Goal: Task Accomplishment & Management: Manage account settings

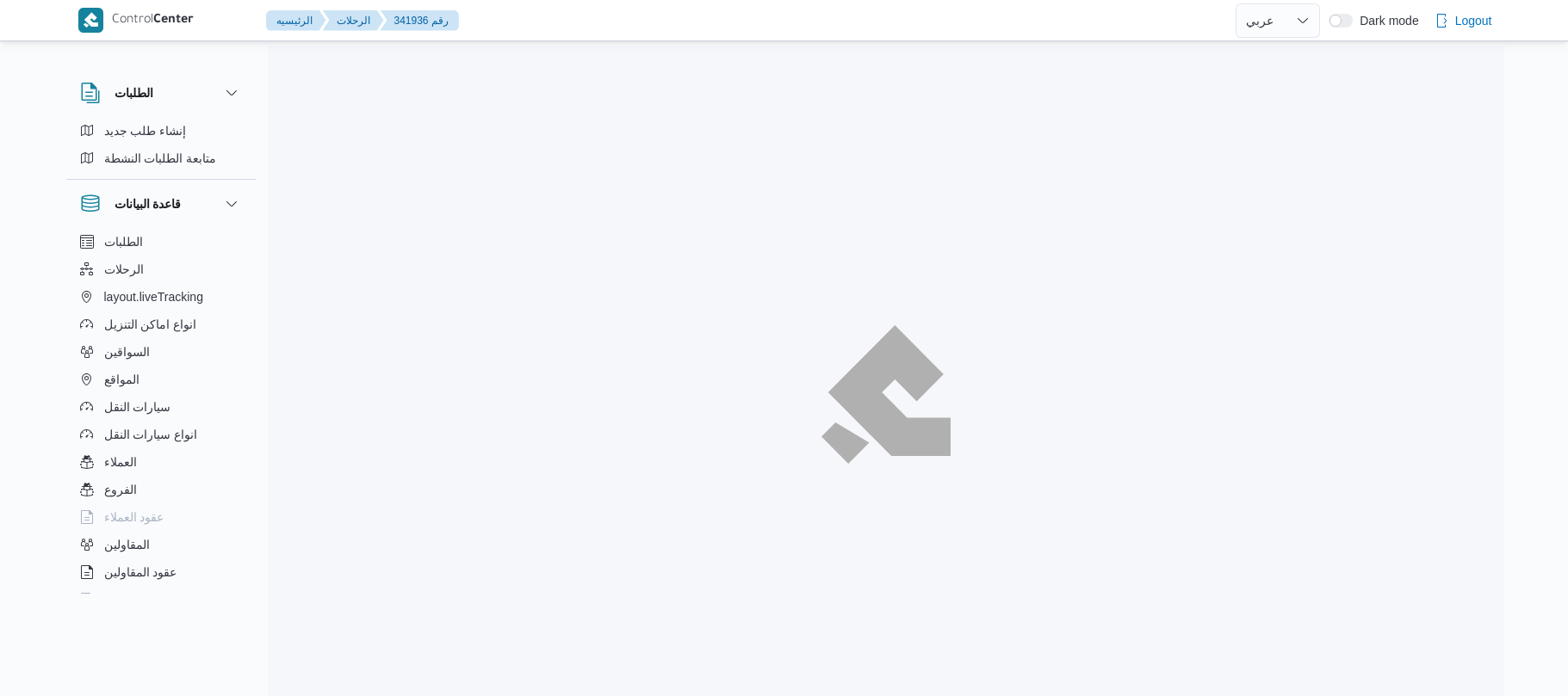
select select "ar"
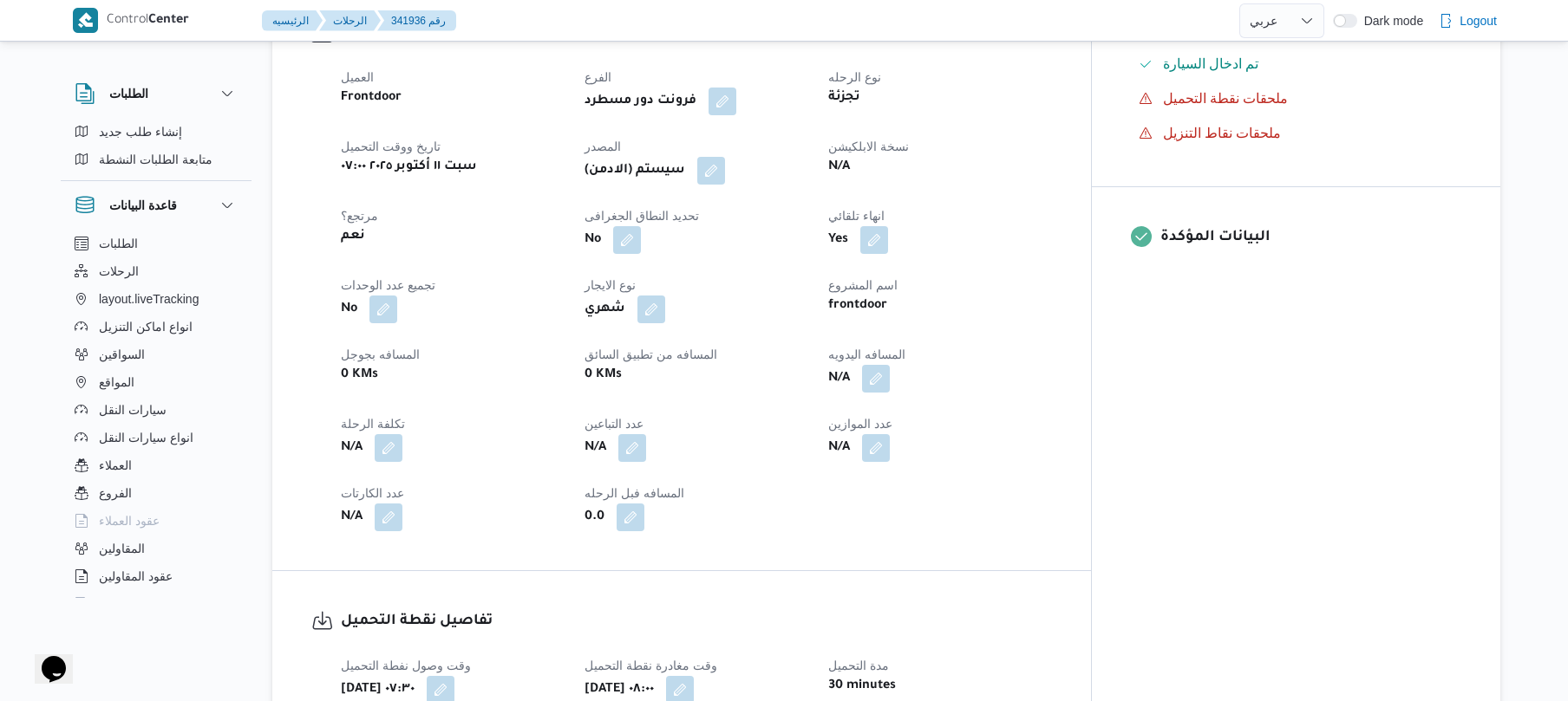
scroll to position [580, 0]
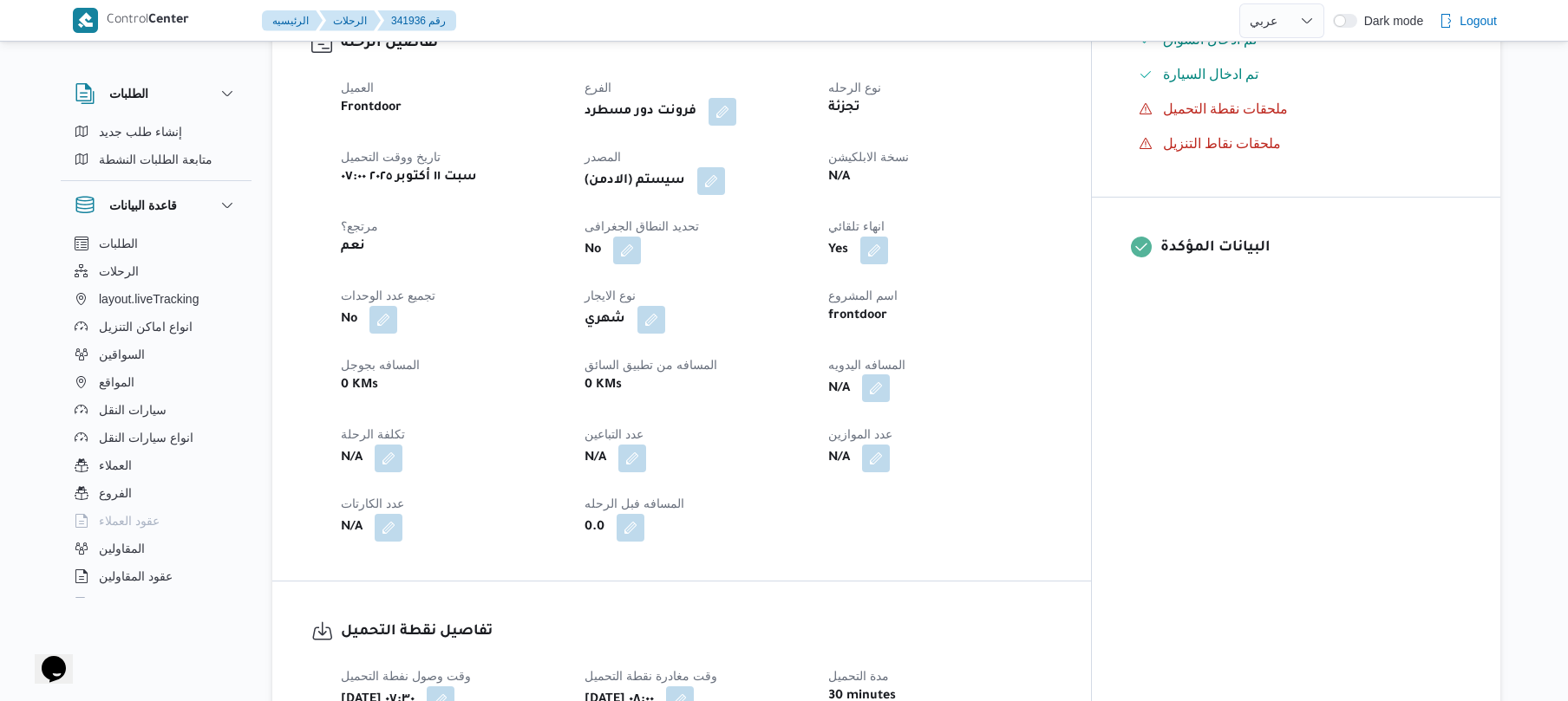
click at [890, 402] on button "button" at bounding box center [876, 389] width 28 height 27
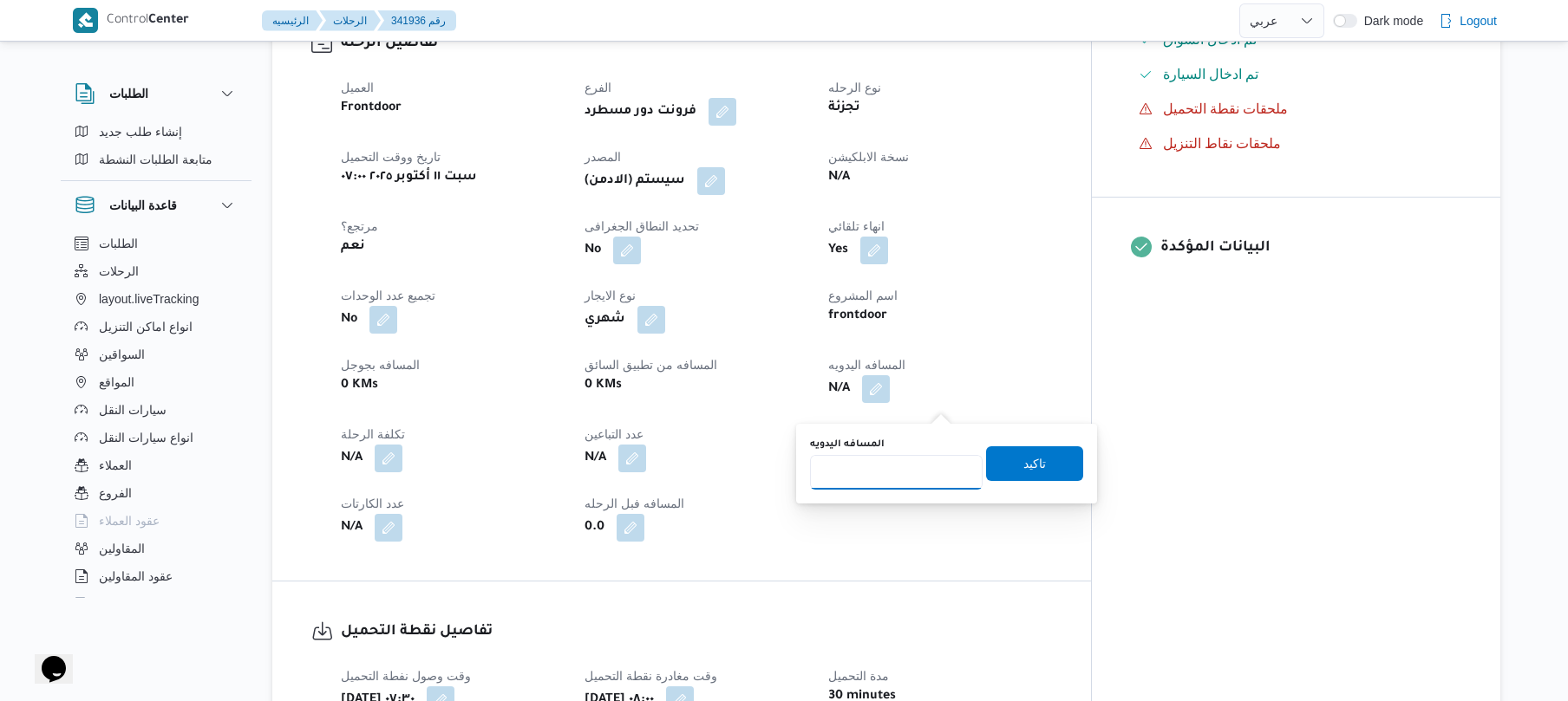
click at [873, 468] on input "المسافه اليدويه" at bounding box center [897, 473] width 172 height 35
type input "95"
click at [990, 476] on span "تاكيد" at bounding box center [1035, 463] width 97 height 35
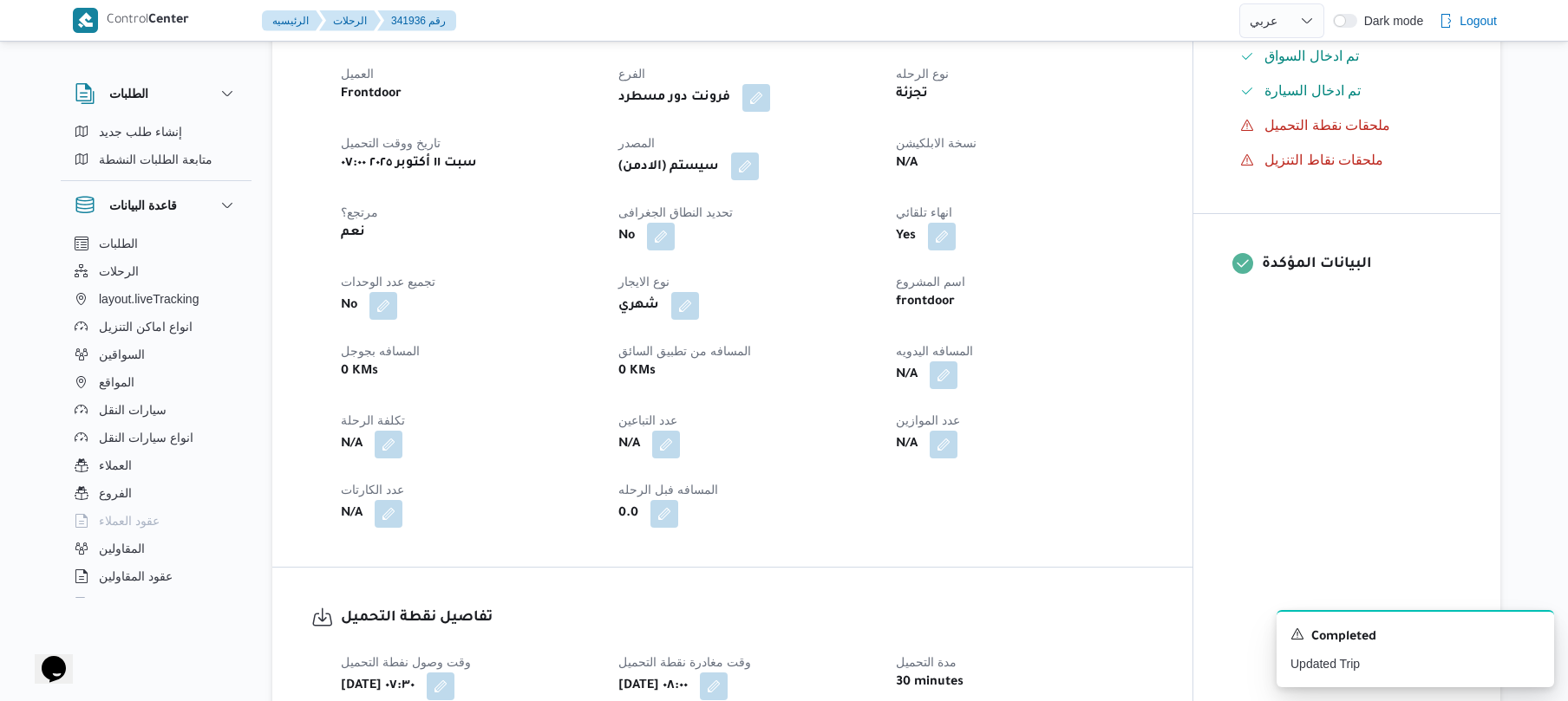
click at [755, 181] on button "button" at bounding box center [745, 166] width 28 height 27
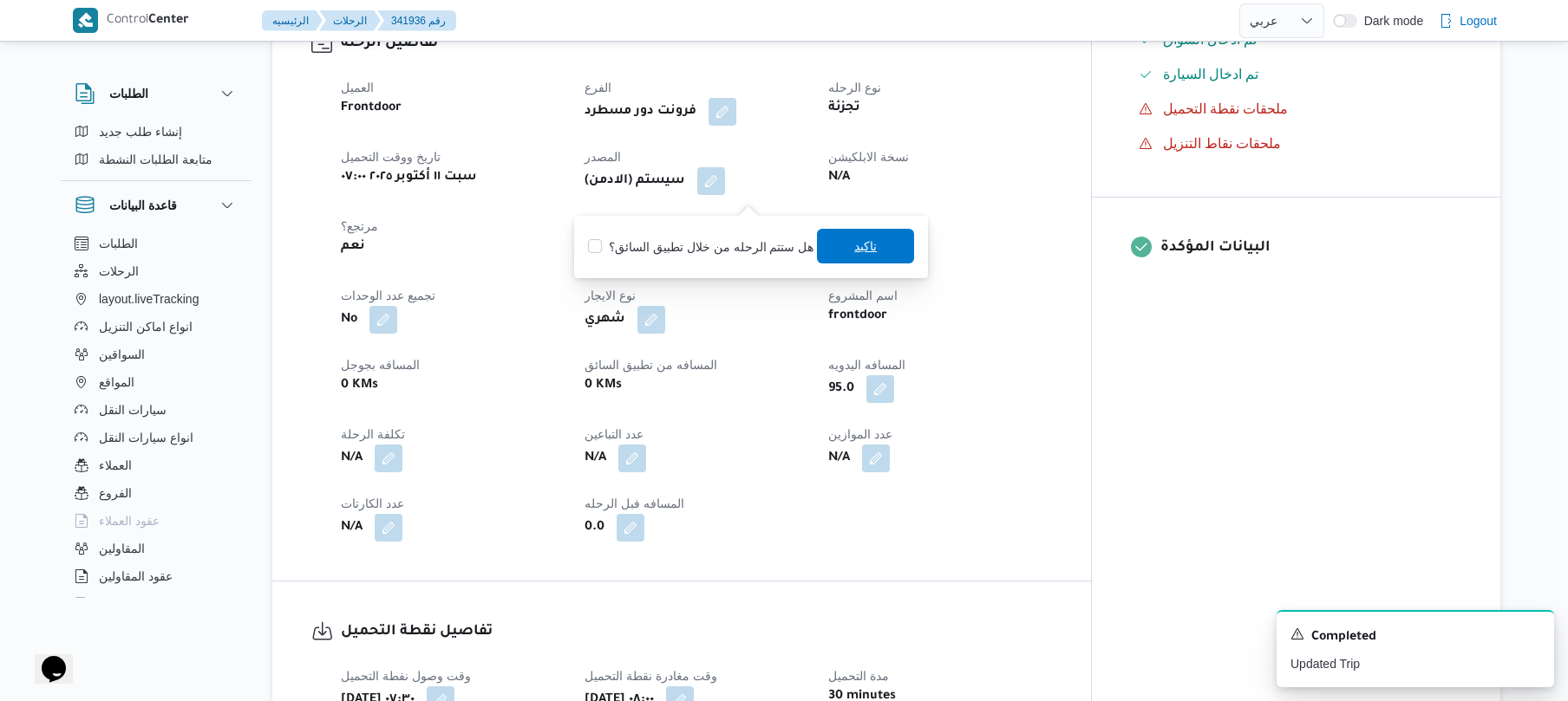
click at [844, 257] on span "تاكيد" at bounding box center [866, 246] width 97 height 35
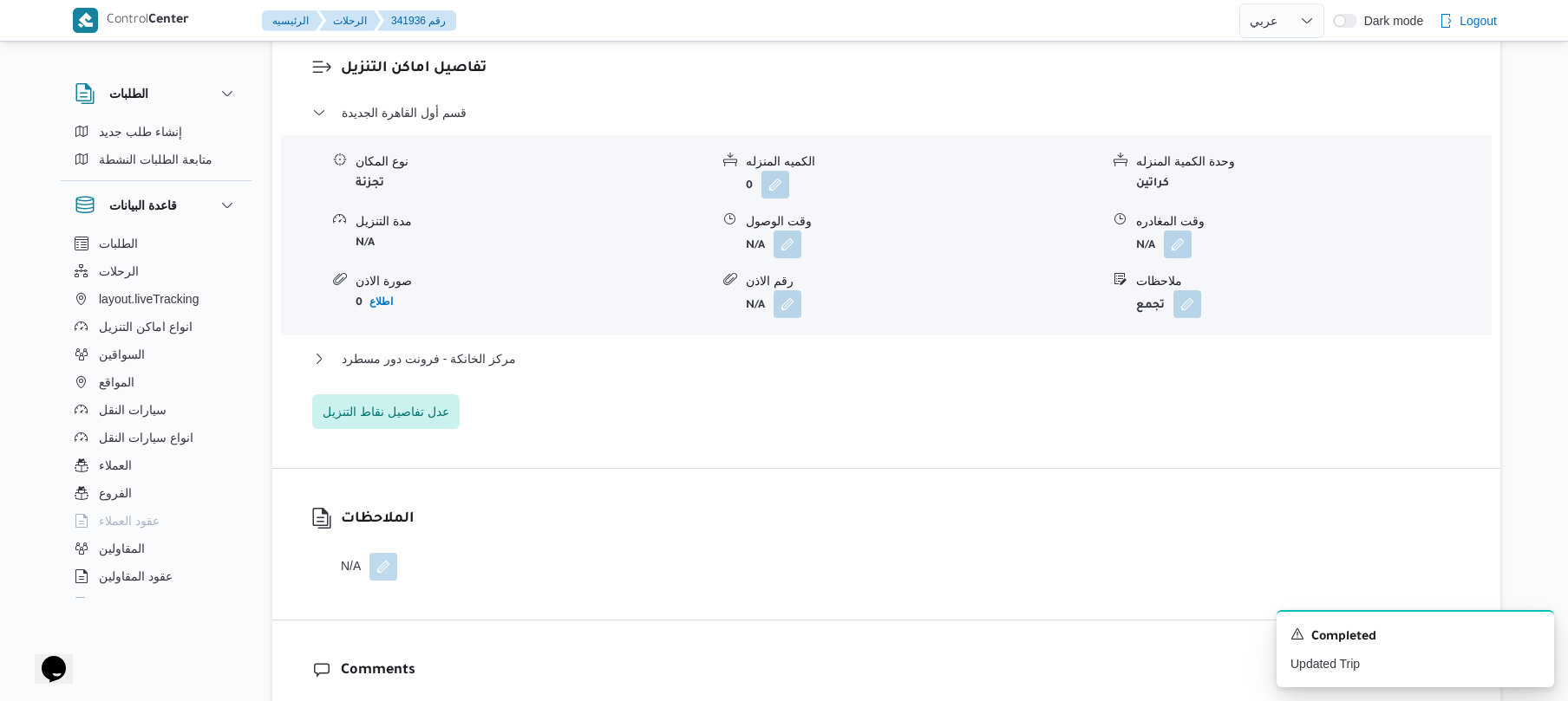
scroll to position [1505, 0]
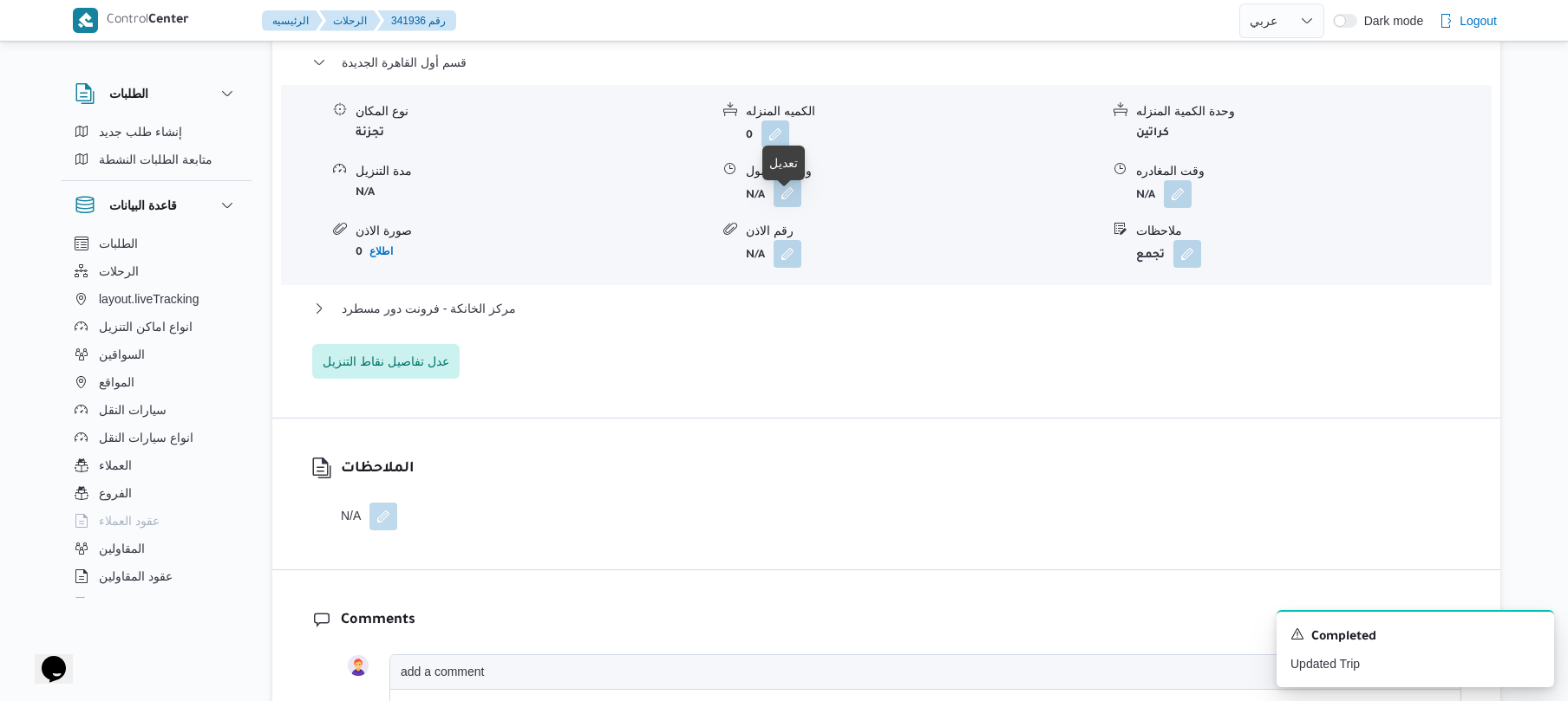
click at [795, 206] on button "button" at bounding box center [788, 193] width 28 height 27
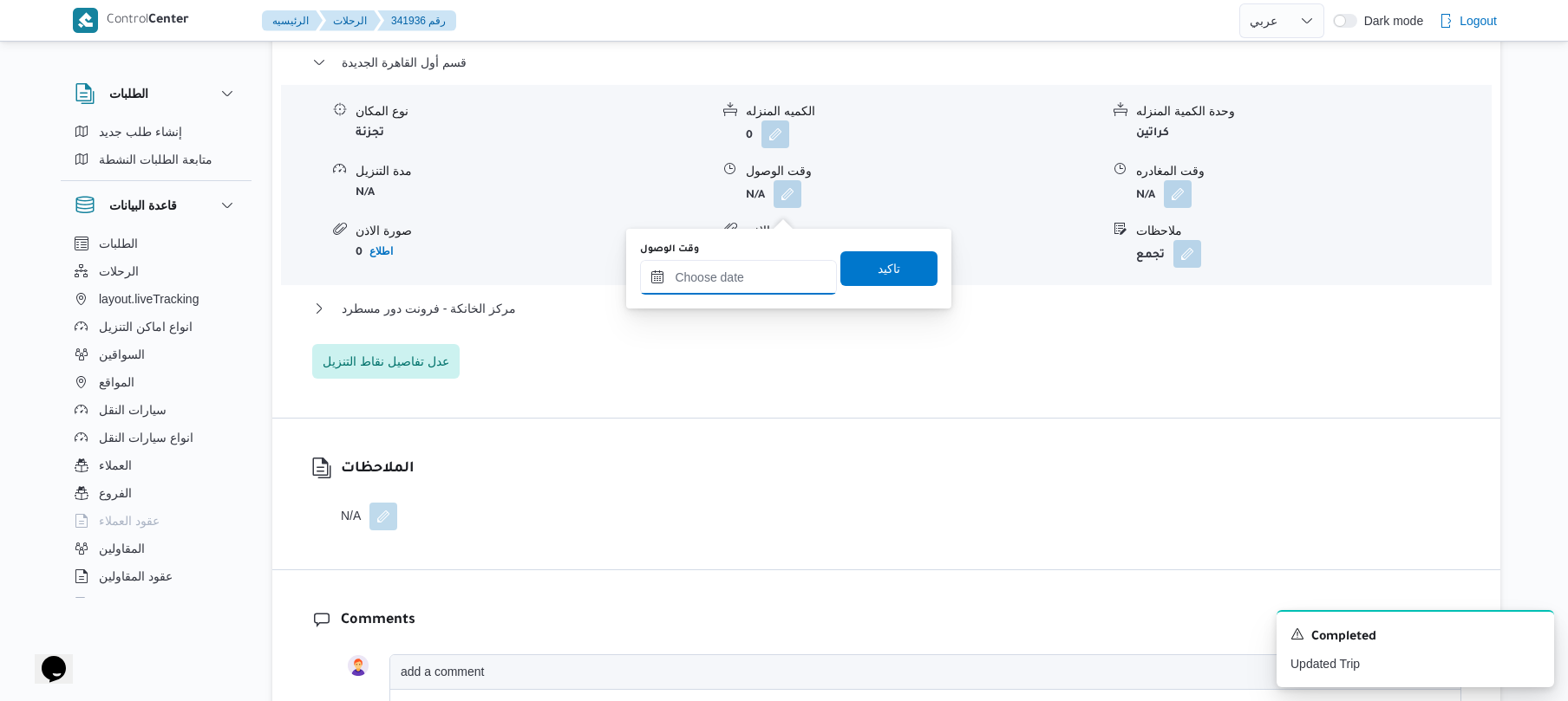
click at [730, 268] on input "وقت الوصول" at bounding box center [738, 278] width 197 height 35
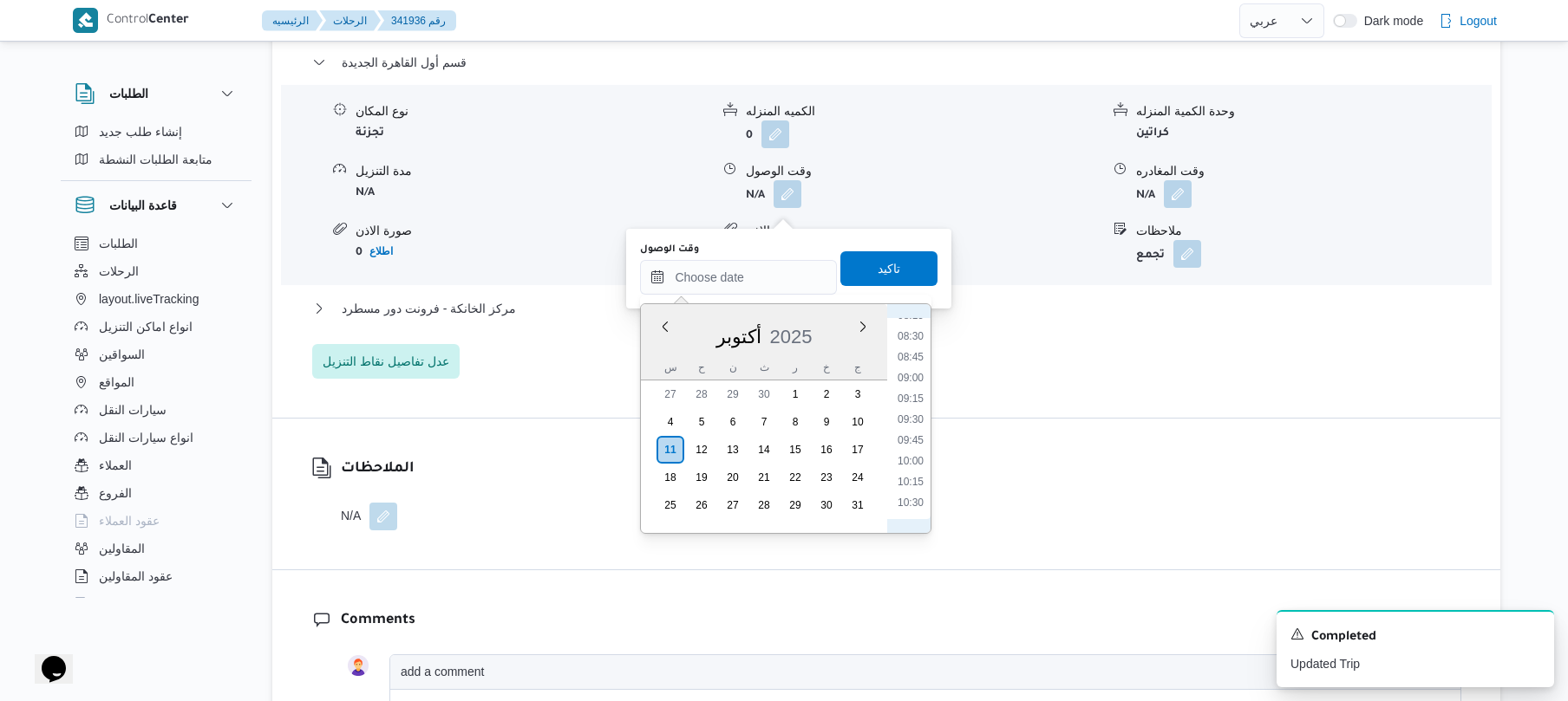
scroll to position [635, 0]
click at [909, 418] on li "08:45" at bounding box center [911, 419] width 40 height 17
type input "١١/١٠/٢٠٢٥ ٠٨:٤٥"
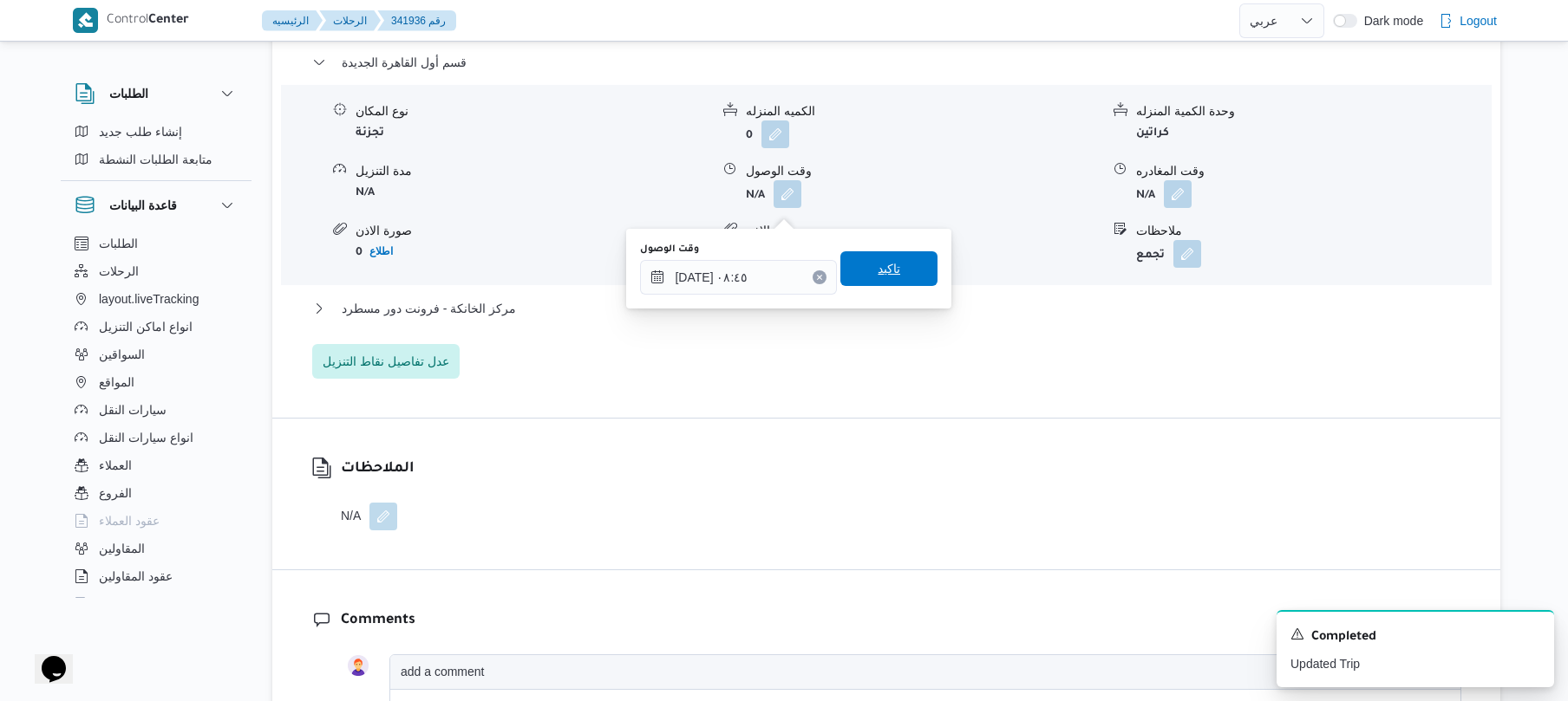
click at [900, 267] on span "تاكيد" at bounding box center [889, 268] width 97 height 35
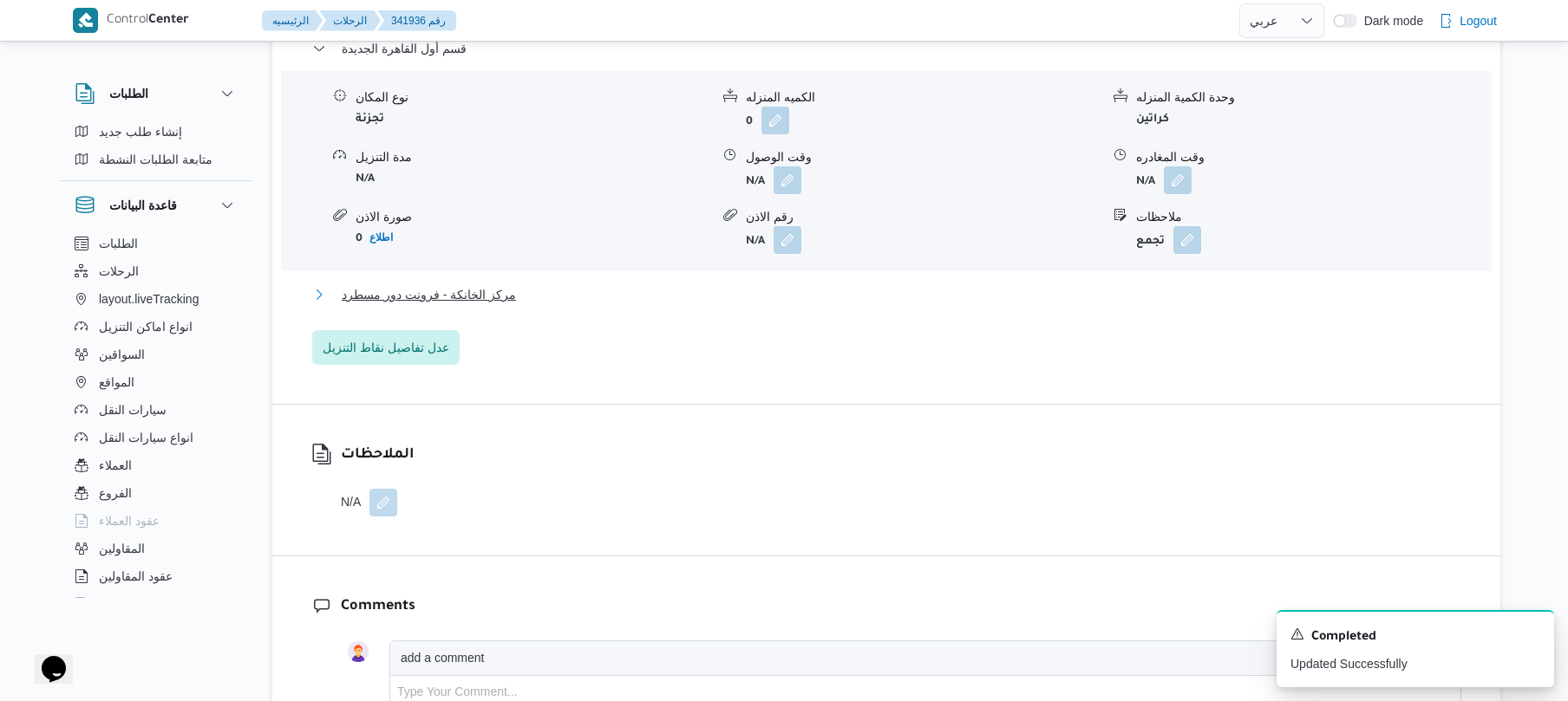
click at [807, 305] on button "مركز الخانكة - فرونت دور مسطرد" at bounding box center [887, 294] width 1149 height 21
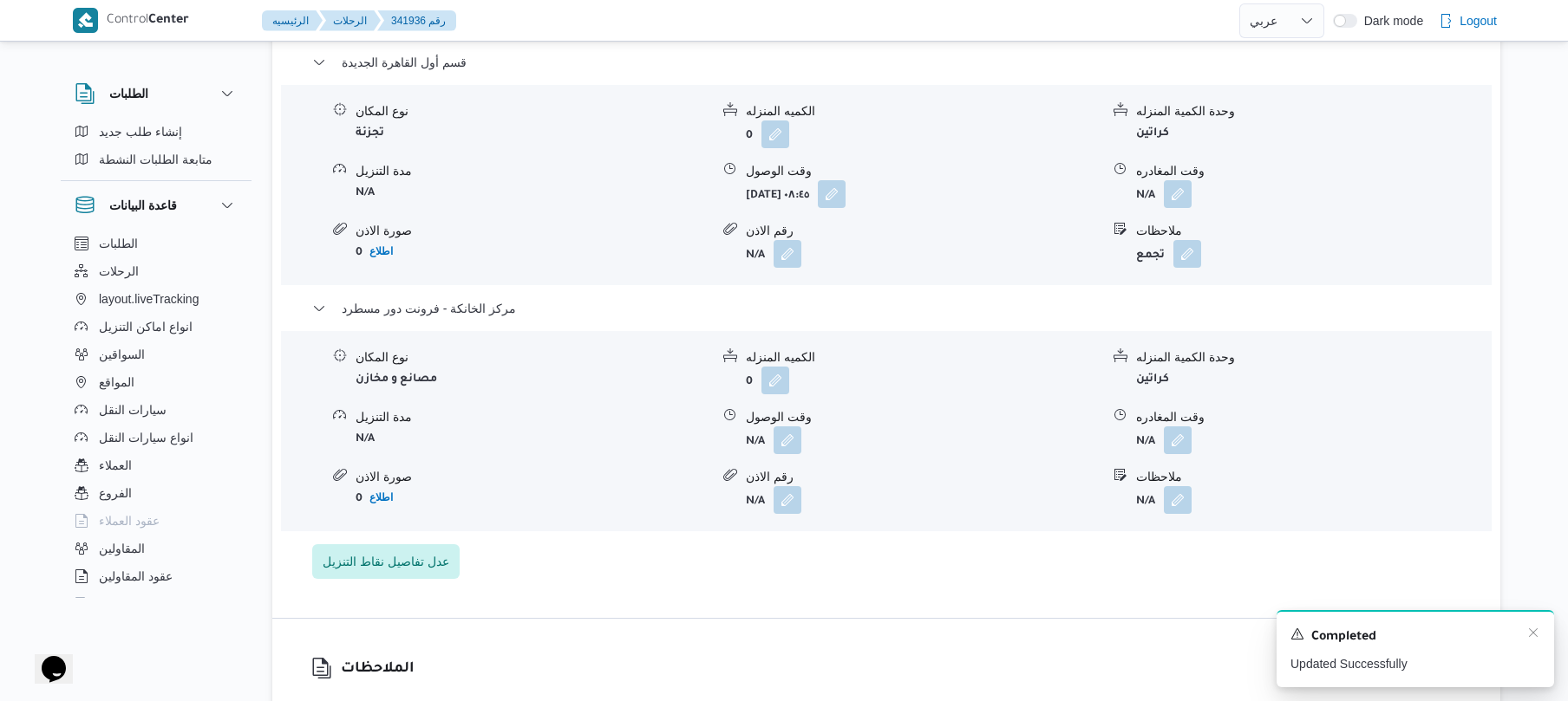
click at [1525, 639] on div "Completed" at bounding box center [1416, 637] width 249 height 23
click at [1529, 633] on icon "Dismiss toast" at bounding box center [1533, 632] width 14 height 14
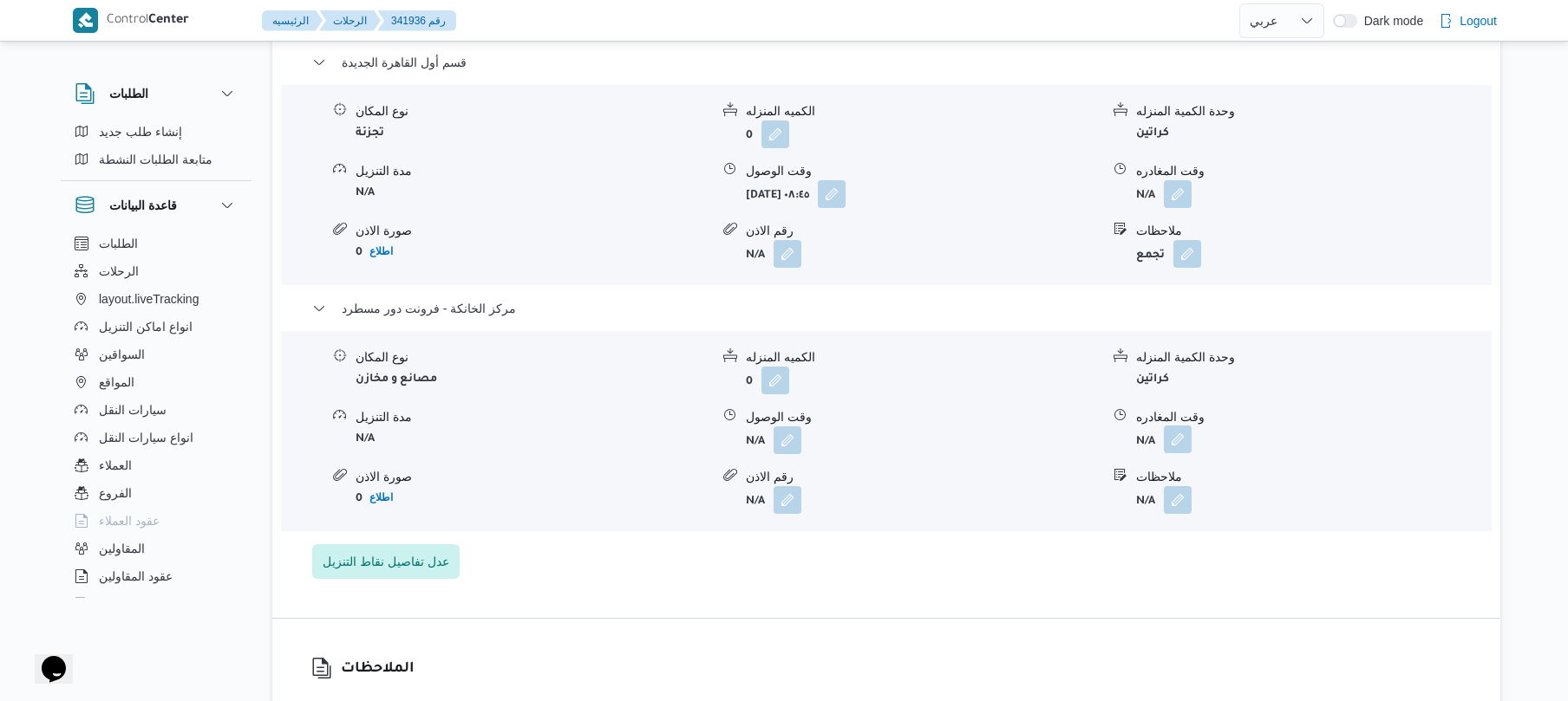
click at [1174, 454] on button "button" at bounding box center [1178, 439] width 28 height 27
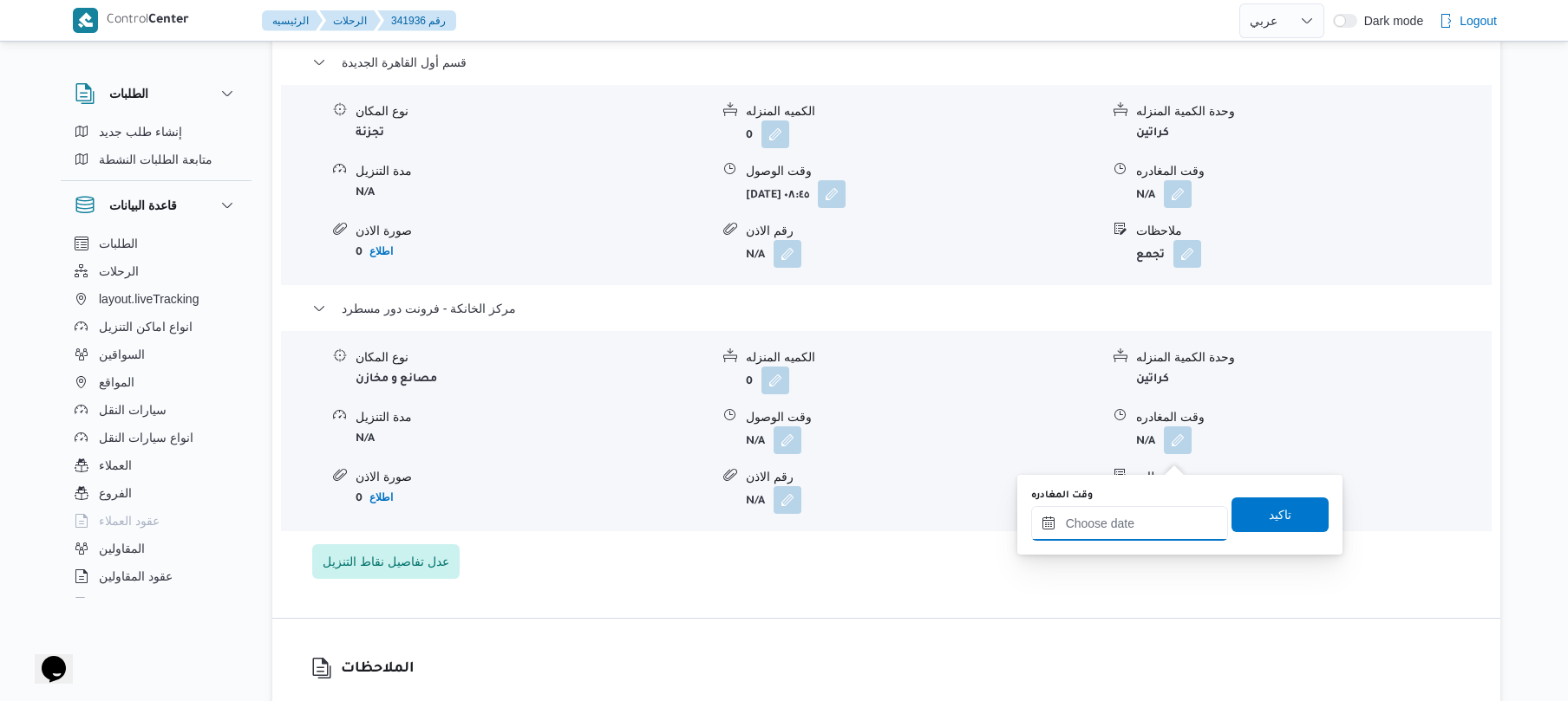
click at [1111, 521] on input "وقت المغادره" at bounding box center [1130, 523] width 197 height 35
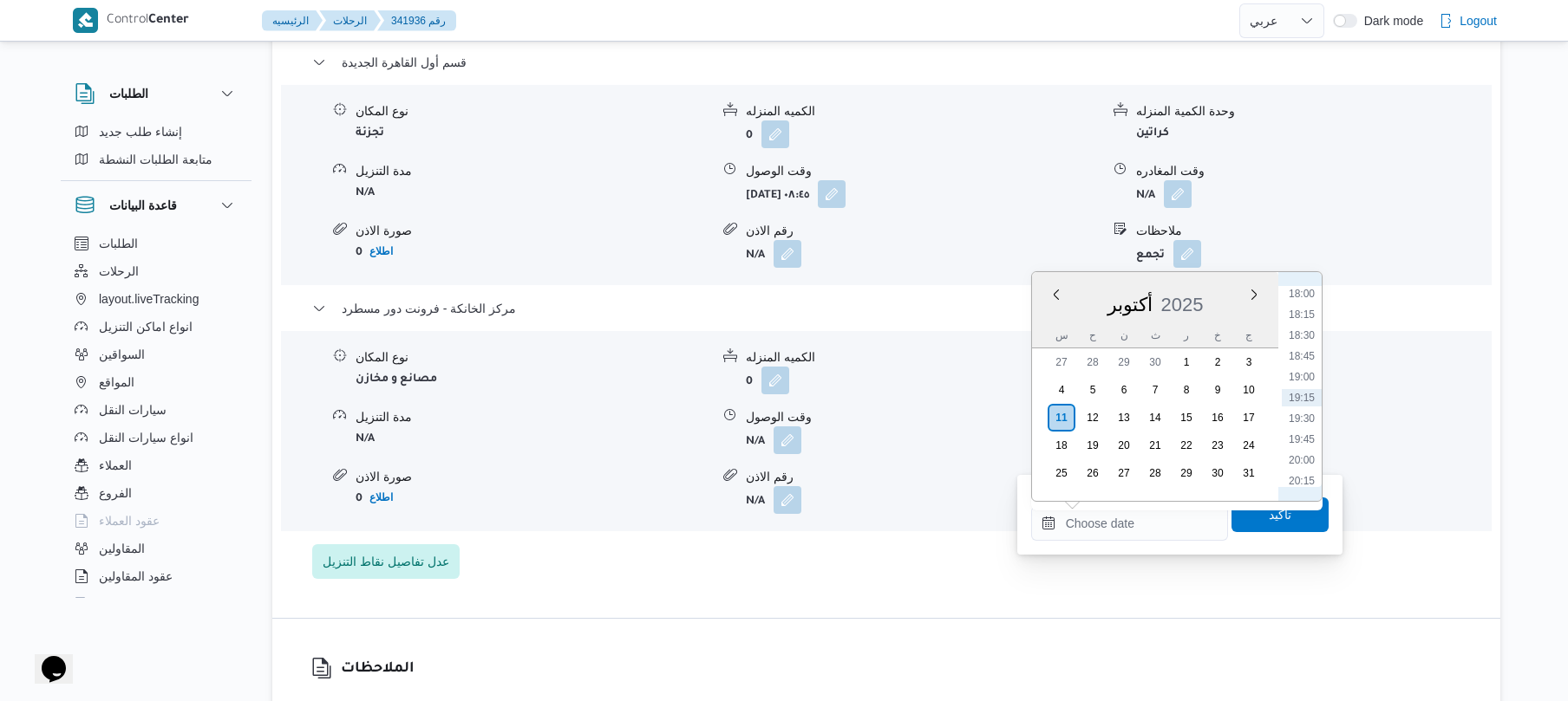
scroll to position [1328, 0]
click at [1297, 466] on li "18:00" at bounding box center [1302, 465] width 40 height 17
type input "١١/١٠/٢٠٢٥ ١٨:٠٠"
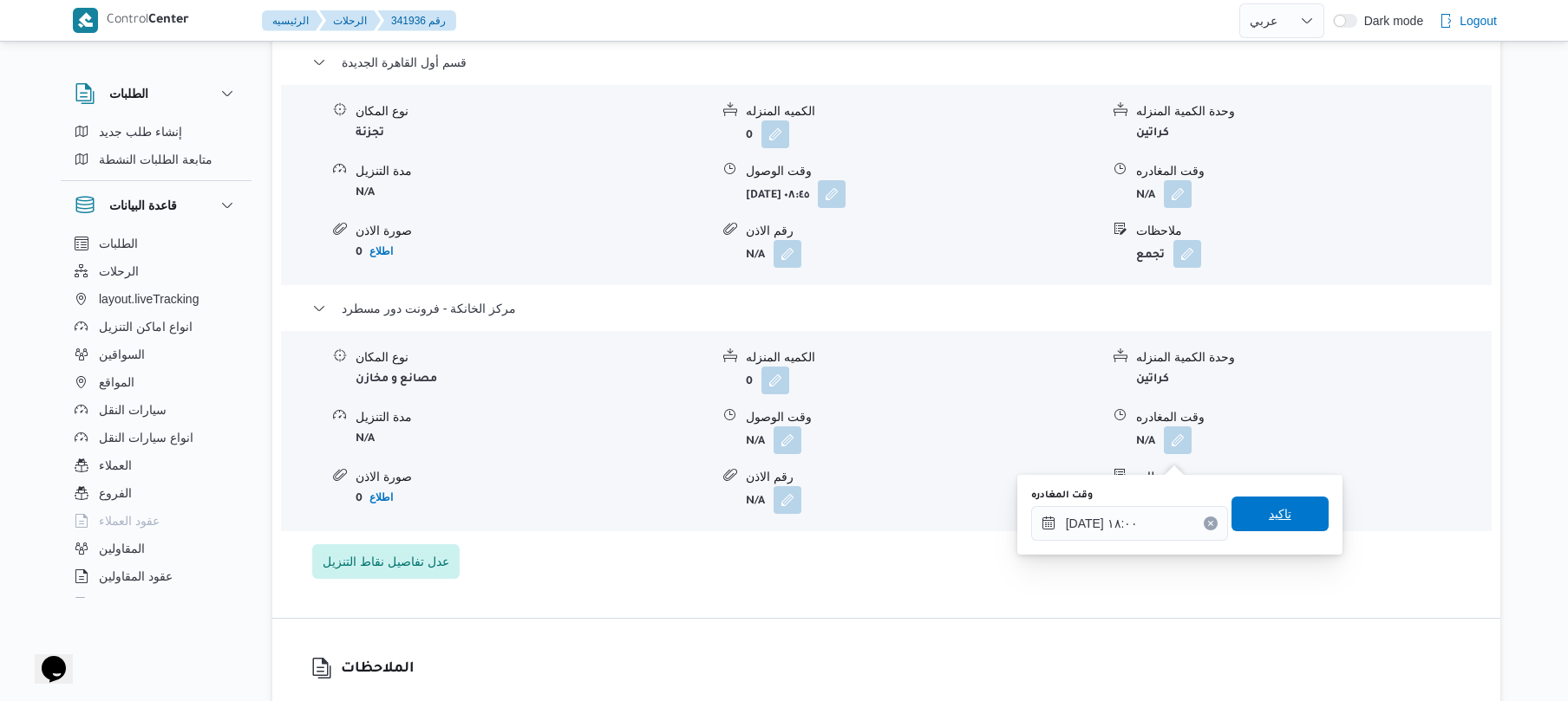
click at [1245, 514] on span "تاكيد" at bounding box center [1280, 514] width 97 height 35
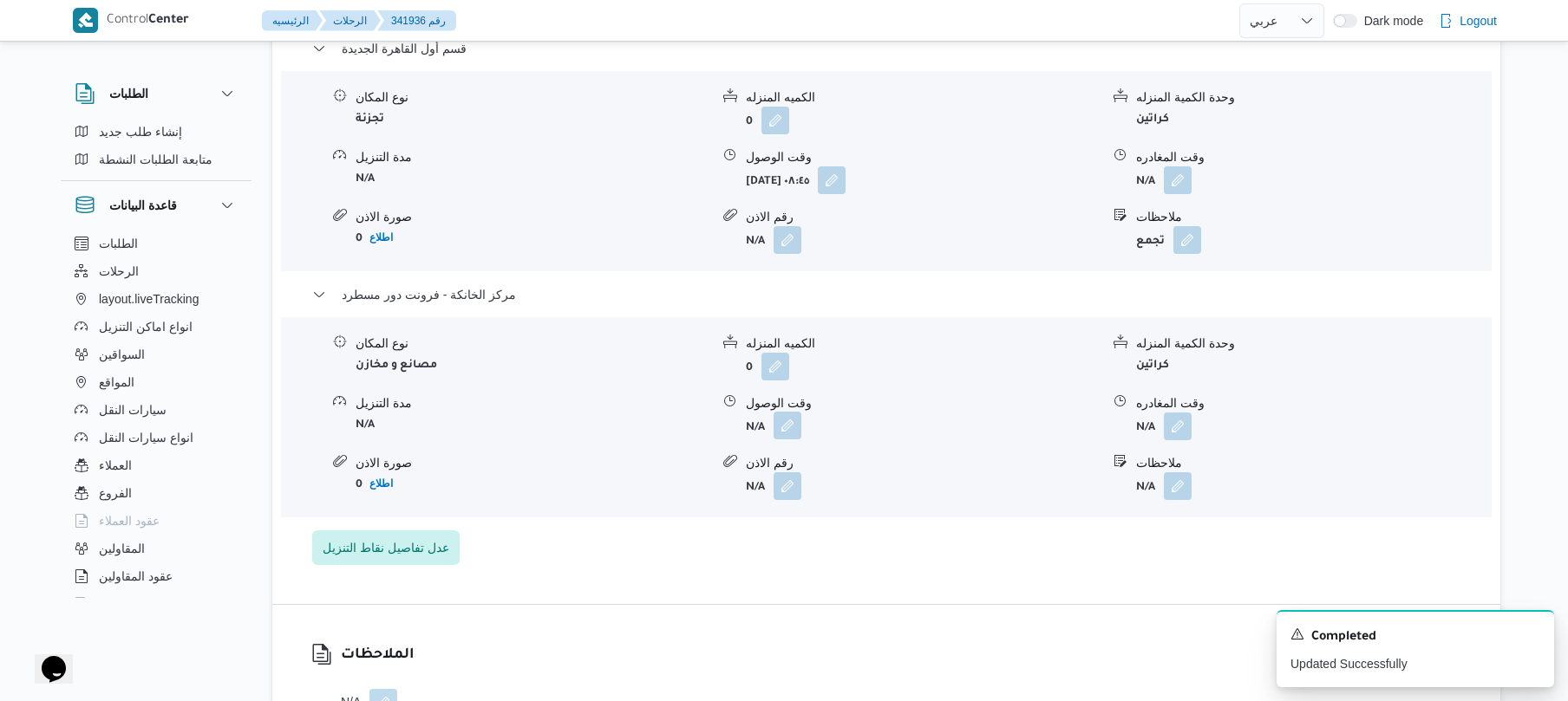
click at [786, 440] on button "button" at bounding box center [788, 425] width 28 height 27
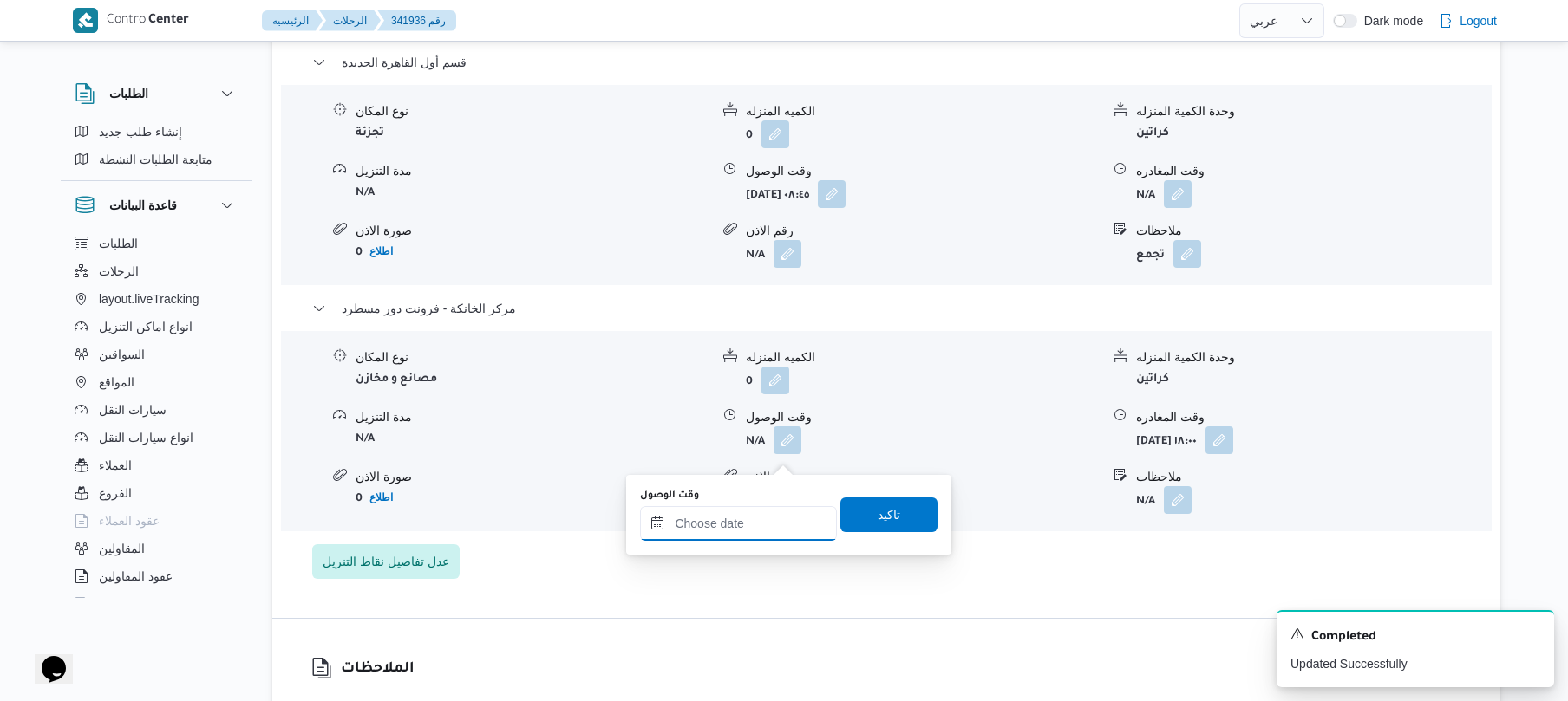
click at [725, 523] on input "وقت الوصول" at bounding box center [738, 523] width 197 height 35
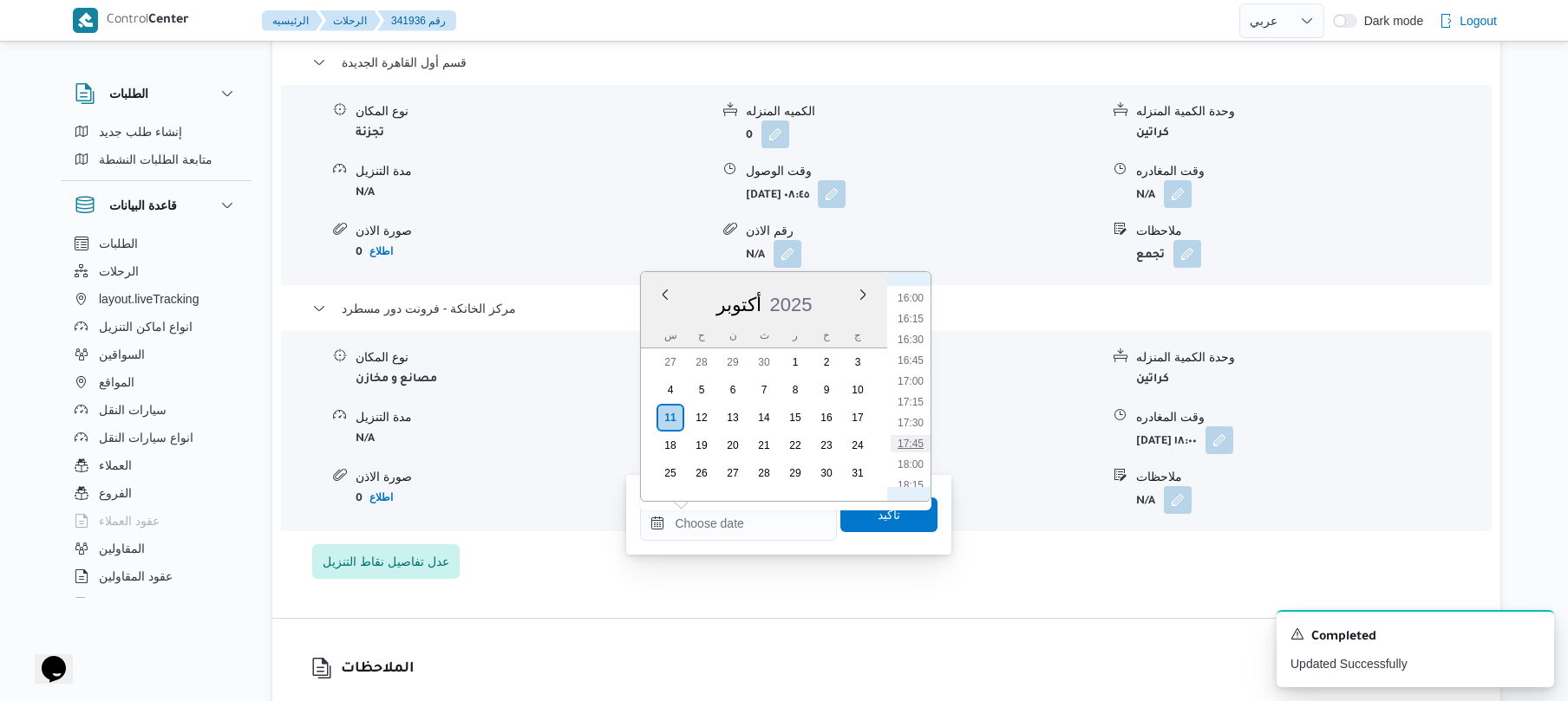
click at [911, 444] on li "17:45" at bounding box center [911, 444] width 40 height 17
type input "[DATE] ١٧:٤٥"
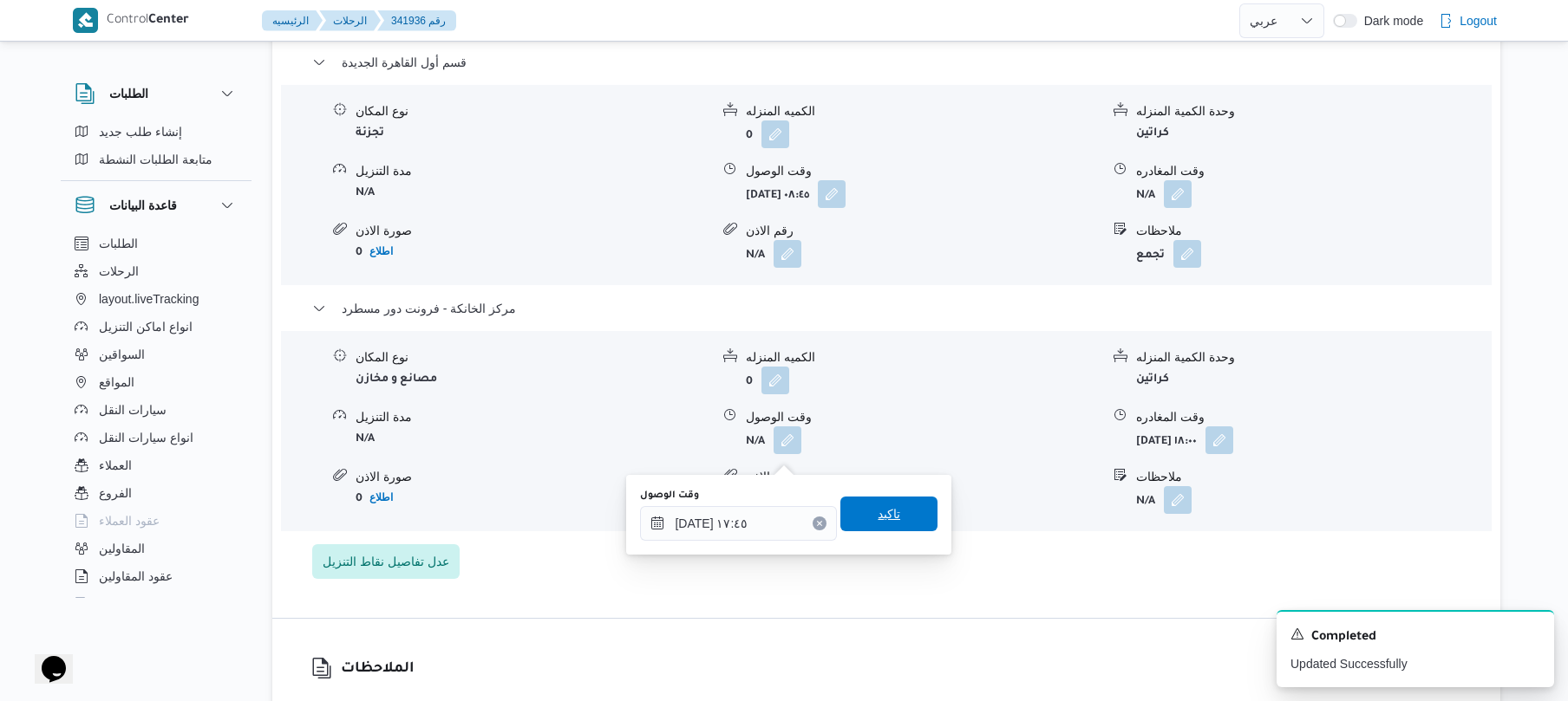
click at [878, 517] on span "تاكيد" at bounding box center [889, 514] width 23 height 21
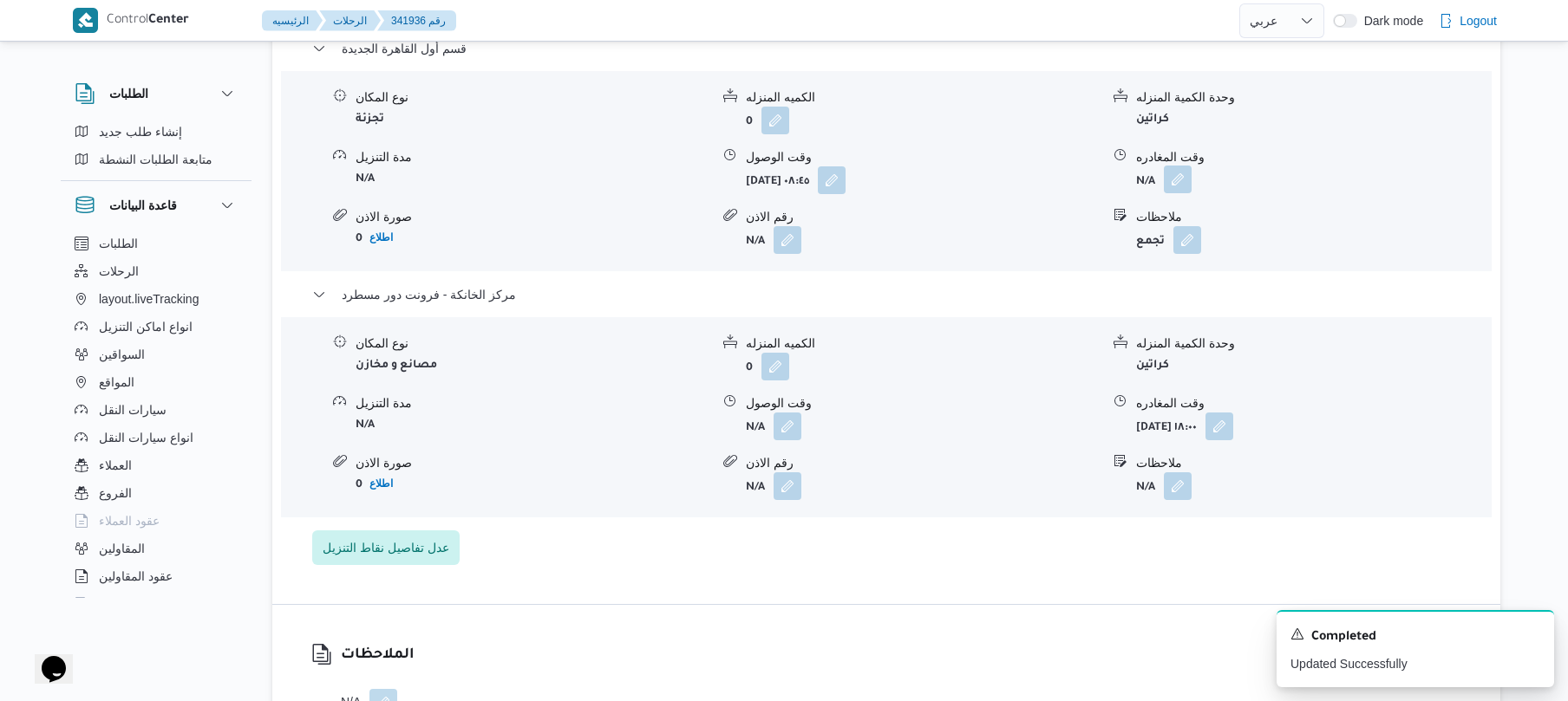
click at [1178, 193] on button "button" at bounding box center [1178, 180] width 28 height 27
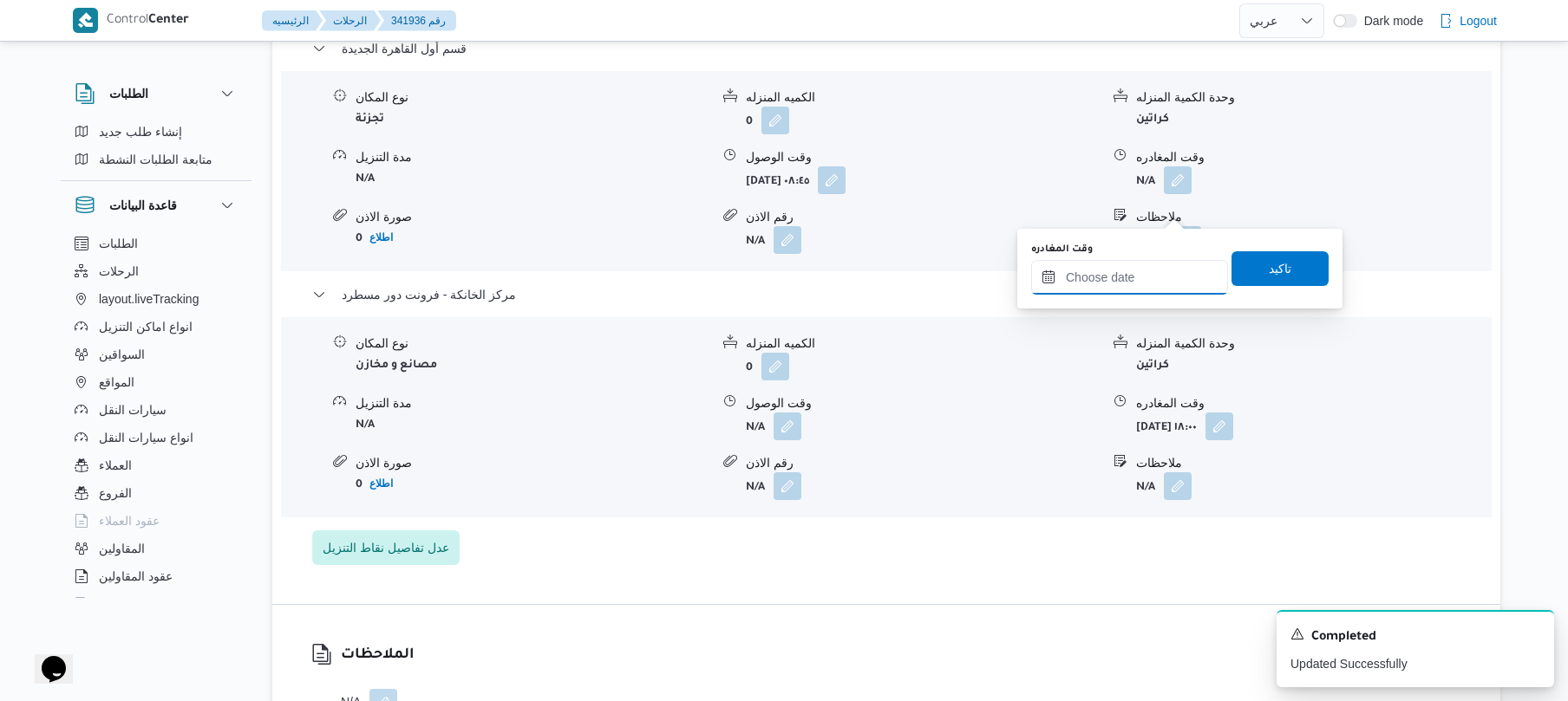
click at [1105, 268] on input "وقت المغادره" at bounding box center [1130, 278] width 197 height 35
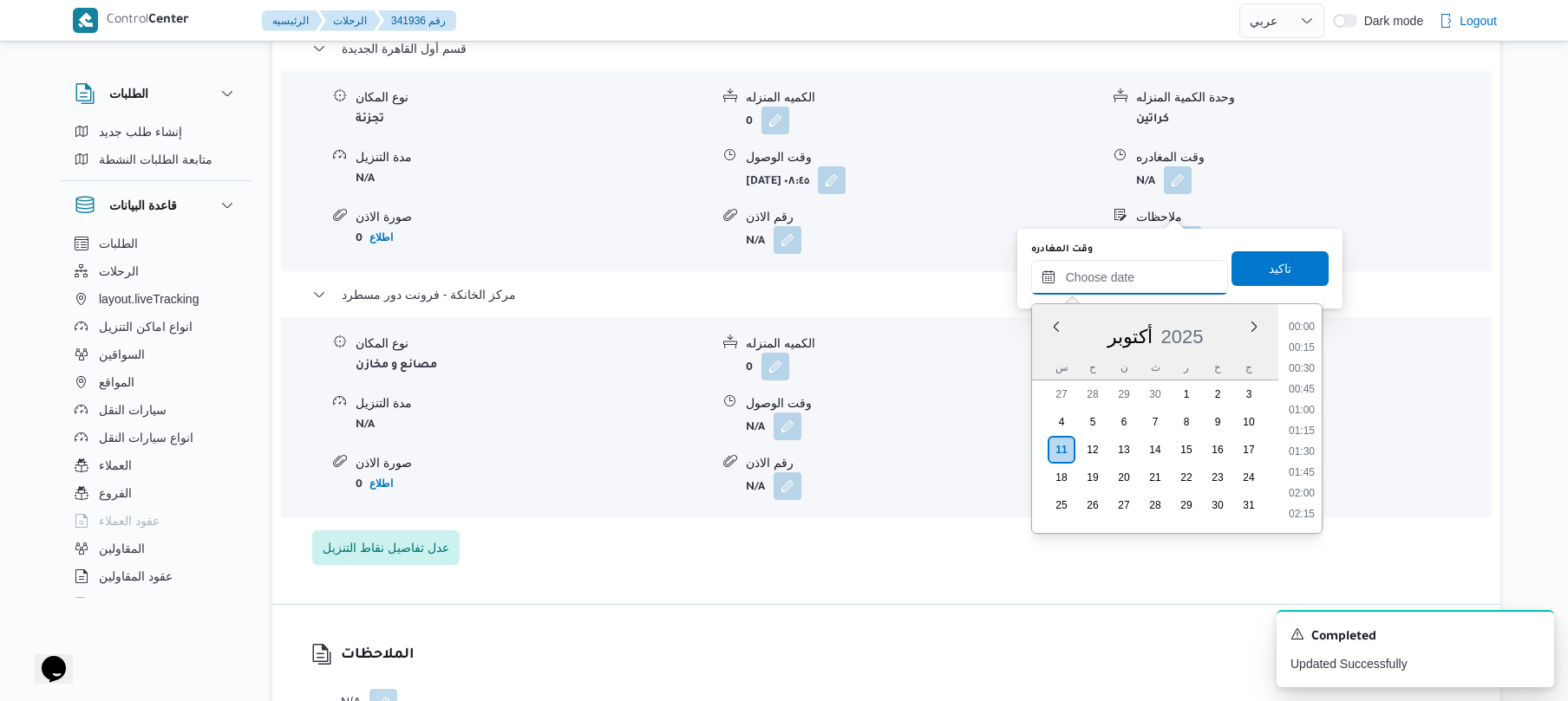
scroll to position [1499, 0]
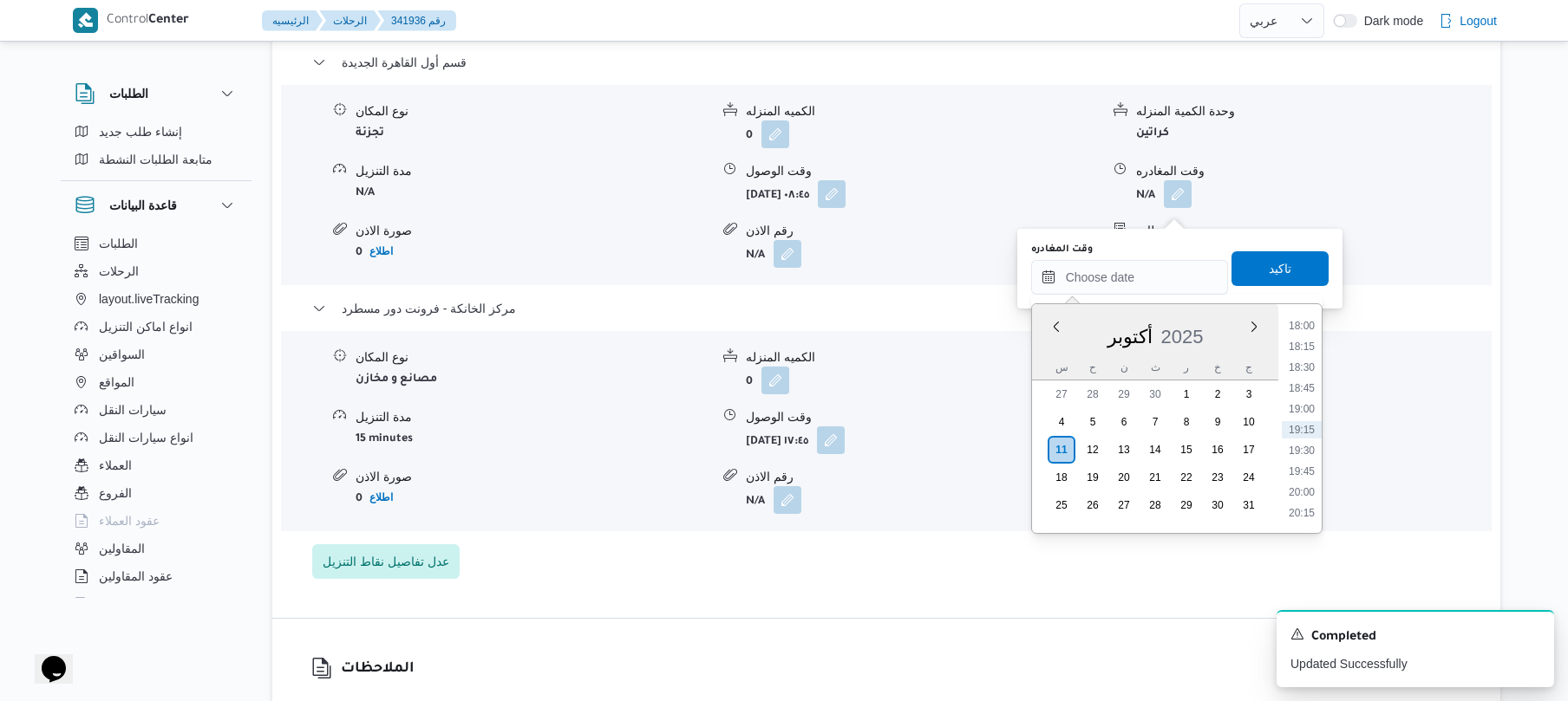
click at [1323, 336] on div "Previous Month Next month أكتوبر ٢٠٢٥ أكتوبر 2025 س ح ن ث ر خ ج 27 28 29 30 1 2…" at bounding box center [1177, 419] width 292 height 231
click at [1306, 416] on li "17:00" at bounding box center [1302, 412] width 40 height 17
type input "[DATE] ١٧:٠٠"
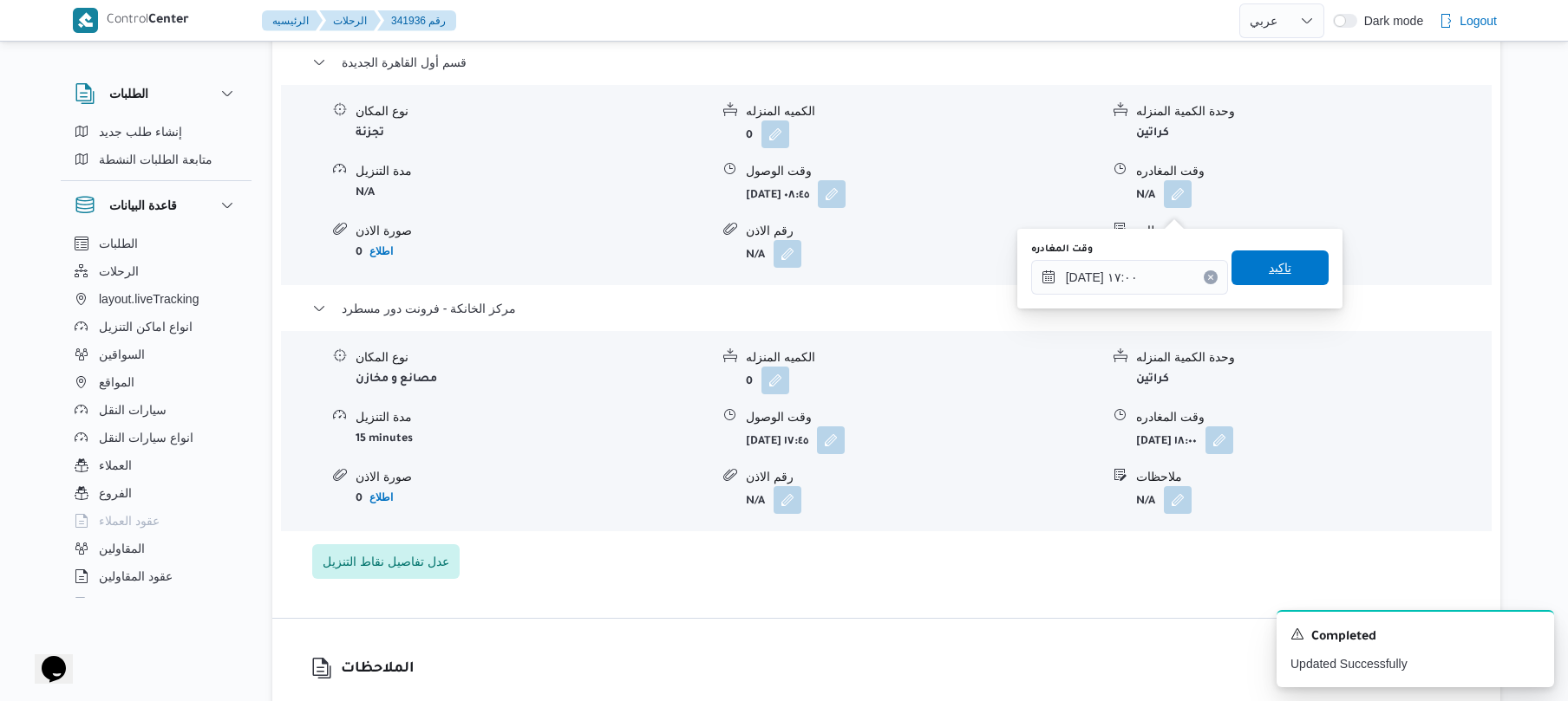
click at [1275, 272] on span "تاكيد" at bounding box center [1280, 268] width 23 height 21
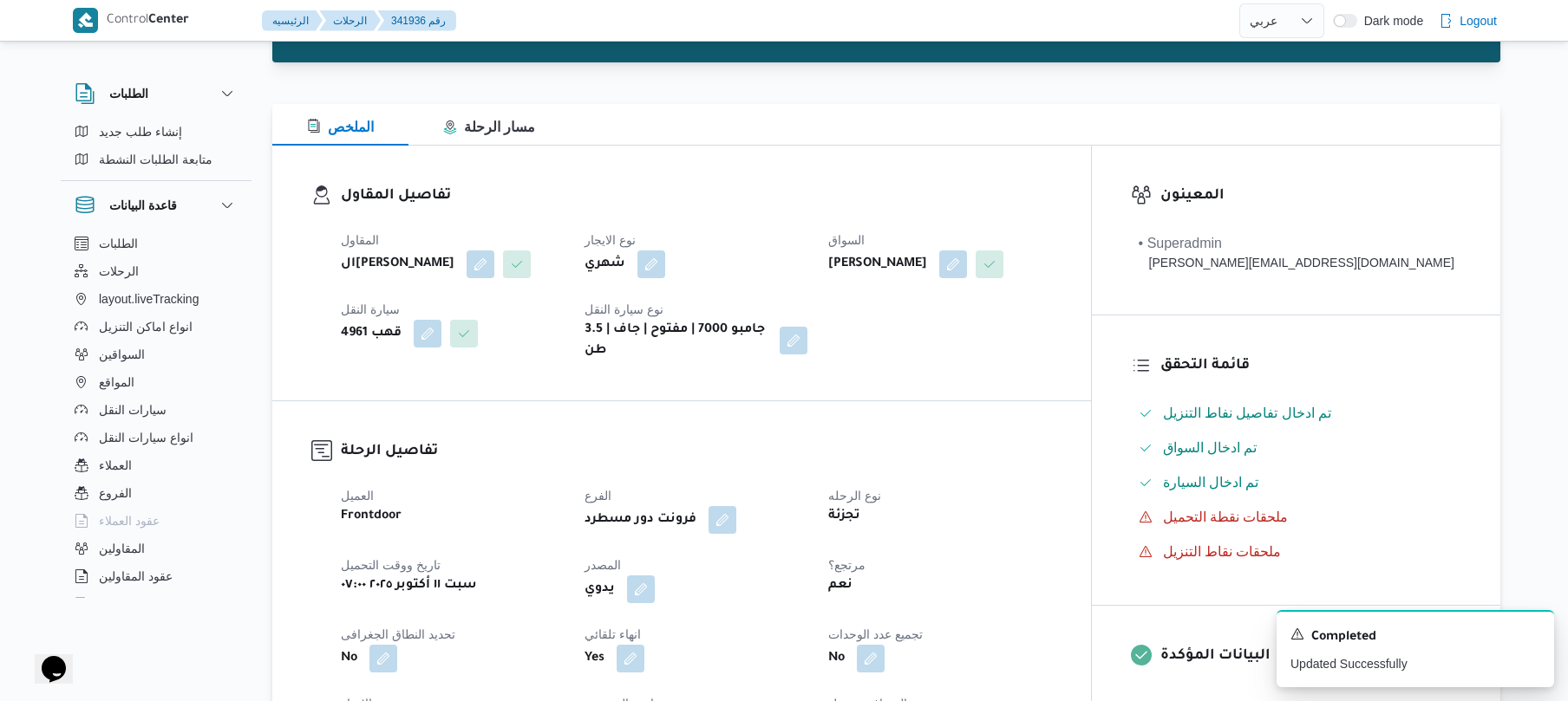
scroll to position [0, 0]
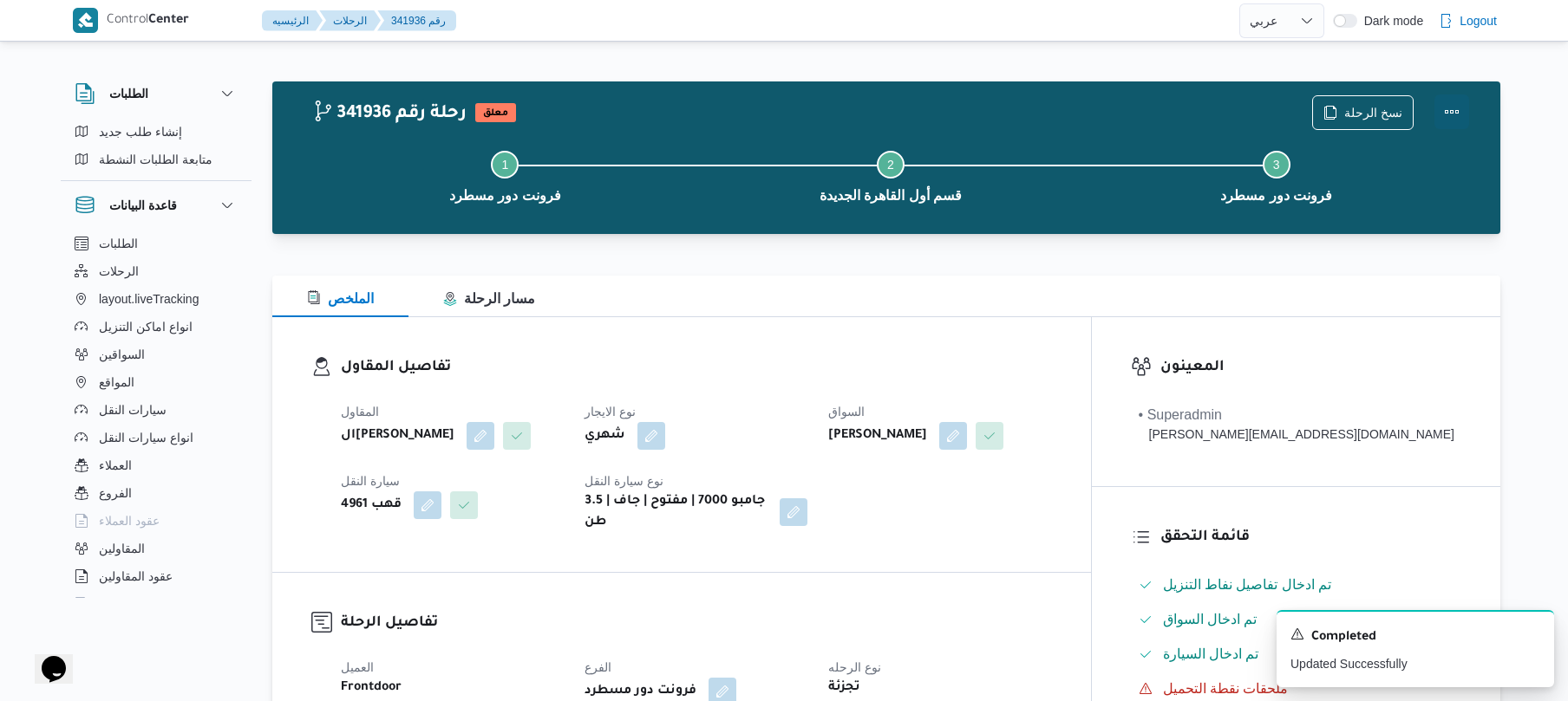
click at [1453, 109] on button "Actions" at bounding box center [1452, 112] width 35 height 35
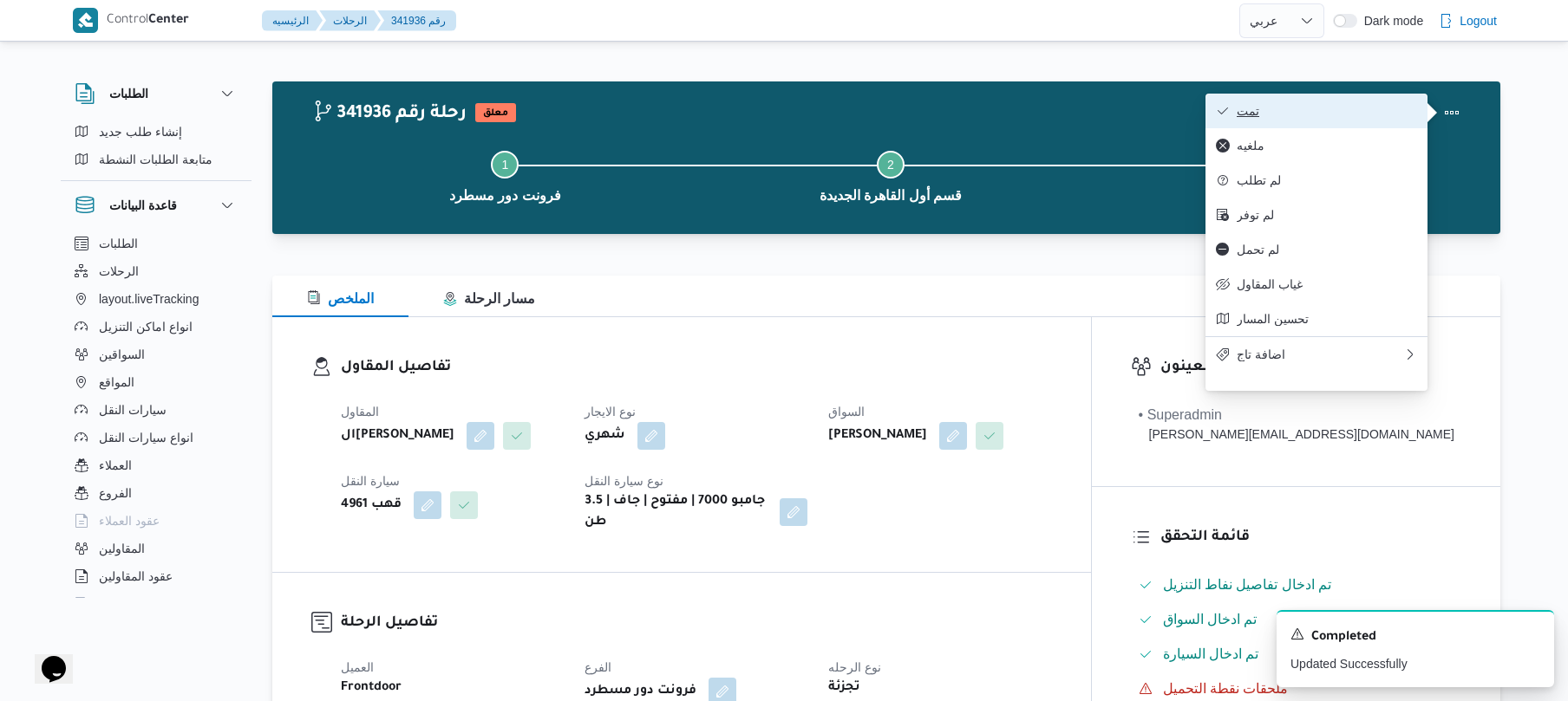
click at [1399, 112] on span "تمت" at bounding box center [1327, 111] width 181 height 14
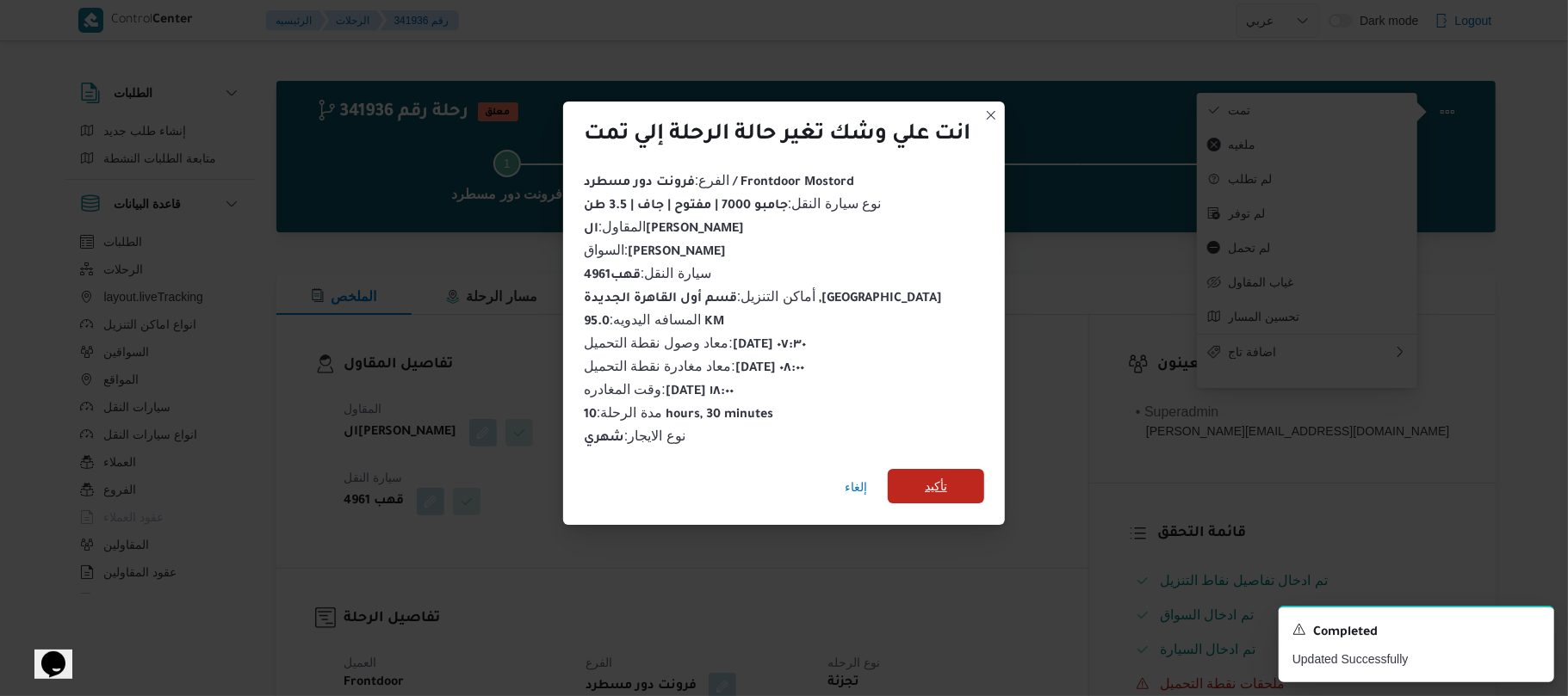
click at [938, 476] on span "تأكيد" at bounding box center [936, 486] width 23 height 21
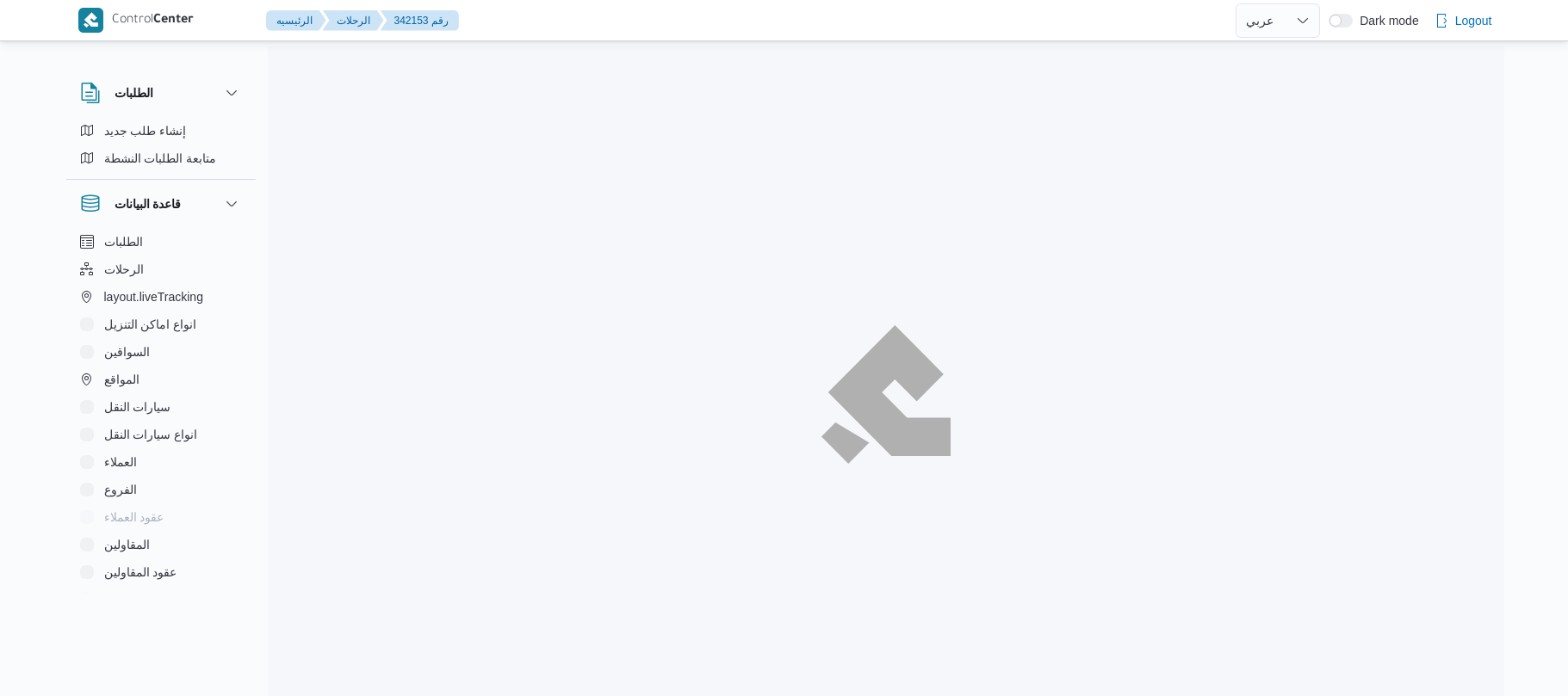
select select "ar"
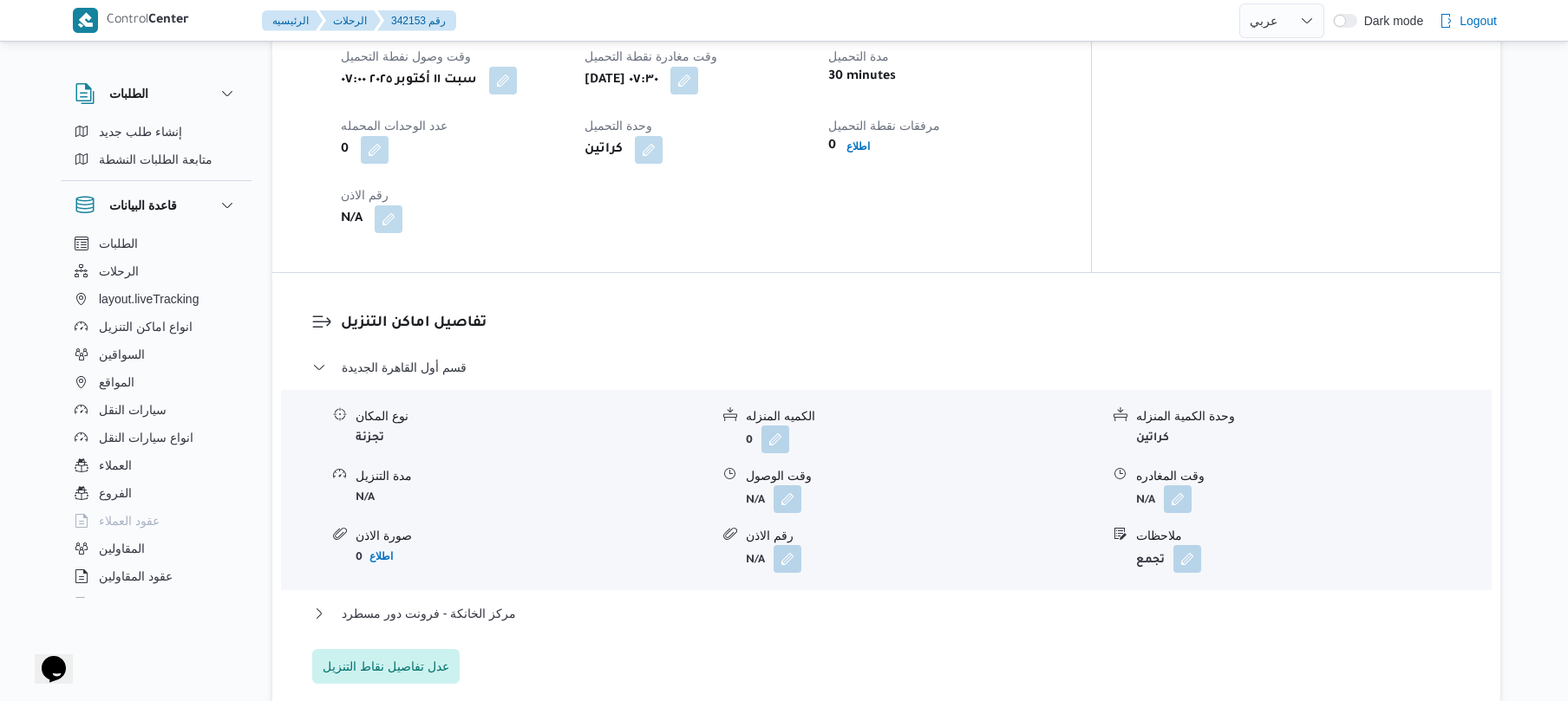
scroll to position [614, 0]
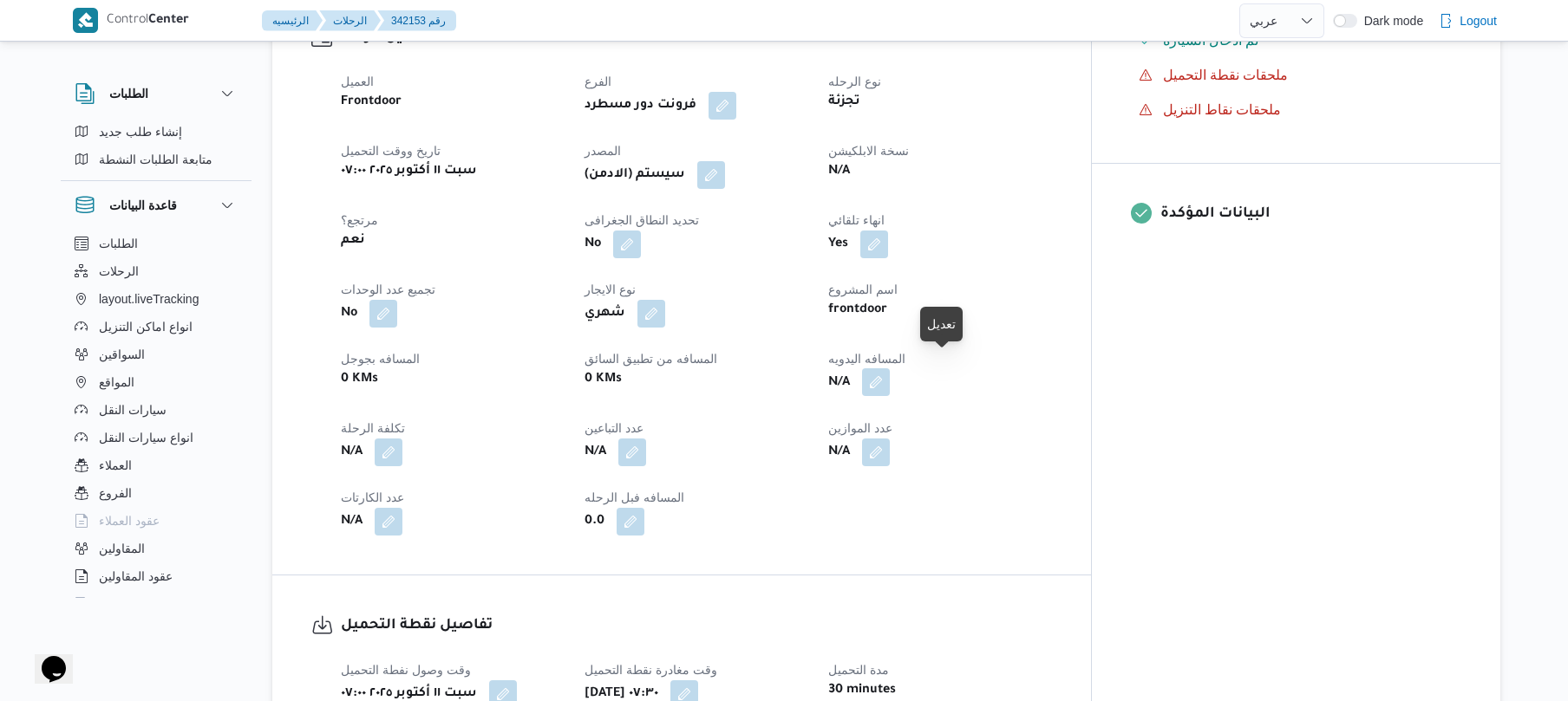
click at [890, 368] on button "button" at bounding box center [876, 382] width 28 height 27
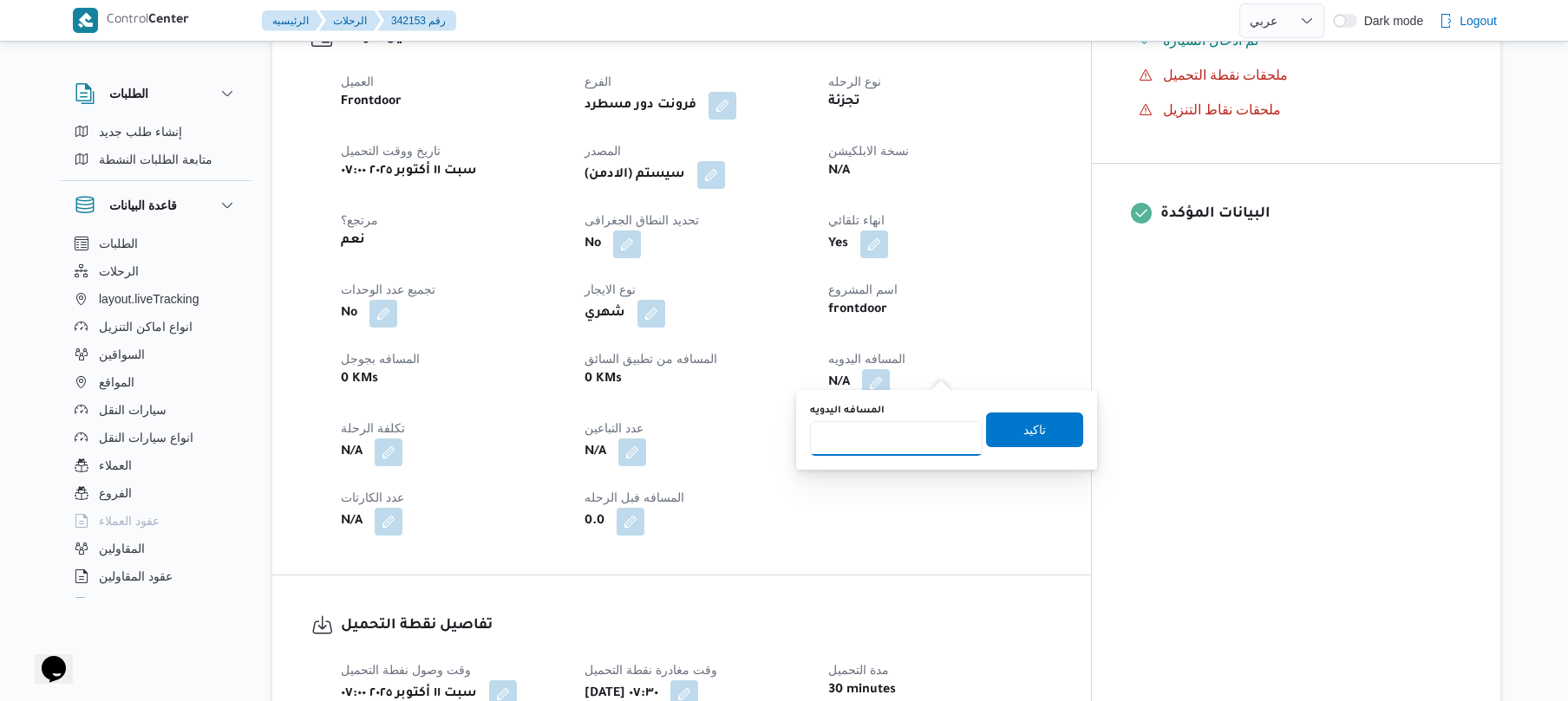
click at [872, 444] on input "المسافه اليدويه" at bounding box center [897, 439] width 172 height 35
type input "9"
type input "90"
click at [1029, 423] on span "تاكيد" at bounding box center [1034, 429] width 23 height 21
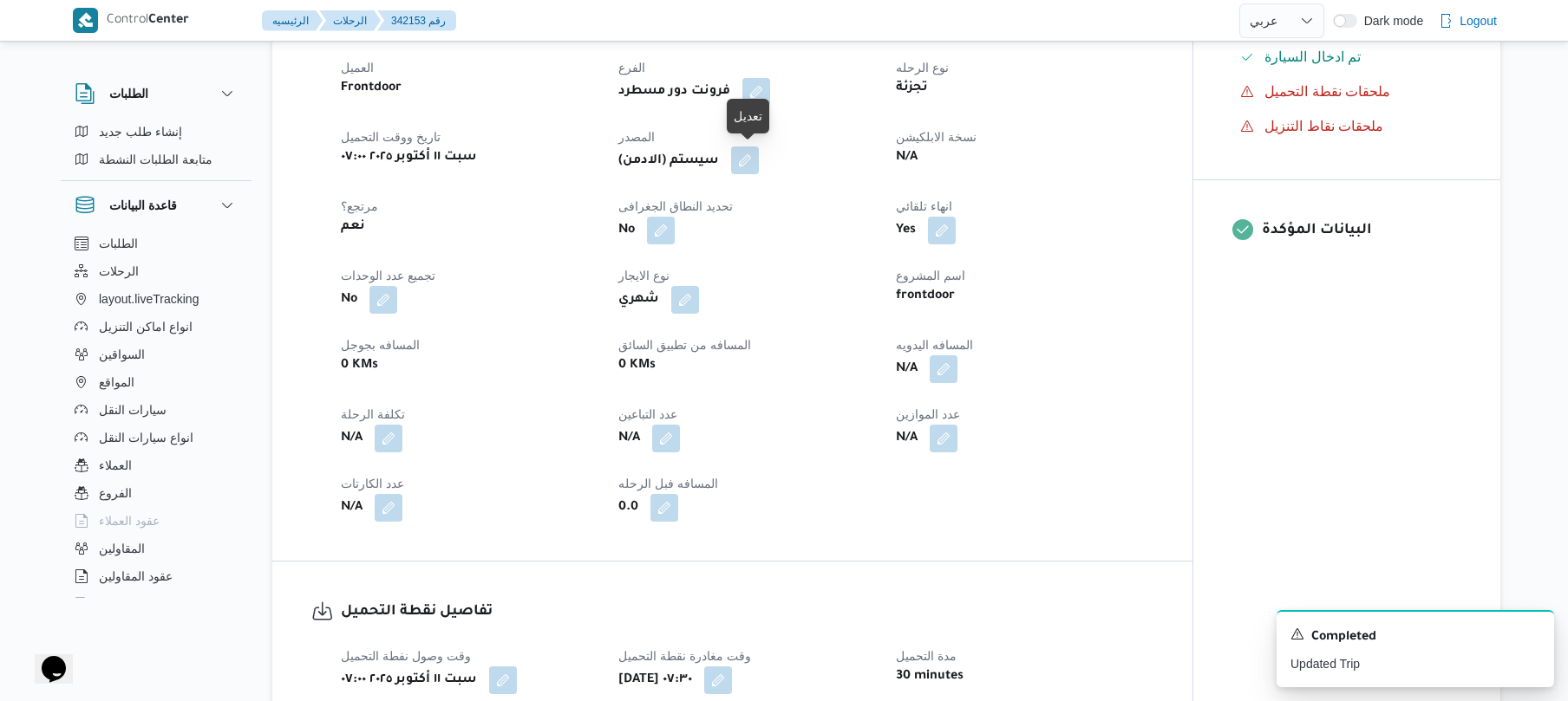
click at [754, 165] on button "button" at bounding box center [745, 160] width 28 height 27
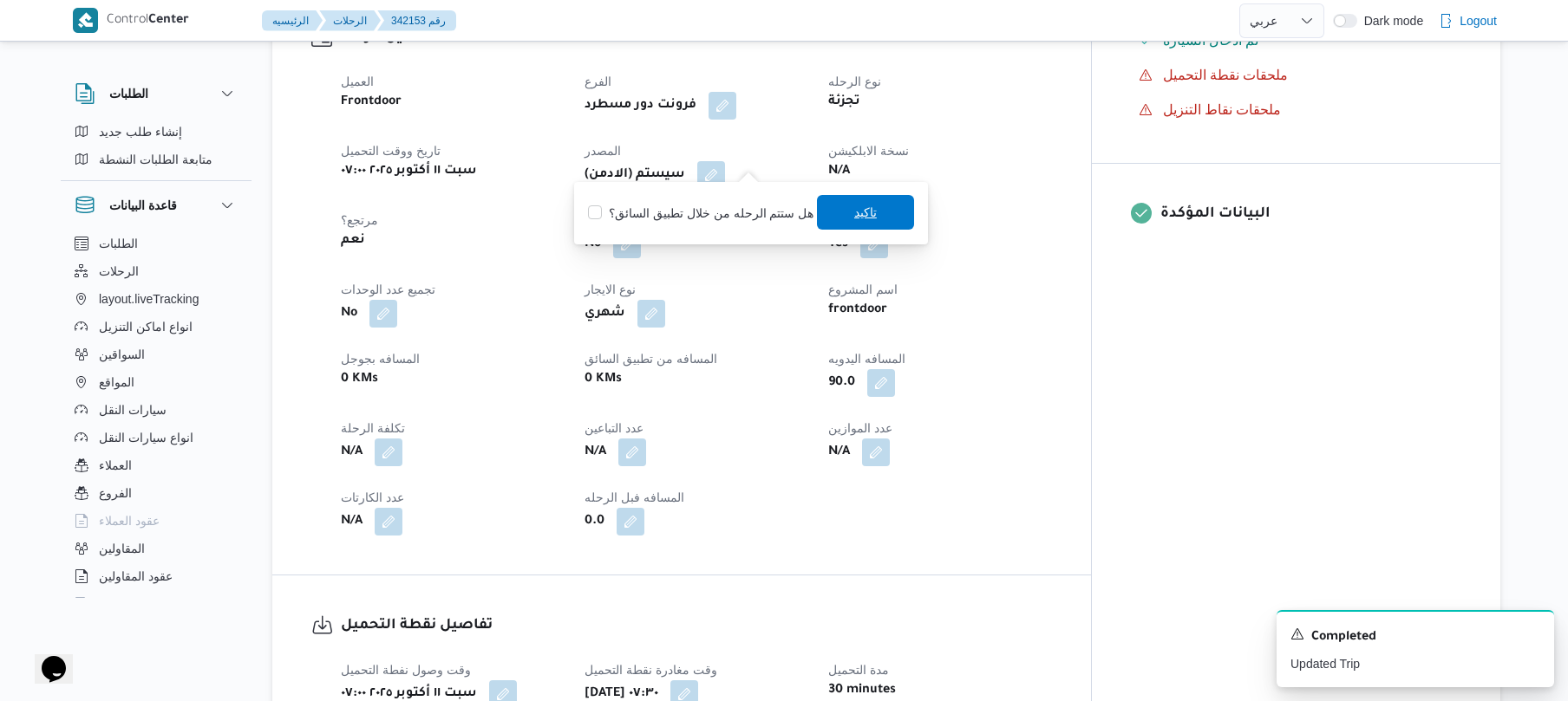
click at [840, 213] on span "تاكيد" at bounding box center [866, 213] width 97 height 35
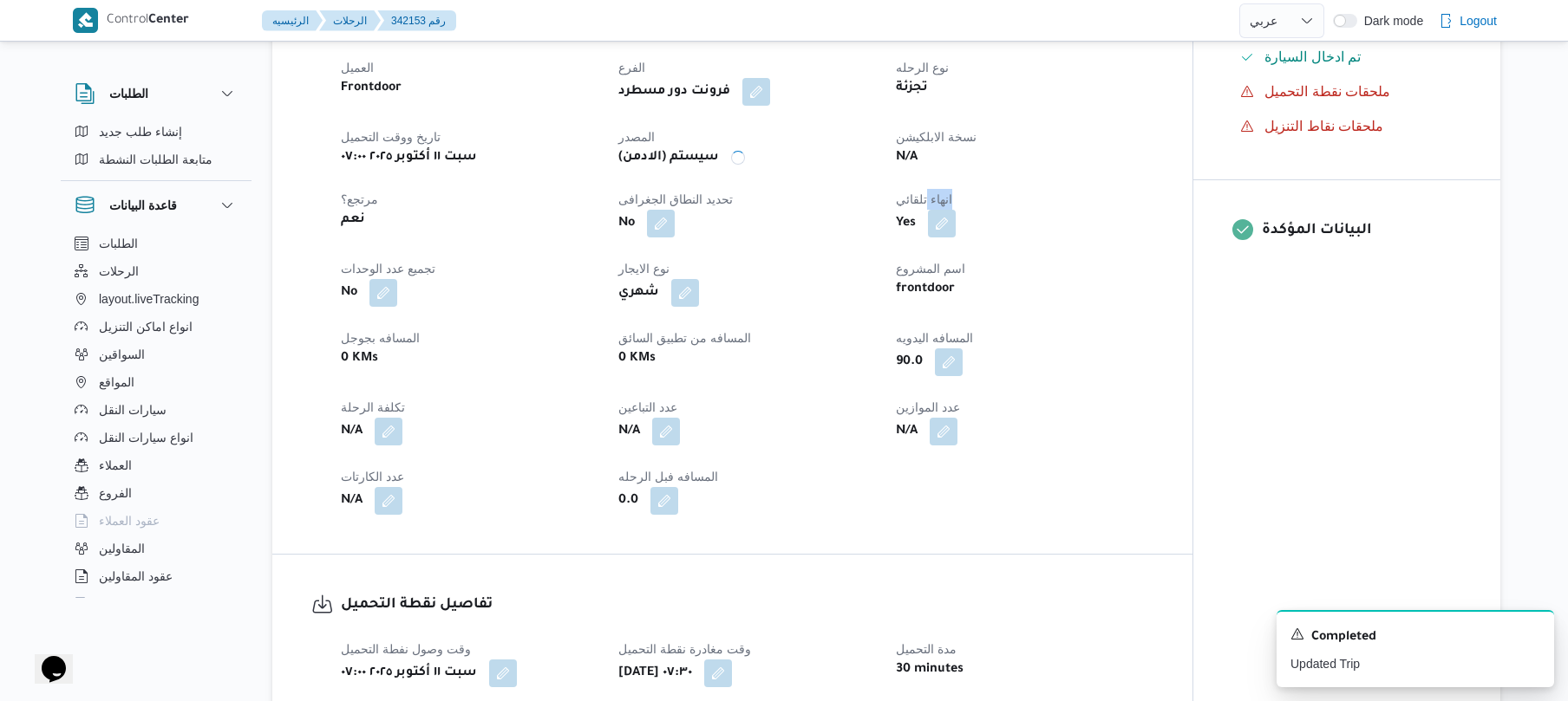
click at [840, 213] on dl "تحديد النطاق الجغرافى No" at bounding box center [746, 214] width 257 height 50
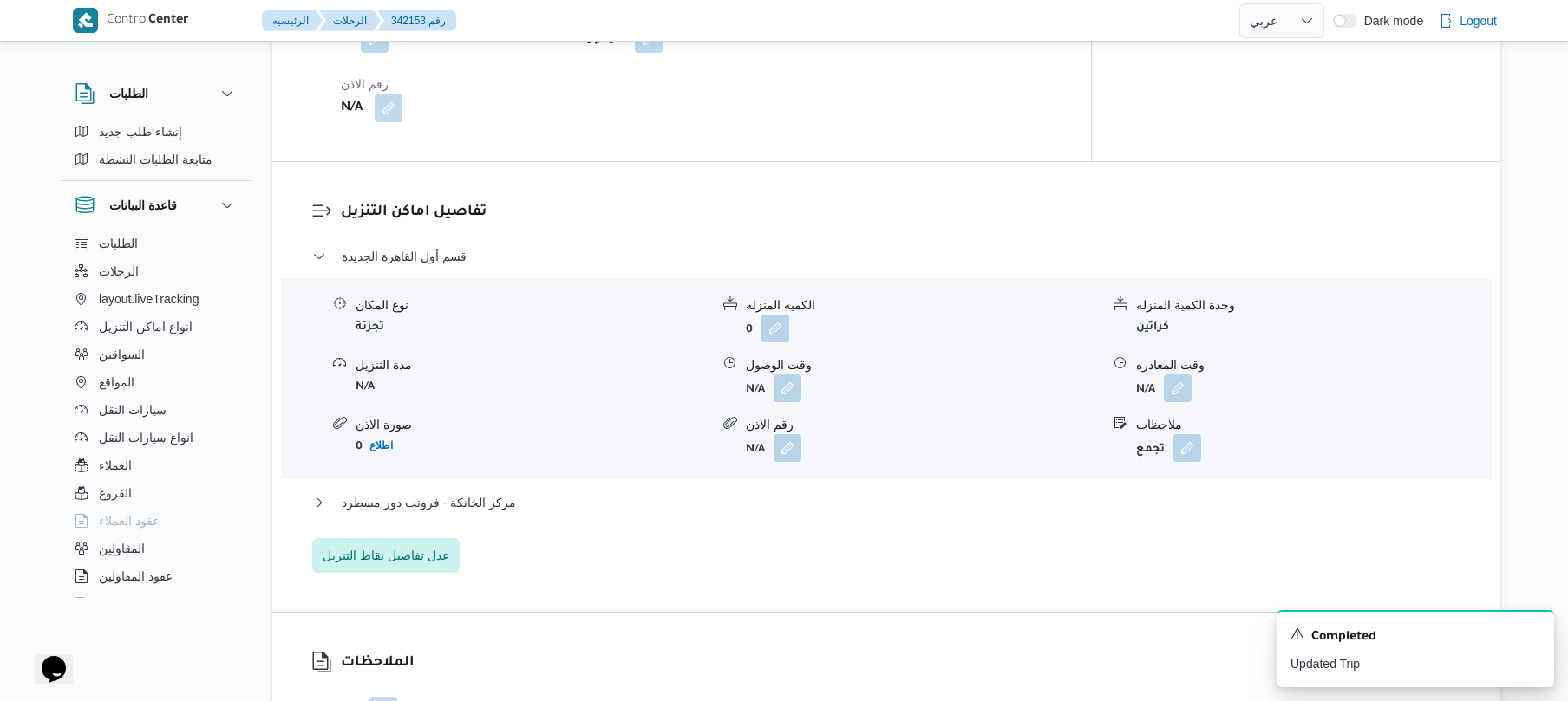
scroll to position [1446, 0]
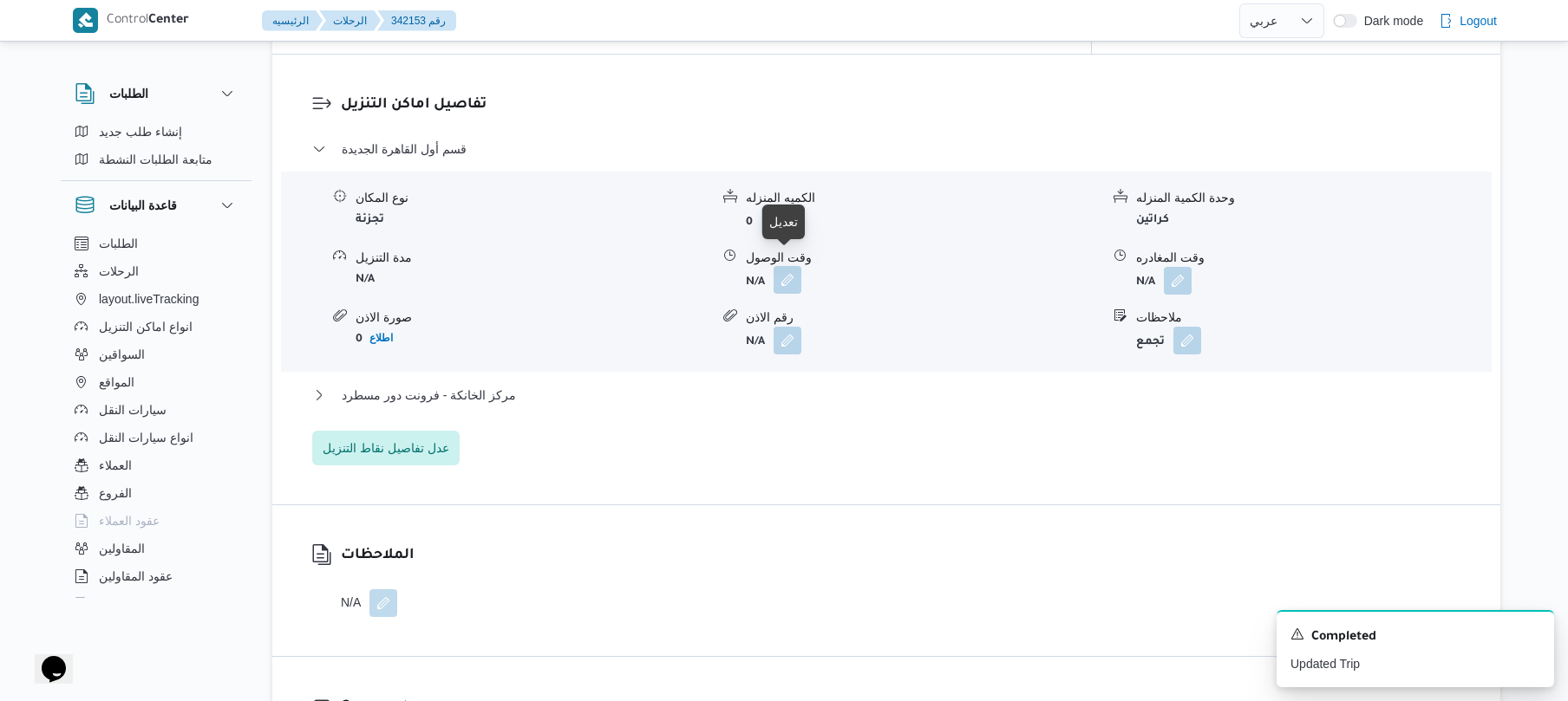
click at [792, 276] on button "button" at bounding box center [788, 279] width 28 height 27
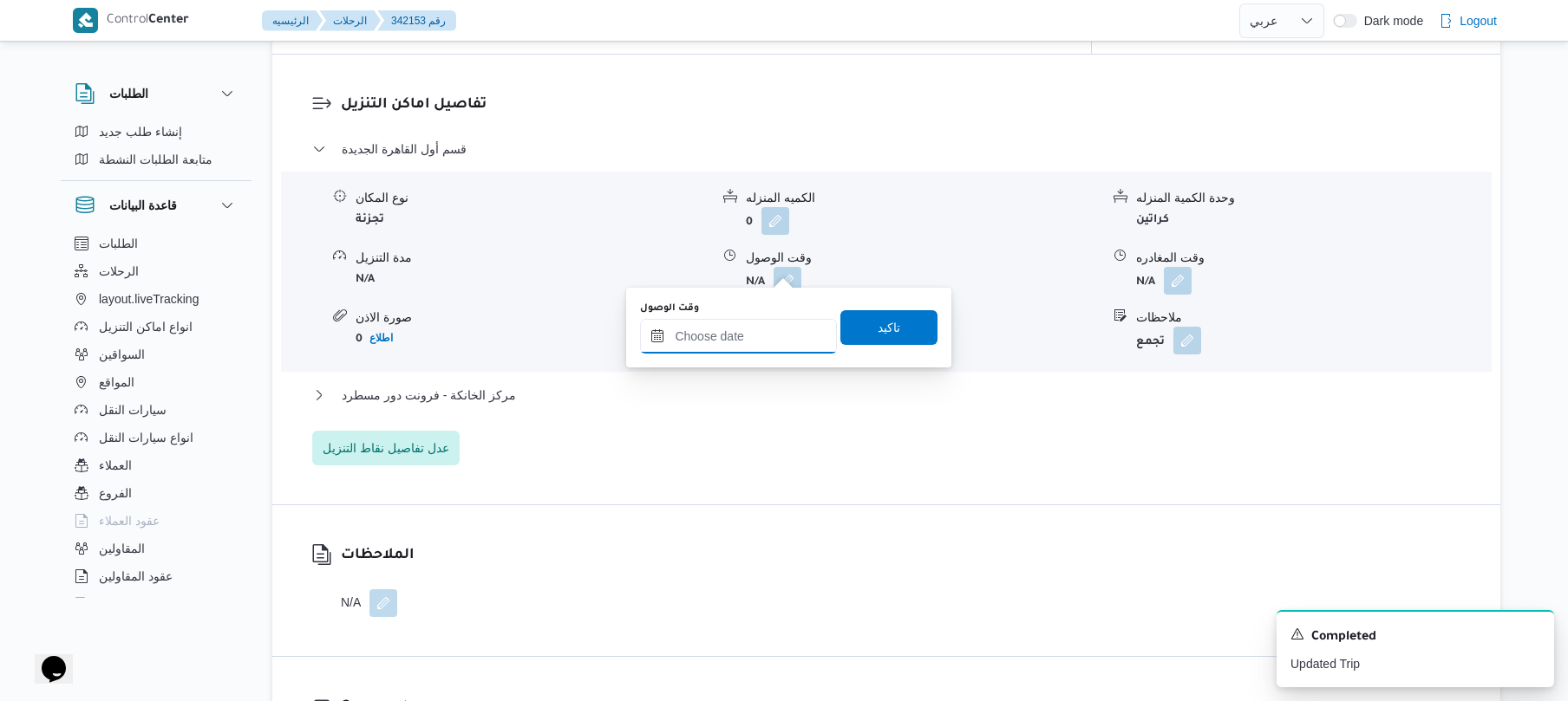
click at [739, 337] on input "وقت الوصول" at bounding box center [738, 336] width 197 height 35
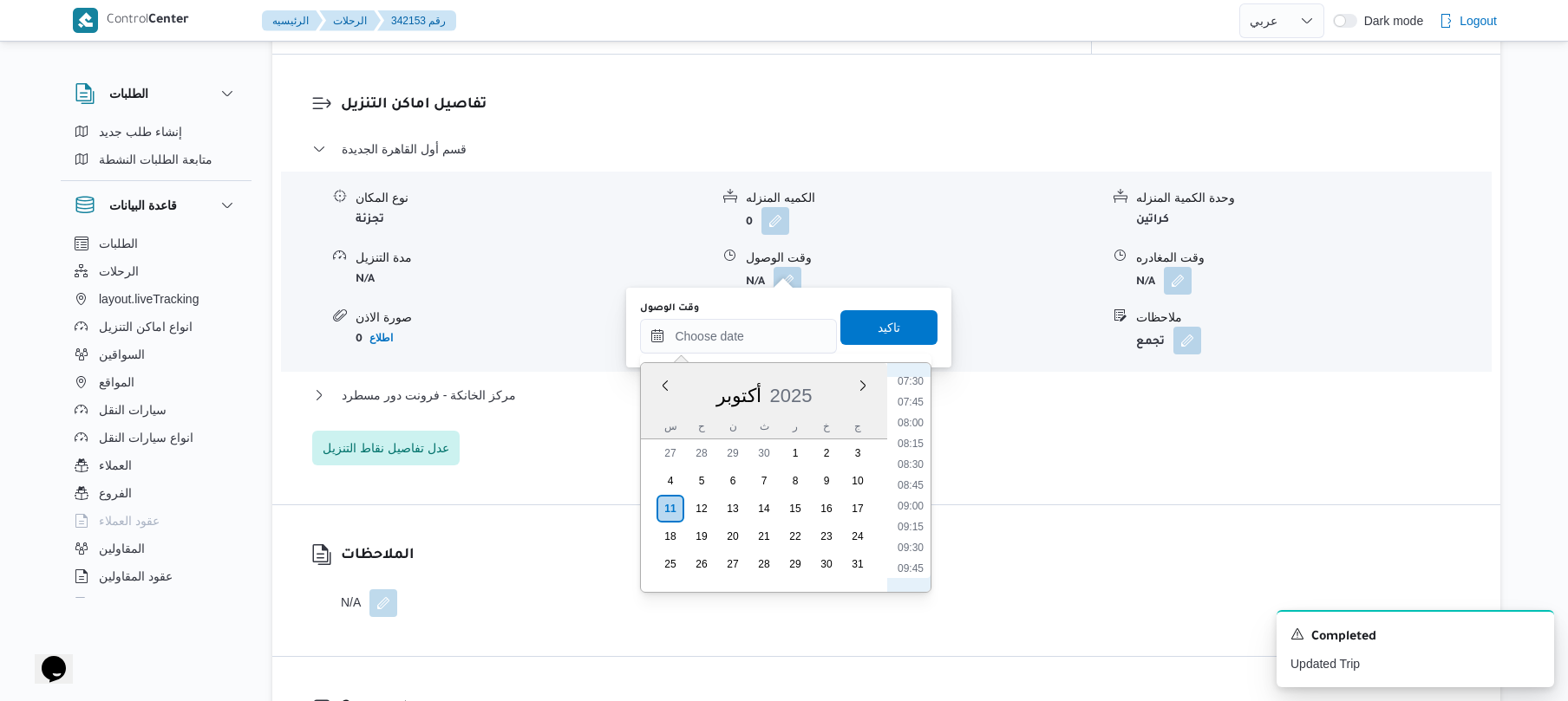
scroll to position [593, 0]
click at [911, 484] on li "08:15" at bounding box center [911, 479] width 40 height 17
type input "١١/١٠/٢٠٢٥ ٠٨:١٥"
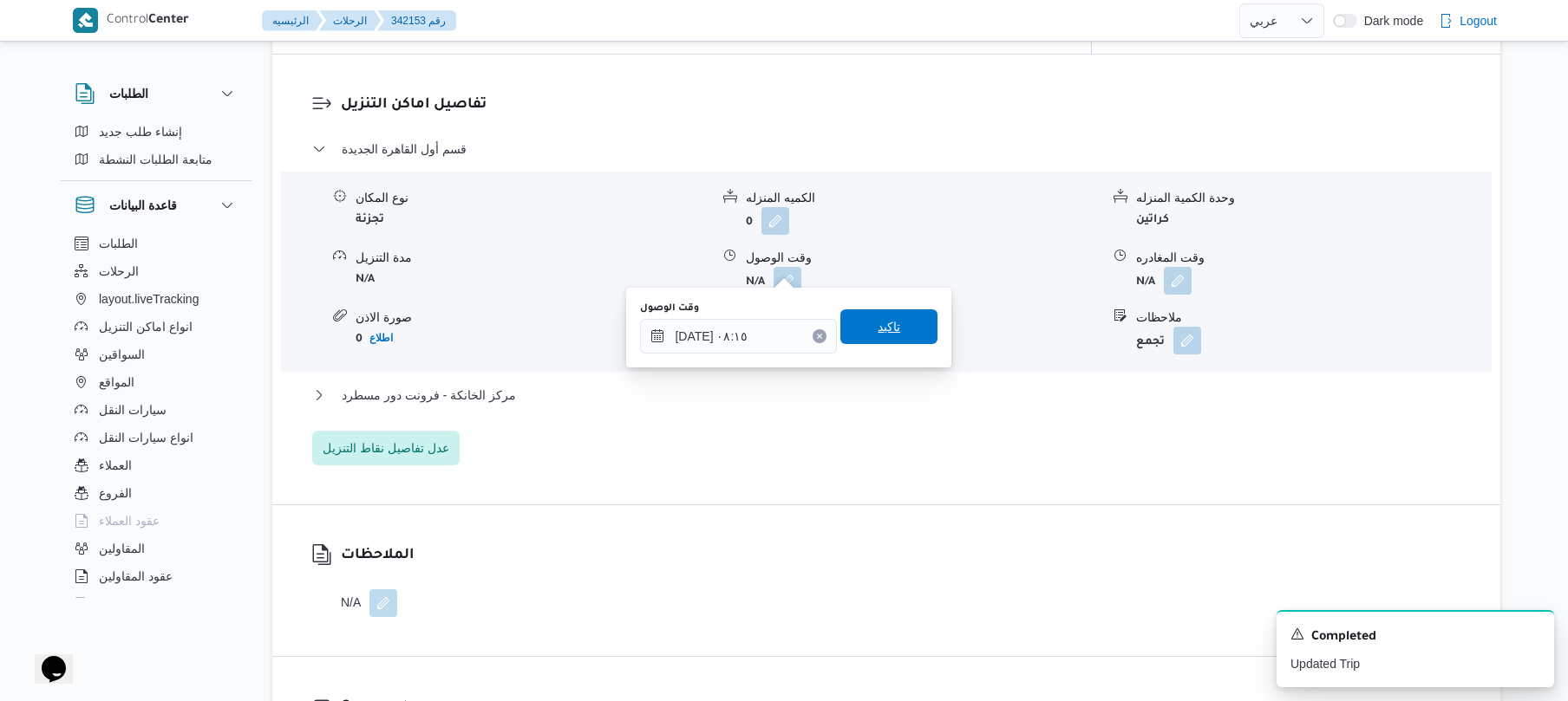
click at [912, 333] on span "تاكيد" at bounding box center [889, 327] width 97 height 35
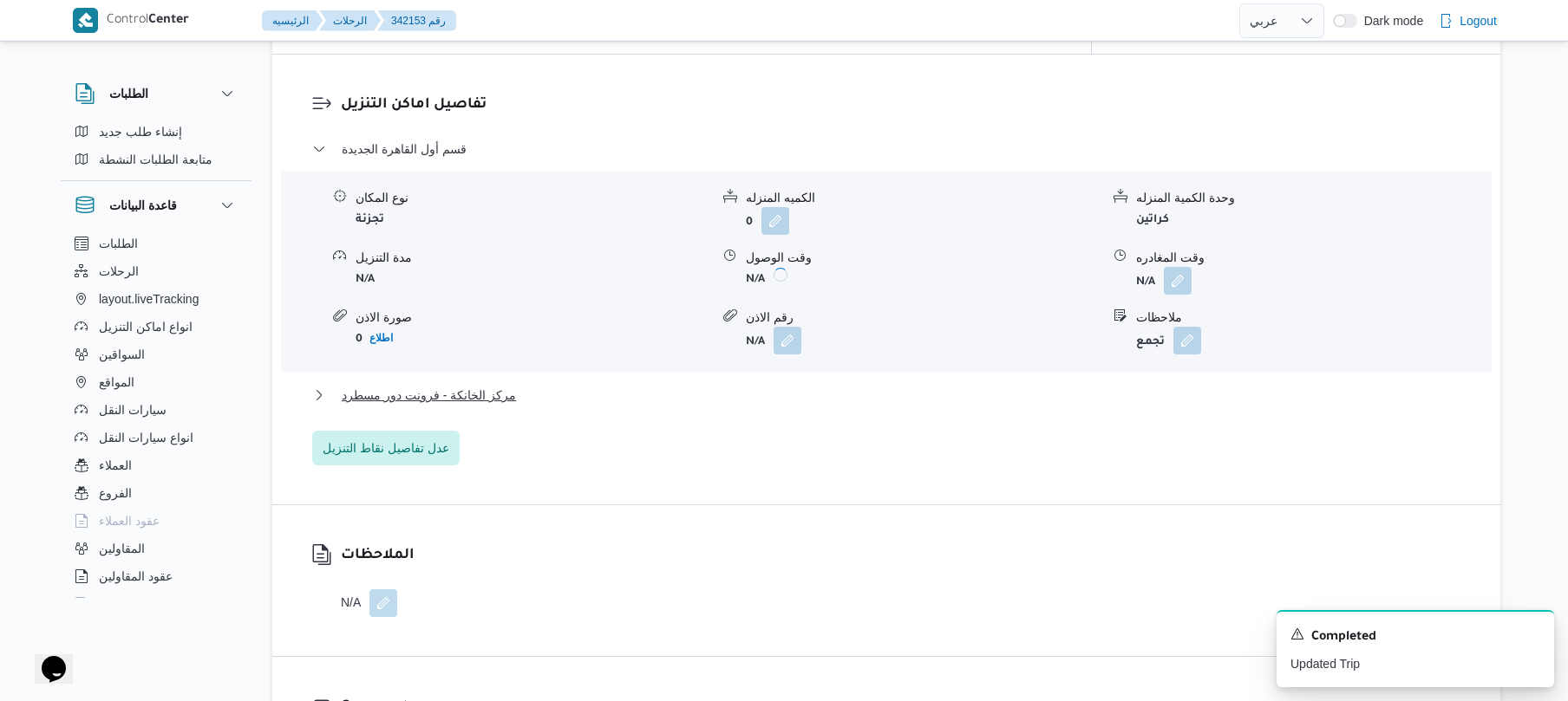
click at [795, 390] on button "مركز الخانكة - فرونت دور مسطرد" at bounding box center [887, 395] width 1149 height 21
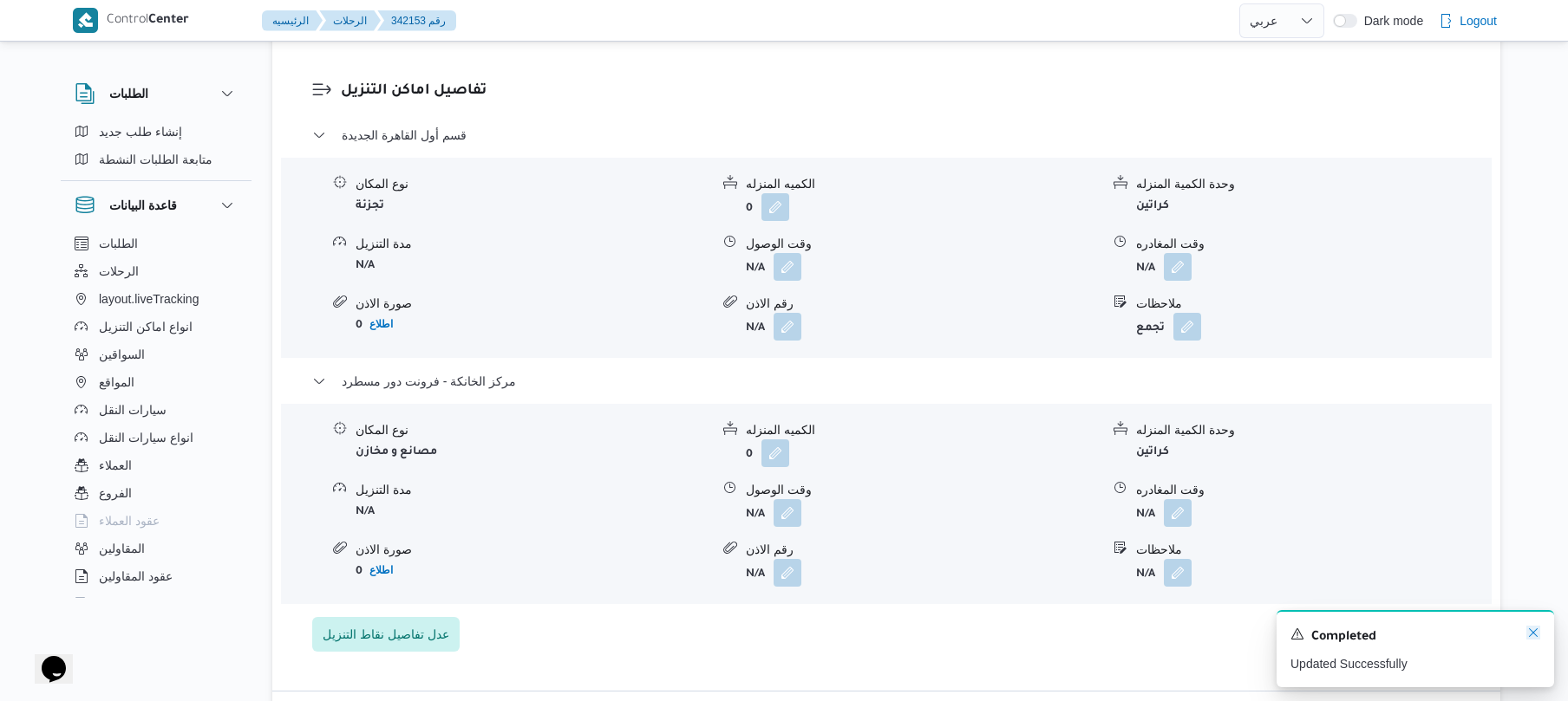
click at [1531, 632] on icon "Dismiss toast" at bounding box center [1533, 632] width 8 height 8
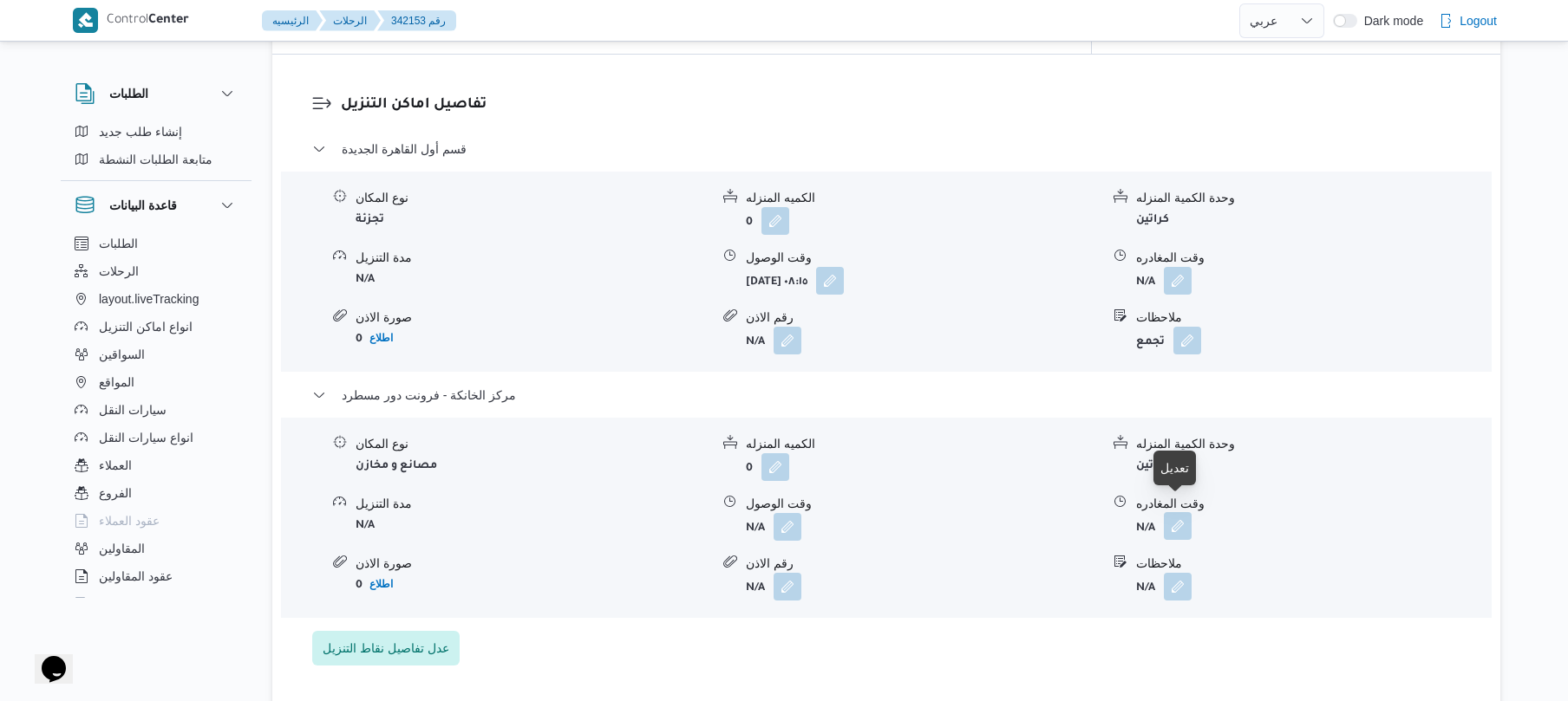
click at [1184, 512] on button "button" at bounding box center [1178, 526] width 28 height 27
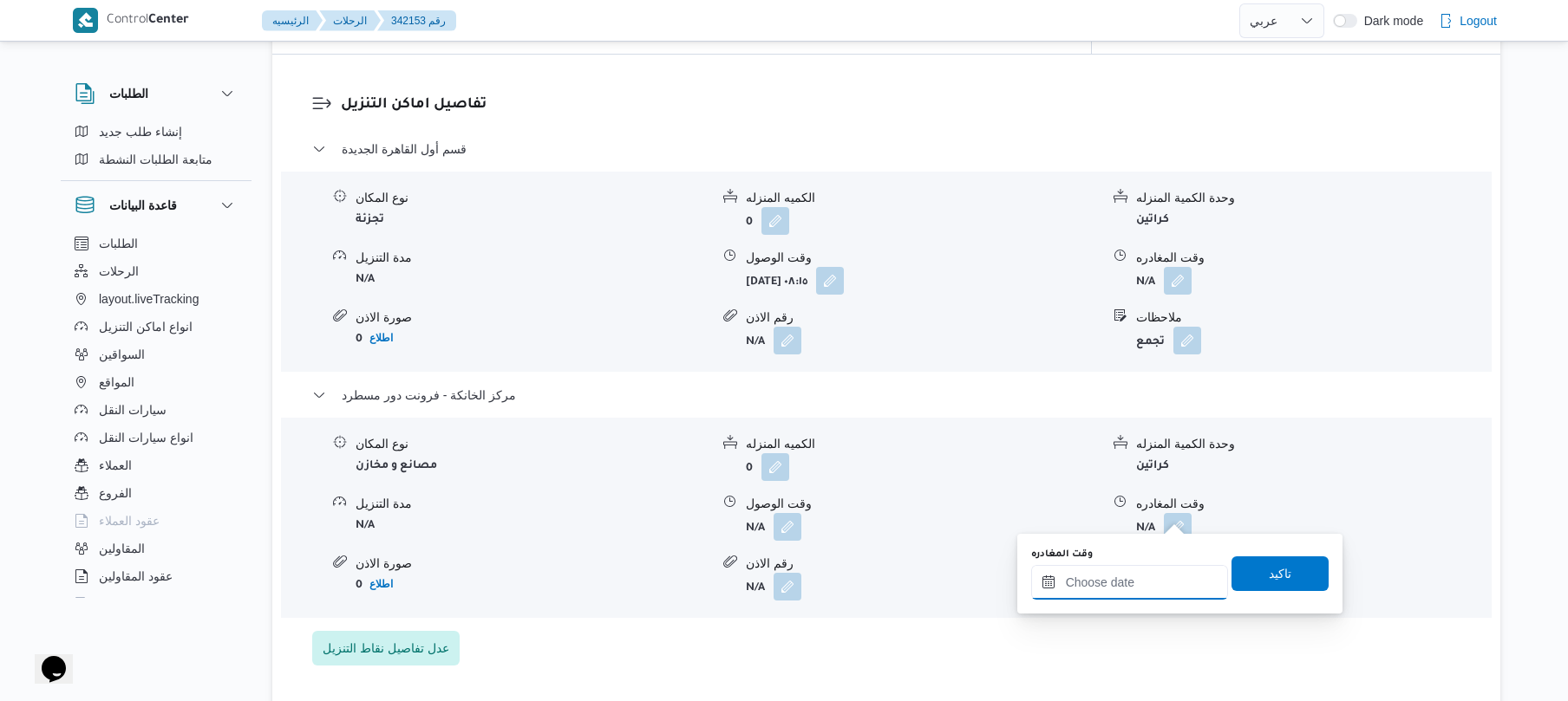
click at [1121, 586] on input "وقت المغادره" at bounding box center [1130, 583] width 197 height 35
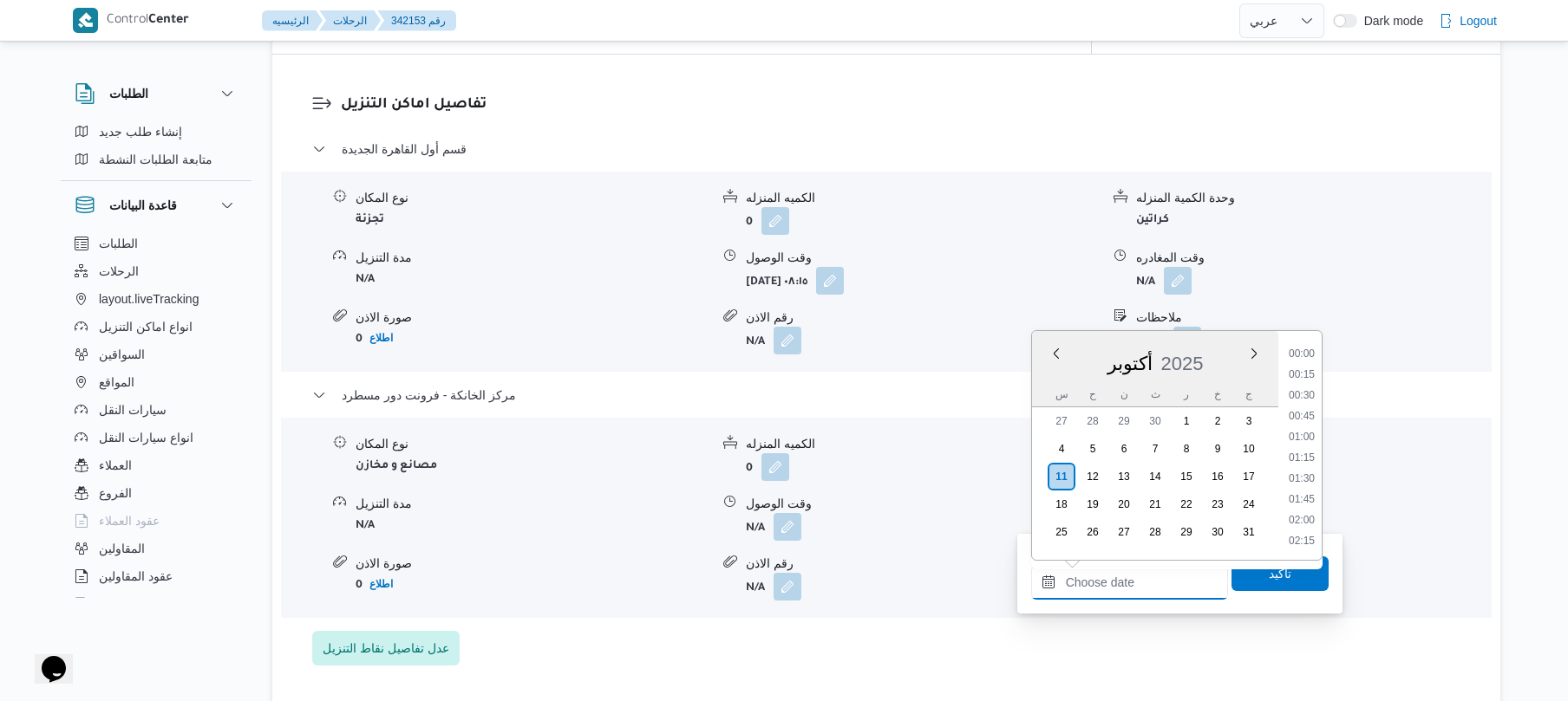
scroll to position [1499, 0]
click at [1311, 368] on li "18:15" at bounding box center [1302, 373] width 40 height 17
type input "١١/١٠/٢٠٢٥ ١٨:١٥"
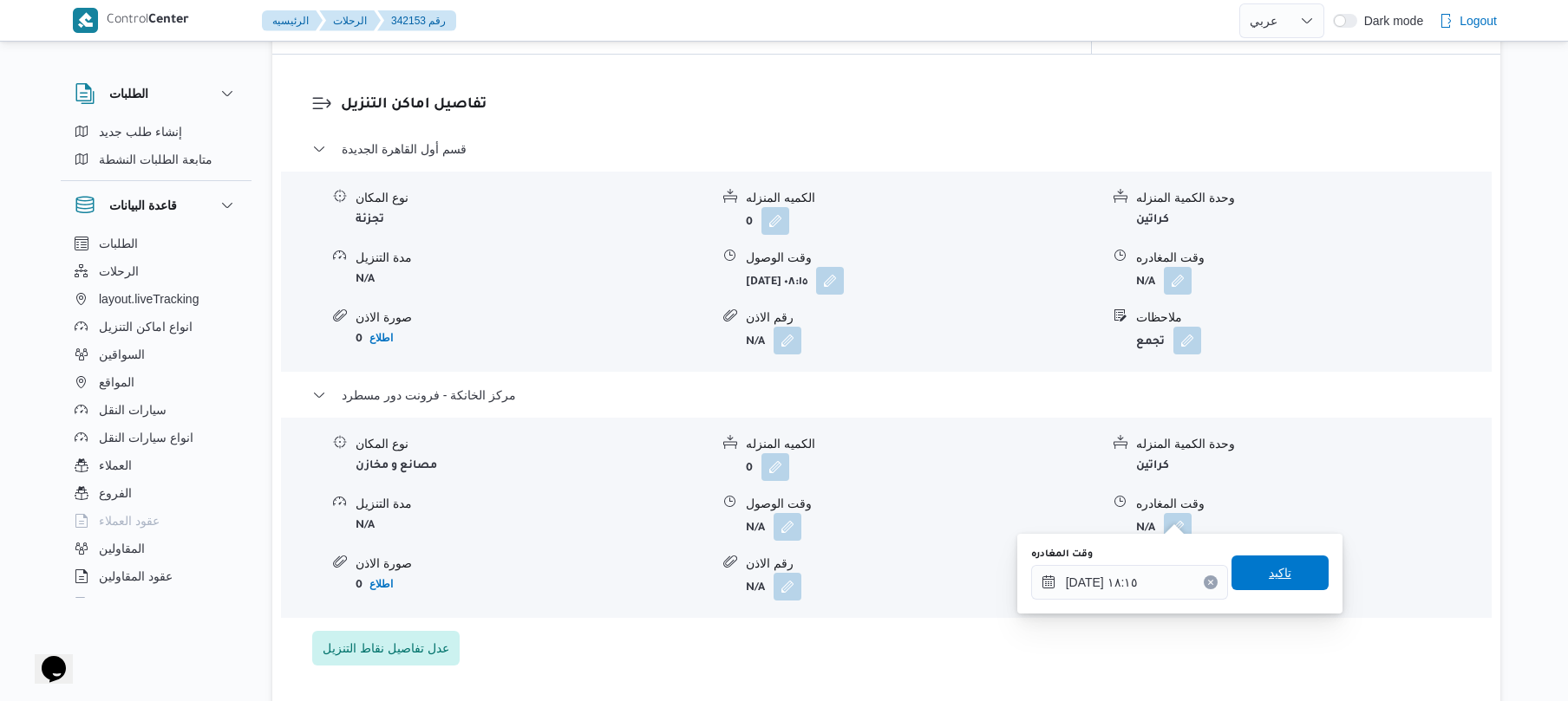
click at [1272, 572] on span "تاكيد" at bounding box center [1280, 573] width 23 height 21
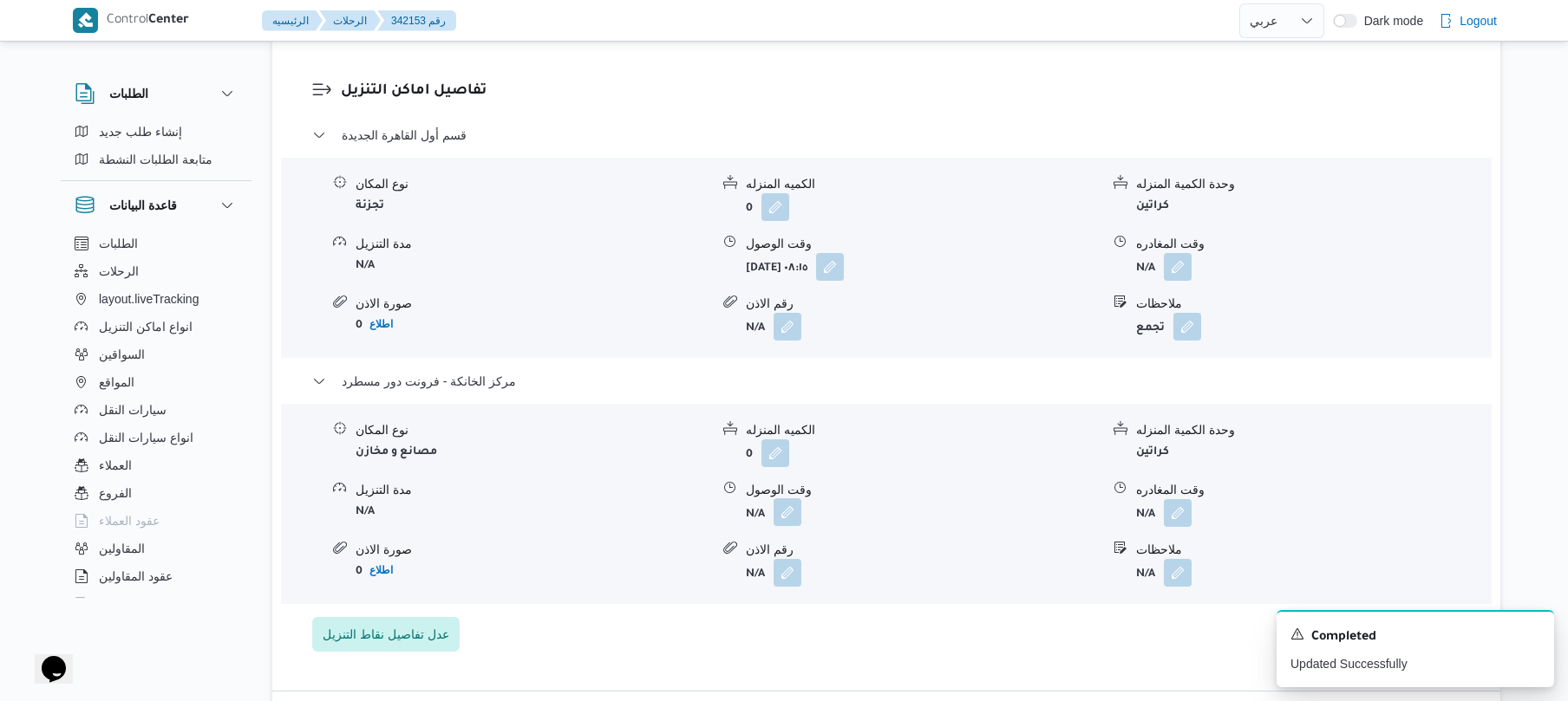
click at [780, 515] on button "button" at bounding box center [788, 512] width 28 height 27
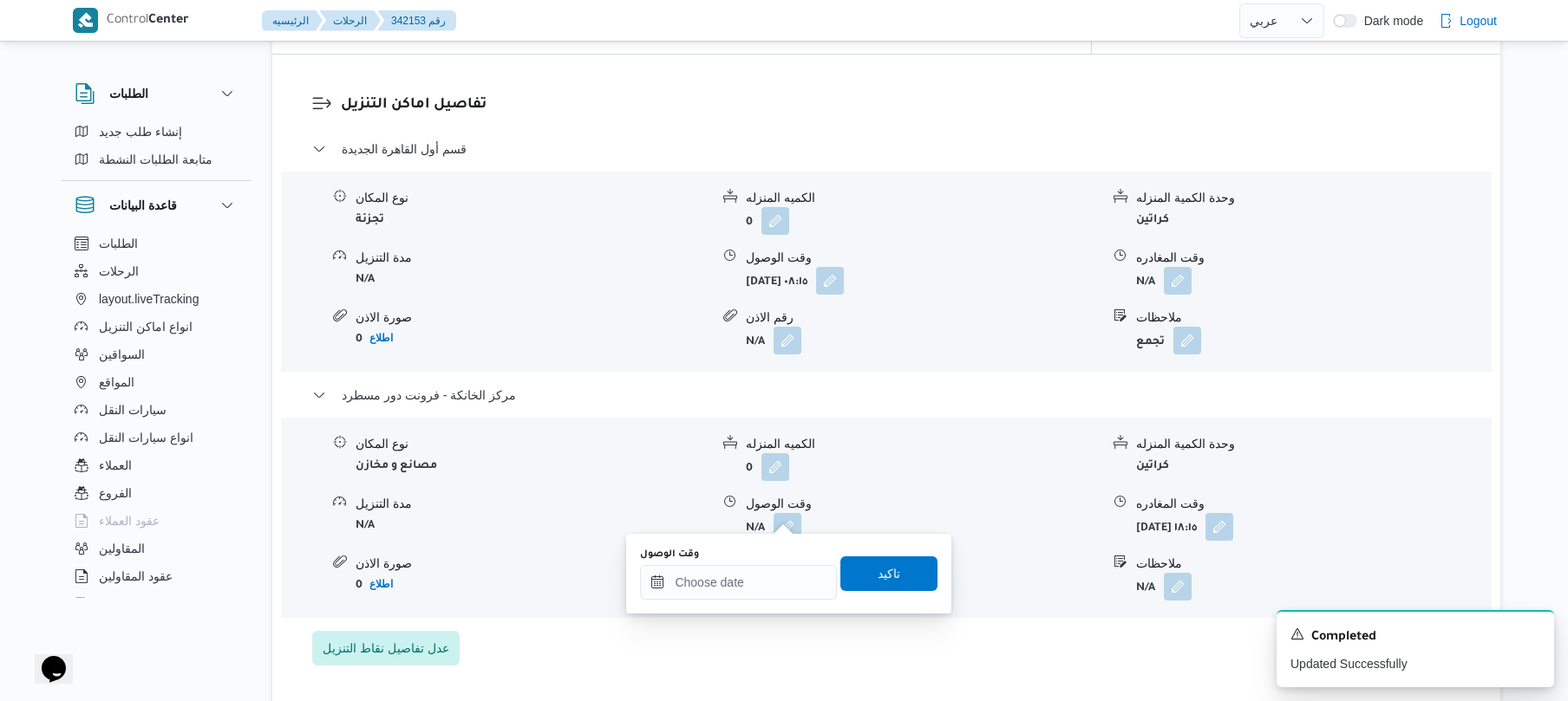
click at [776, 600] on div "وقت الوصول تاكيد" at bounding box center [789, 574] width 301 height 56
click at [768, 584] on input "وقت الوصول" at bounding box center [738, 583] width 197 height 35
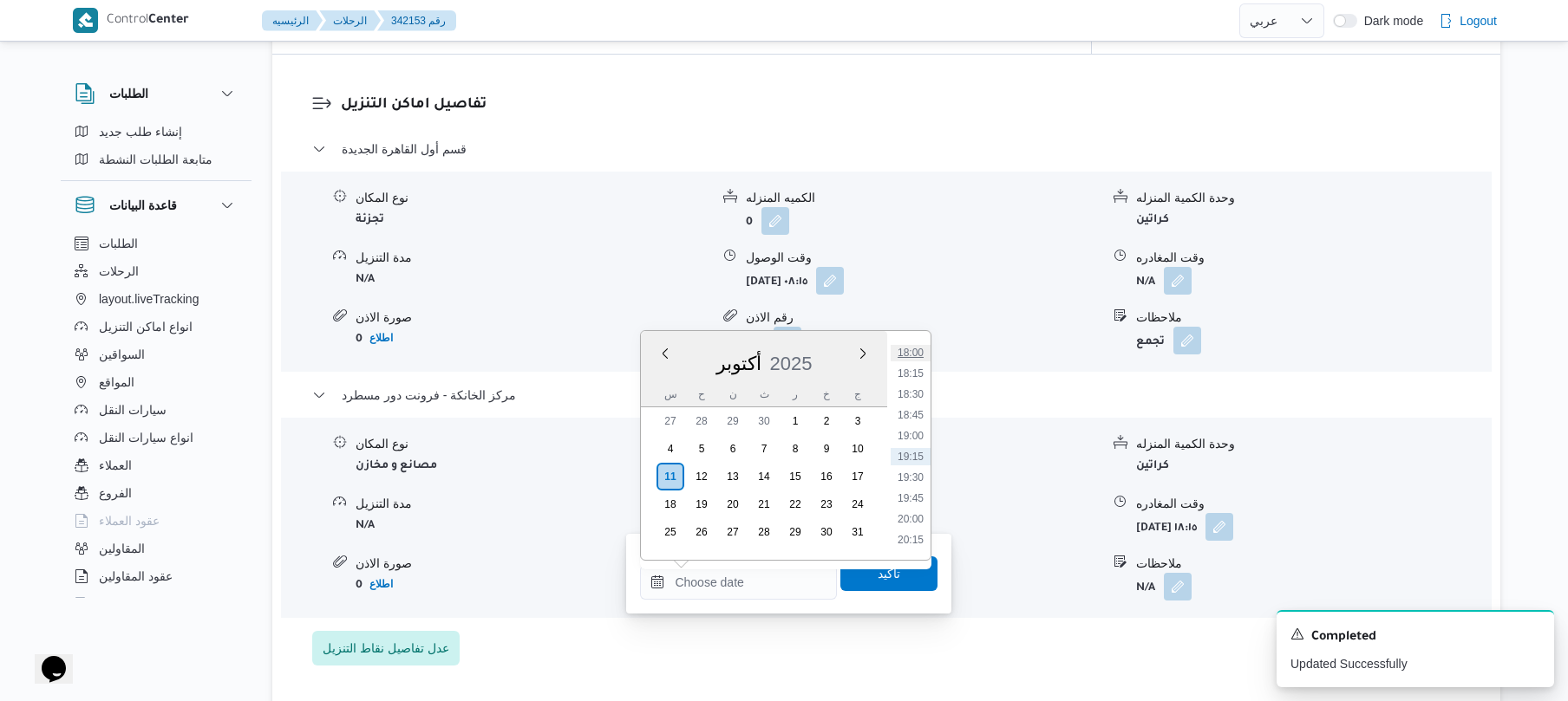
click at [913, 346] on li "18:00" at bounding box center [911, 353] width 40 height 17
type input "[DATE] ١٨:٠٠"
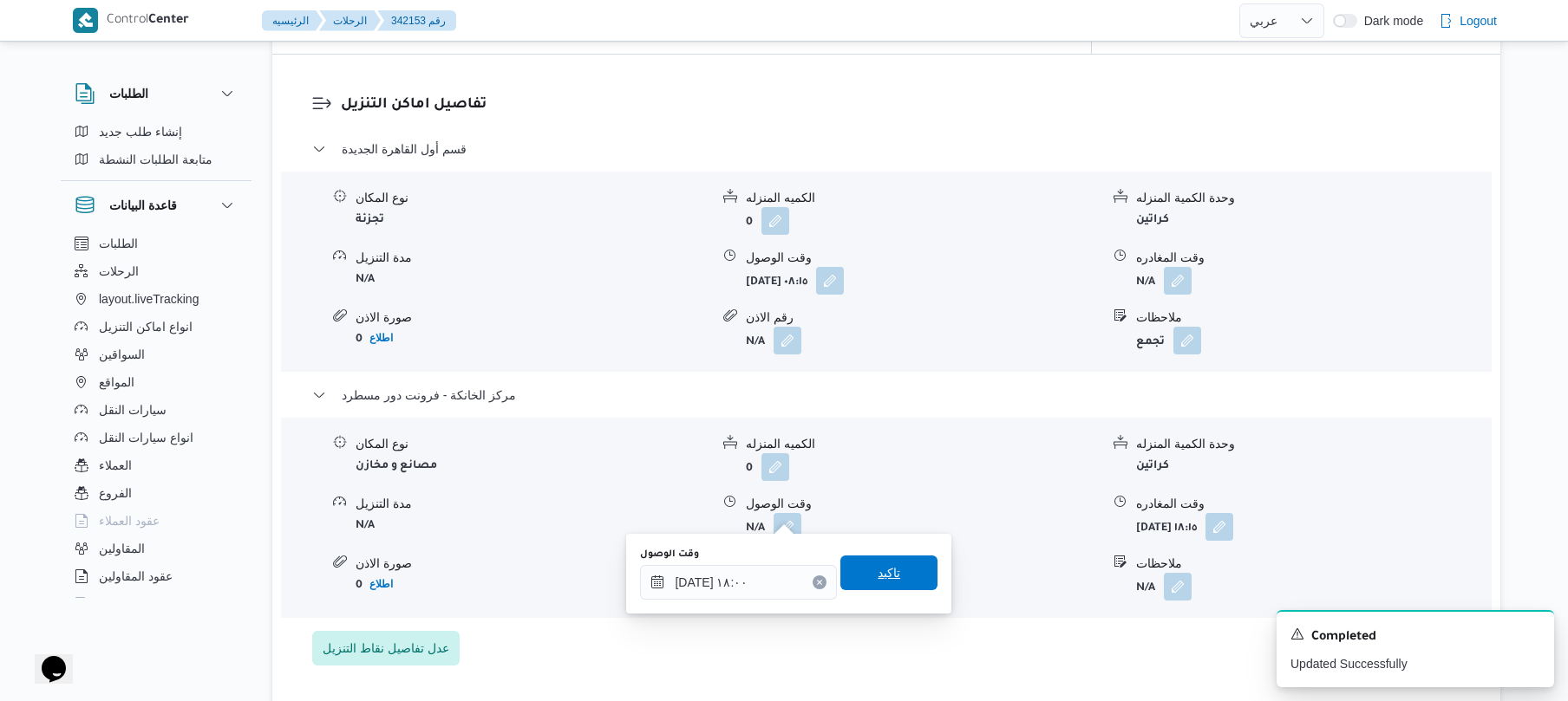
click at [878, 580] on span "تاكيد" at bounding box center [889, 573] width 23 height 21
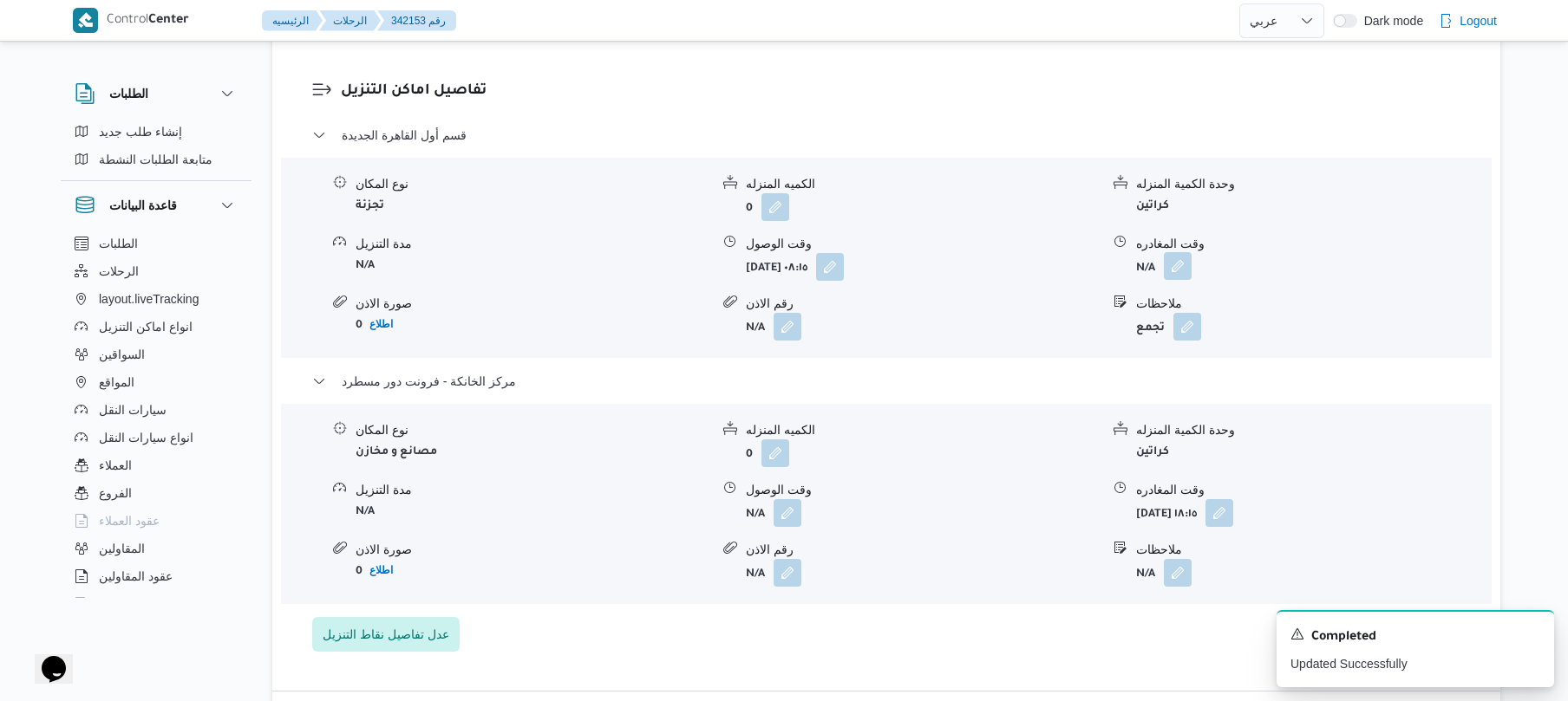
click at [1176, 257] on button "button" at bounding box center [1178, 266] width 28 height 27
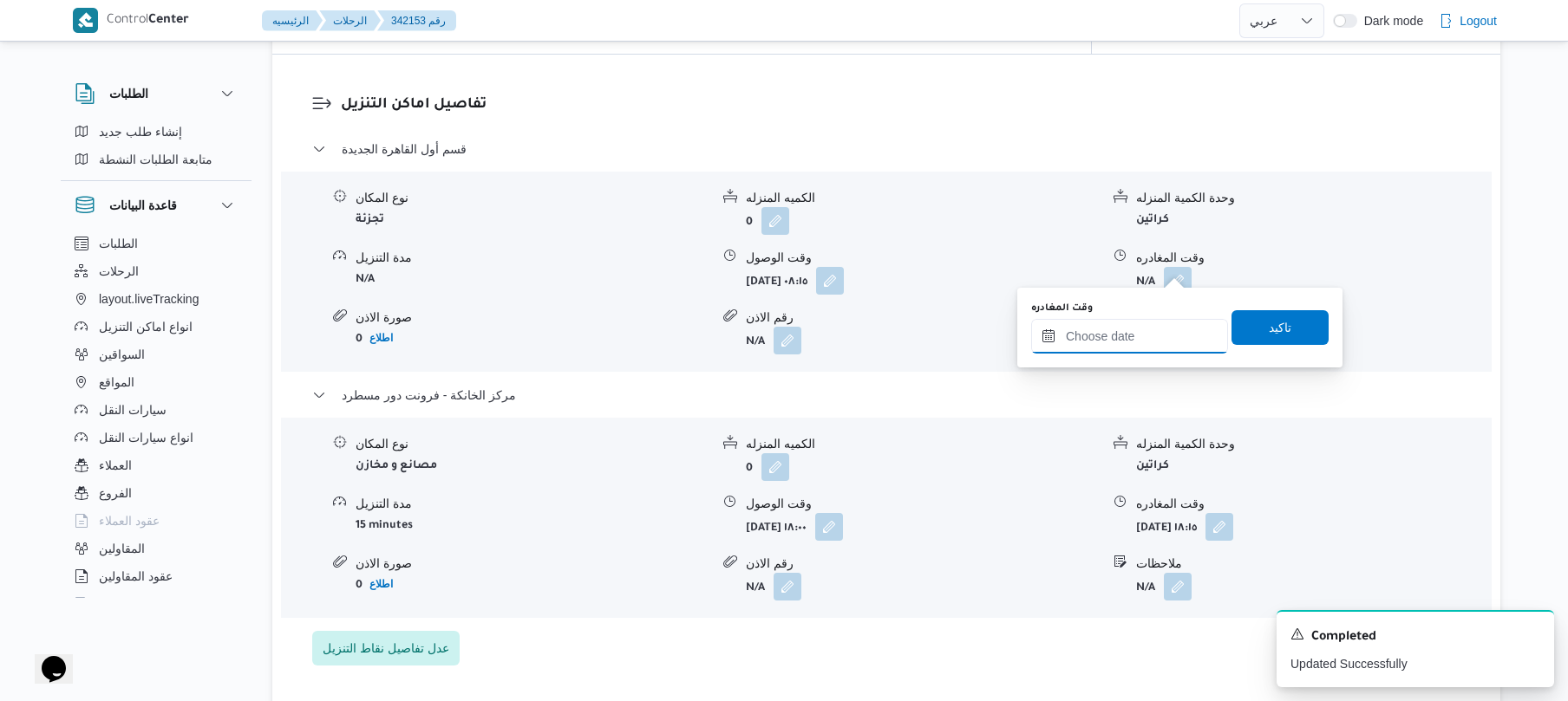
click at [1142, 347] on input "وقت المغادره" at bounding box center [1130, 336] width 197 height 35
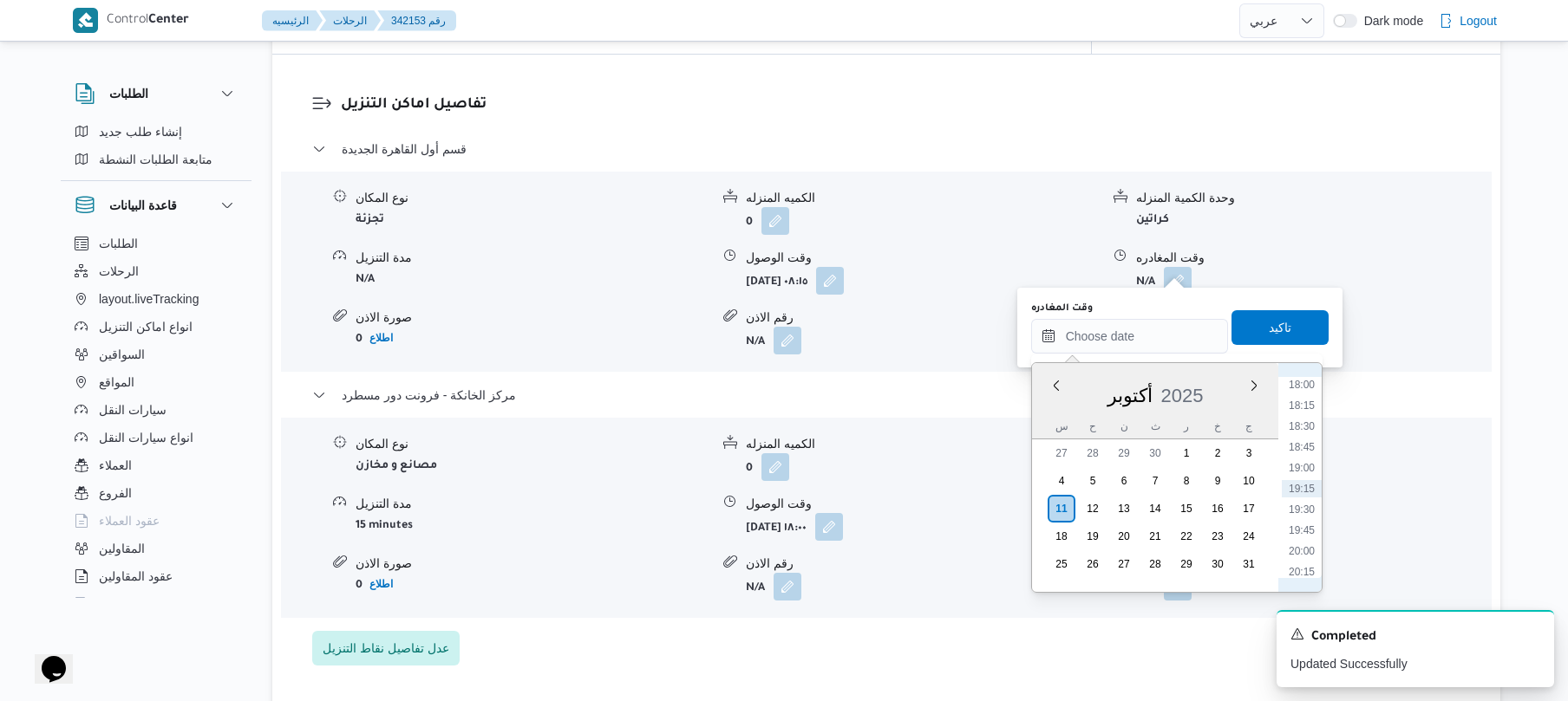
scroll to position [1329, 0]
click at [1305, 492] on li "17:15" at bounding box center [1302, 492] width 40 height 17
type input "١١/١٠/٢٠٢٥ ١٧:١٥"
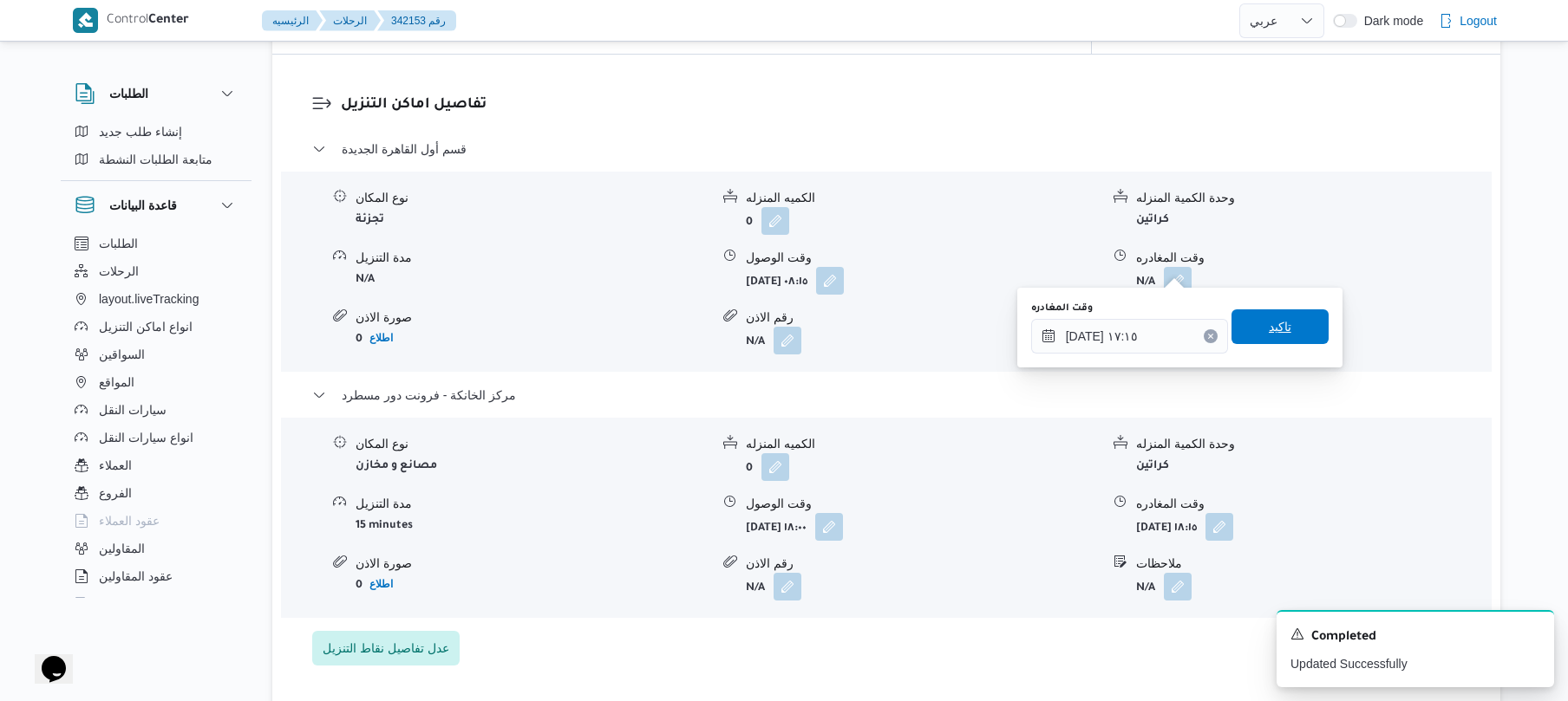
click at [1278, 324] on span "تاكيد" at bounding box center [1280, 326] width 23 height 21
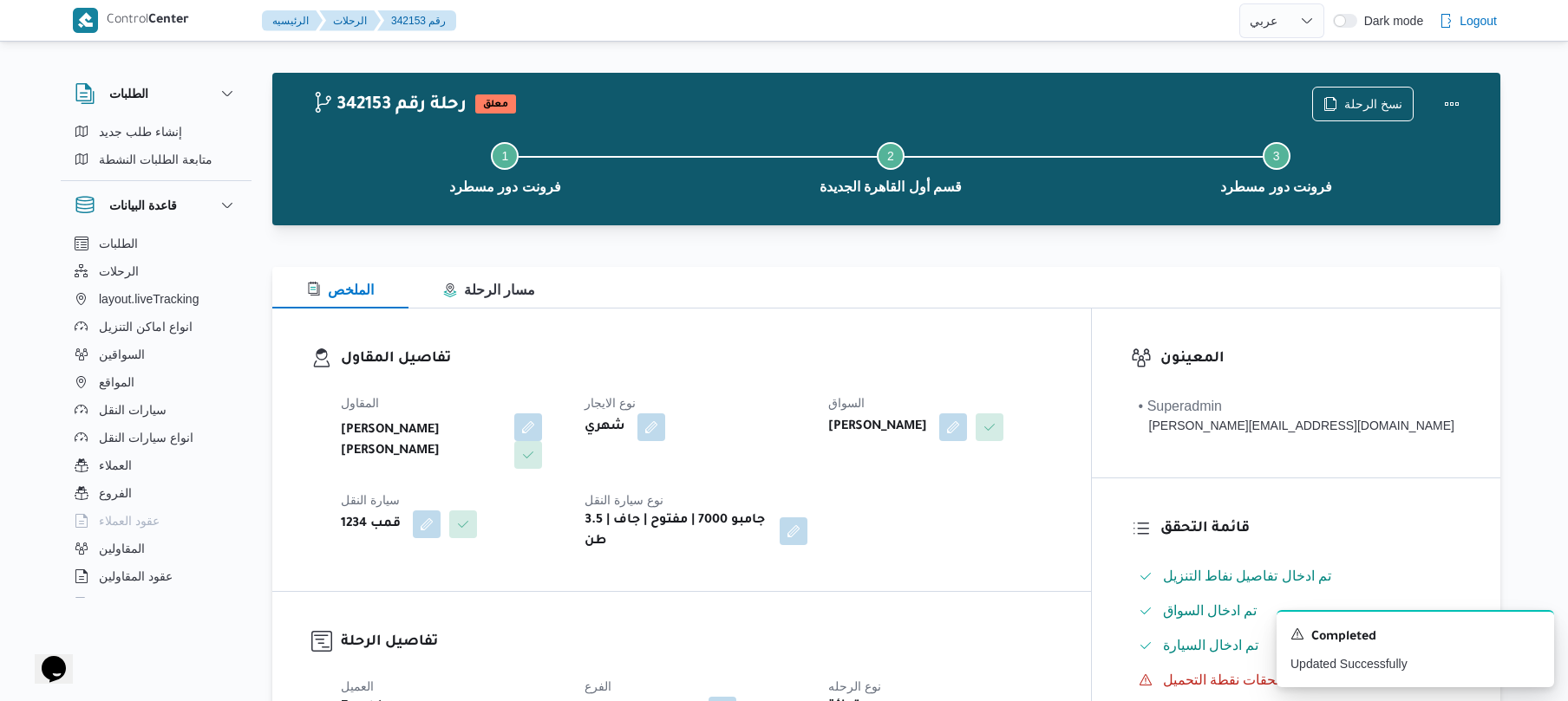
scroll to position [0, 0]
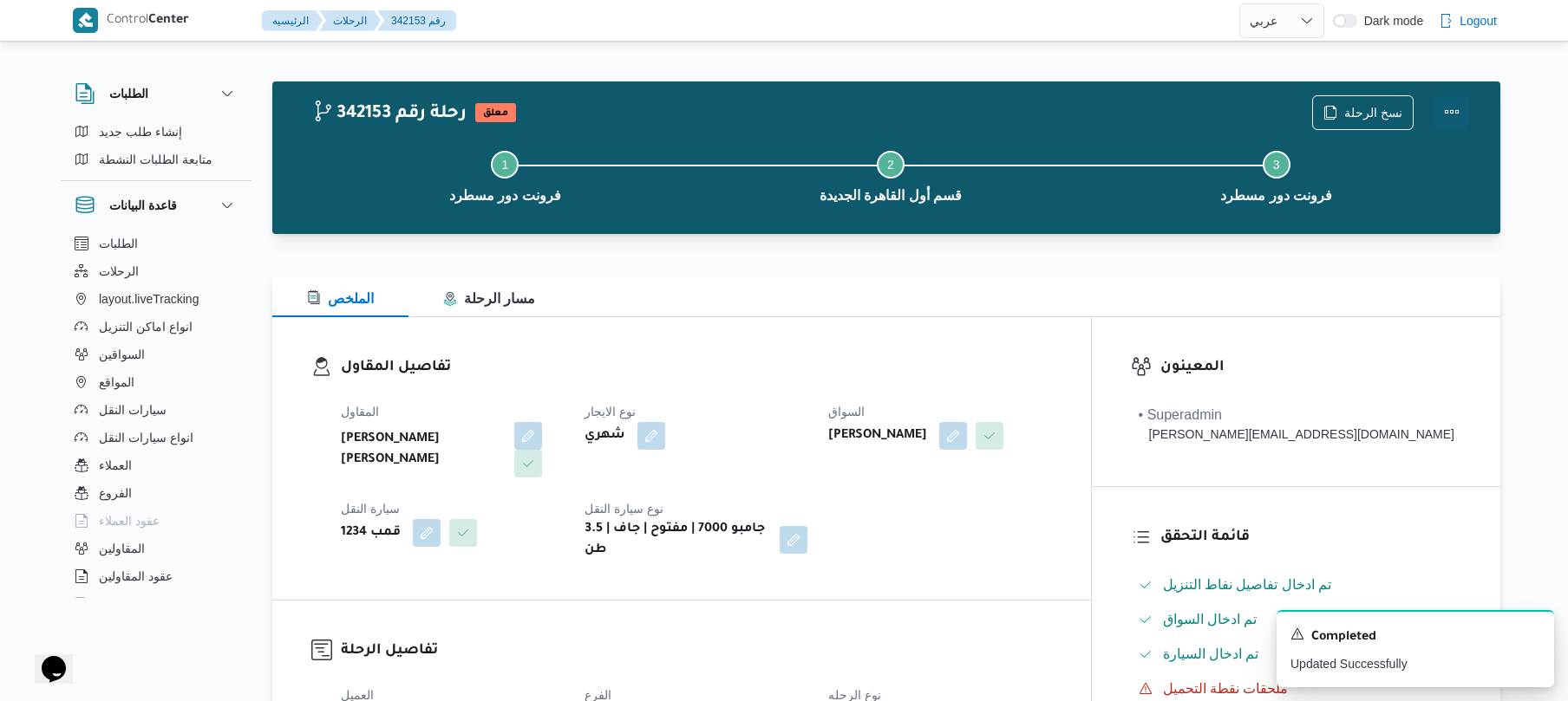
click at [1463, 115] on button "Actions" at bounding box center [1452, 112] width 35 height 35
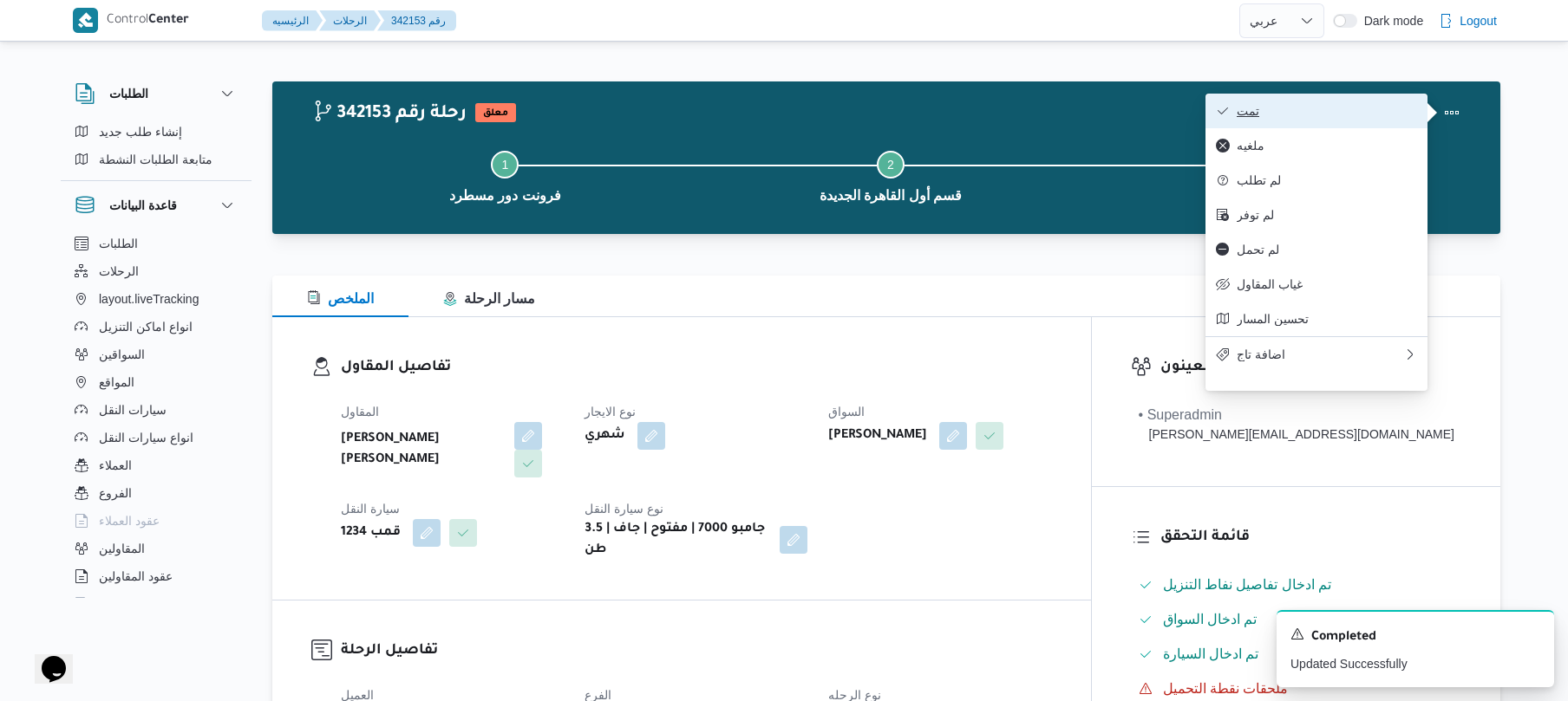
click at [1371, 109] on span "تمت" at bounding box center [1327, 111] width 181 height 14
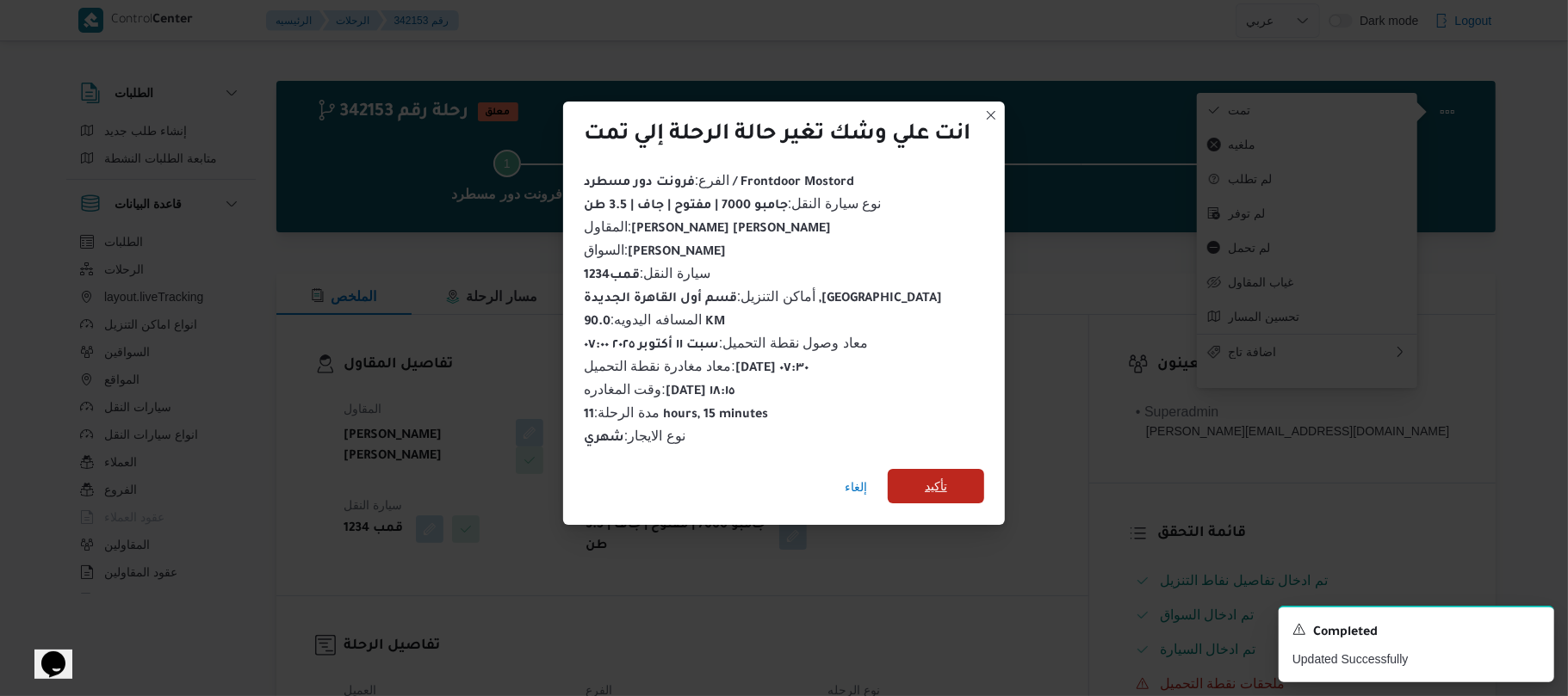
click at [952, 476] on span "تأكيد" at bounding box center [936, 487] width 96 height 35
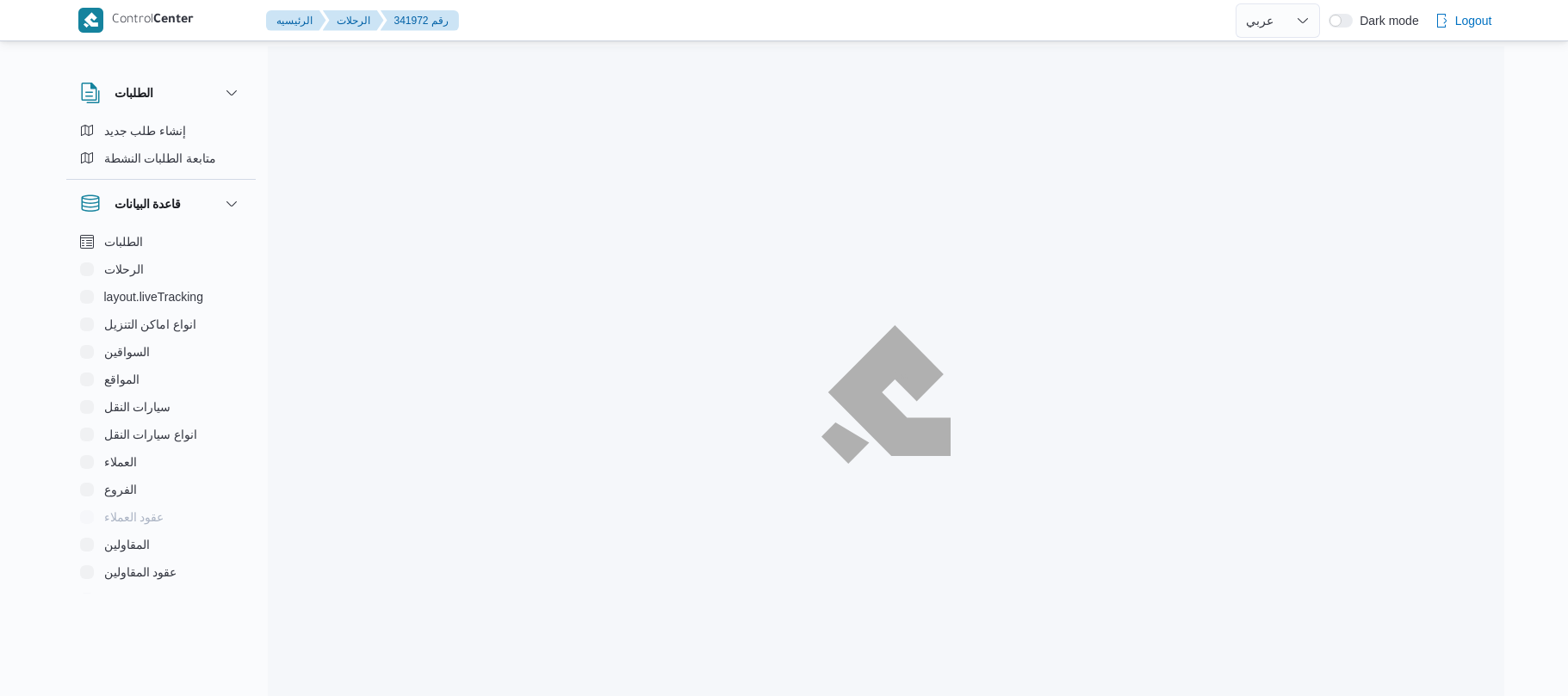
select select "ar"
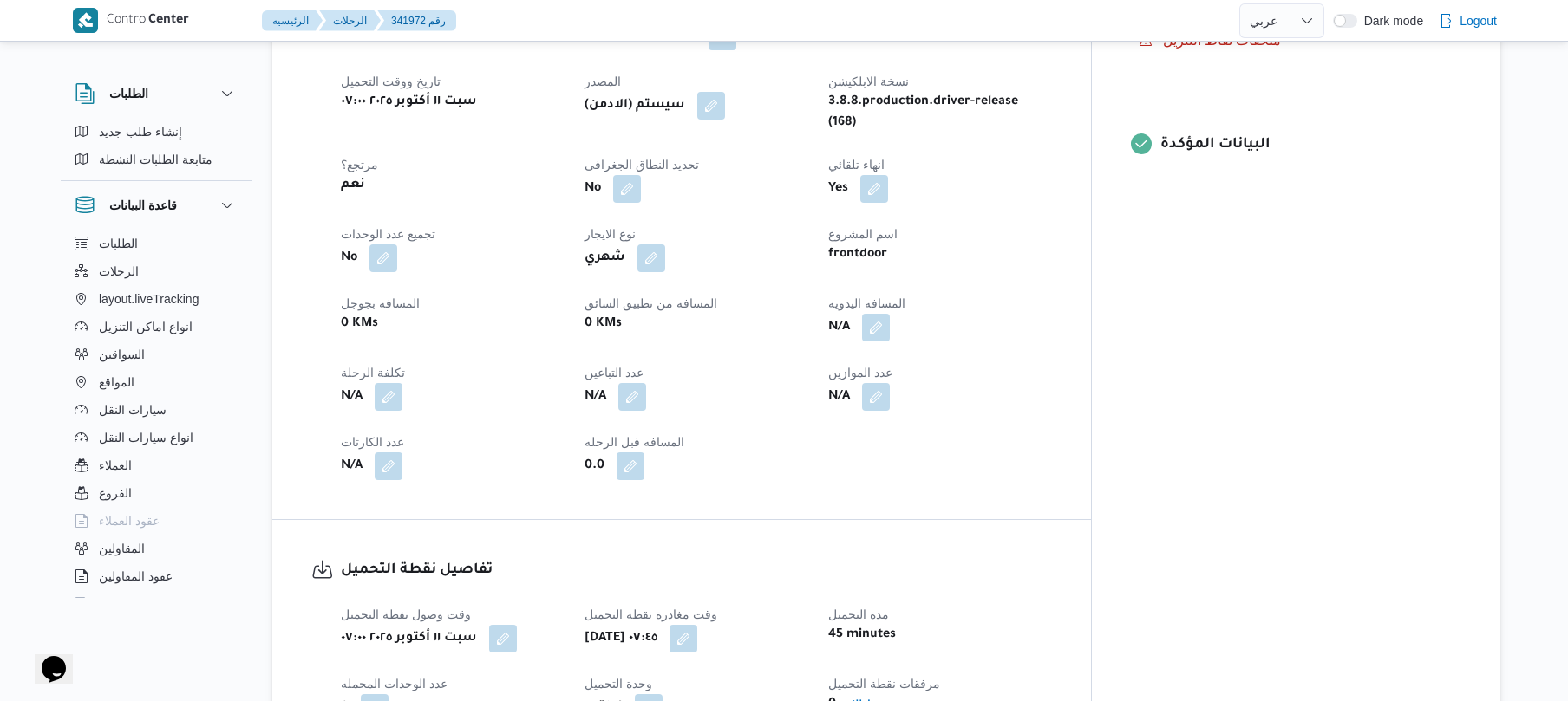
scroll to position [508, 0]
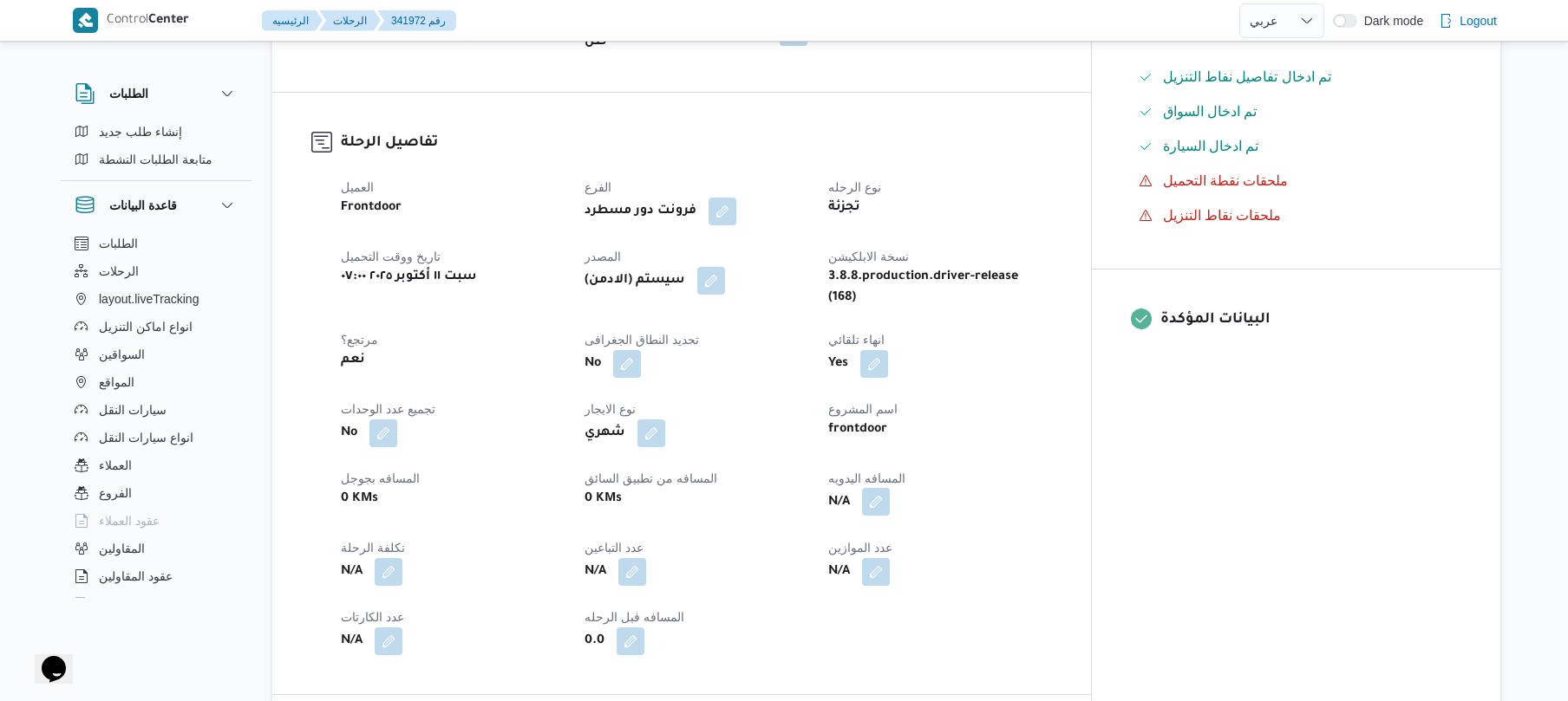
click at [890, 488] on button "button" at bounding box center [876, 502] width 28 height 27
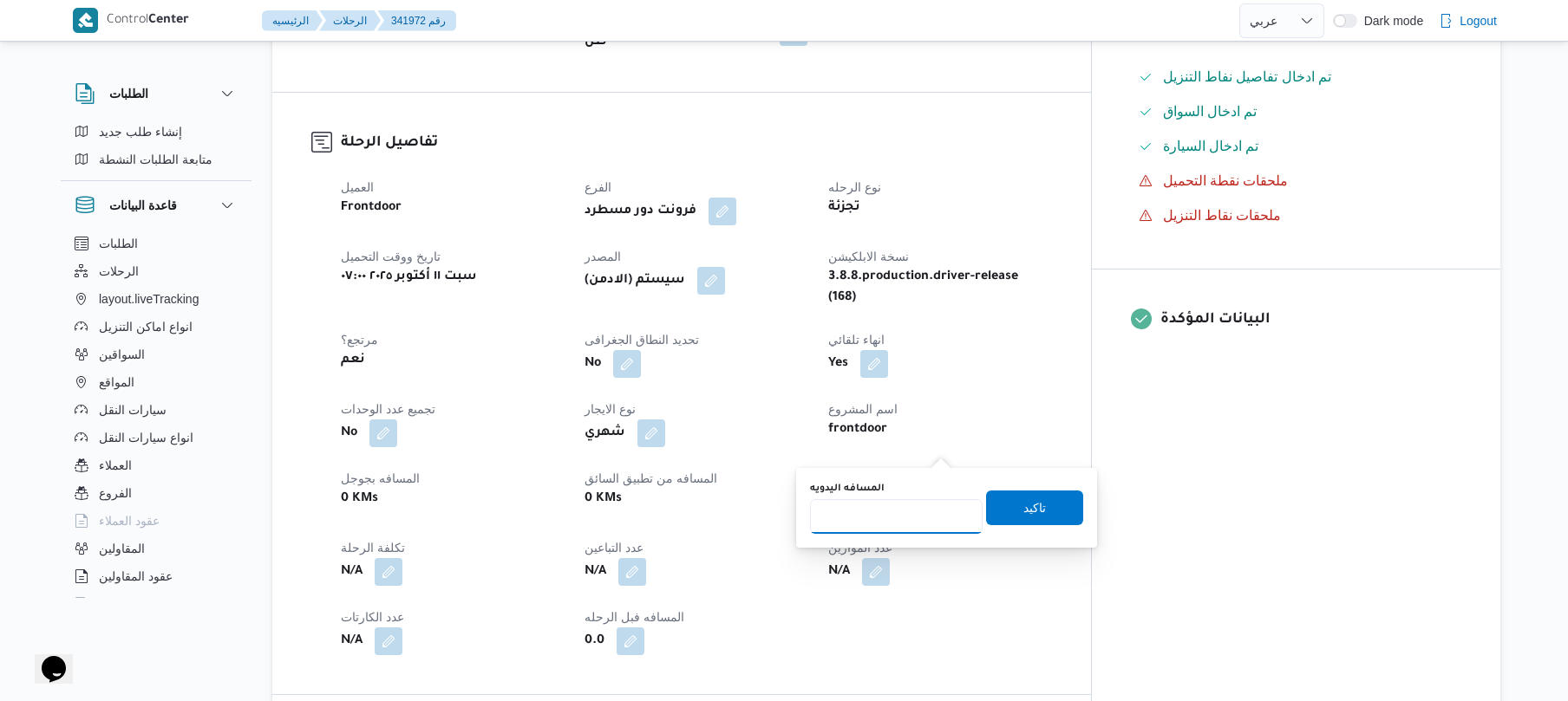
click at [879, 520] on input "المسافه اليدويه" at bounding box center [897, 517] width 172 height 35
type input "95"
click at [1038, 509] on span "تاكيد" at bounding box center [1035, 507] width 97 height 35
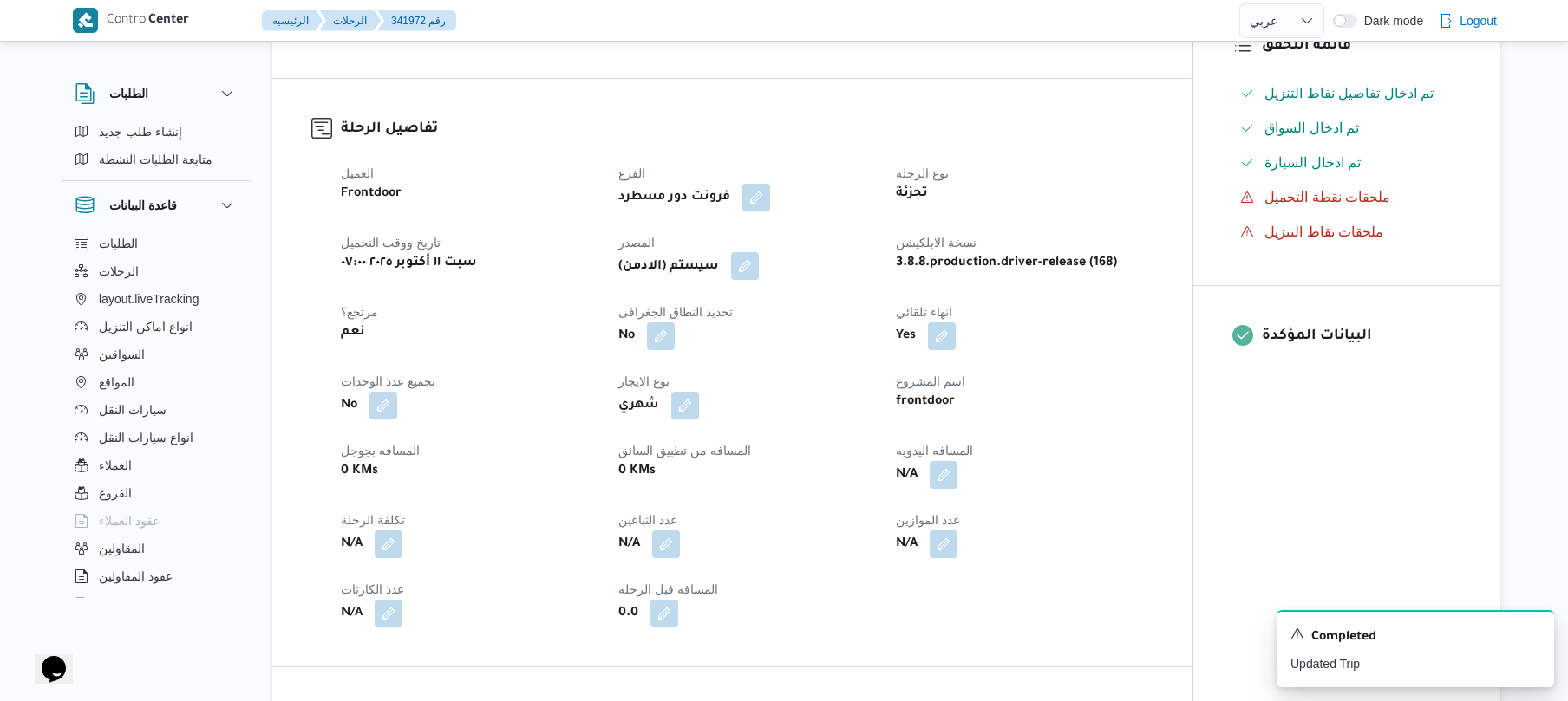
click at [755, 252] on button "button" at bounding box center [745, 266] width 28 height 27
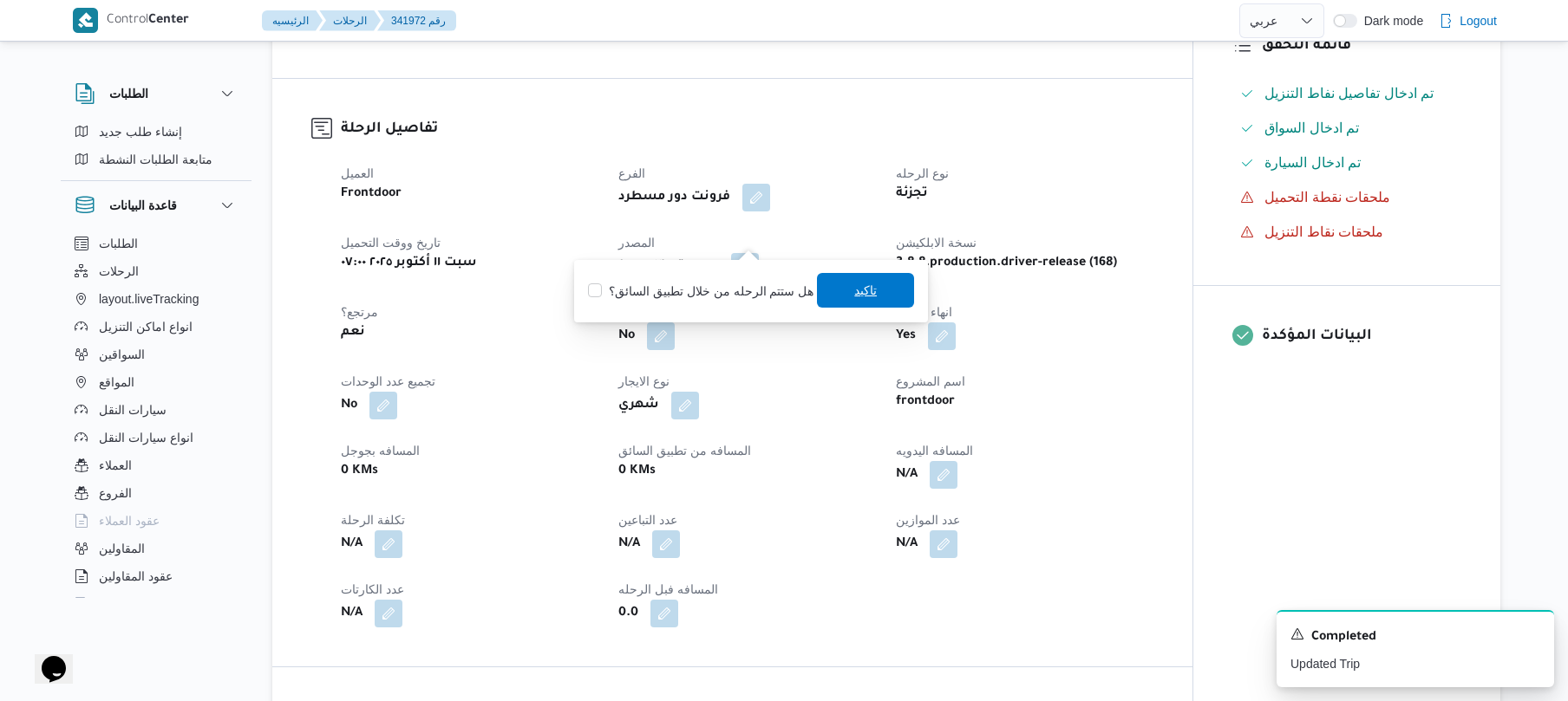
click at [837, 288] on span "تاكيد" at bounding box center [866, 290] width 97 height 35
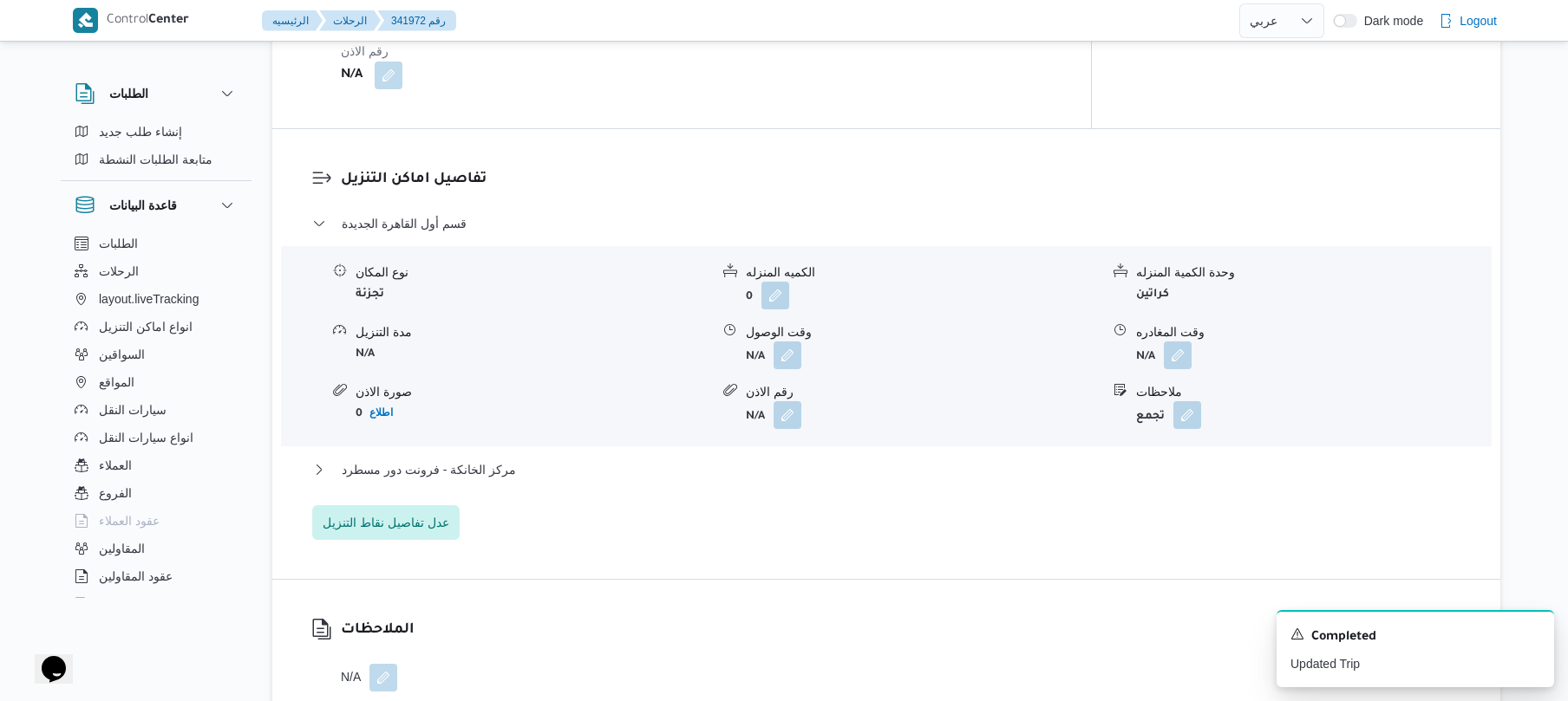
scroll to position [1387, 0]
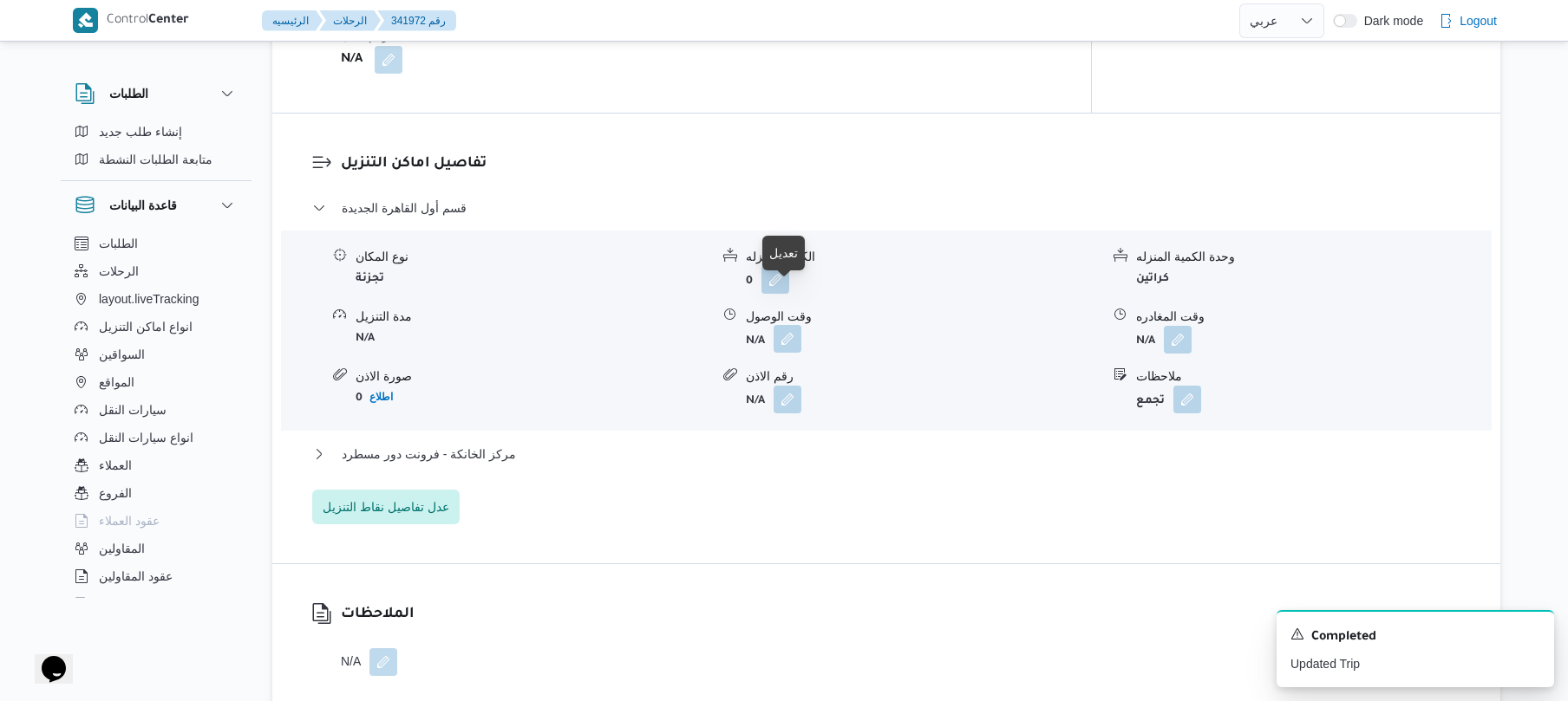
click at [789, 325] on button "button" at bounding box center [788, 339] width 28 height 27
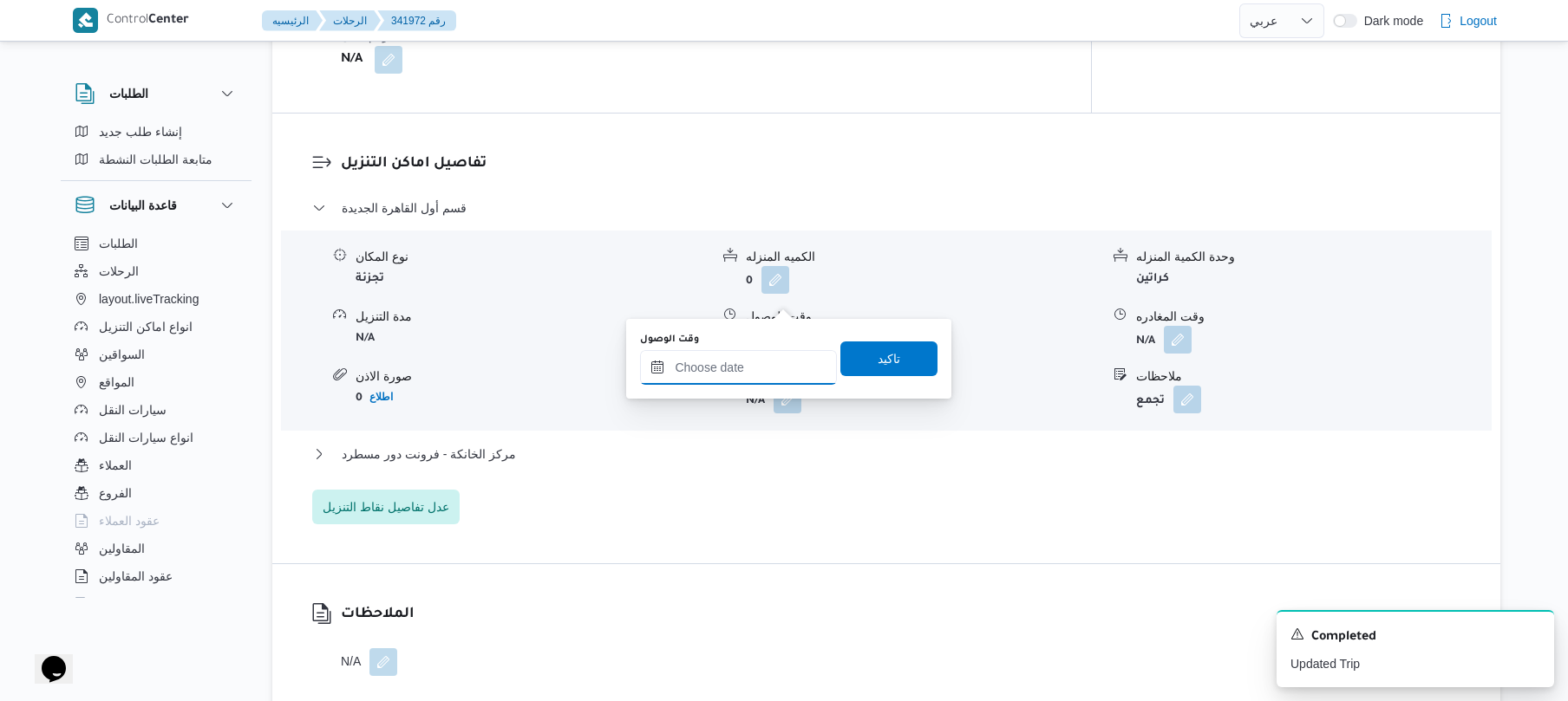
click at [720, 367] on input "وقت الوصول" at bounding box center [738, 367] width 197 height 35
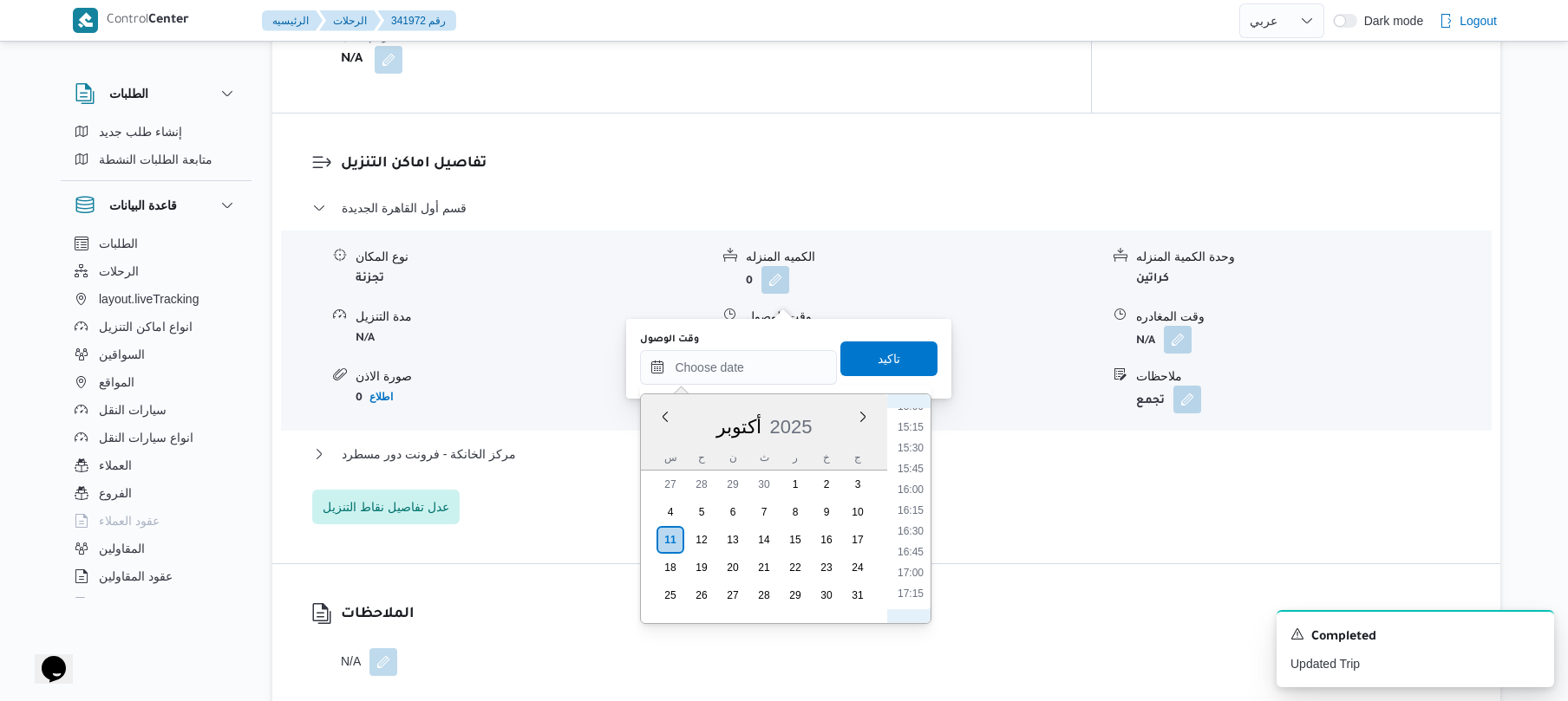
scroll to position [621, 0]
click at [910, 501] on li "08:30" at bounding box center [911, 502] width 40 height 17
type input "١١/١٠/٢٠٢٥ ٠٨:٣٠"
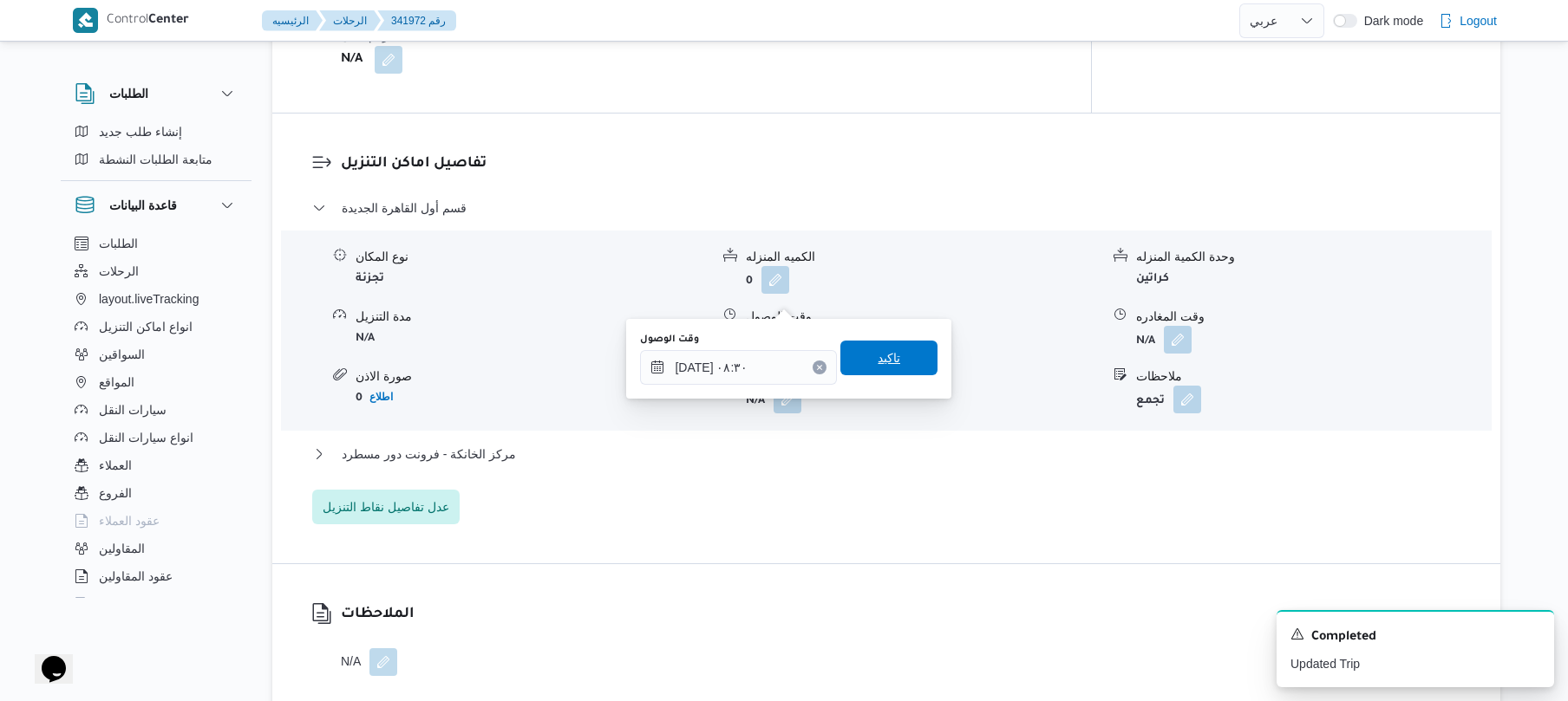
click at [906, 359] on span "تاكيد" at bounding box center [889, 358] width 97 height 35
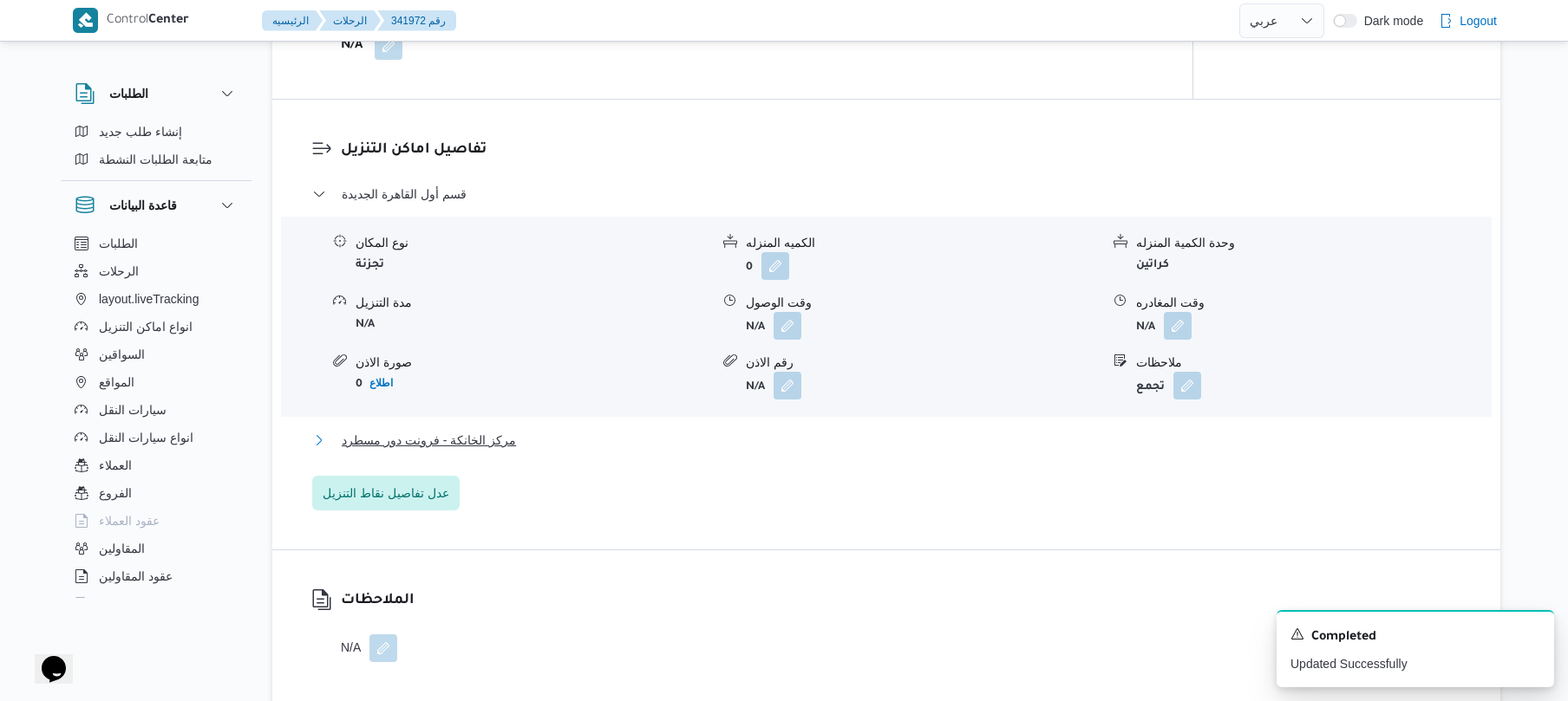
click at [746, 430] on button "مركز الخانكة - فرونت دور مسطرد" at bounding box center [887, 440] width 1149 height 21
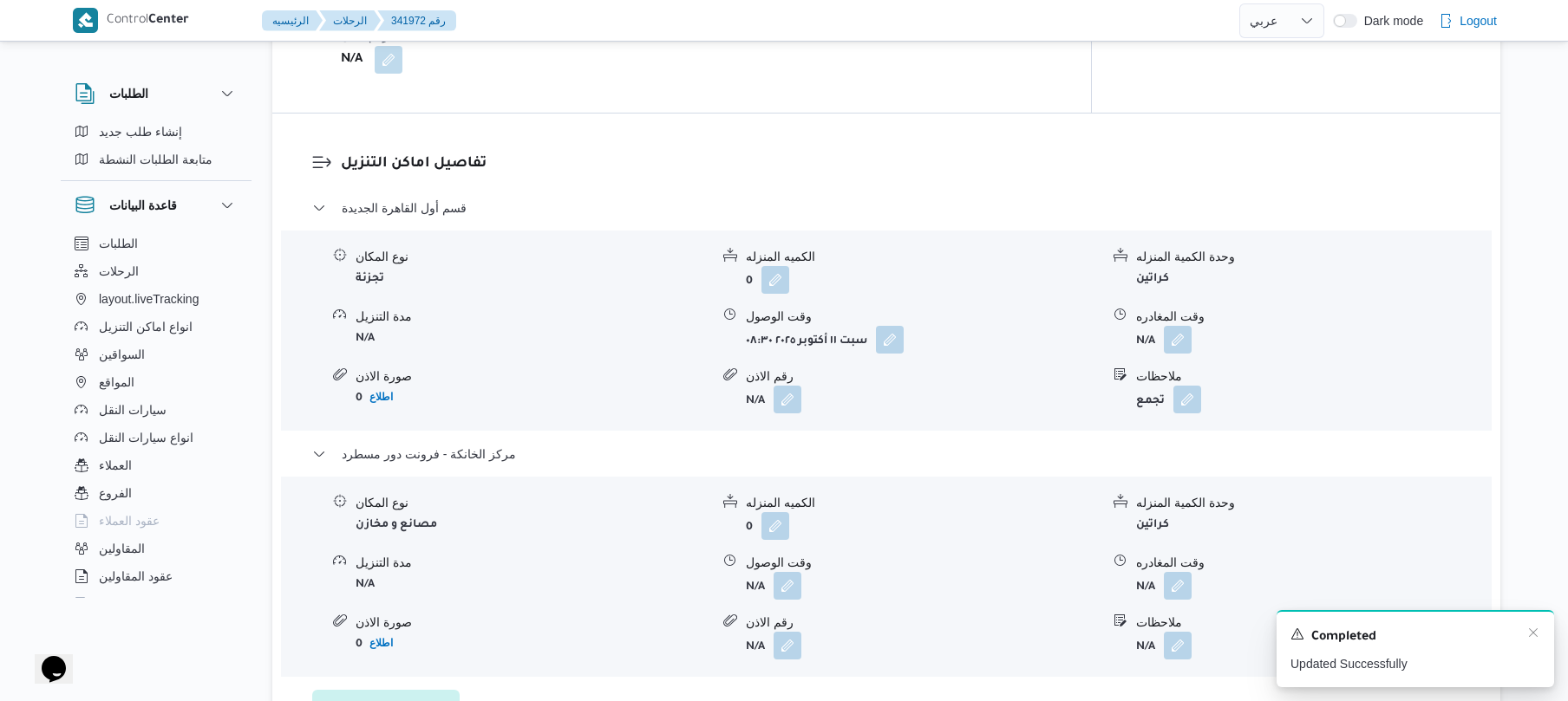
drag, startPoint x: 1539, startPoint y: 624, endPoint x: 1551, endPoint y: 612, distance: 17.0
click at [1551, 612] on div "A new notification appears Completed Updated Successfully" at bounding box center [1415, 649] width 278 height 77
click at [1534, 638] on icon "Dismiss toast" at bounding box center [1533, 632] width 14 height 14
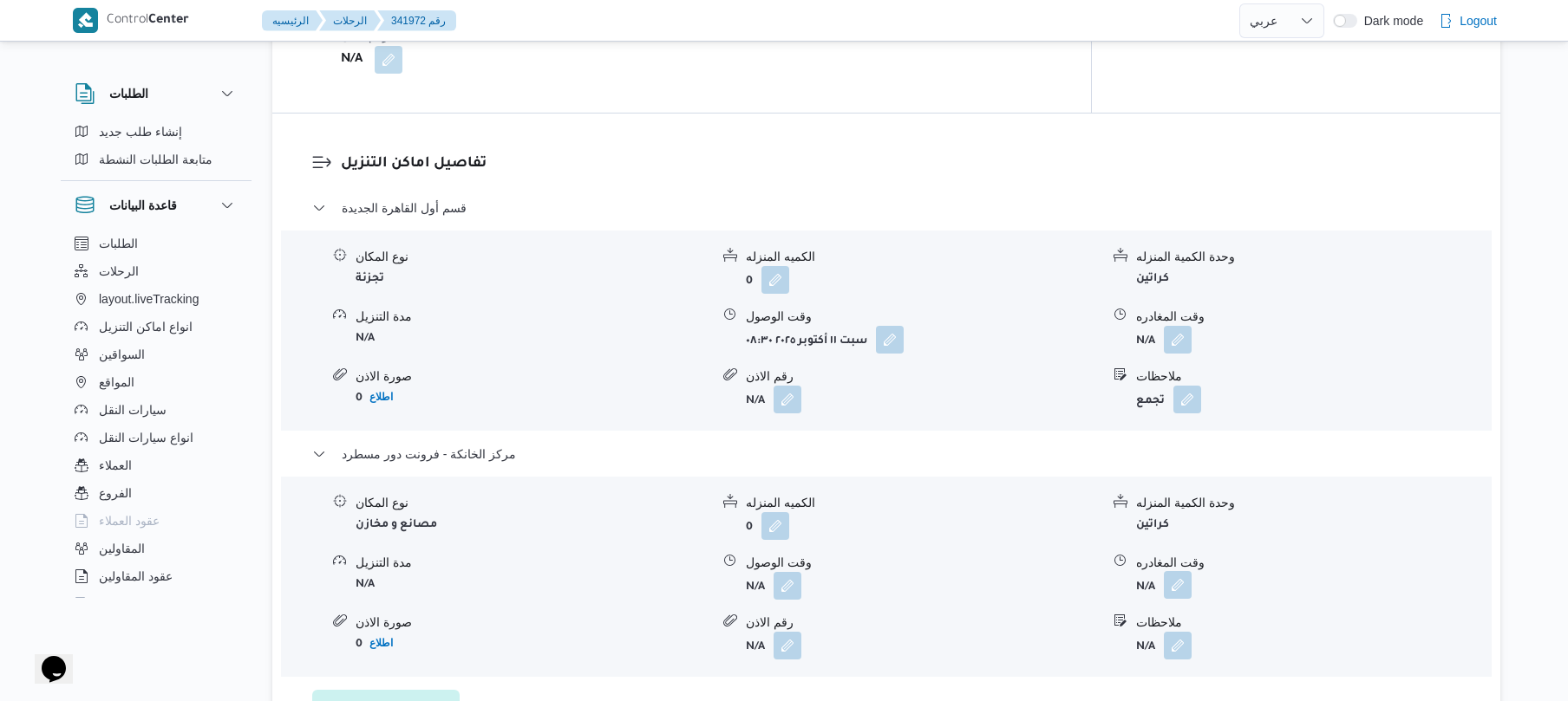
click at [1176, 571] on button "button" at bounding box center [1178, 585] width 28 height 27
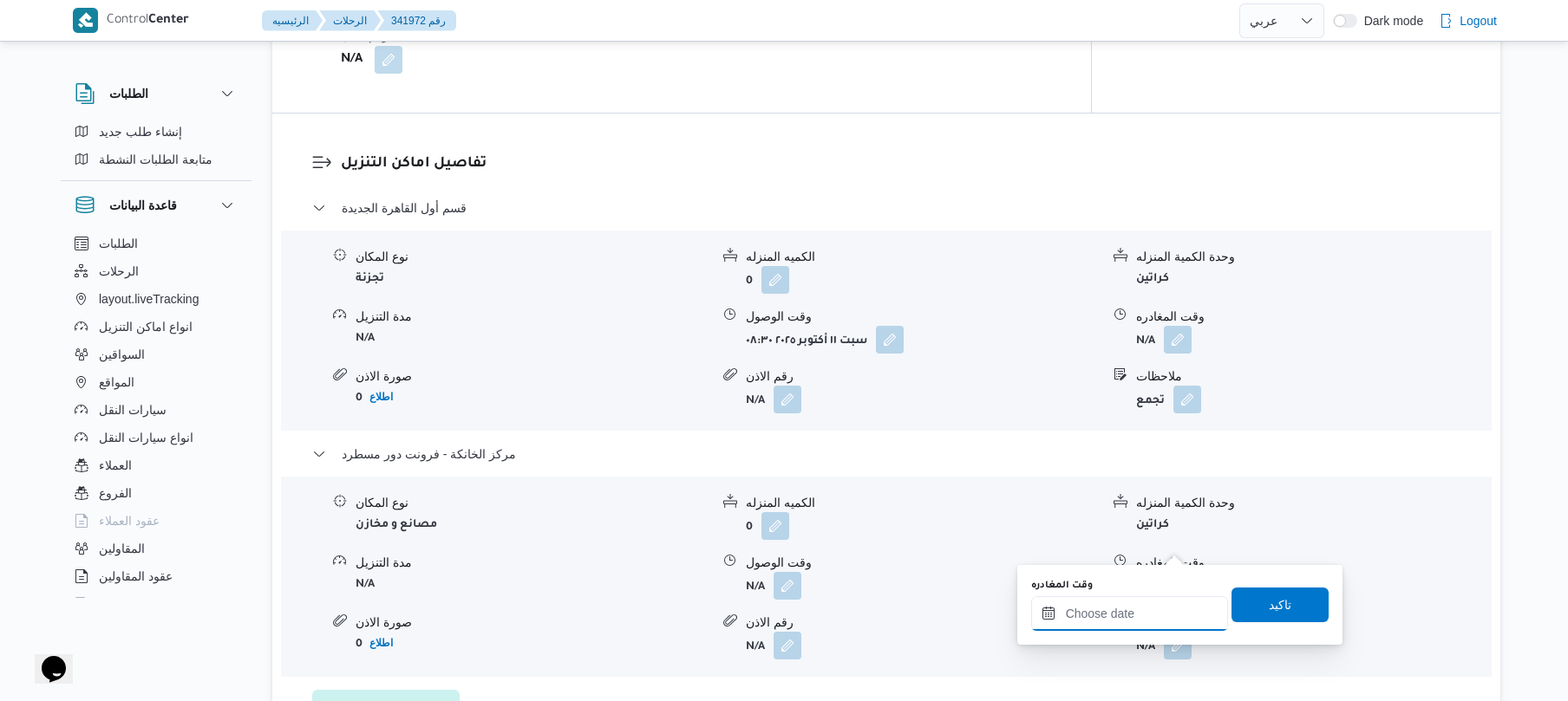
click at [1122, 611] on input "وقت المغادره" at bounding box center [1130, 614] width 197 height 35
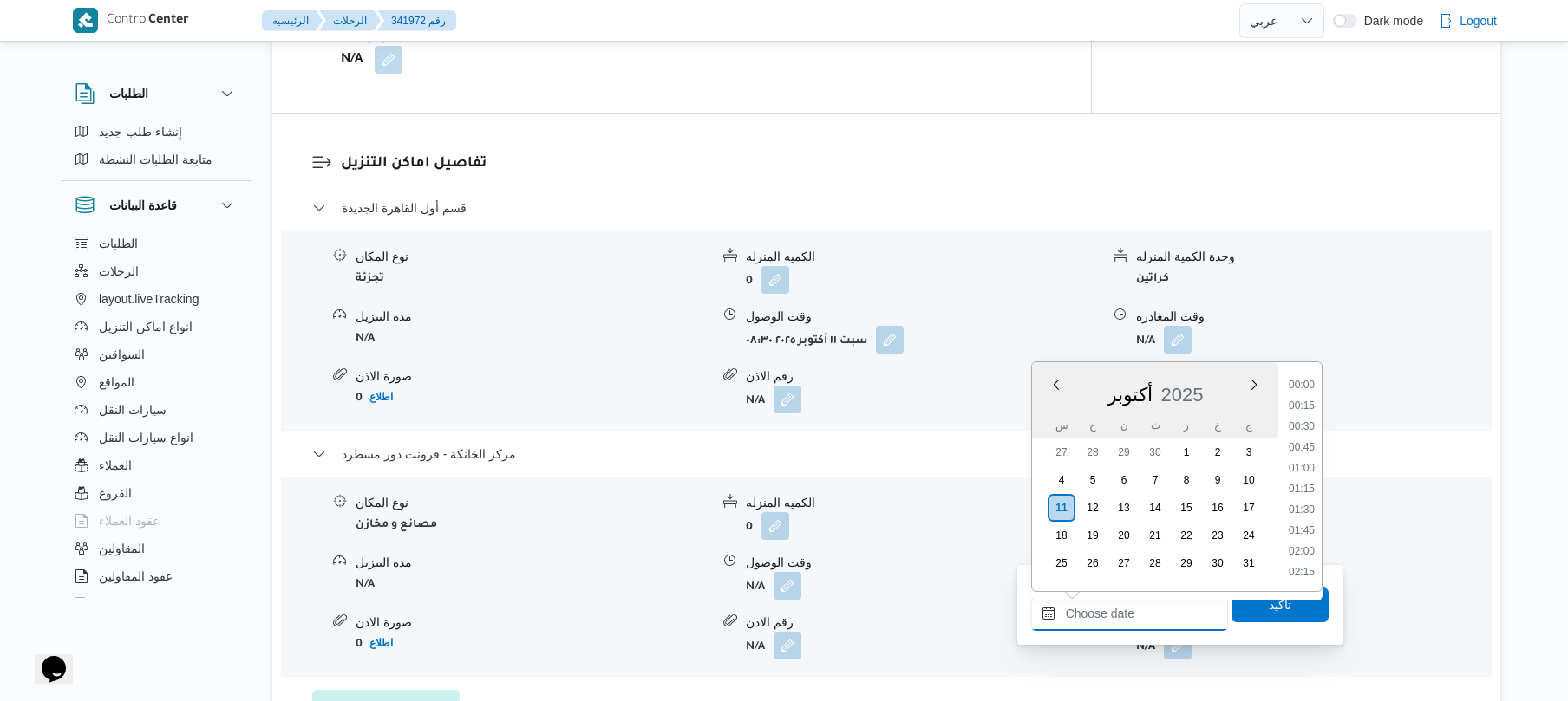
scroll to position [1499, 0]
click at [1312, 427] on li "18:30" at bounding box center [1302, 425] width 40 height 17
type input "١١/١٠/٢٠٢٥ ١٨:٣٠"
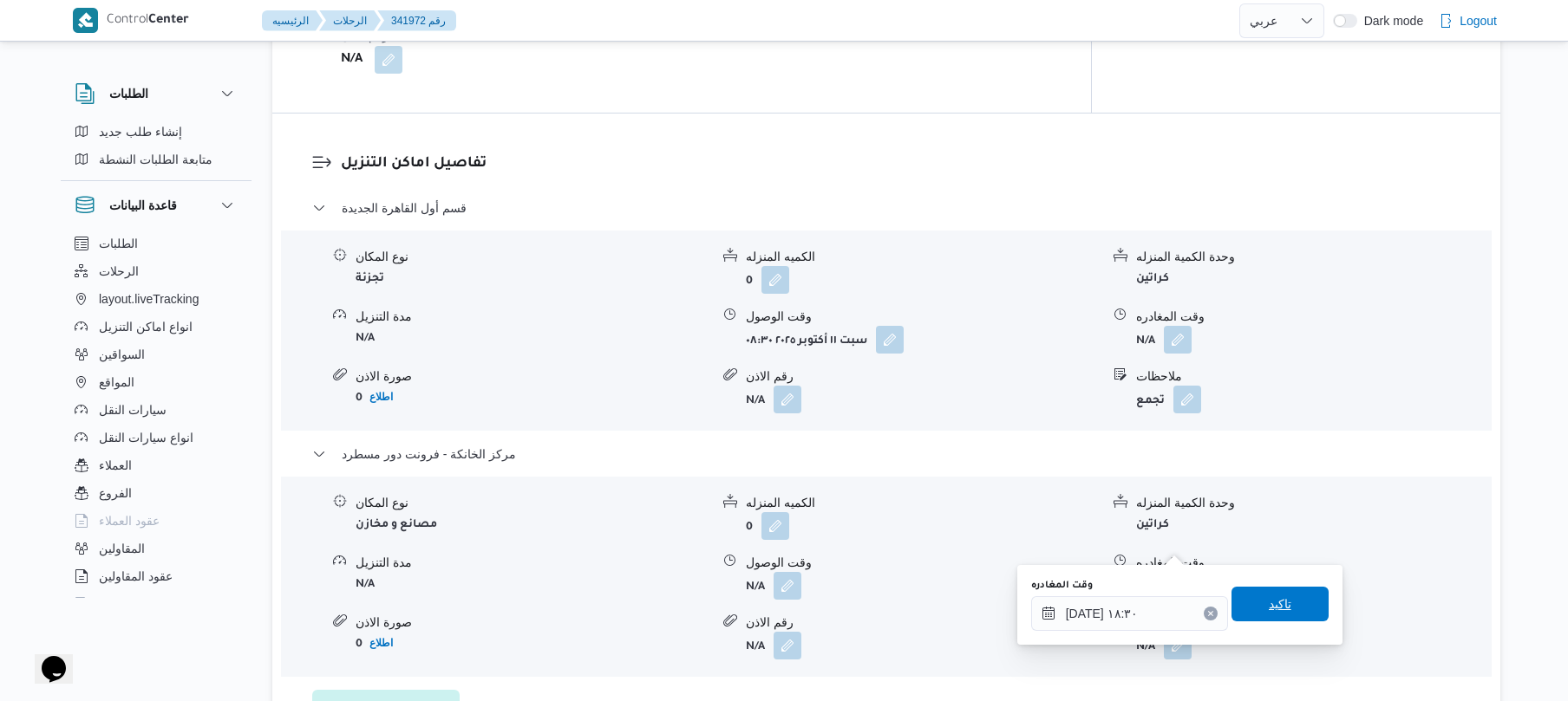
click at [1245, 610] on span "تاكيد" at bounding box center [1280, 604] width 97 height 35
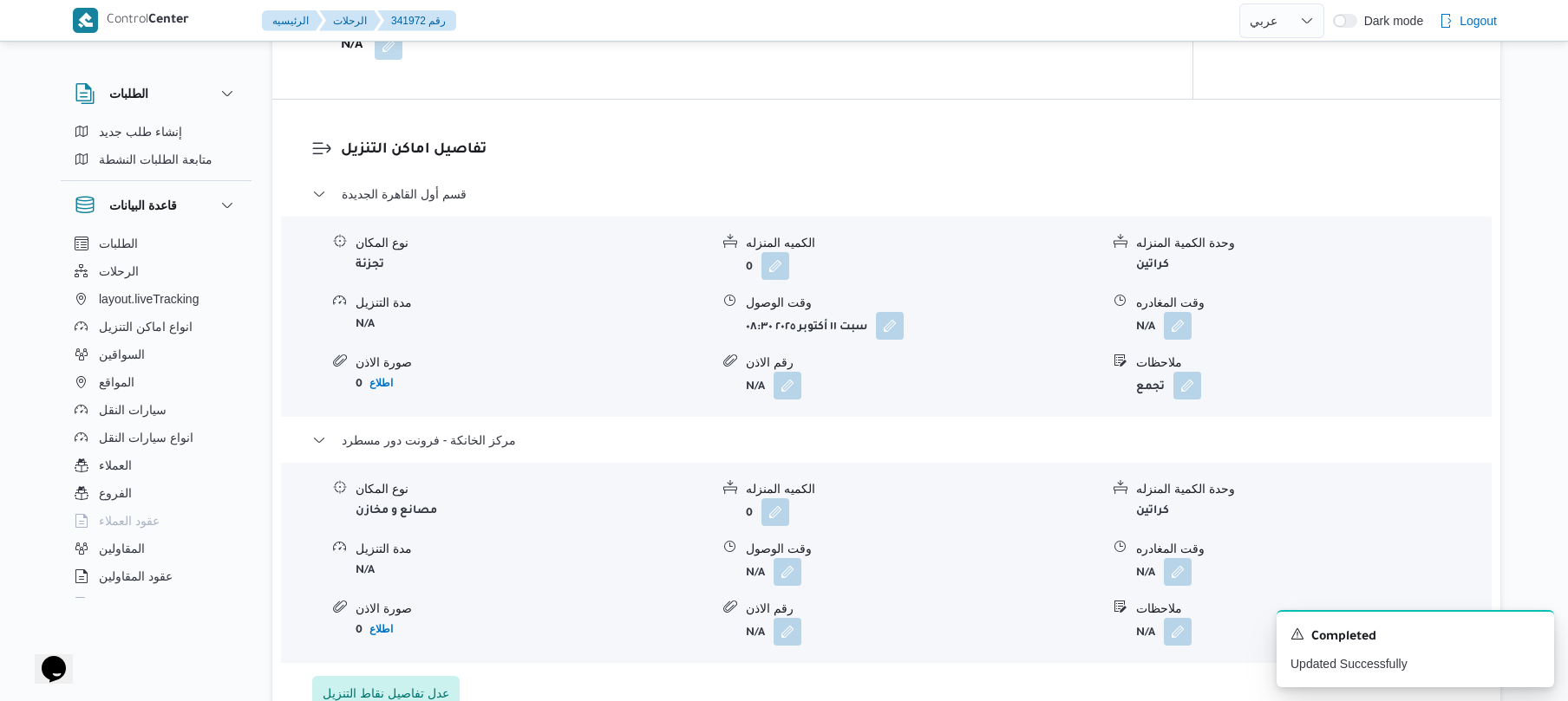
click at [803, 558] on form "N/A" at bounding box center [923, 572] width 354 height 27
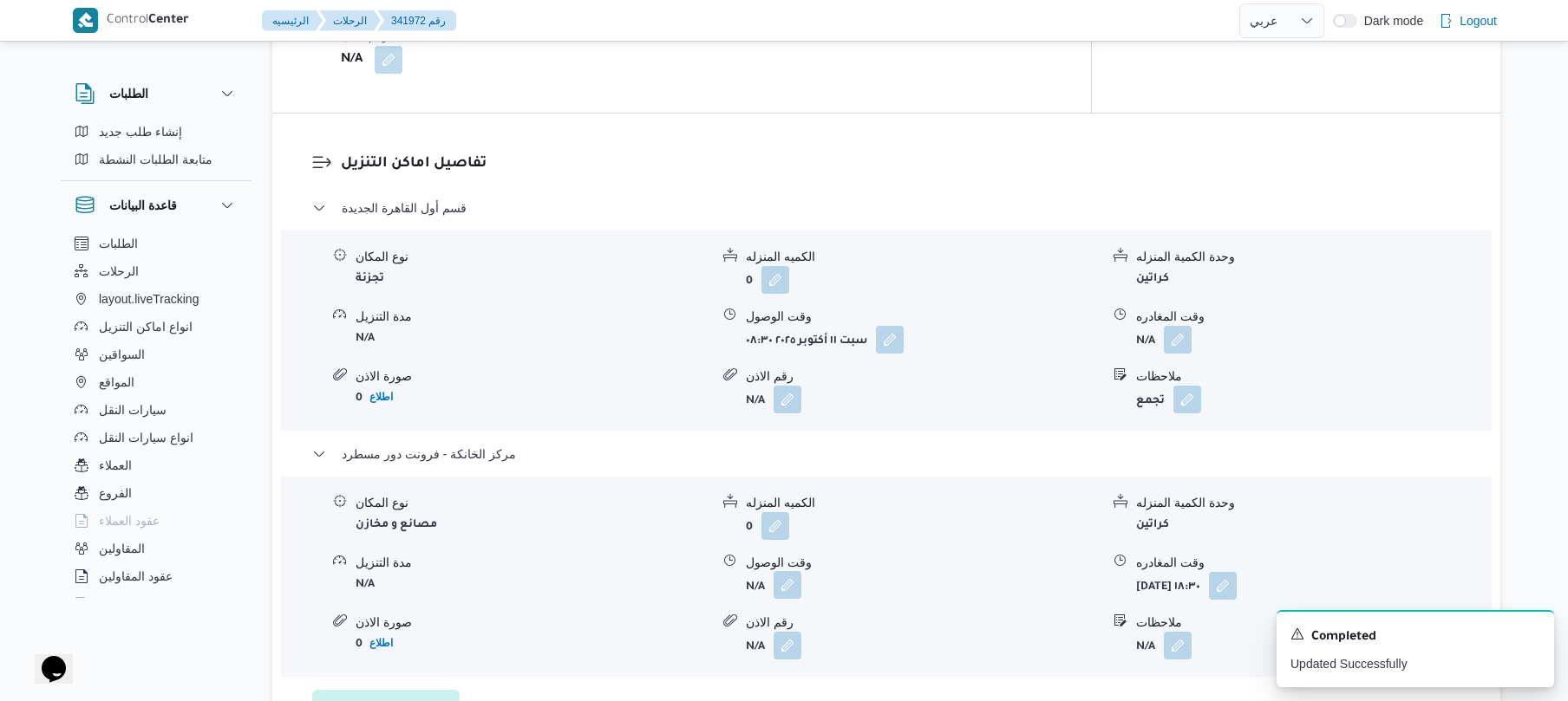
click at [790, 571] on button "button" at bounding box center [788, 585] width 28 height 27
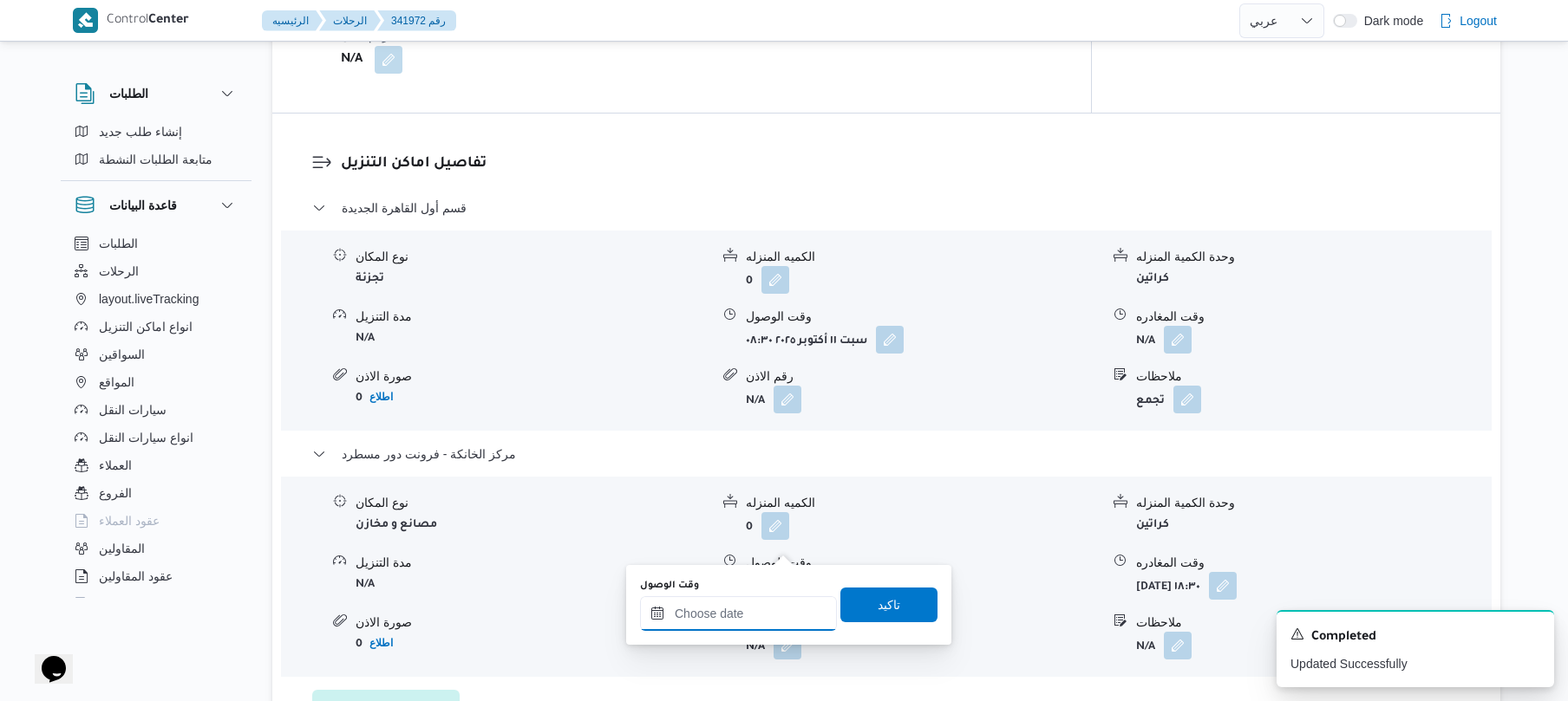
click at [791, 618] on input "وقت الوصول" at bounding box center [738, 614] width 197 height 35
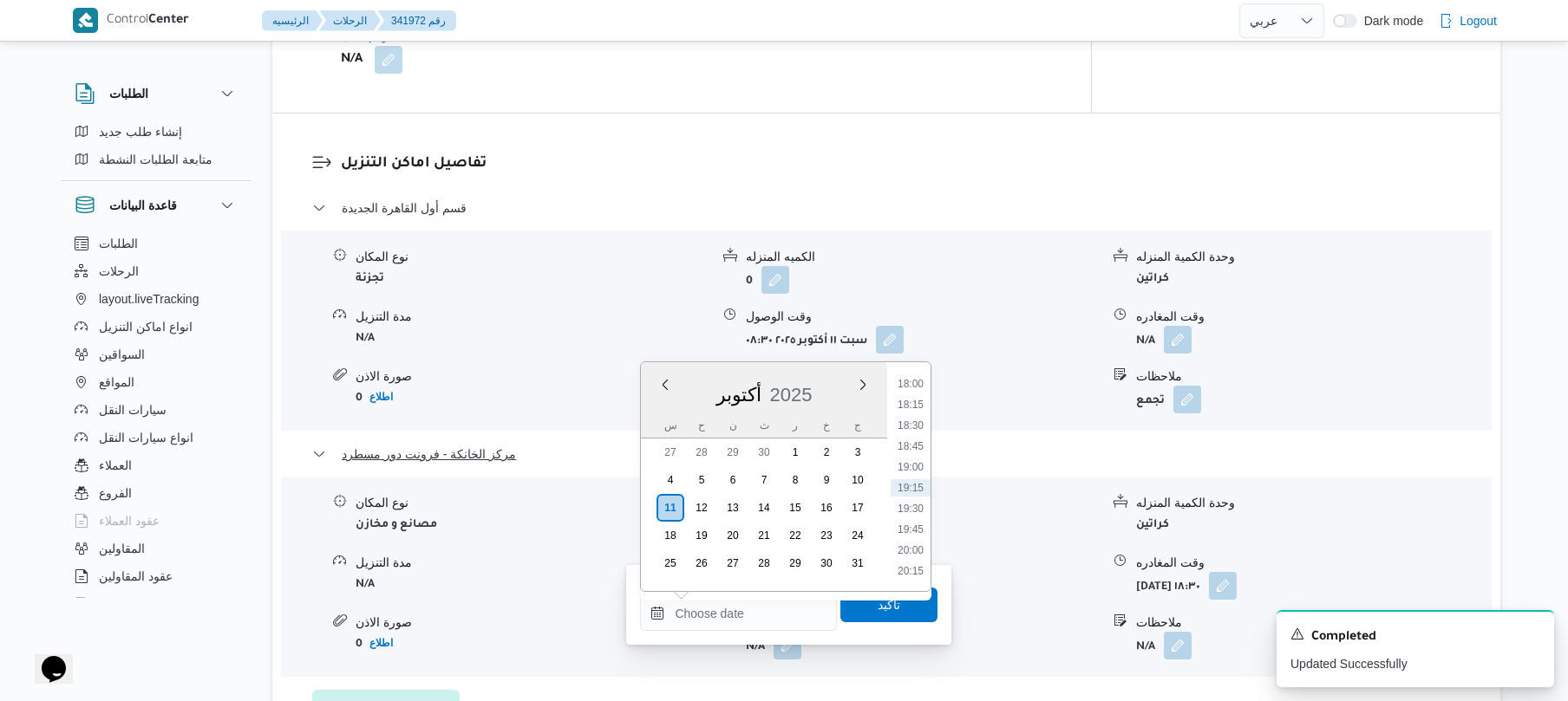
click at [917, 402] on li "18:15" at bounding box center [911, 404] width 40 height 17
type input "١١/١٠/٢٠٢٥ ١٨:١٥"
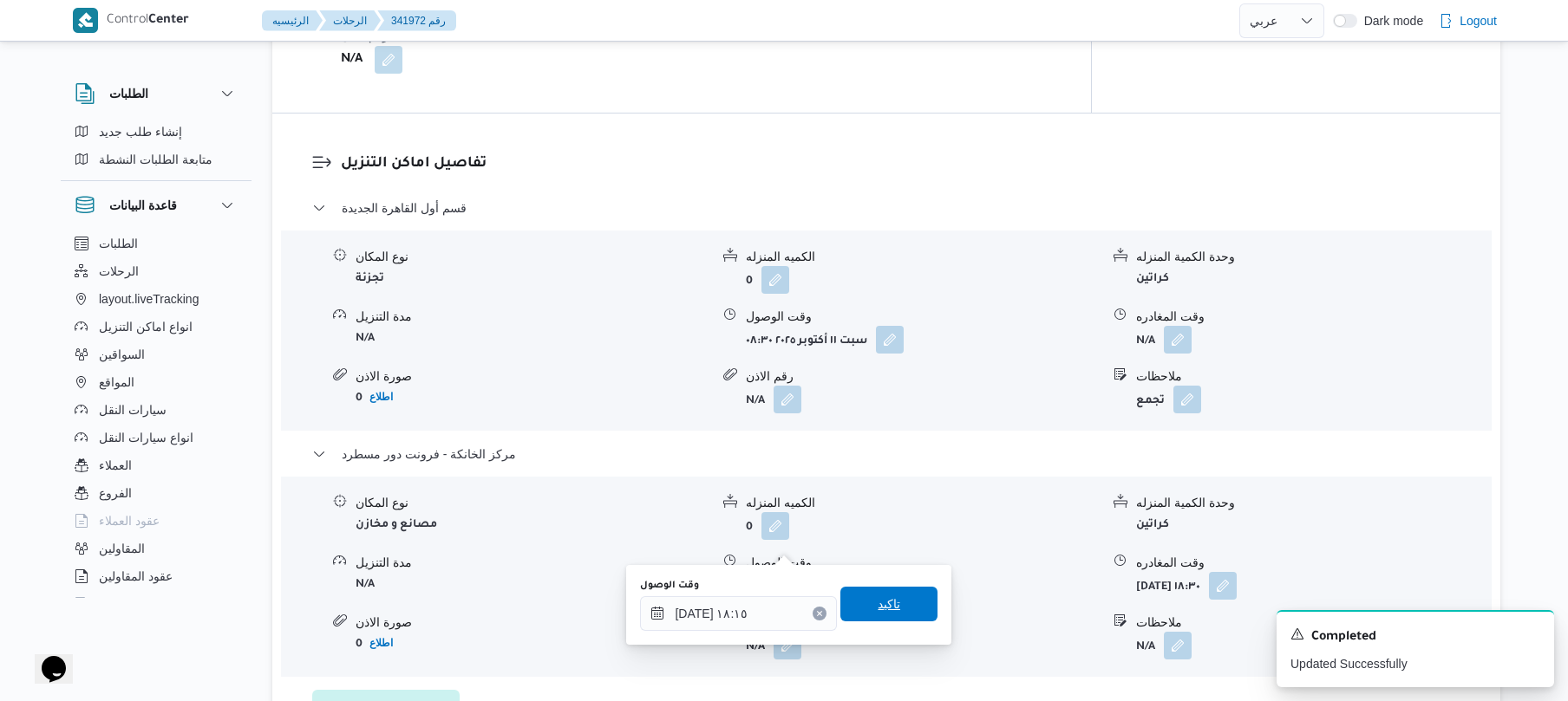
click at [861, 608] on span "تاكيد" at bounding box center [889, 604] width 97 height 35
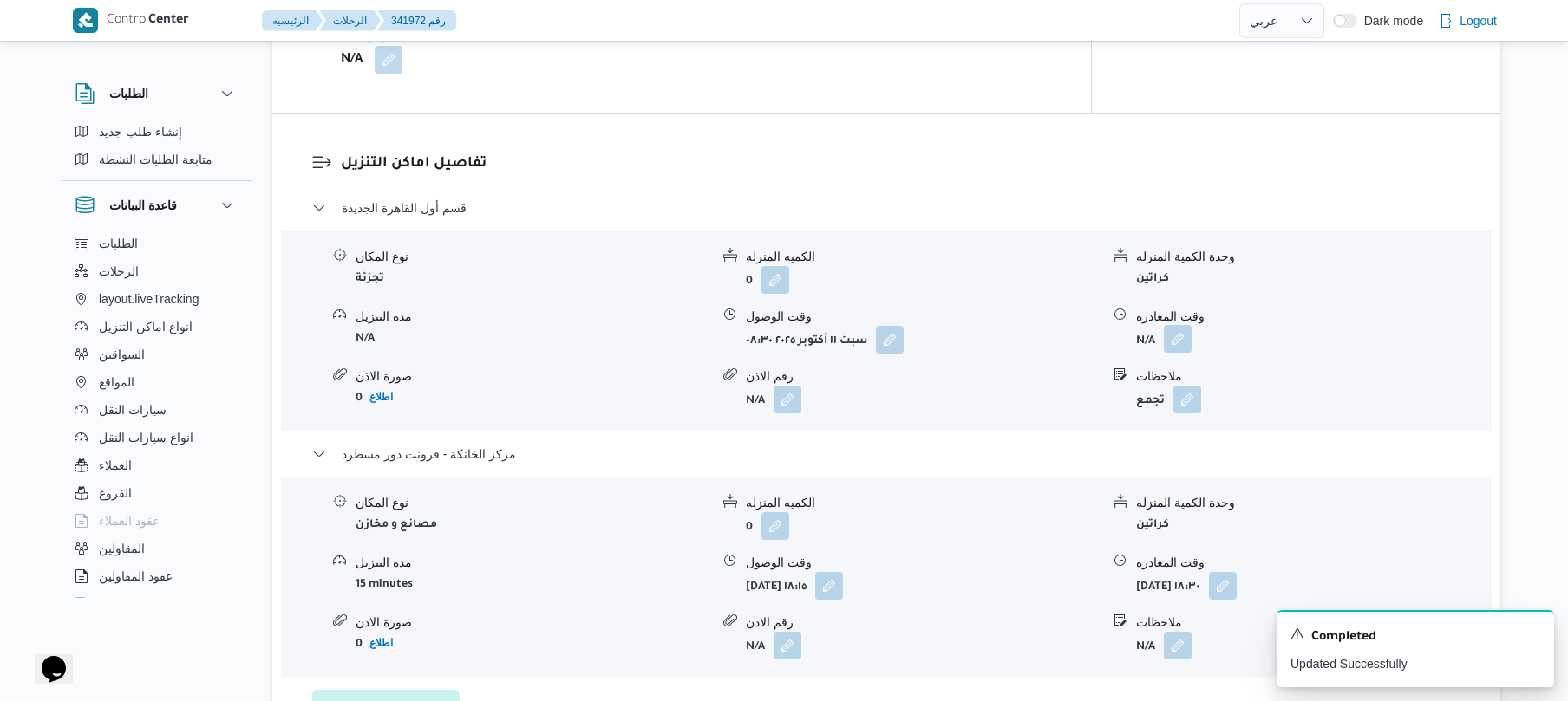
click at [1191, 325] on button "button" at bounding box center [1178, 339] width 28 height 27
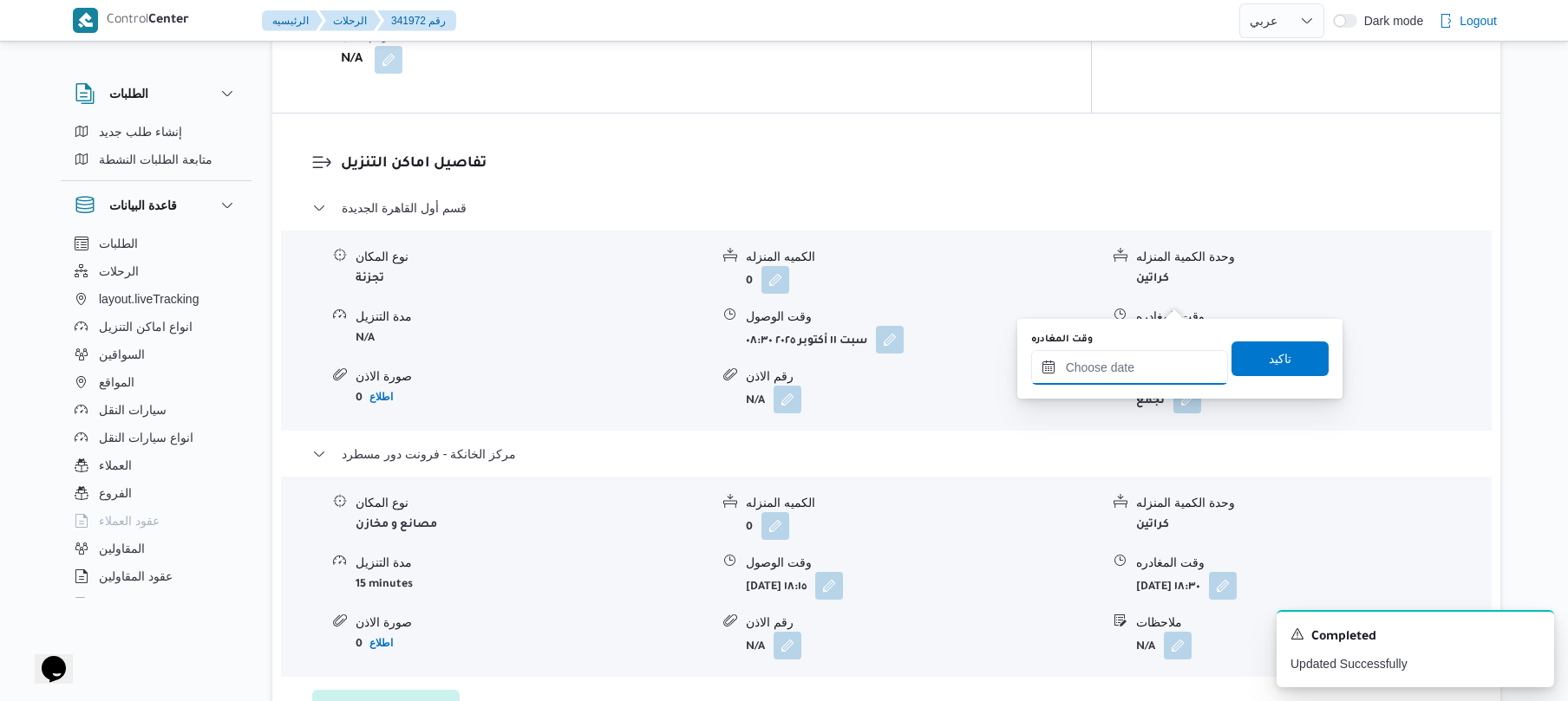
click at [1118, 375] on input "وقت المغادره" at bounding box center [1130, 367] width 197 height 35
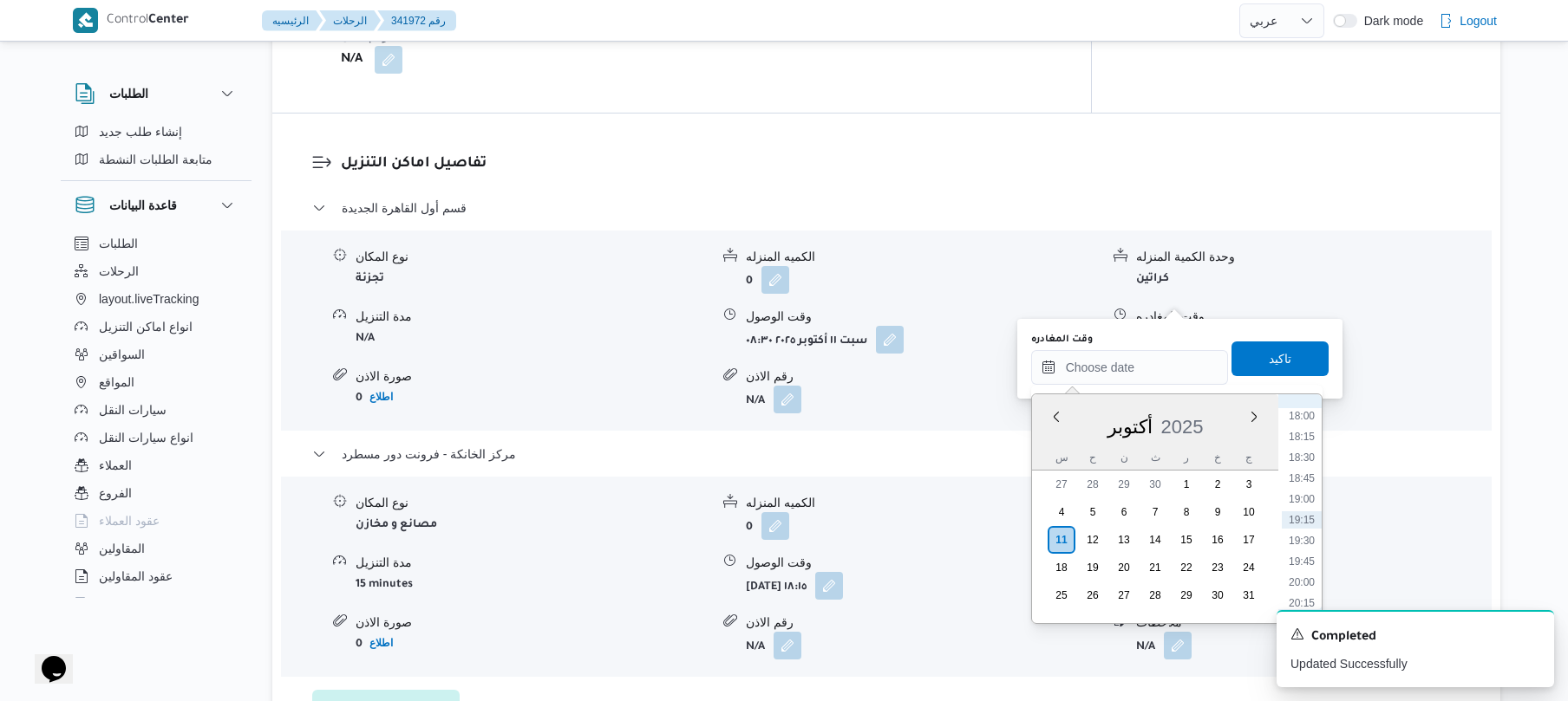
scroll to position [1329, 0]
click at [1298, 550] on li "17:30" at bounding box center [1302, 544] width 40 height 17
type input "١١/١٠/٢٠٢٥ ١٧:٣٠"
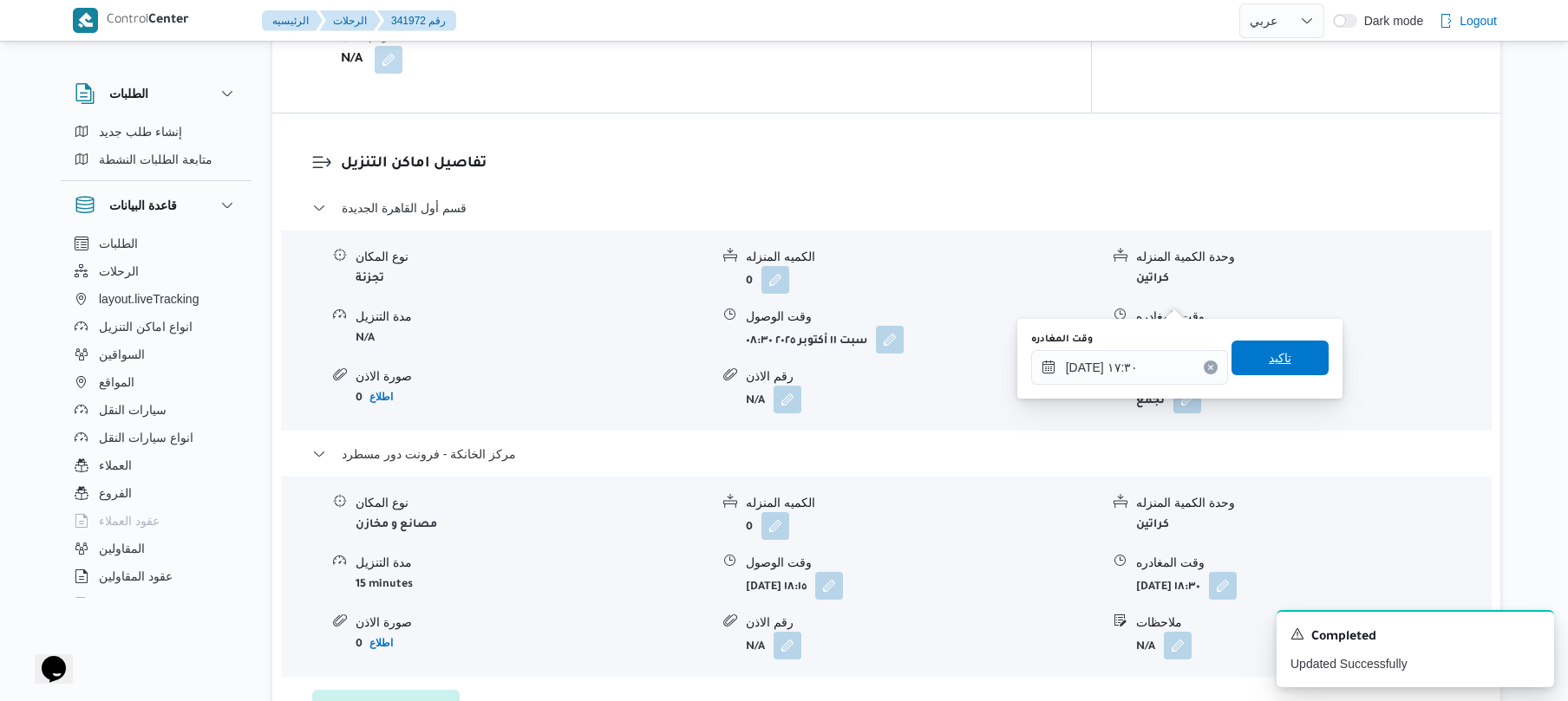
click at [1296, 361] on span "تاكيد" at bounding box center [1280, 358] width 97 height 35
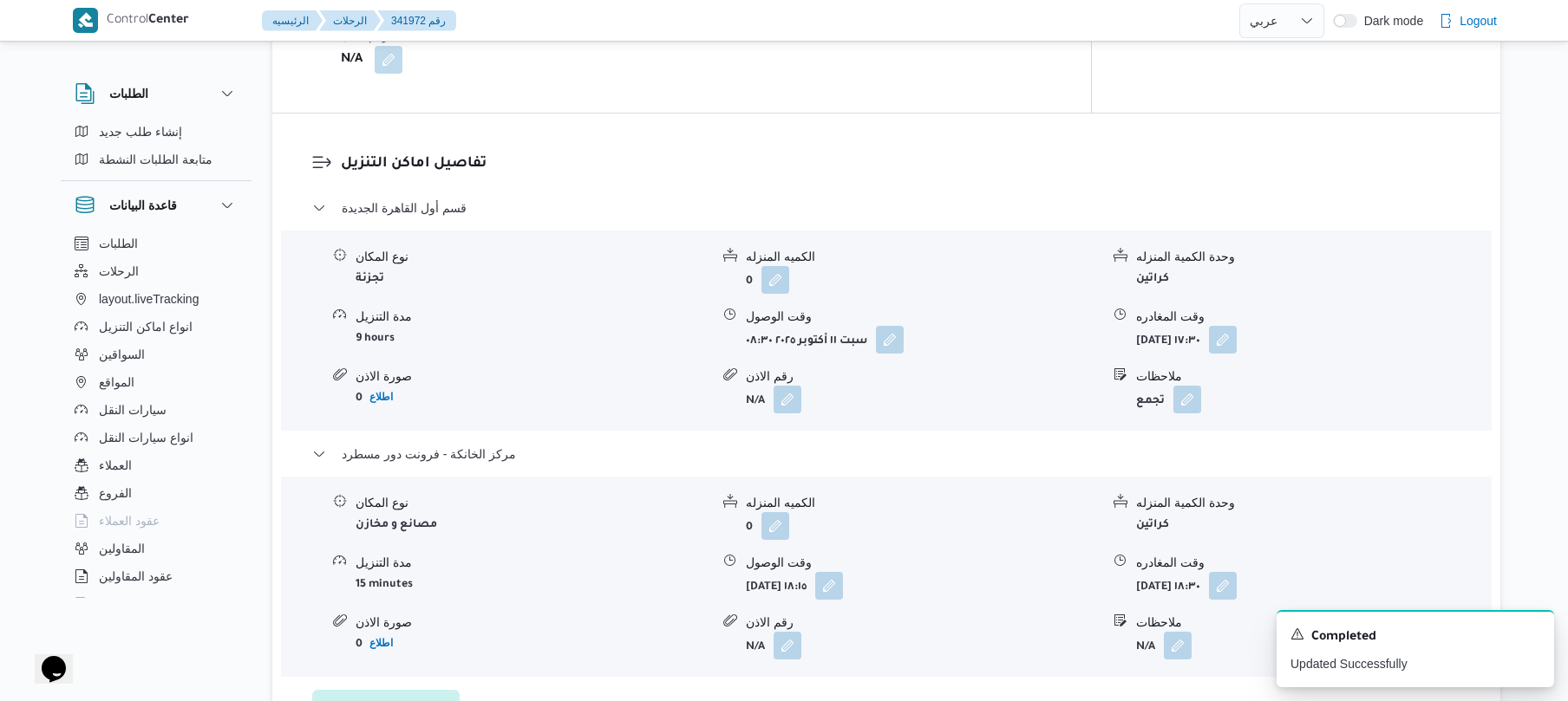
scroll to position [0, 0]
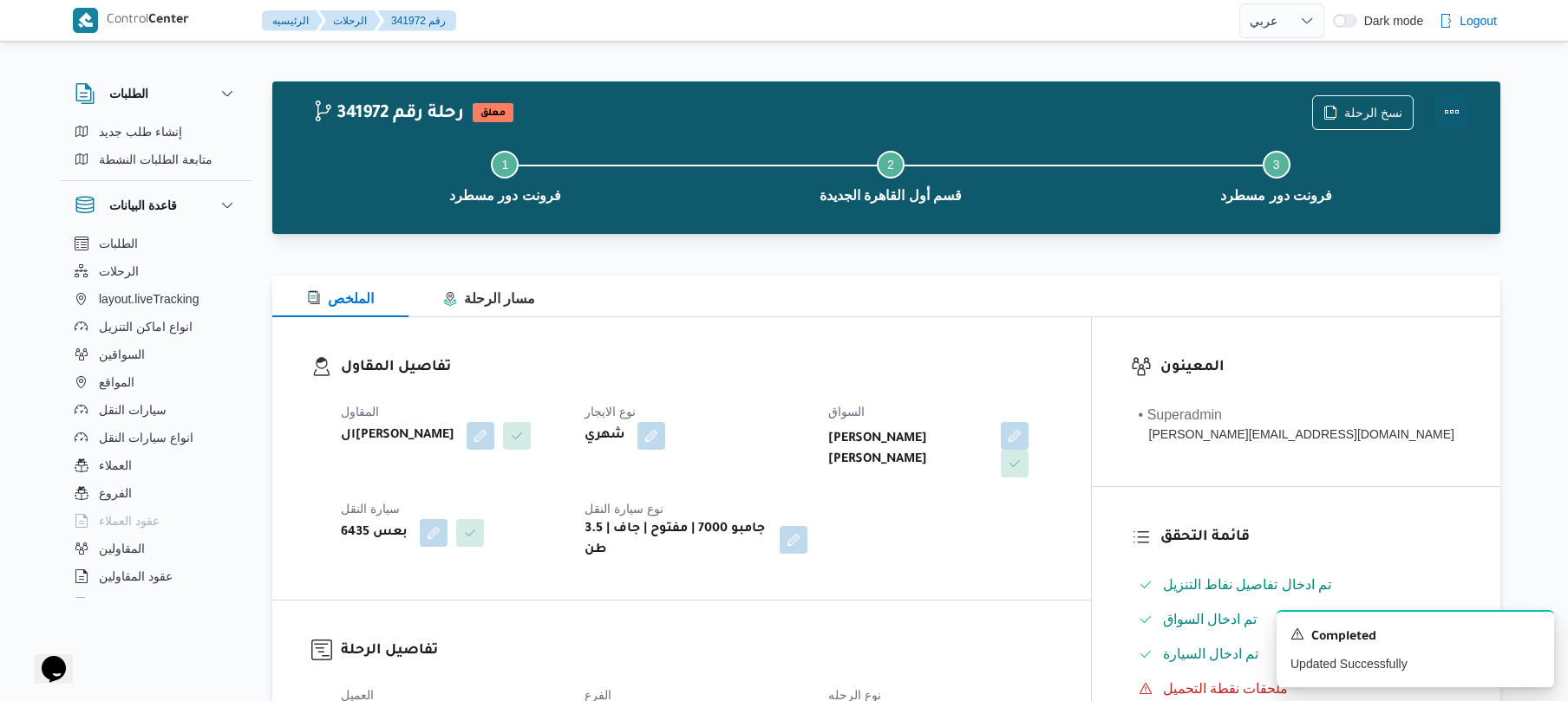
click at [1447, 112] on button "Actions" at bounding box center [1452, 112] width 35 height 35
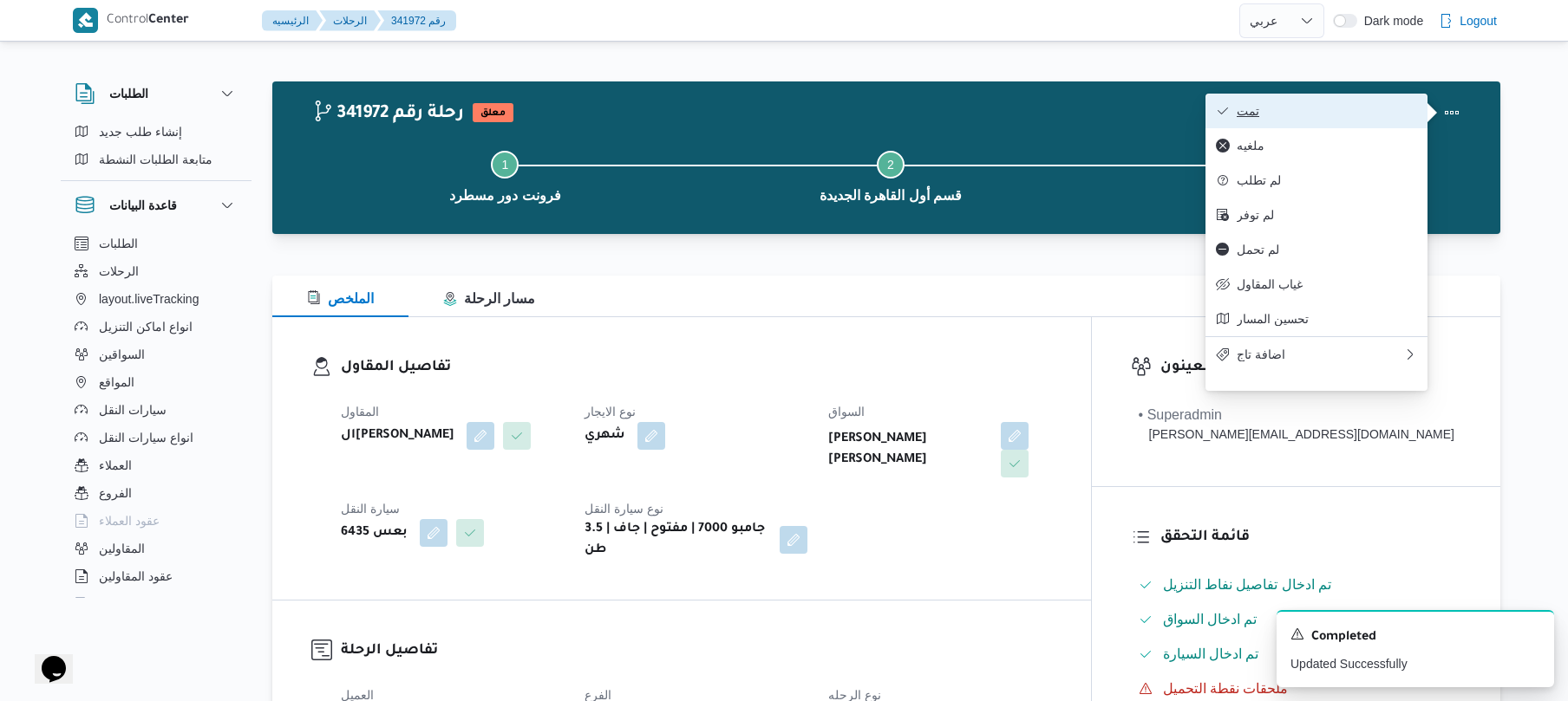
click at [1364, 108] on span "تمت" at bounding box center [1327, 111] width 181 height 14
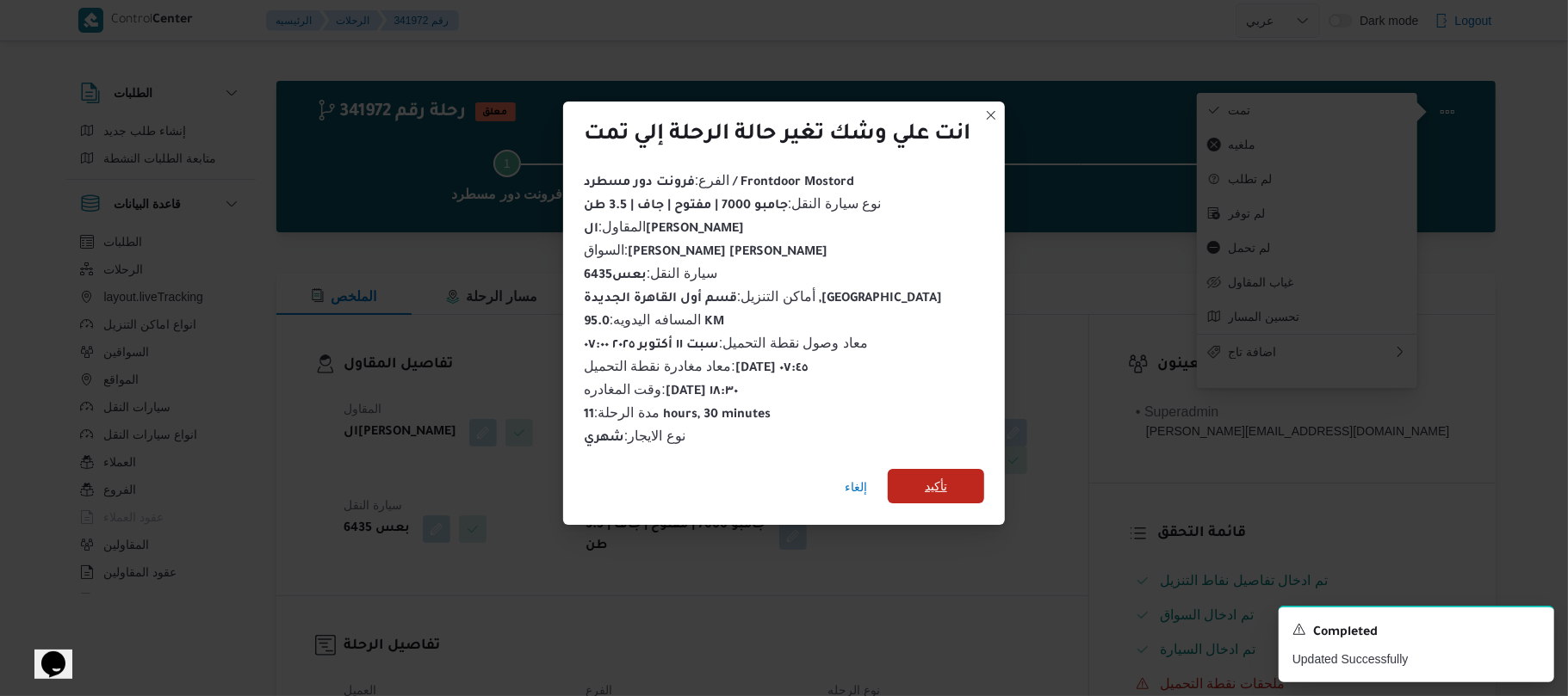
click at [937, 477] on span "تأكيد" at bounding box center [936, 486] width 23 height 21
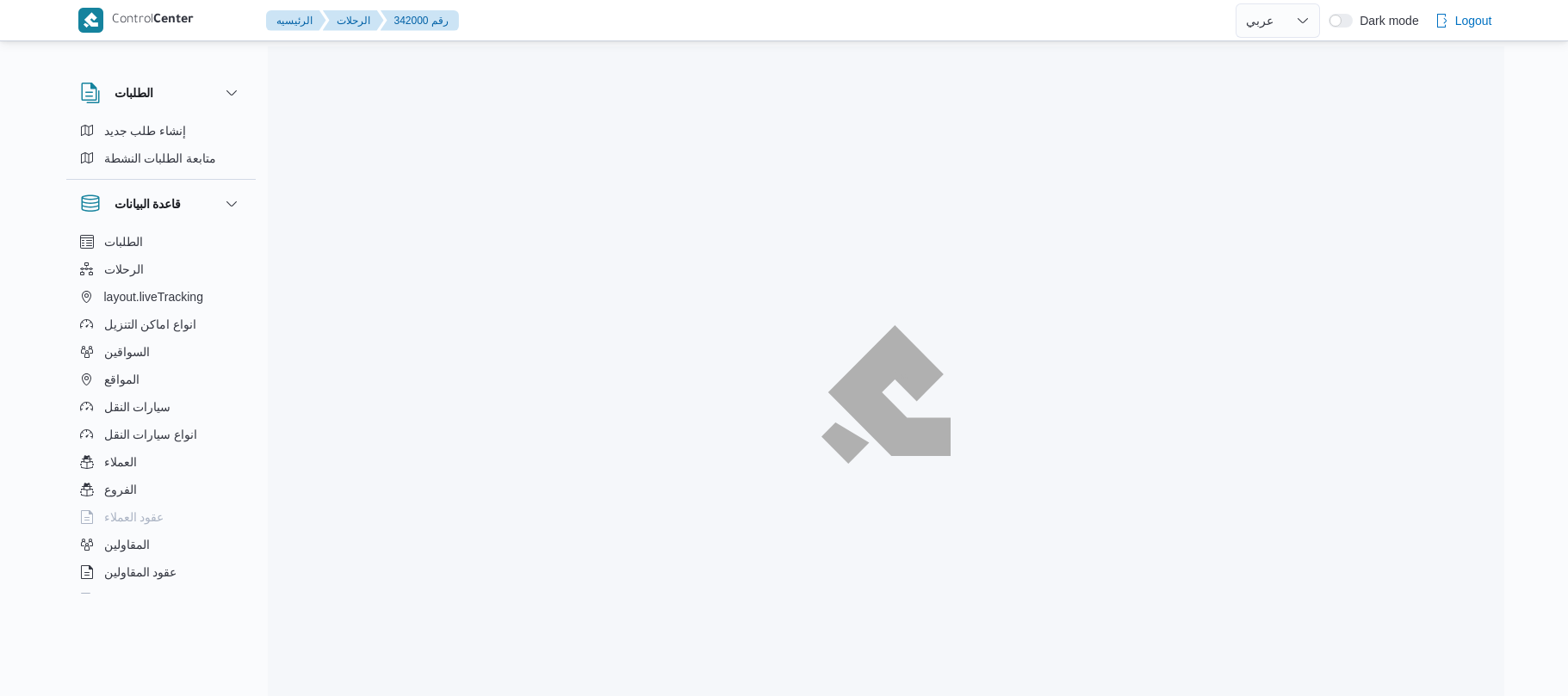
select select "ar"
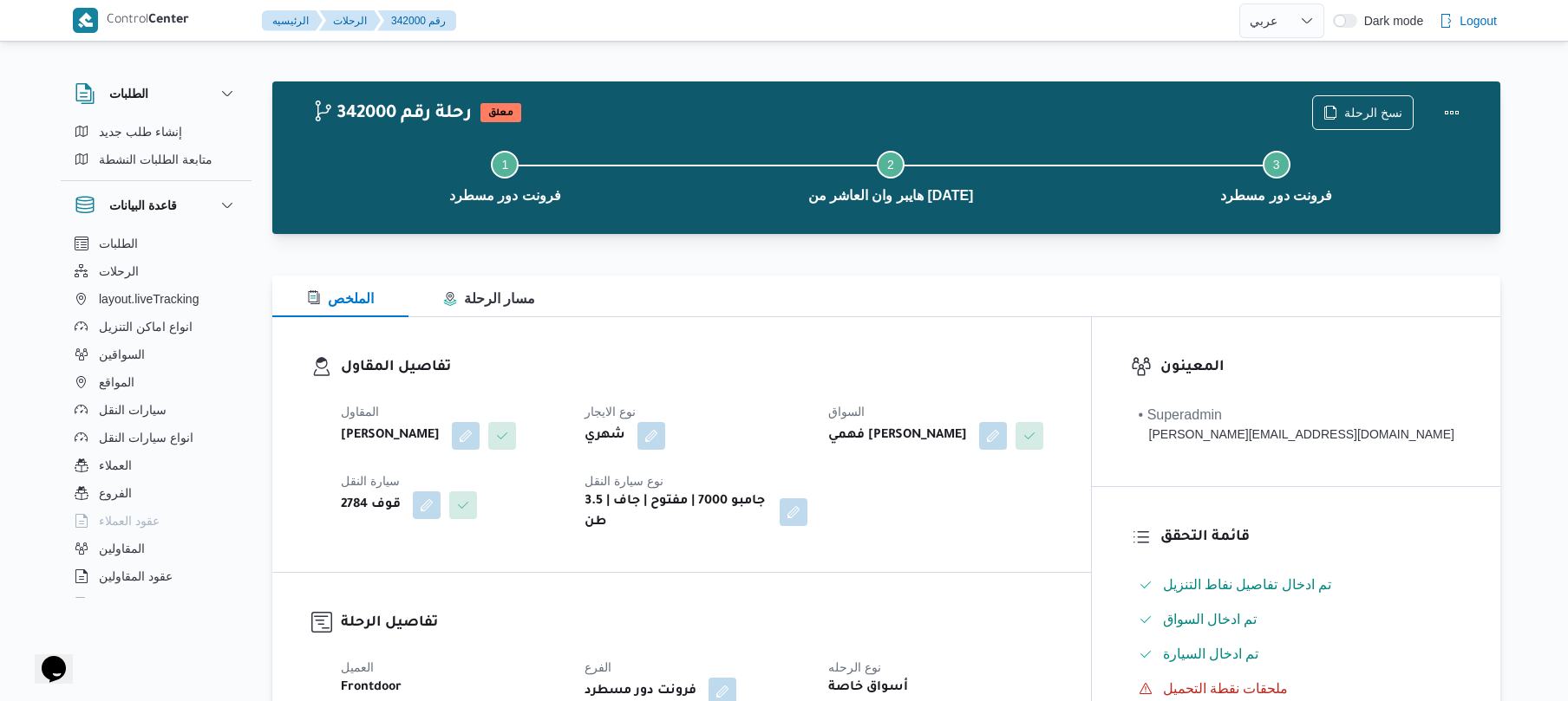
click at [698, 401] on dt "نوع الايجار" at bounding box center [696, 411] width 223 height 21
click at [939, 315] on div "الملخص مسار الرحلة" at bounding box center [887, 296] width 1229 height 41
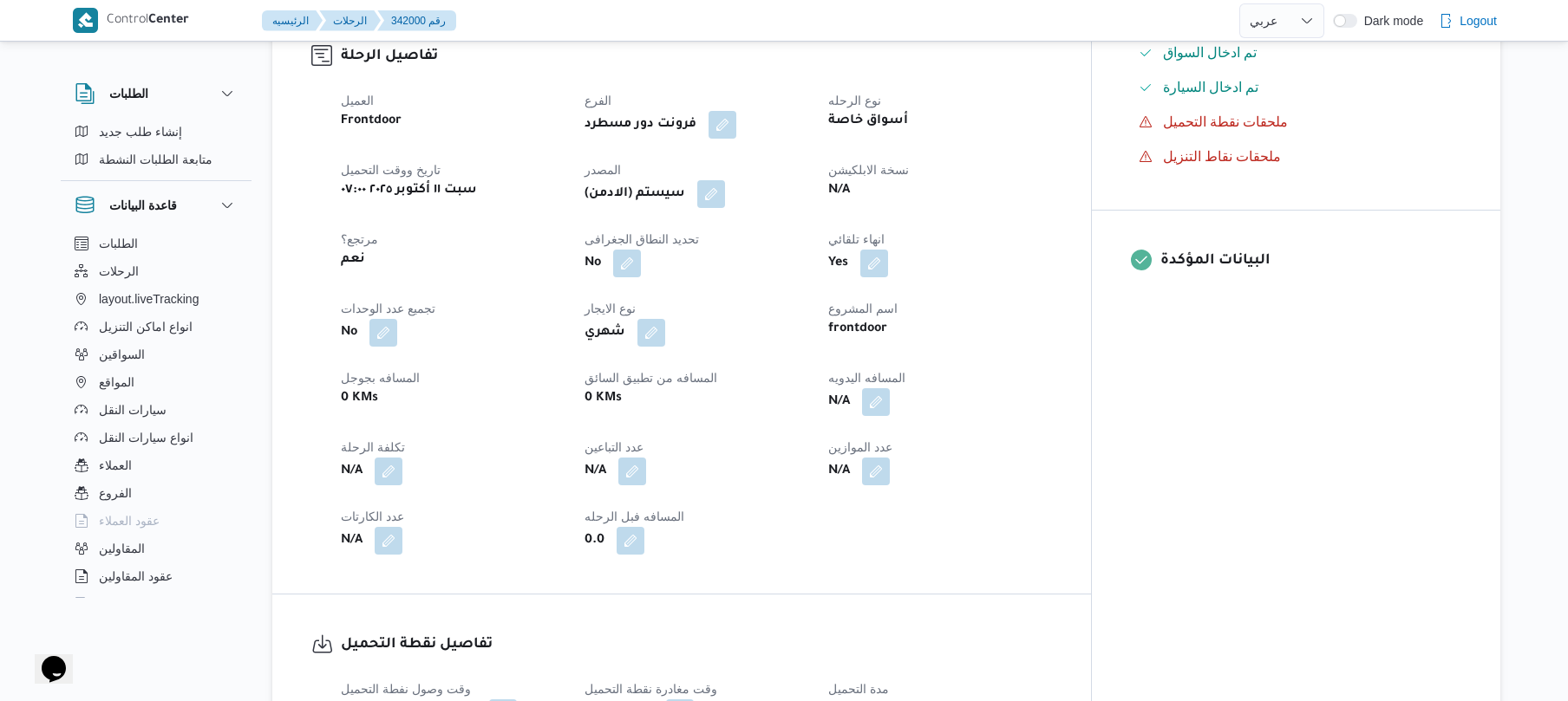
scroll to position [601, 0]
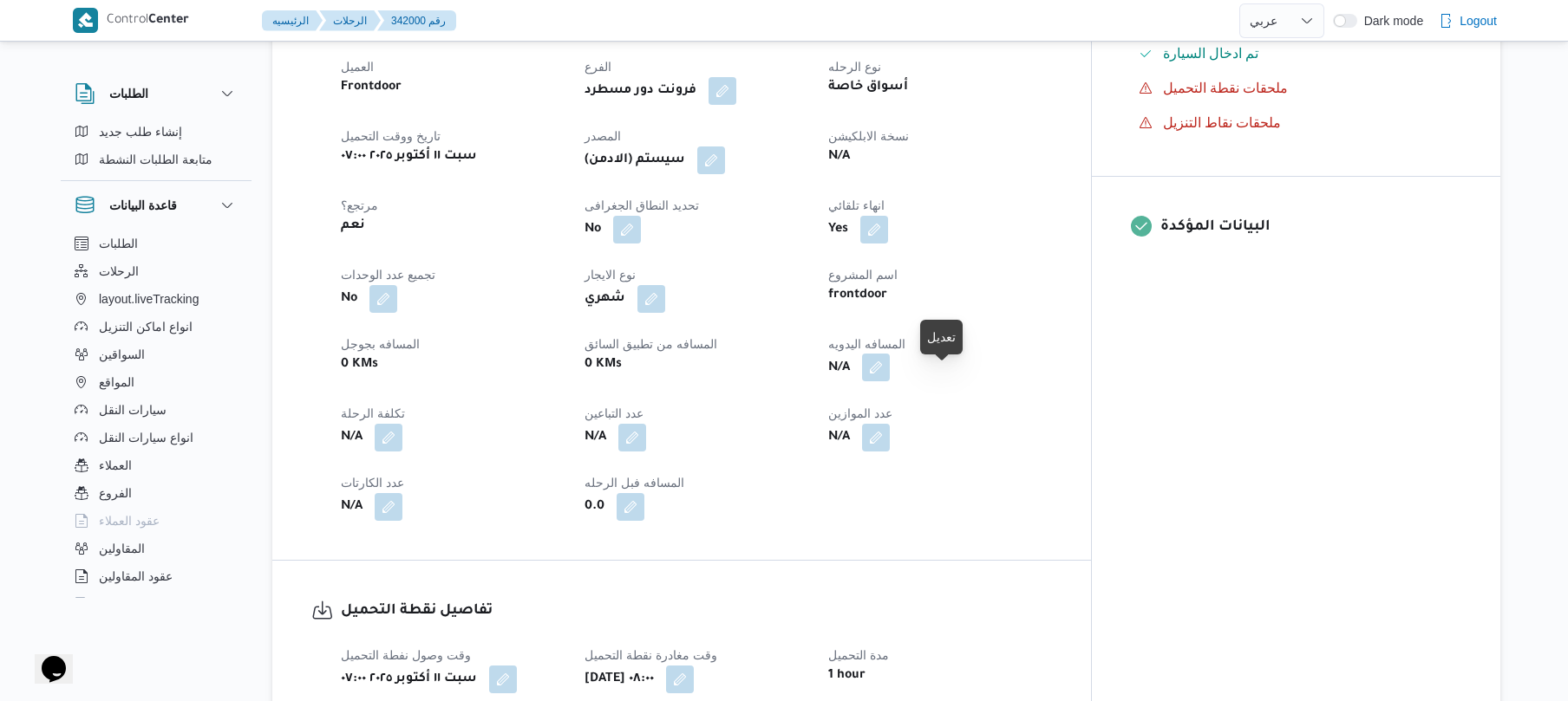
click at [890, 381] on button "button" at bounding box center [876, 367] width 28 height 27
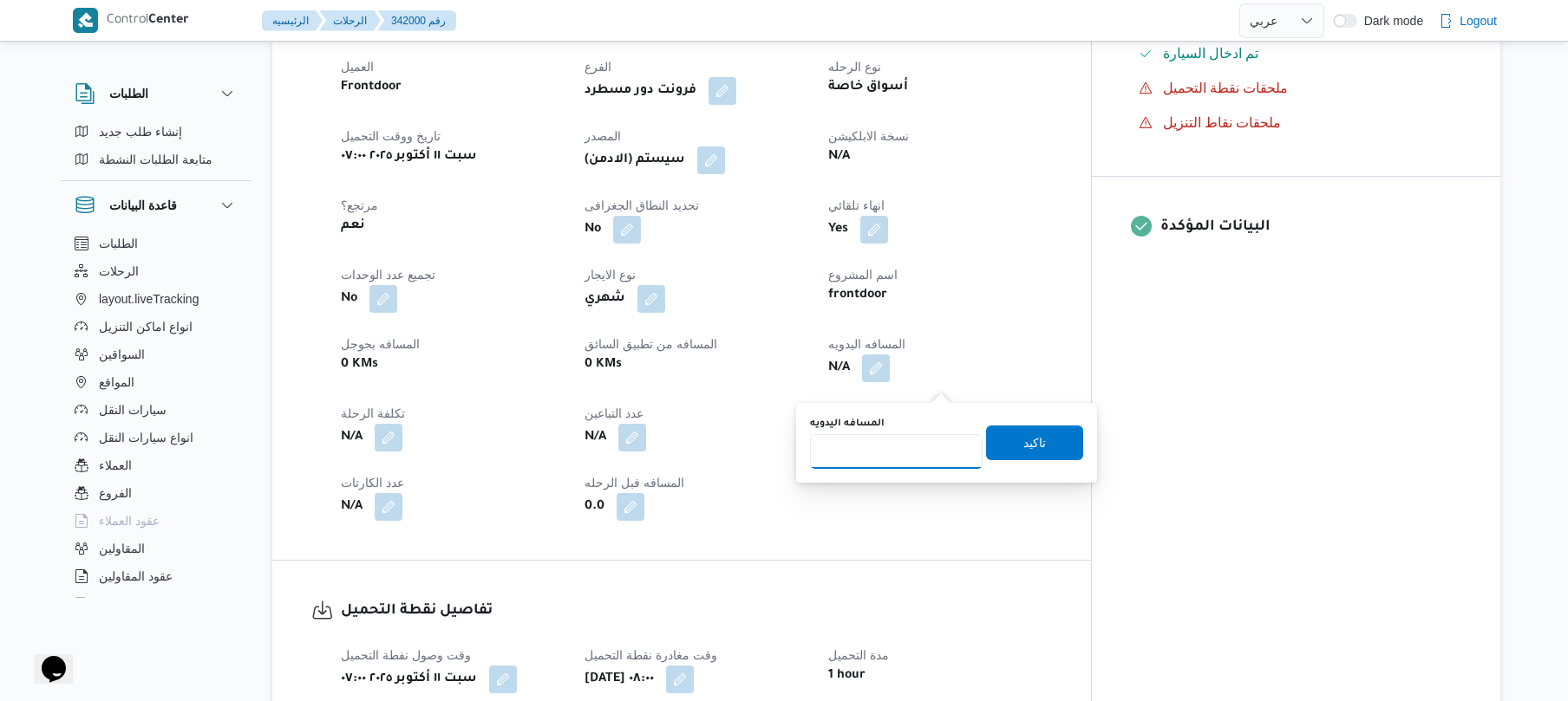
click at [885, 458] on input "المسافه اليدويه" at bounding box center [897, 452] width 172 height 35
type input "110"
click at [1000, 444] on span "تاكيد" at bounding box center [1035, 443] width 97 height 35
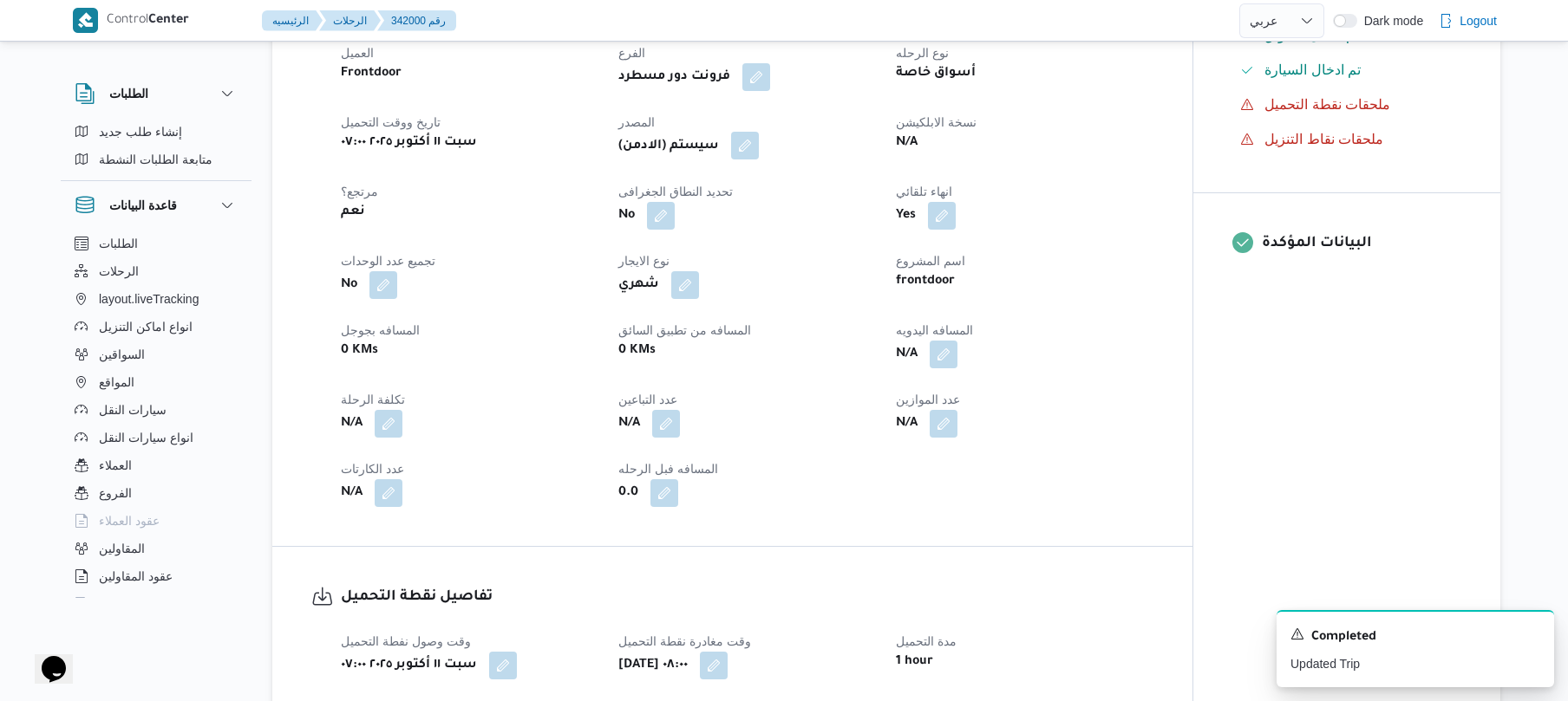
click at [750, 159] on button "button" at bounding box center [745, 146] width 28 height 27
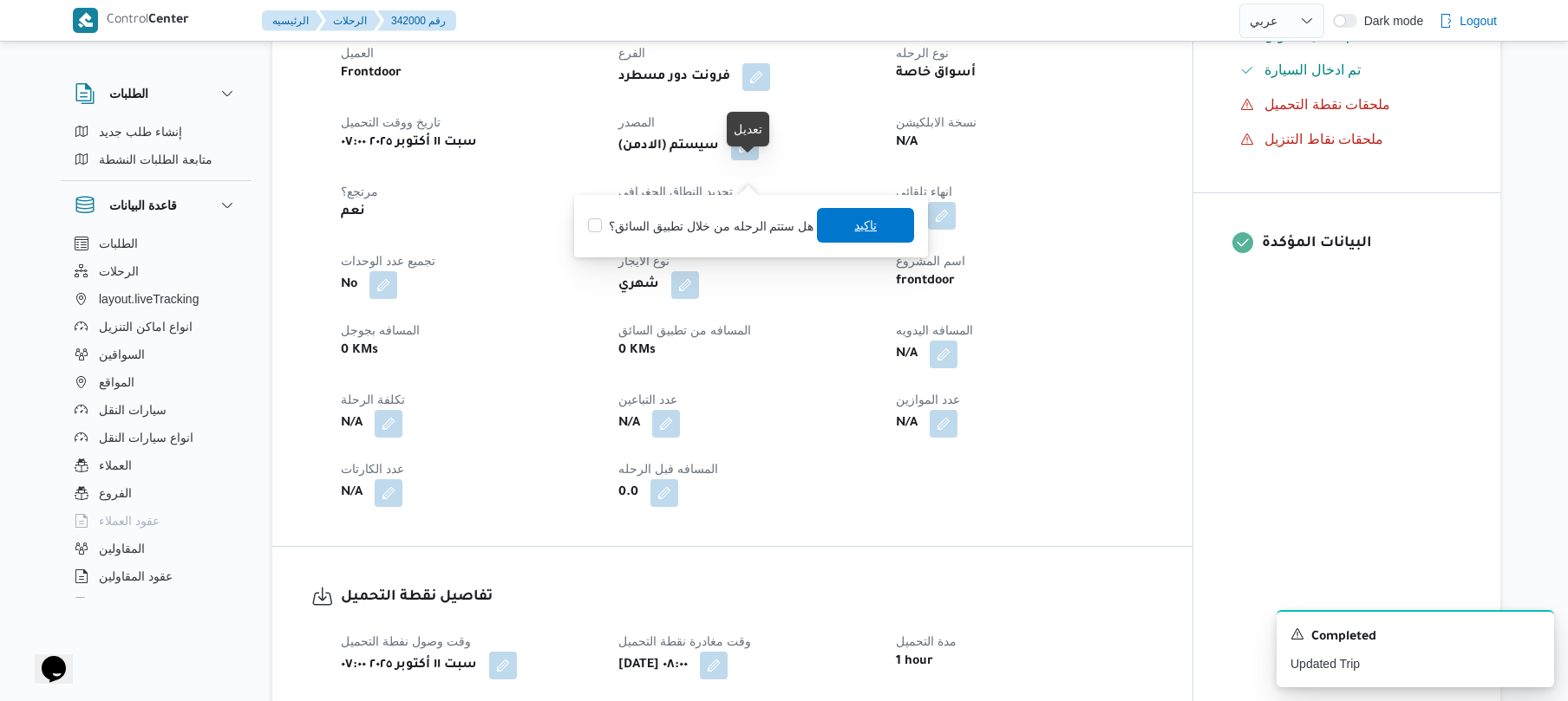
click at [858, 223] on span "تاكيد" at bounding box center [866, 225] width 23 height 21
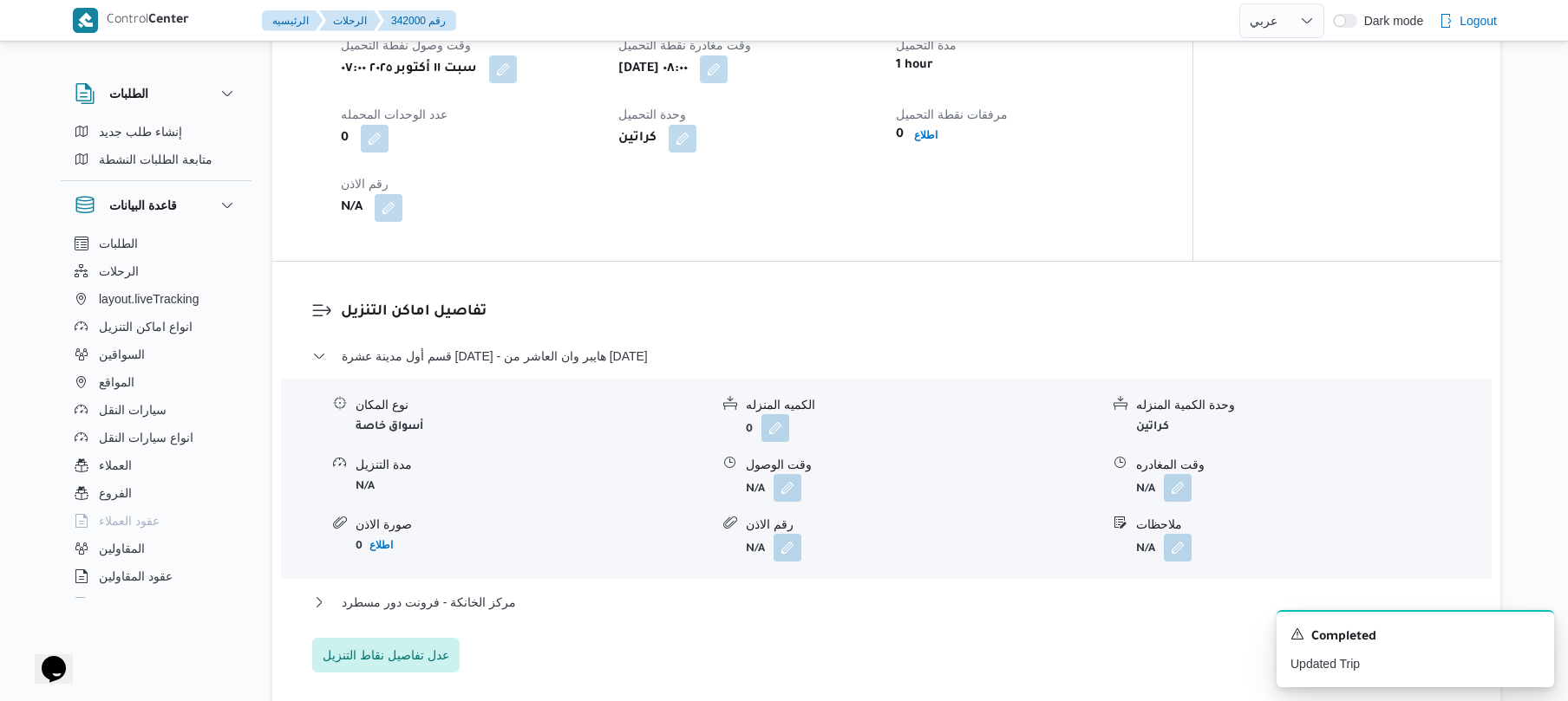
scroll to position [1248, 0]
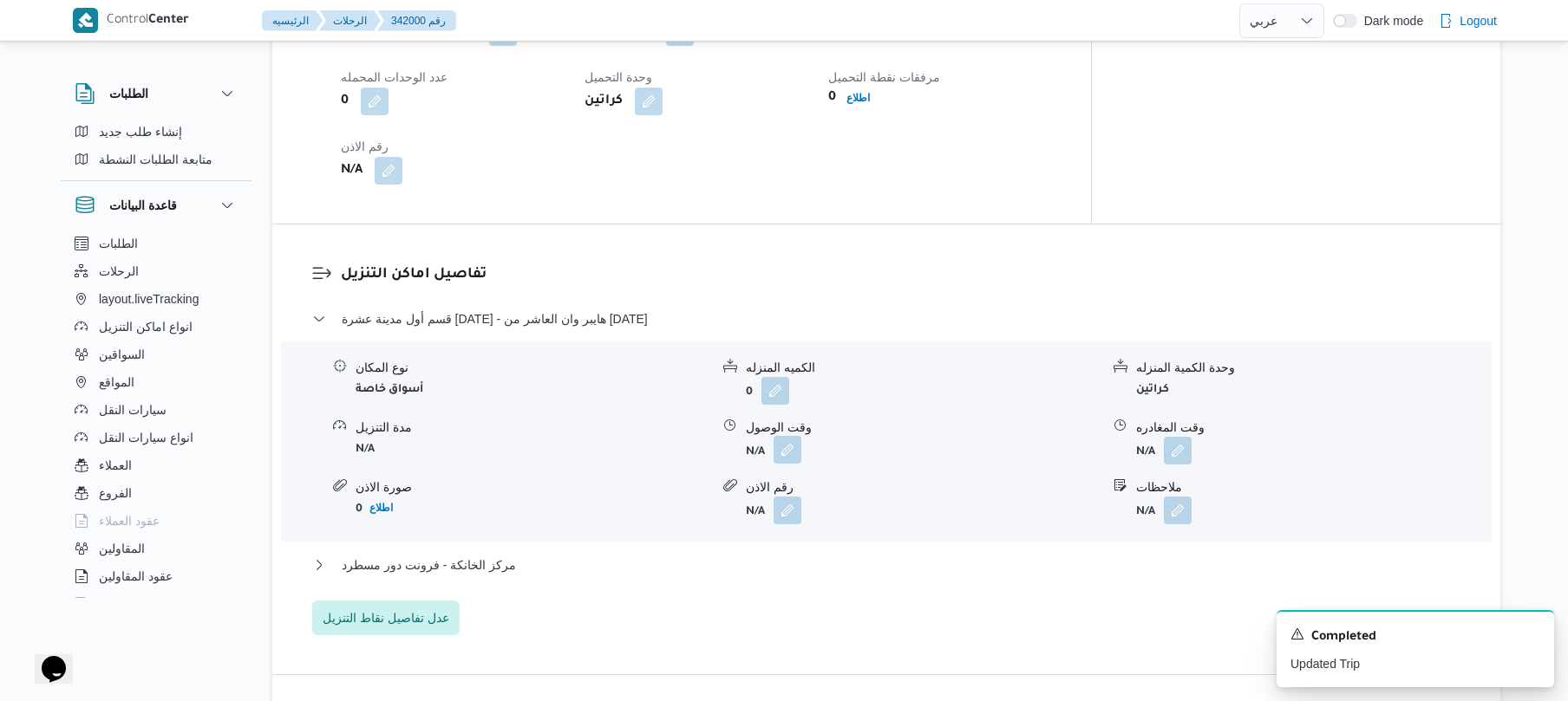
click at [782, 464] on button "button" at bounding box center [788, 450] width 28 height 27
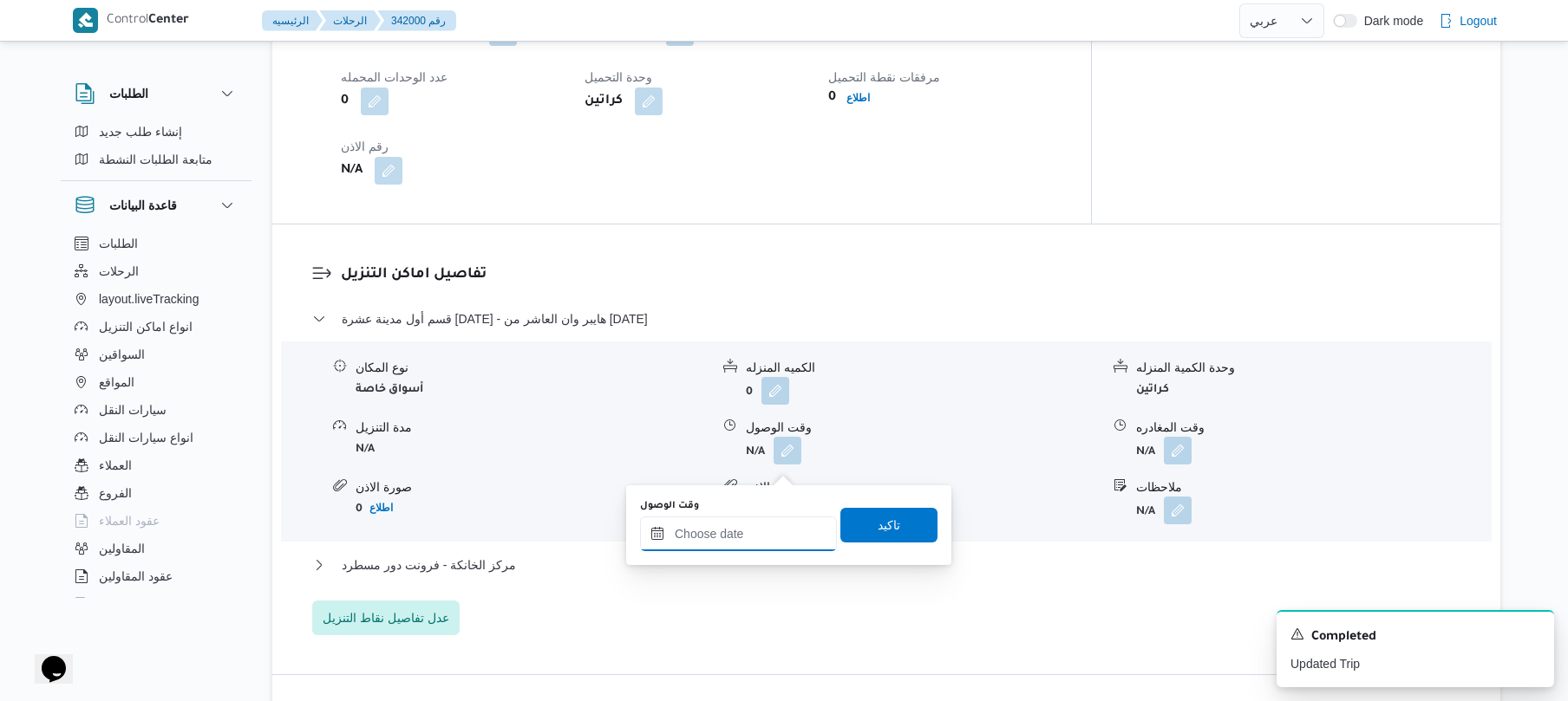
click at [729, 519] on div at bounding box center [738, 534] width 197 height 35
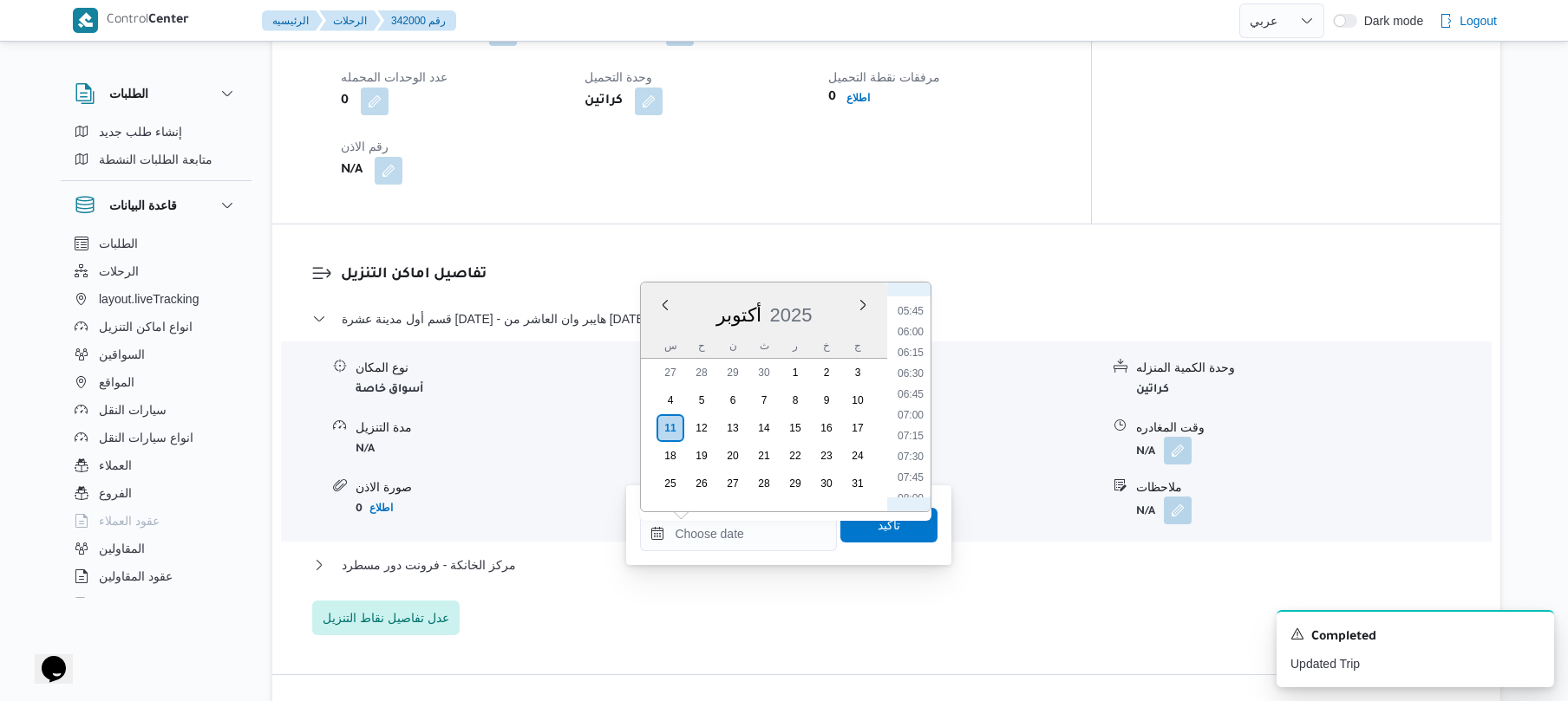
scroll to position [643, 0]
click at [922, 406] on li "09:00" at bounding box center [911, 411] width 40 height 17
type input "١١/١٠/٢٠٢٥ ٠٩:٠٠"
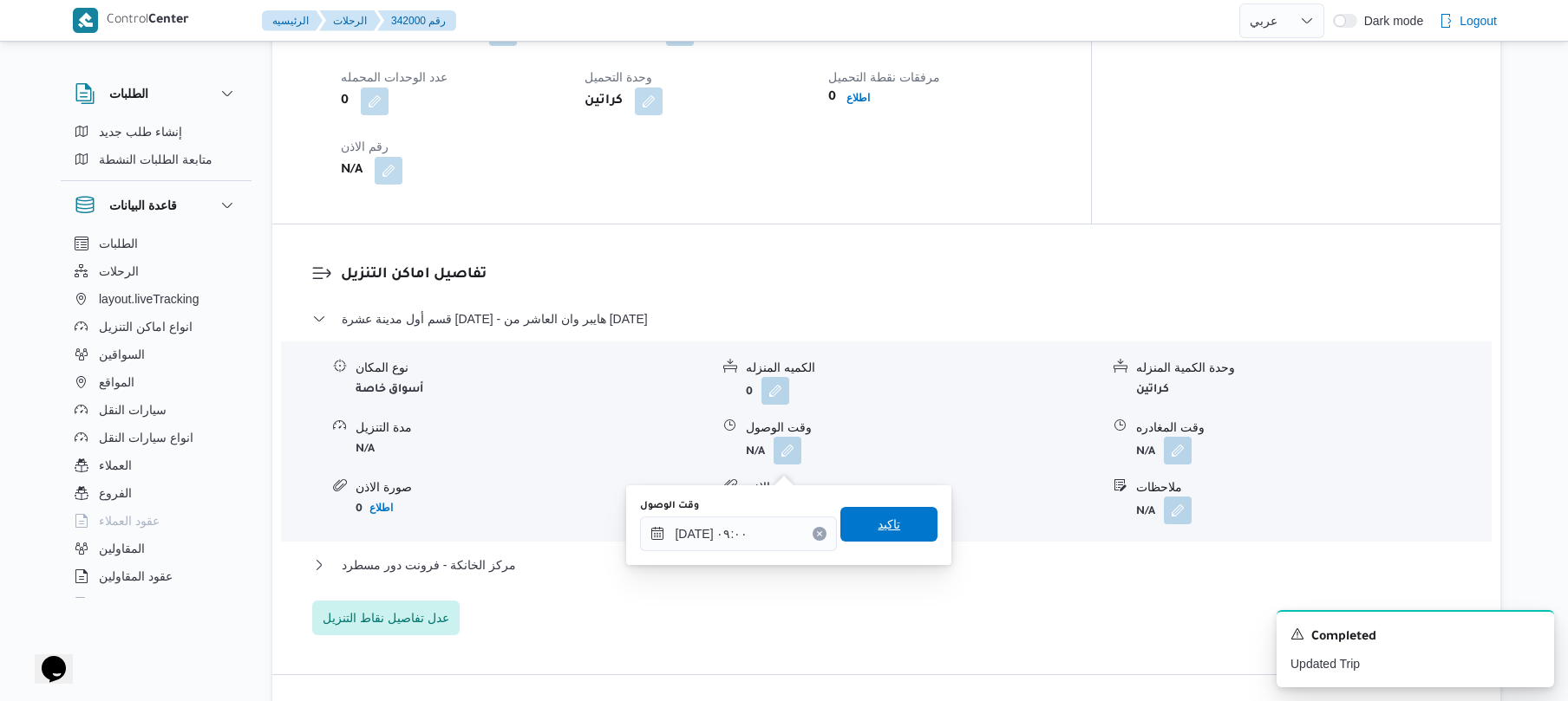
click at [878, 529] on span "تاكيد" at bounding box center [889, 524] width 23 height 21
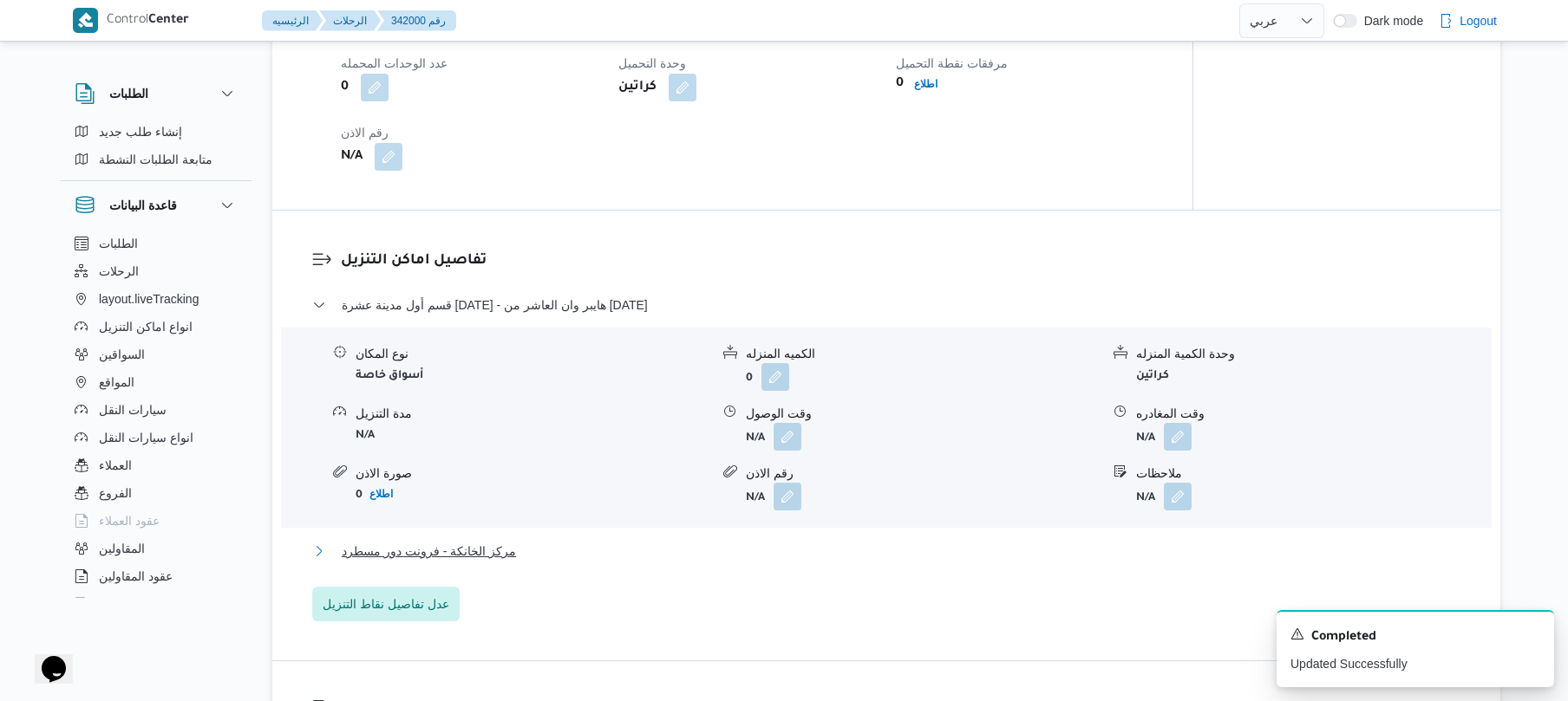
click at [762, 562] on button "مركز الخانكة - فرونت دور مسطرد" at bounding box center [887, 551] width 1149 height 21
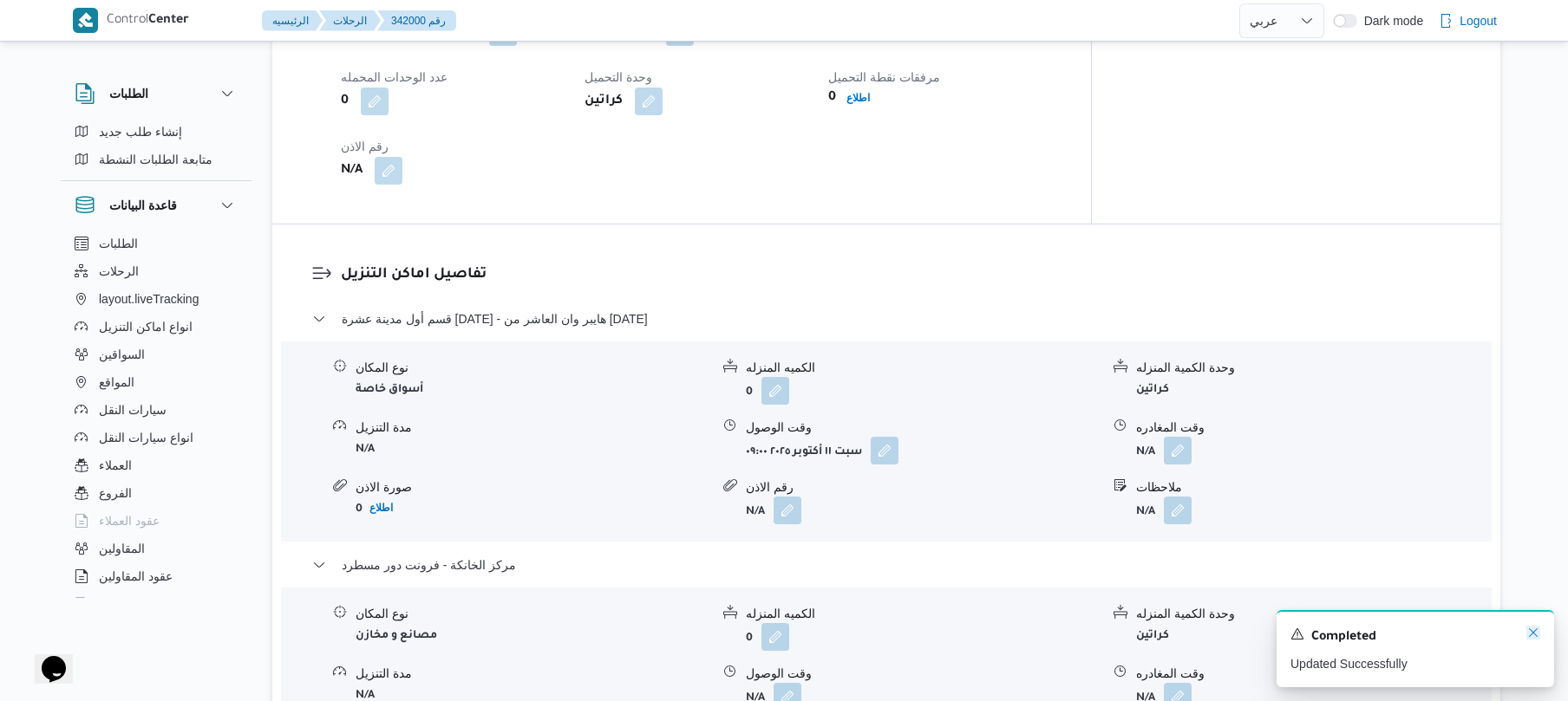
click at [1529, 636] on icon "Dismiss toast" at bounding box center [1533, 632] width 14 height 14
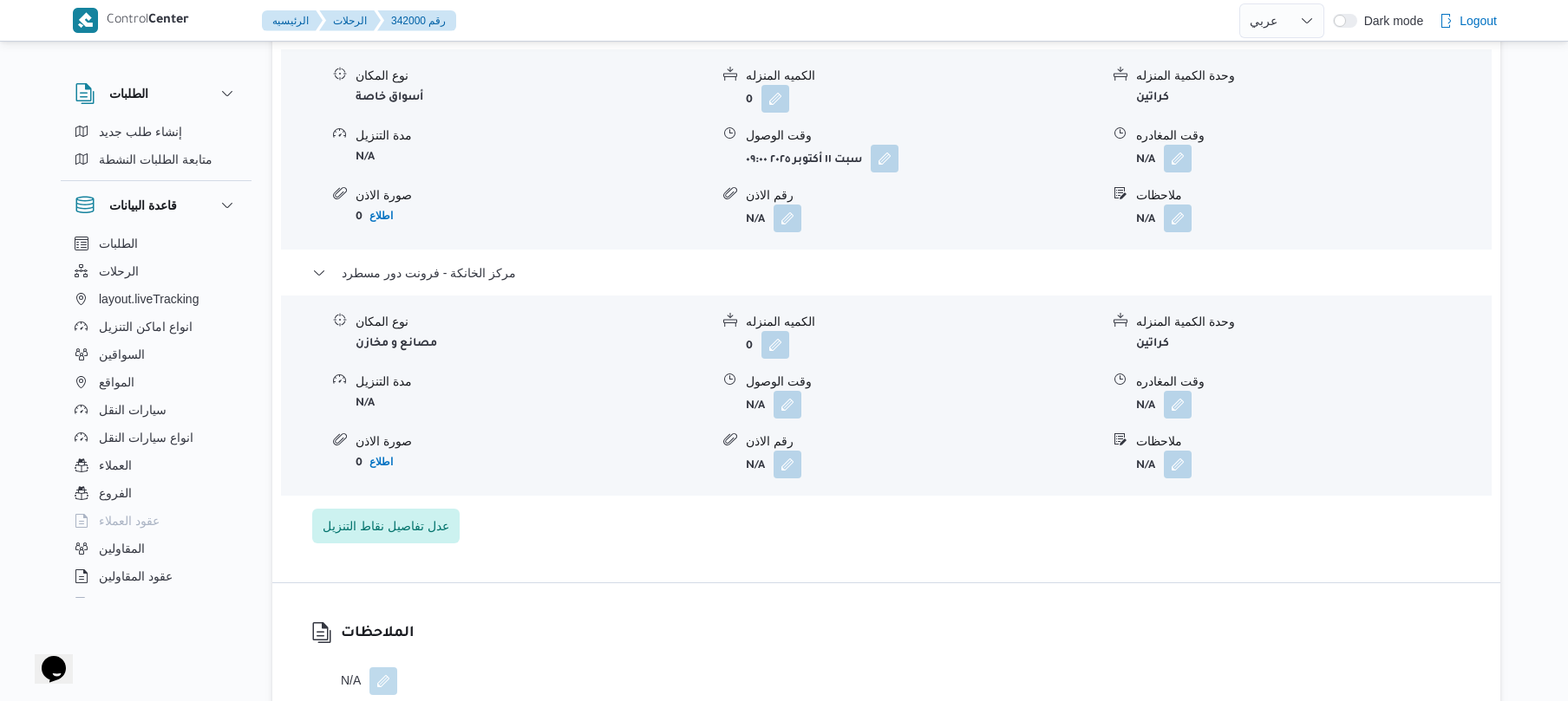
scroll to position [1572, 0]
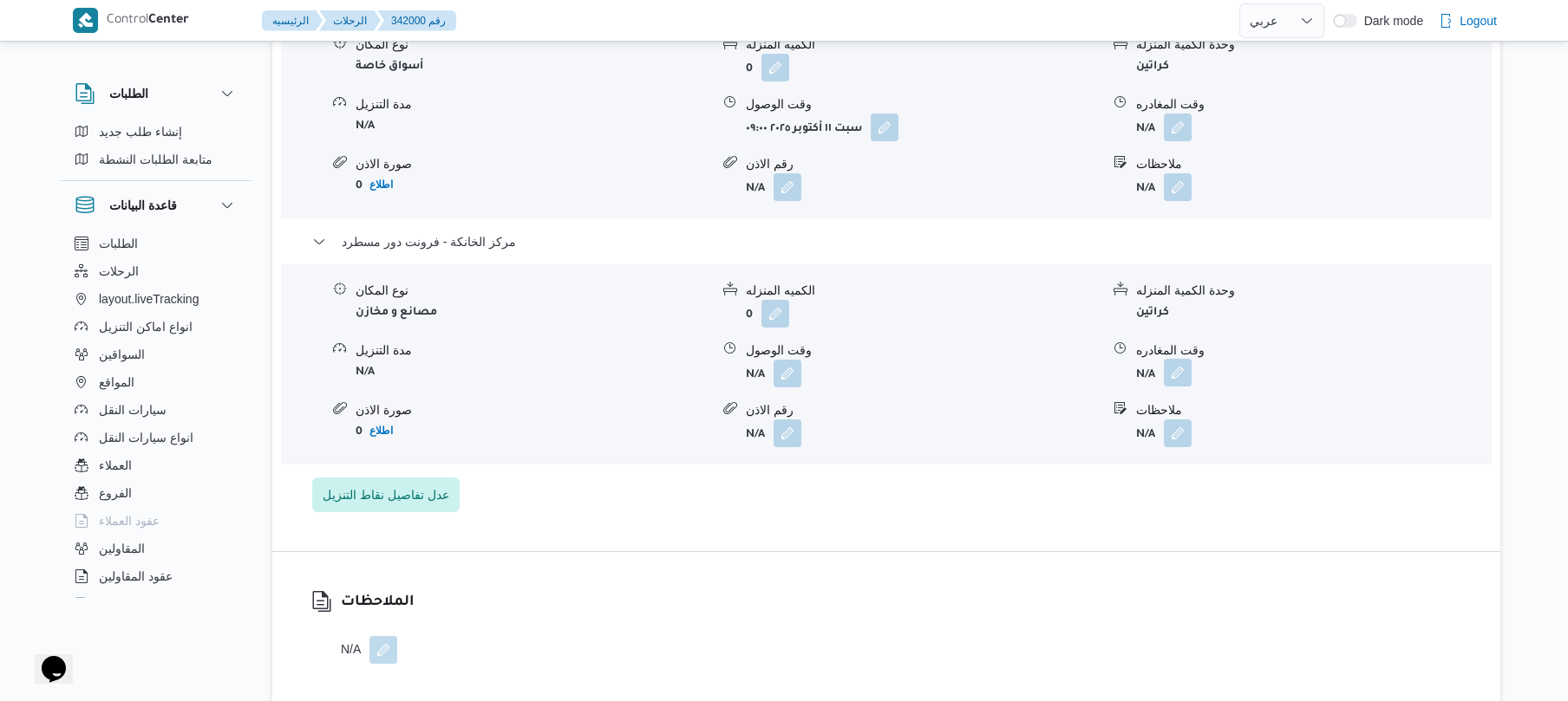
click at [1184, 387] on button "button" at bounding box center [1178, 373] width 28 height 27
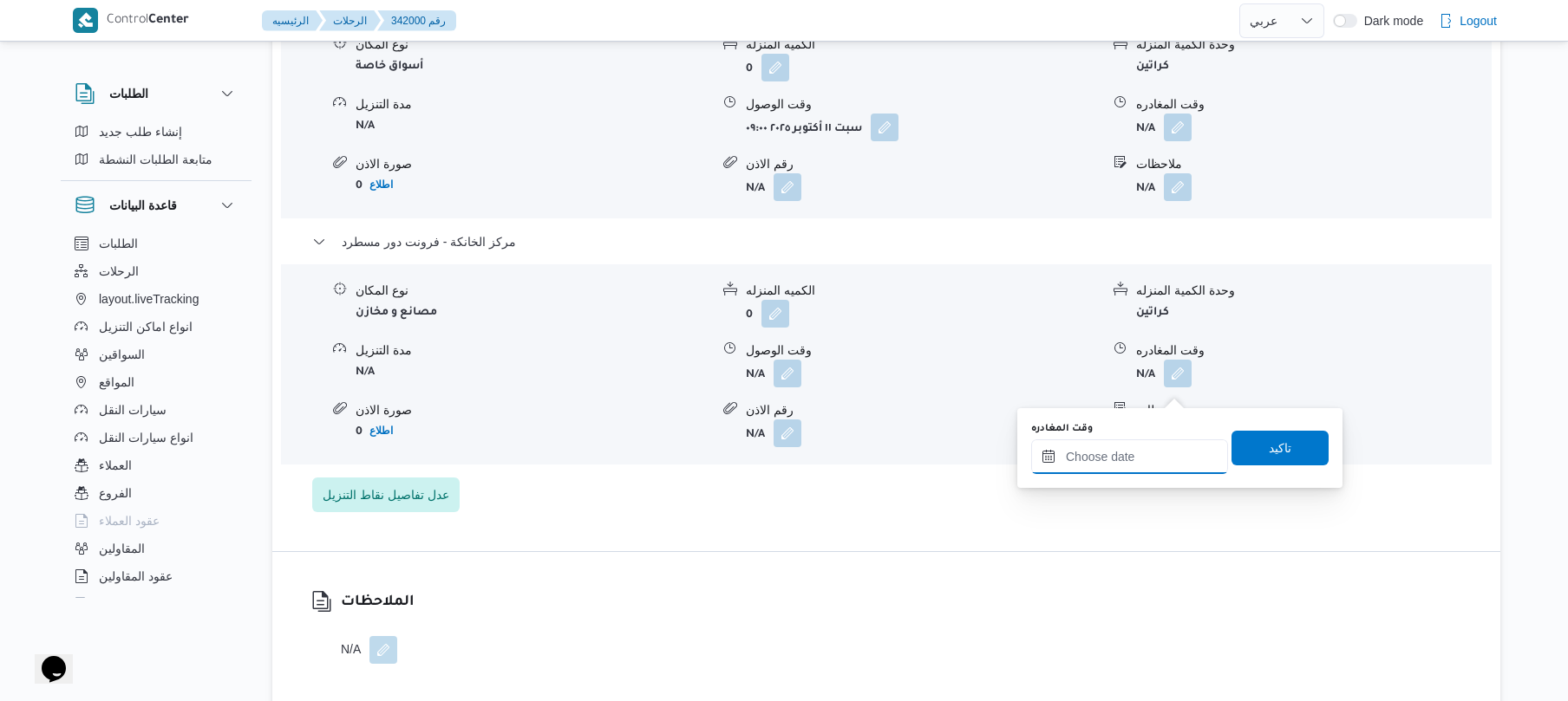
click at [1116, 452] on input "وقت المغادره" at bounding box center [1130, 457] width 197 height 35
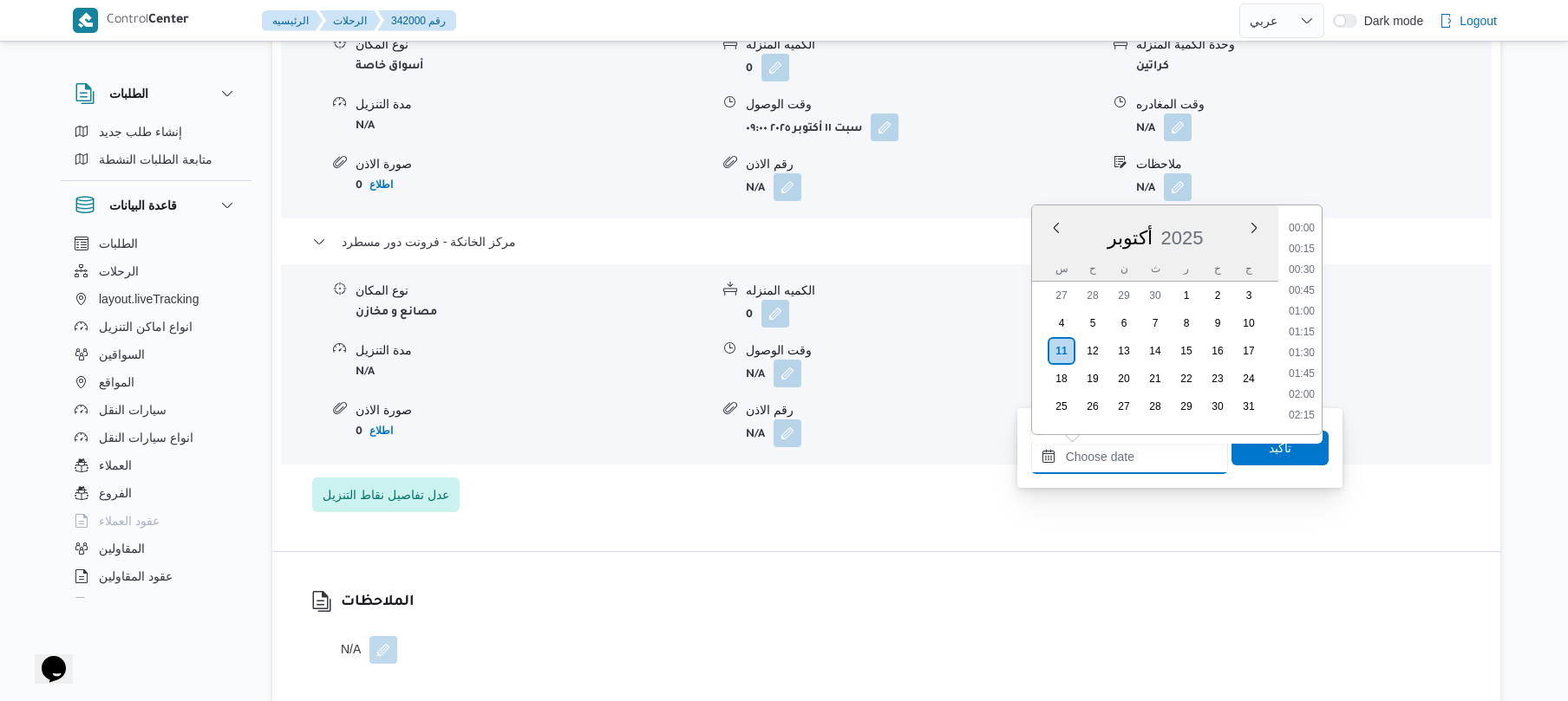
scroll to position [1499, 0]
click at [1306, 307] on li "19:00" at bounding box center [1302, 310] width 40 height 17
type input "١١/١٠/٢٠٢٥ ١٩:٠٠"
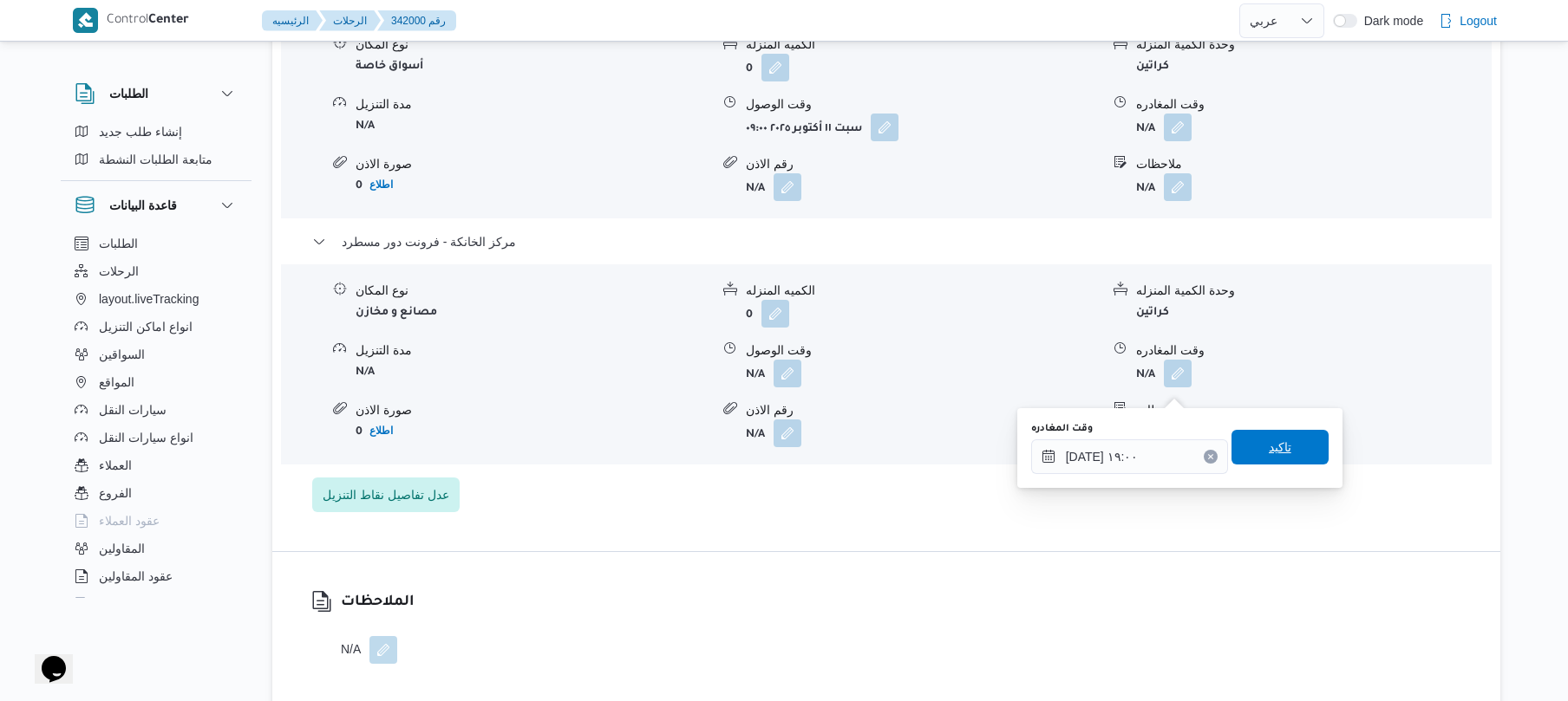
click at [1249, 439] on span "تاكيد" at bounding box center [1280, 447] width 97 height 35
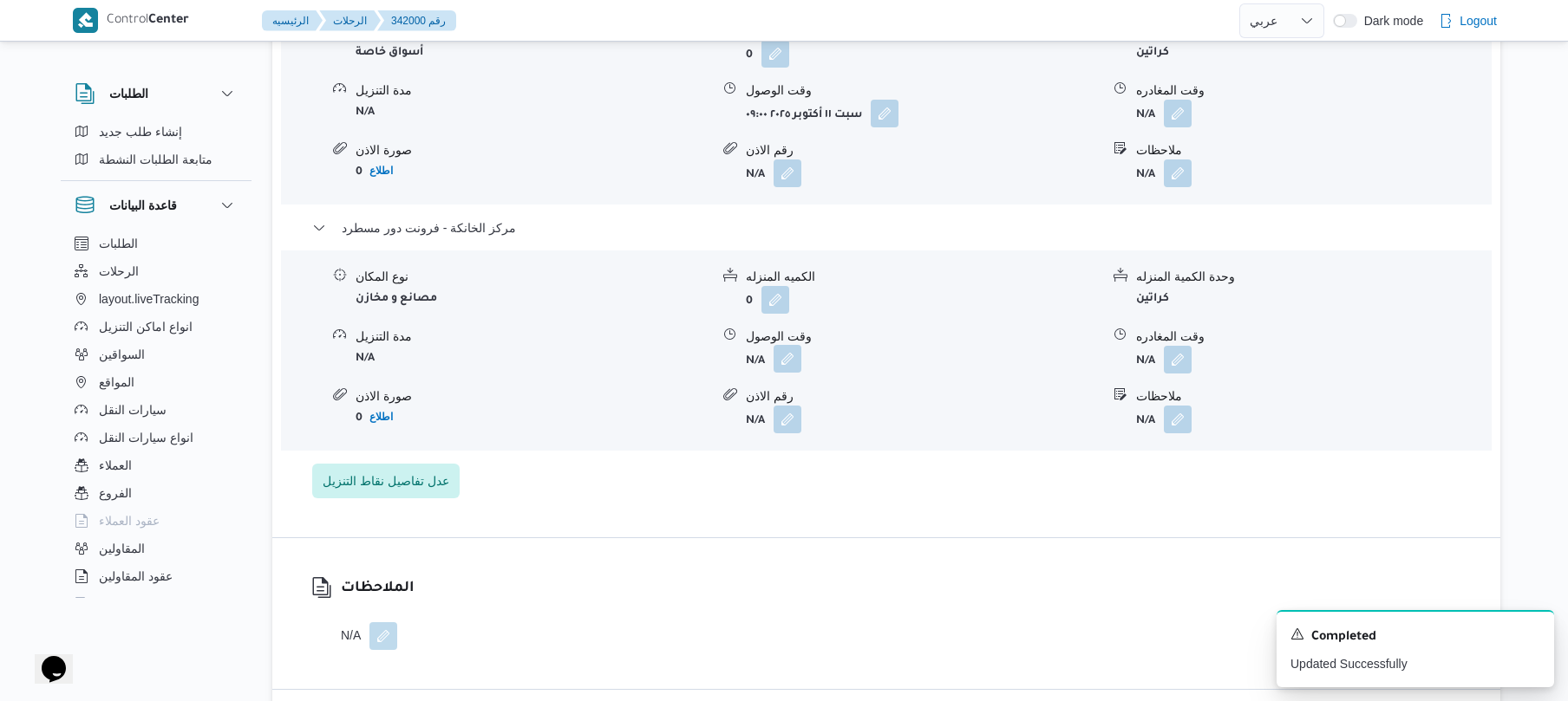
click at [790, 373] on button "button" at bounding box center [788, 359] width 28 height 27
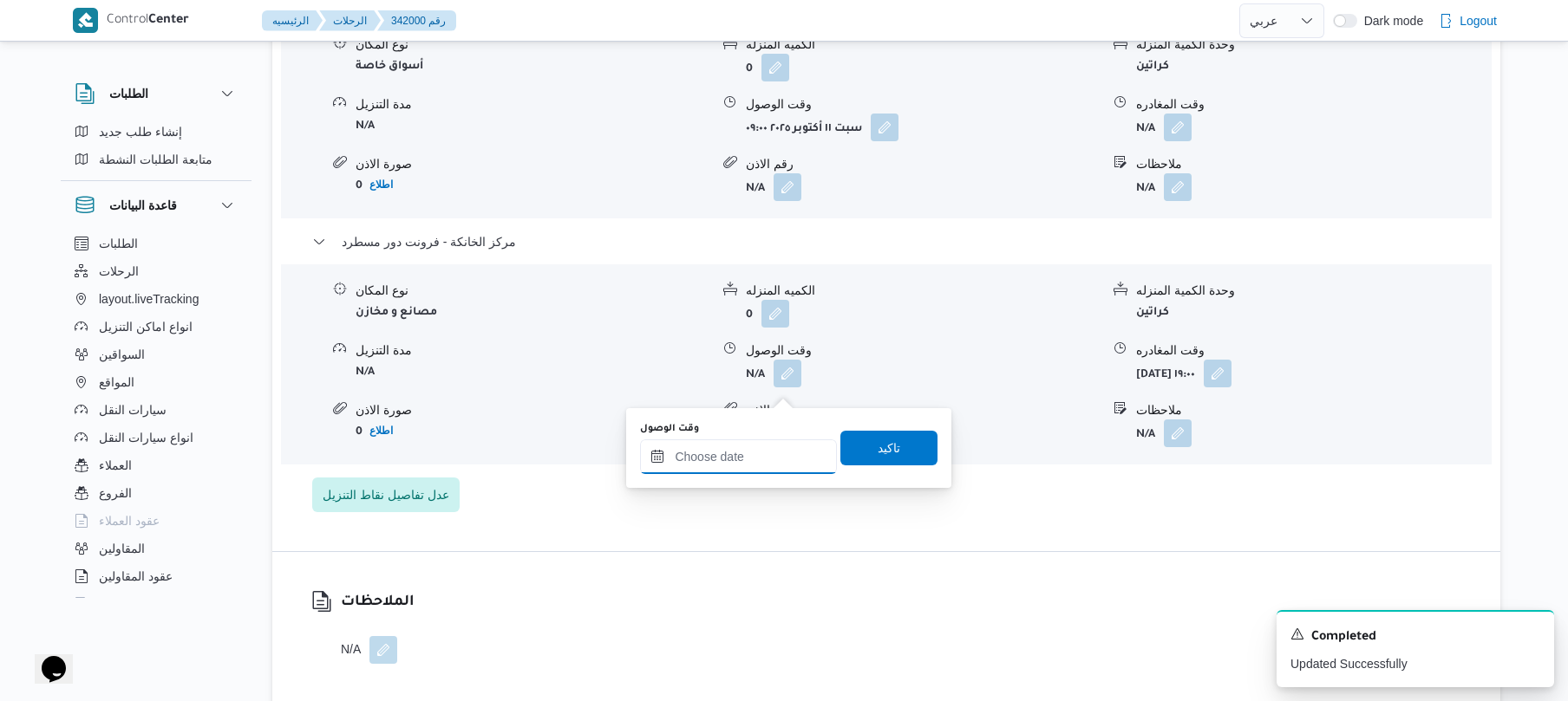
click at [772, 455] on input "وقت الوصول" at bounding box center [738, 457] width 197 height 35
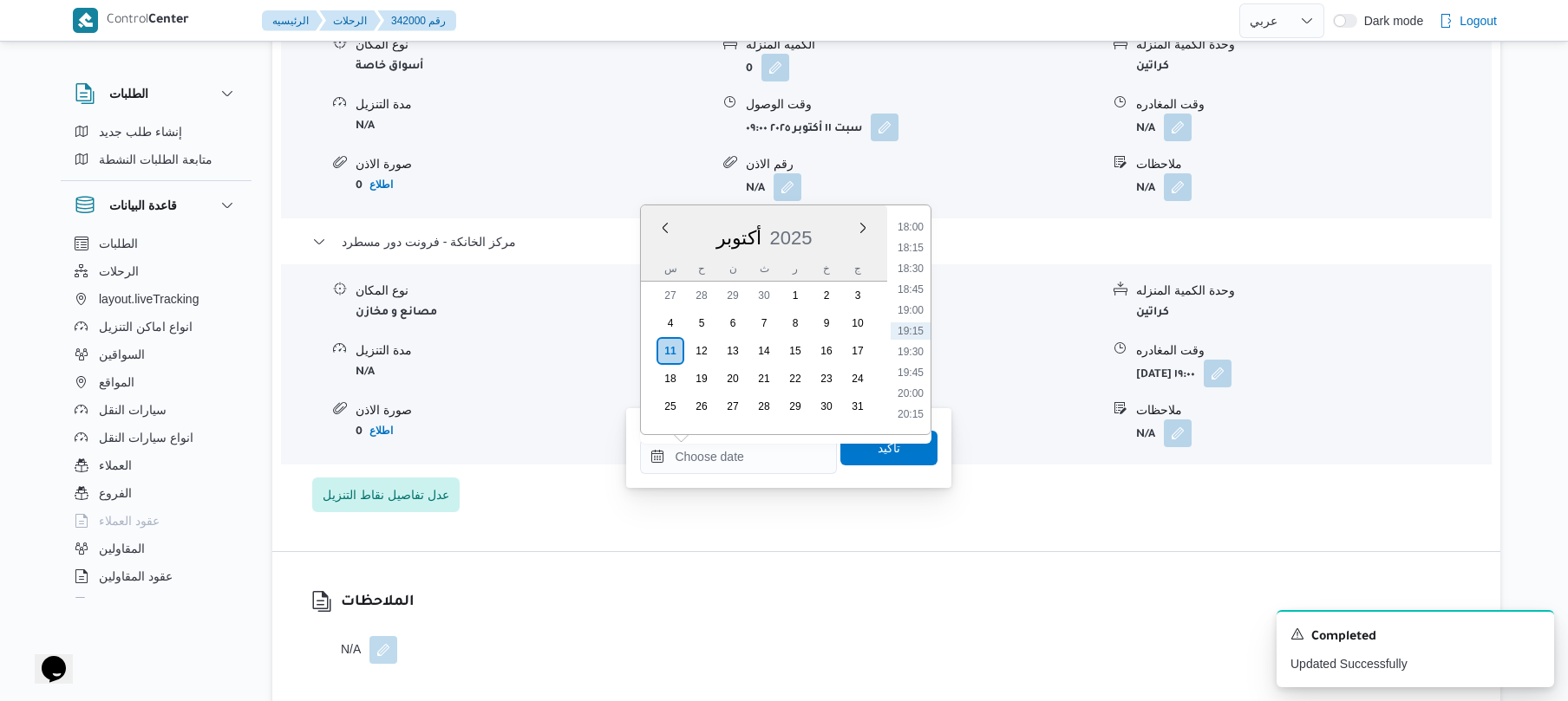
click at [921, 284] on li "18:45" at bounding box center [911, 290] width 40 height 17
type input "١١/١٠/٢٠٢٥ ١٨:٤٥"
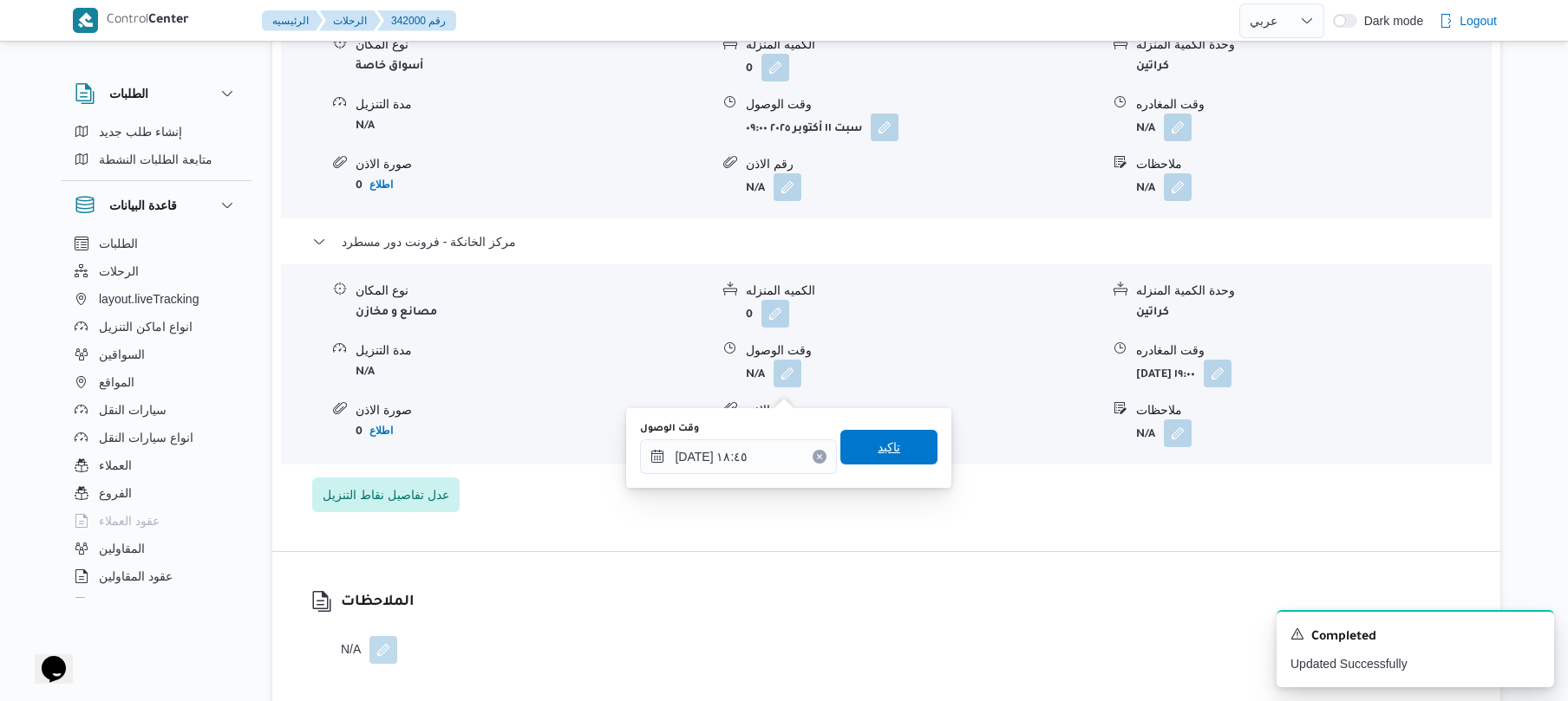
click at [881, 448] on span "تاكيد" at bounding box center [889, 447] width 23 height 21
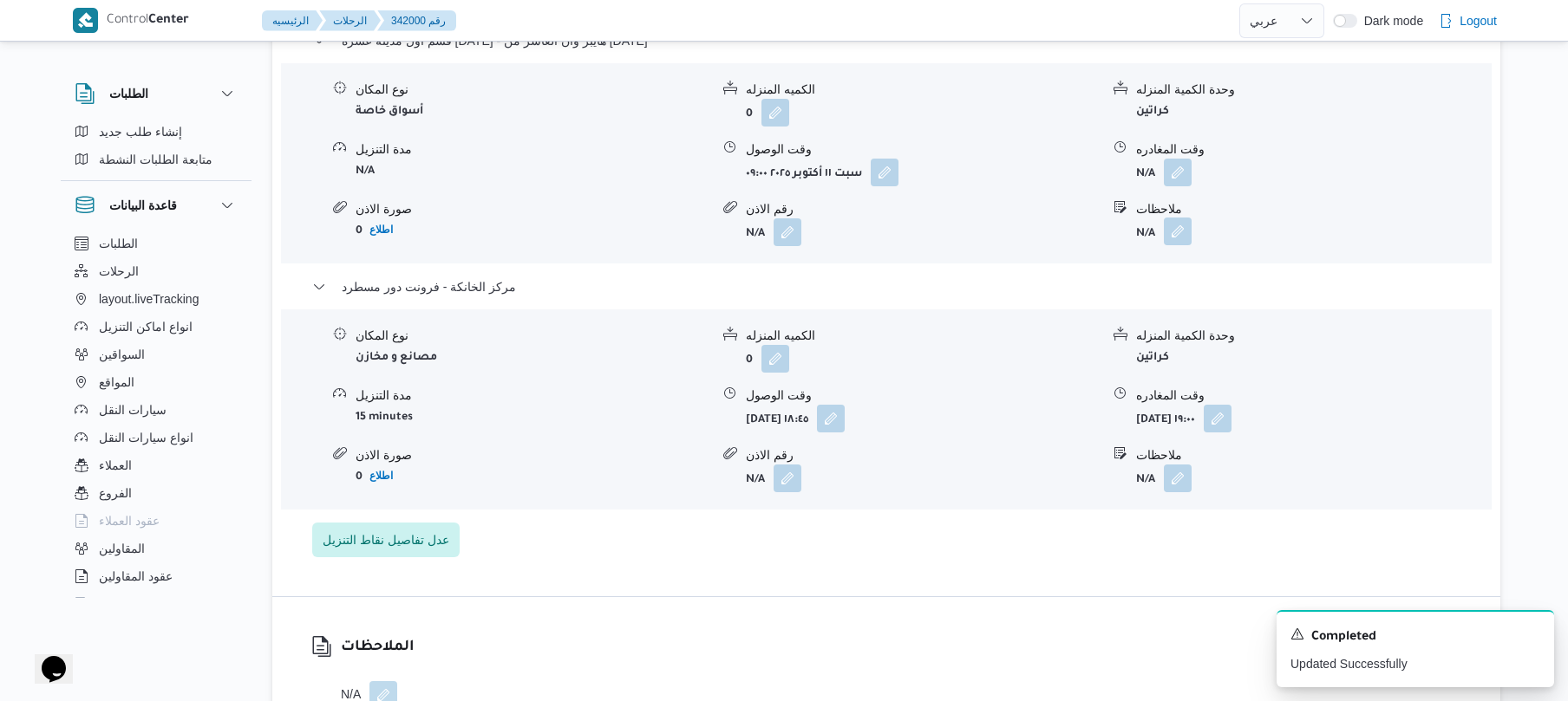
scroll to position [1526, 0]
click at [1181, 181] on button "button" at bounding box center [1178, 172] width 28 height 27
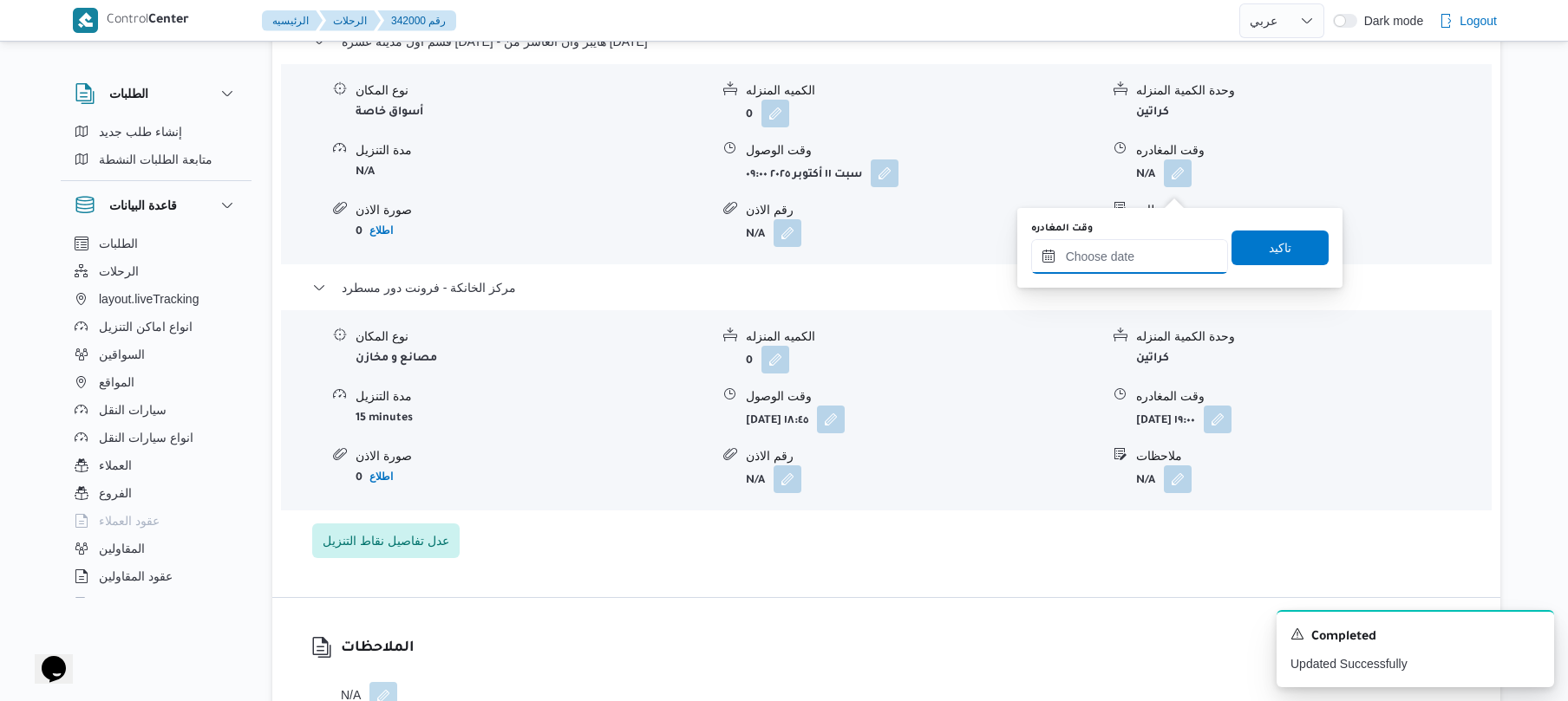
click at [1103, 261] on input "وقت المغادره" at bounding box center [1130, 257] width 197 height 35
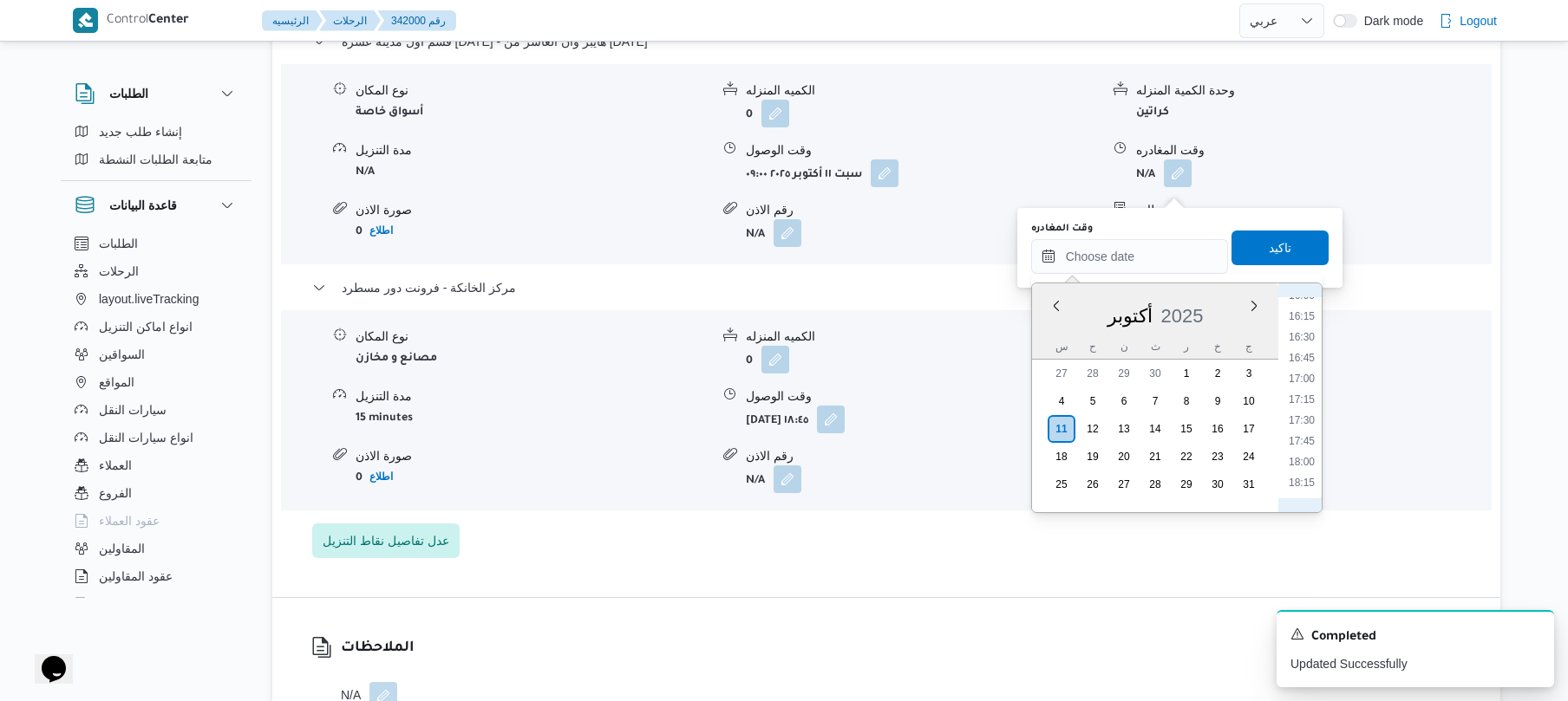
scroll to position [1329, 0]
click at [1298, 457] on li "17:45" at bounding box center [1302, 454] width 40 height 17
type input "١١/١٠/٢٠٢٥ ١٧:٤٥"
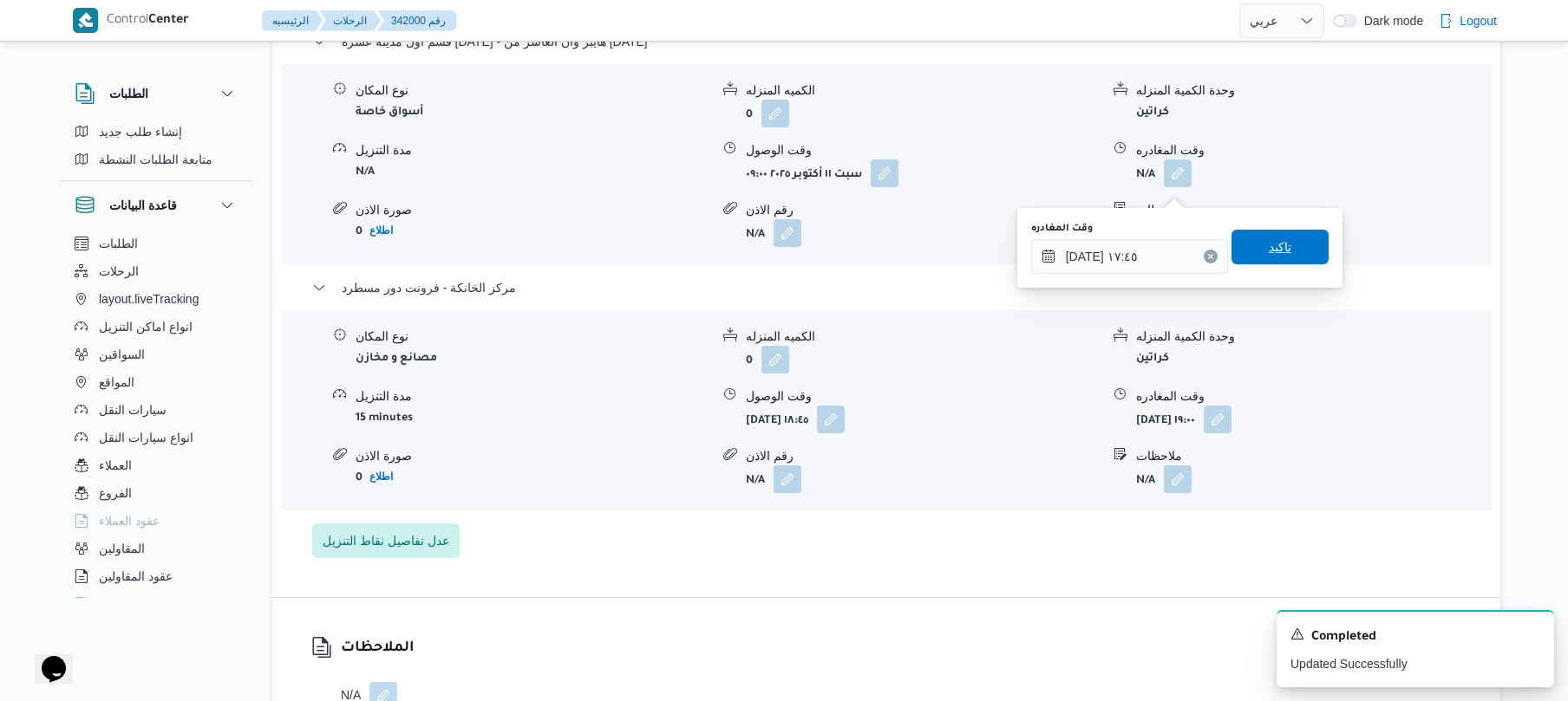
click at [1303, 250] on span "تاكيد" at bounding box center [1280, 247] width 97 height 35
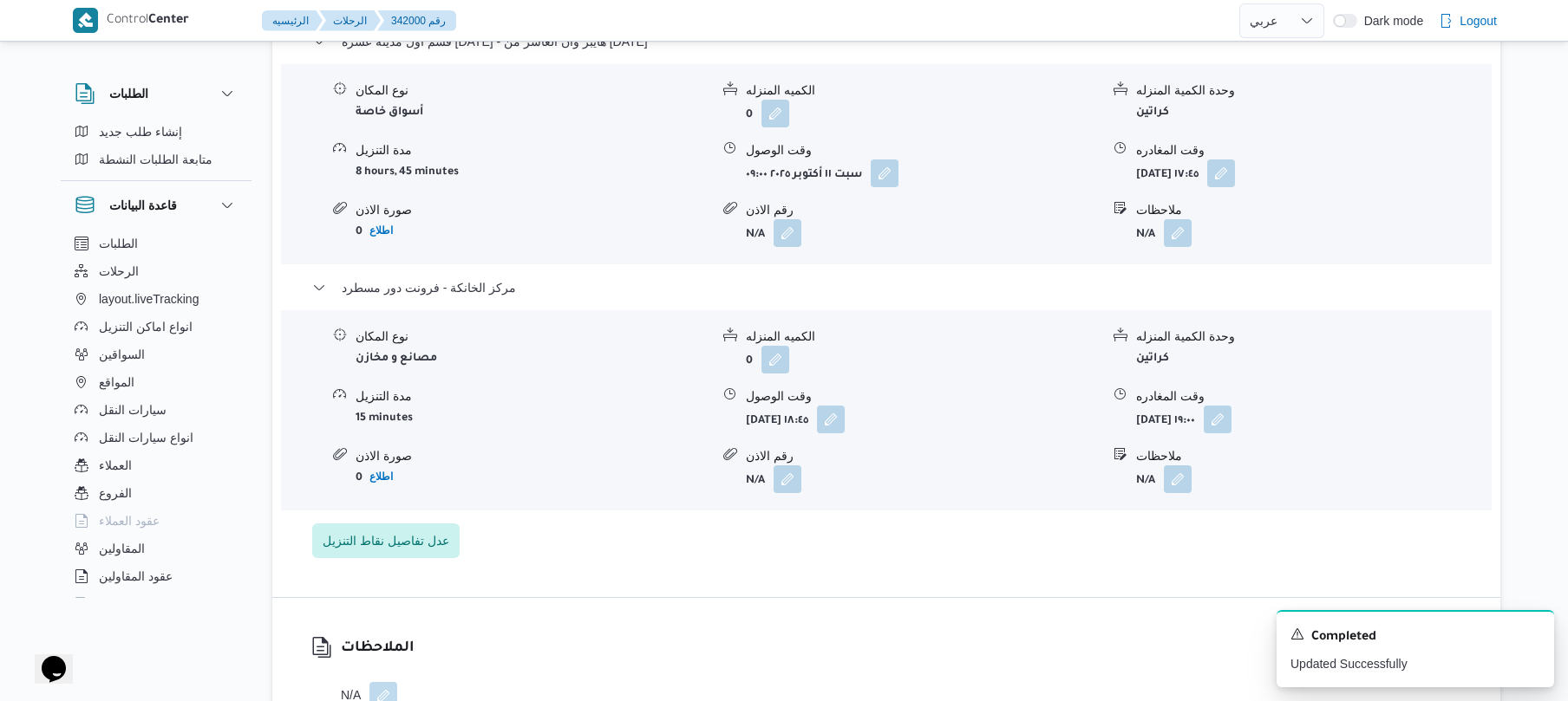
scroll to position [0, 0]
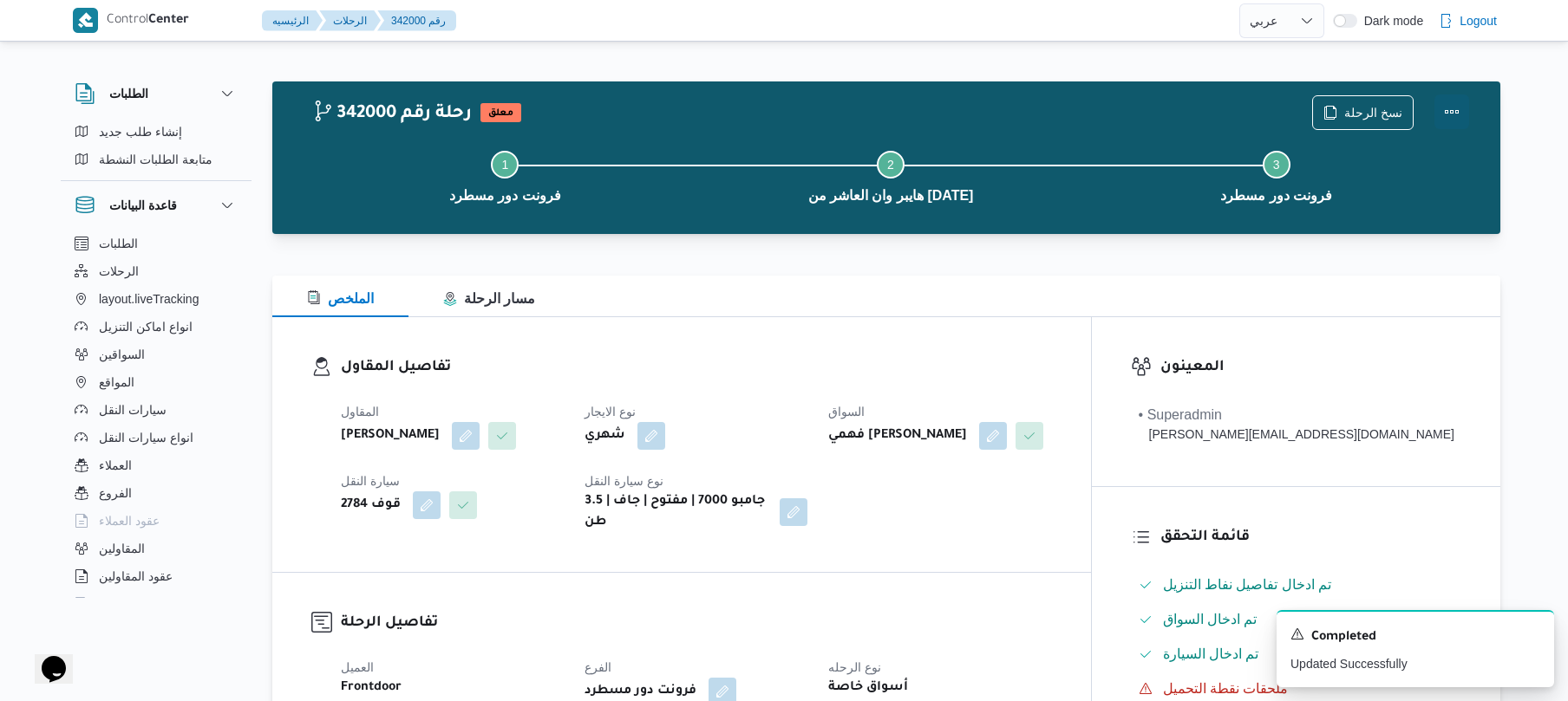
click at [1454, 113] on button "Actions" at bounding box center [1452, 112] width 35 height 35
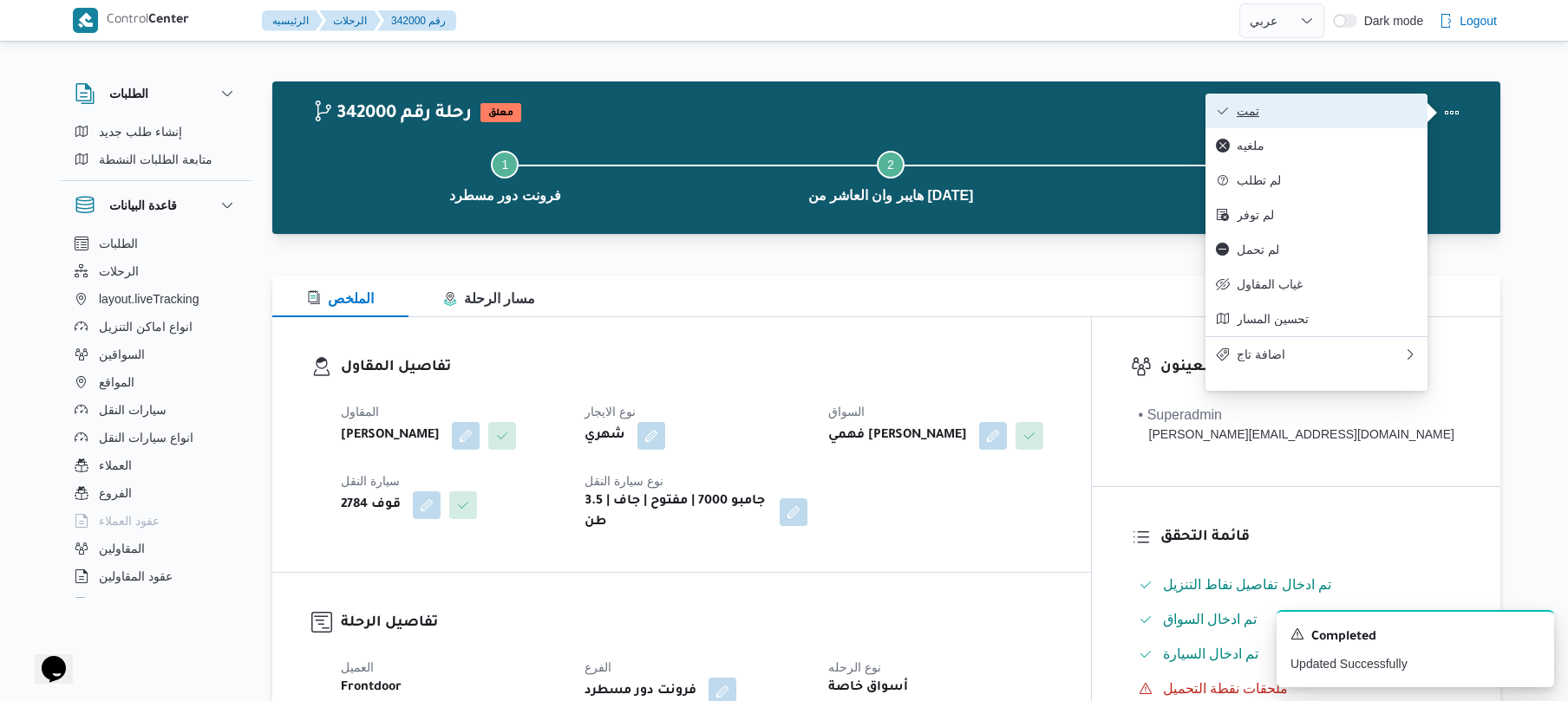
click at [1383, 118] on span "تمت" at bounding box center [1327, 111] width 181 height 14
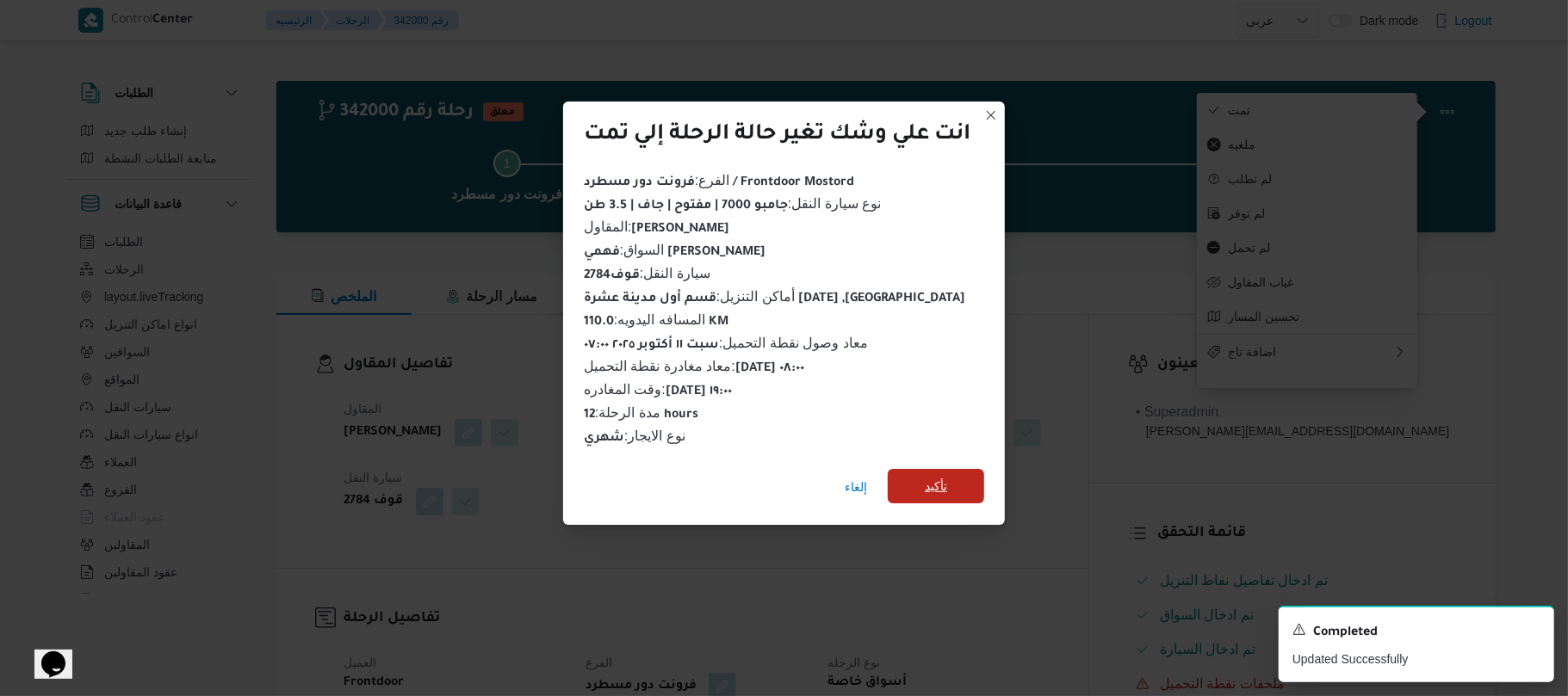
click at [973, 471] on span "تأكيد" at bounding box center [936, 487] width 96 height 35
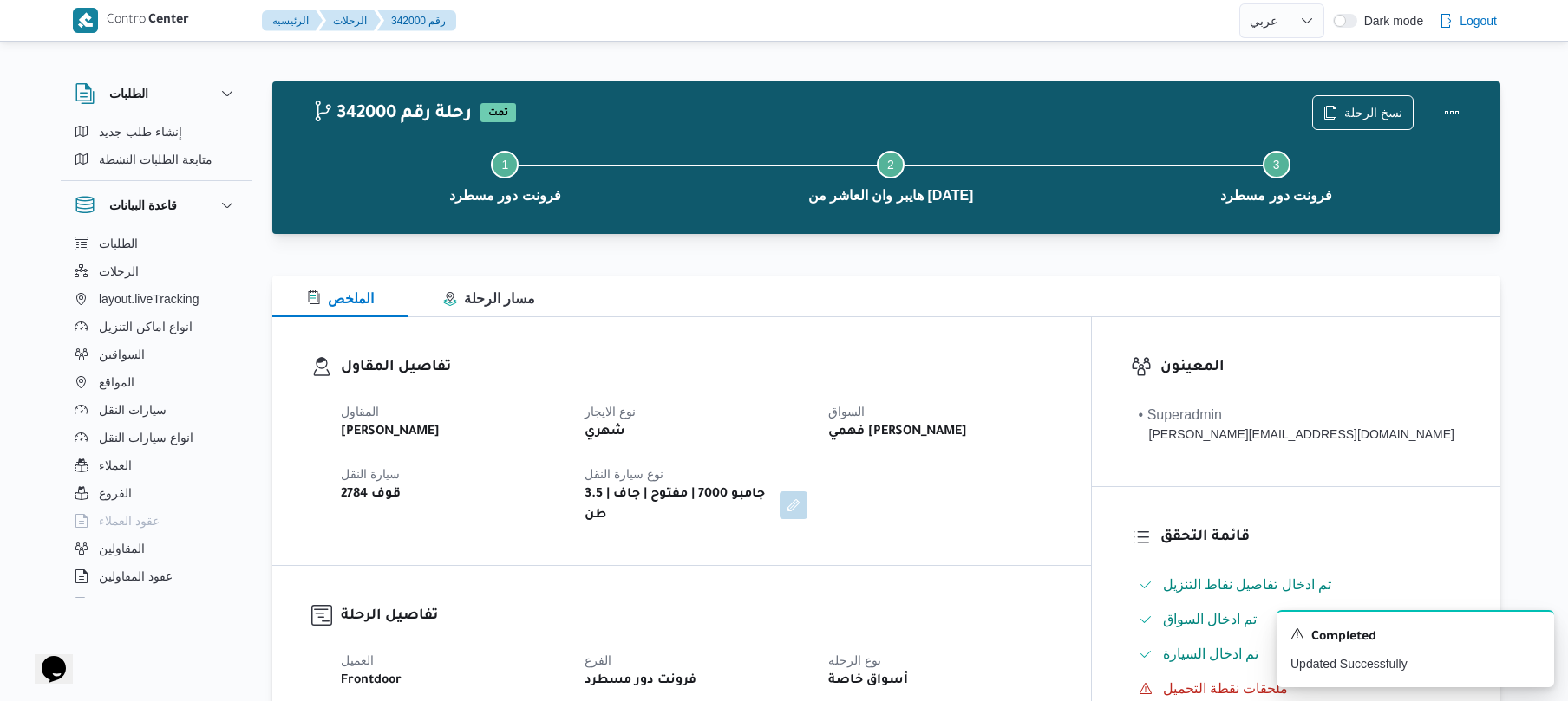
click at [1076, 317] on div "تفاصيل المقاول المقاول علي عبدالناصر علي بخيت علي نوع الايجار شهري السواق فهمي …" at bounding box center [681, 441] width 819 height 248
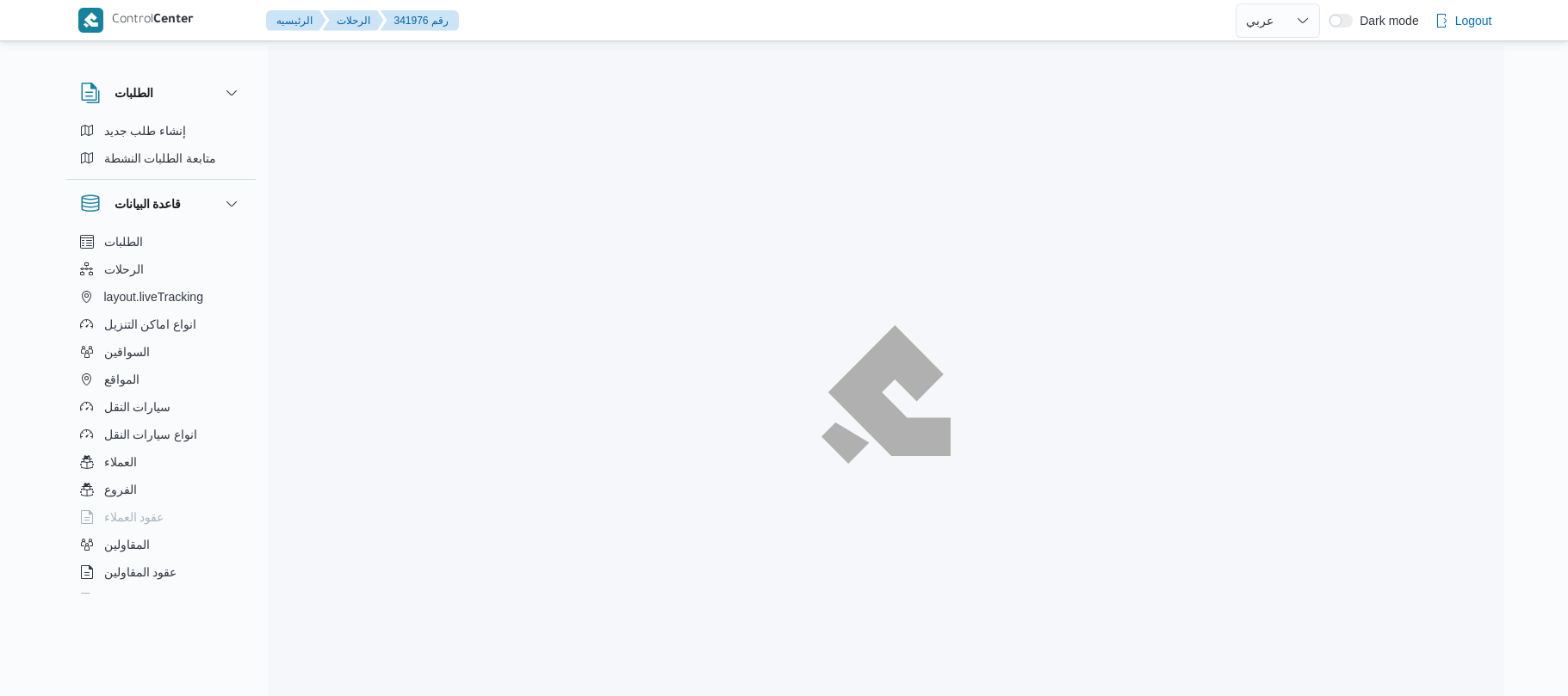
select select "ar"
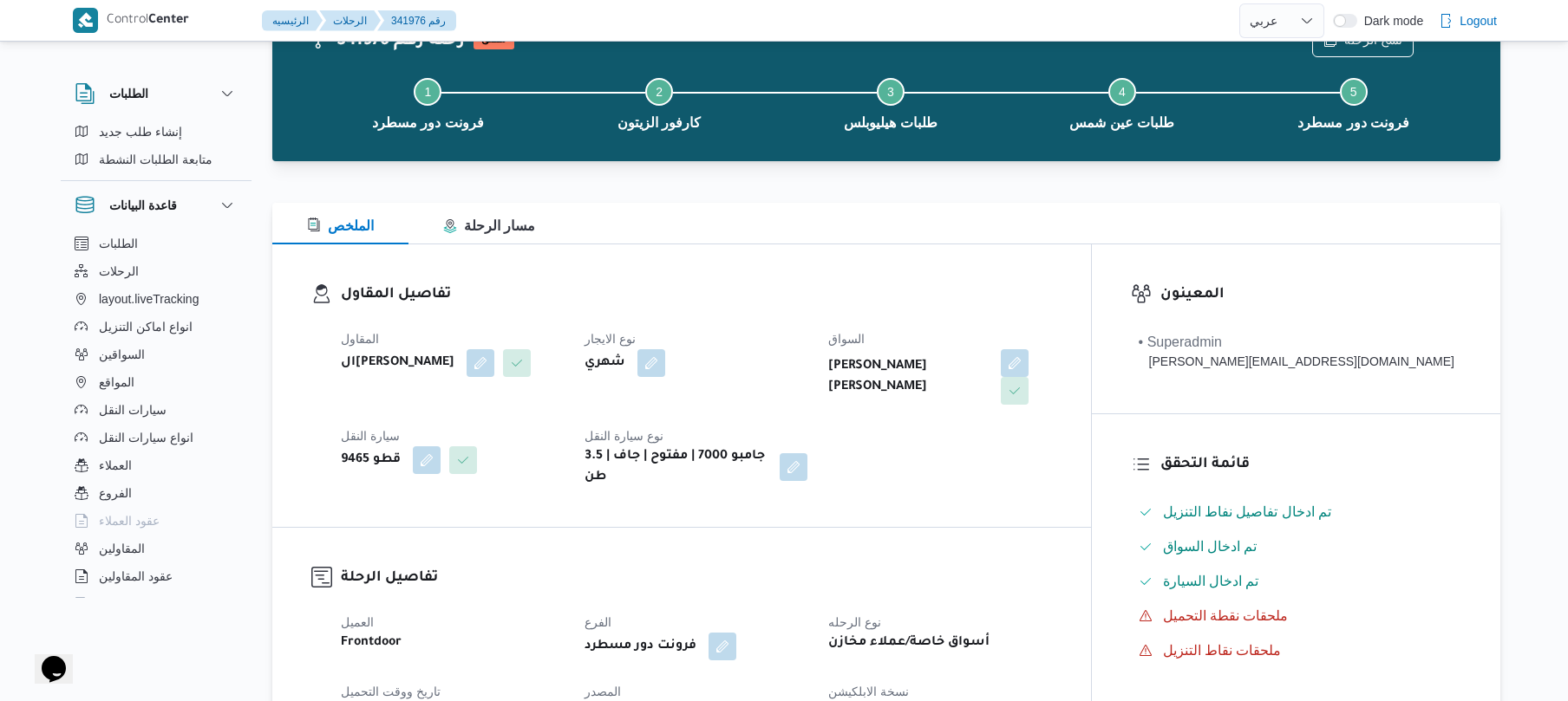
scroll to position [92, 0]
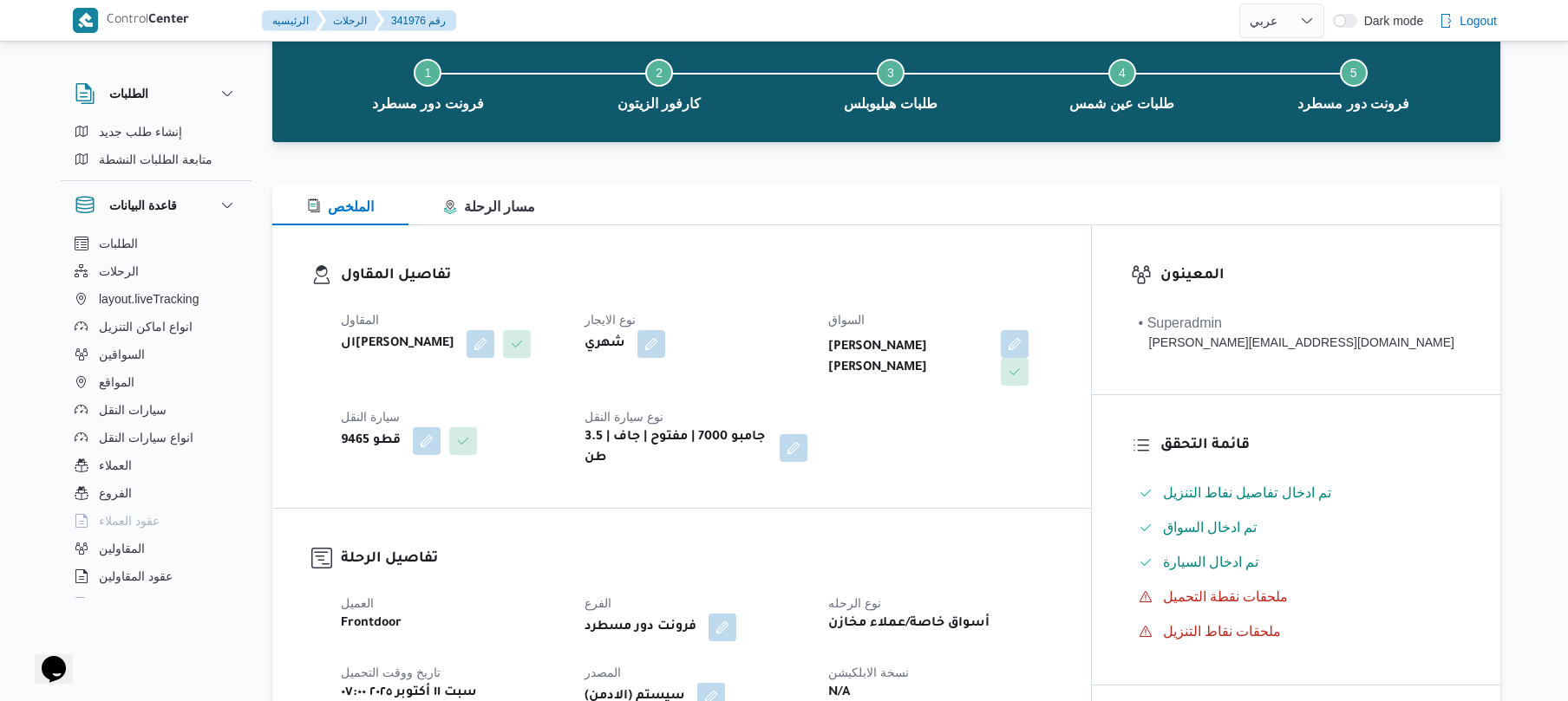
click at [934, 425] on div "المقاول الهامي محمد خالد علي نوع الايجار شهري السواق رامي حسين حسن يوسف سيارة ا…" at bounding box center [696, 389] width 732 height 181
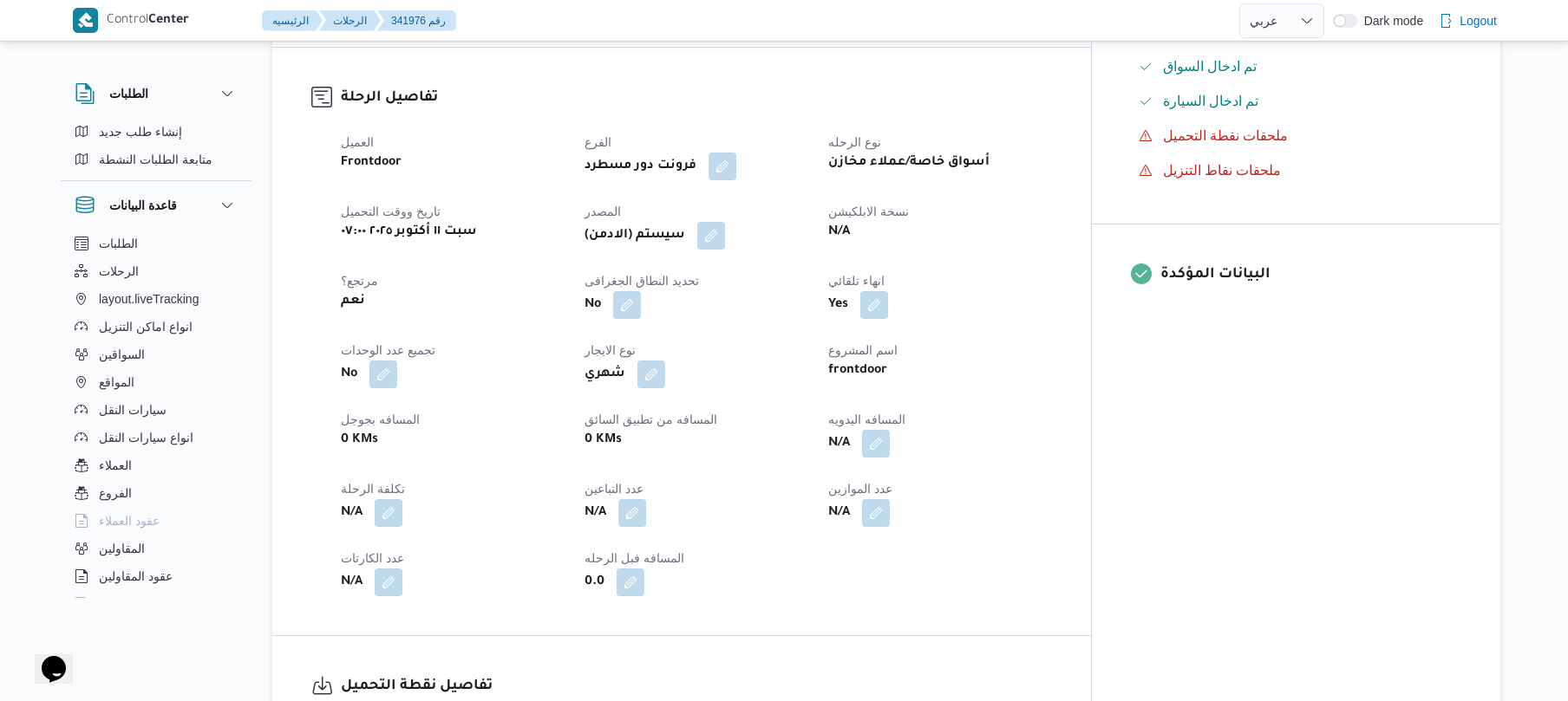
scroll to position [554, 0]
click at [890, 427] on button "button" at bounding box center [876, 441] width 28 height 27
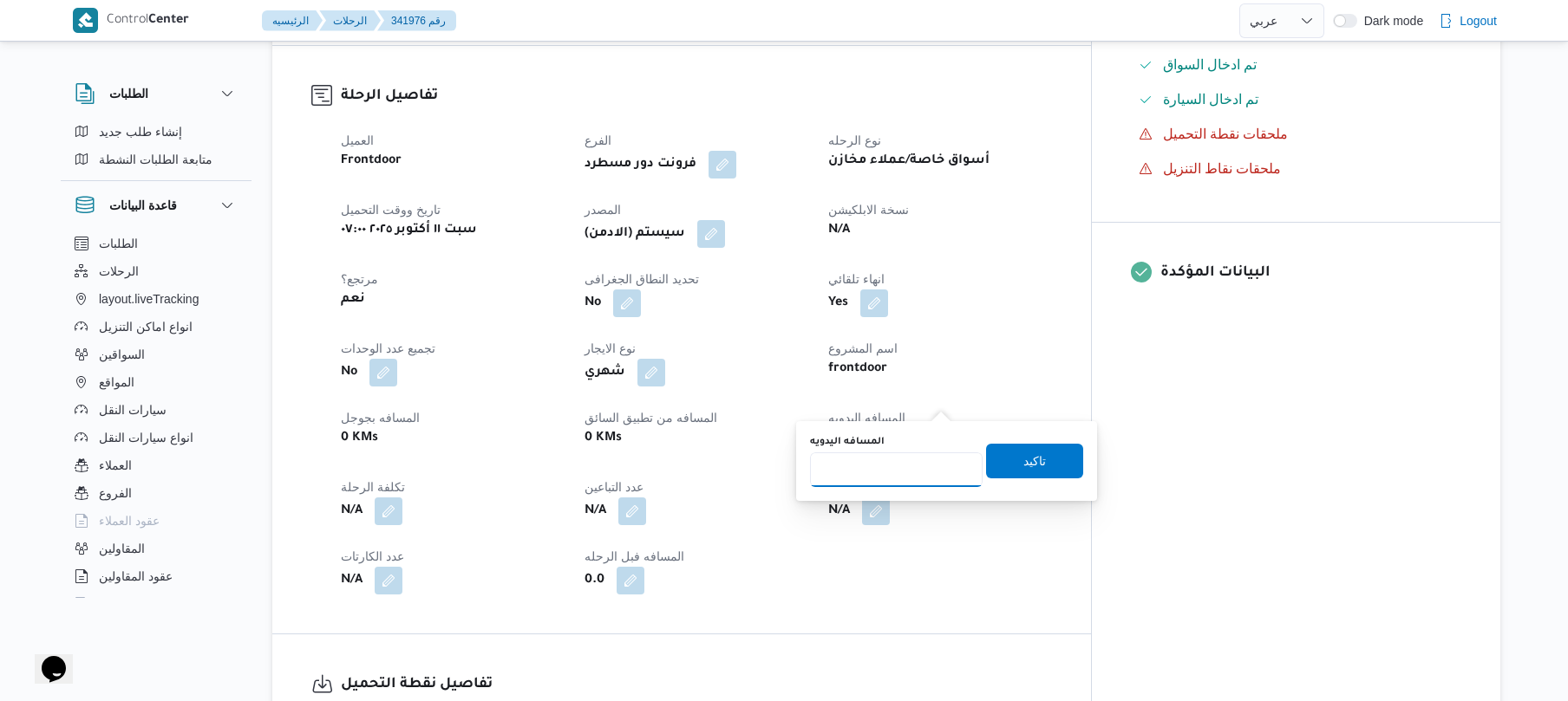
click at [882, 476] on input "المسافه اليدويه" at bounding box center [897, 470] width 172 height 35
type input "1"
type input "0"
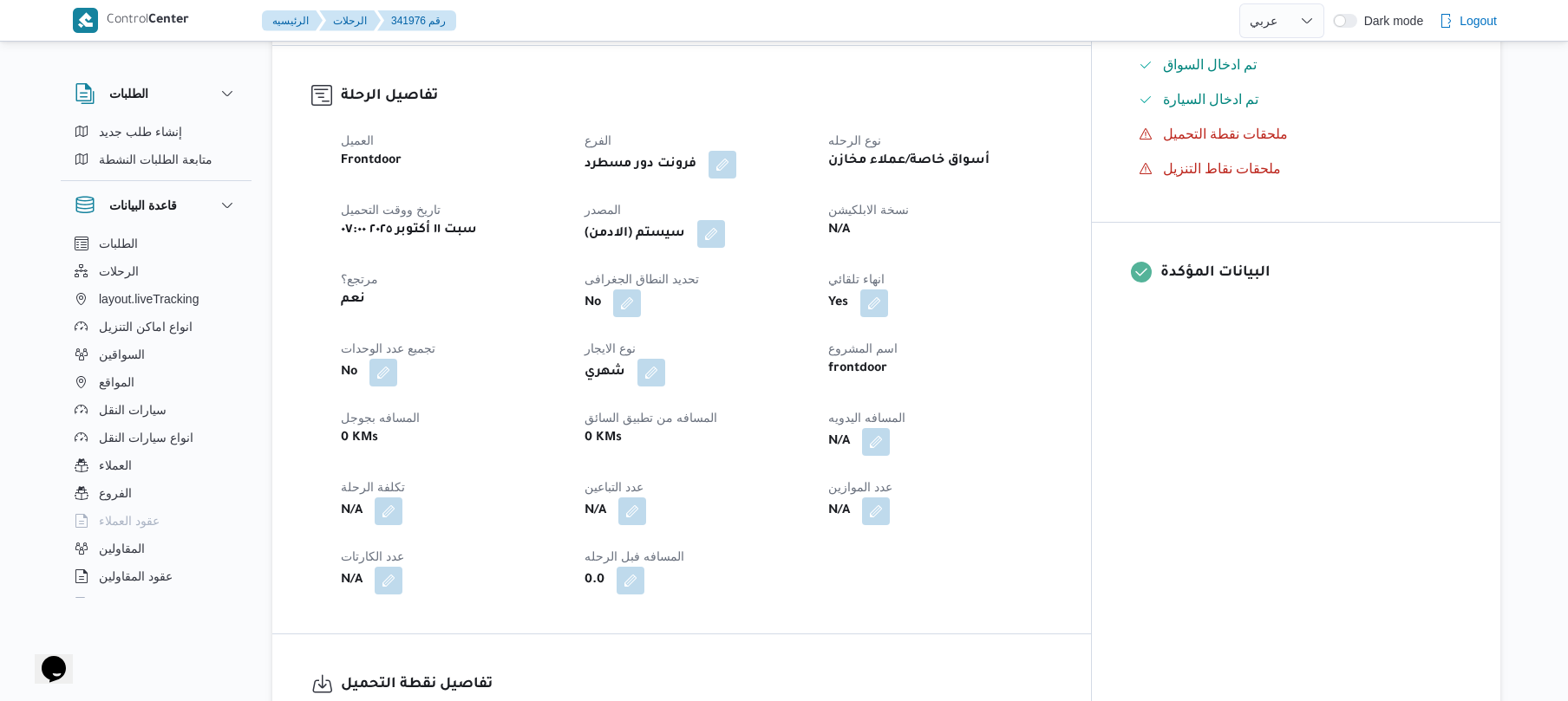
click at [966, 338] on dt "اسم المشروع" at bounding box center [939, 348] width 223 height 21
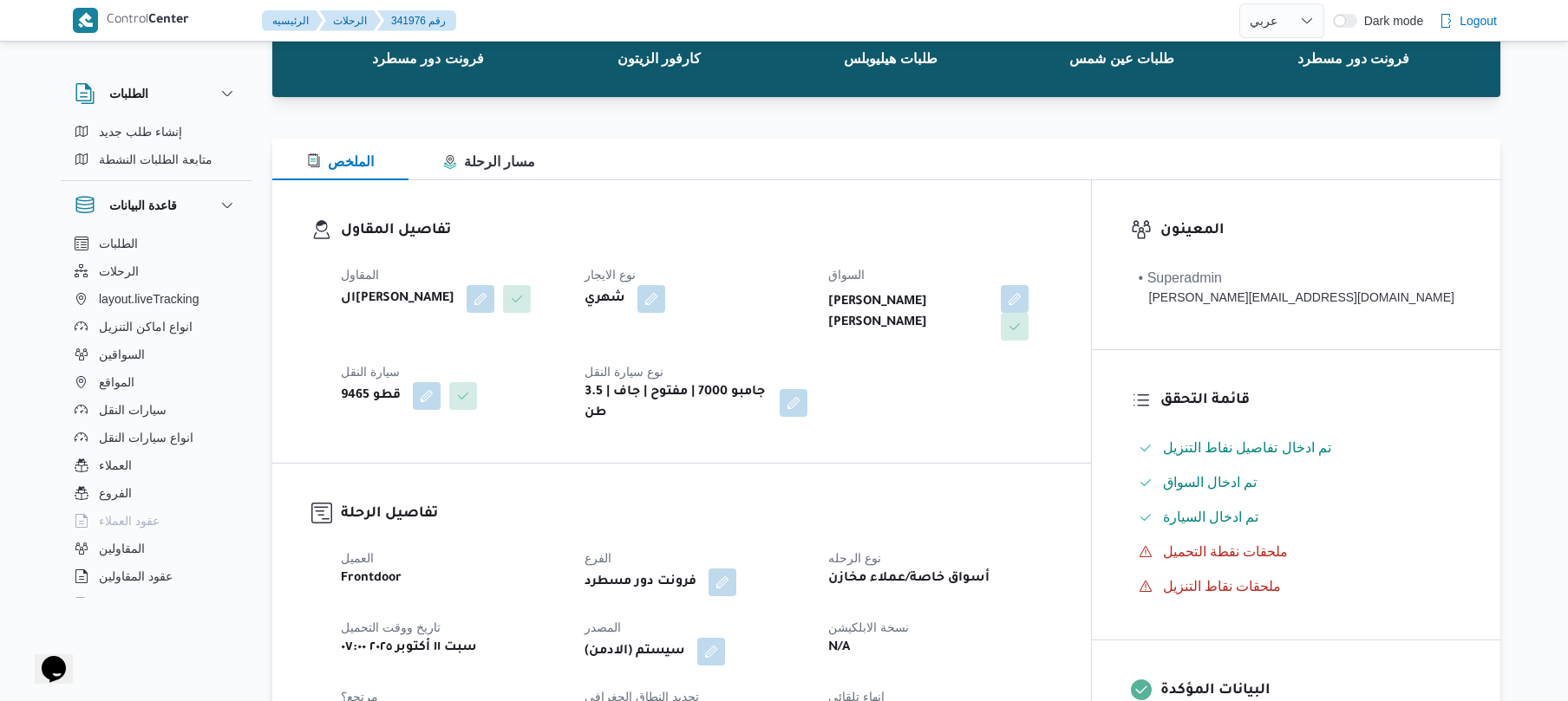
scroll to position [0, 0]
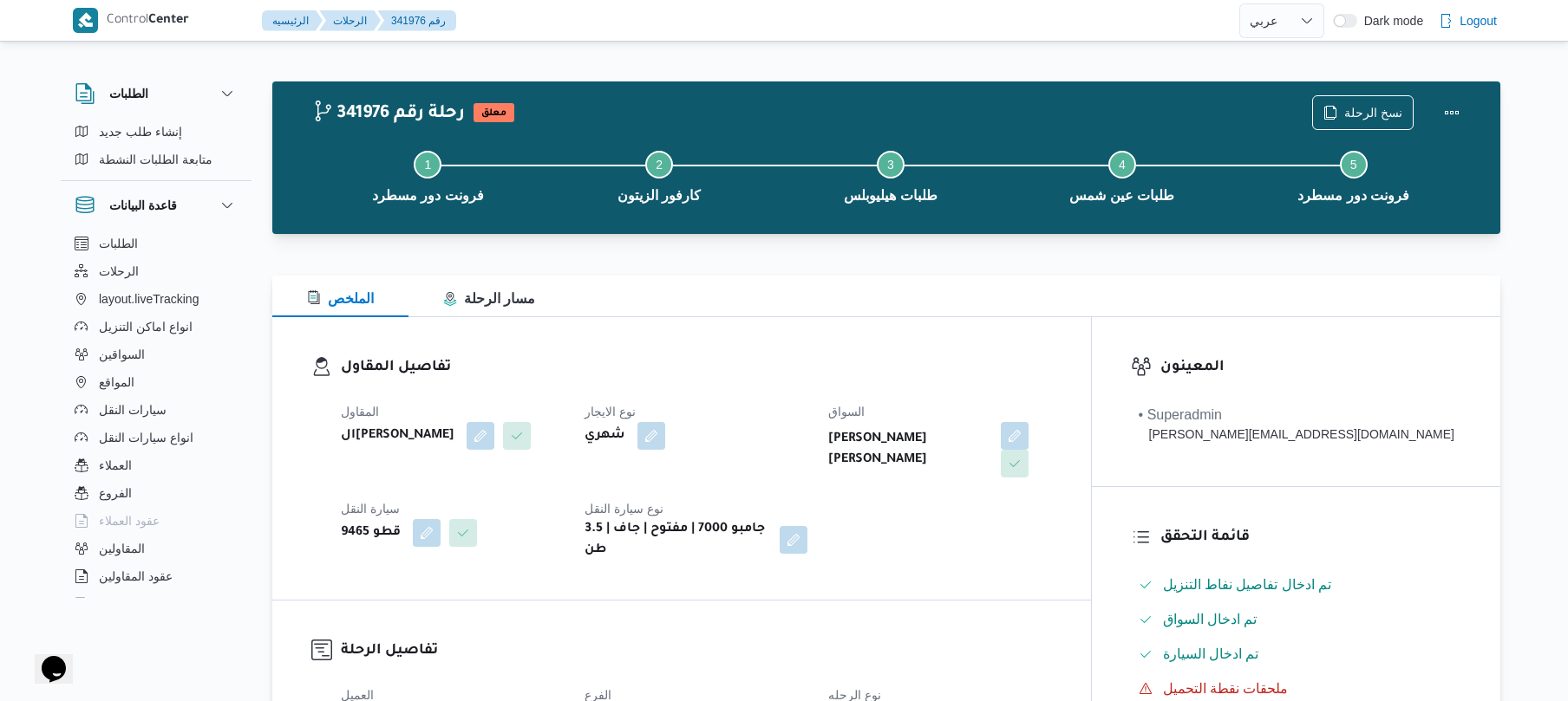
click at [951, 346] on div "تفاصيل المقاول المقاول الهامي محمد خالد علي نوع الايجار شهري السواق رامي حسين ح…" at bounding box center [681, 458] width 819 height 282
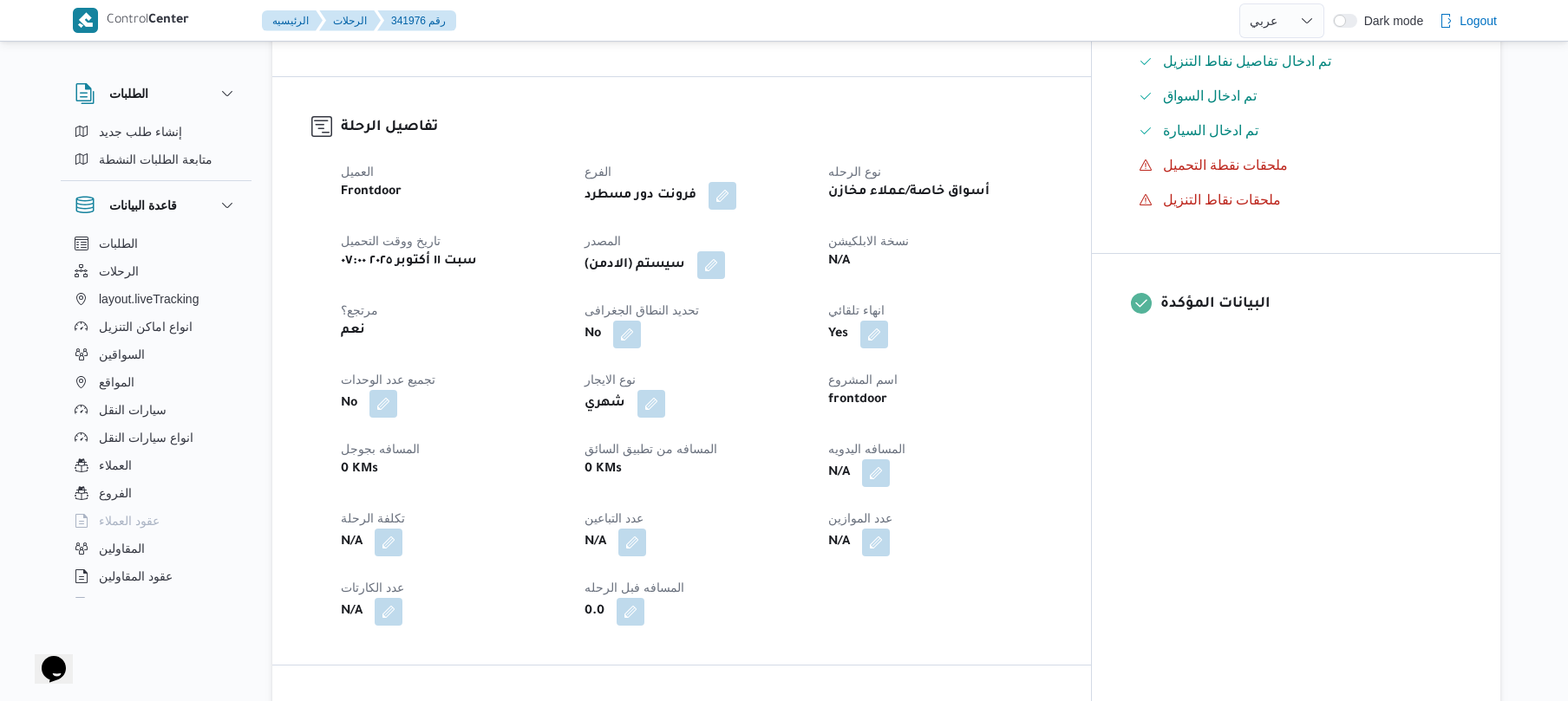
scroll to position [554, 0]
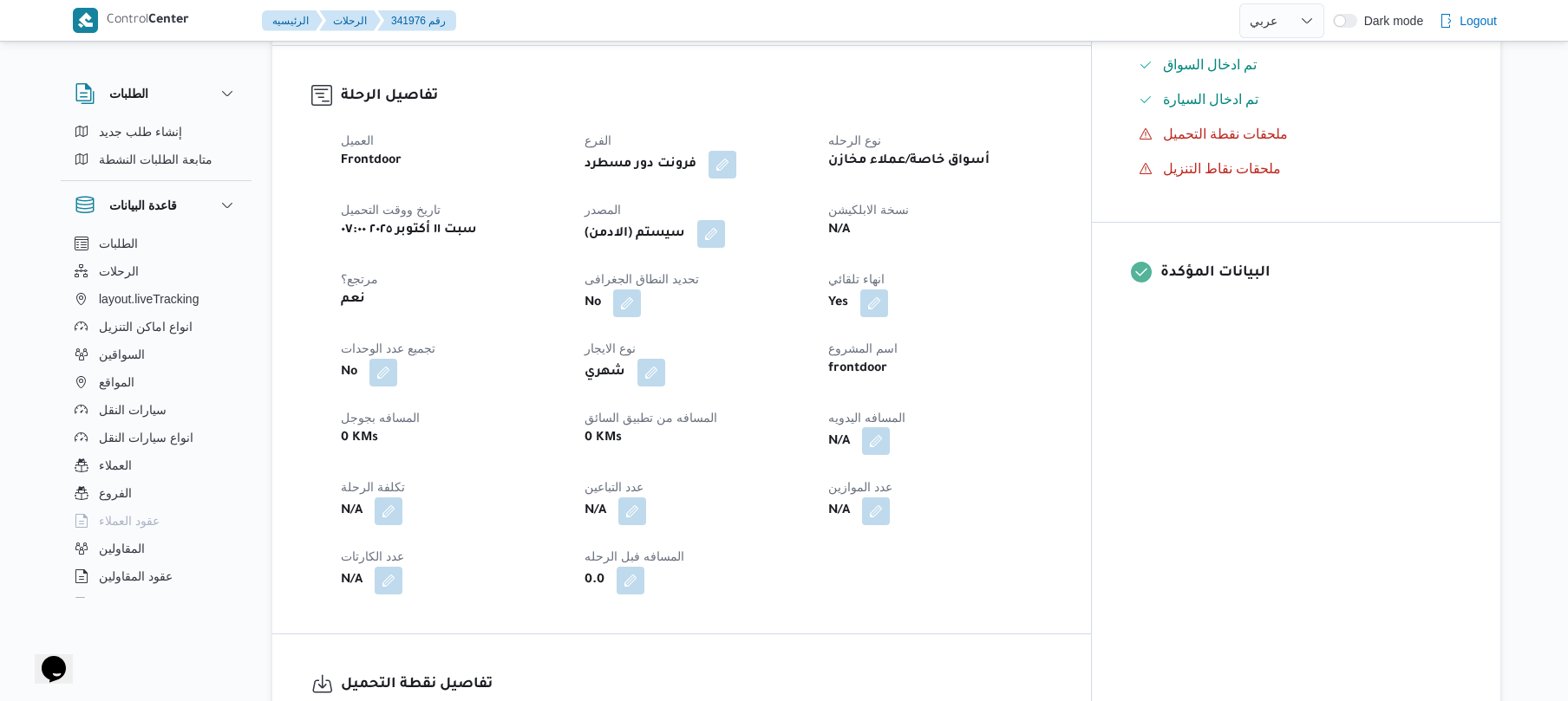
click at [890, 427] on button "button" at bounding box center [876, 441] width 28 height 27
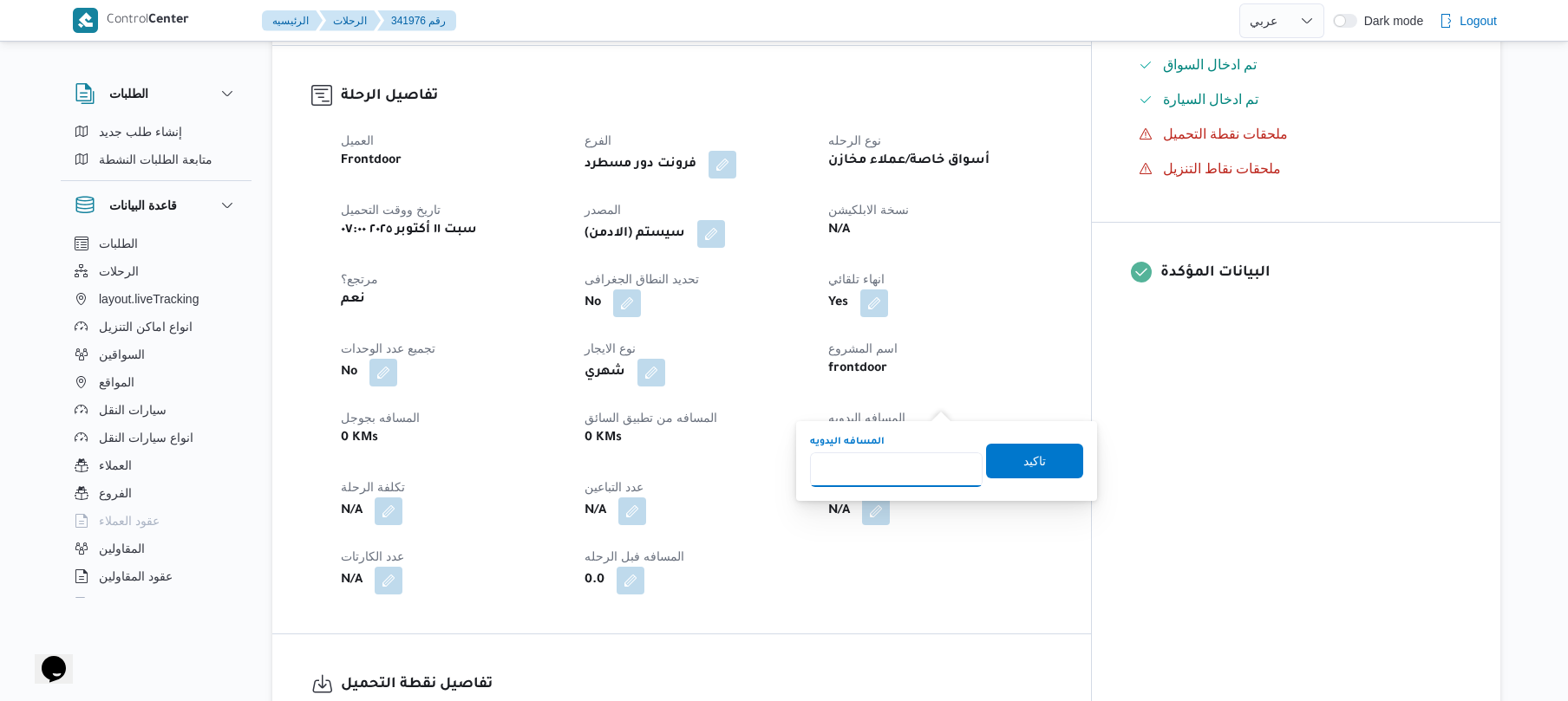
click at [904, 458] on input "المسافه اليدويه" at bounding box center [897, 470] width 172 height 35
type input "55"
click at [1025, 456] on span "تاكيد" at bounding box center [1034, 460] width 23 height 21
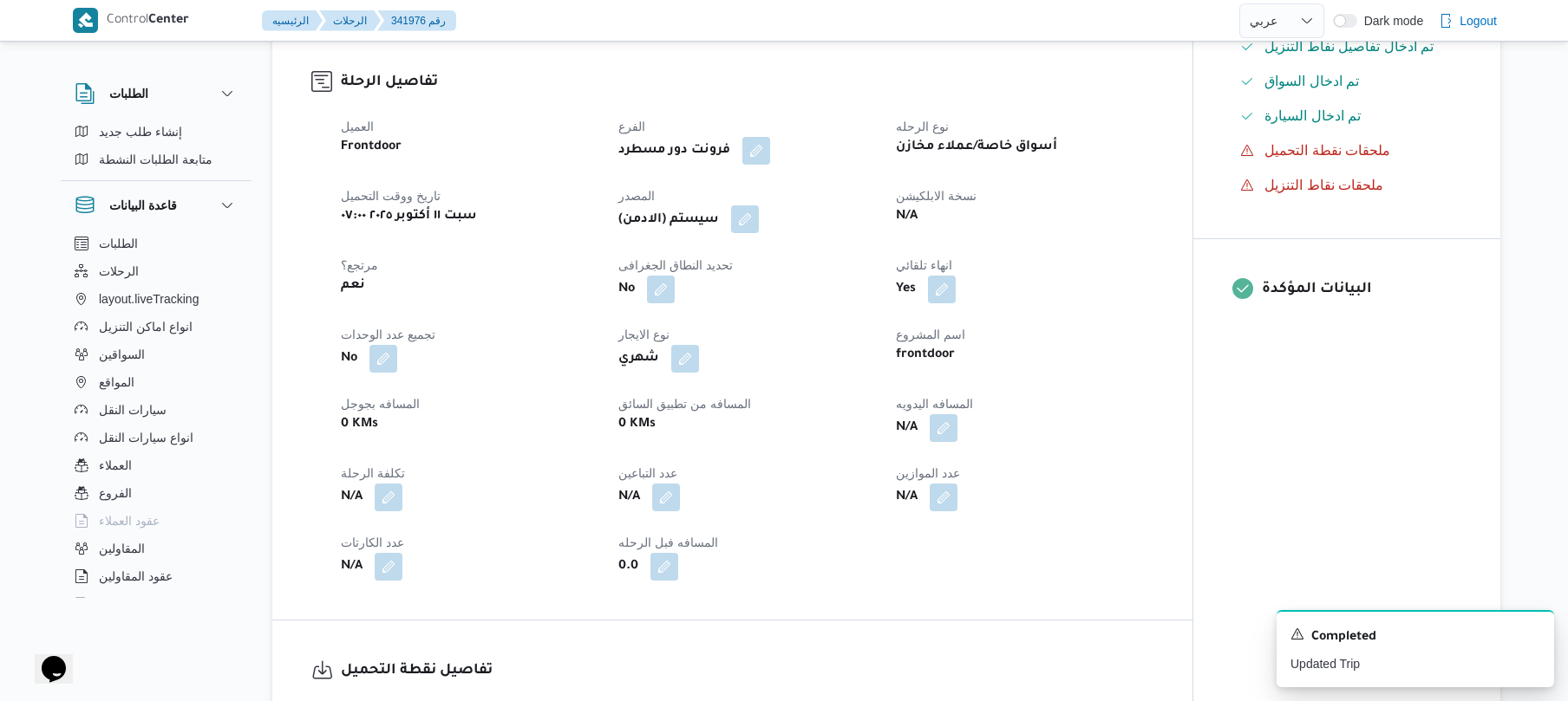
click at [758, 205] on button "button" at bounding box center [745, 219] width 28 height 27
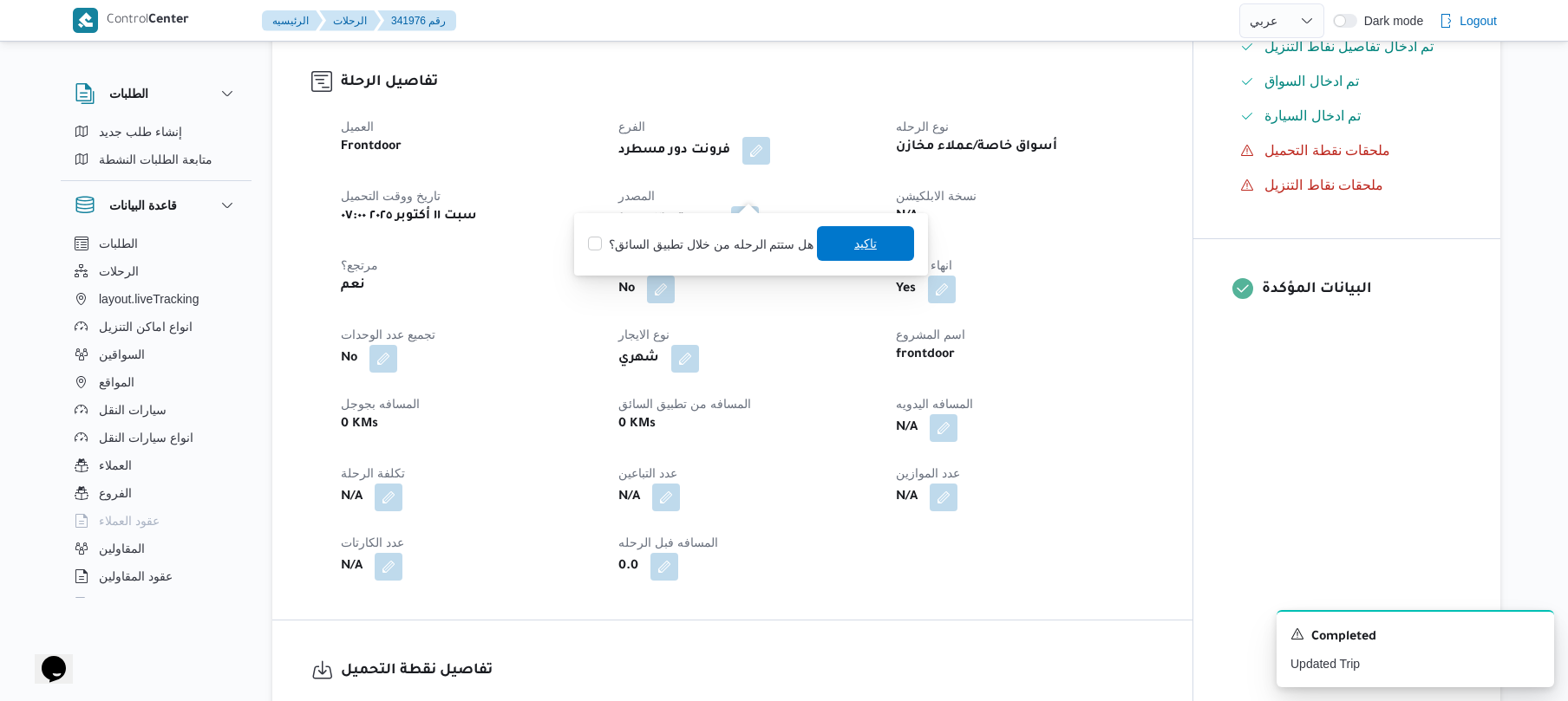
click at [881, 253] on span "تاكيد" at bounding box center [866, 244] width 97 height 35
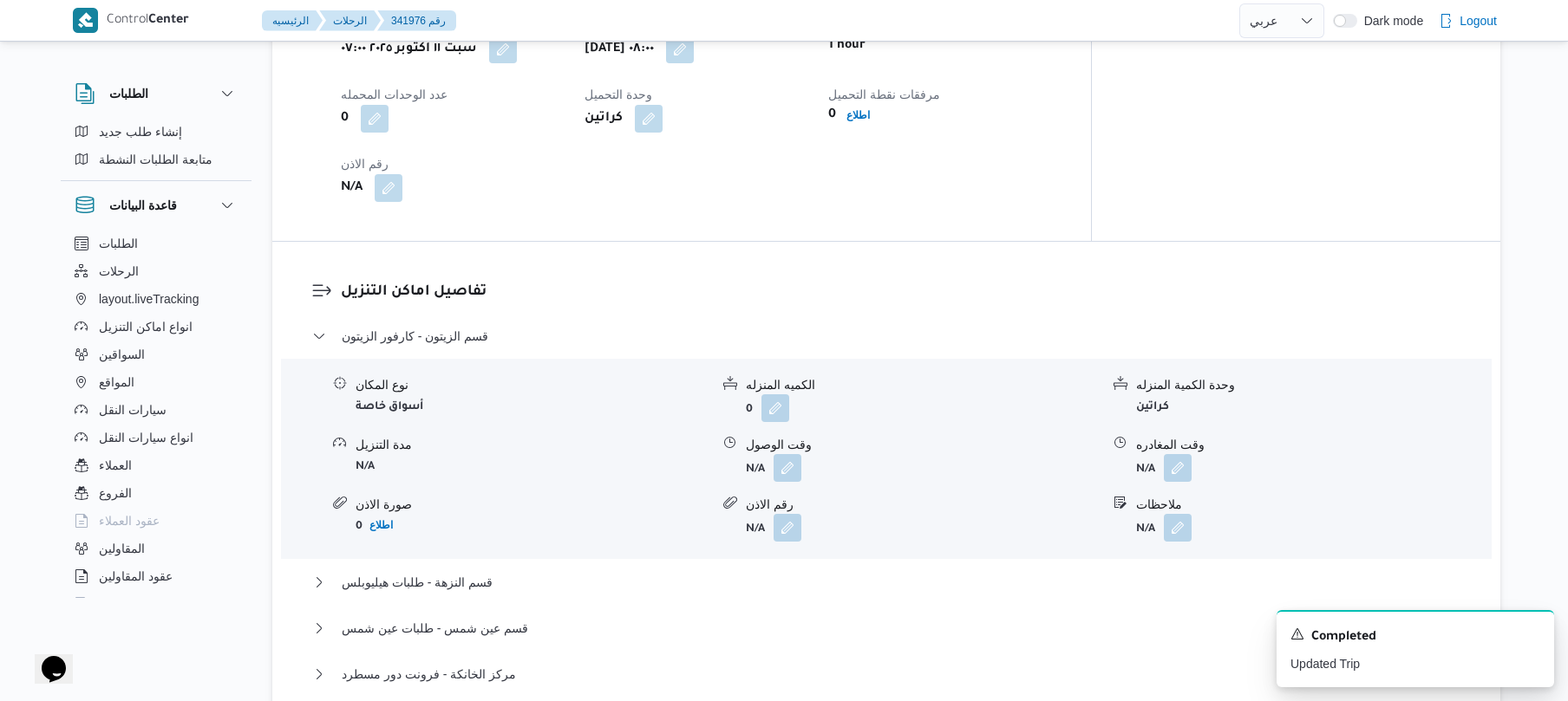
scroll to position [1433, 0]
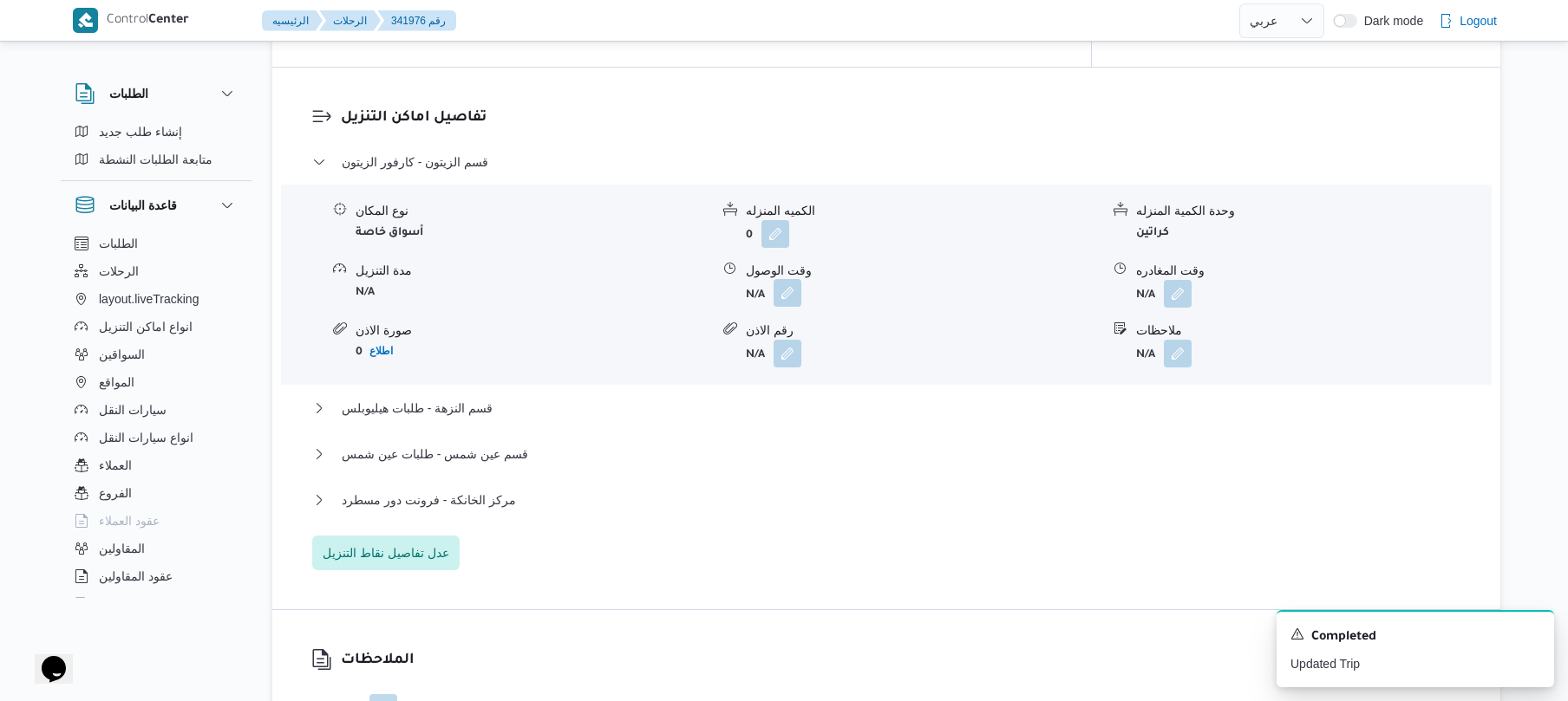
click at [792, 279] on button "button" at bounding box center [788, 293] width 28 height 27
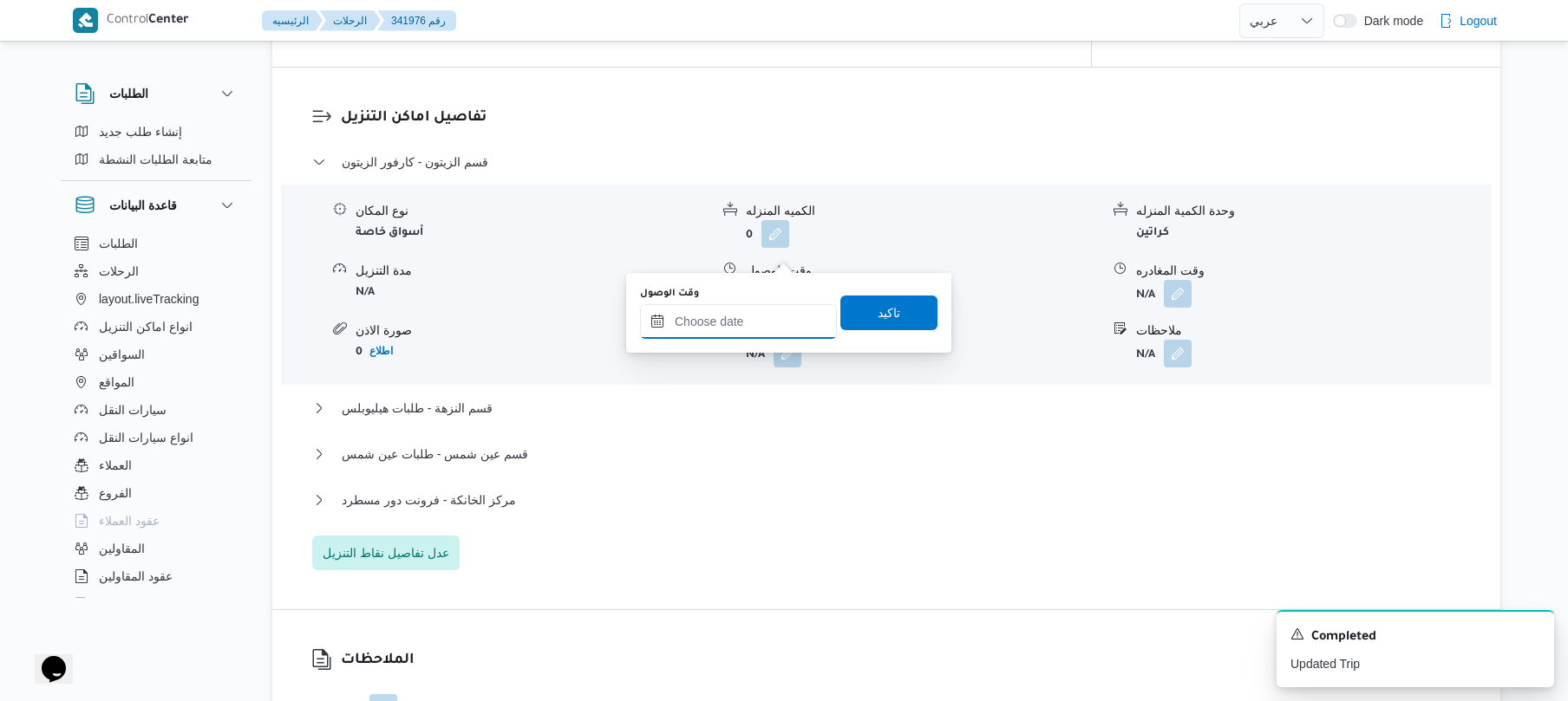
click at [747, 320] on input "وقت الوصول" at bounding box center [738, 322] width 197 height 35
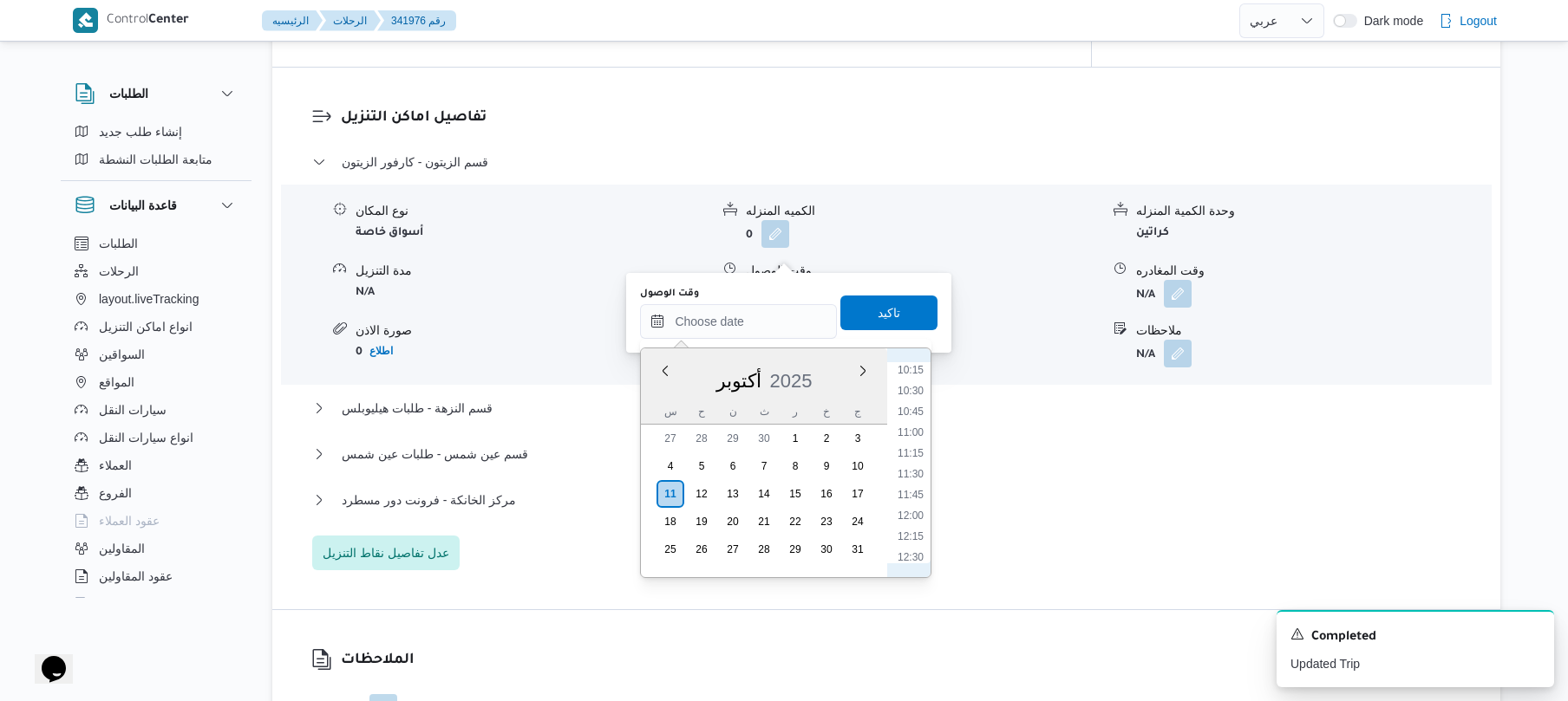
scroll to position [642, 0]
click at [914, 437] on li "08:30" at bounding box center [911, 435] width 40 height 17
type input "١١/١٠/٢٠٢٥ ٠٨:٣٠"
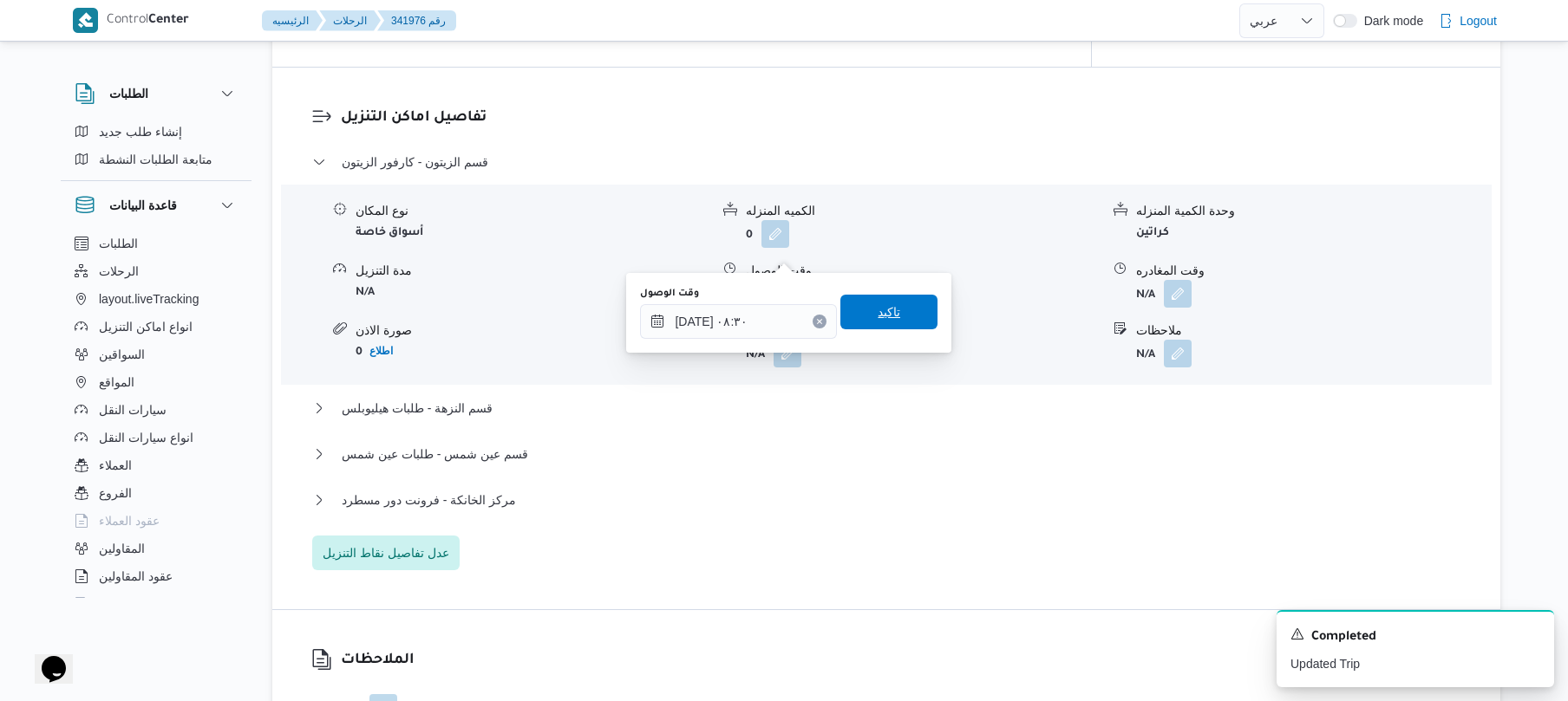
click at [913, 321] on span "تاكيد" at bounding box center [889, 312] width 97 height 35
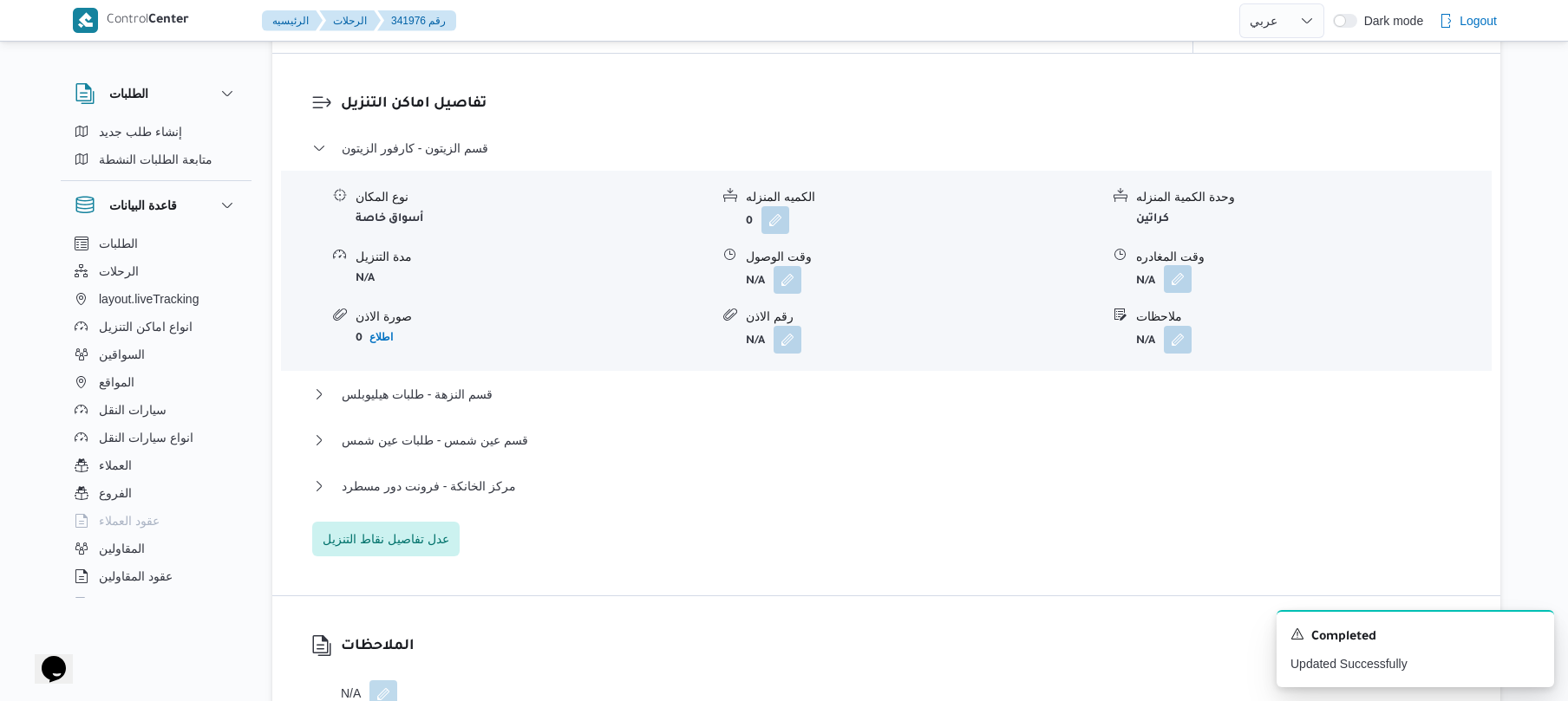
click at [1180, 265] on button "button" at bounding box center [1178, 279] width 28 height 27
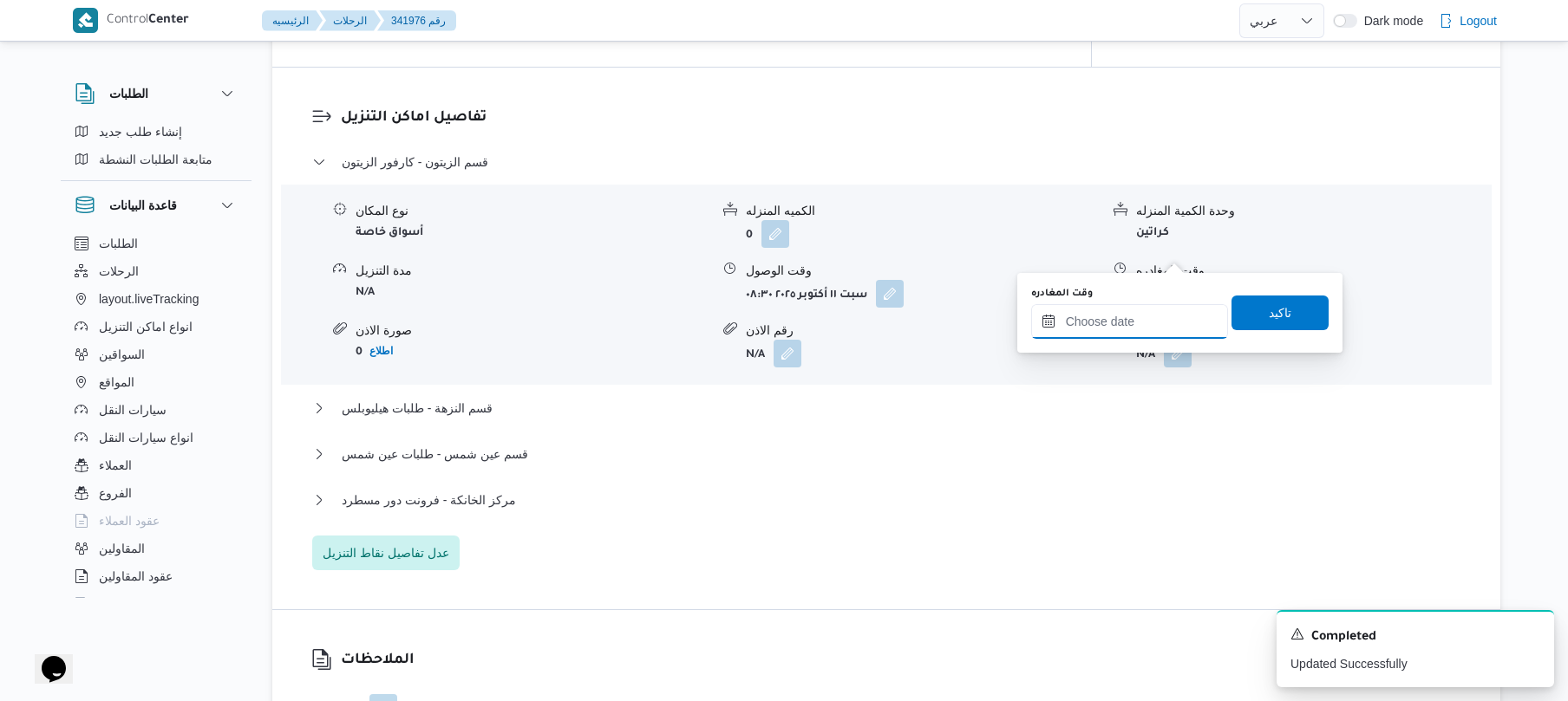
click at [1118, 317] on input "وقت المغادره" at bounding box center [1130, 322] width 197 height 35
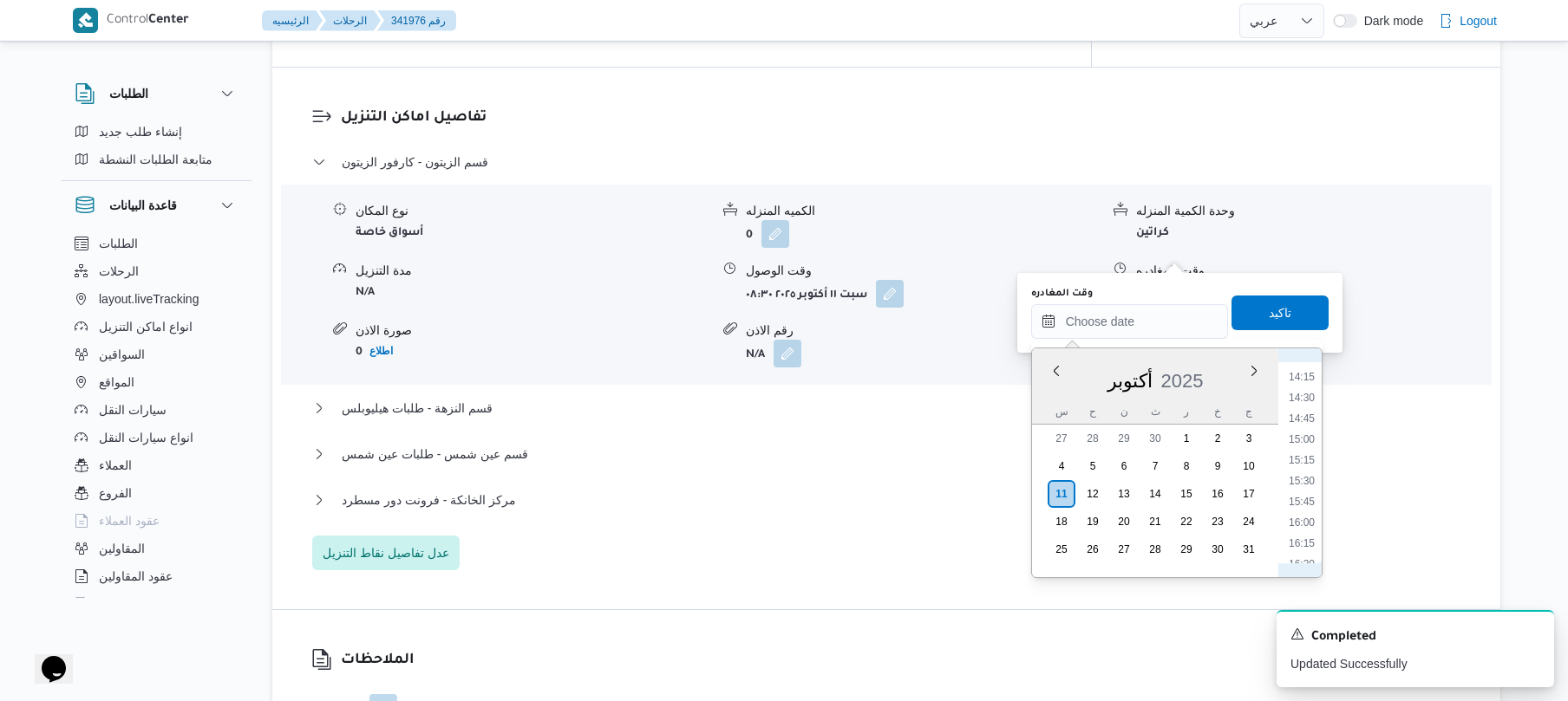
scroll to position [1010, 0]
click at [1299, 364] on li "12:00" at bounding box center [1302, 359] width 40 height 17
type input "١١/١٠/٢٠٢٥ ١٢:٠٠"
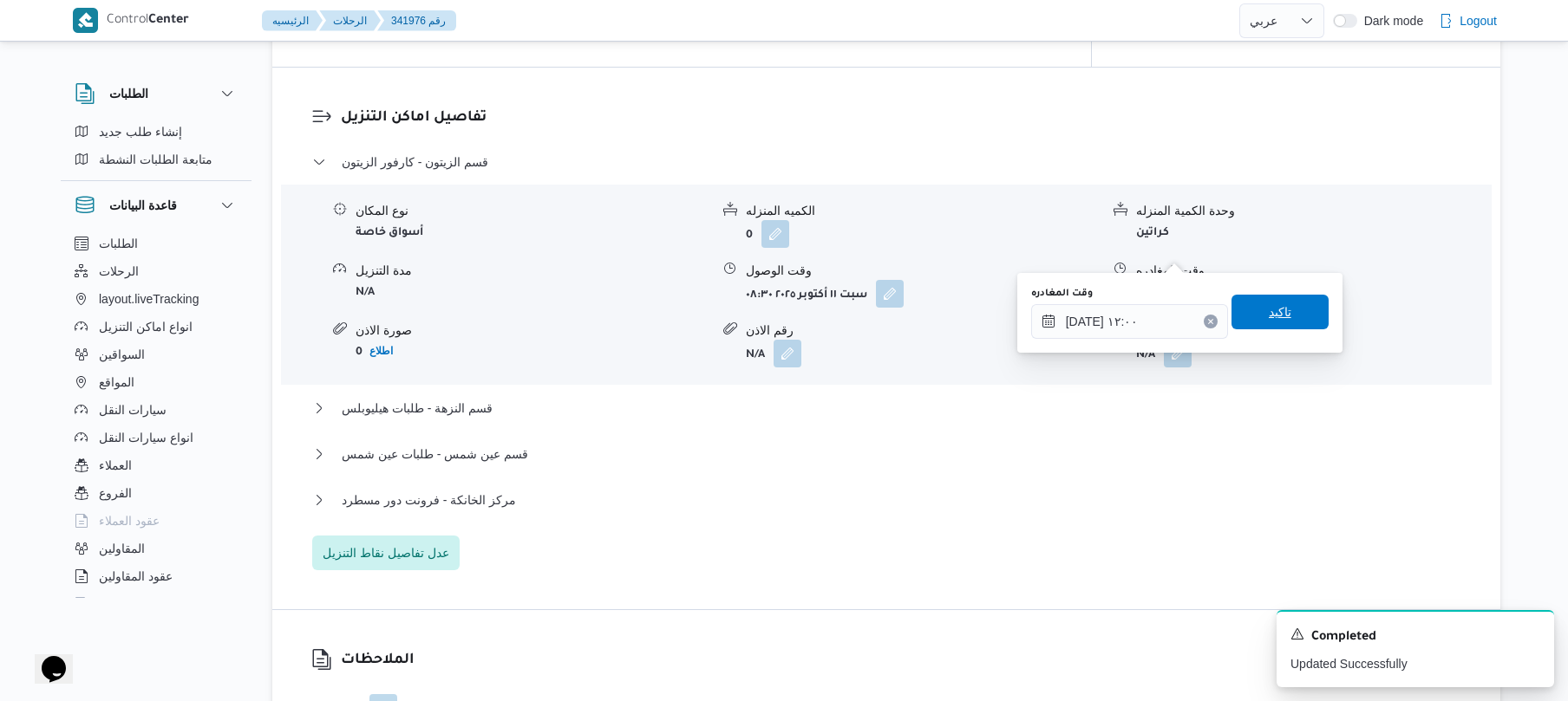
click at [1275, 313] on span "تاكيد" at bounding box center [1280, 312] width 23 height 21
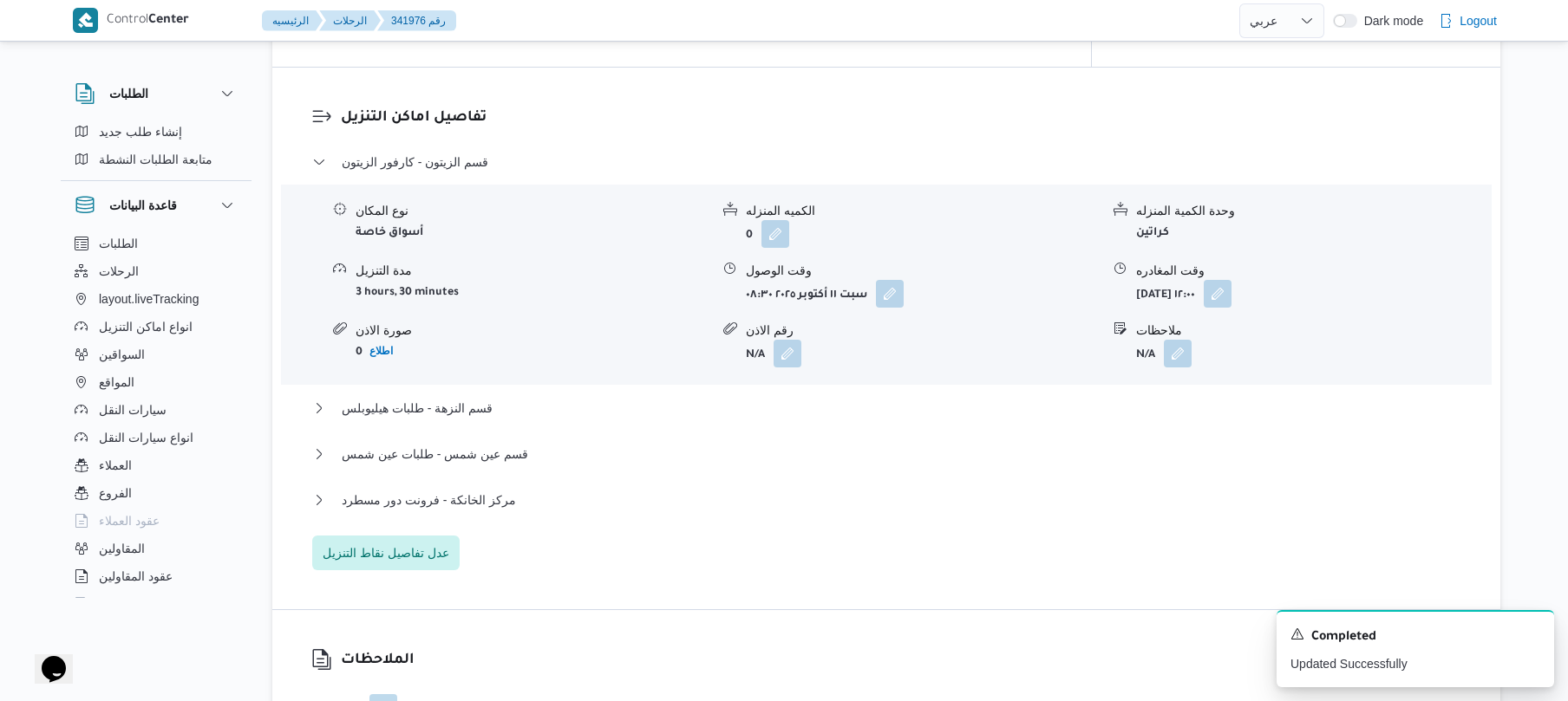
click at [740, 489] on div "مركز الخانكة - فرونت دور مسطرد" at bounding box center [887, 506] width 1149 height 33
click at [761, 489] on button "مركز الخانكة - فرونت دور مسطرد" at bounding box center [887, 499] width 1149 height 21
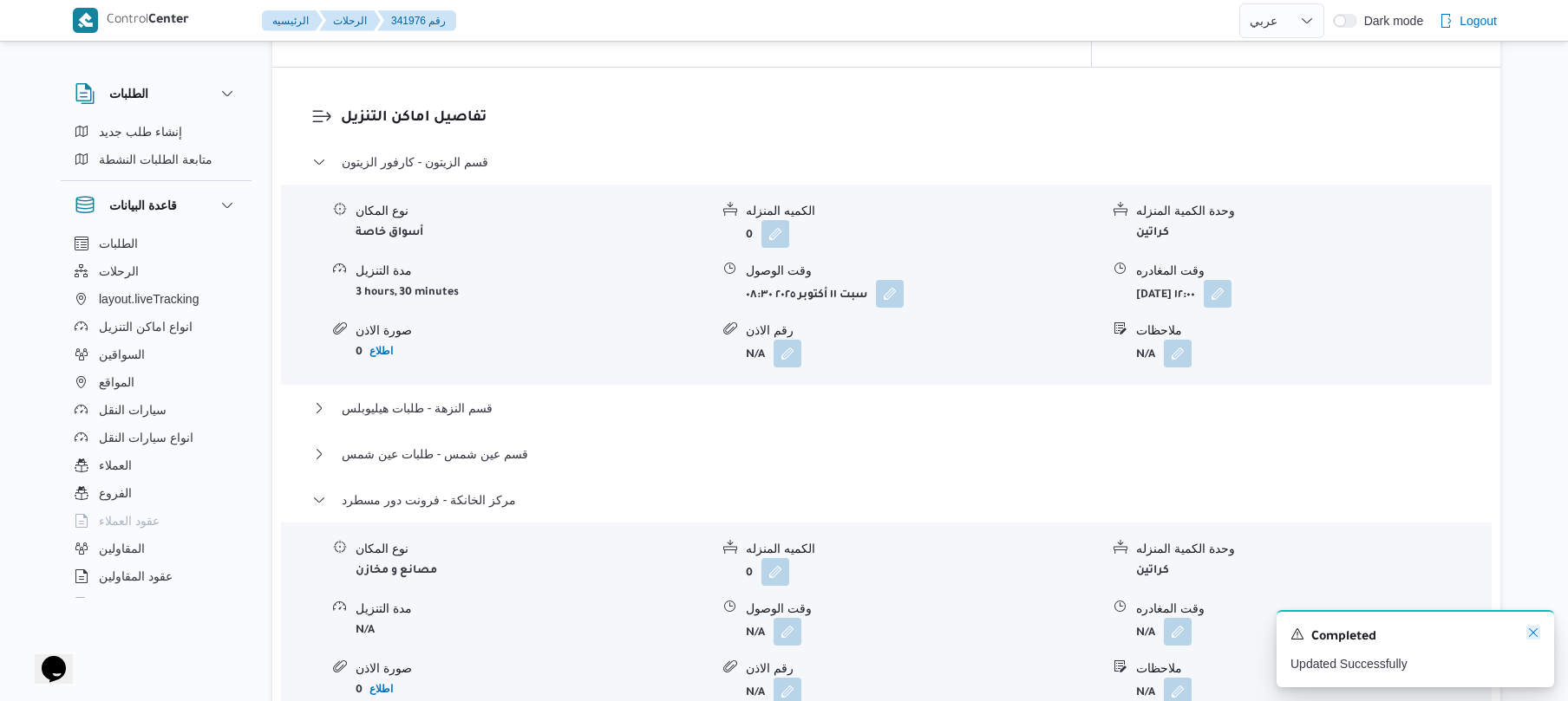
click at [1534, 639] on icon "Dismiss toast" at bounding box center [1533, 632] width 14 height 14
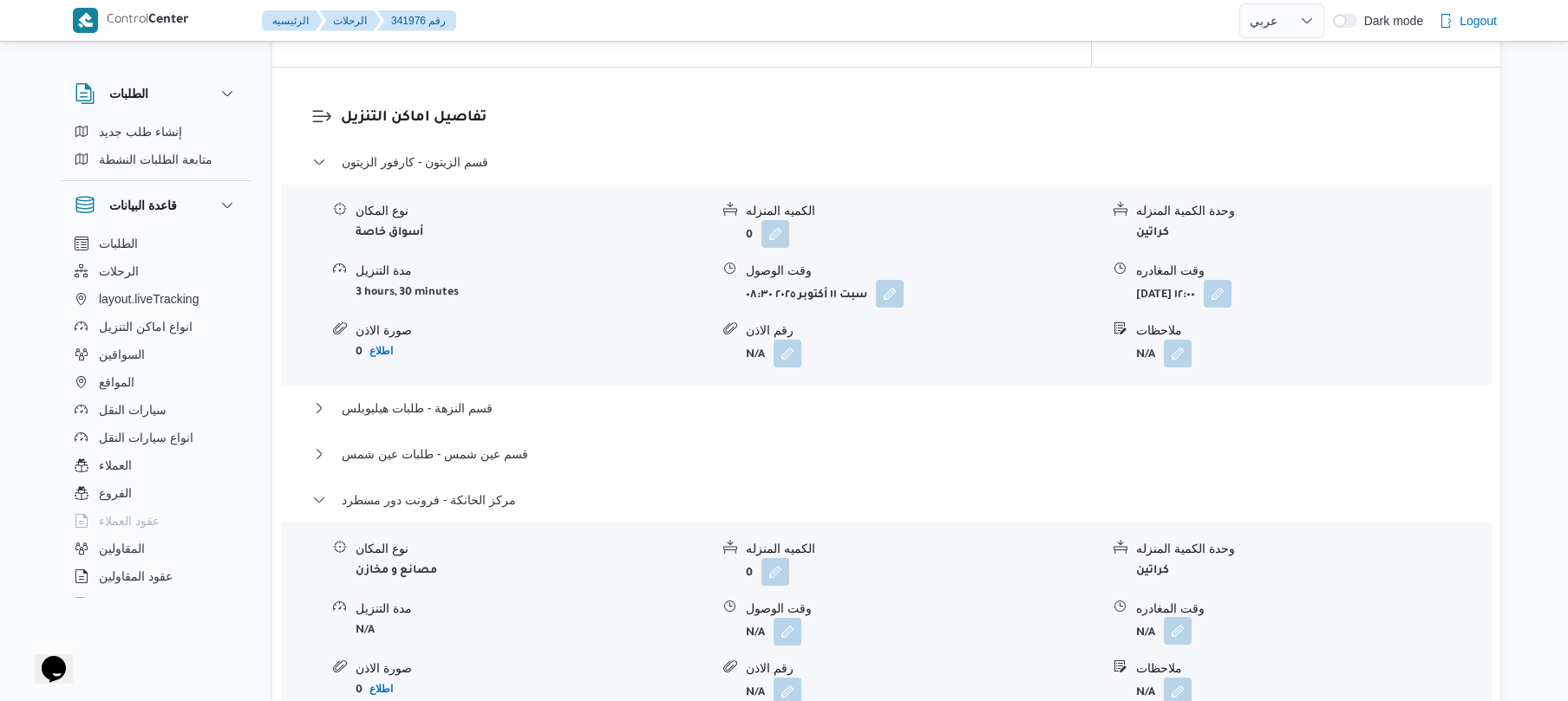
click at [1187, 618] on button "button" at bounding box center [1178, 631] width 28 height 27
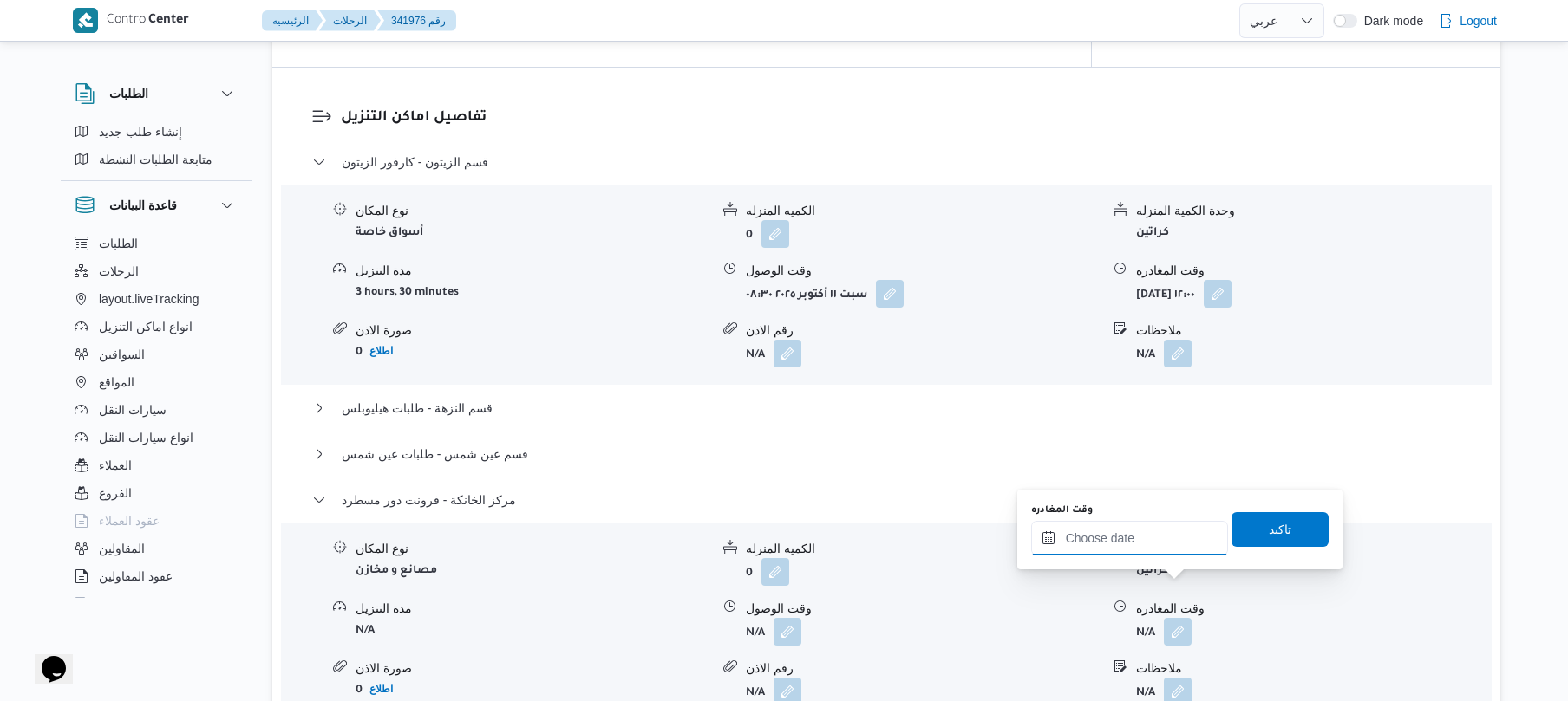
click at [1165, 542] on input "وقت المغادره" at bounding box center [1130, 539] width 197 height 35
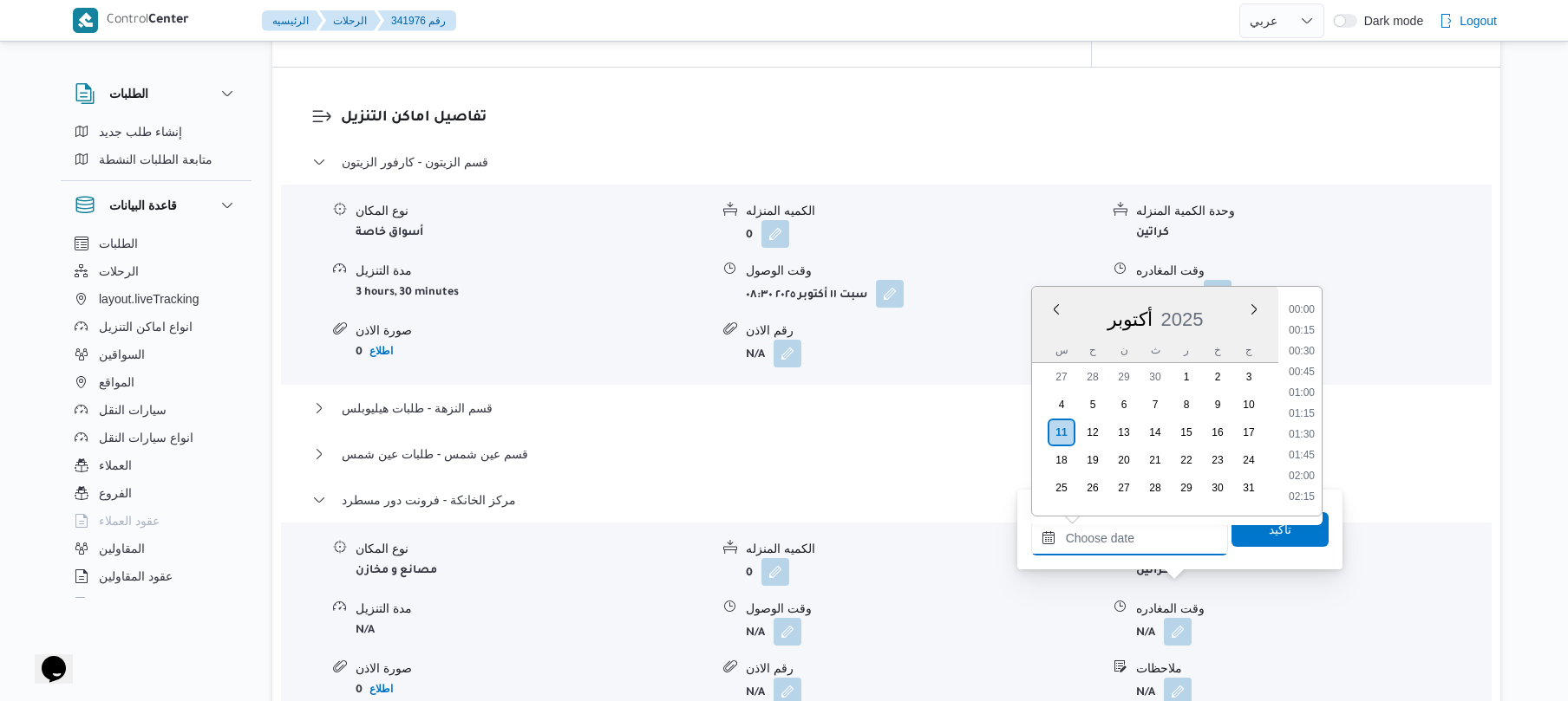
scroll to position [1519, 0]
click at [1309, 368] on li "19:00" at bounding box center [1302, 370] width 40 height 17
type input "١١/١٠/٢٠٢٥ ١٩:٠٠"
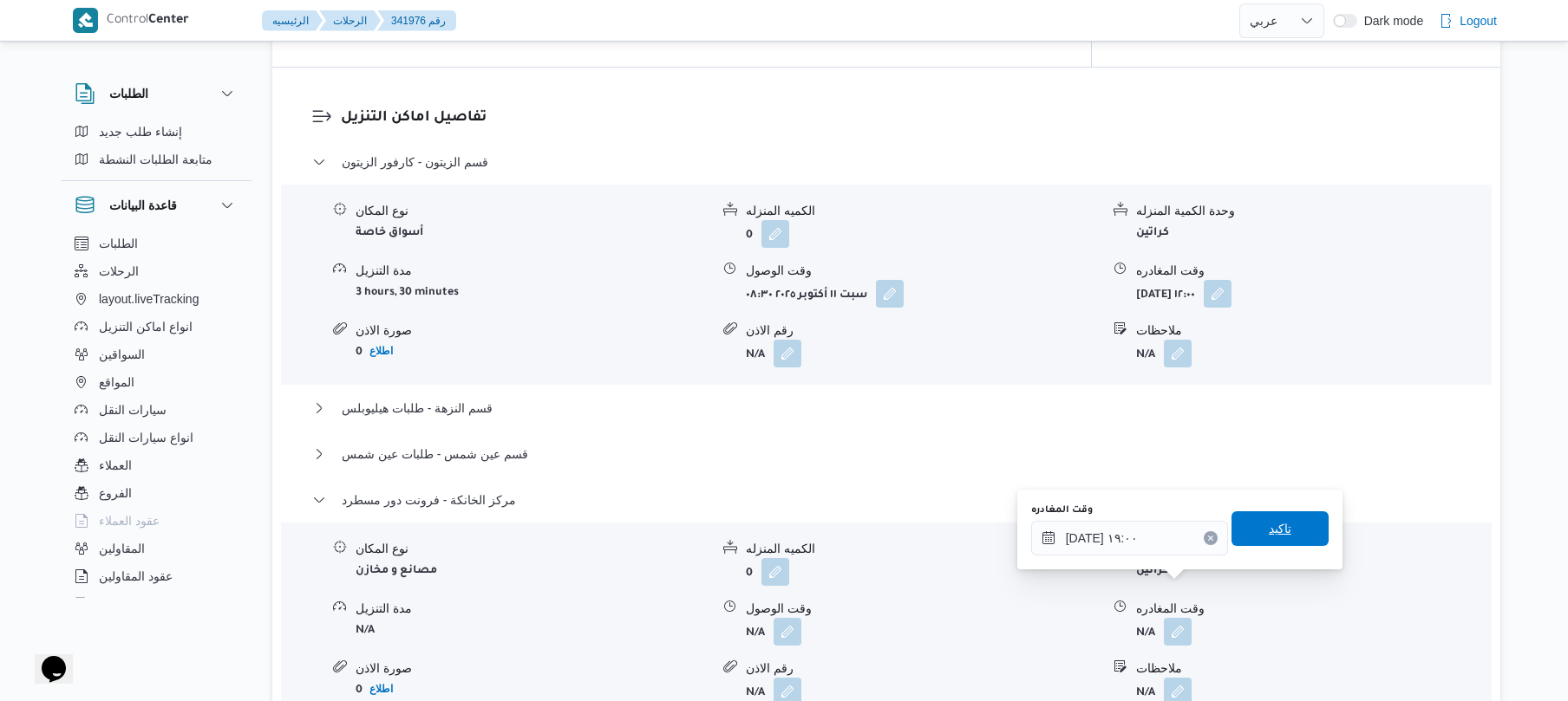
click at [1276, 531] on span "تاكيد" at bounding box center [1280, 529] width 23 height 21
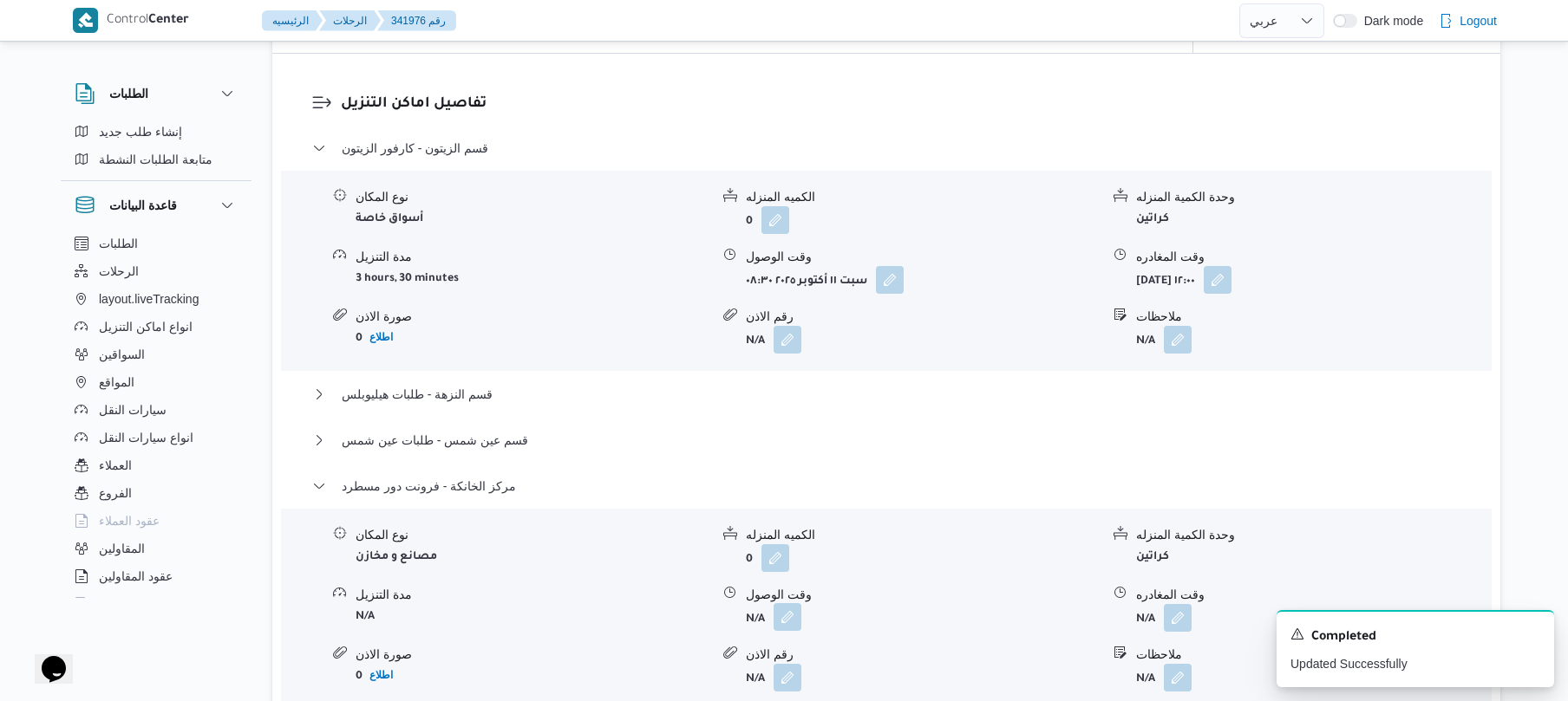
click at [791, 603] on button "button" at bounding box center [788, 617] width 28 height 27
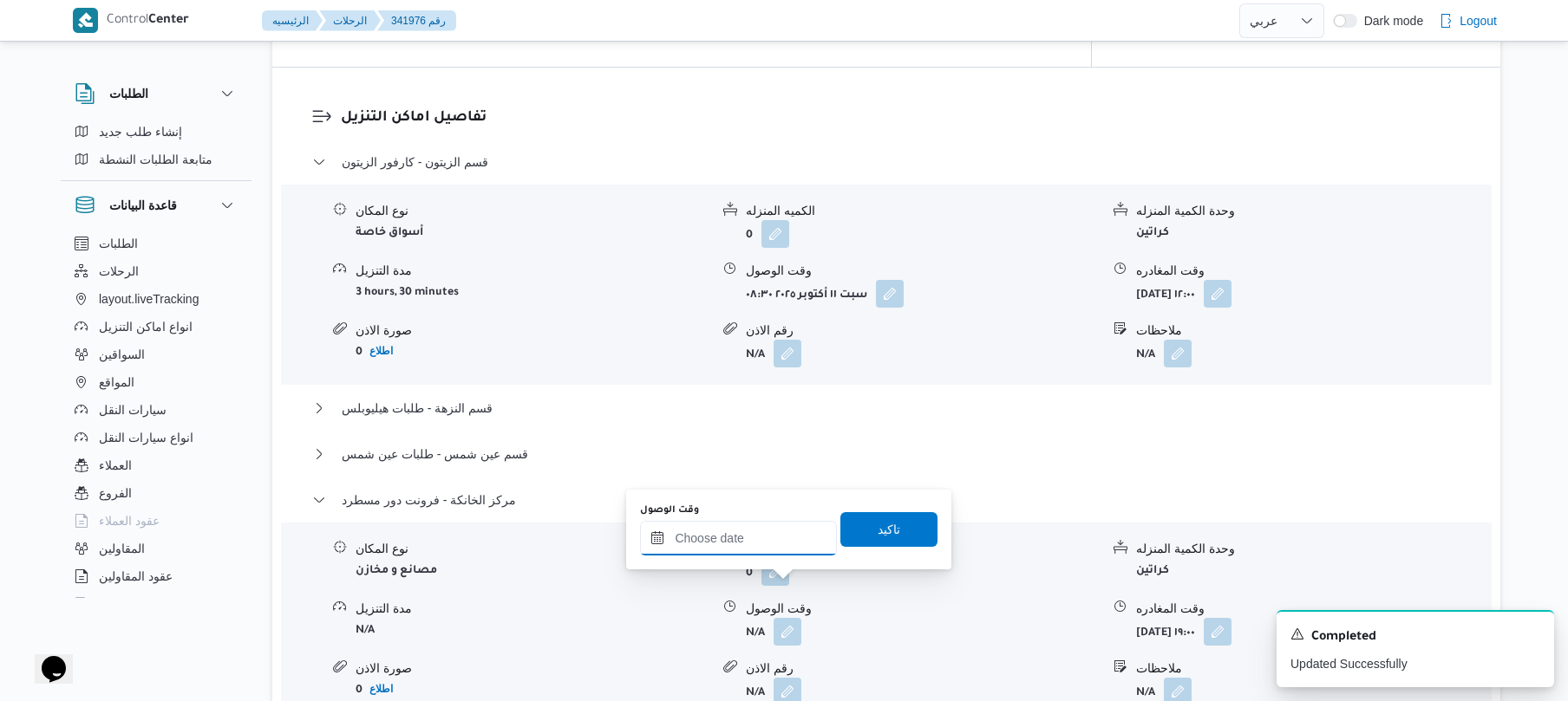
click at [793, 542] on input "وقت الوصول" at bounding box center [738, 539] width 197 height 35
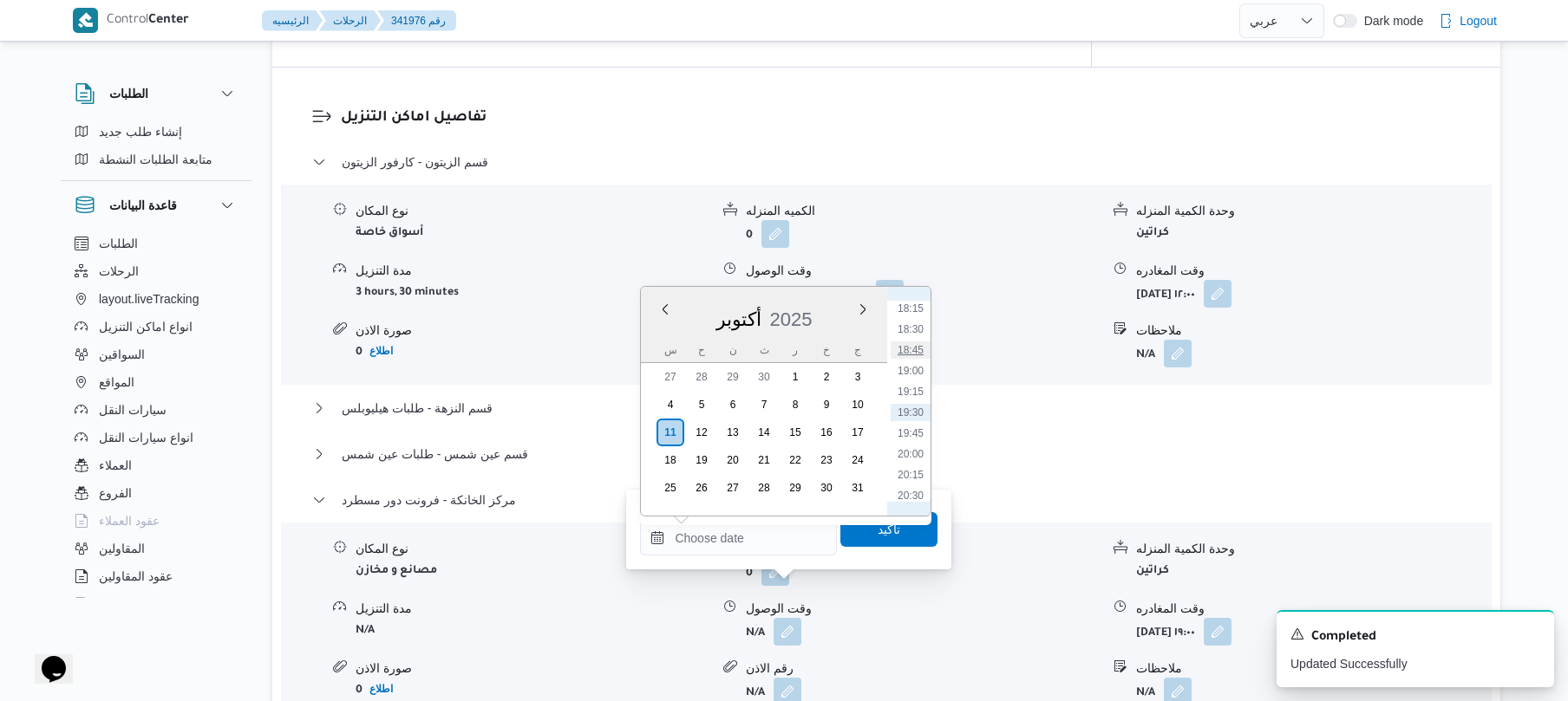
click at [918, 354] on li "18:45" at bounding box center [911, 350] width 40 height 17
type input "١١/١٠/٢٠٢٥ ١٨:٤٥"
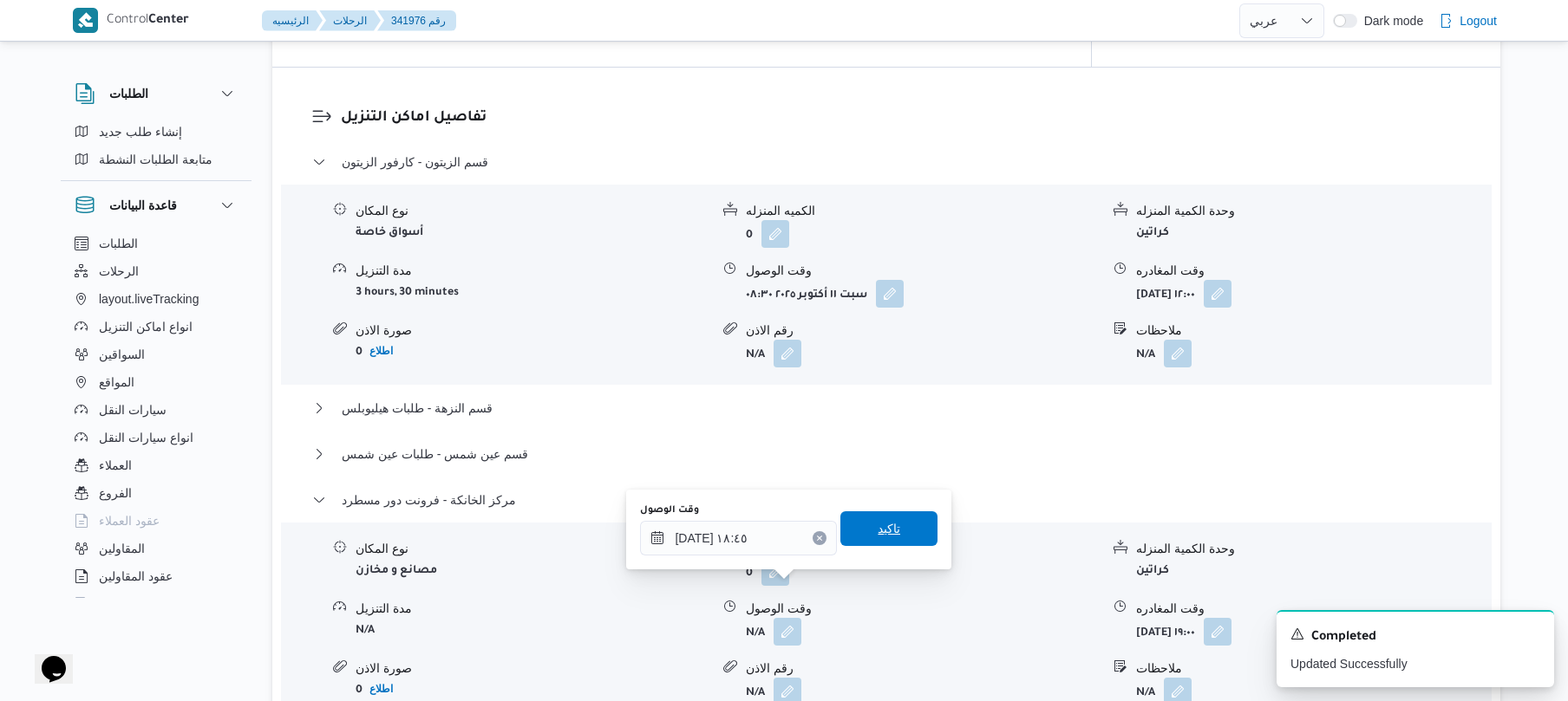
click at [889, 527] on span "تاكيد" at bounding box center [889, 529] width 23 height 21
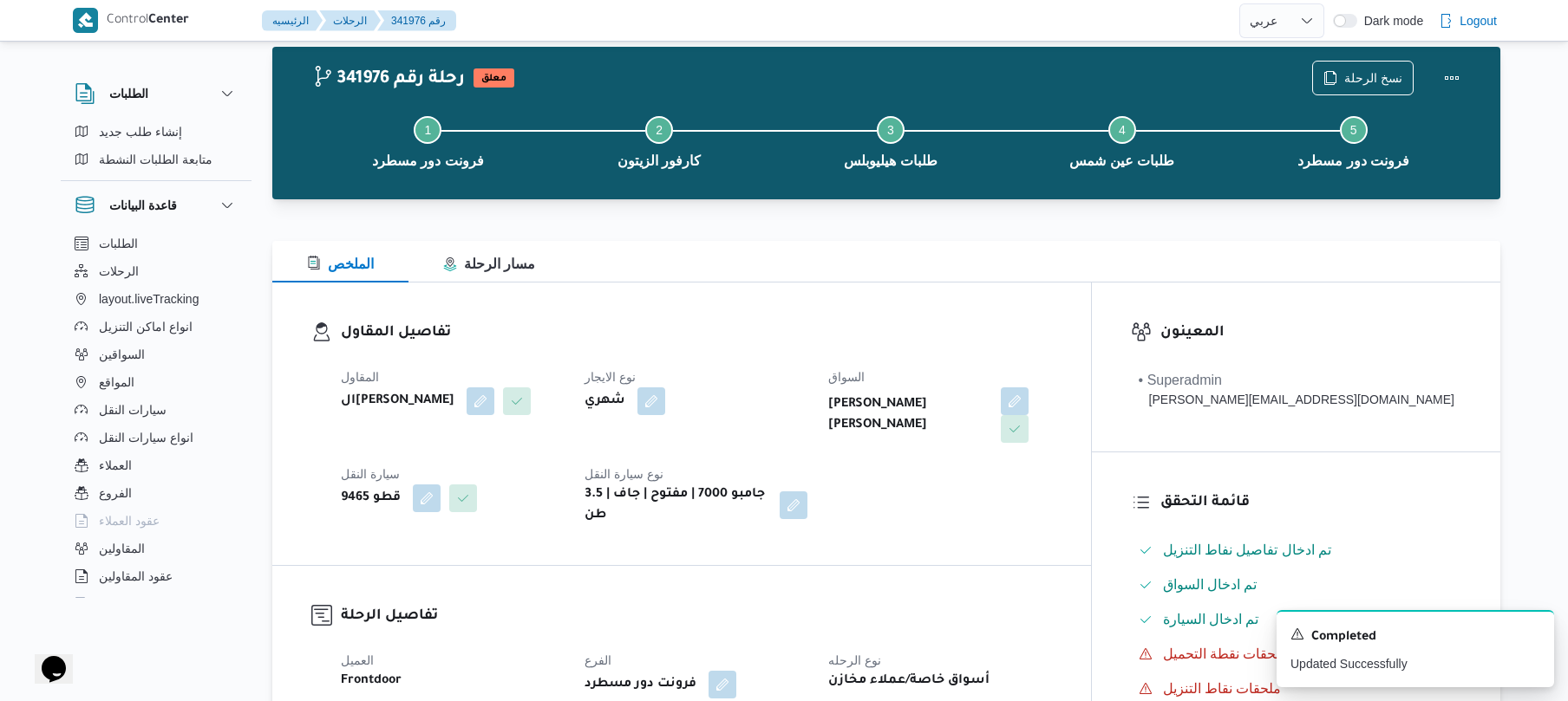
scroll to position [0, 0]
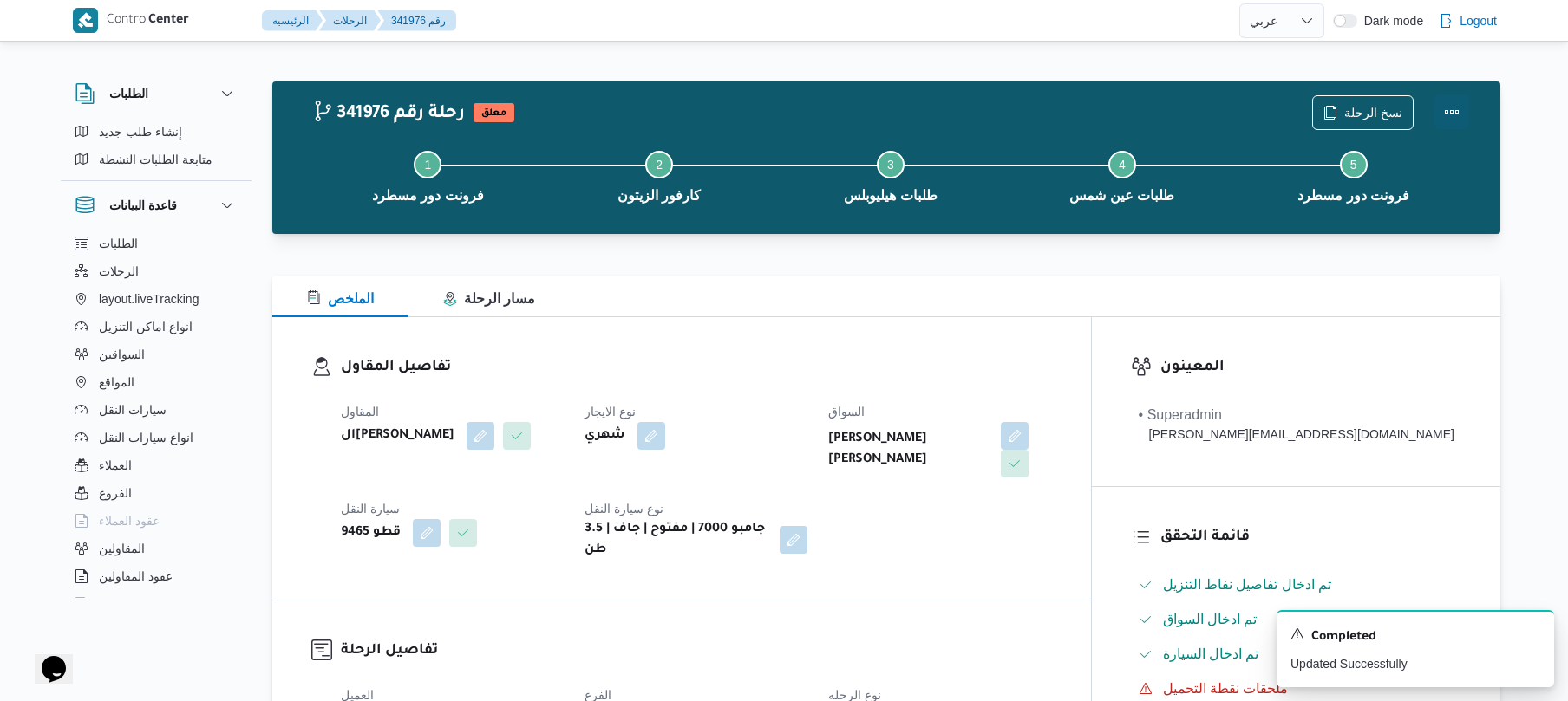
click at [1452, 111] on button "Actions" at bounding box center [1452, 112] width 35 height 35
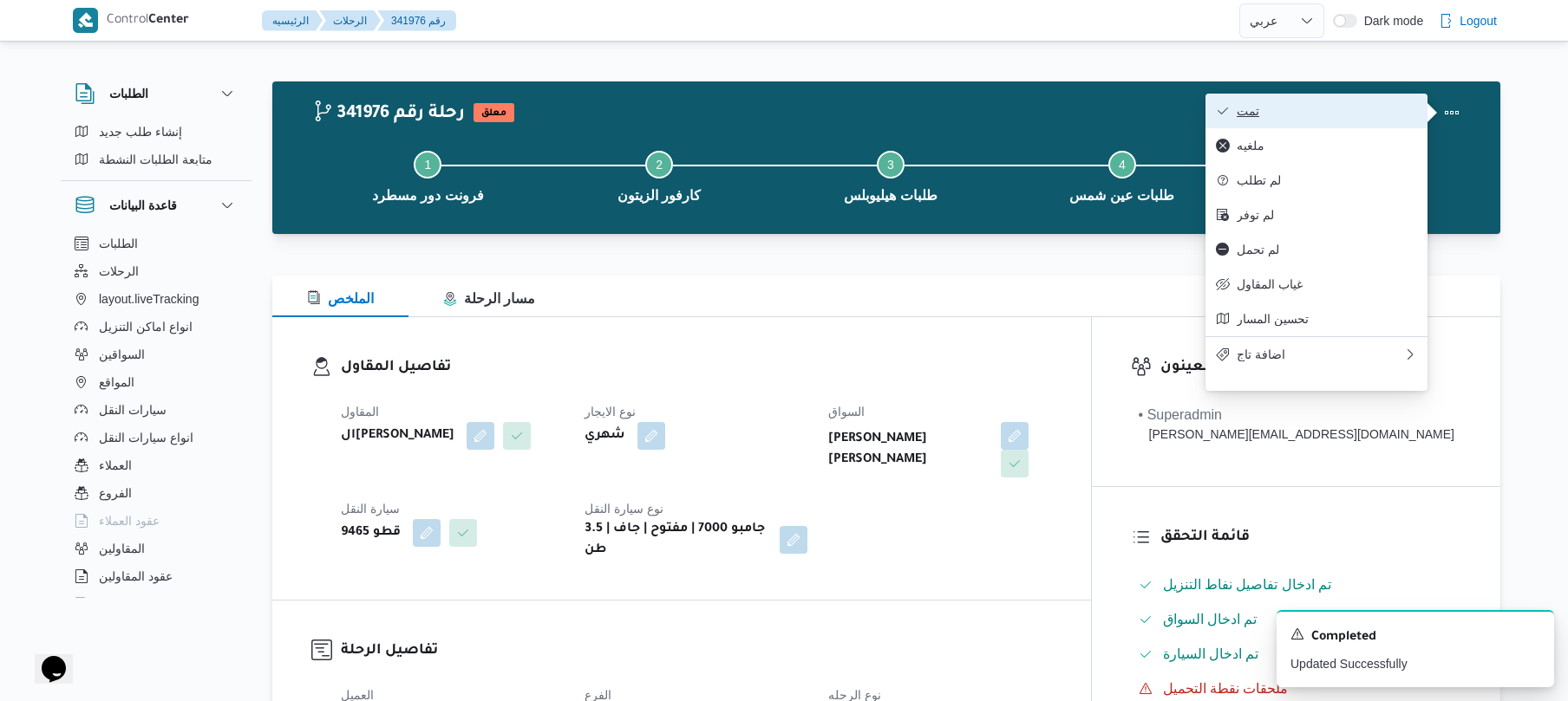
click at [1353, 116] on span "تمت" at bounding box center [1327, 111] width 181 height 14
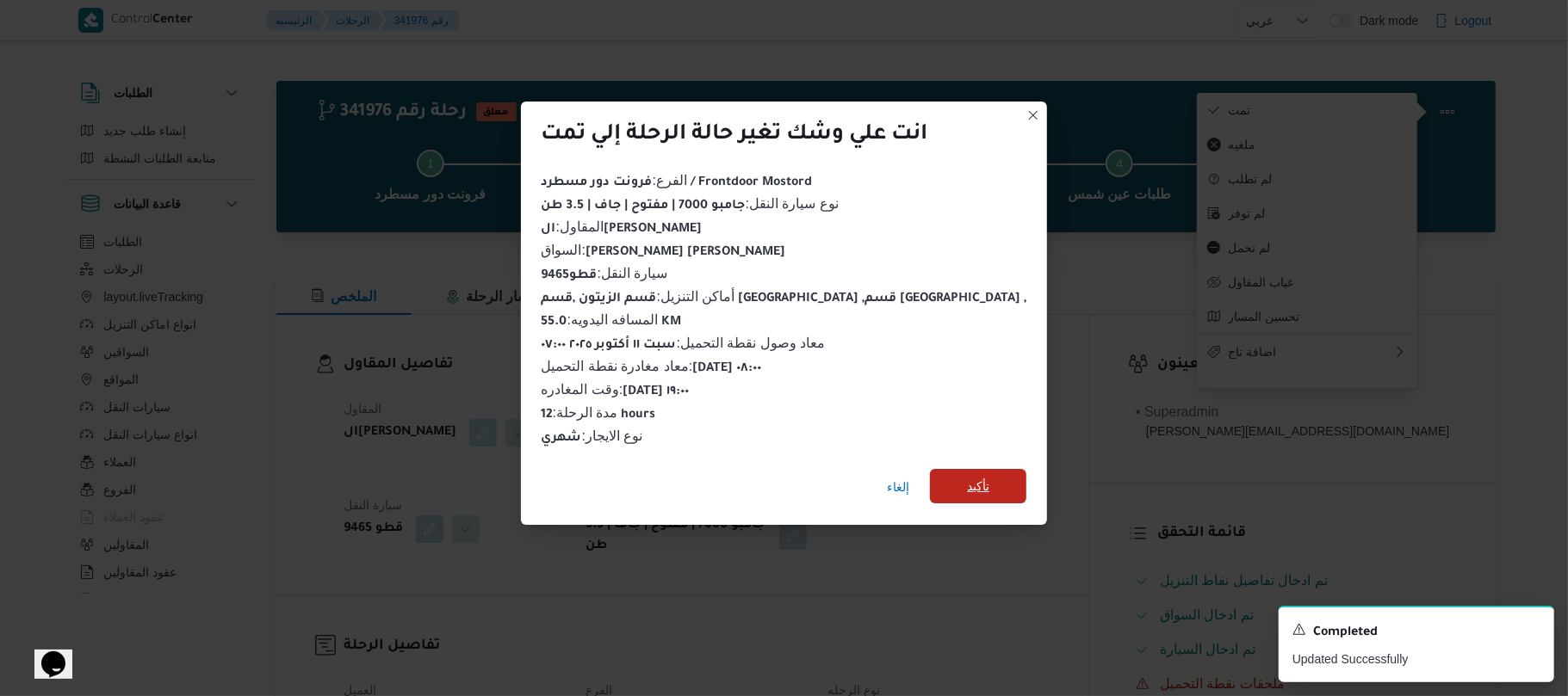
click at [966, 476] on span "تأكيد" at bounding box center [977, 486] width 23 height 21
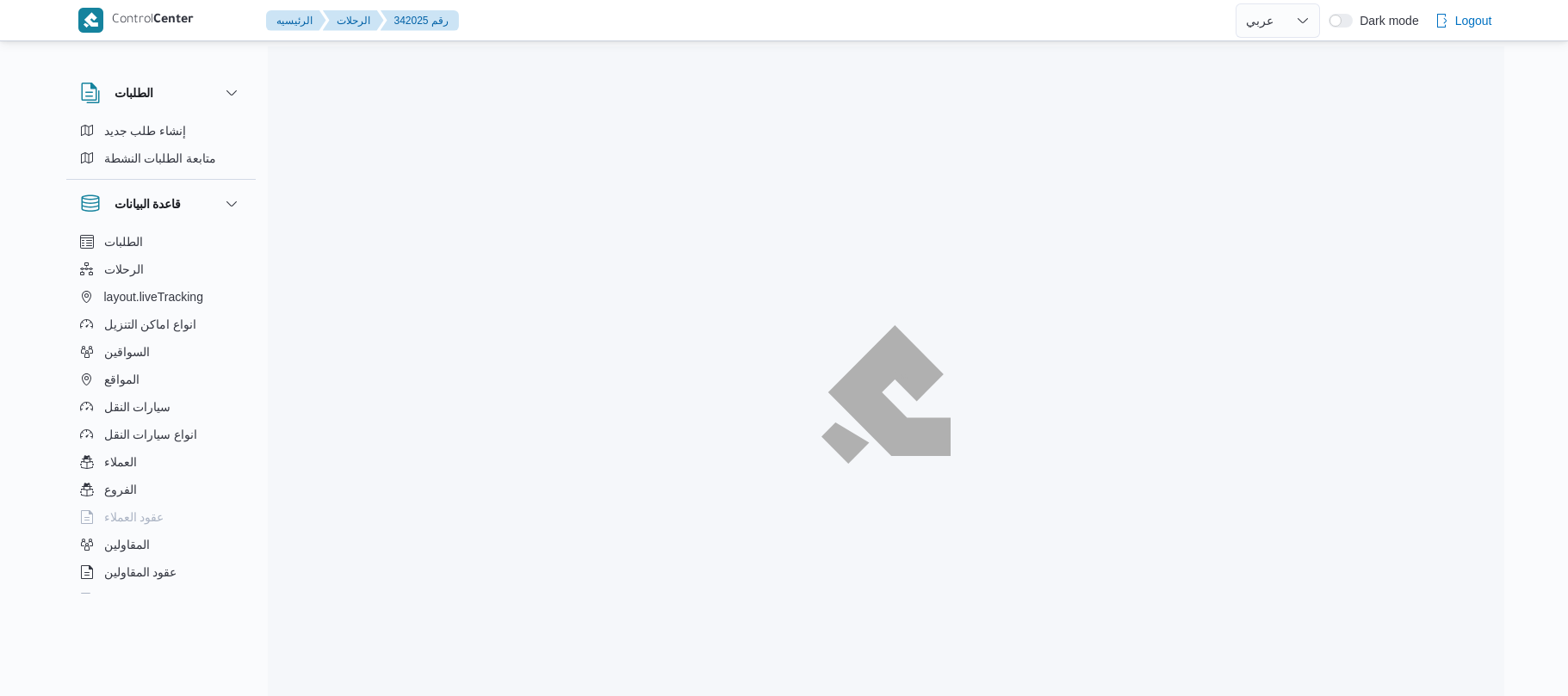
select select "ar"
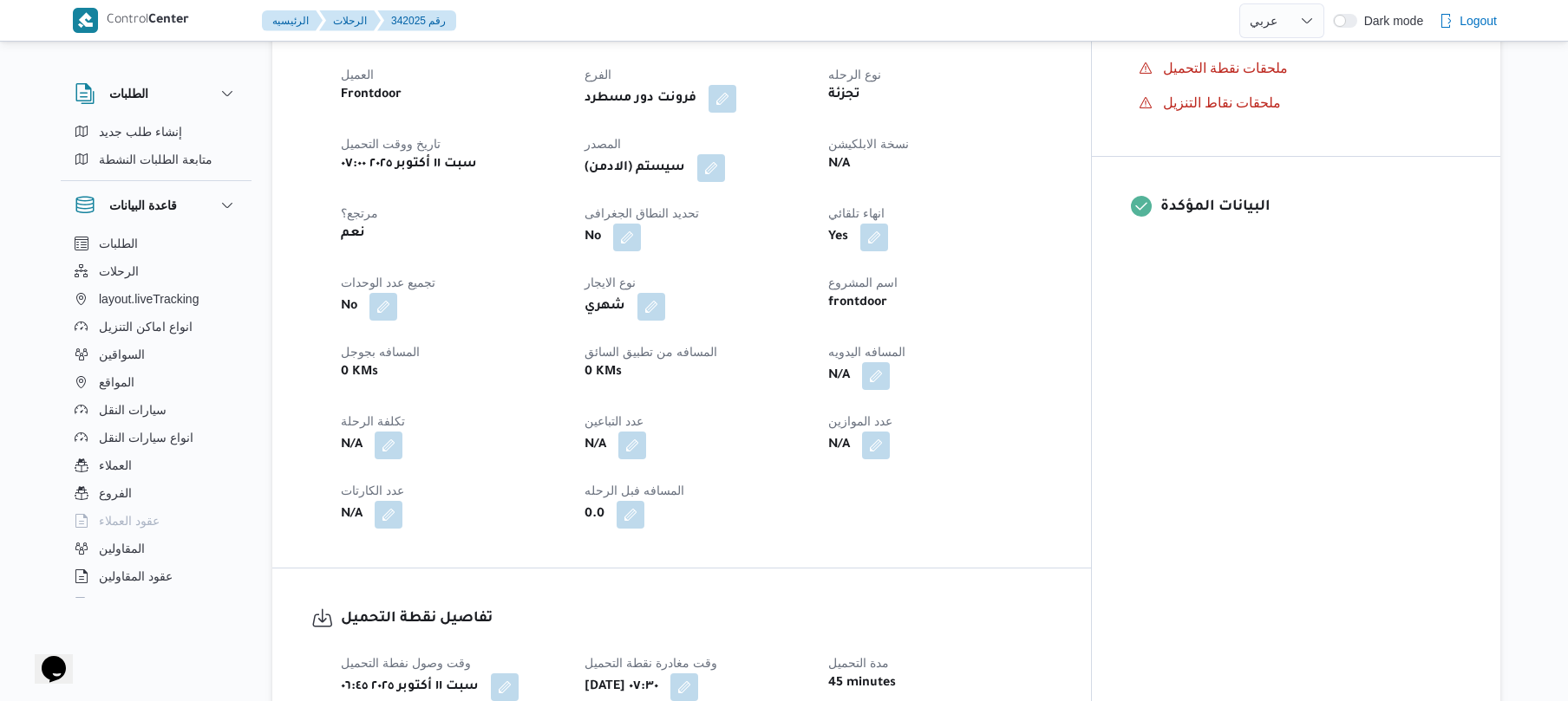
scroll to position [647, 0]
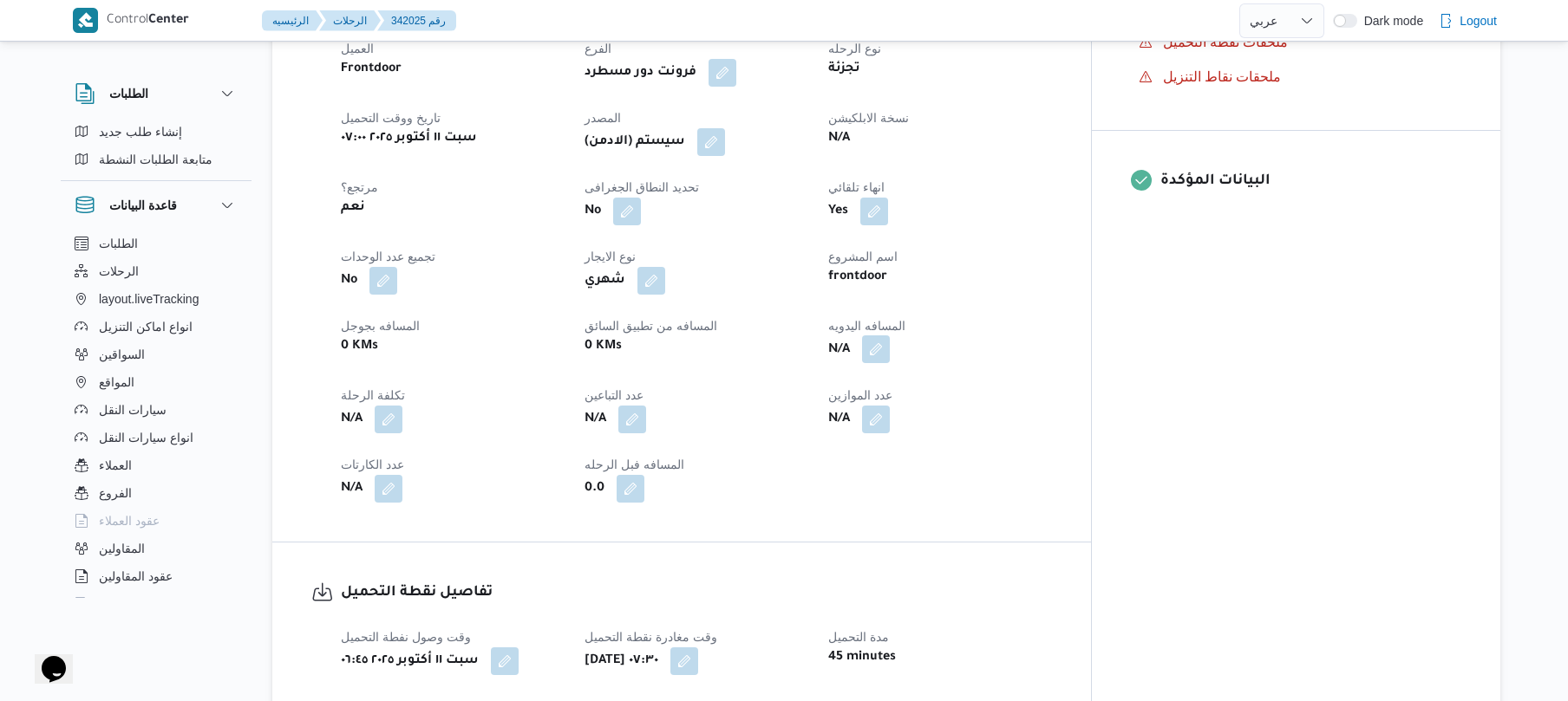
click at [890, 338] on button "button" at bounding box center [876, 349] width 28 height 27
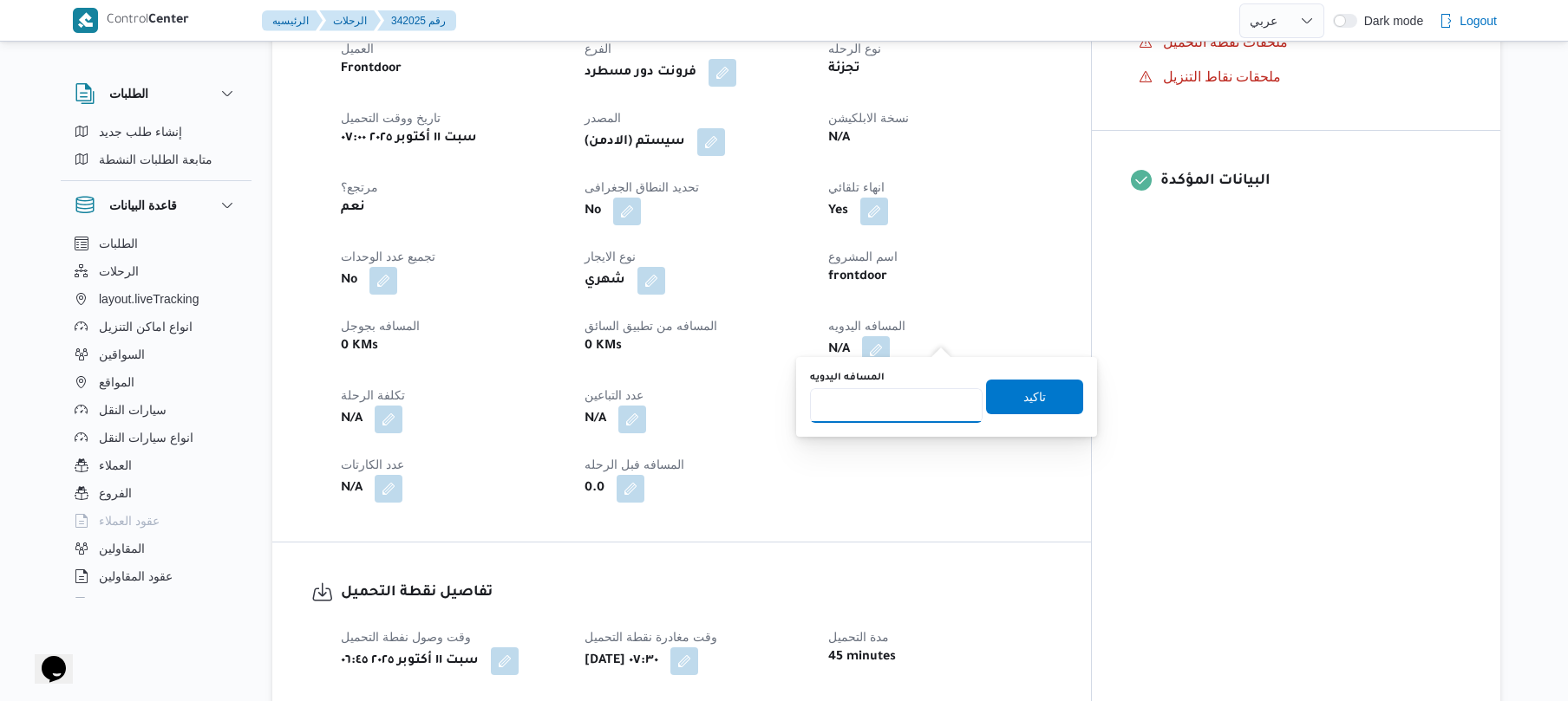
click at [902, 403] on input "المسافه اليدويه" at bounding box center [897, 406] width 172 height 35
type input "70"
click at [1004, 408] on span "تاكيد" at bounding box center [1035, 397] width 97 height 35
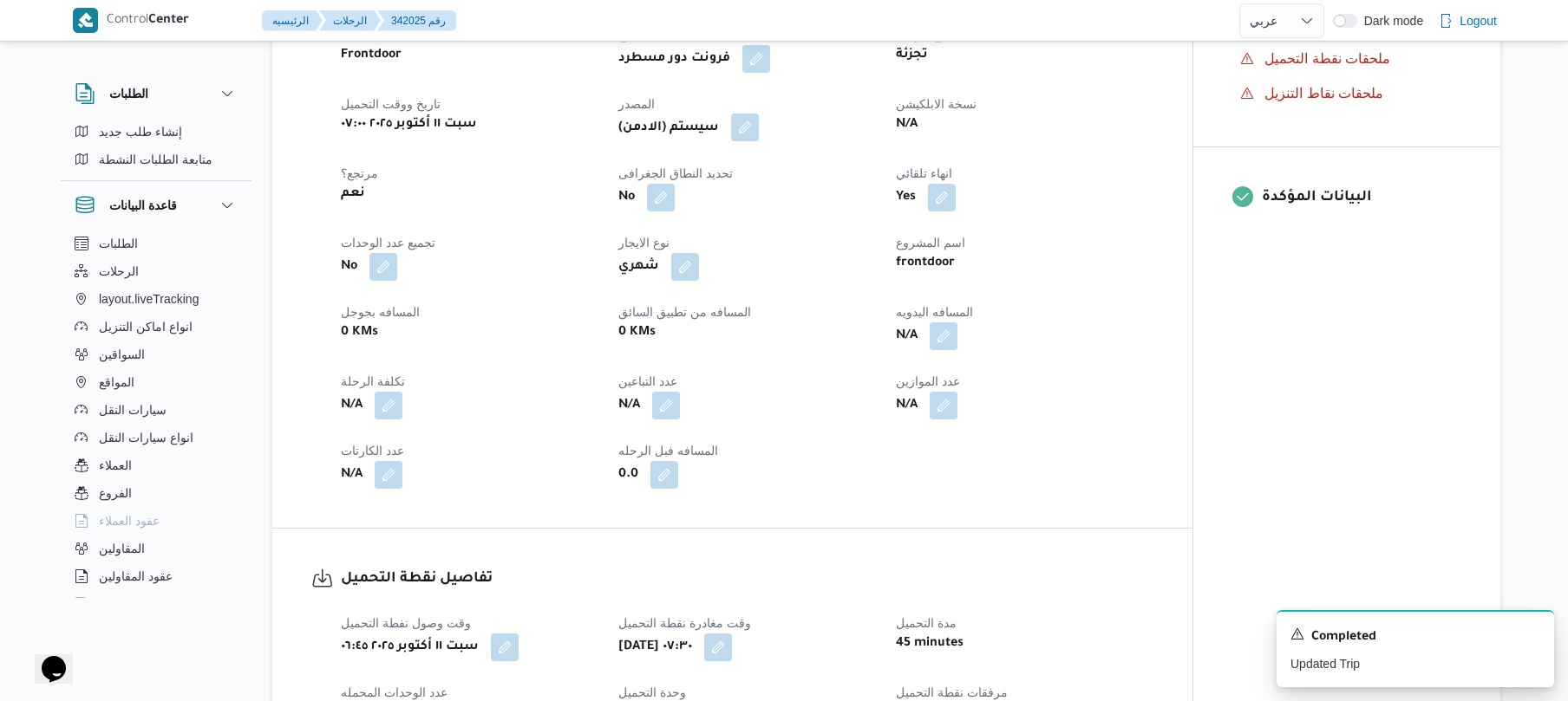
click at [757, 139] on button "button" at bounding box center [745, 127] width 28 height 27
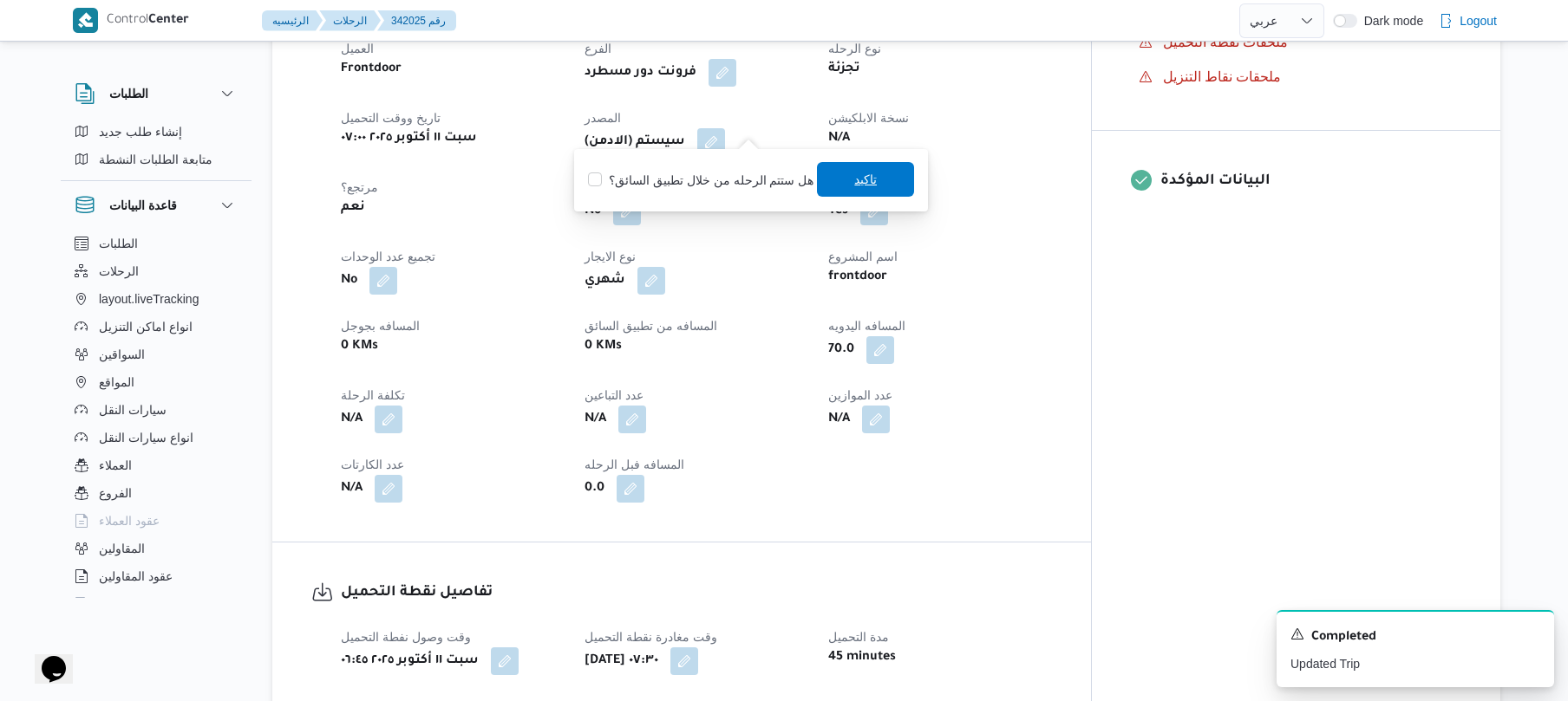
click at [844, 173] on span "تاكيد" at bounding box center [866, 180] width 97 height 35
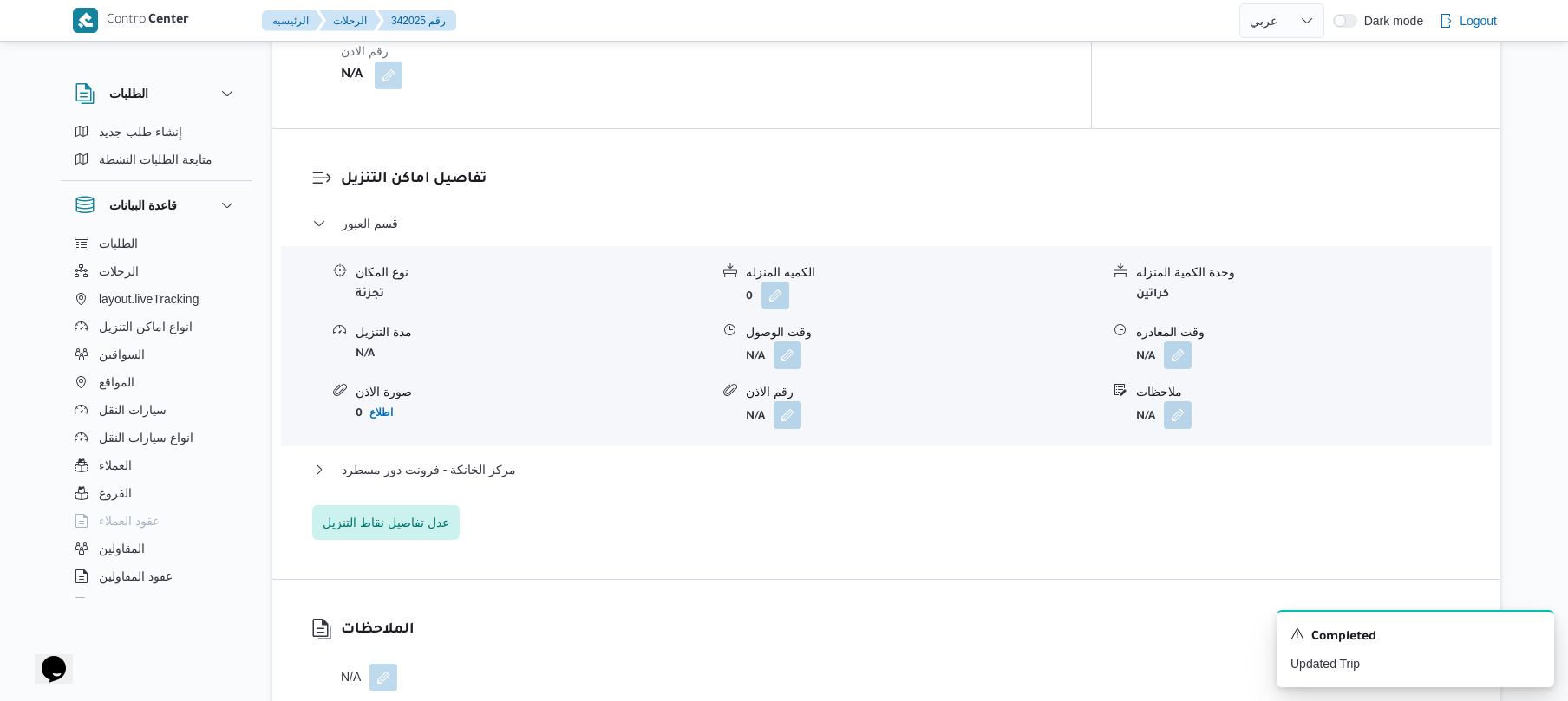
scroll to position [1387, 0]
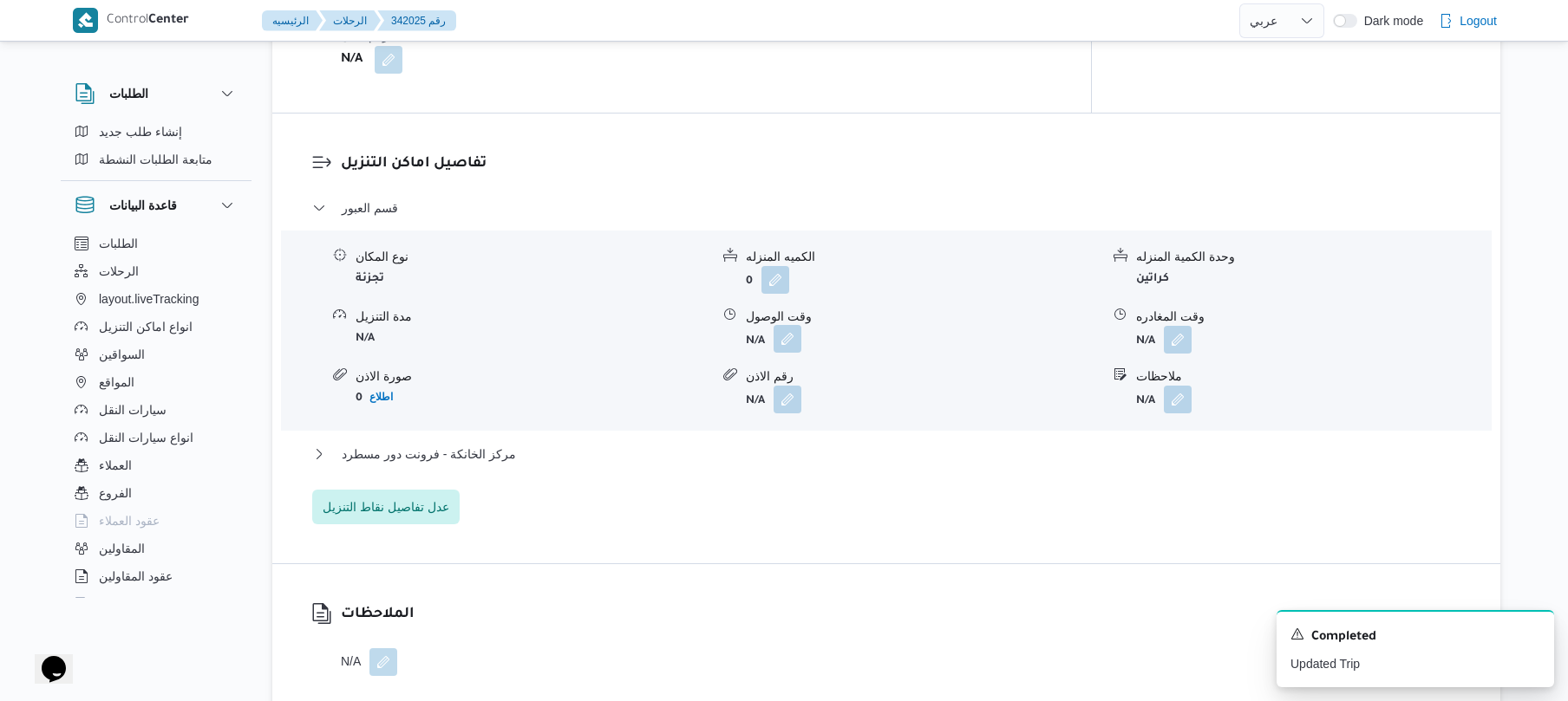
click at [784, 329] on button "button" at bounding box center [788, 339] width 28 height 27
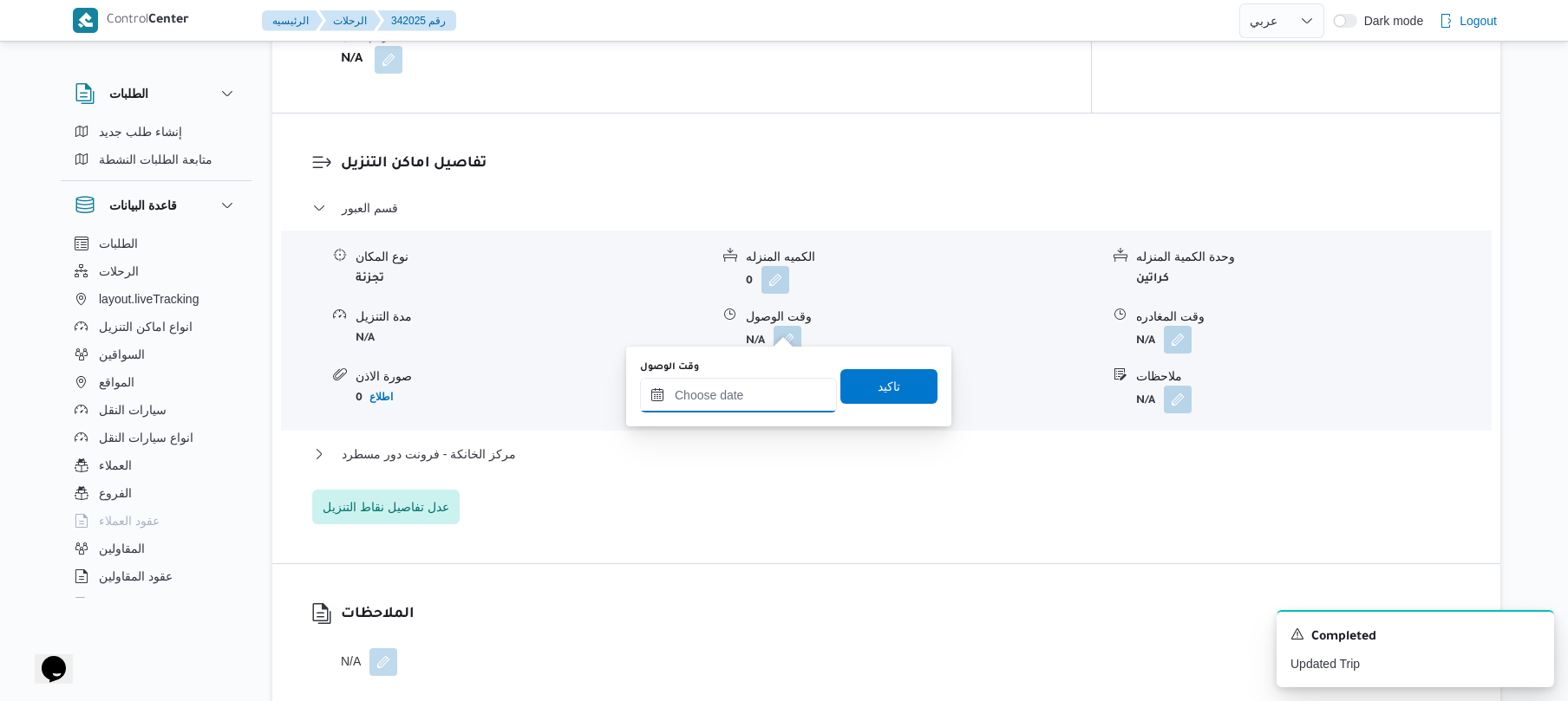
click at [734, 392] on input "وقت الوصول" at bounding box center [738, 395] width 197 height 35
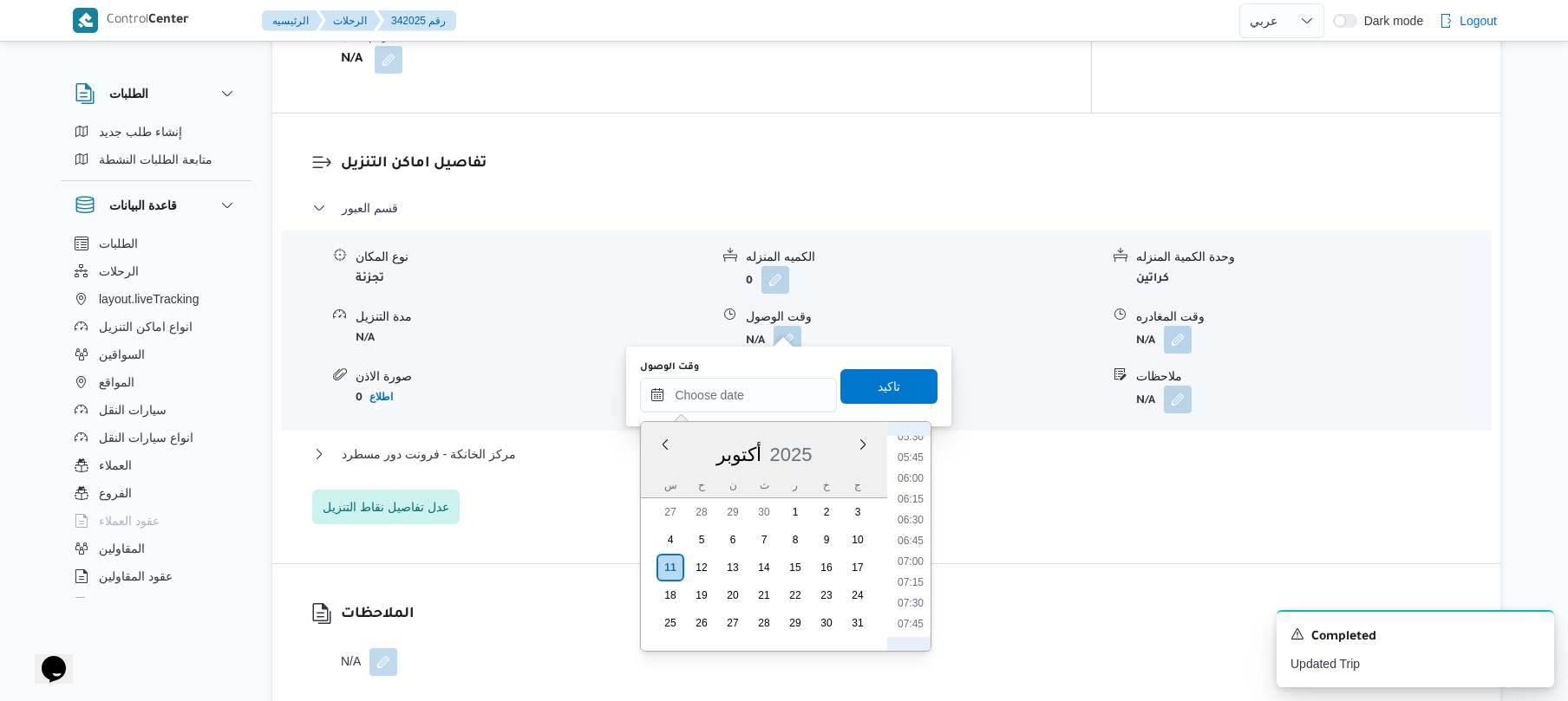
scroll to position [529, 0]
click at [911, 586] on li "08:00" at bounding box center [911, 581] width 40 height 17
type input "[DATE] ٠٨:٠٠"
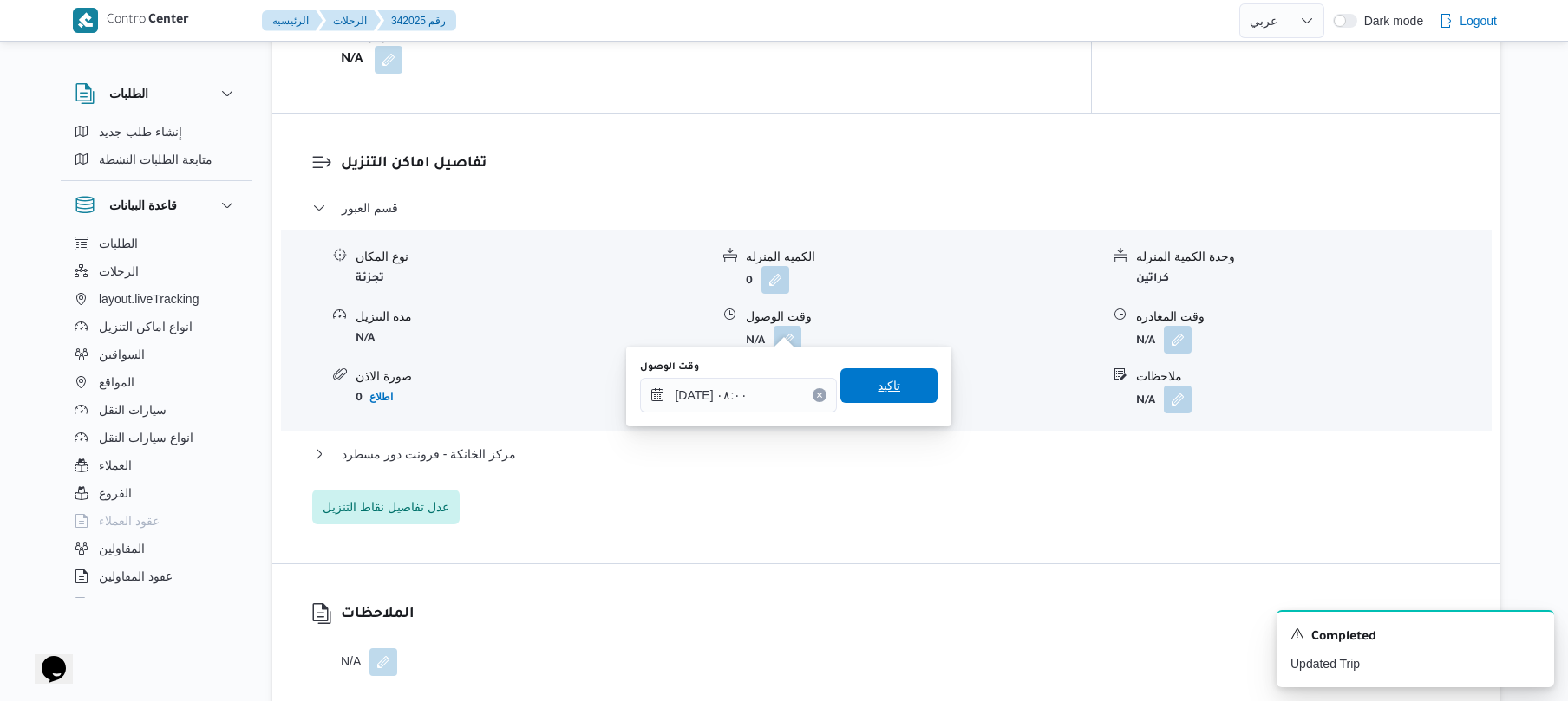
click at [878, 381] on span "تاكيد" at bounding box center [889, 386] width 23 height 21
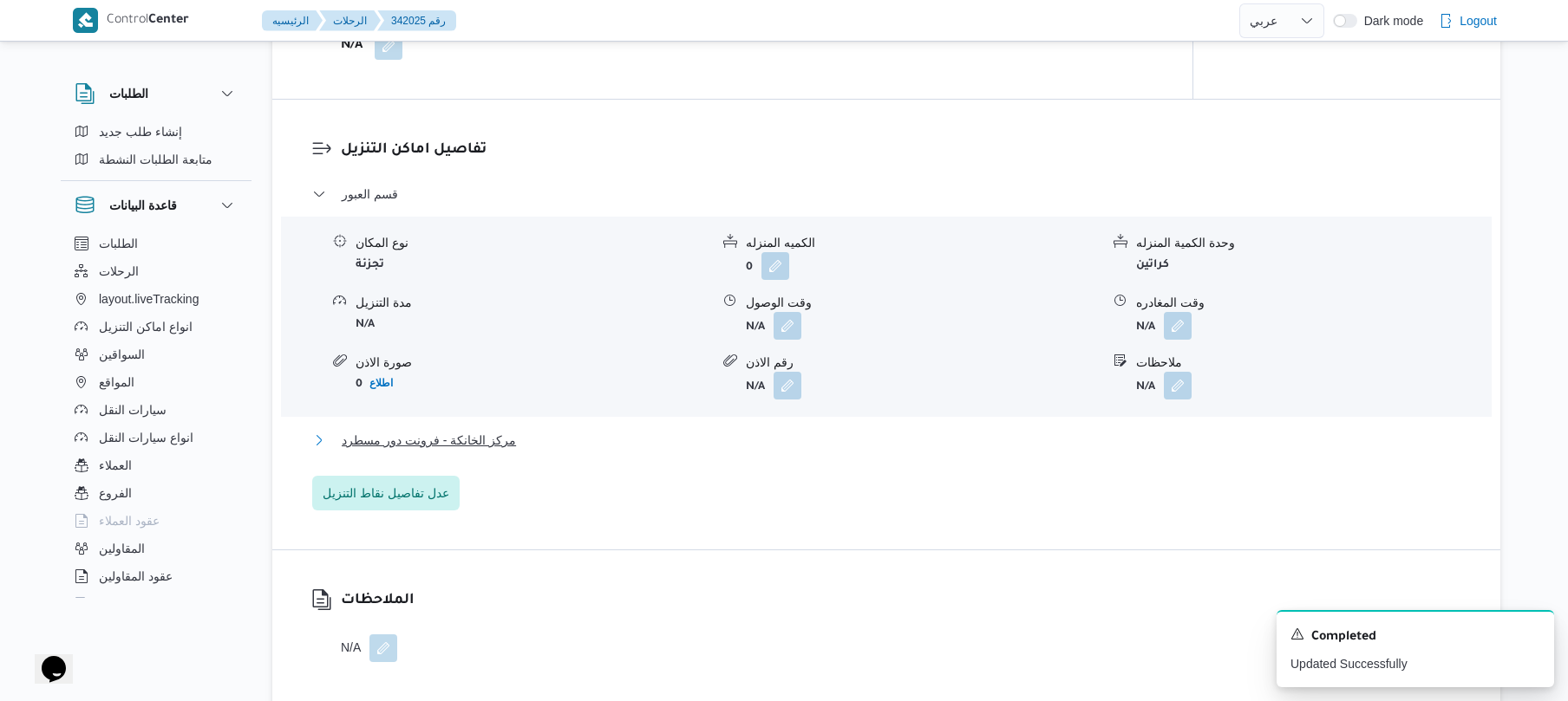
click at [782, 444] on button "مركز الخانكة - فرونت دور مسطرد" at bounding box center [887, 440] width 1149 height 21
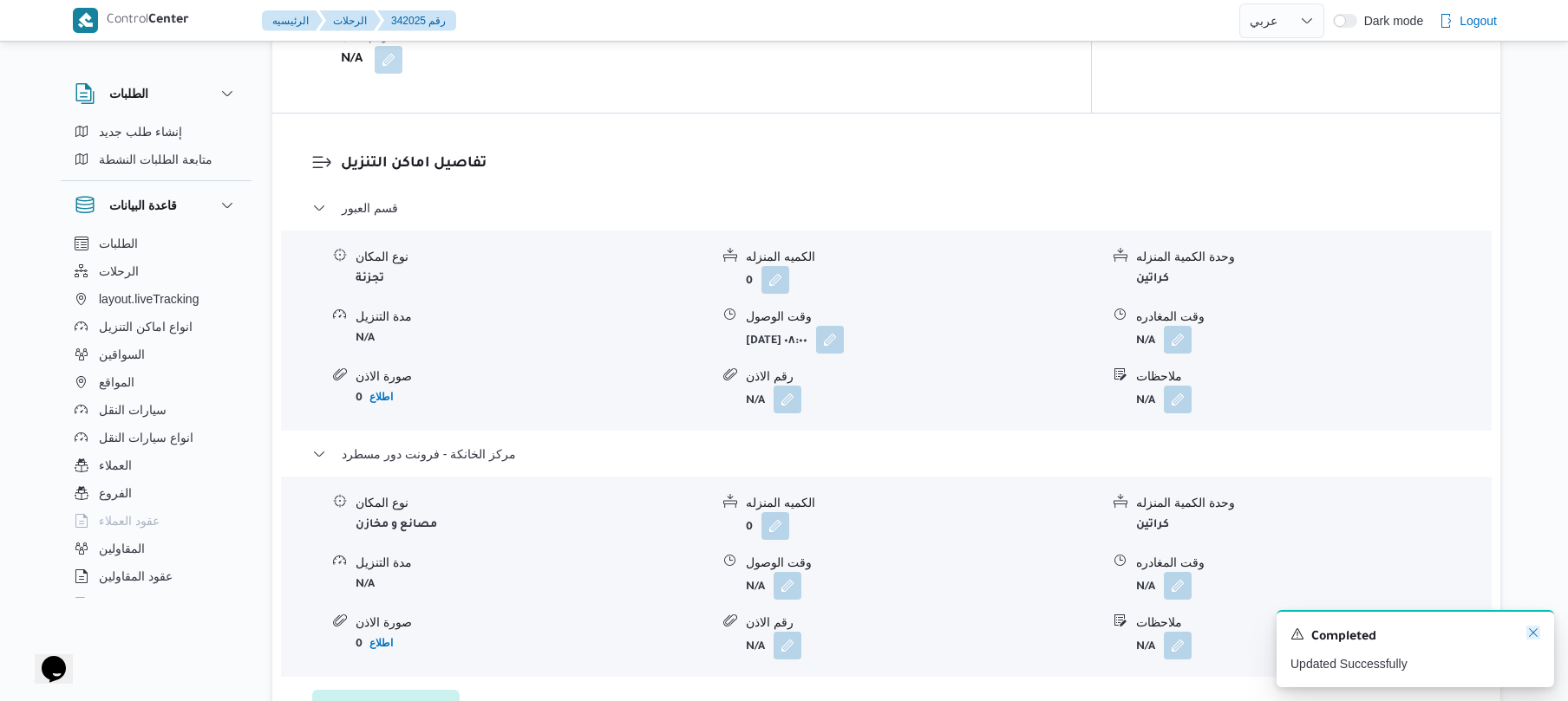
click at [1537, 633] on icon "Dismiss toast" at bounding box center [1533, 632] width 14 height 14
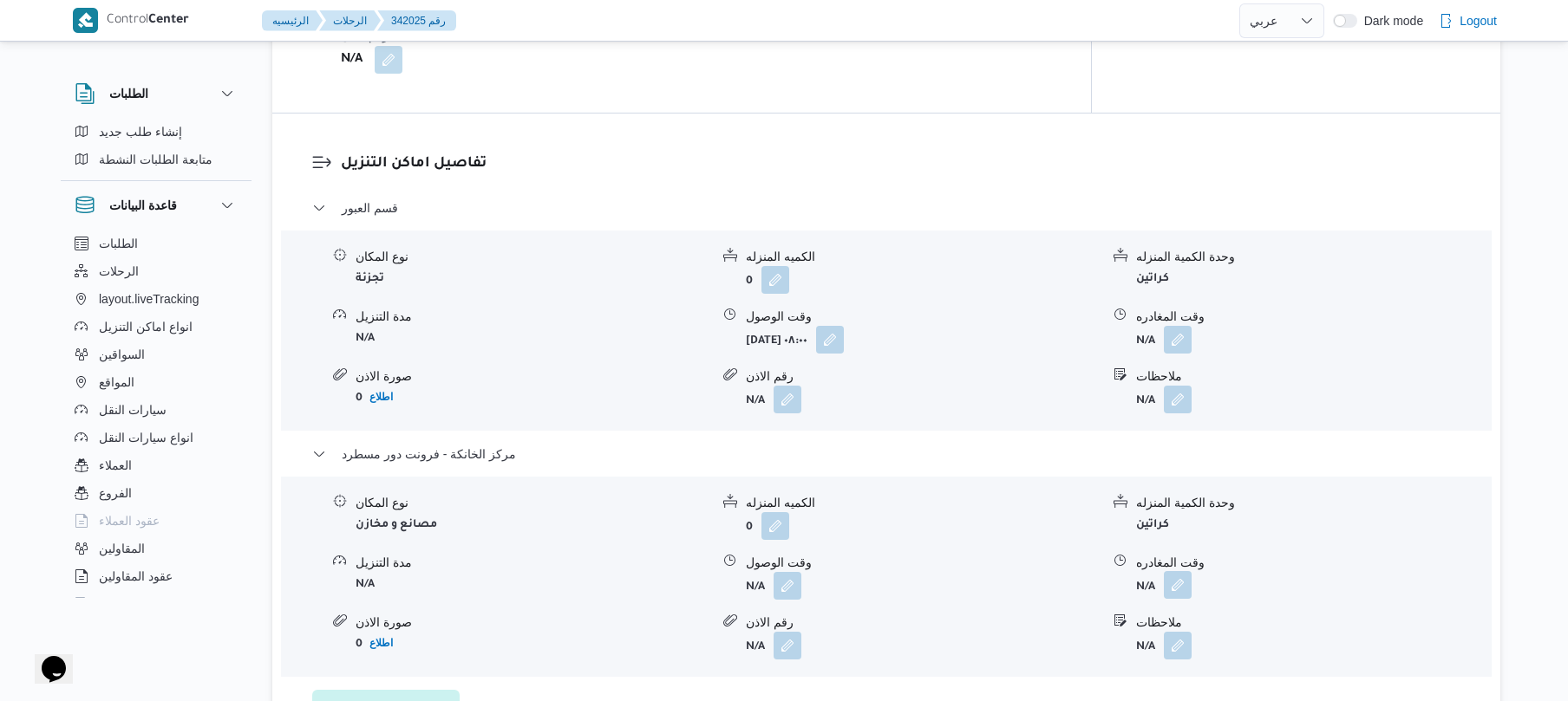
click at [1177, 575] on button "button" at bounding box center [1178, 585] width 28 height 27
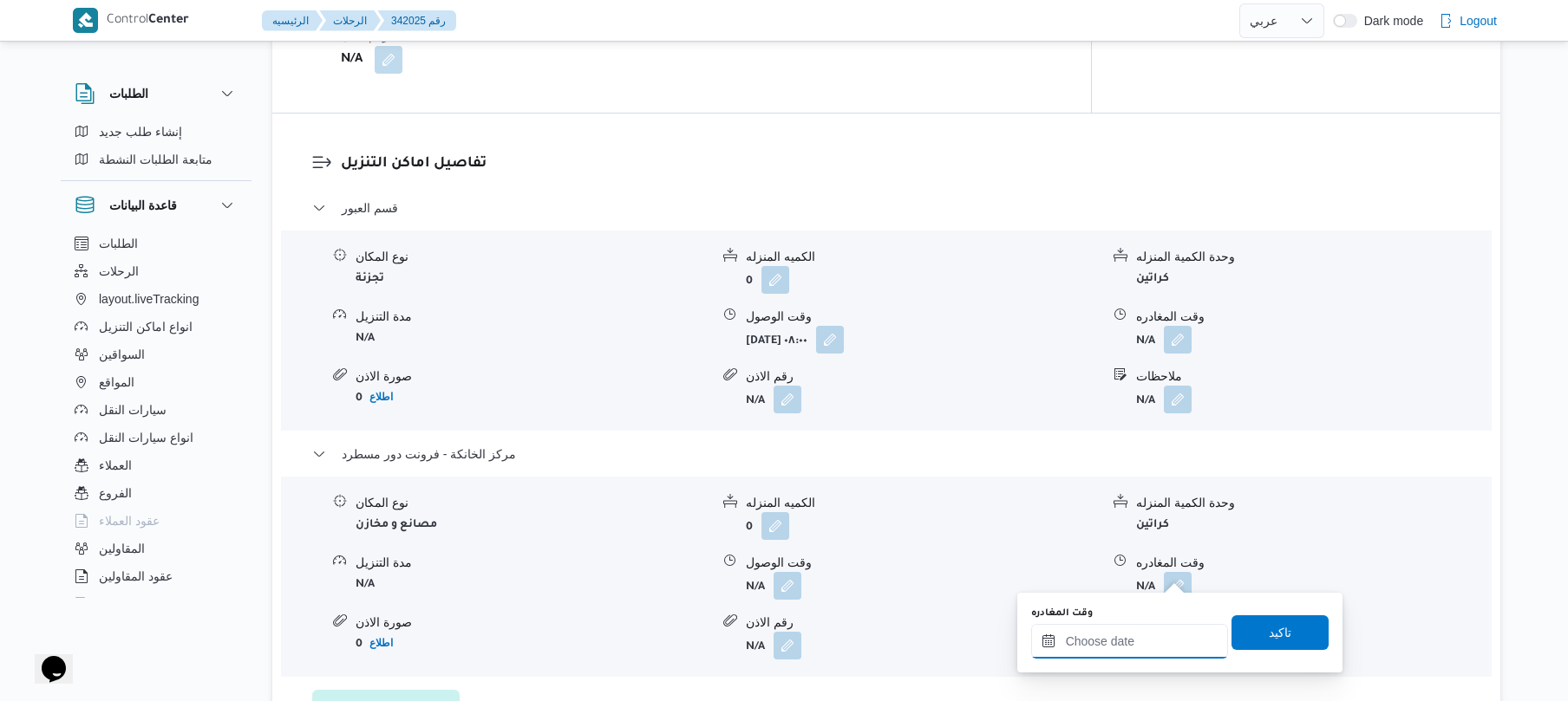
click at [1128, 647] on input "وقت المغادره" at bounding box center [1130, 641] width 197 height 35
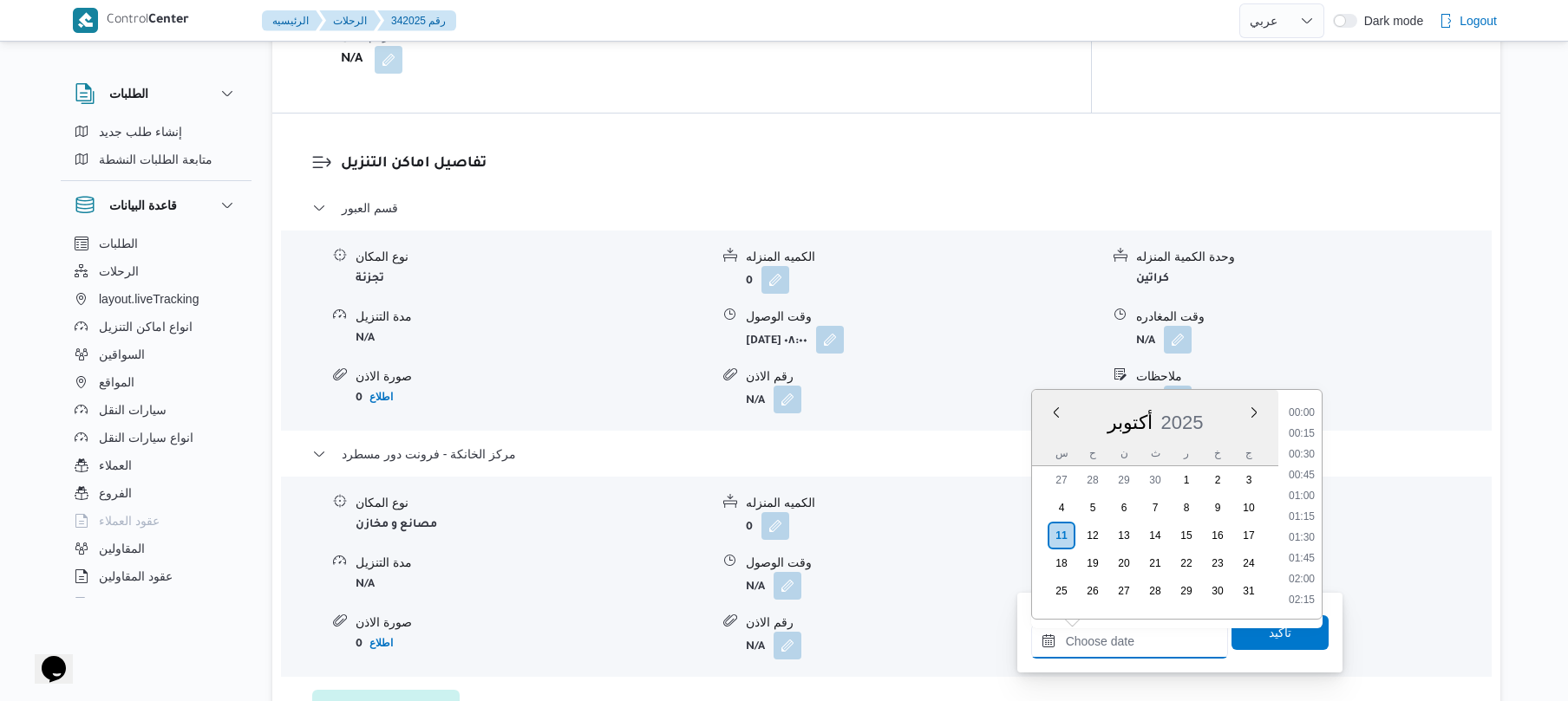
scroll to position [1519, 0]
click at [1309, 408] on li "18:15" at bounding box center [1302, 411] width 40 height 17
type input "[DATE] ١٨:١٥"
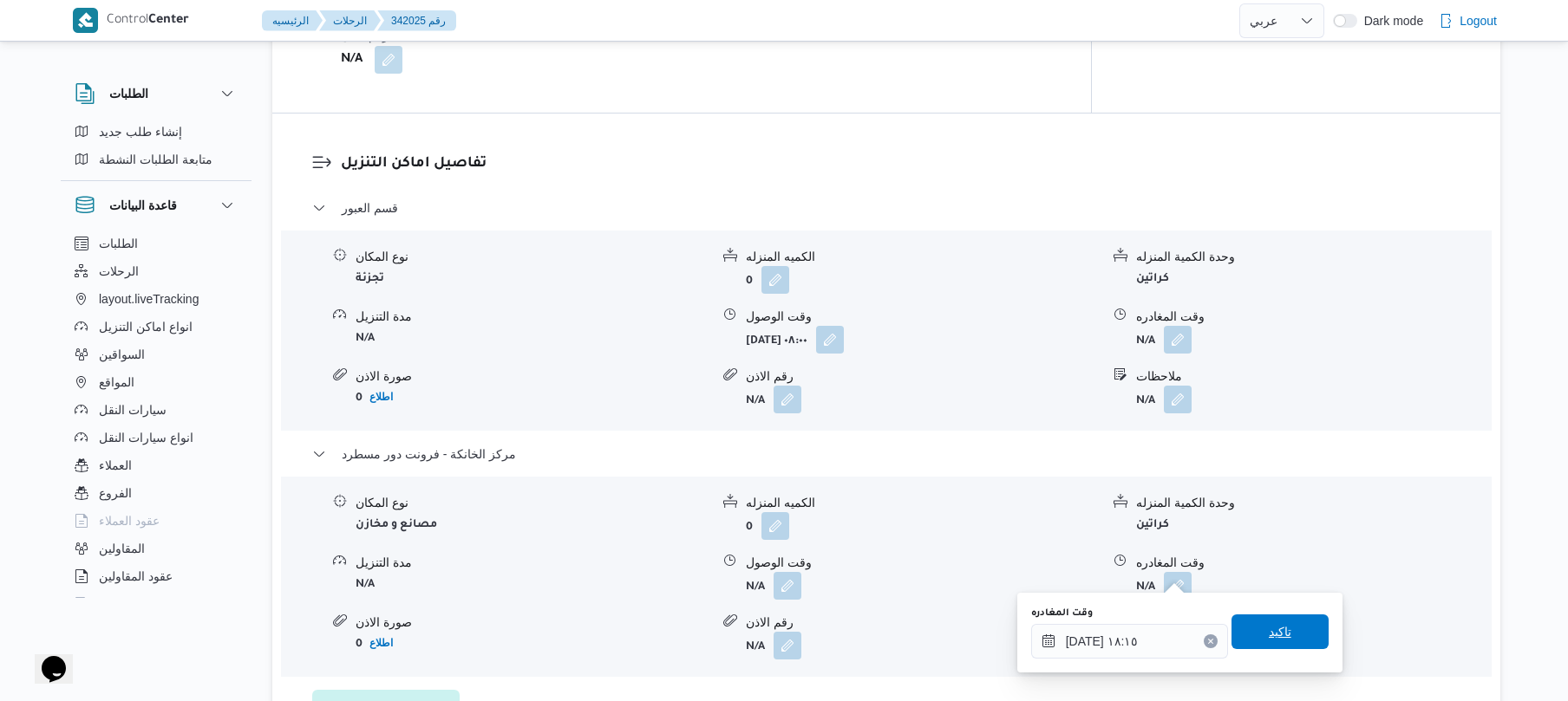
click at [1269, 629] on span "تاكيد" at bounding box center [1280, 631] width 23 height 21
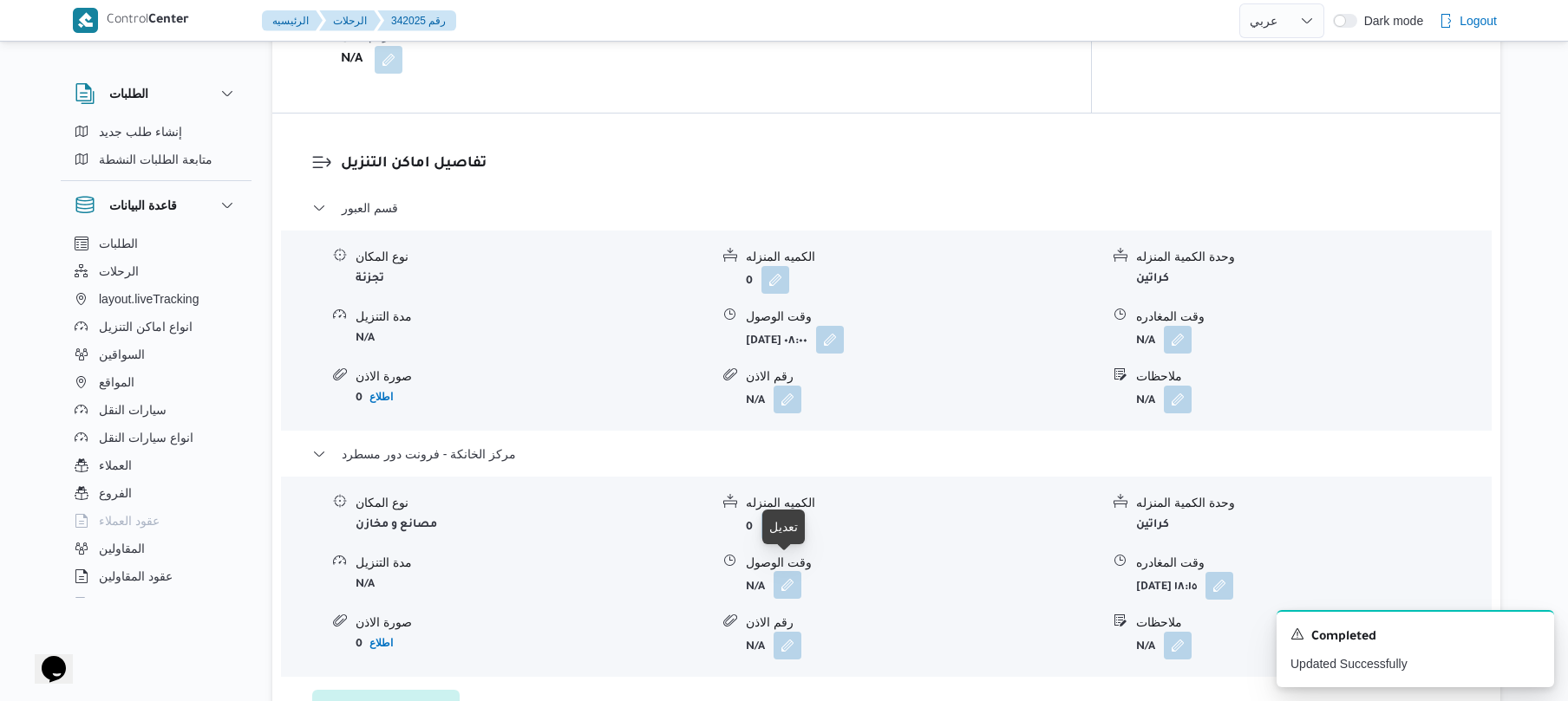
click at [789, 571] on button "button" at bounding box center [788, 585] width 28 height 27
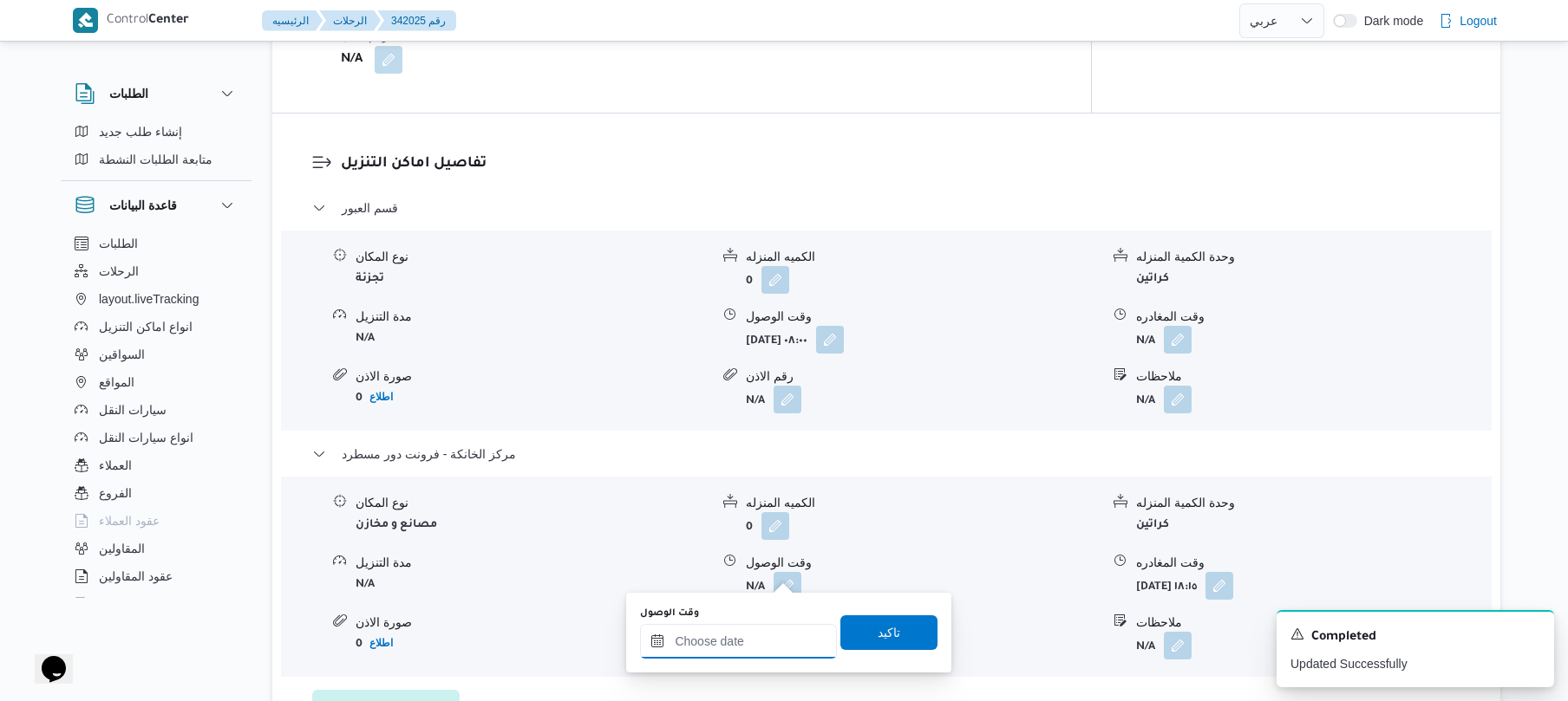
click at [750, 646] on input "وقت الوصول" at bounding box center [738, 641] width 197 height 35
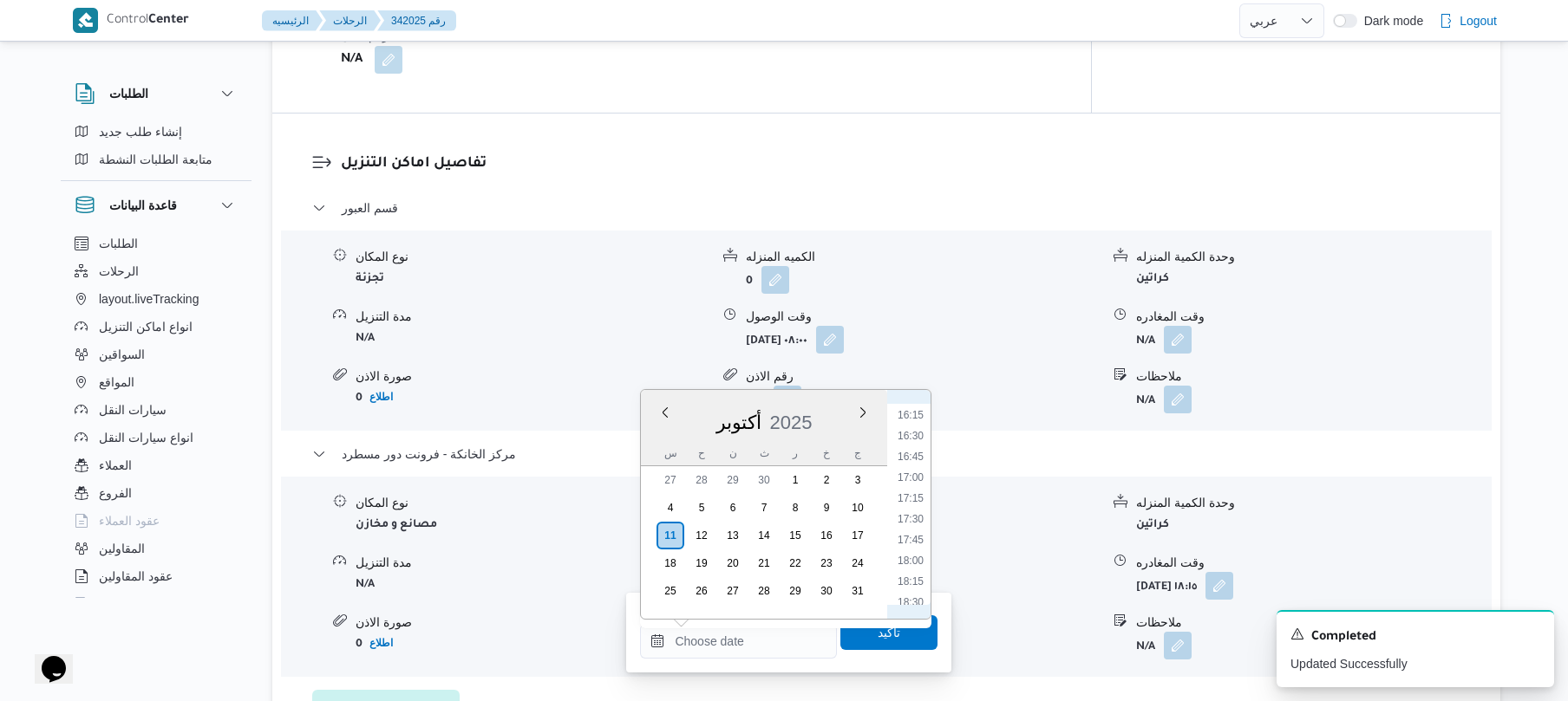
scroll to position [1349, 0]
click at [916, 562] on li "18:00" at bounding box center [911, 562] width 40 height 17
type input "[DATE] ١٨:٠٠"
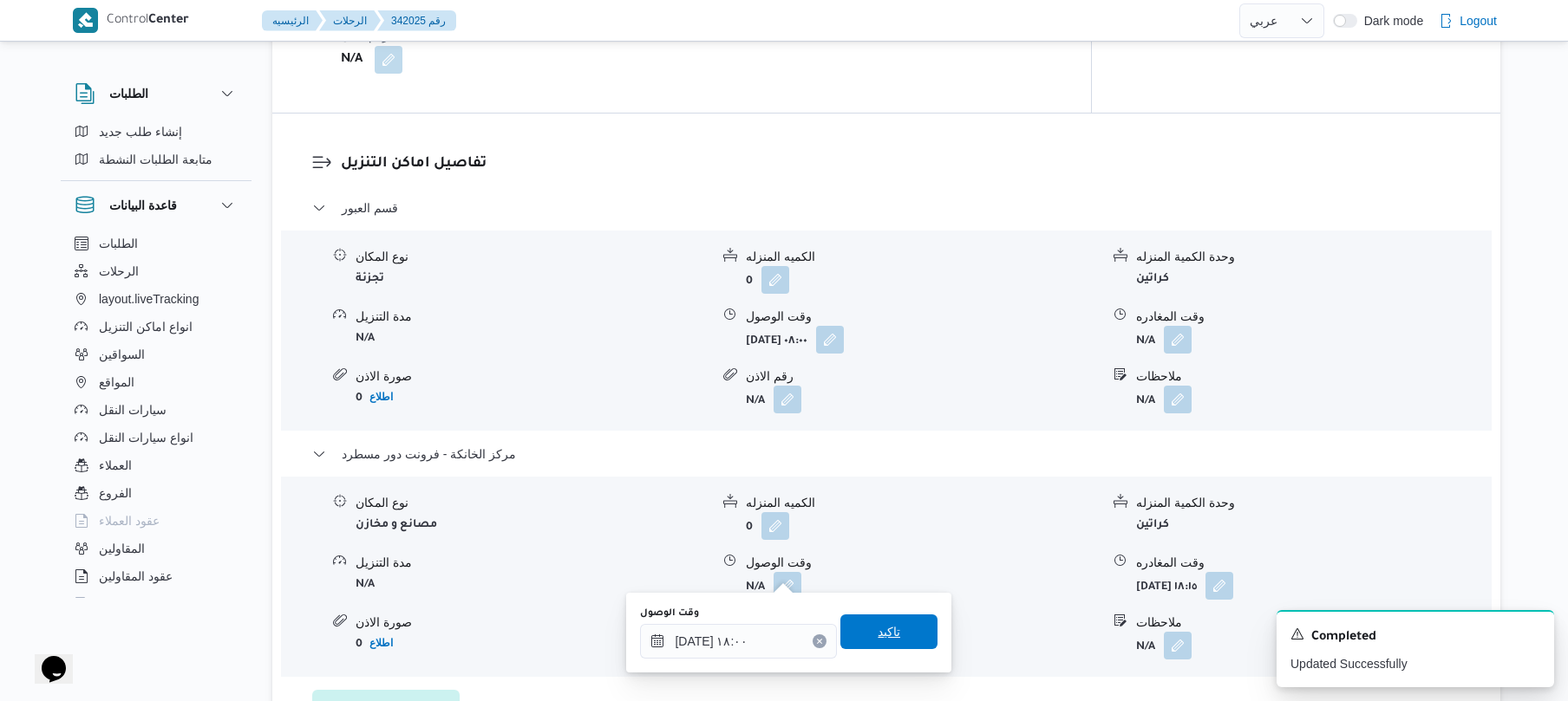
click at [885, 628] on span "تاكيد" at bounding box center [889, 631] width 23 height 21
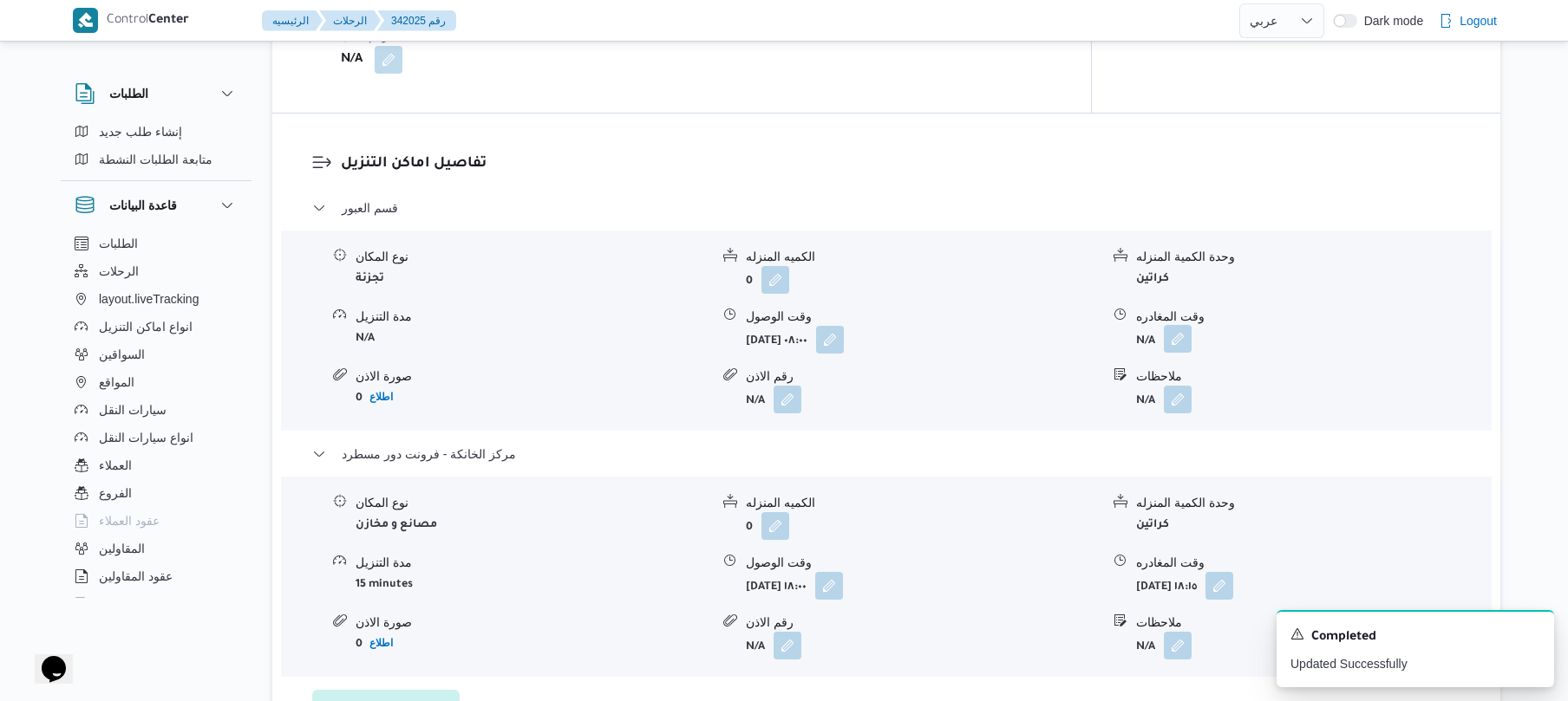
click at [1180, 325] on button "button" at bounding box center [1178, 339] width 28 height 27
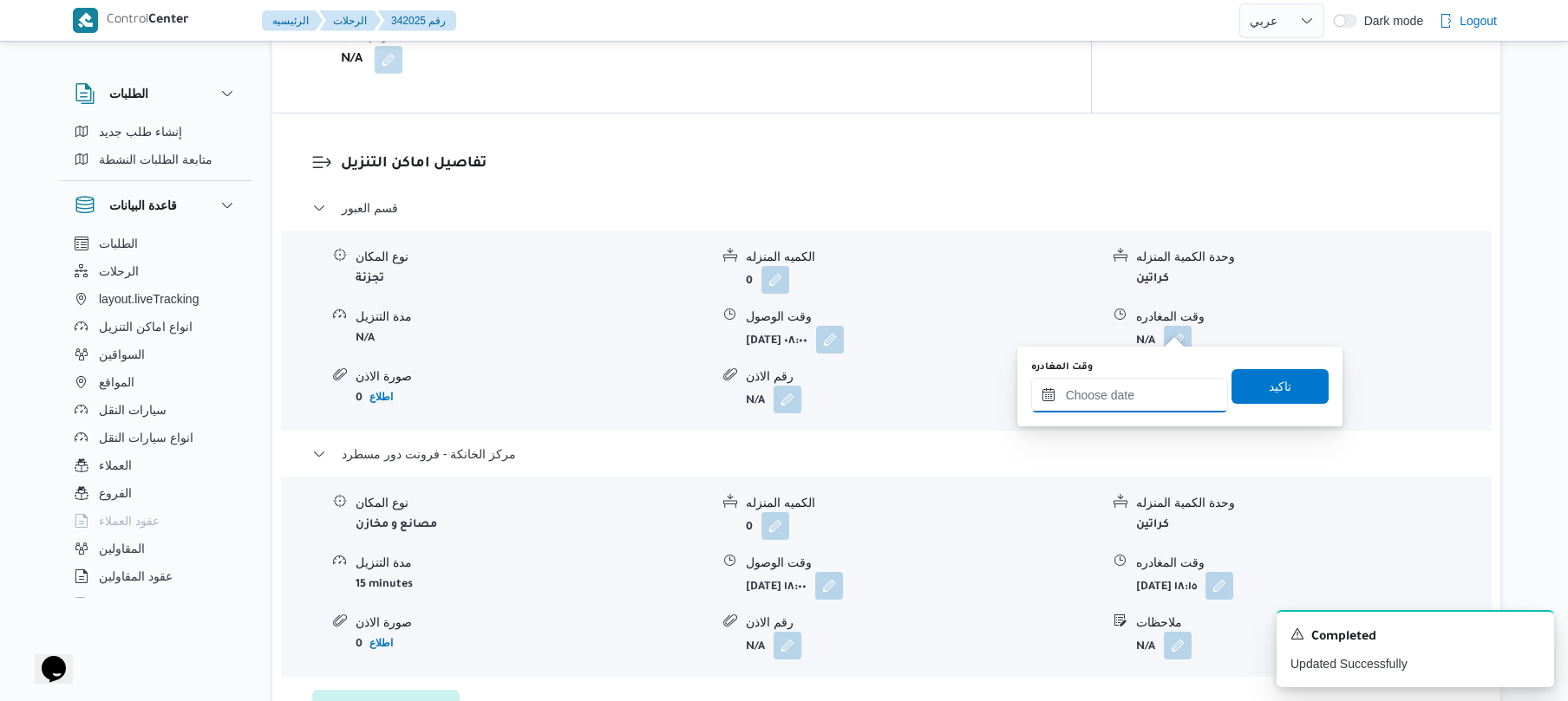
click at [1074, 403] on input "وقت المغادره" at bounding box center [1130, 395] width 197 height 35
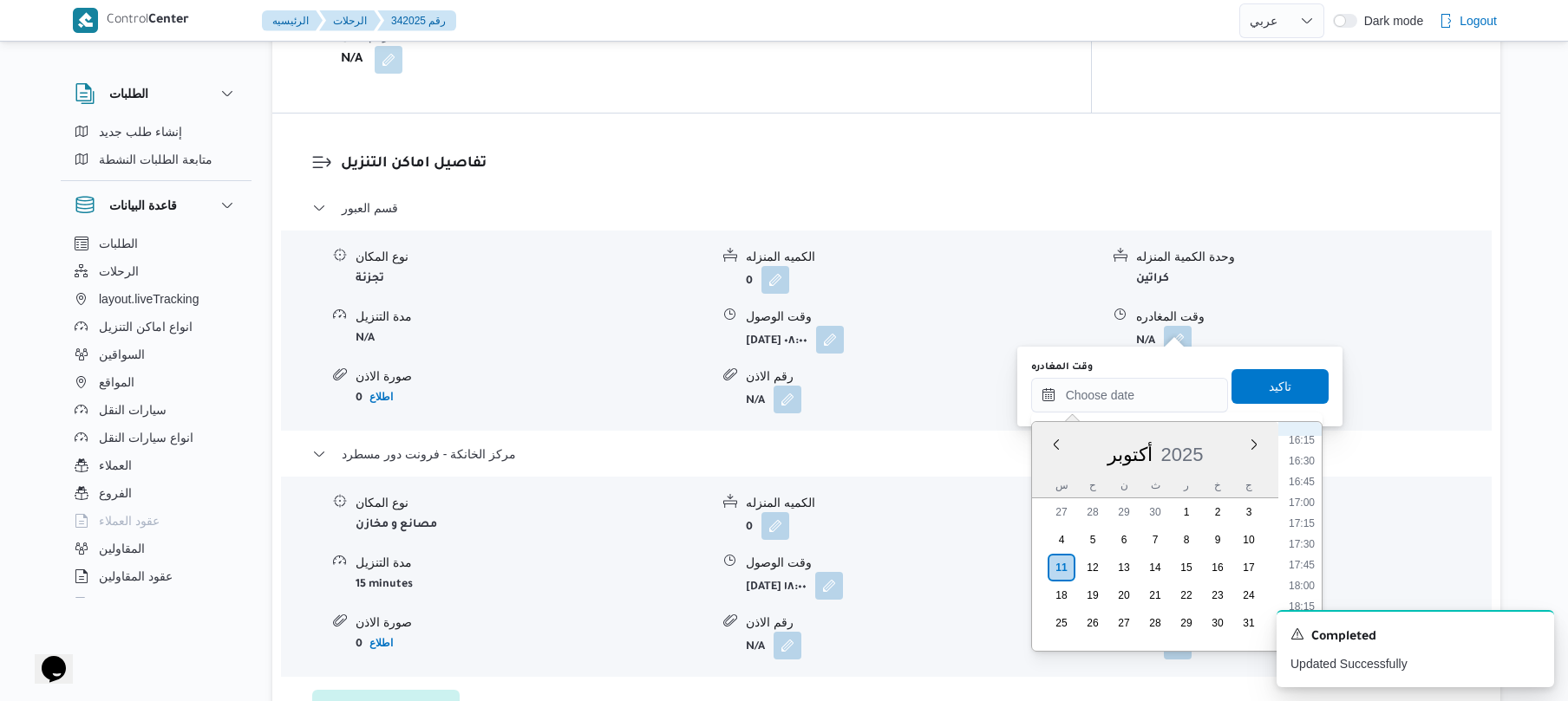
scroll to position [1350, 0]
click at [1302, 555] on li "17:30" at bounding box center [1302, 551] width 40 height 17
type input "[DATE] ١٧:٣٠"
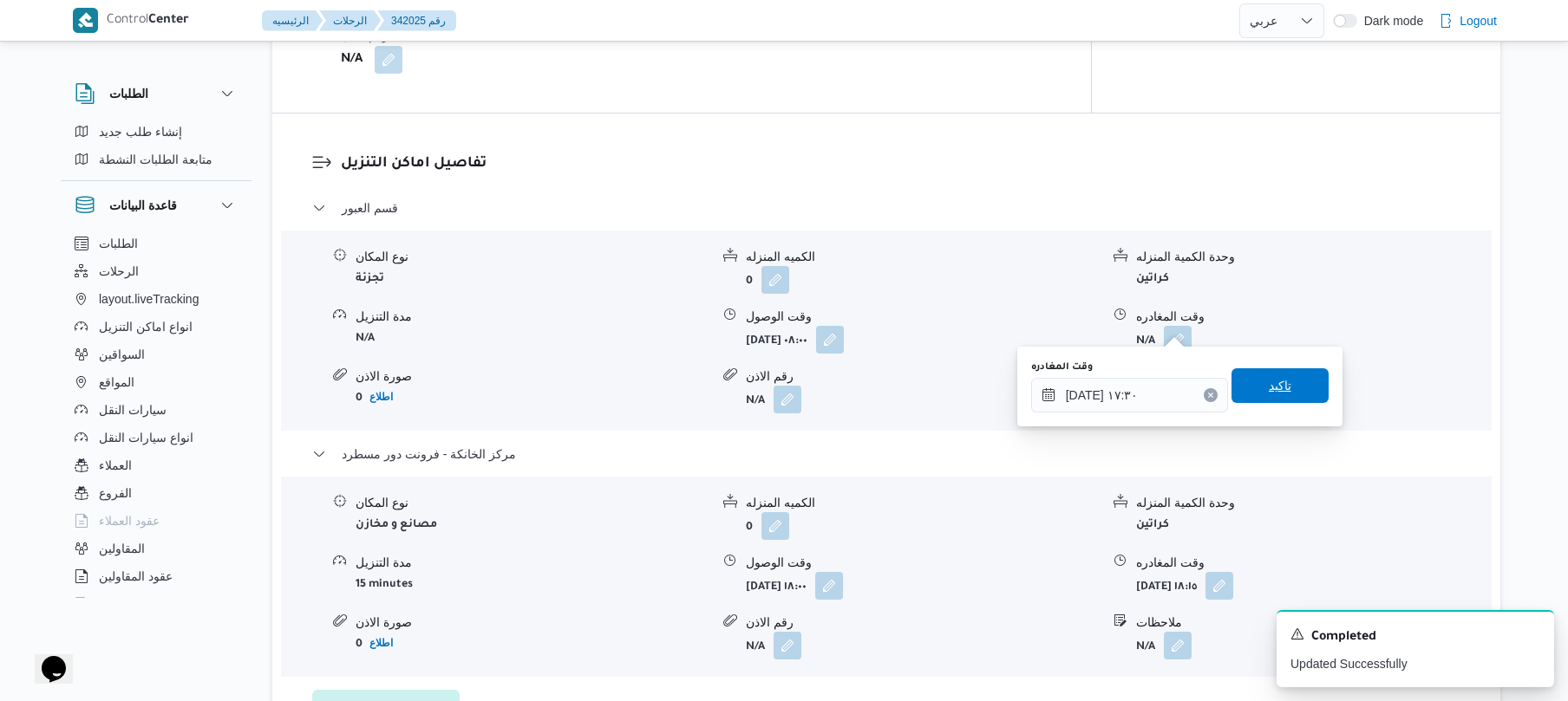
click at [1277, 379] on span "تاكيد" at bounding box center [1280, 386] width 23 height 21
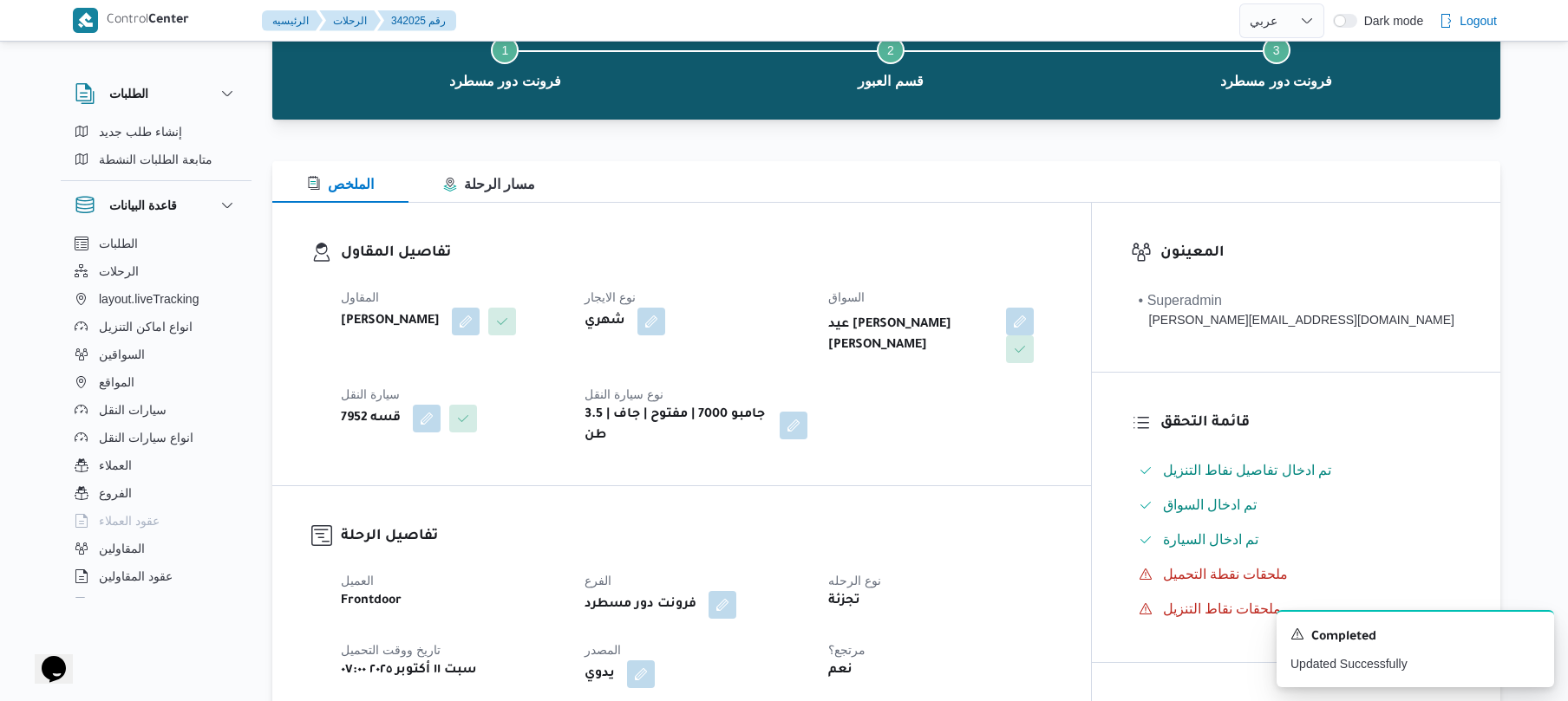
scroll to position [0, 0]
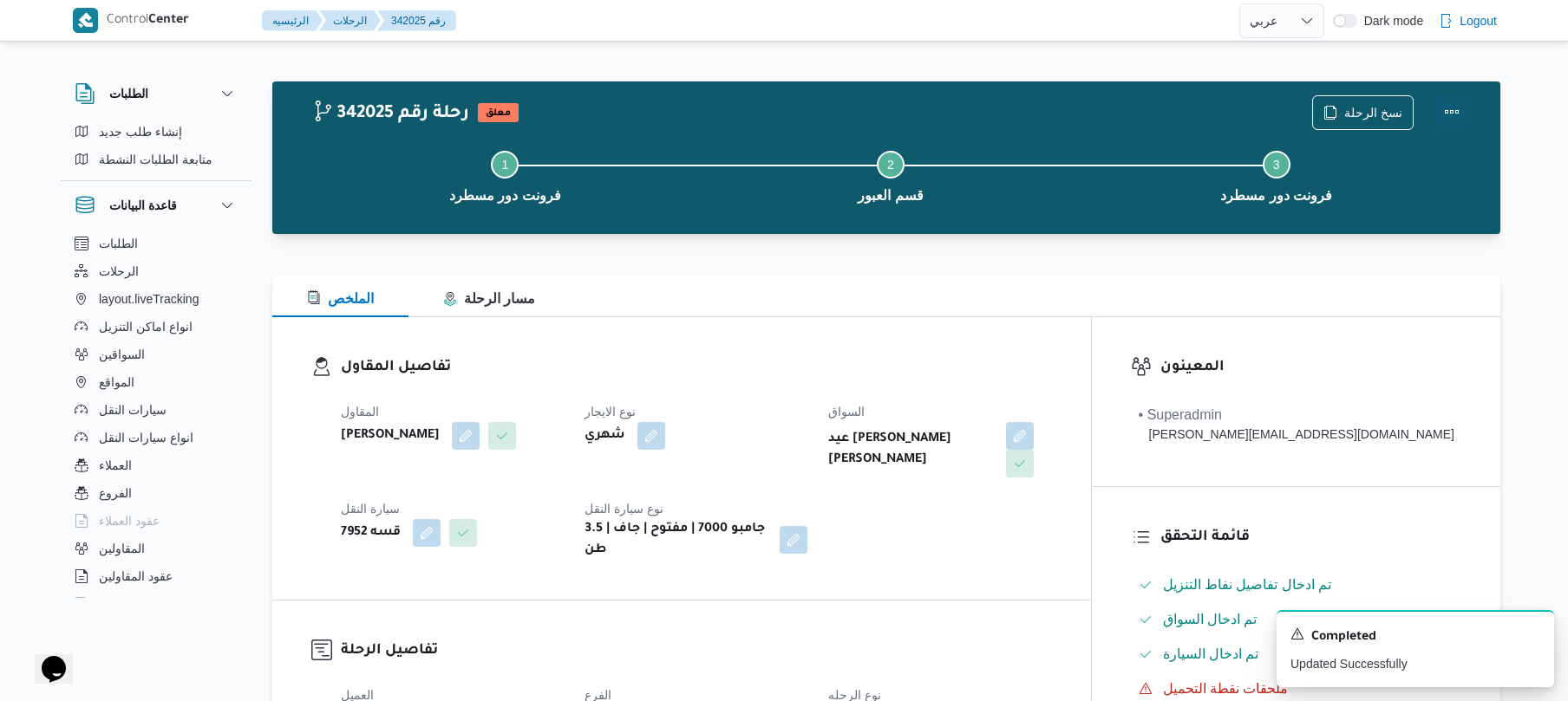
click at [1445, 101] on button "Actions" at bounding box center [1452, 112] width 35 height 35
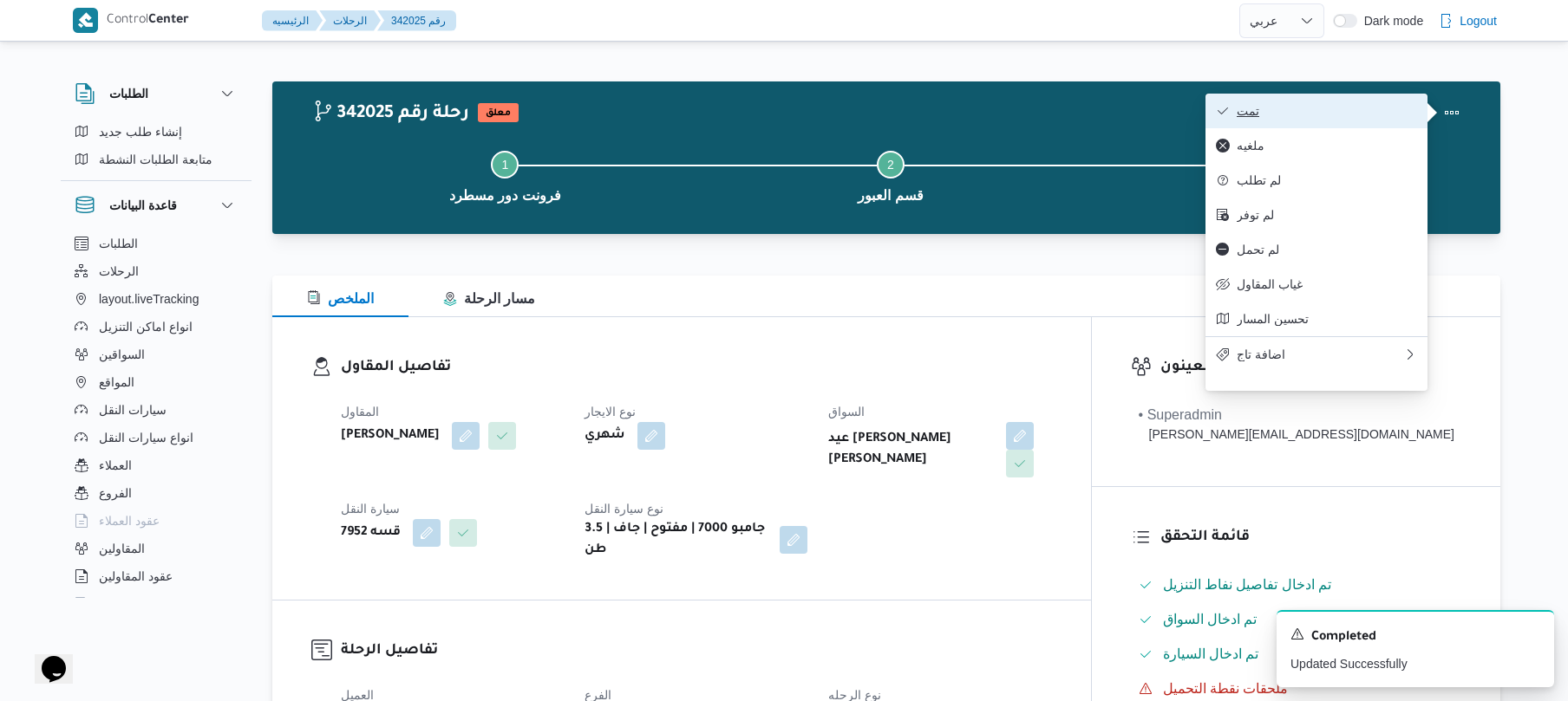
click at [1367, 111] on span "تمت" at bounding box center [1327, 111] width 181 height 14
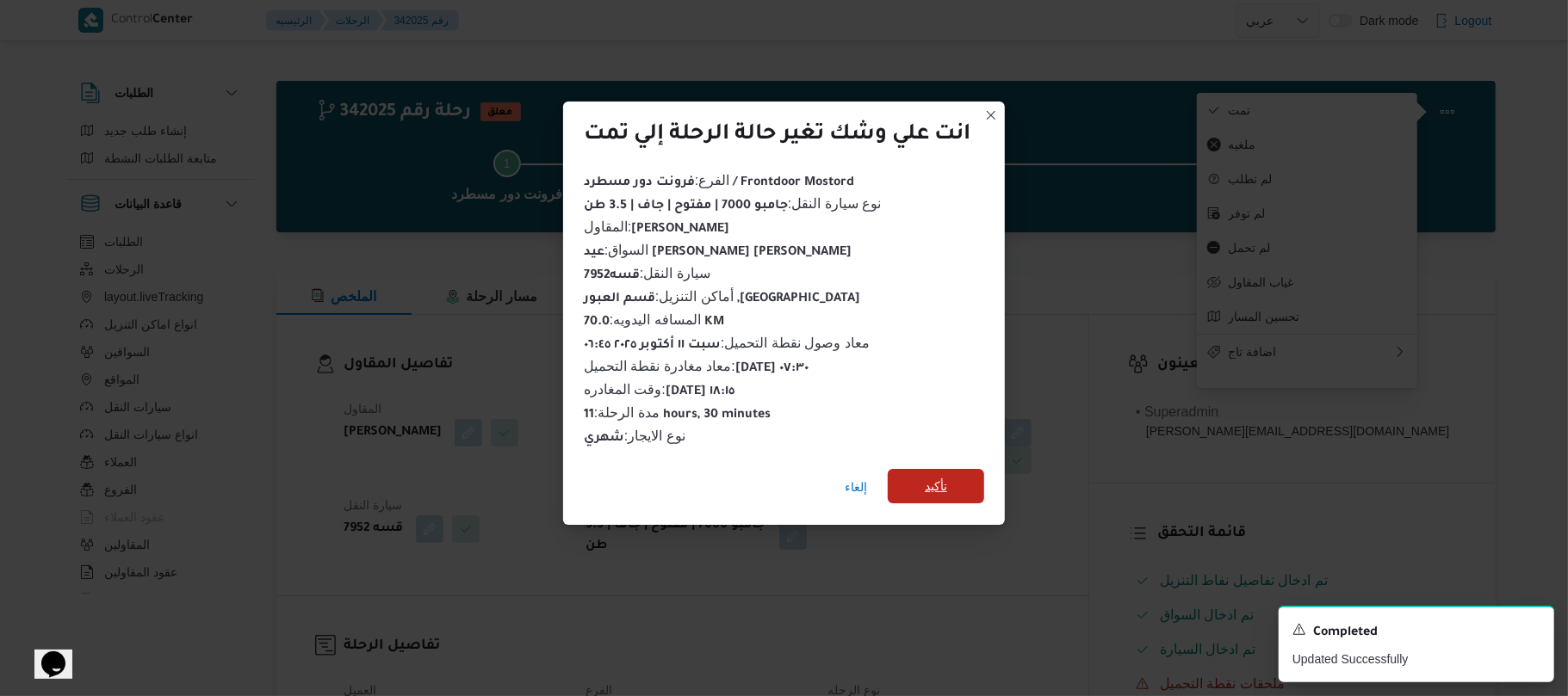
click at [941, 483] on span "تأكيد" at bounding box center [936, 486] width 23 height 21
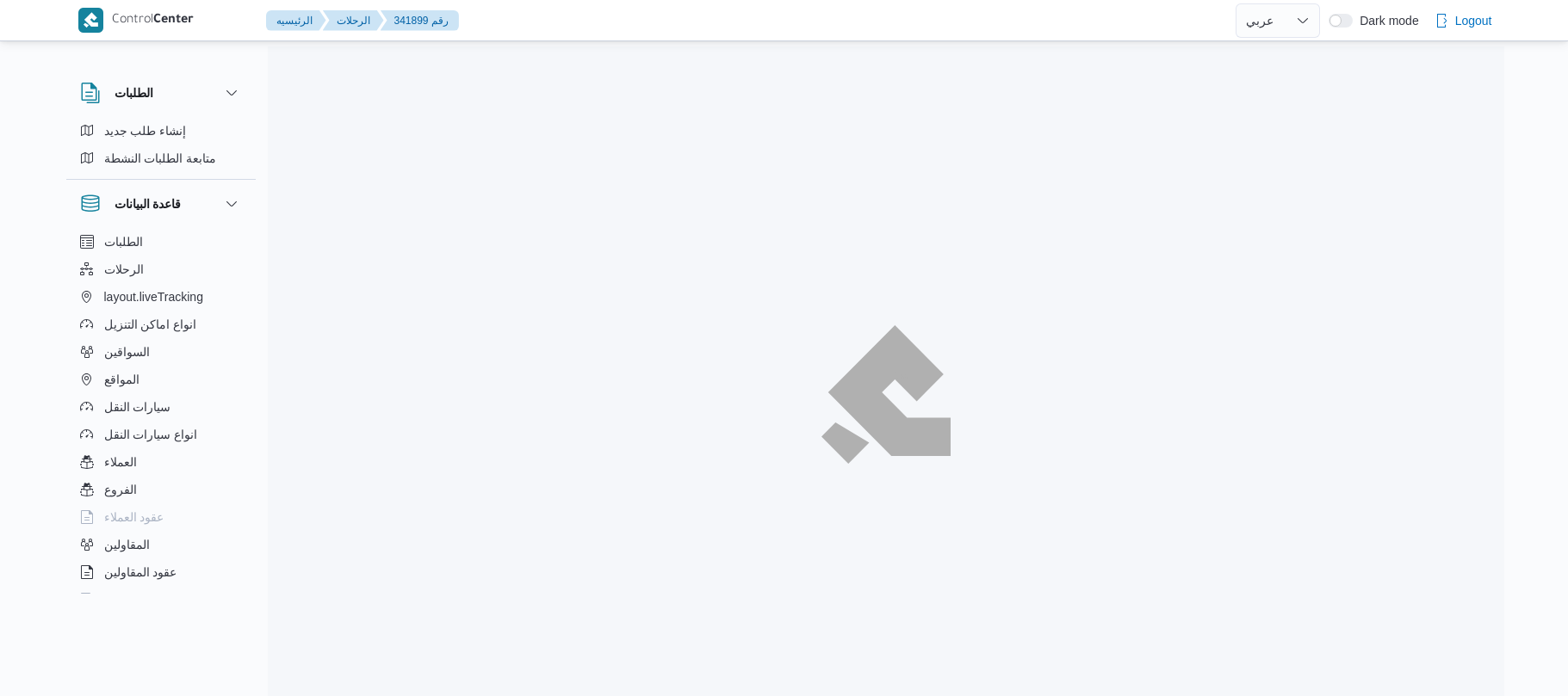
select select "ar"
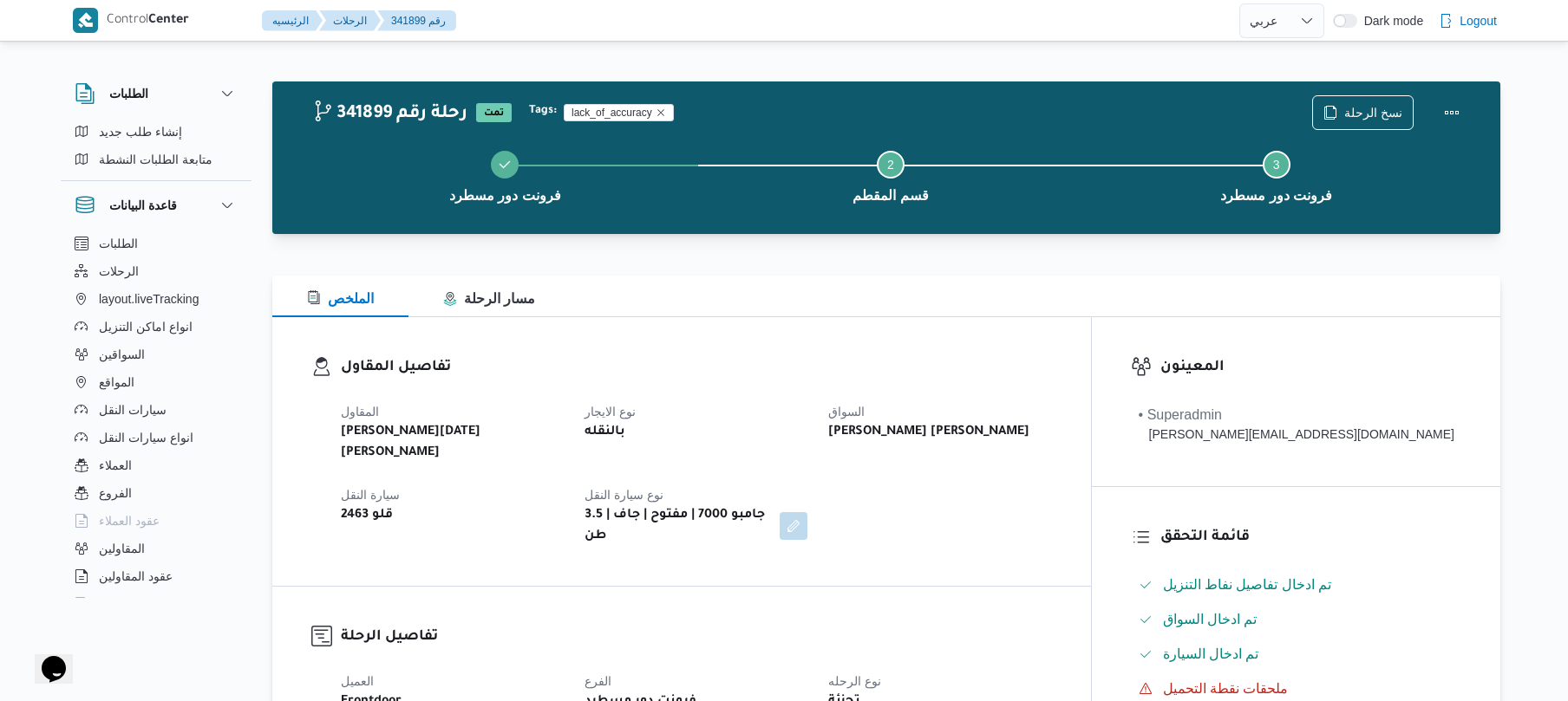
click at [876, 350] on div "تفاصيل المقاول المقاول [PERSON_NAME][DATE] [PERSON_NAME] نوع الايجار بالنقله ال…" at bounding box center [681, 451] width 819 height 268
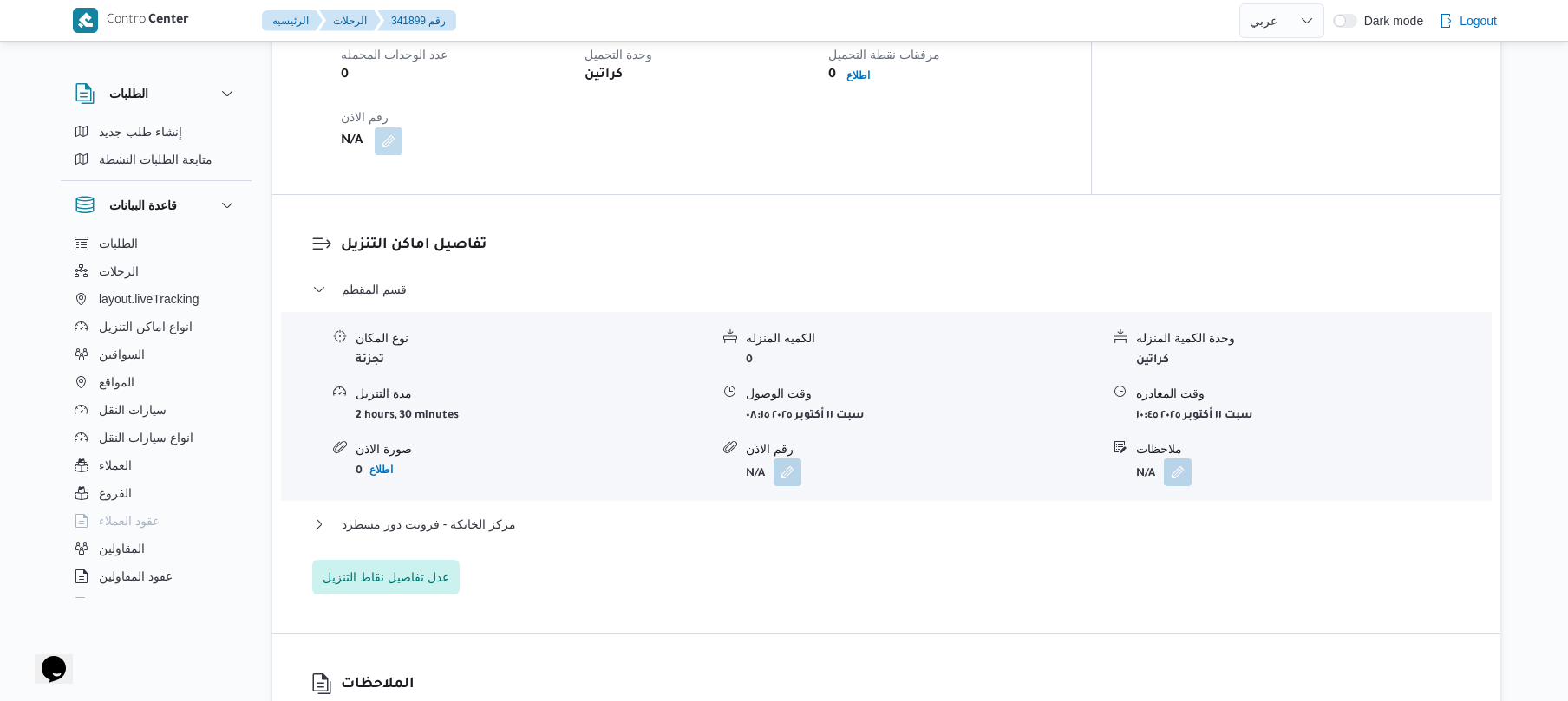
scroll to position [1294, 0]
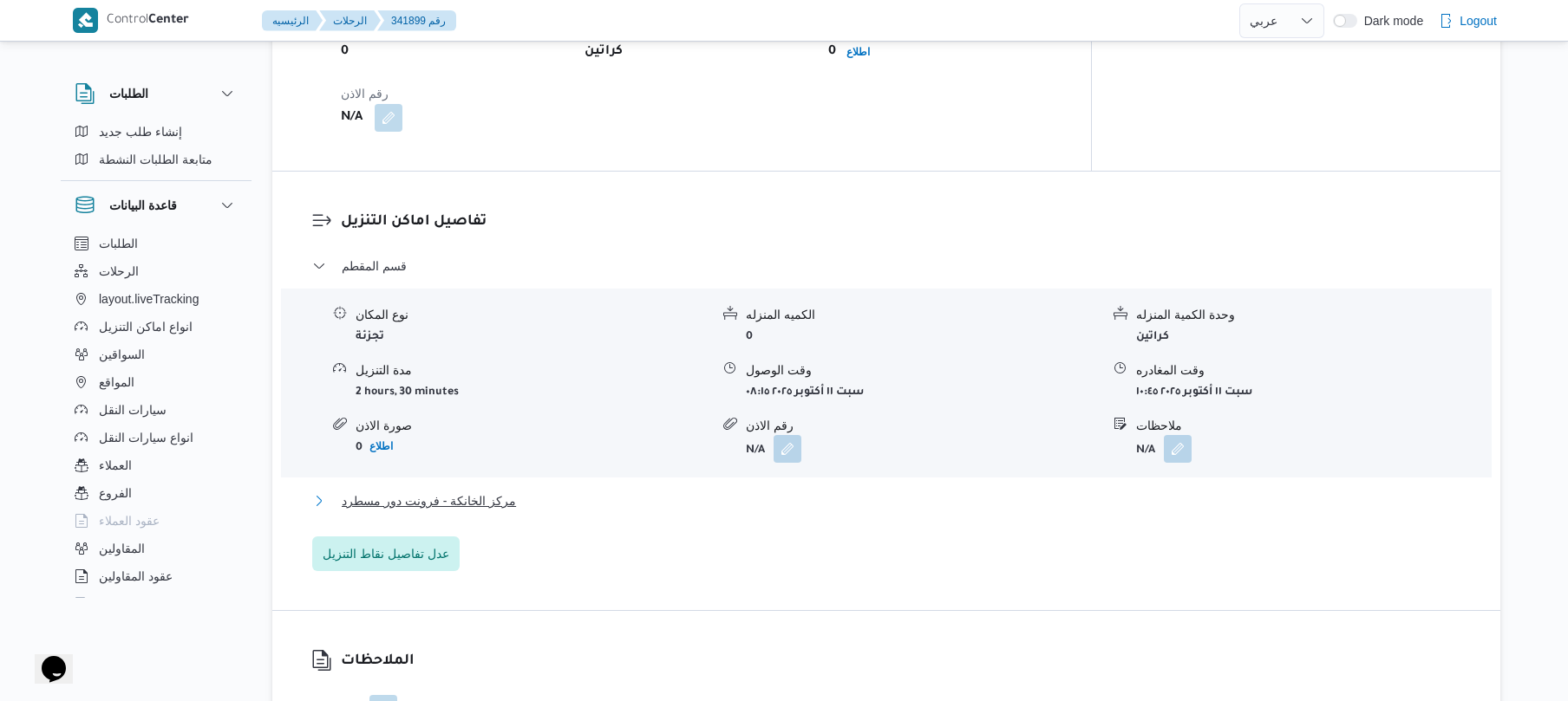
click at [761, 490] on button "مركز الخانكة - فرونت دور مسطرد" at bounding box center [887, 500] width 1149 height 21
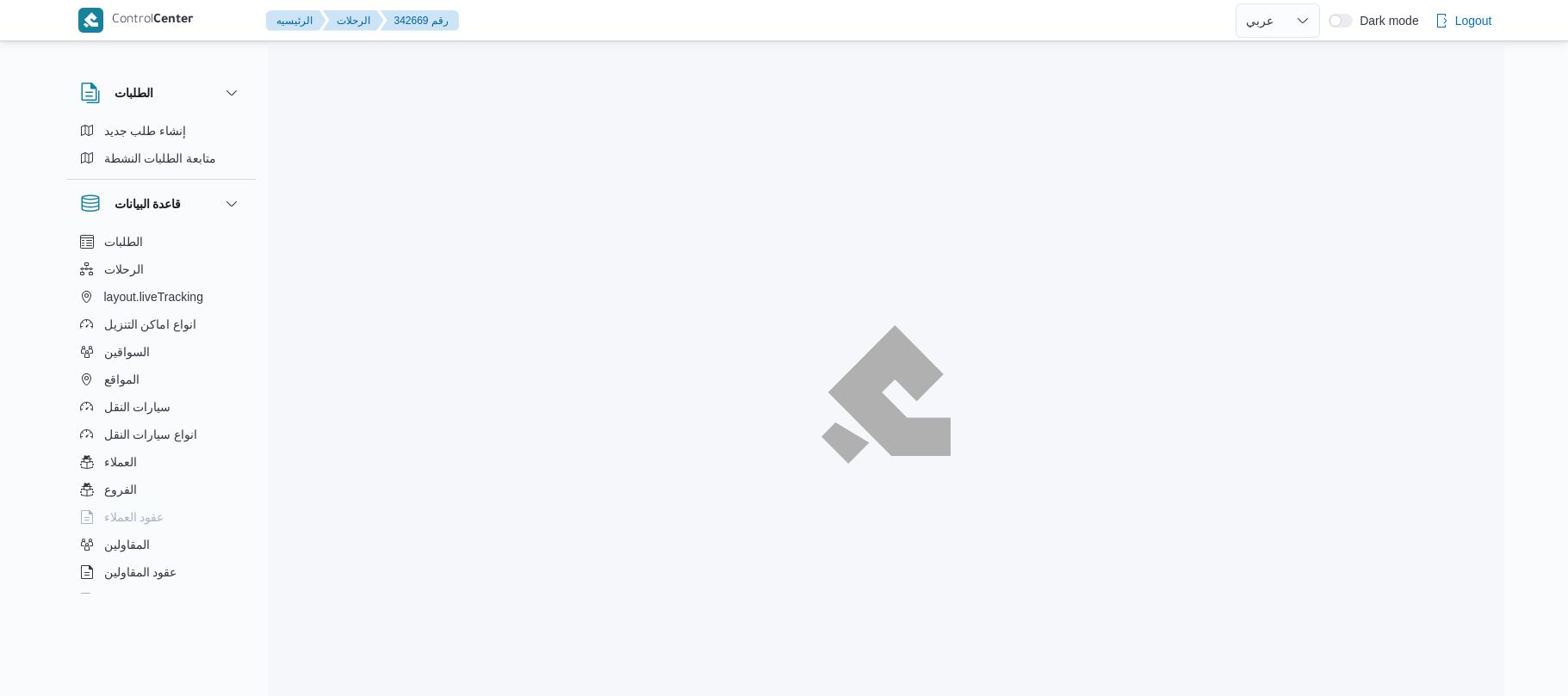
select select "ar"
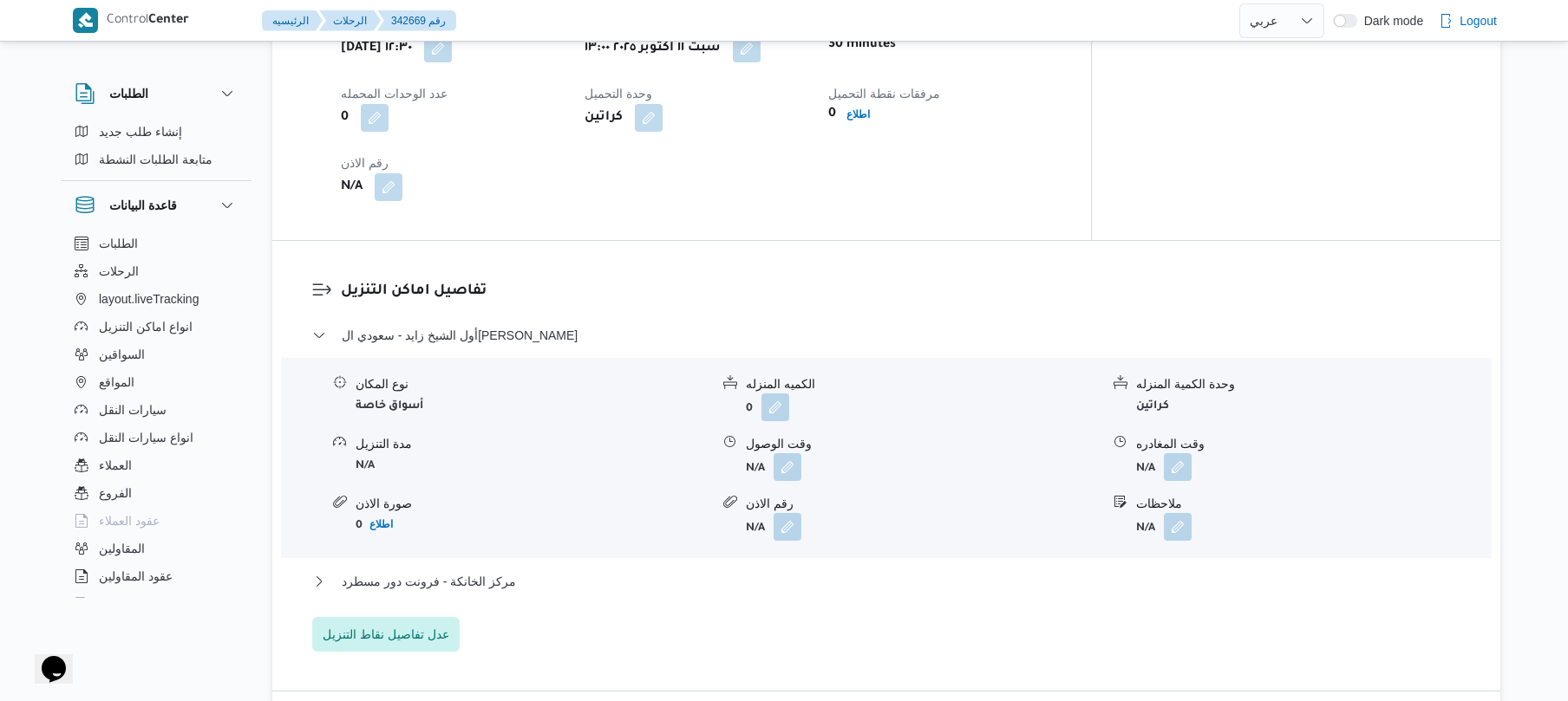
scroll to position [1201, 0]
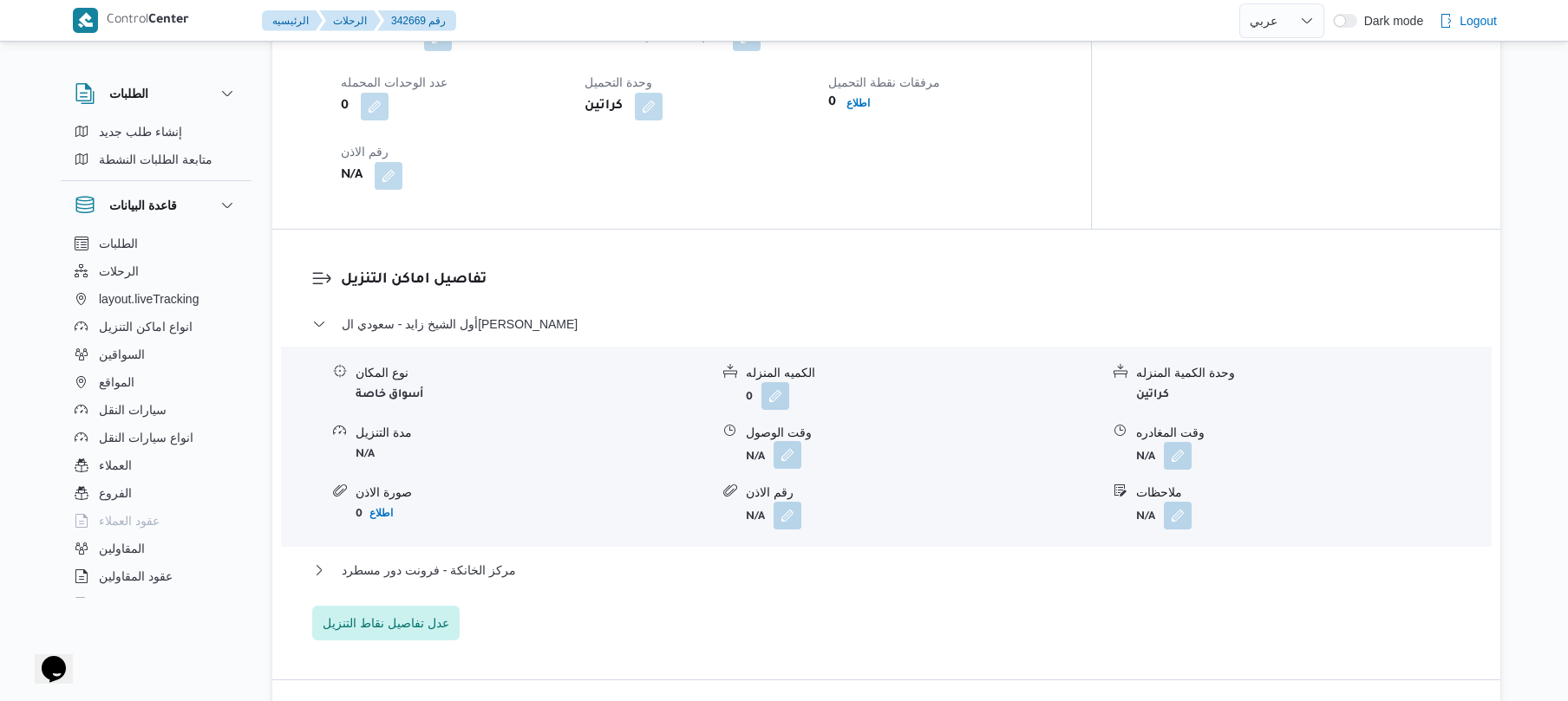
click at [785, 445] on button "button" at bounding box center [788, 455] width 28 height 27
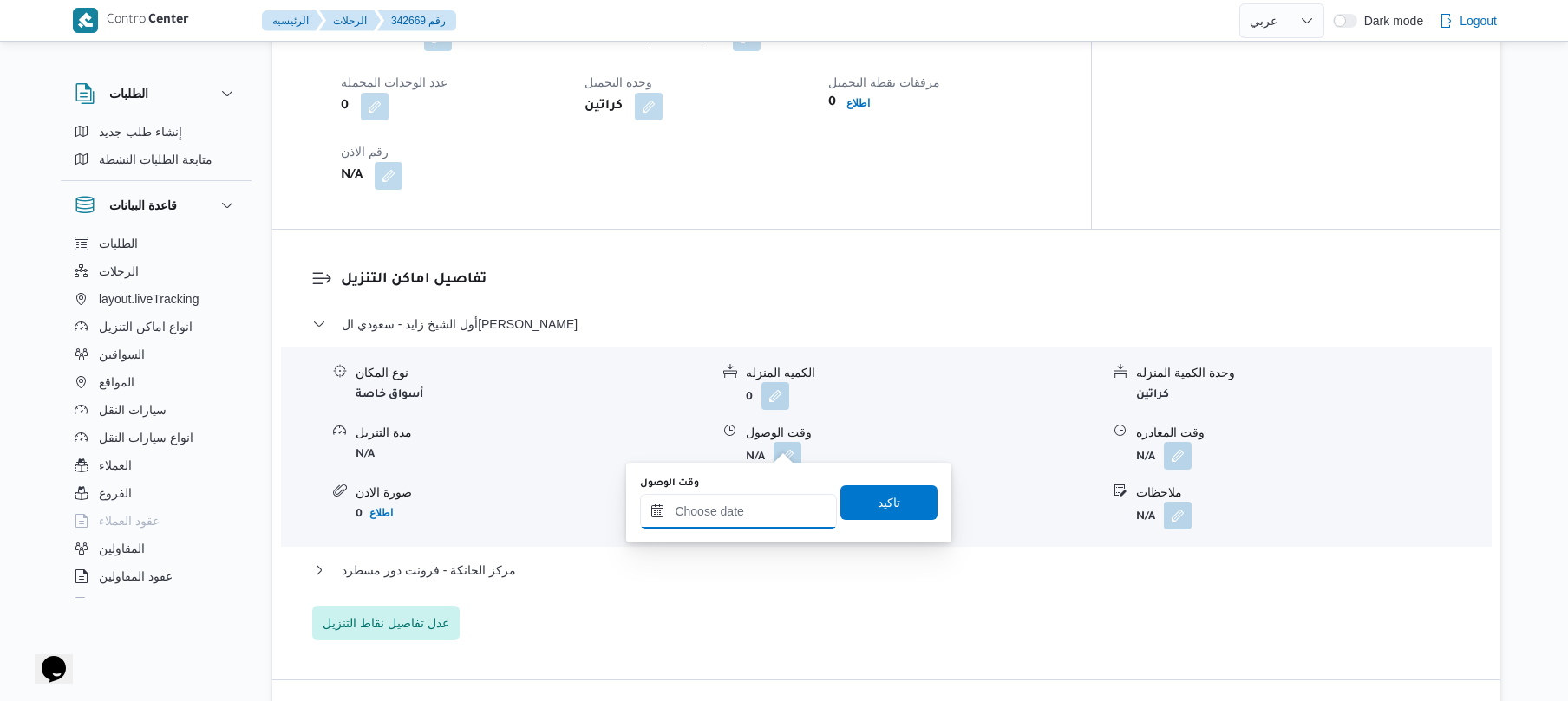
click at [731, 511] on input "وقت الوصول" at bounding box center [738, 511] width 197 height 35
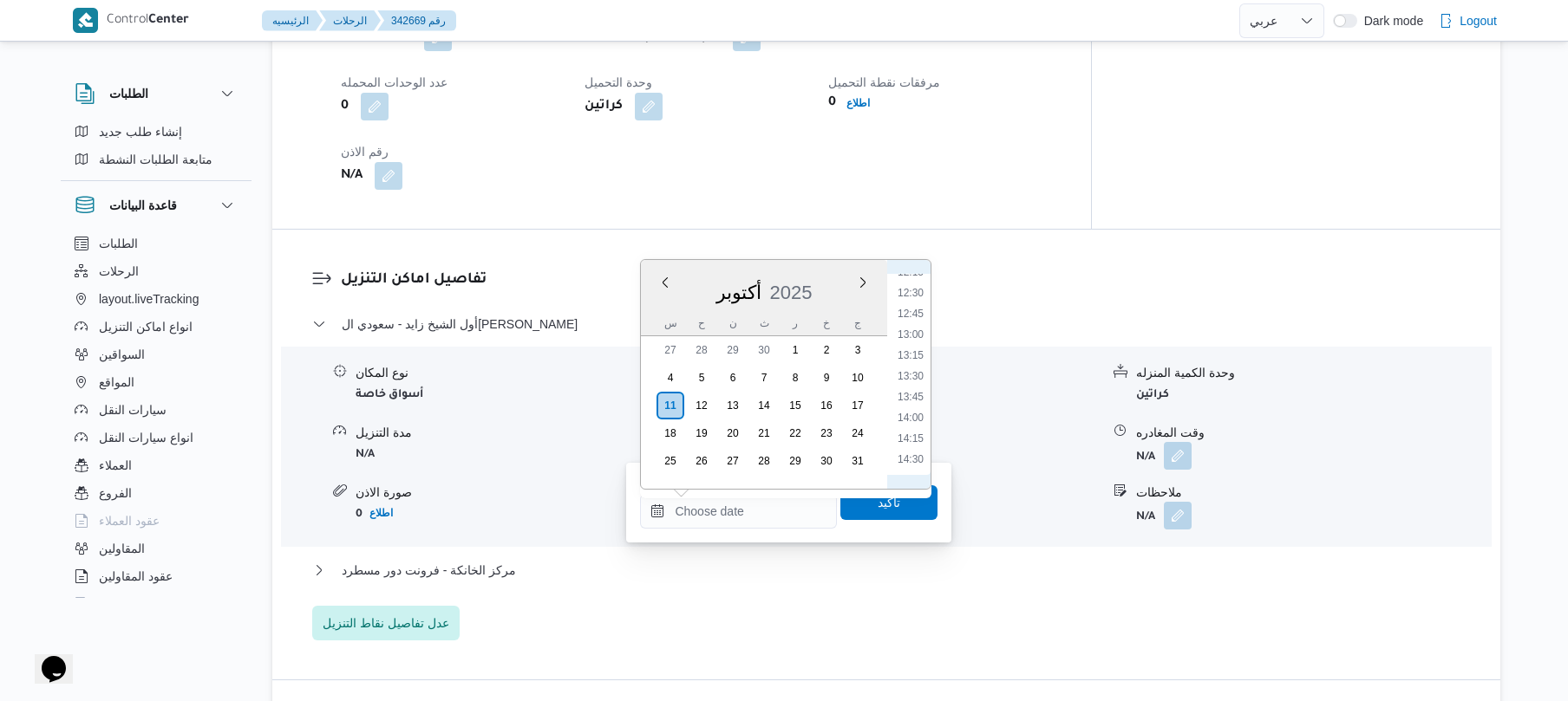
scroll to position [1092, 0]
click at [921, 359] on li "14:00" at bounding box center [911, 355] width 40 height 17
type input "[DATE] ١٤:٠٠"
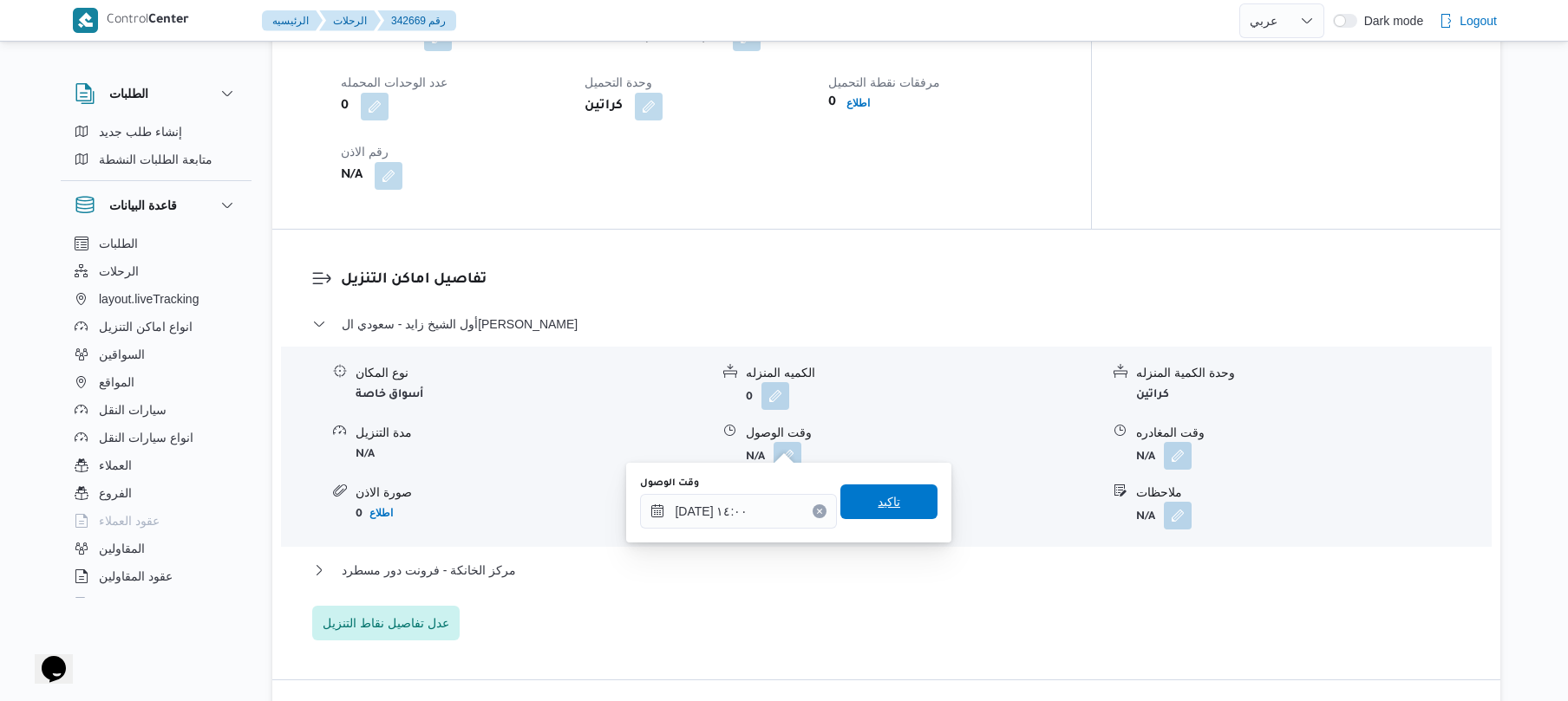
click at [878, 492] on span "تاكيد" at bounding box center [889, 501] width 23 height 21
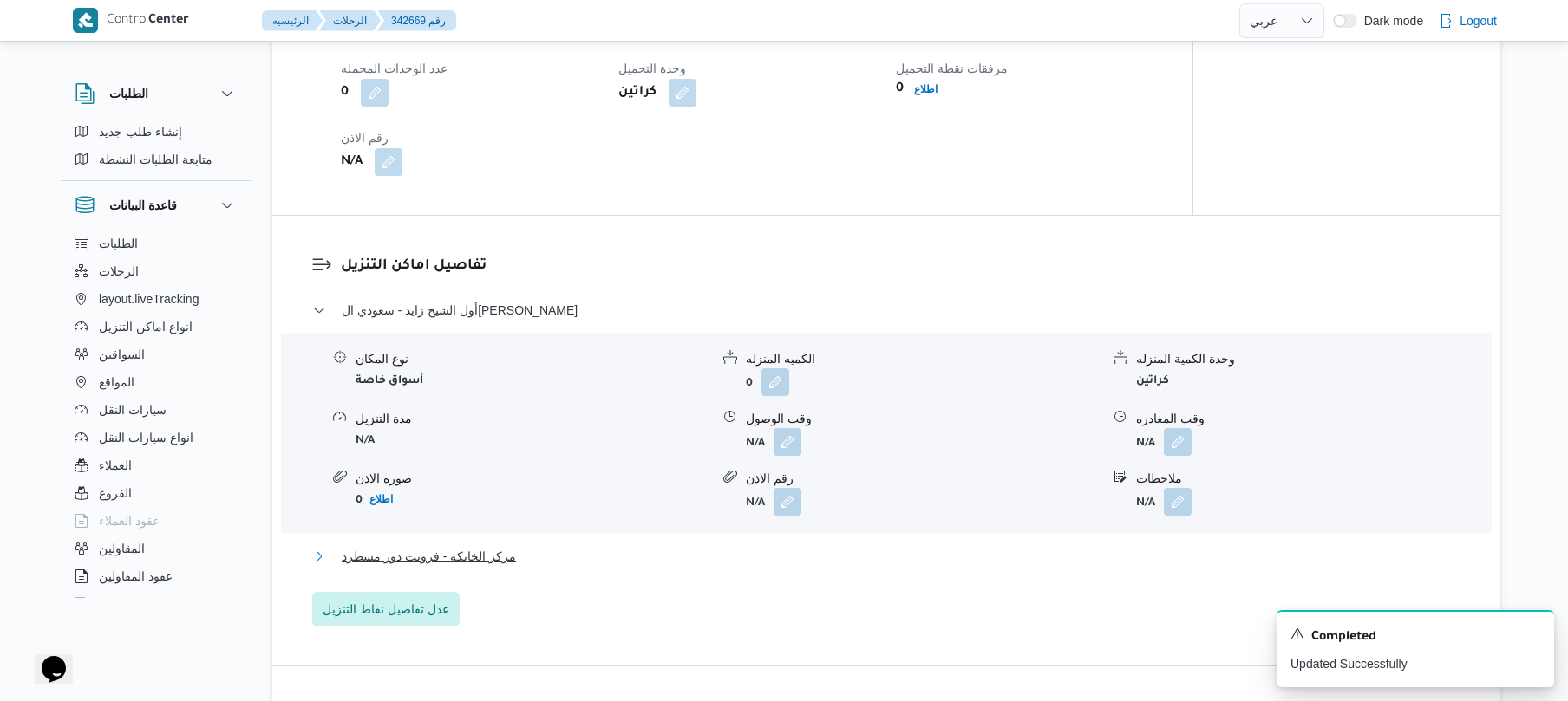
click at [745, 556] on button "مركز الخانكة - فرونت دور مسطرد" at bounding box center [887, 556] width 1149 height 21
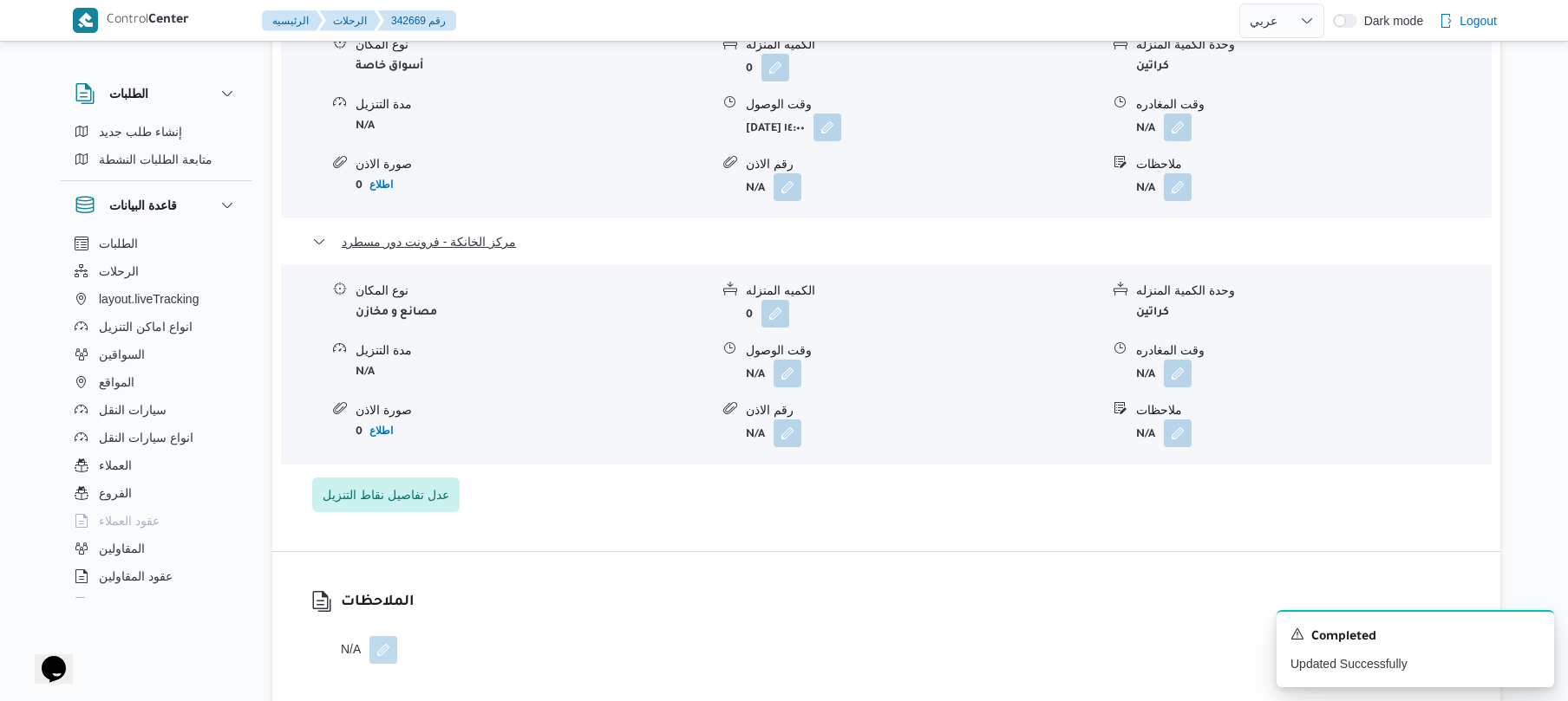
scroll to position [1710, 0]
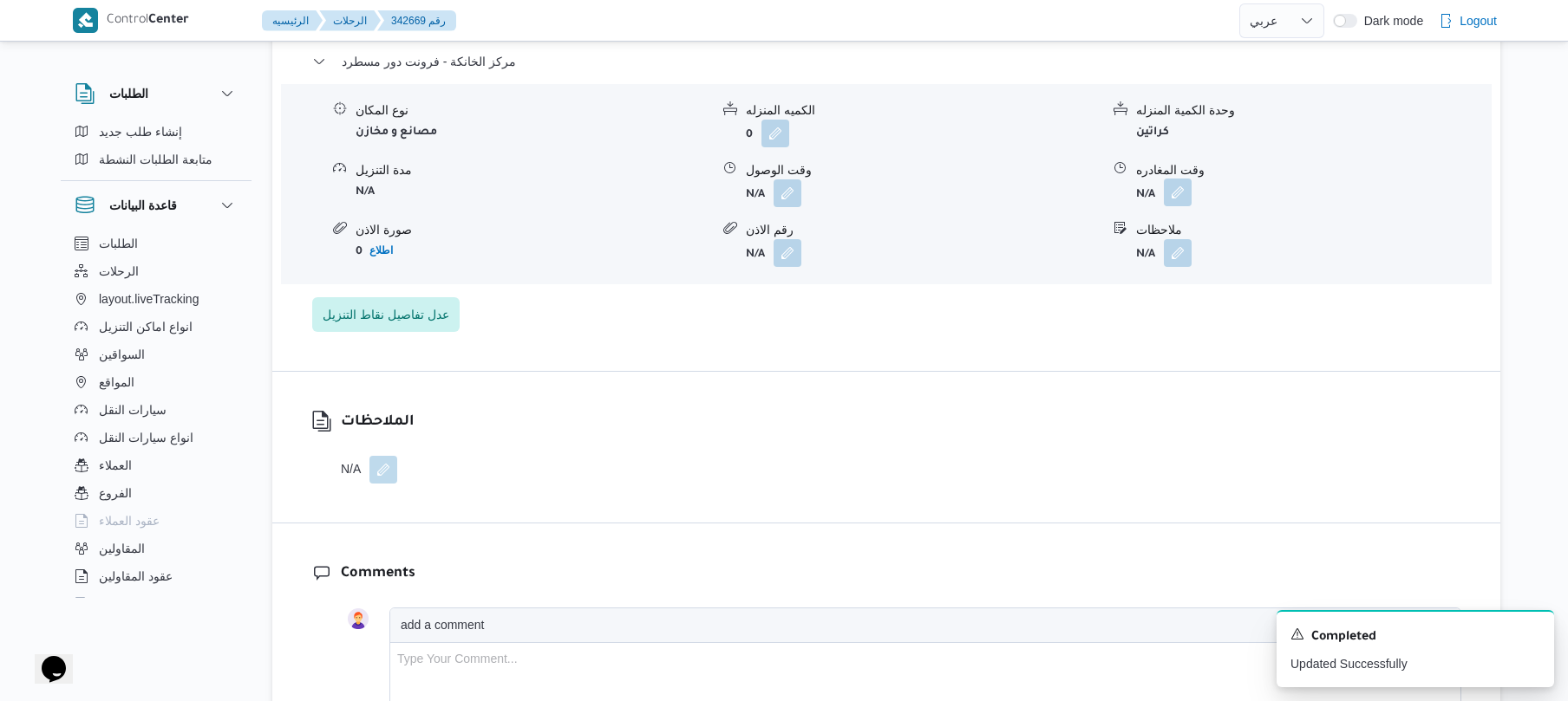
click at [1174, 184] on button "button" at bounding box center [1178, 192] width 28 height 27
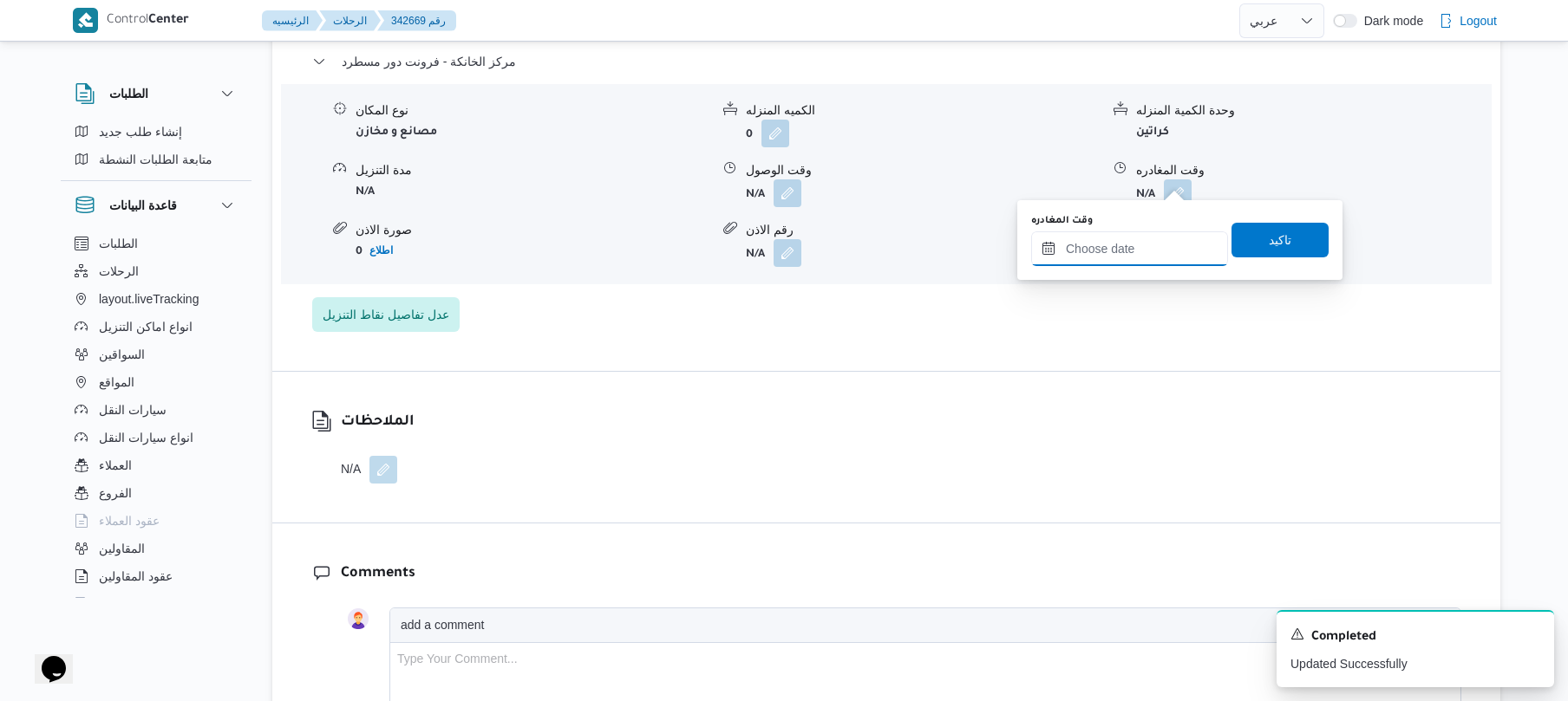
click at [1109, 235] on input "وقت المغادره" at bounding box center [1130, 249] width 197 height 35
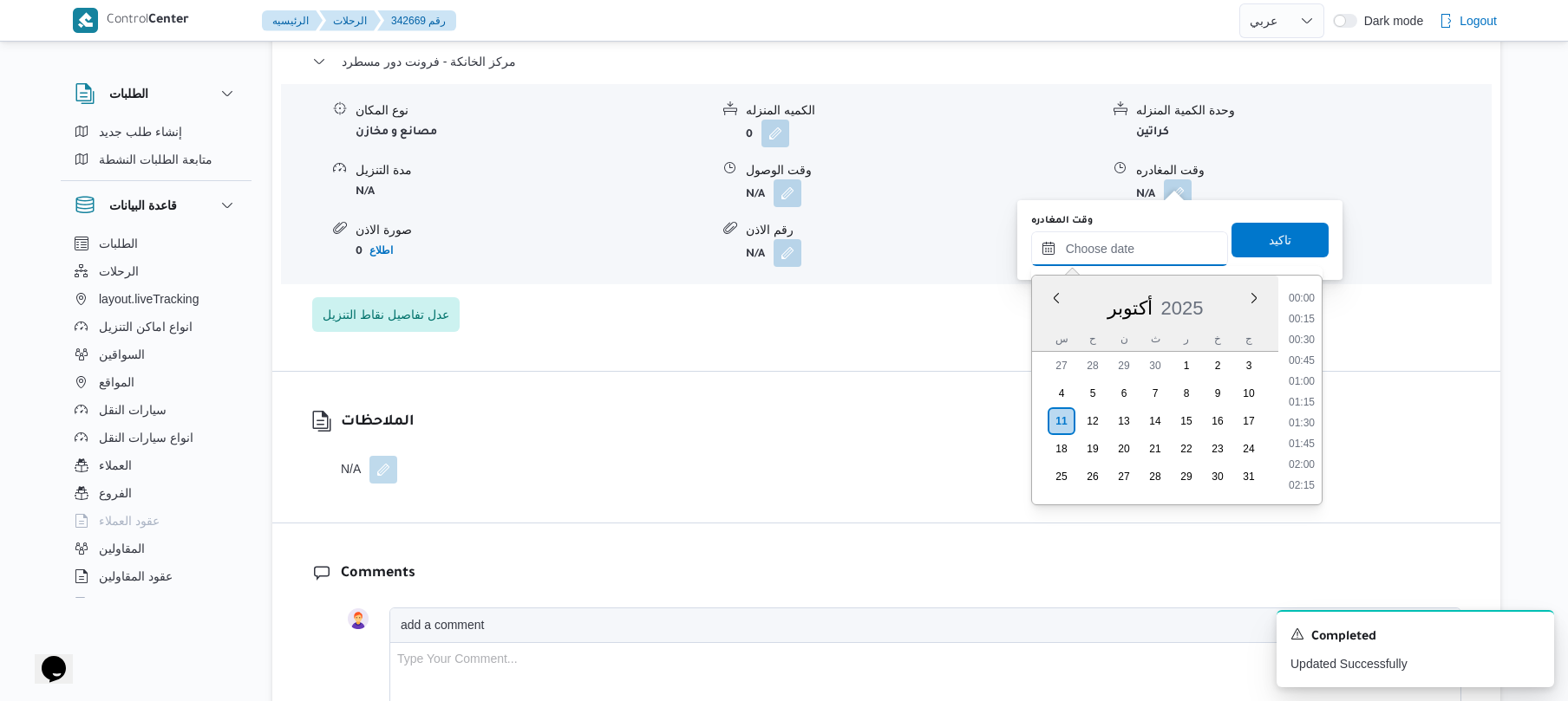
scroll to position [1519, 0]
click at [1307, 389] on ul "00:00 00:15 00:30 00:45 01:00 01:15 01:30 01:45 02:00 02:15 02:30 02:45 03:00 0…" at bounding box center [1302, 389] width 40 height 201
click at [1303, 400] on li "19:30" at bounding box center [1302, 401] width 40 height 17
type input "[DATE] ١٩:٣٠"
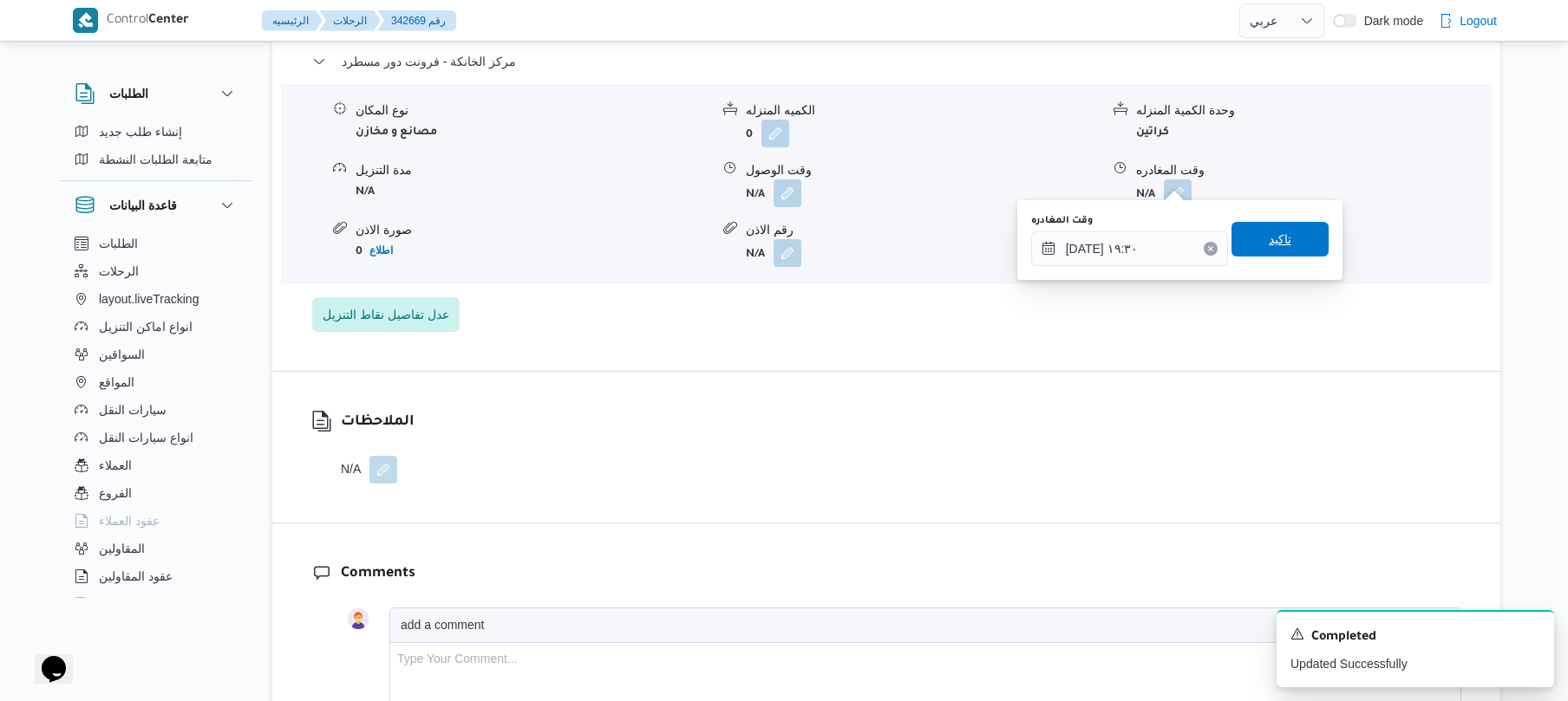
click at [1275, 243] on span "تاكيد" at bounding box center [1280, 239] width 23 height 21
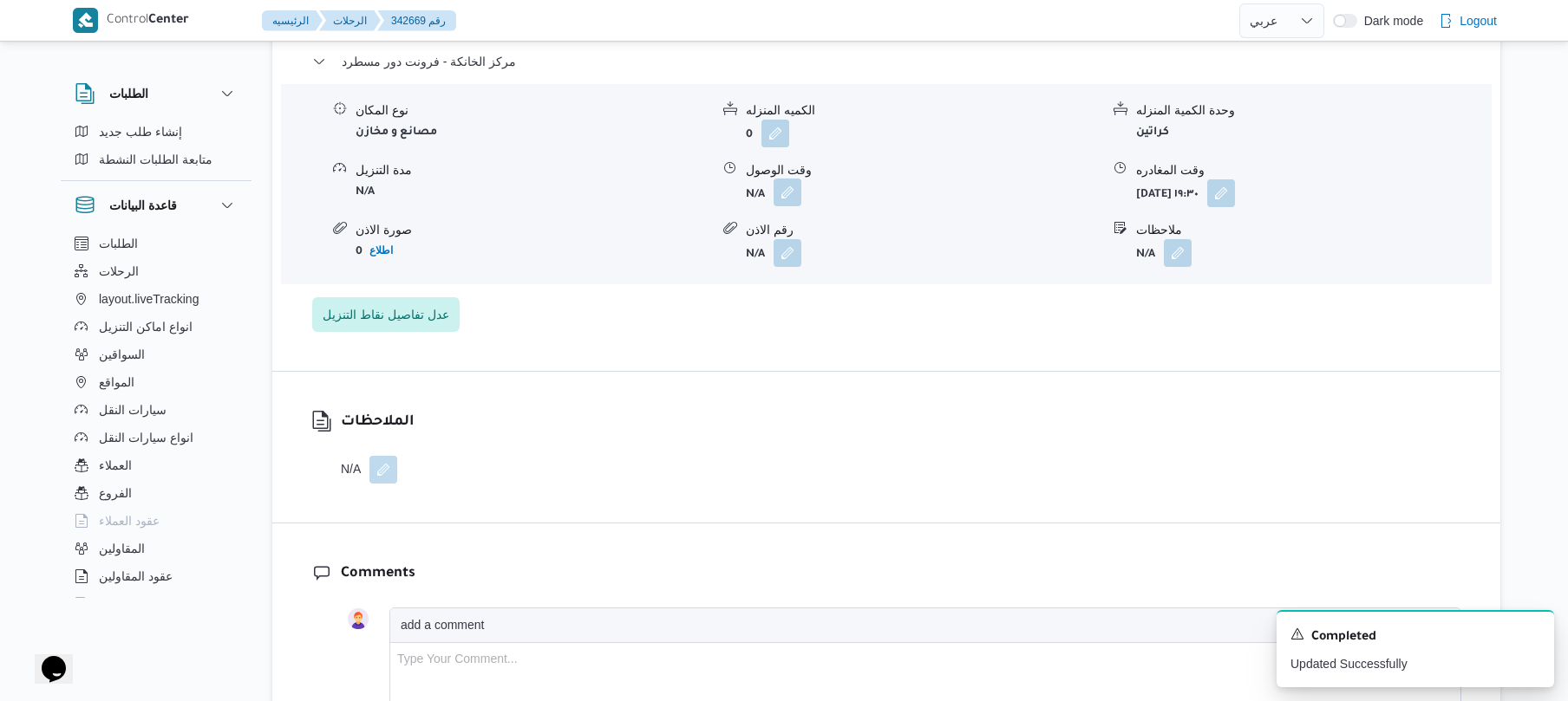
click at [789, 182] on button "button" at bounding box center [788, 192] width 28 height 27
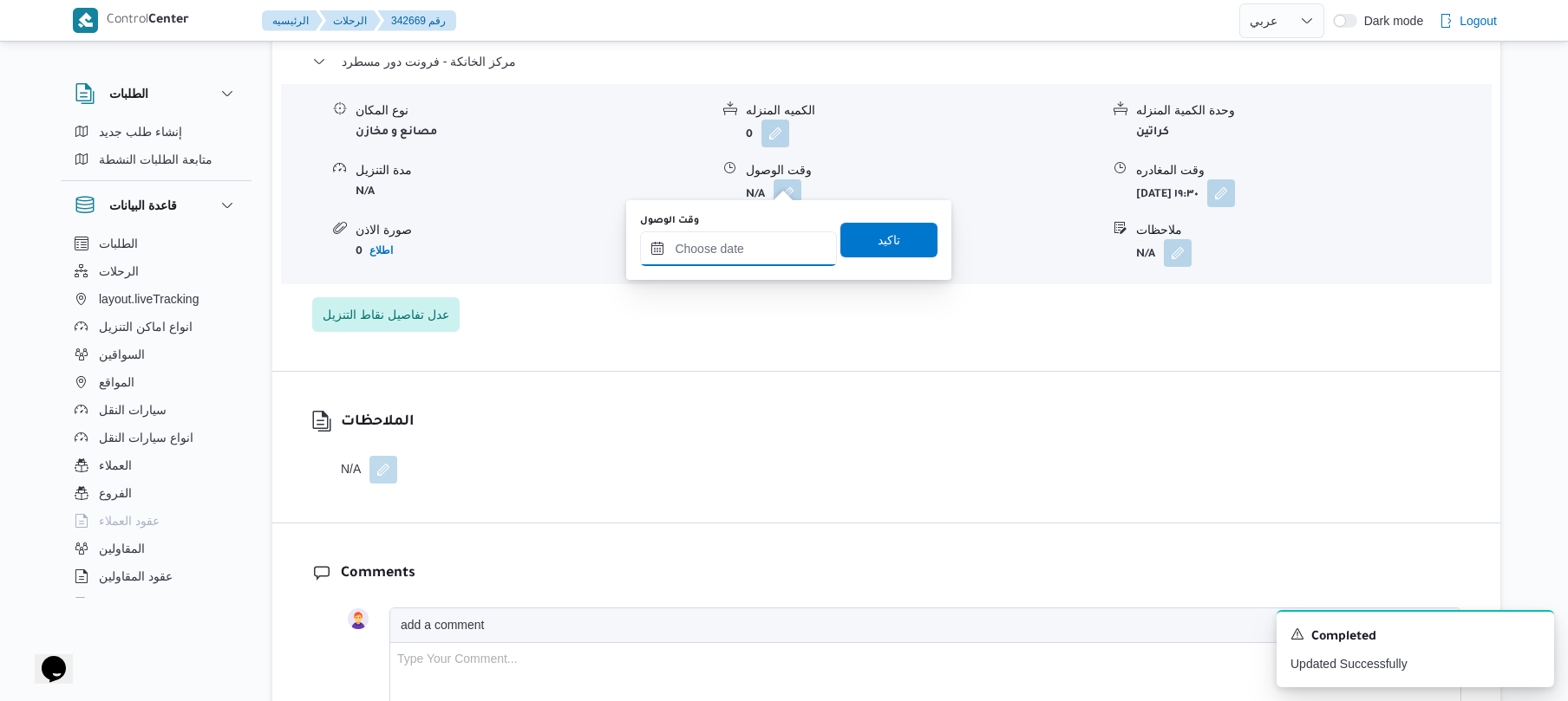
click at [778, 254] on input "وقت الوصول" at bounding box center [738, 249] width 197 height 35
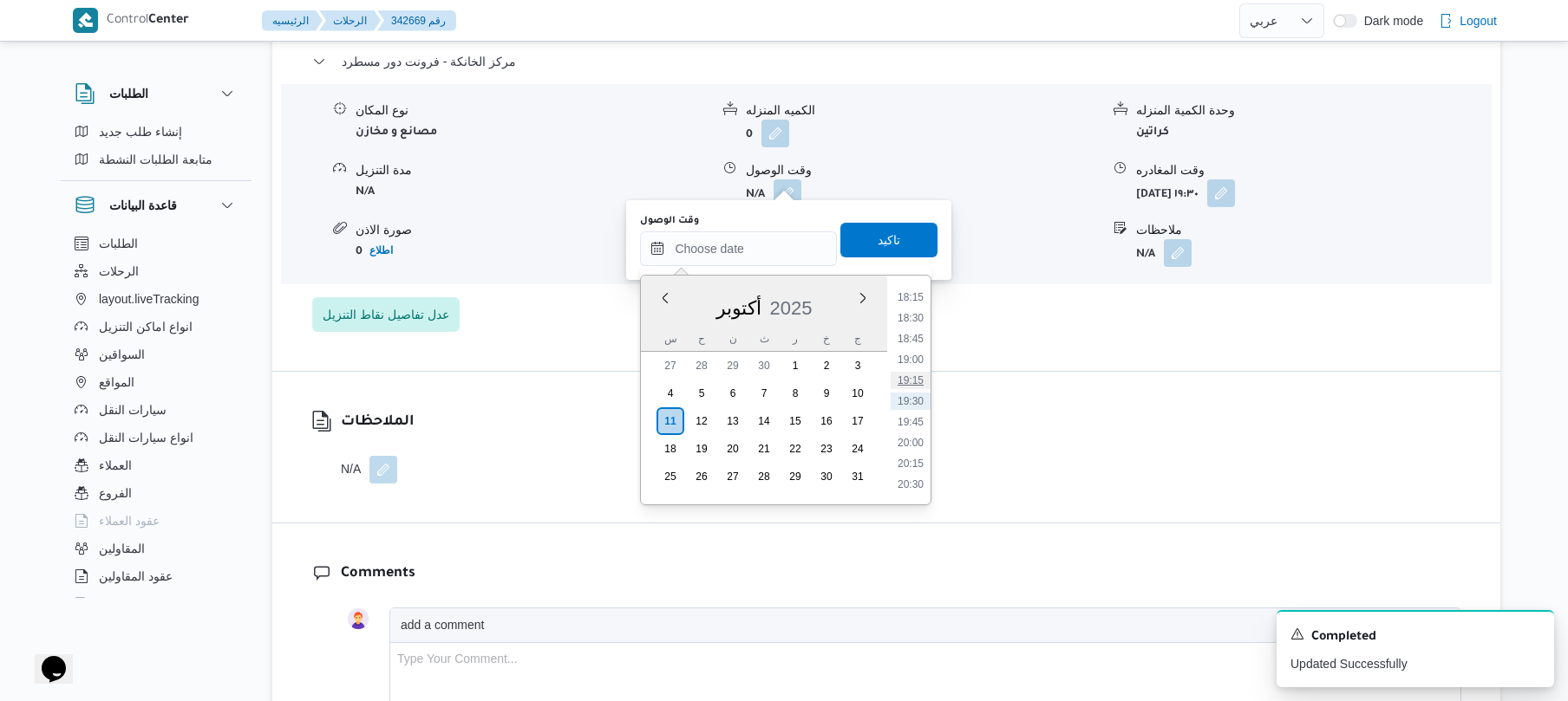
click at [917, 378] on li "19:15" at bounding box center [911, 380] width 40 height 17
type input "١١/١٠/٢٠٢٥ ١٩:١٥"
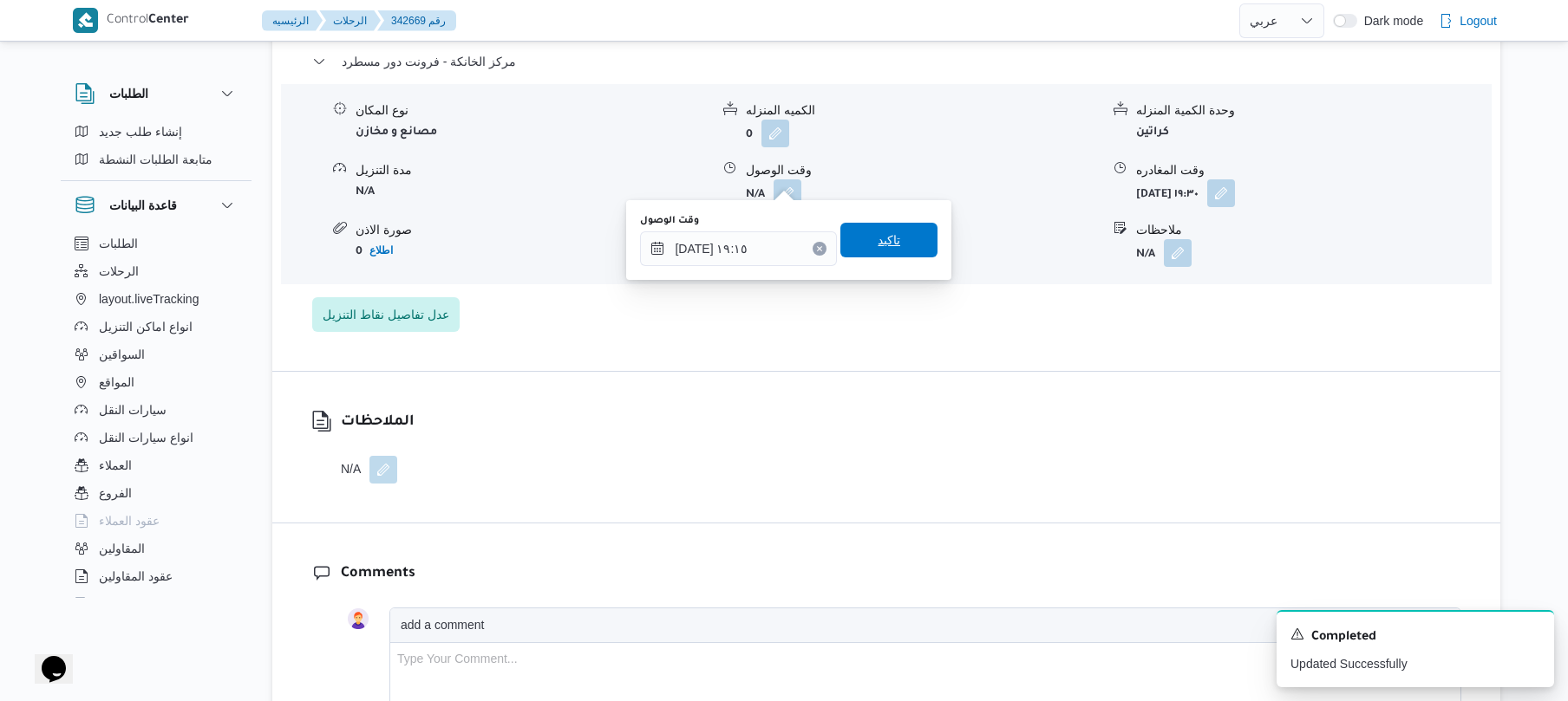
click at [885, 240] on span "تاكيد" at bounding box center [889, 240] width 23 height 21
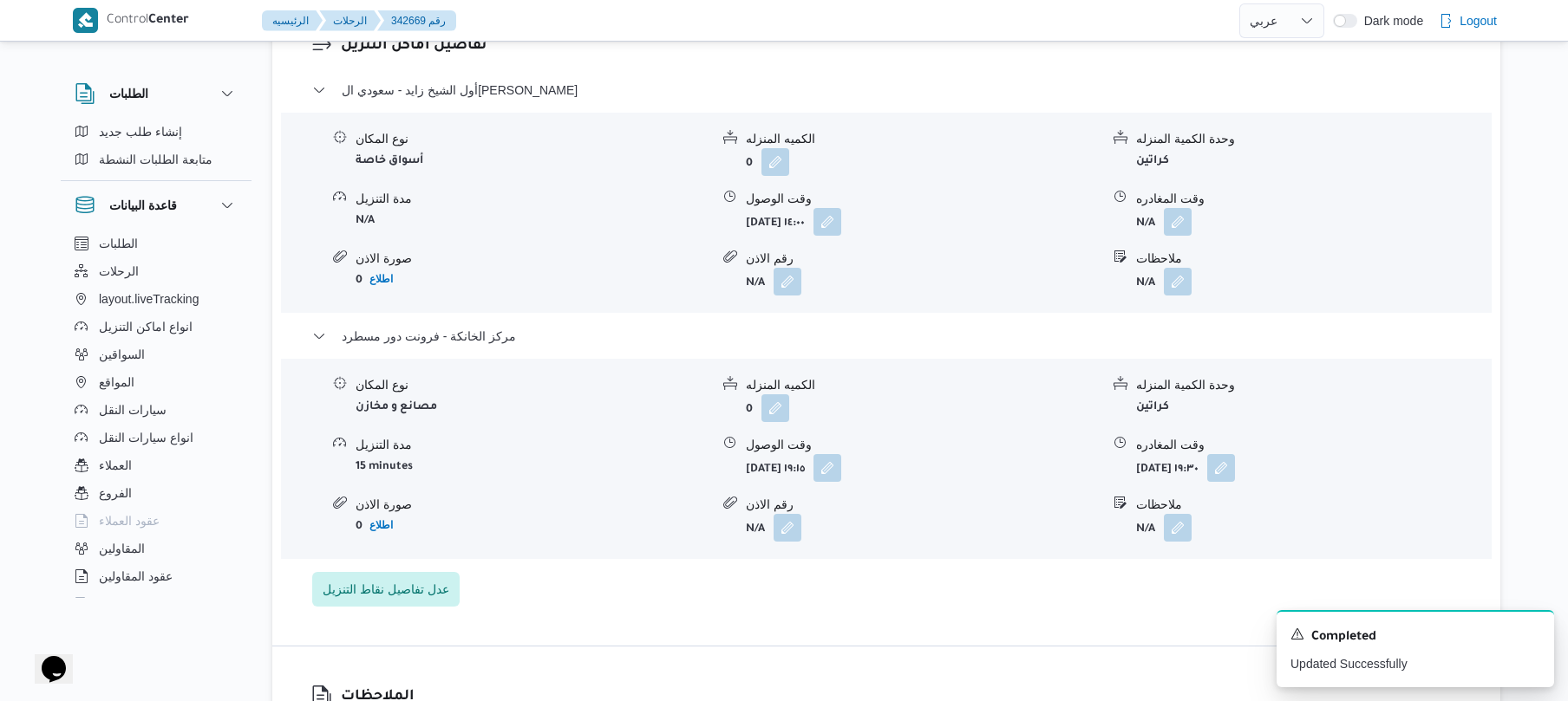
scroll to position [1433, 0]
click at [1180, 220] on button "button" at bounding box center [1178, 224] width 28 height 27
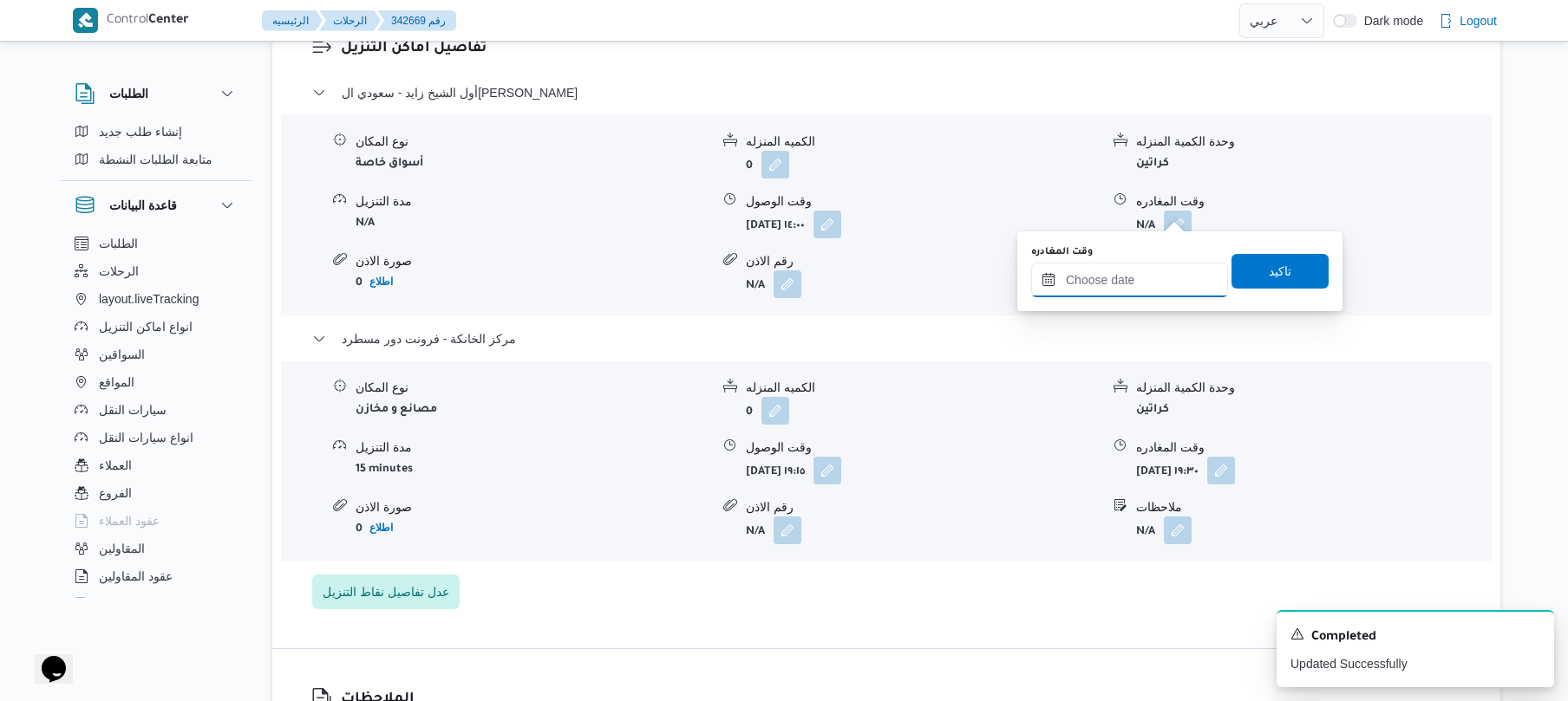
click at [1100, 281] on input "وقت المغادره" at bounding box center [1130, 280] width 197 height 35
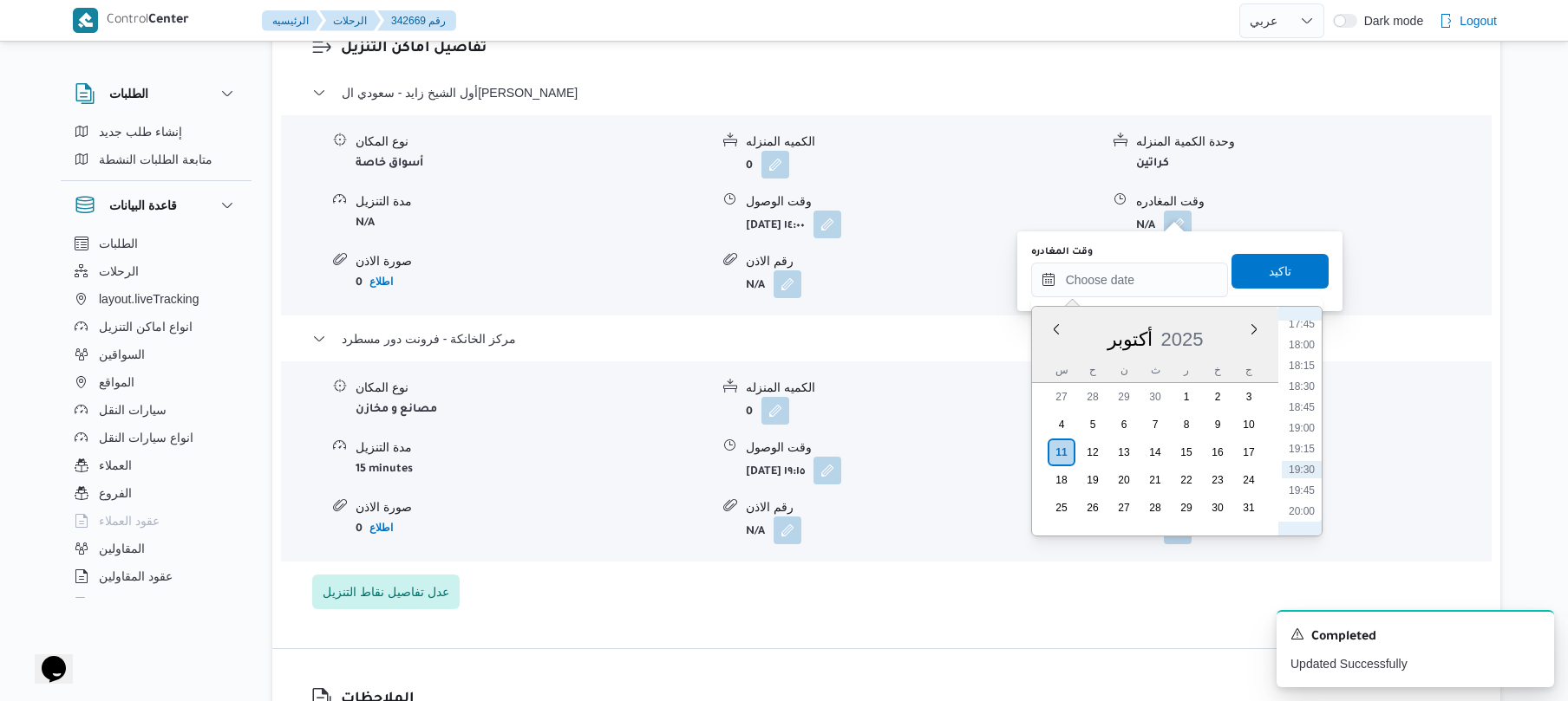
scroll to position [1519, 0]
click at [1309, 352] on li "18:30" at bounding box center [1302, 349] width 40 height 17
type input "[DATE] ١٨:٣٠"
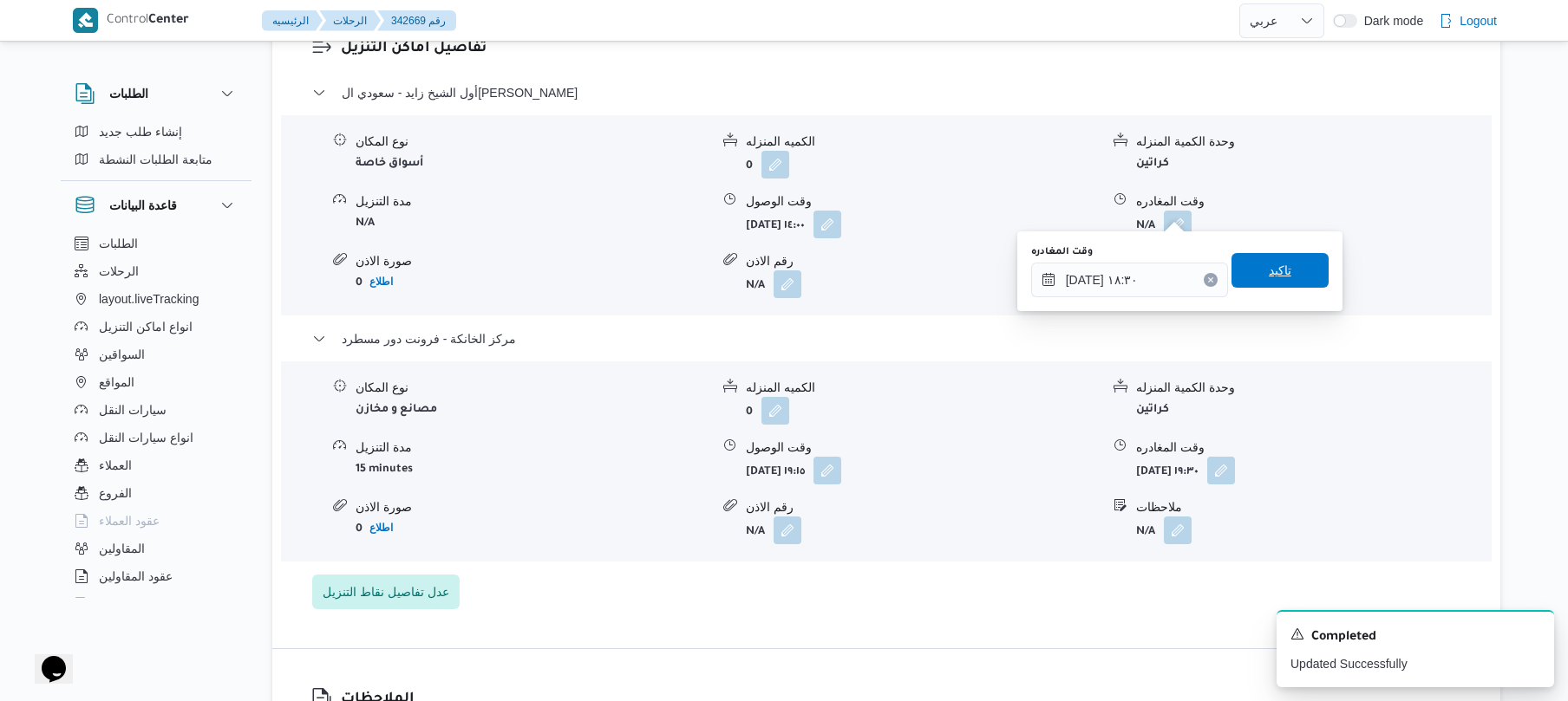
click at [1277, 274] on span "تاكيد" at bounding box center [1280, 270] width 23 height 21
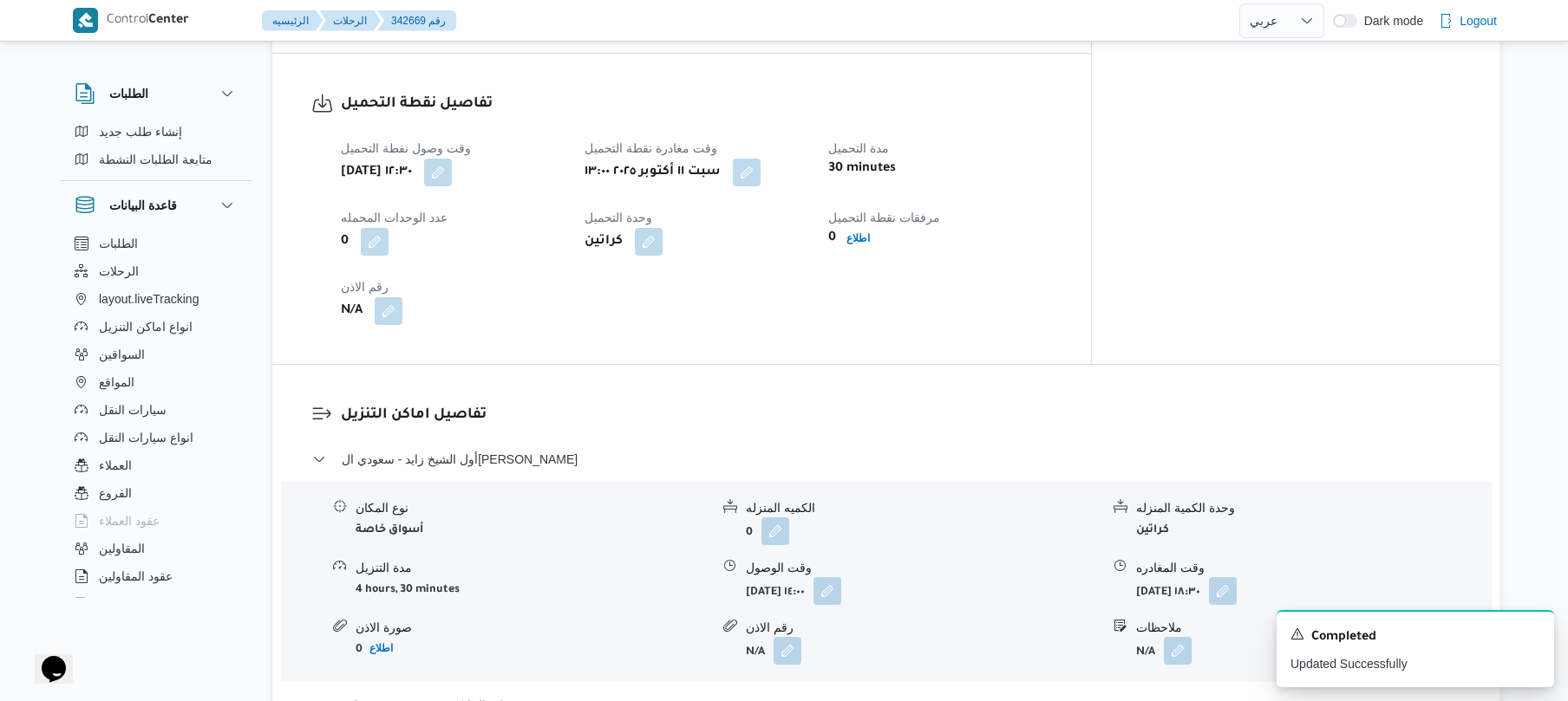
scroll to position [0, 0]
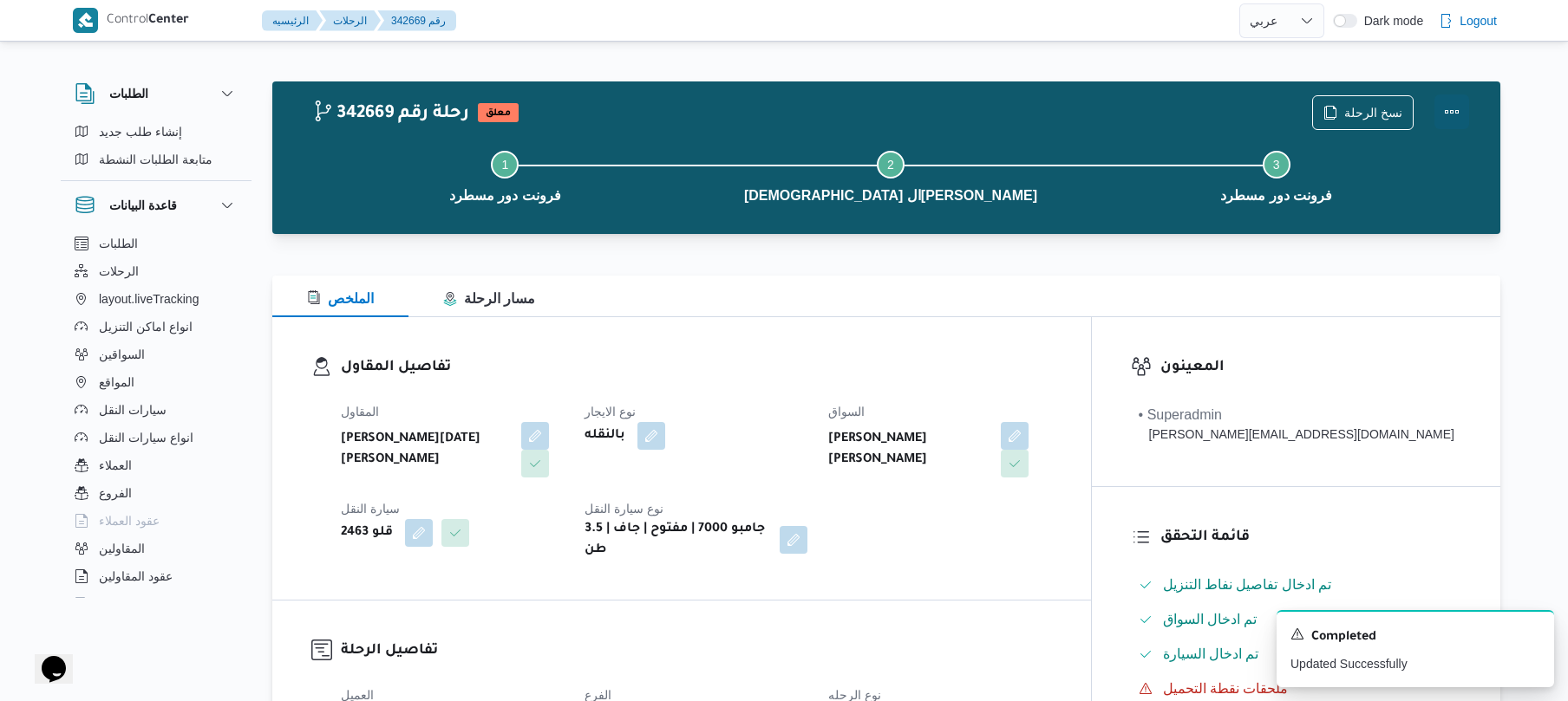
click at [1457, 113] on button "Actions" at bounding box center [1452, 112] width 35 height 35
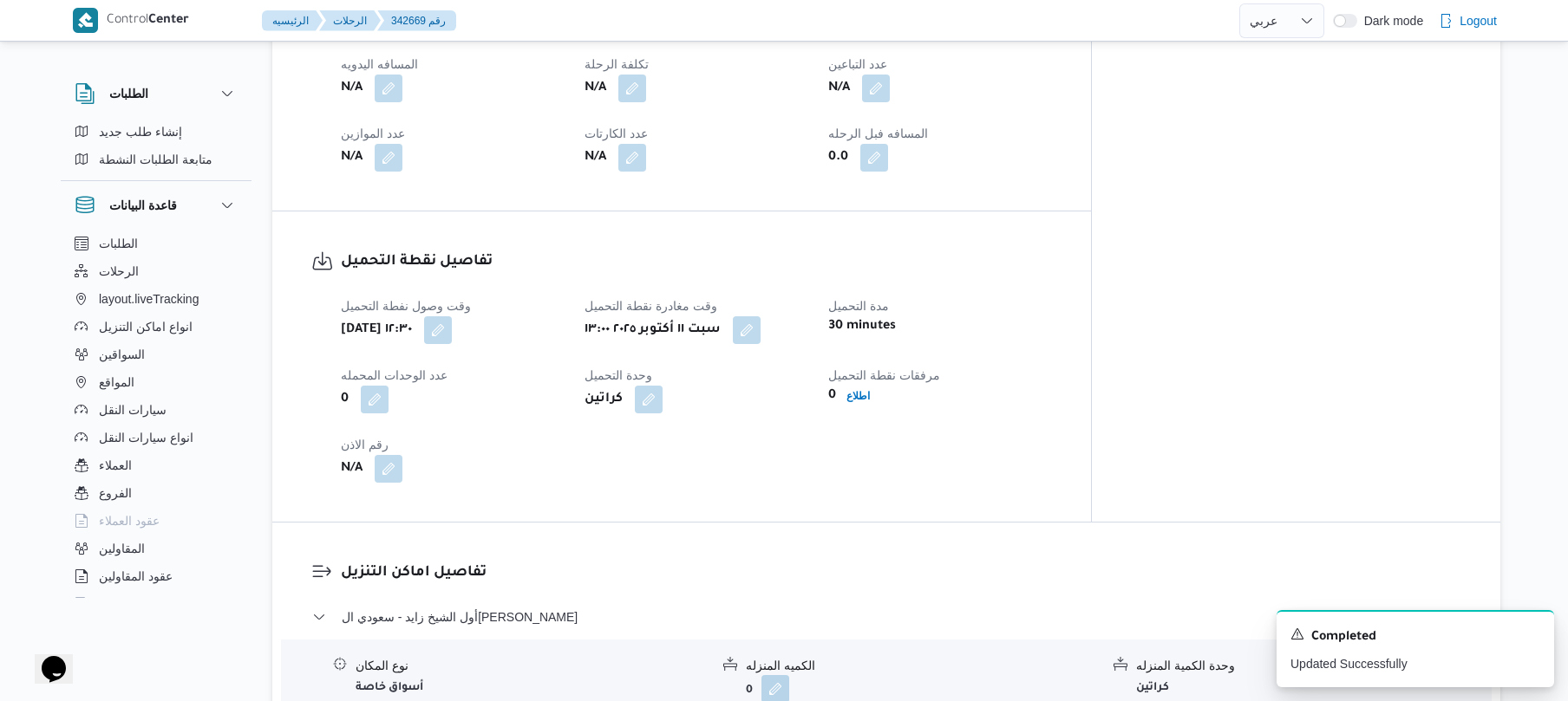
scroll to position [904, 0]
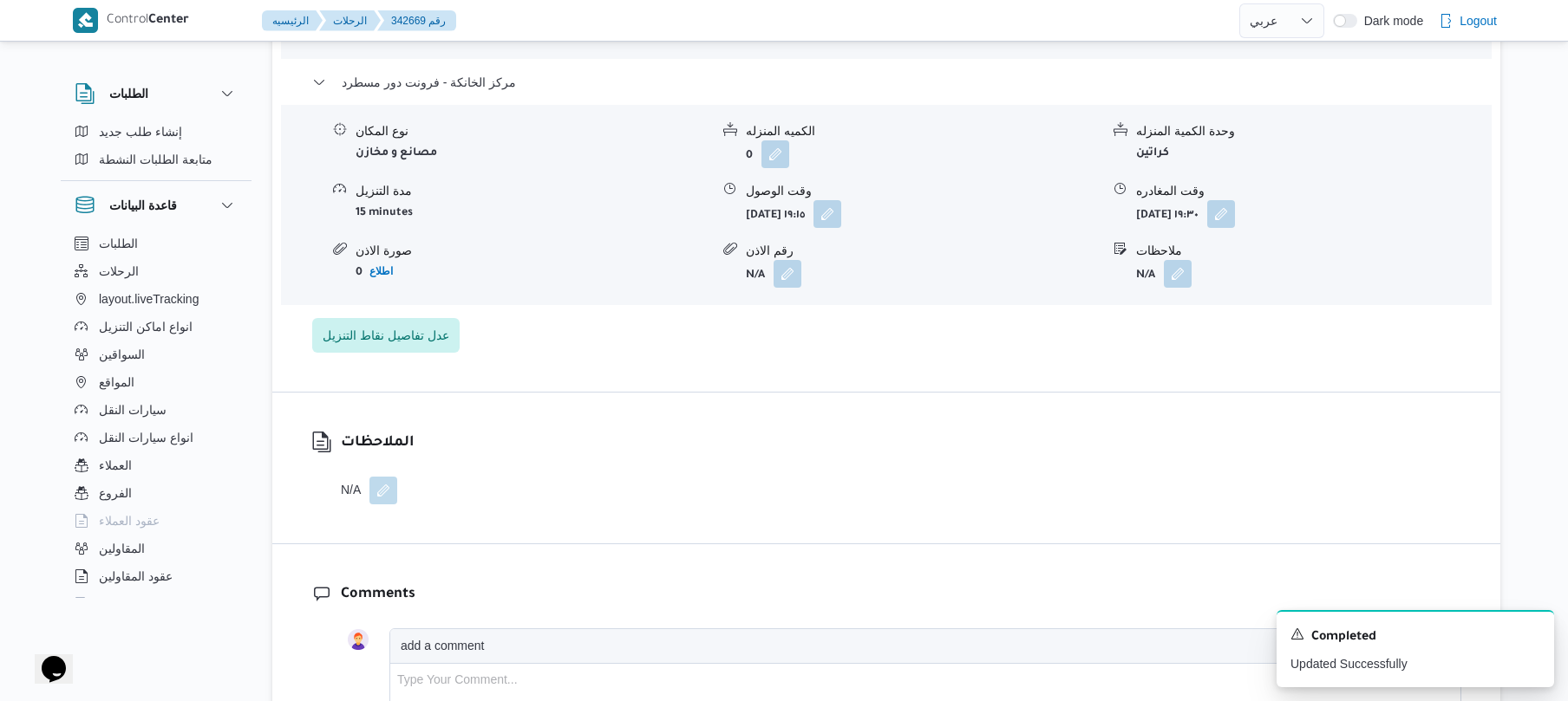
scroll to position [1644, 0]
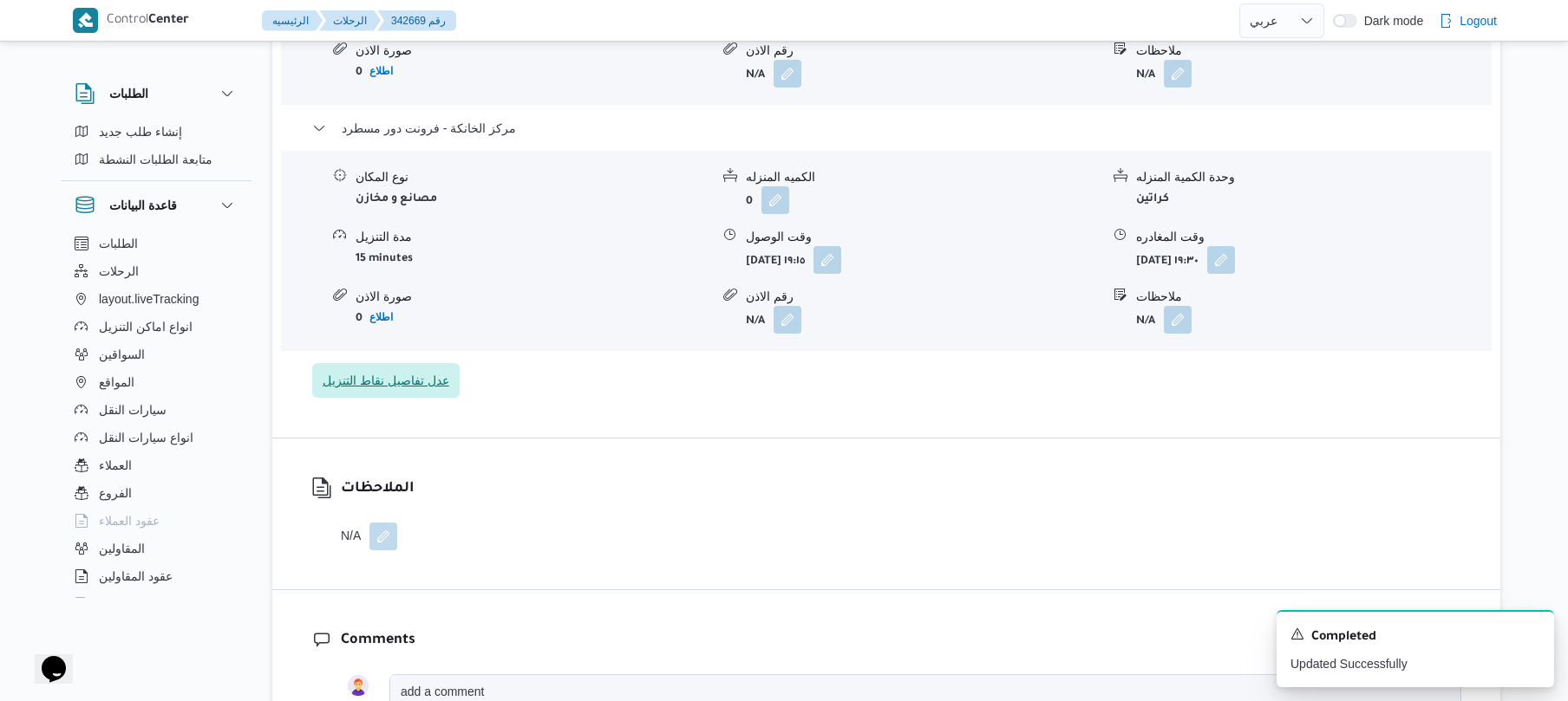
click at [441, 370] on span "عدل تفاصيل نقاط التنزيل" at bounding box center [386, 380] width 127 height 21
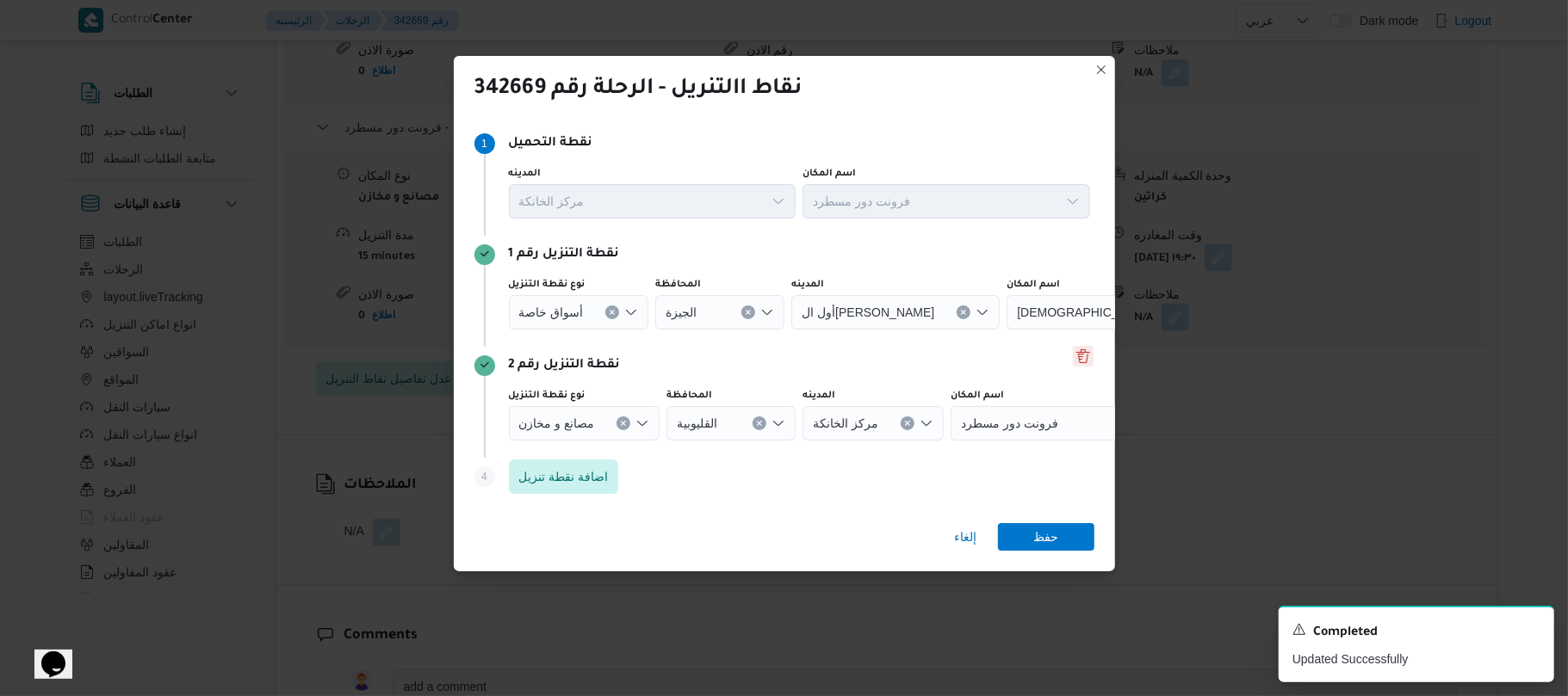
click at [1083, 353] on button "Delete" at bounding box center [1083, 356] width 21 height 21
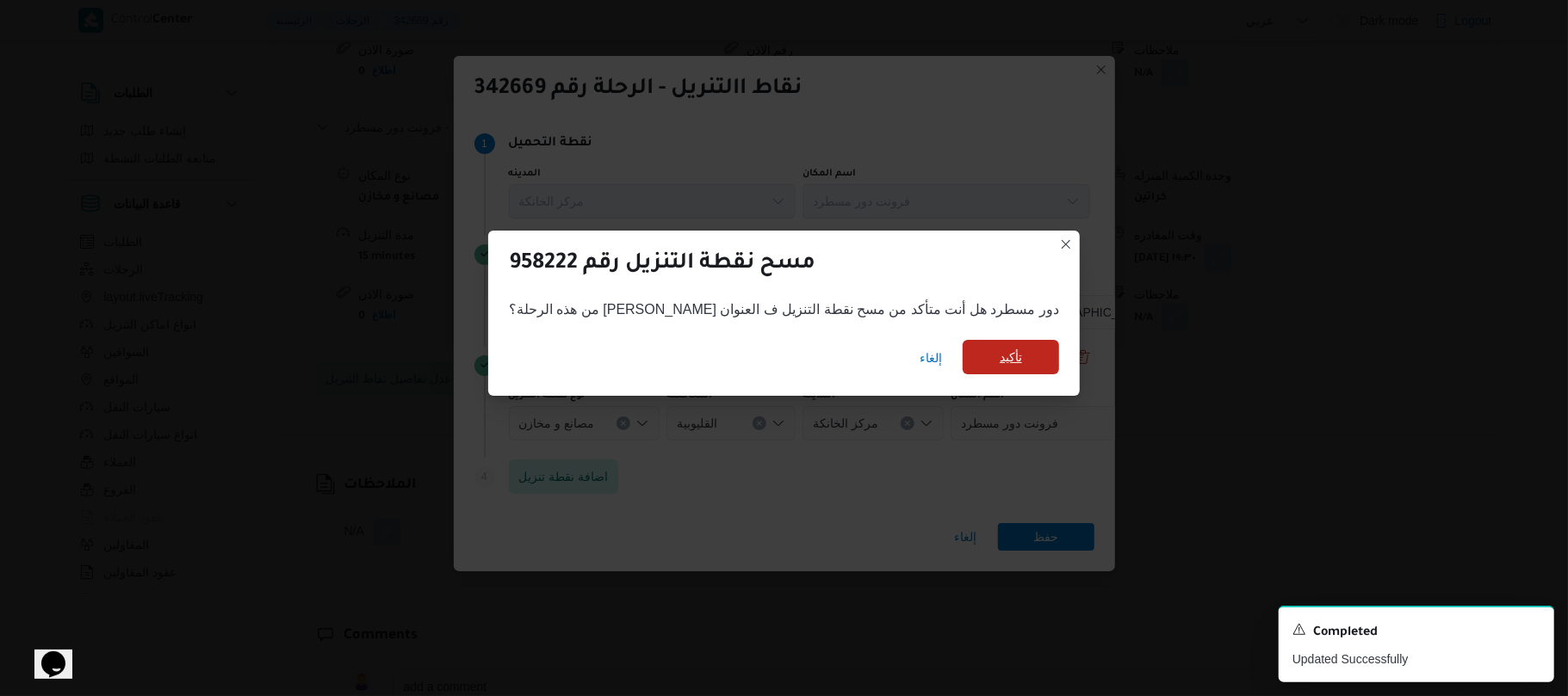
click at [985, 357] on span "تأكيد" at bounding box center [1011, 358] width 96 height 35
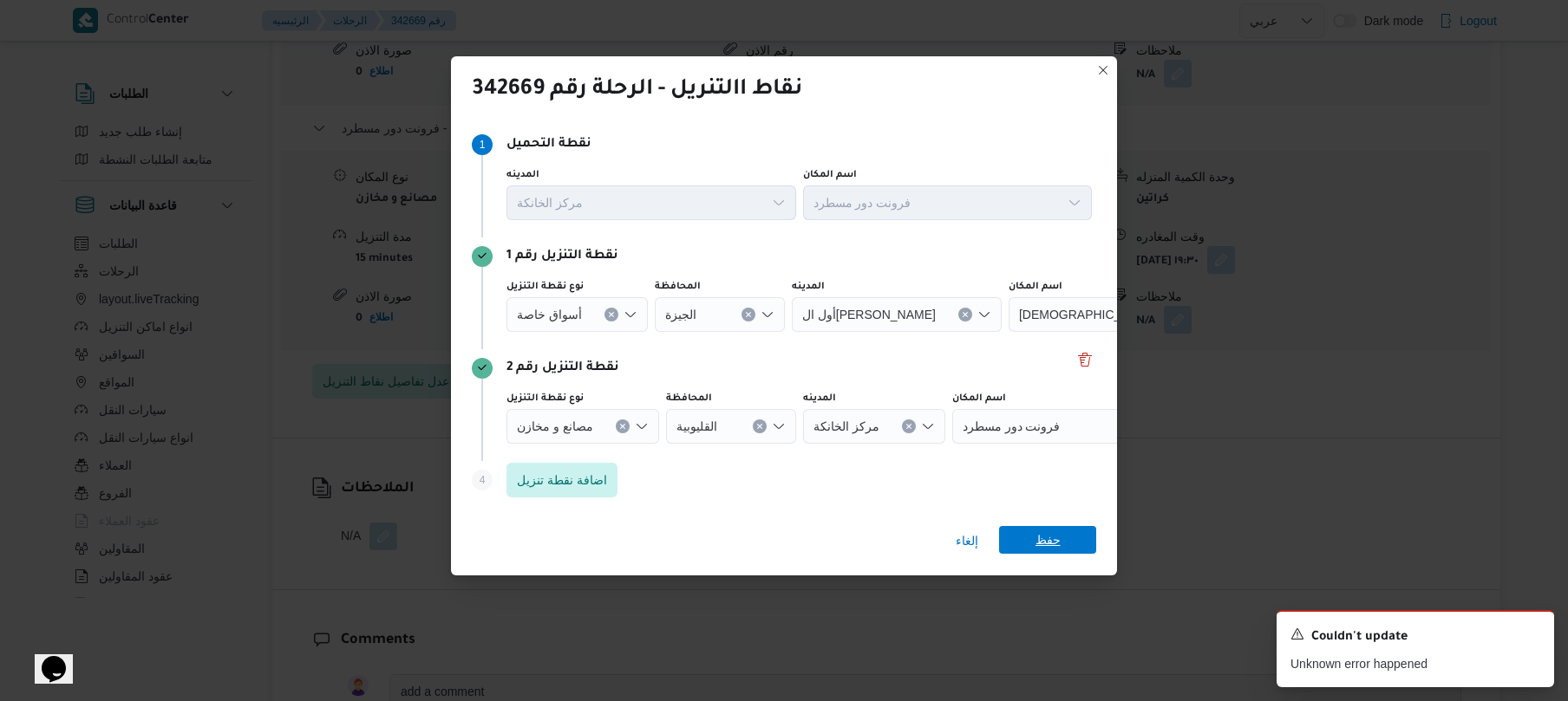
click at [1046, 538] on span "حفظ" at bounding box center [1048, 540] width 25 height 27
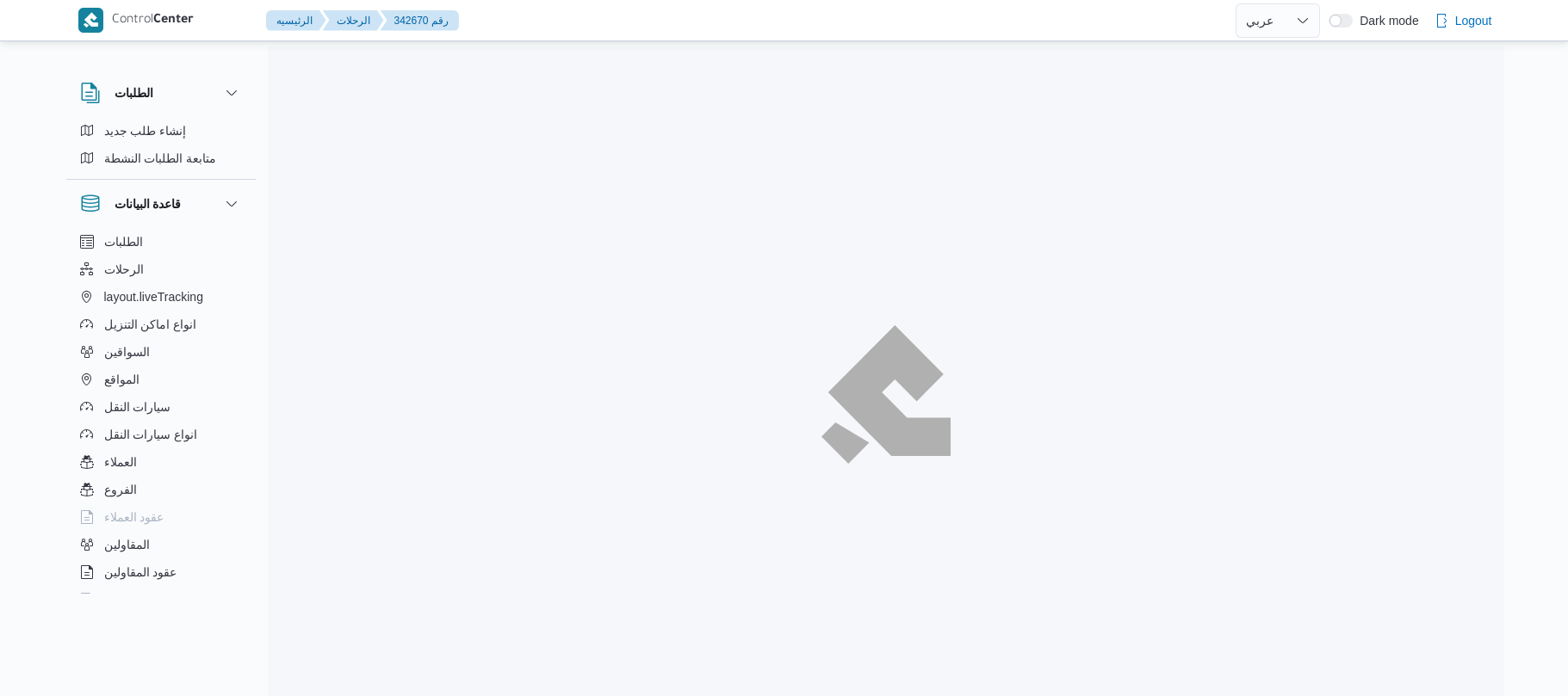
select select "ar"
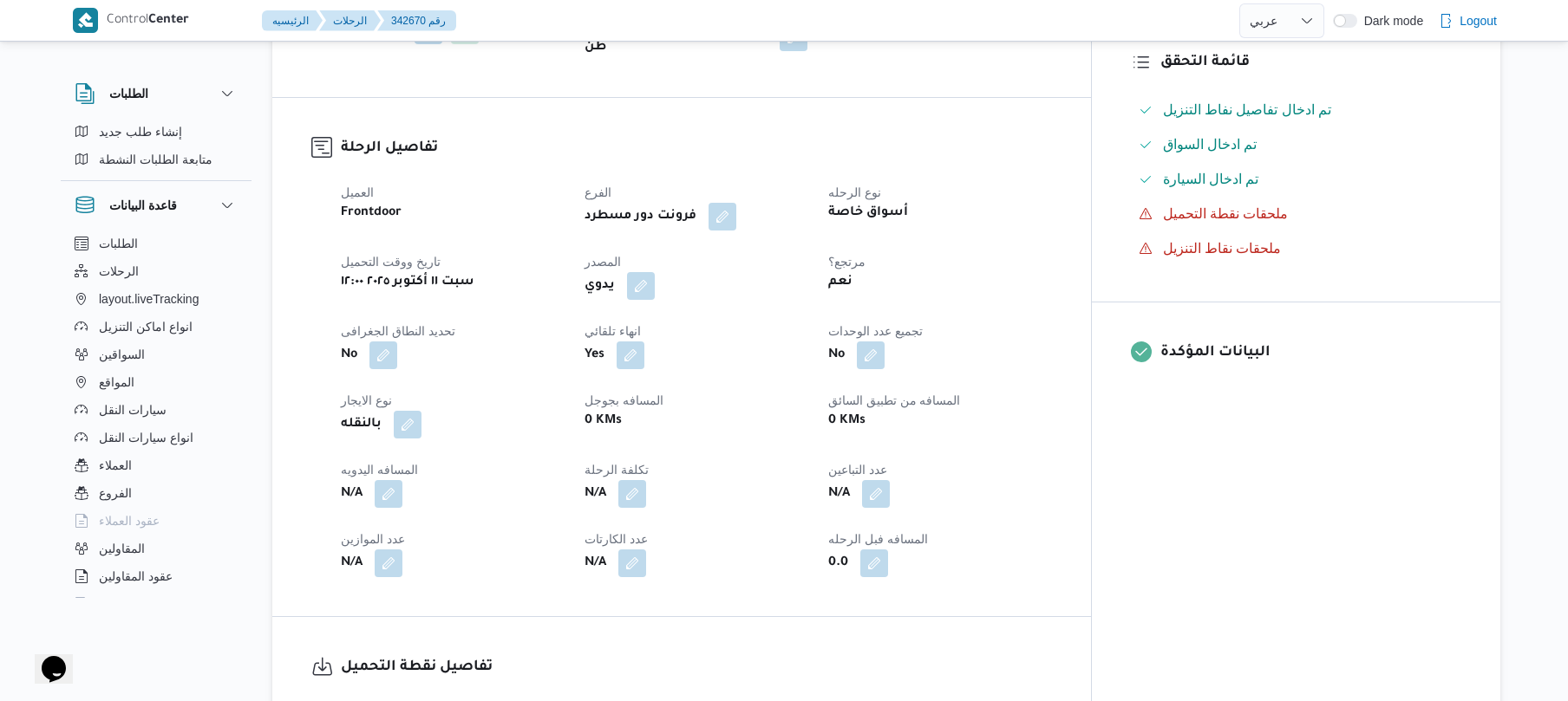
scroll to position [508, 0]
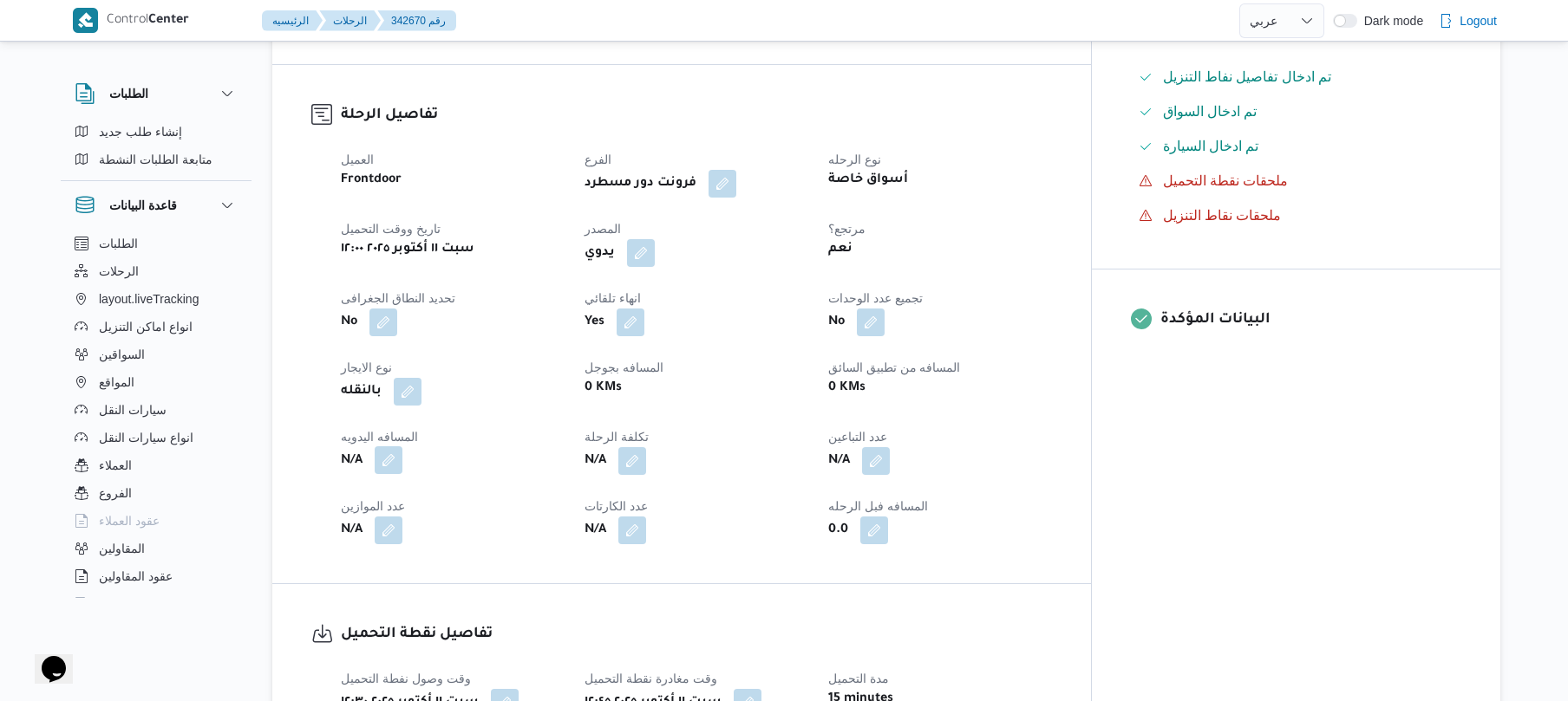
click at [389, 448] on button "button" at bounding box center [389, 460] width 28 height 27
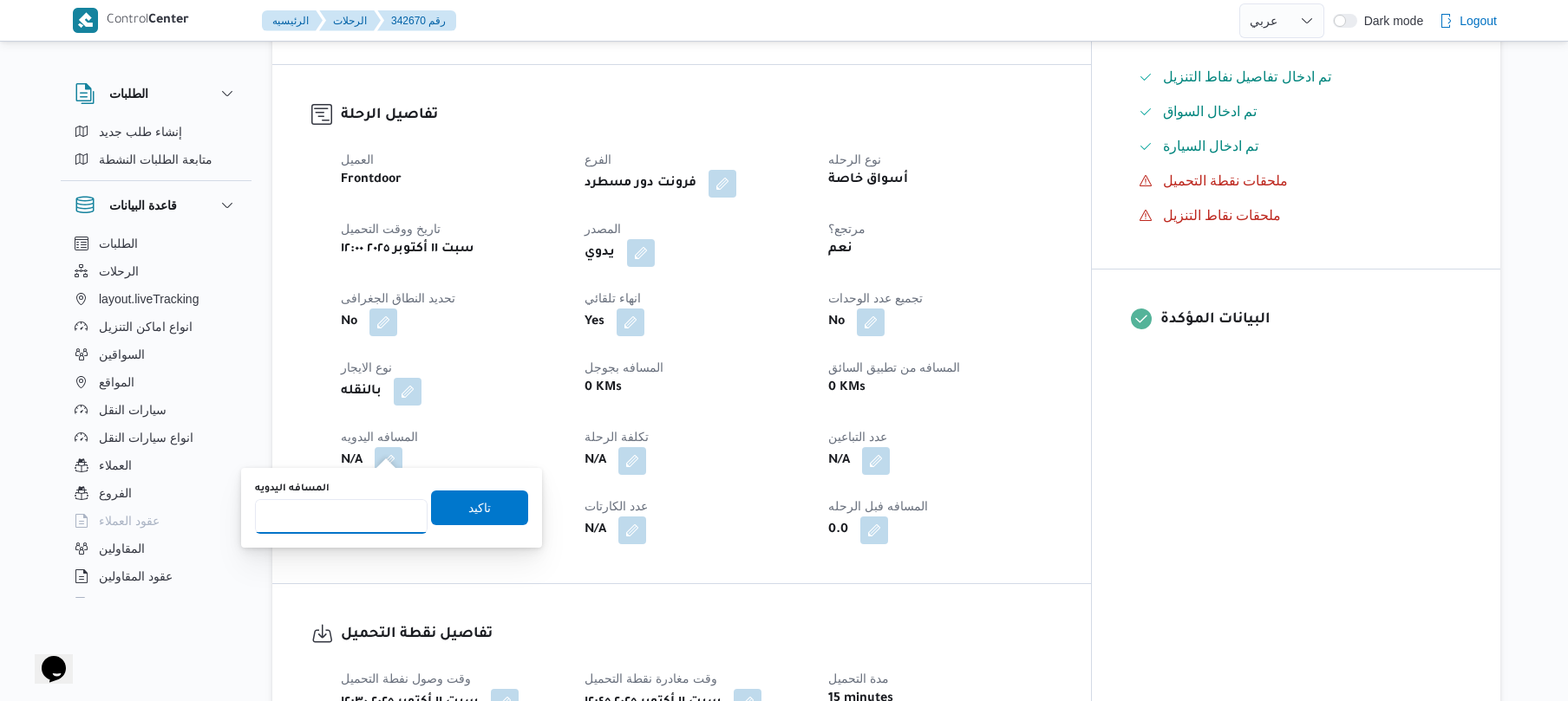
click at [352, 518] on input "المسافه اليدويه" at bounding box center [341, 517] width 172 height 35
type input "50"
click at [451, 504] on span "تاكيد" at bounding box center [480, 507] width 97 height 35
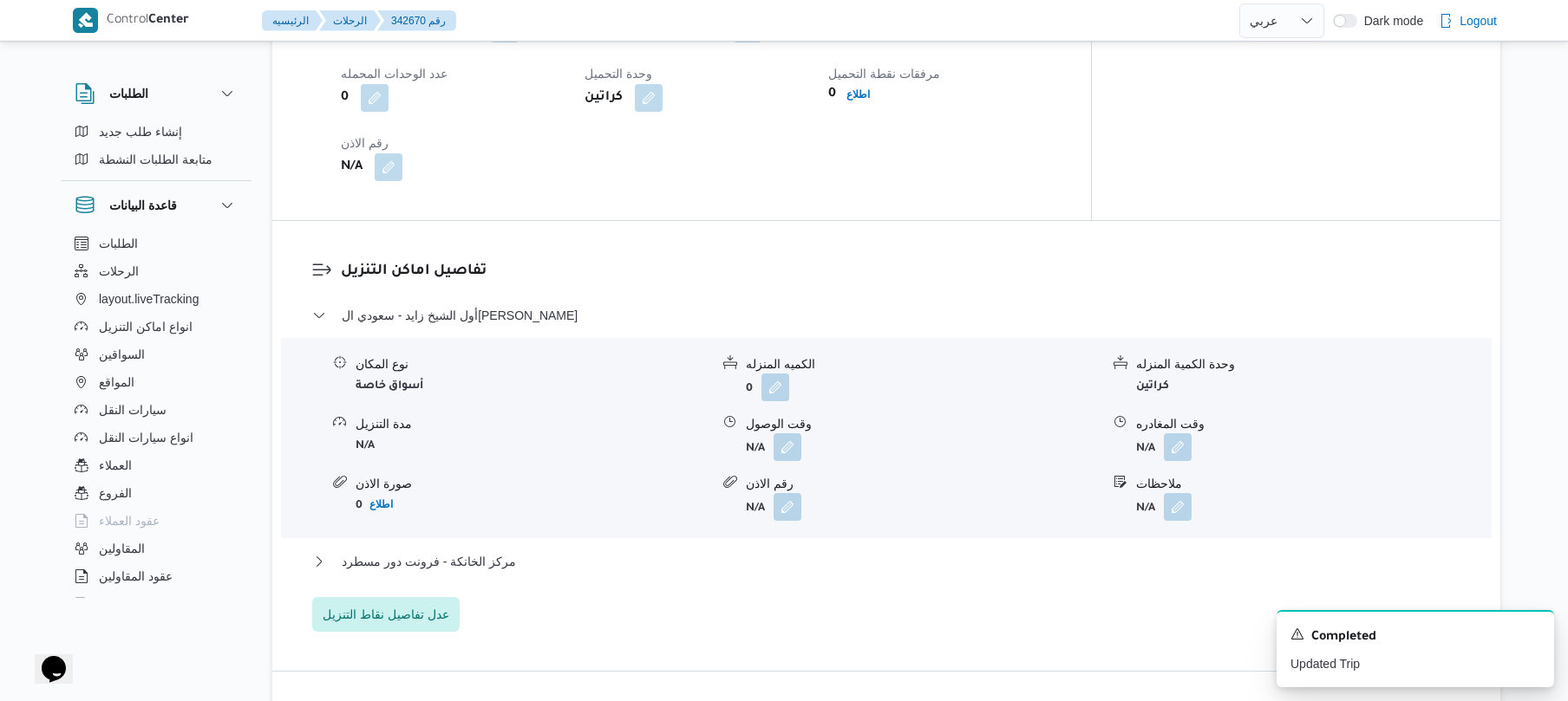
scroll to position [1201, 0]
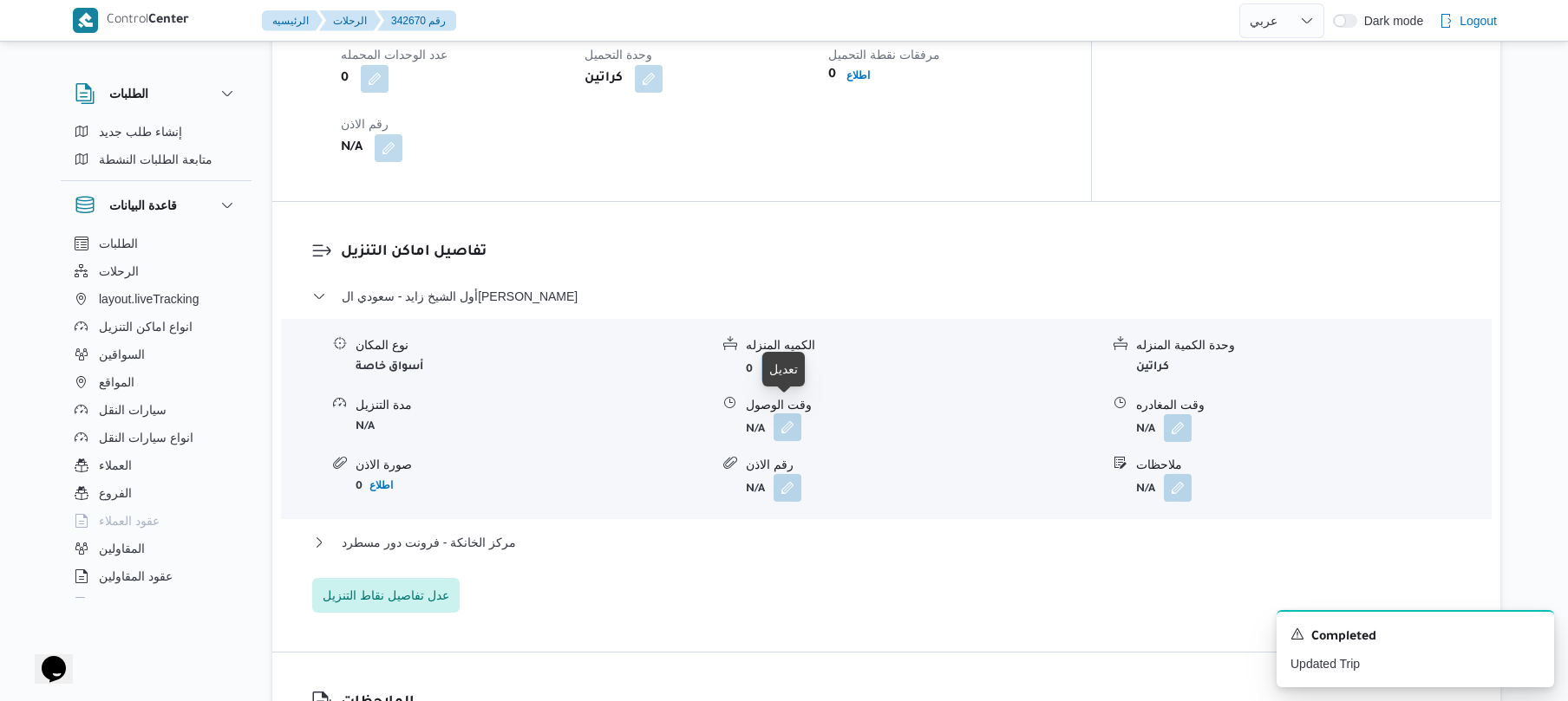
click at [791, 422] on button "button" at bounding box center [788, 427] width 28 height 27
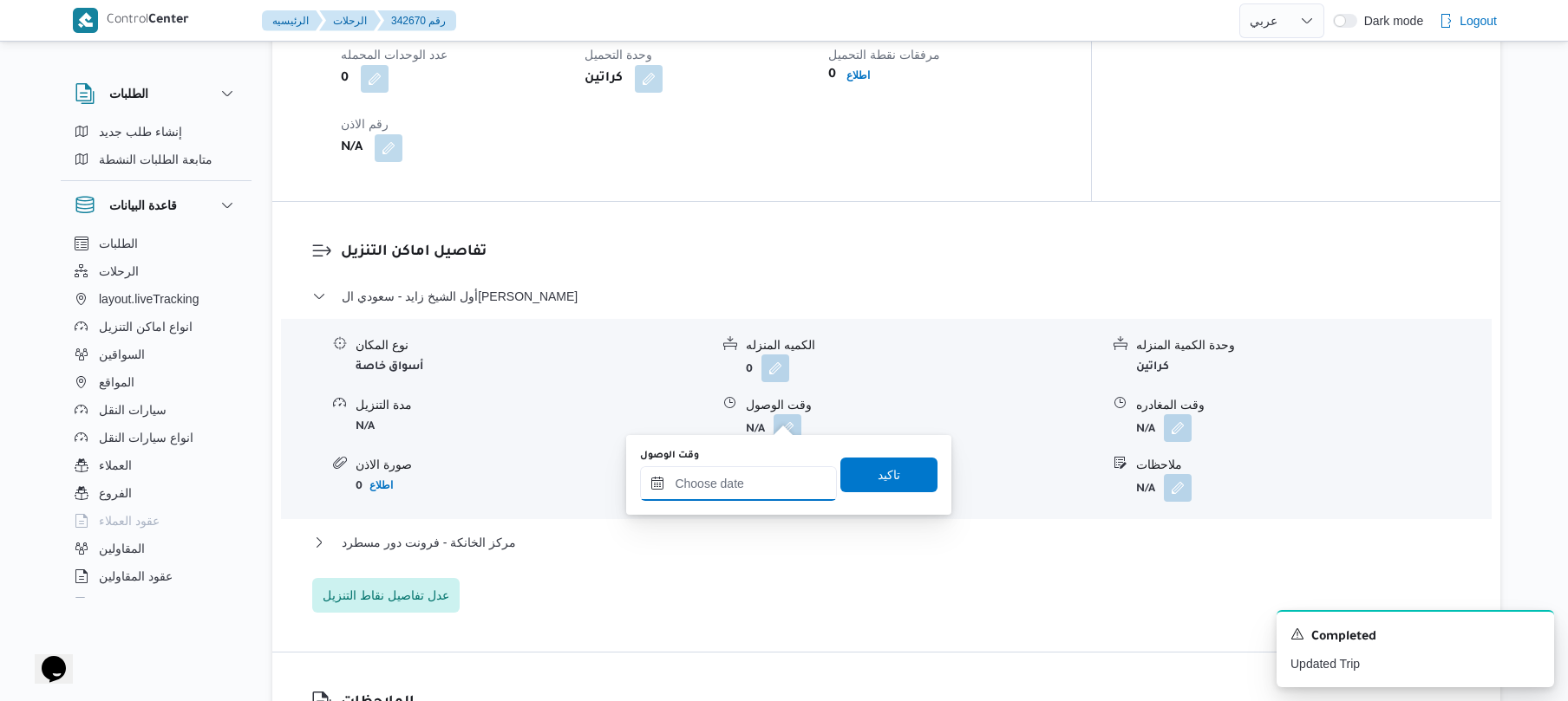
click at [696, 486] on input "وقت الوصول" at bounding box center [738, 484] width 197 height 35
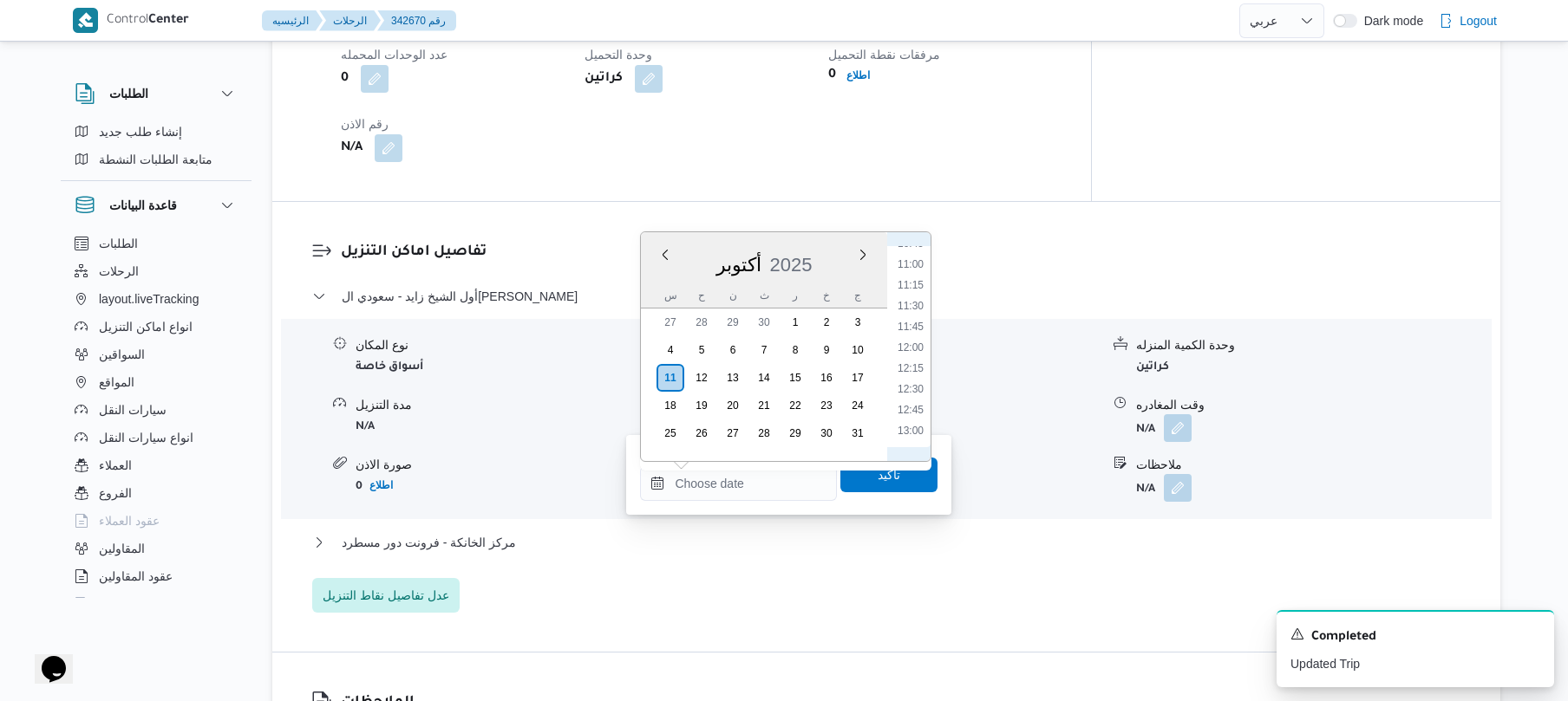
scroll to position [1077, 0]
click at [922, 317] on li "13:45" at bounding box center [911, 322] width 40 height 17
type input "١١/١٠/٢٠٢٥ ١٣:٤٥"
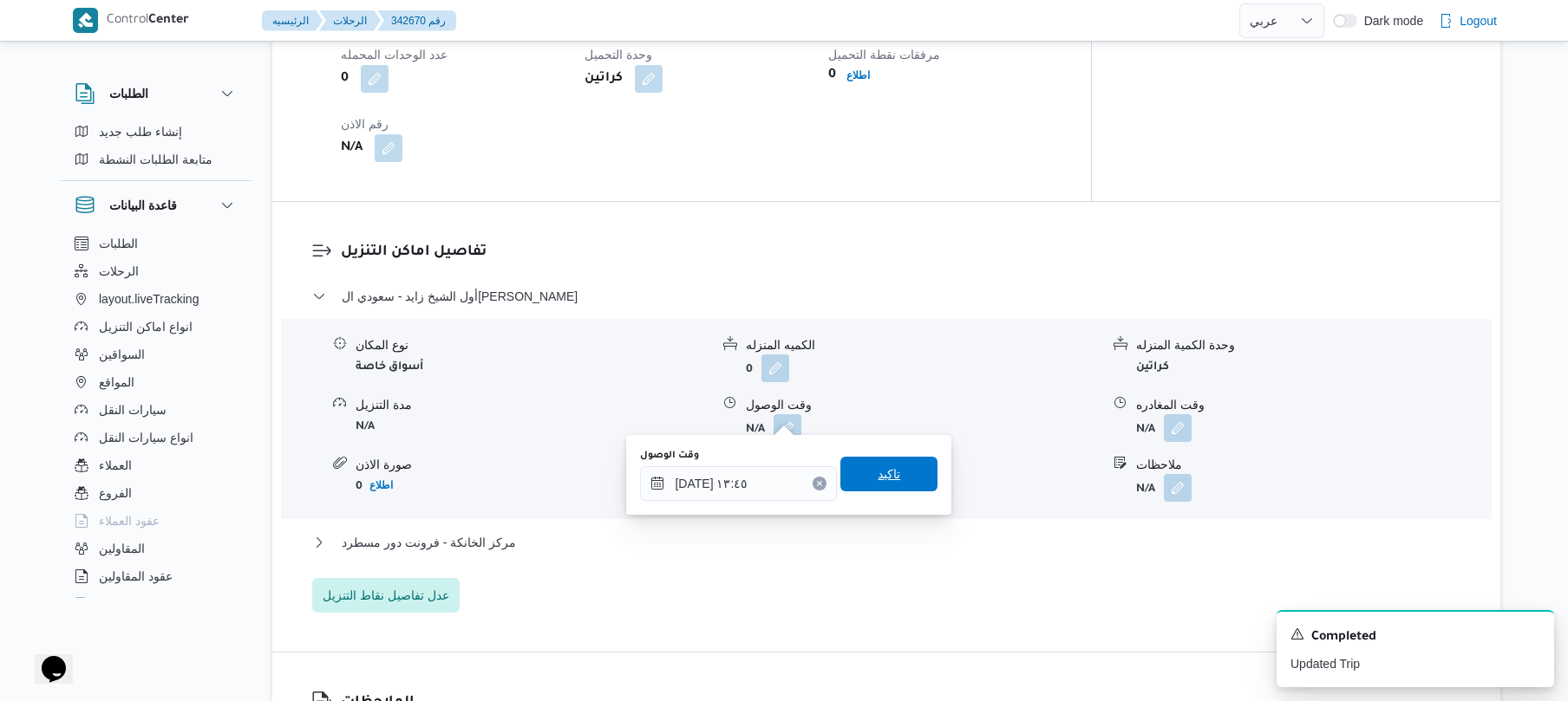
click at [878, 478] on span "تاكيد" at bounding box center [889, 474] width 23 height 21
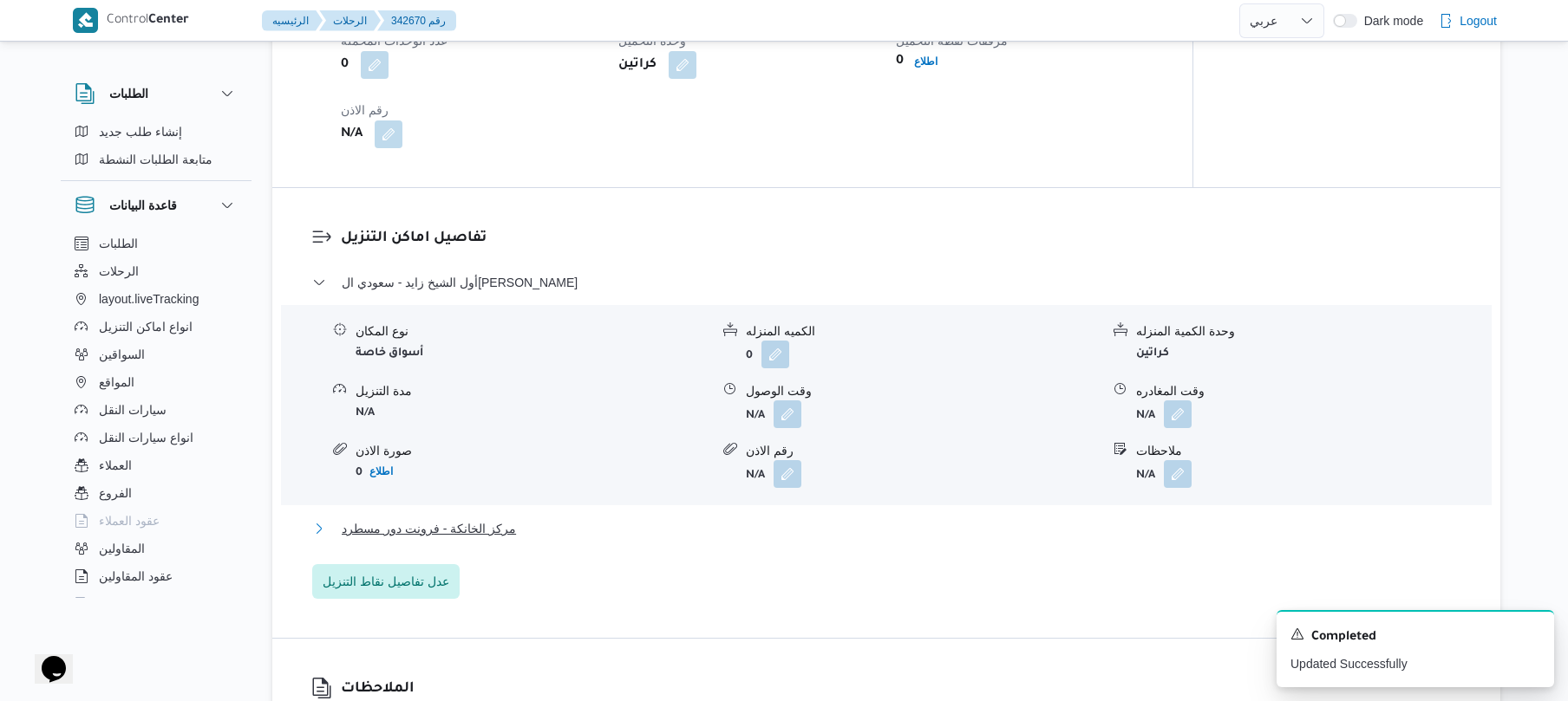
click at [756, 524] on button "مركز الخانكة - فرونت دور مسطرد" at bounding box center [887, 529] width 1149 height 21
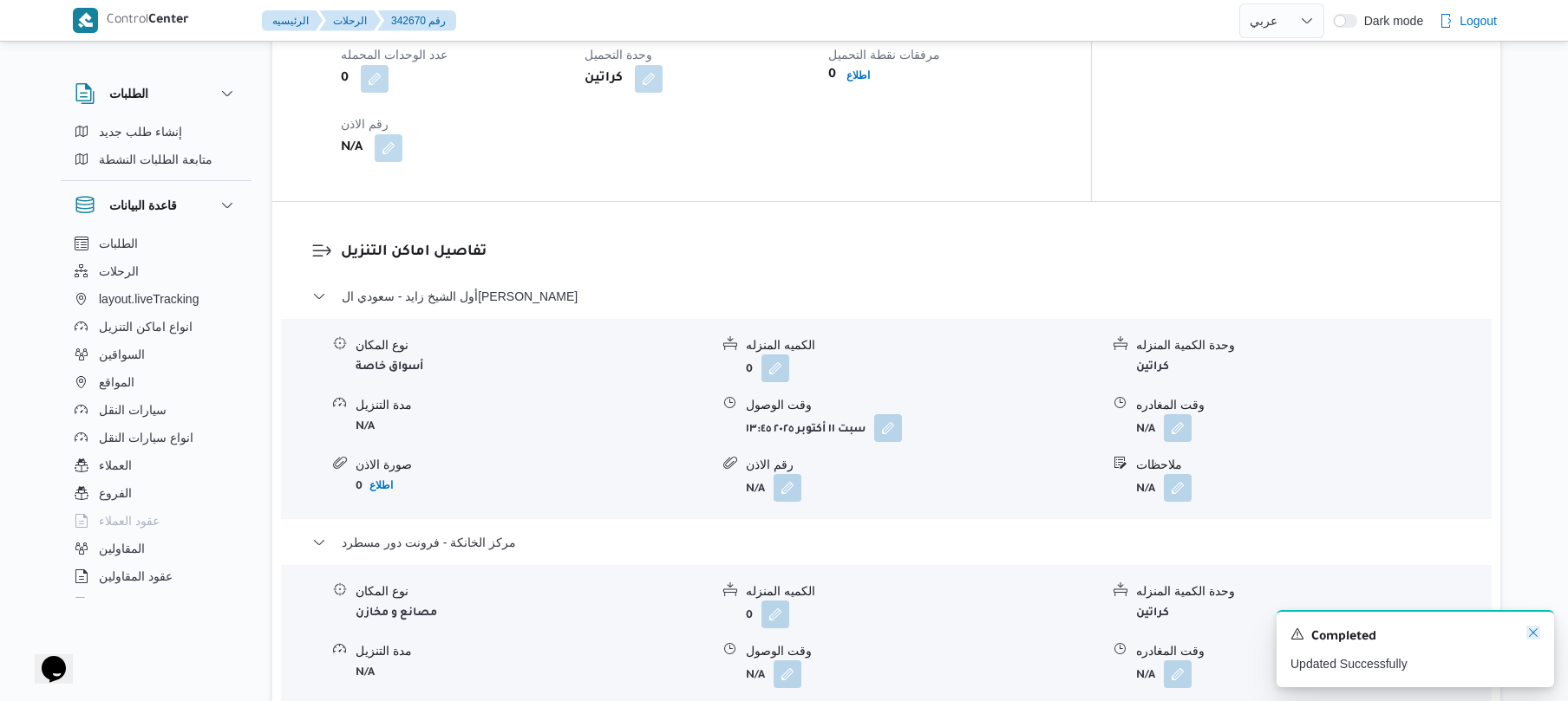
click at [1530, 635] on icon "Dismiss toast" at bounding box center [1533, 632] width 14 height 14
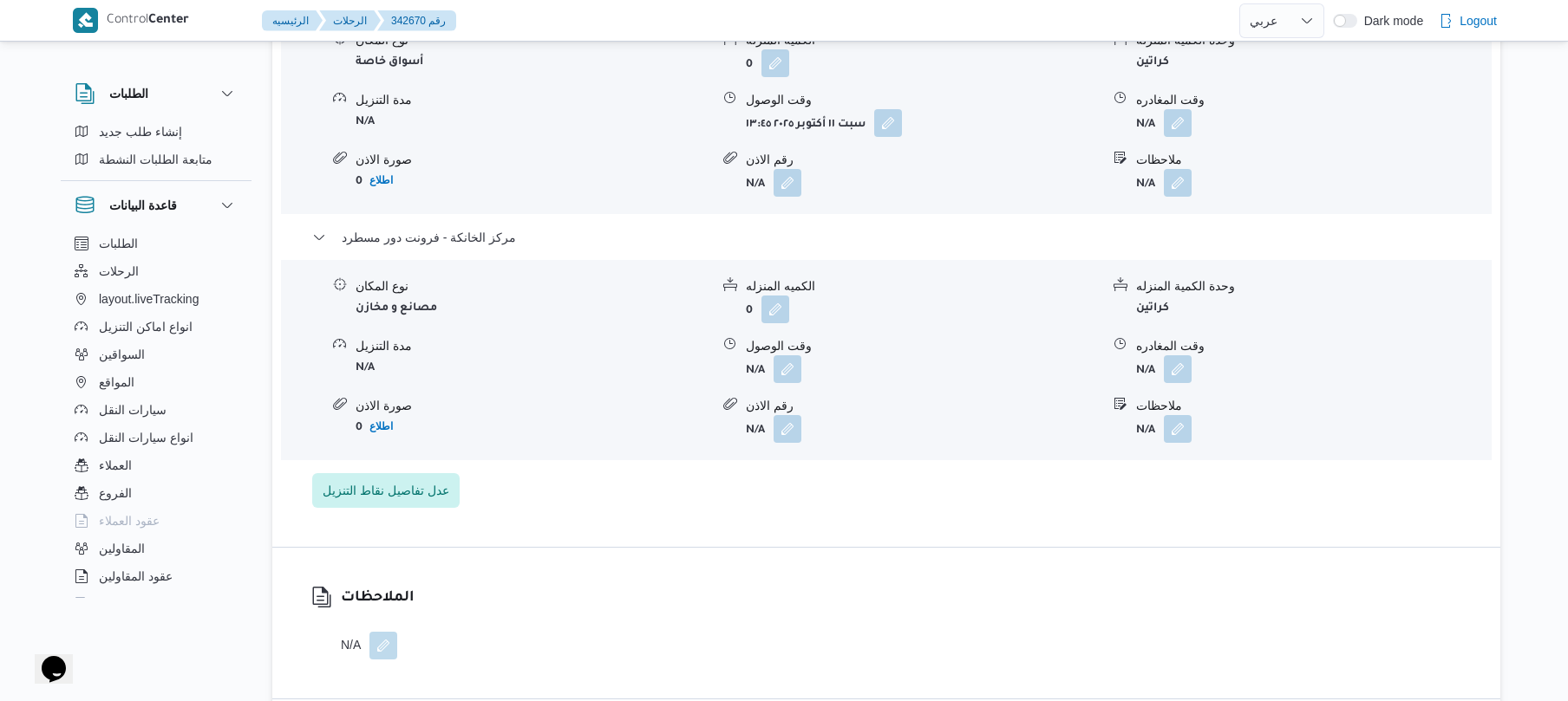
scroll to position [1526, 0]
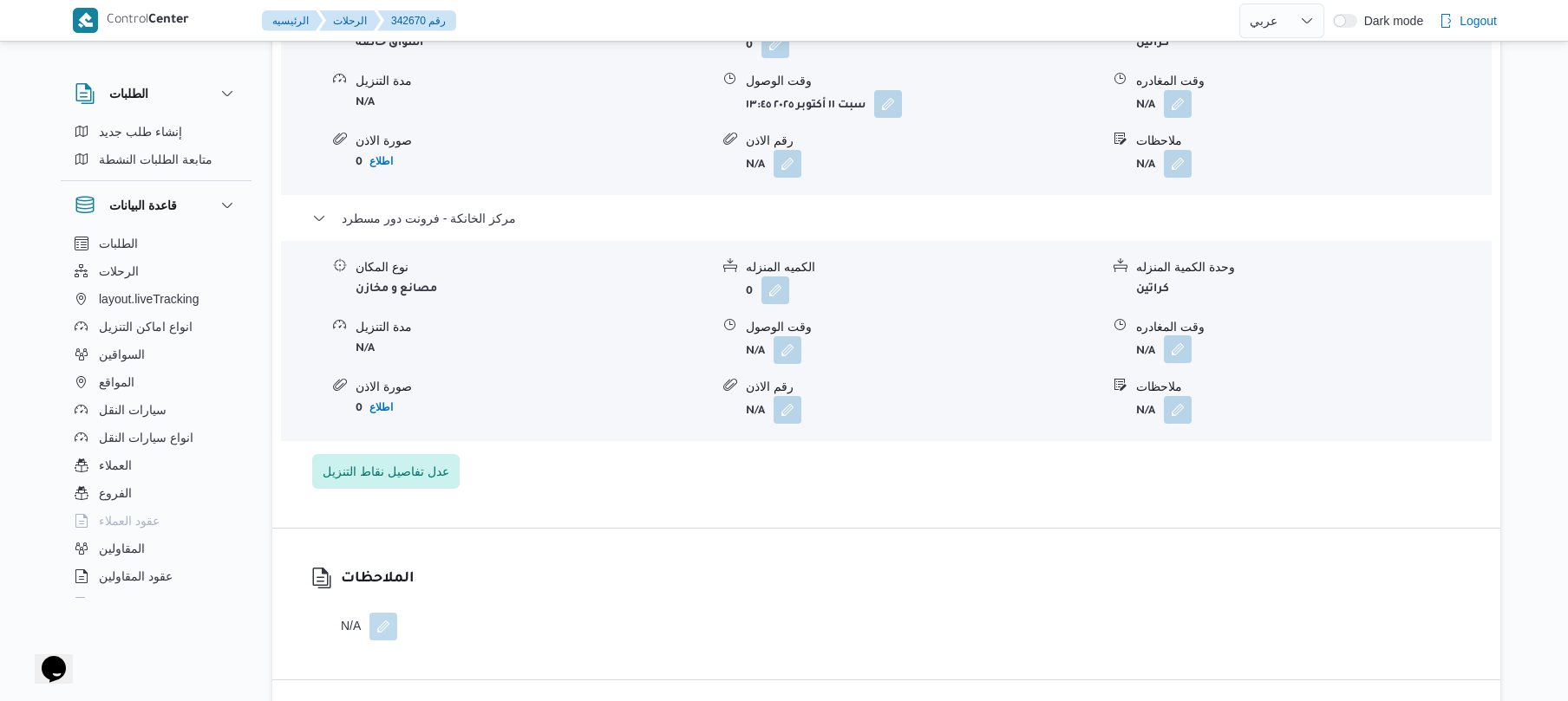
click at [1180, 335] on button "button" at bounding box center [1178, 349] width 28 height 27
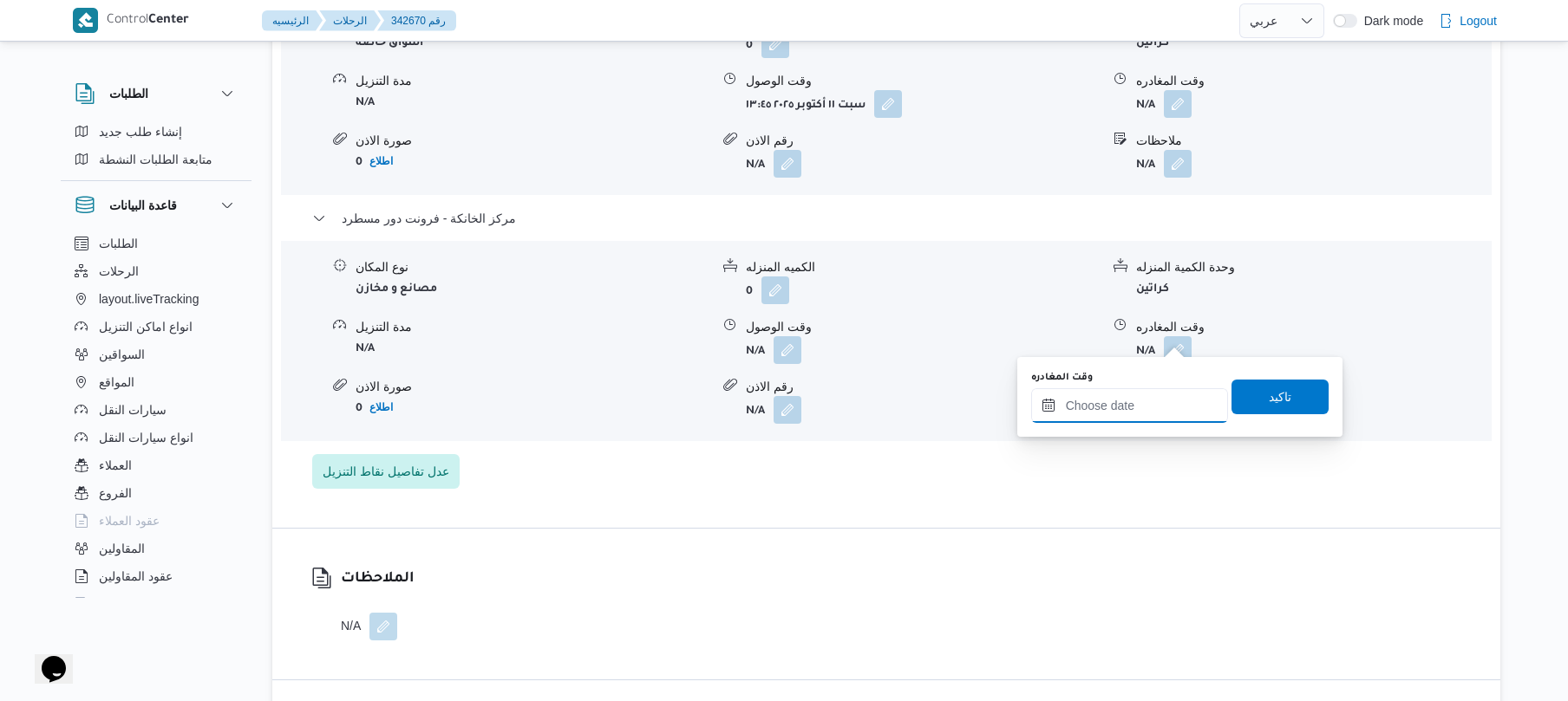
click at [1100, 408] on input "وقت المغادره" at bounding box center [1130, 406] width 197 height 35
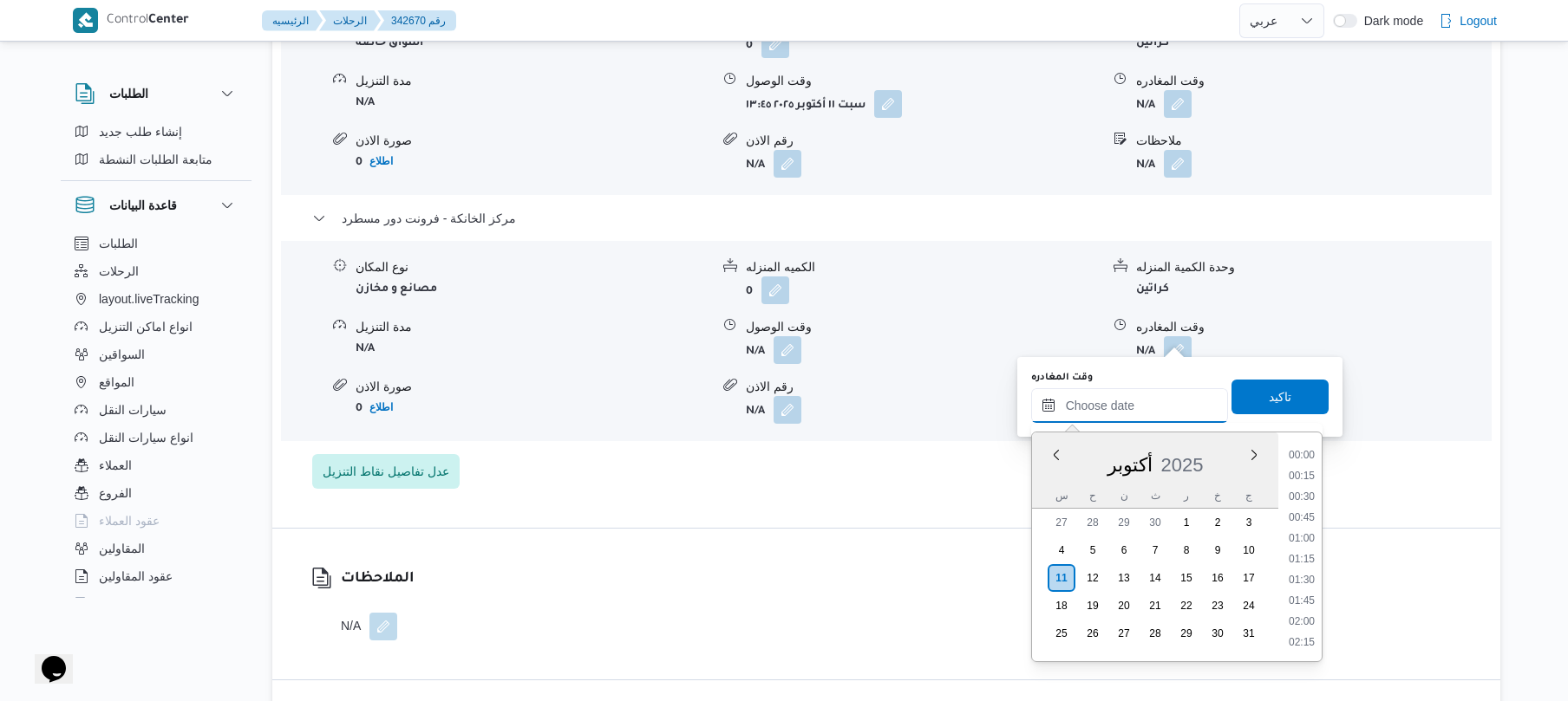
scroll to position [1519, 0]
click at [1301, 584] on li "19:45" at bounding box center [1302, 578] width 40 height 17
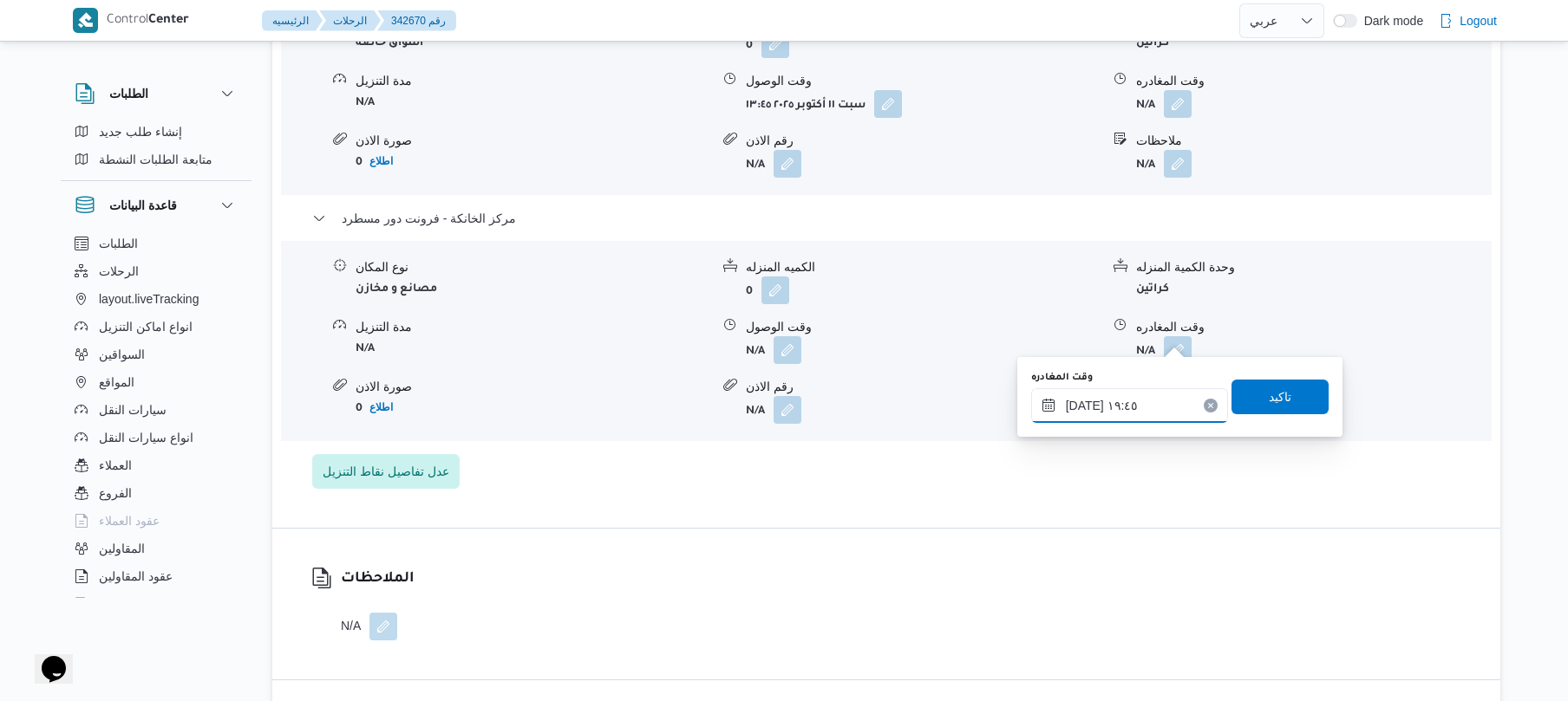
click at [1084, 407] on input "١١/١٠/٢٠٢٥ ١٩:٤٥" at bounding box center [1130, 406] width 197 height 35
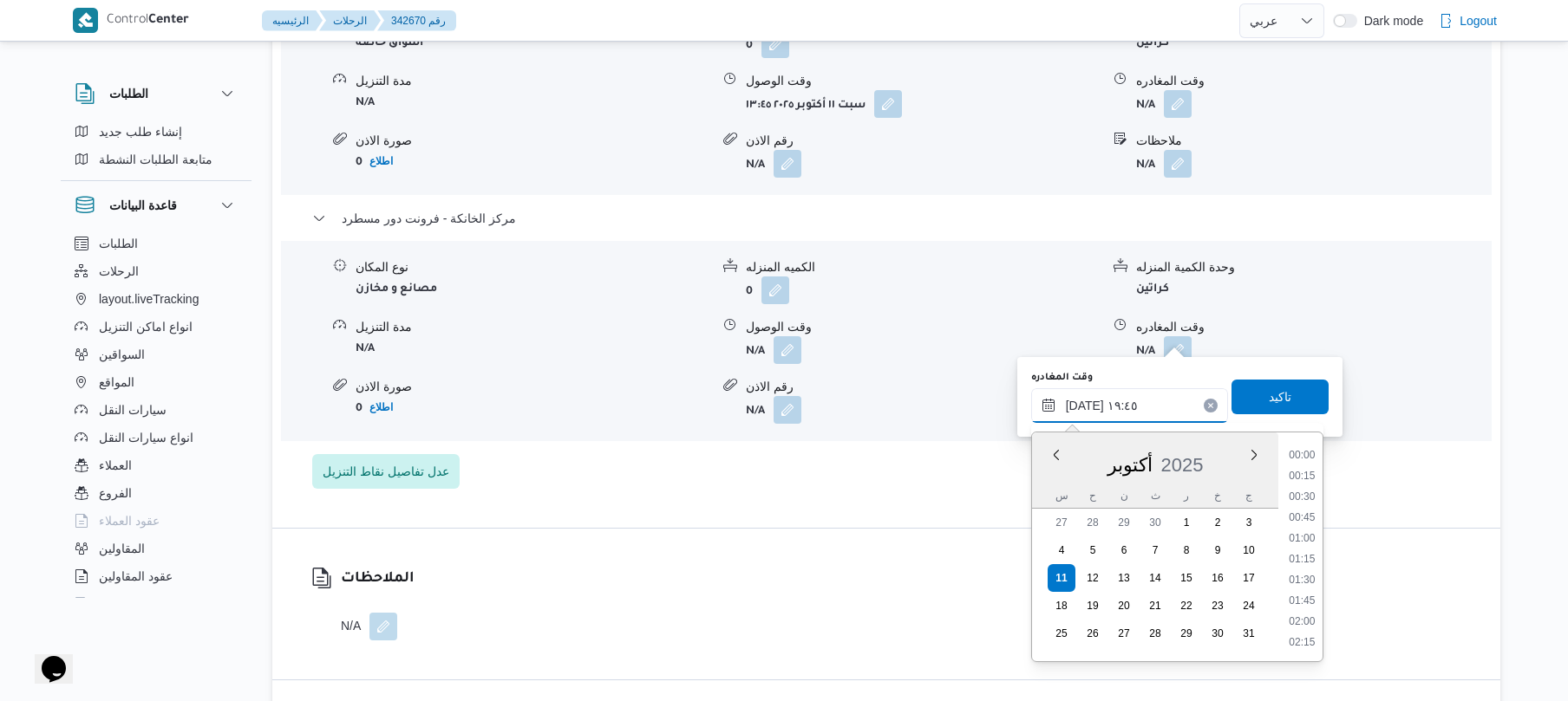
scroll to position [1539, 0]
type input "١١/١٠/٢٠٢٥ ١٩:٤٠"
click at [1296, 389] on span "تاكيد" at bounding box center [1280, 396] width 97 height 35
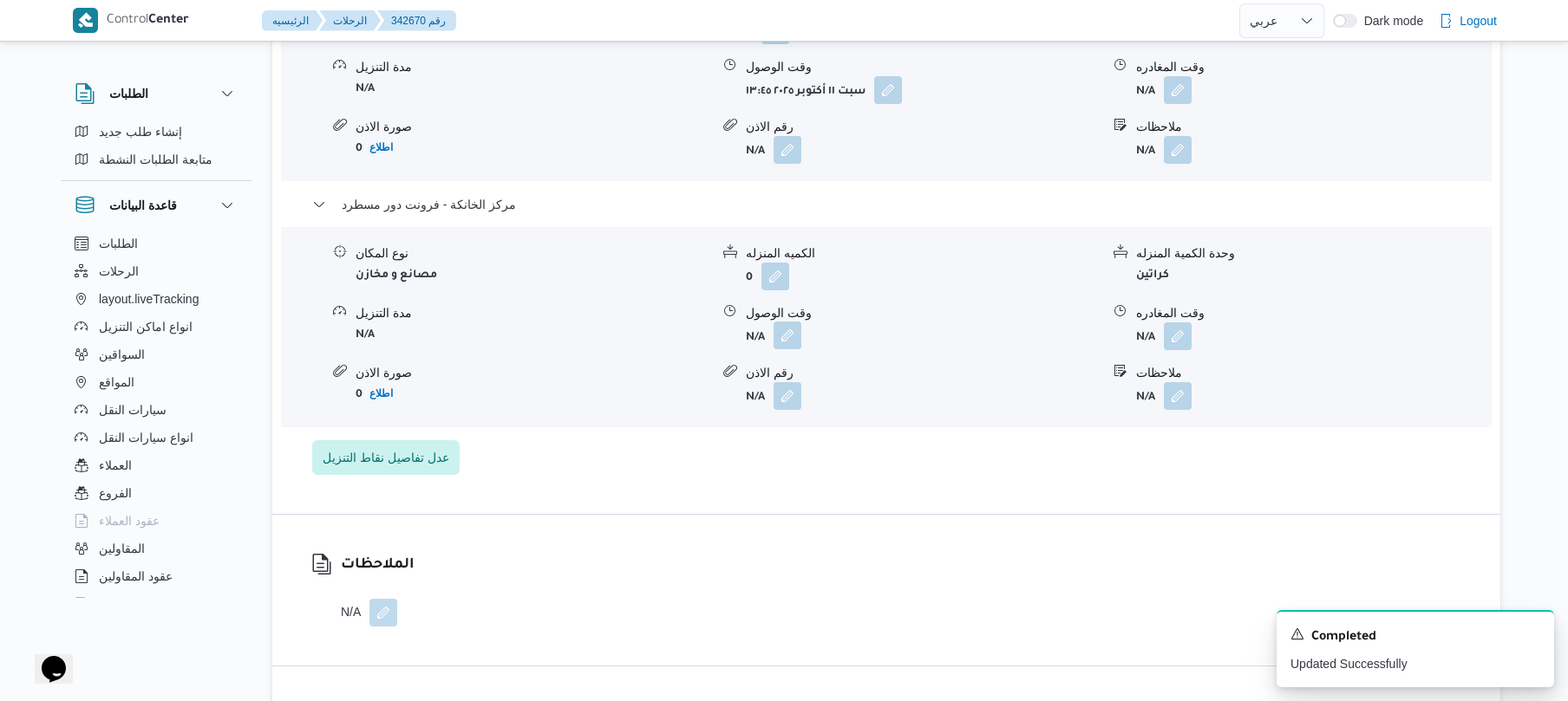
click at [796, 328] on button "button" at bounding box center [788, 335] width 28 height 27
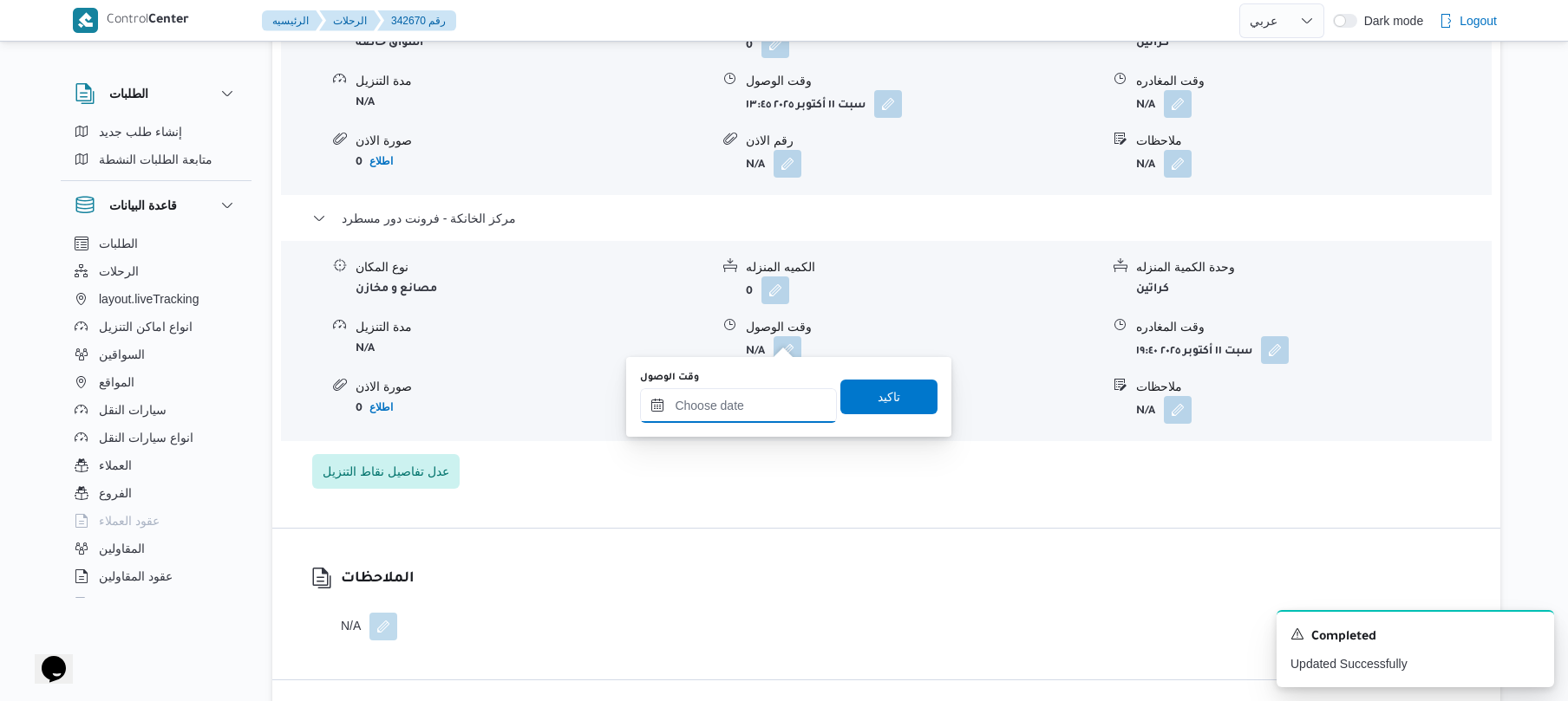
click at [761, 410] on input "وقت الوصول" at bounding box center [738, 406] width 197 height 35
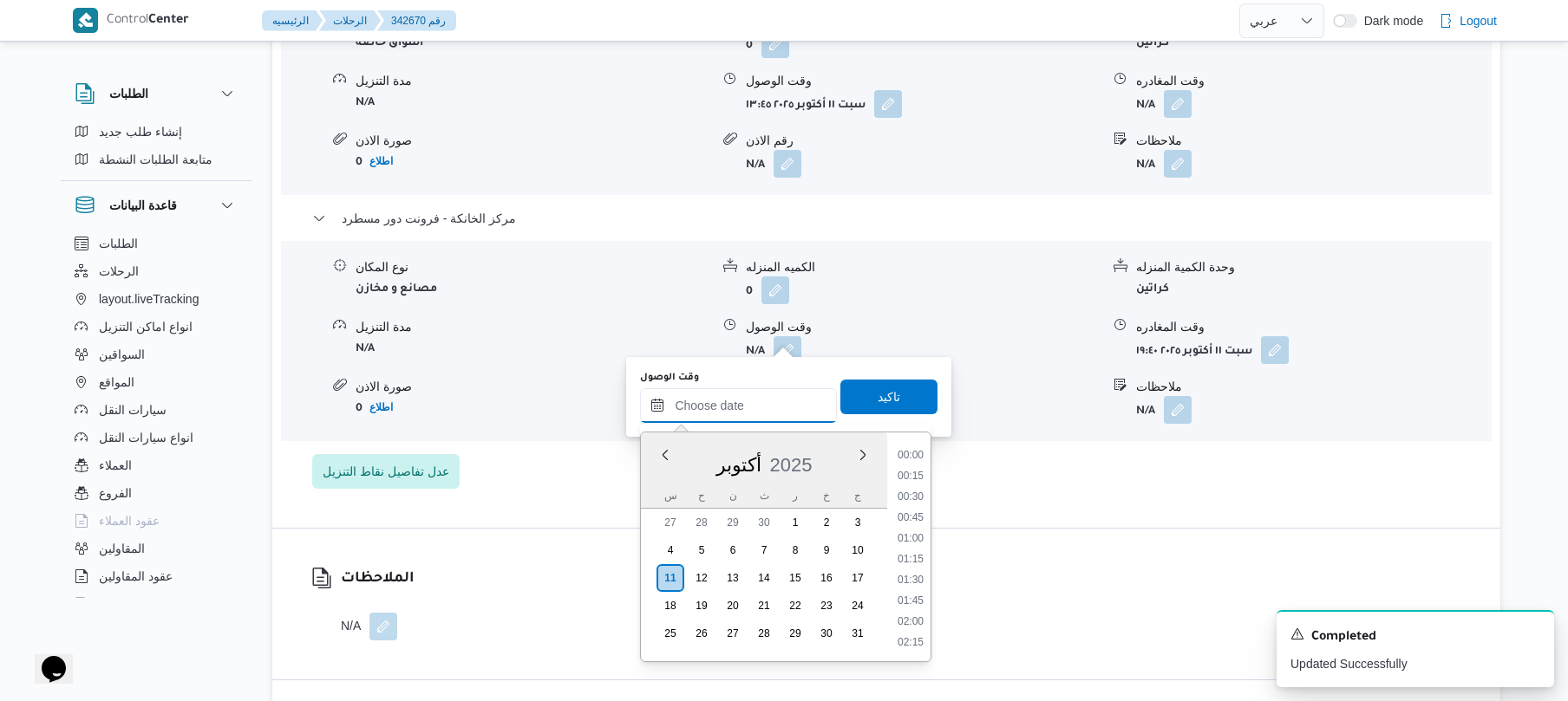
scroll to position [1519, 0]
click at [914, 553] on li "19:30" at bounding box center [911, 558] width 40 height 17
type input "١١/١٠/٢٠٢٥ ١٩:٣٠"
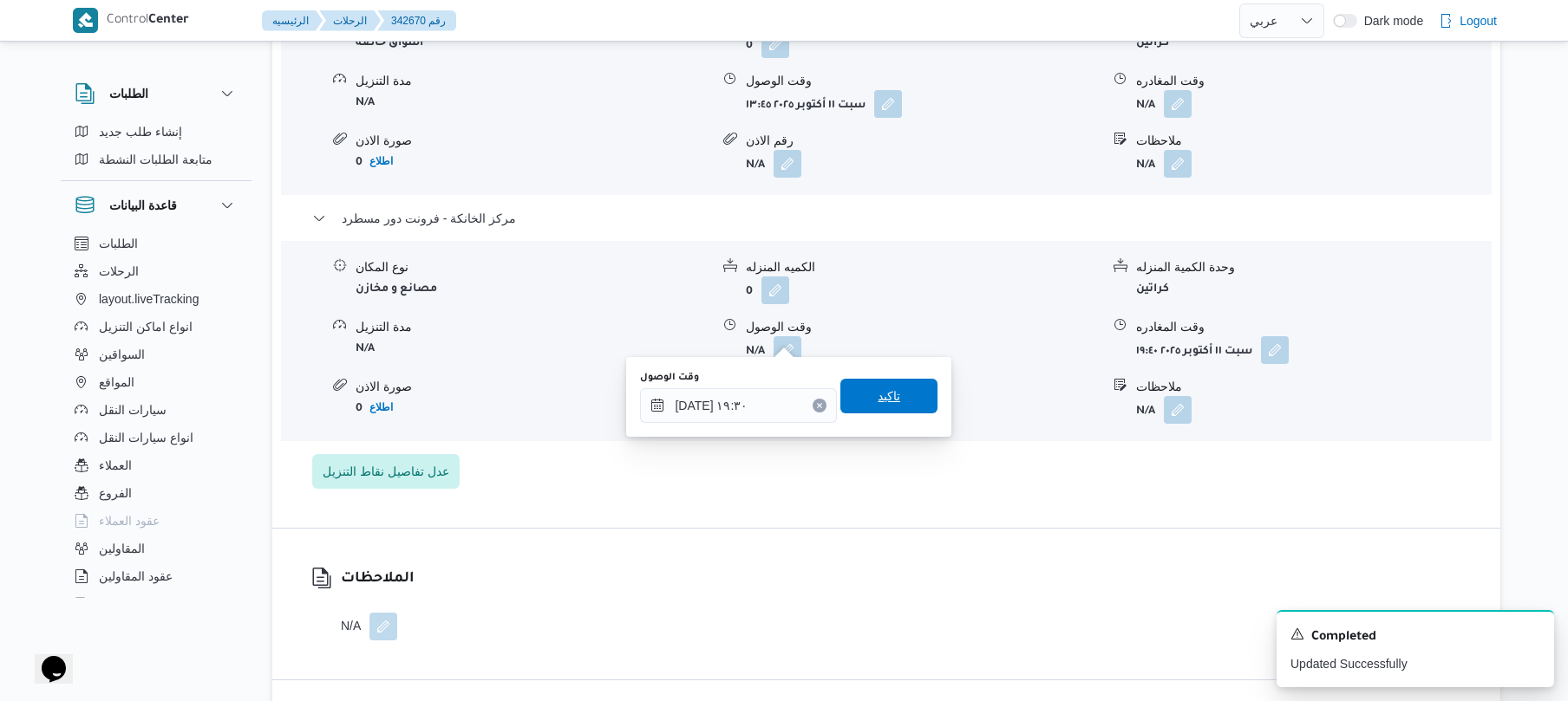
click at [903, 402] on span "تاكيد" at bounding box center [889, 396] width 97 height 35
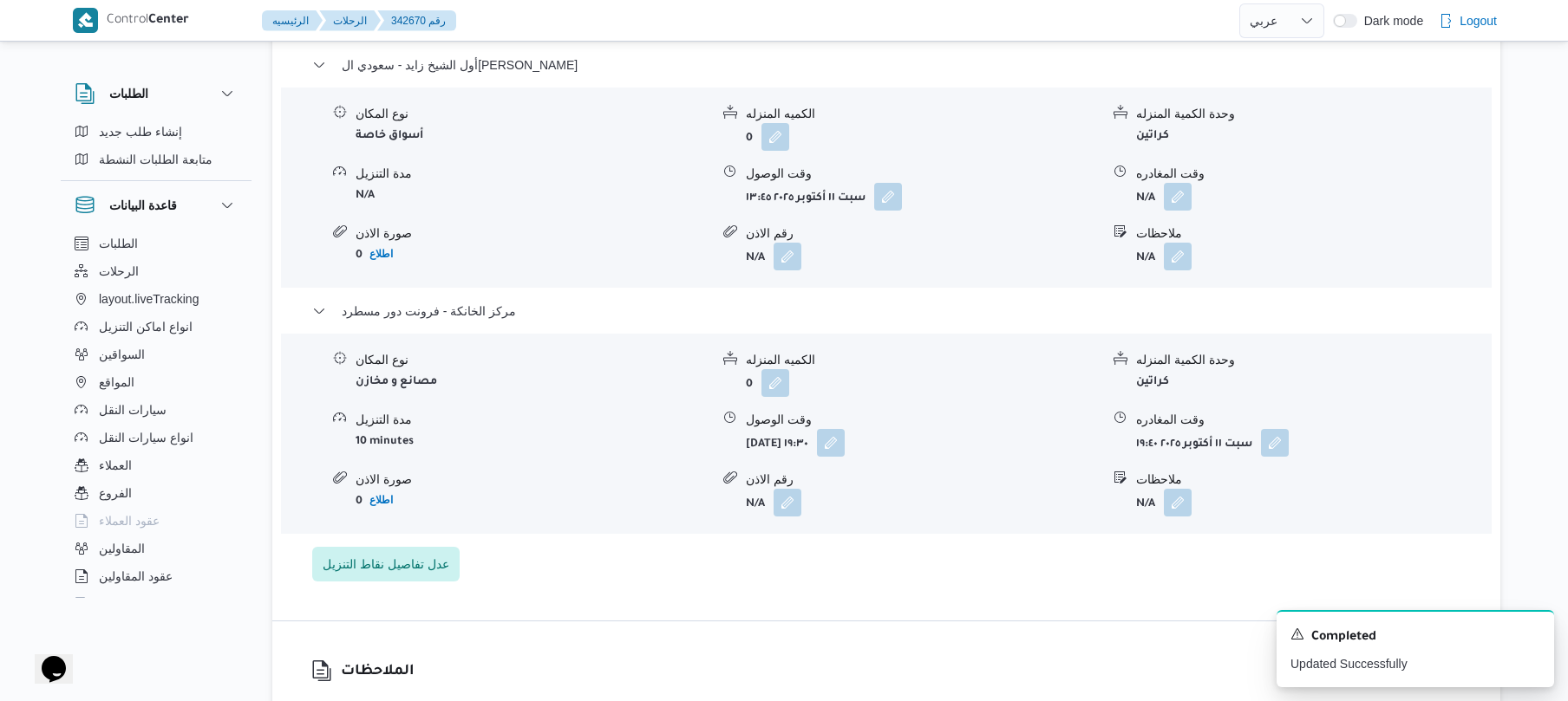
scroll to position [1387, 0]
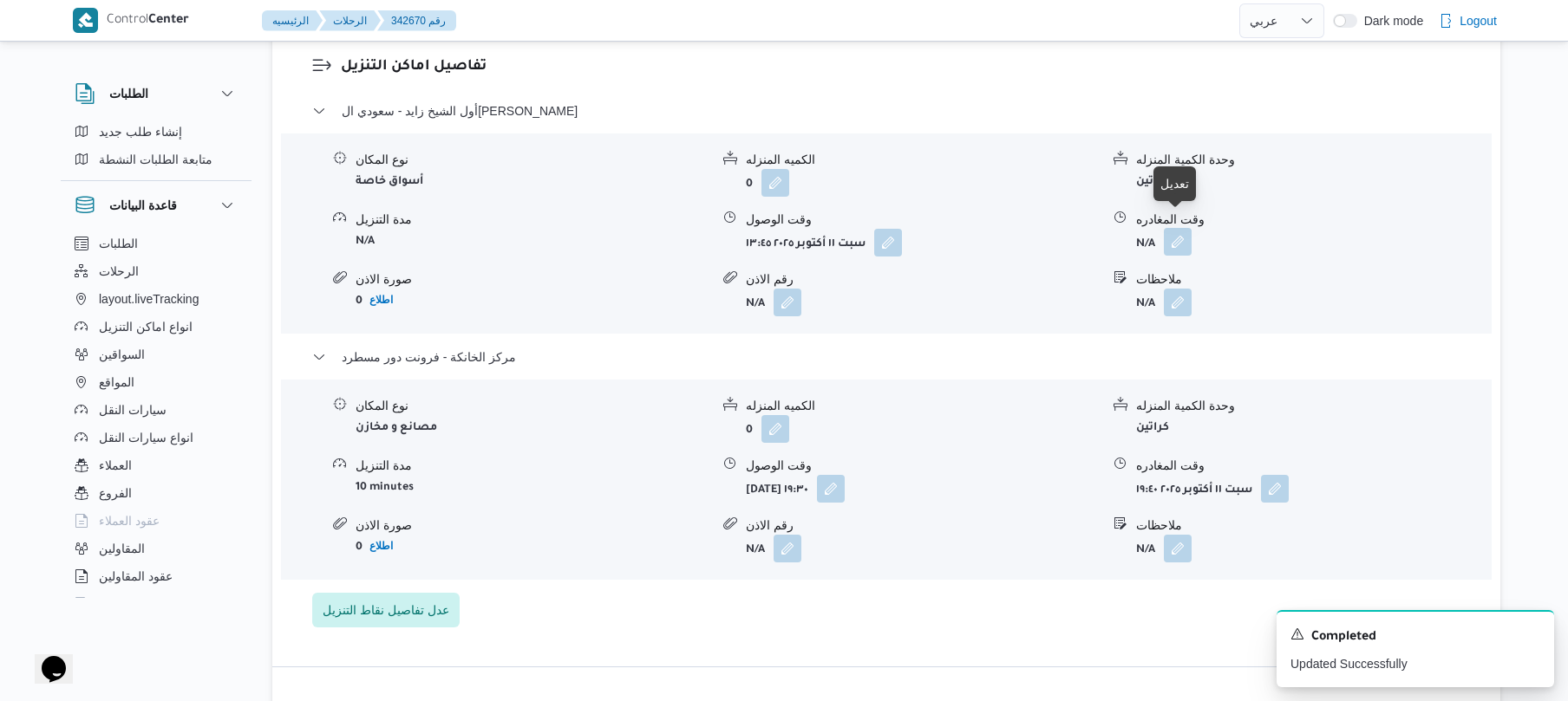
click at [1175, 230] on button "button" at bounding box center [1178, 242] width 28 height 27
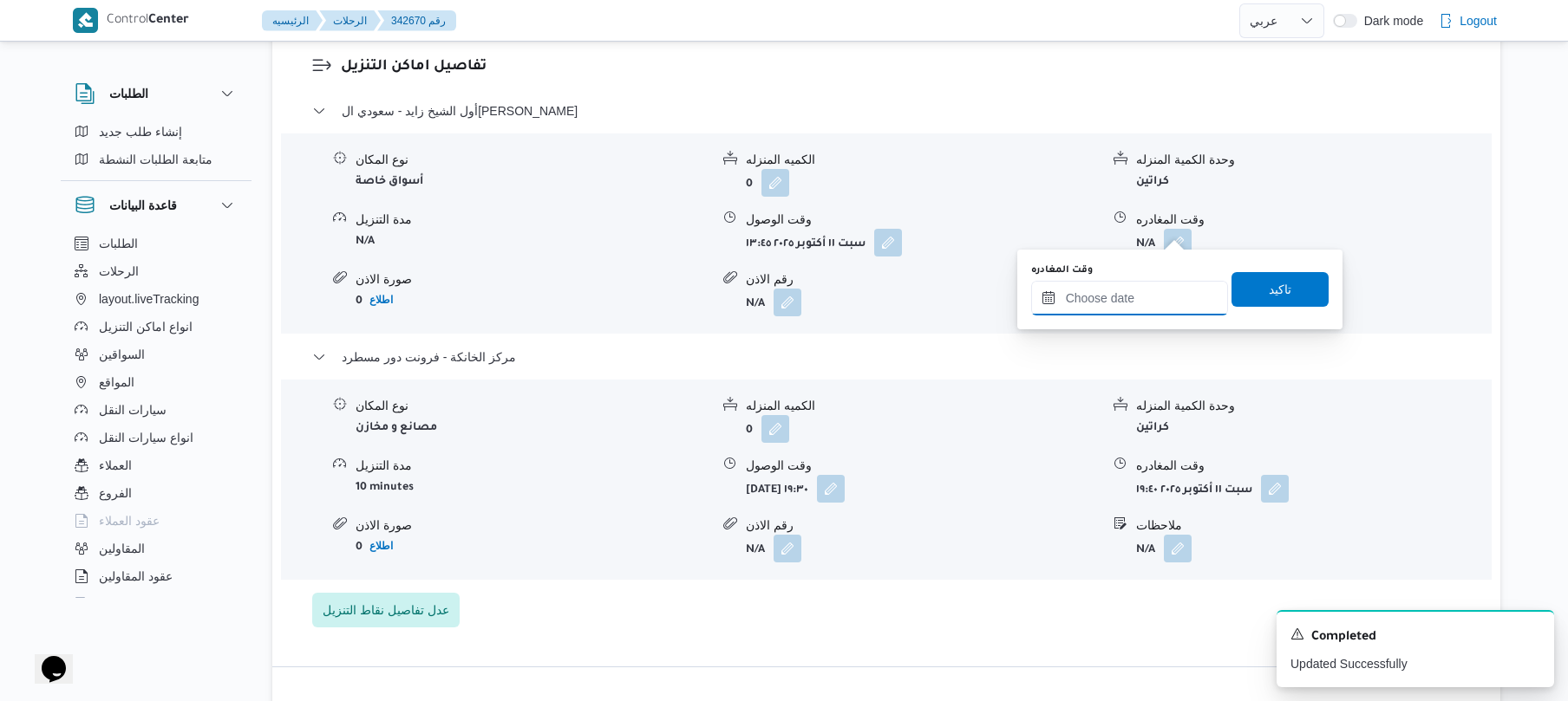
click at [1099, 290] on input "وقت المغادره" at bounding box center [1130, 299] width 197 height 35
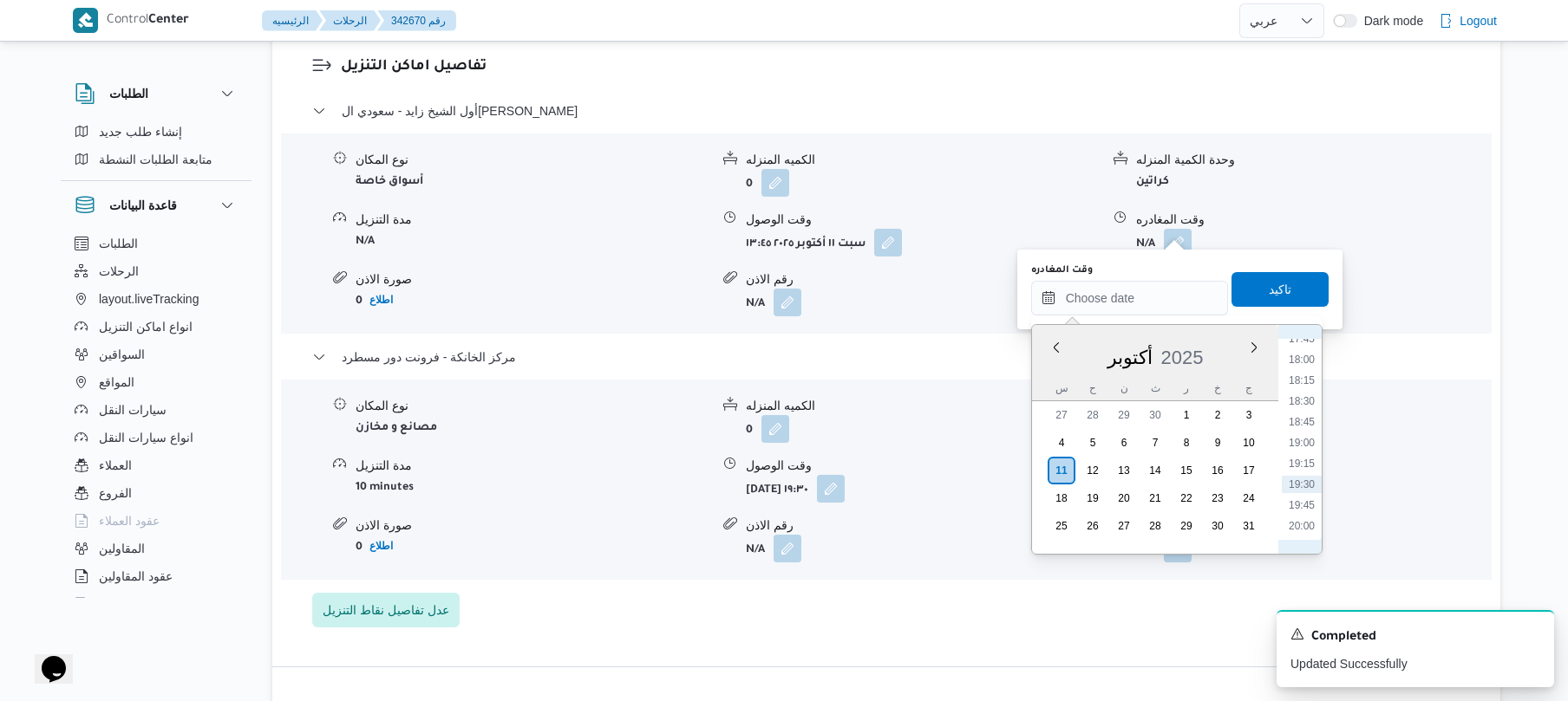
scroll to position [1519, 0]
click at [1302, 369] on li "18:30" at bounding box center [1302, 367] width 40 height 17
type input "[DATE] ١٨:٣٠"
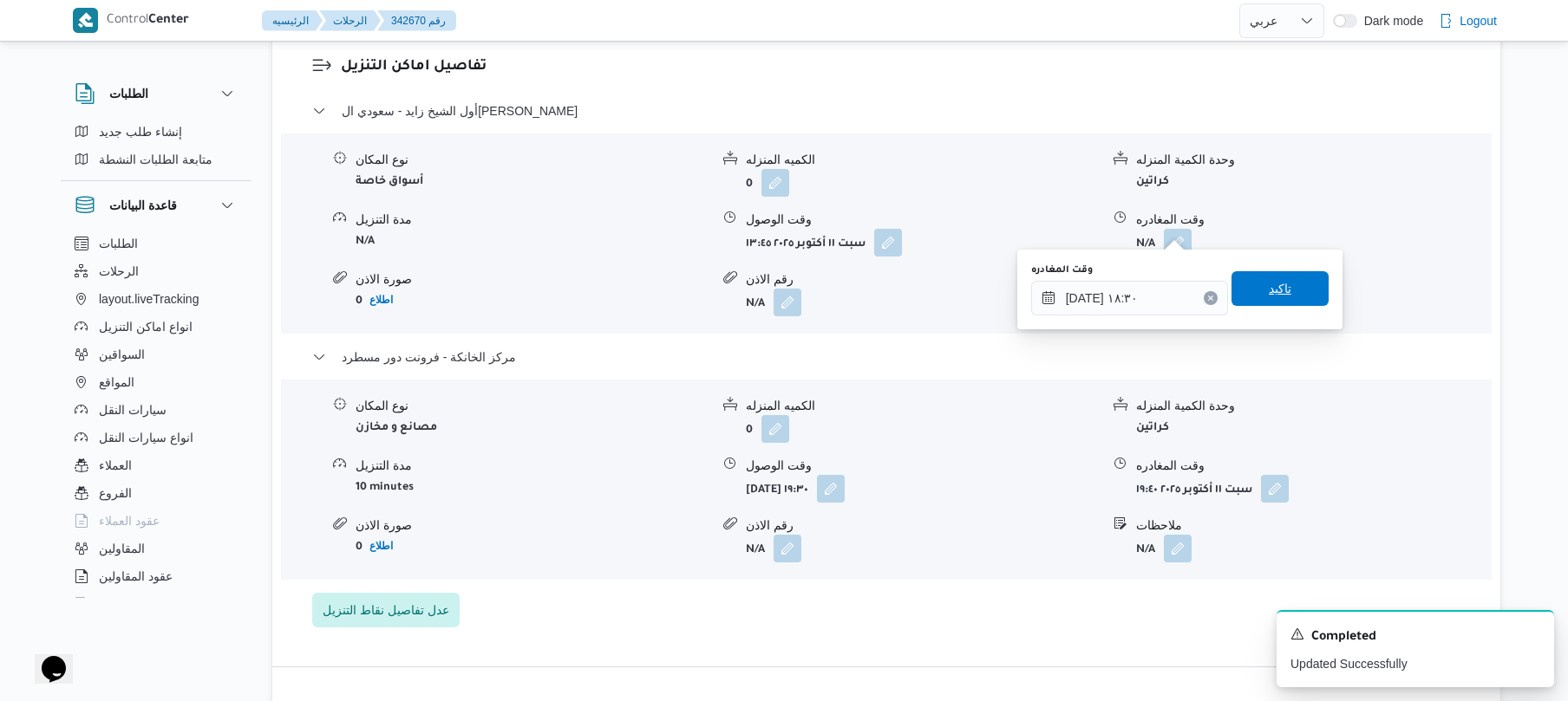
click at [1291, 293] on span "تاكيد" at bounding box center [1280, 289] width 97 height 35
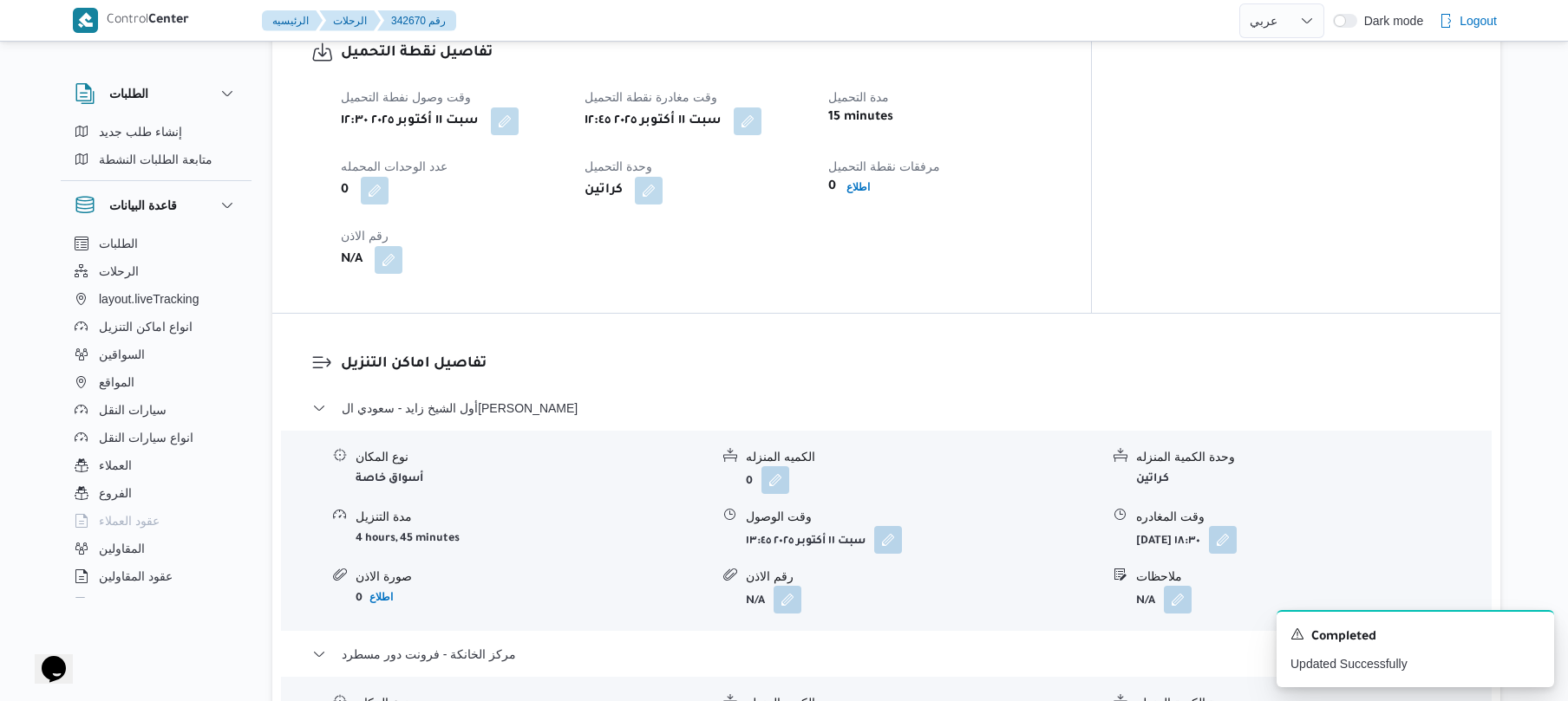
scroll to position [0, 0]
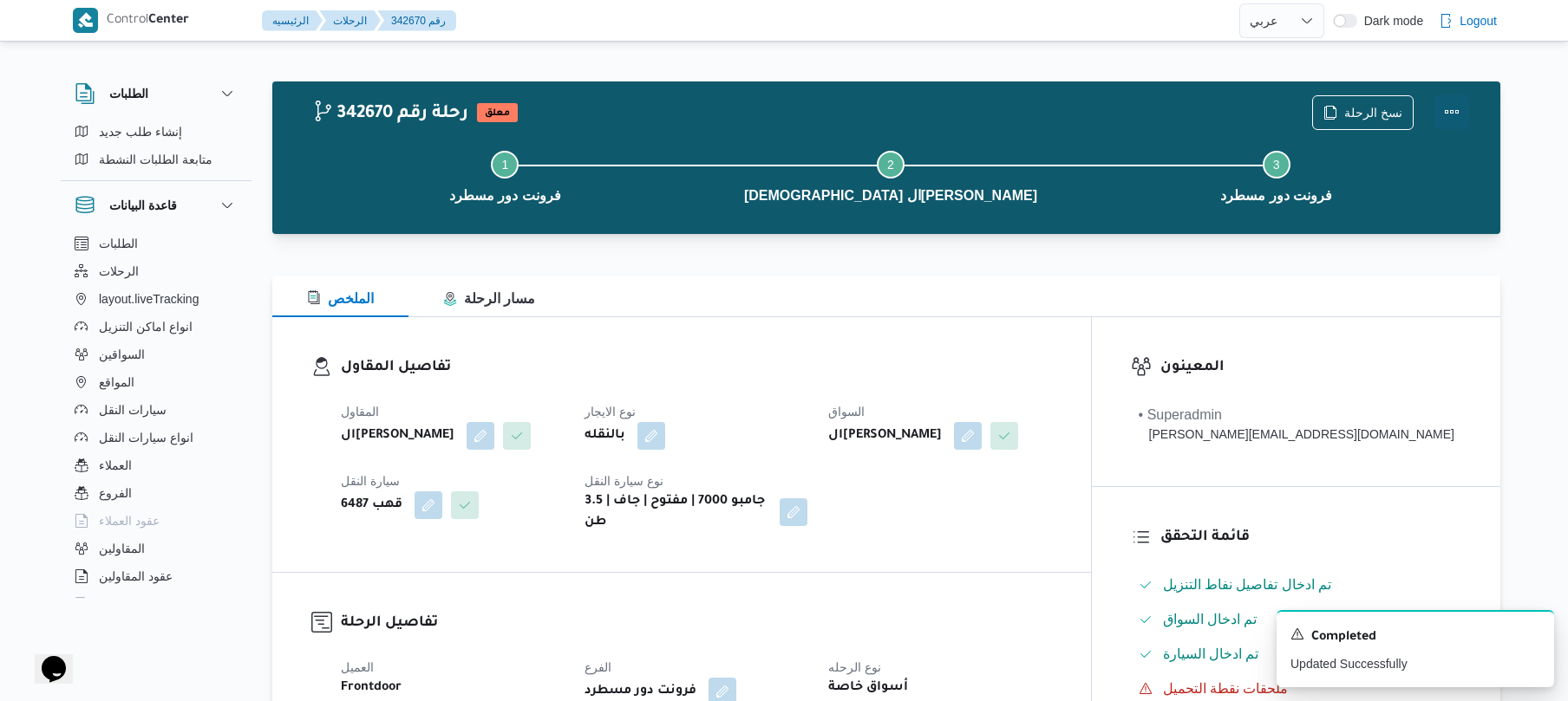
click at [1458, 118] on button "Actions" at bounding box center [1452, 112] width 35 height 35
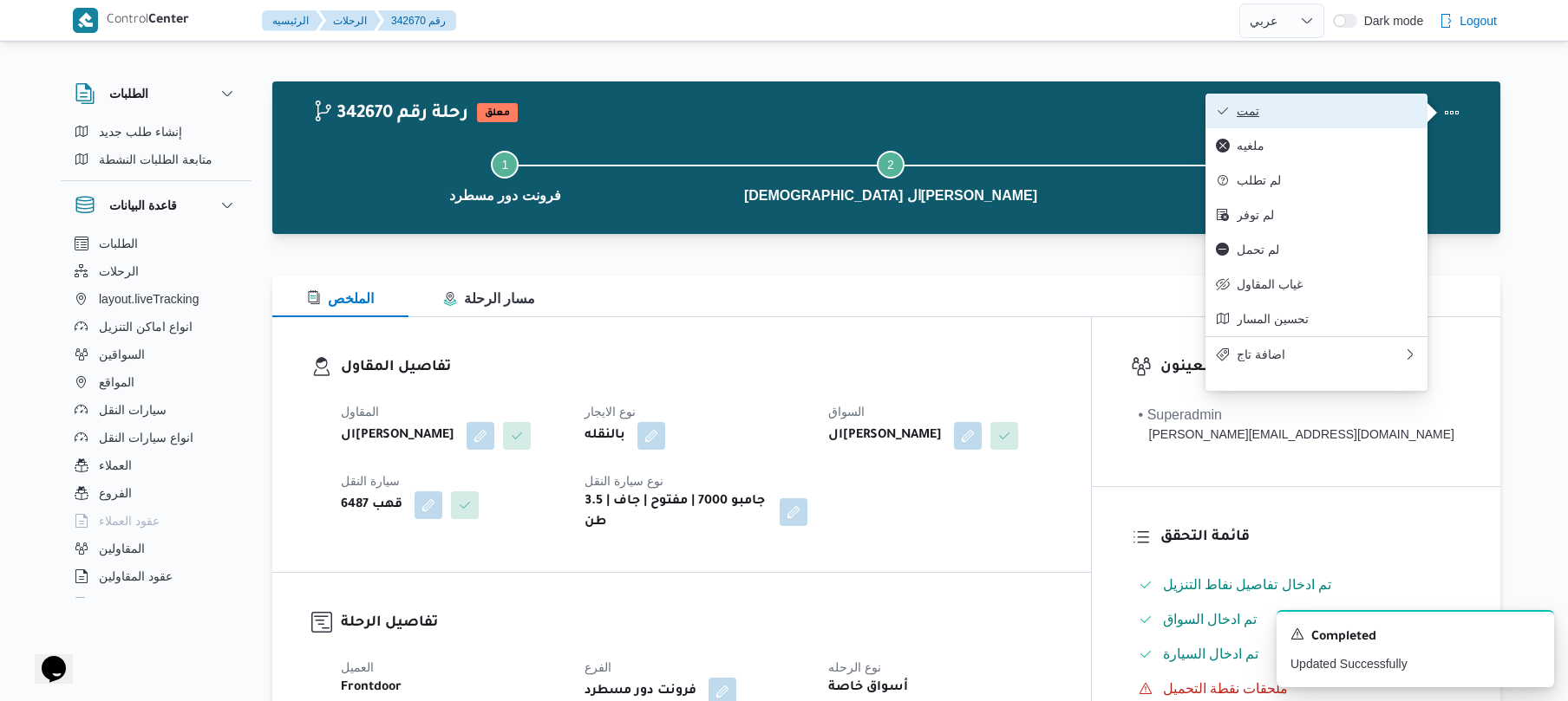
click at [1367, 105] on span "تمت" at bounding box center [1327, 111] width 181 height 14
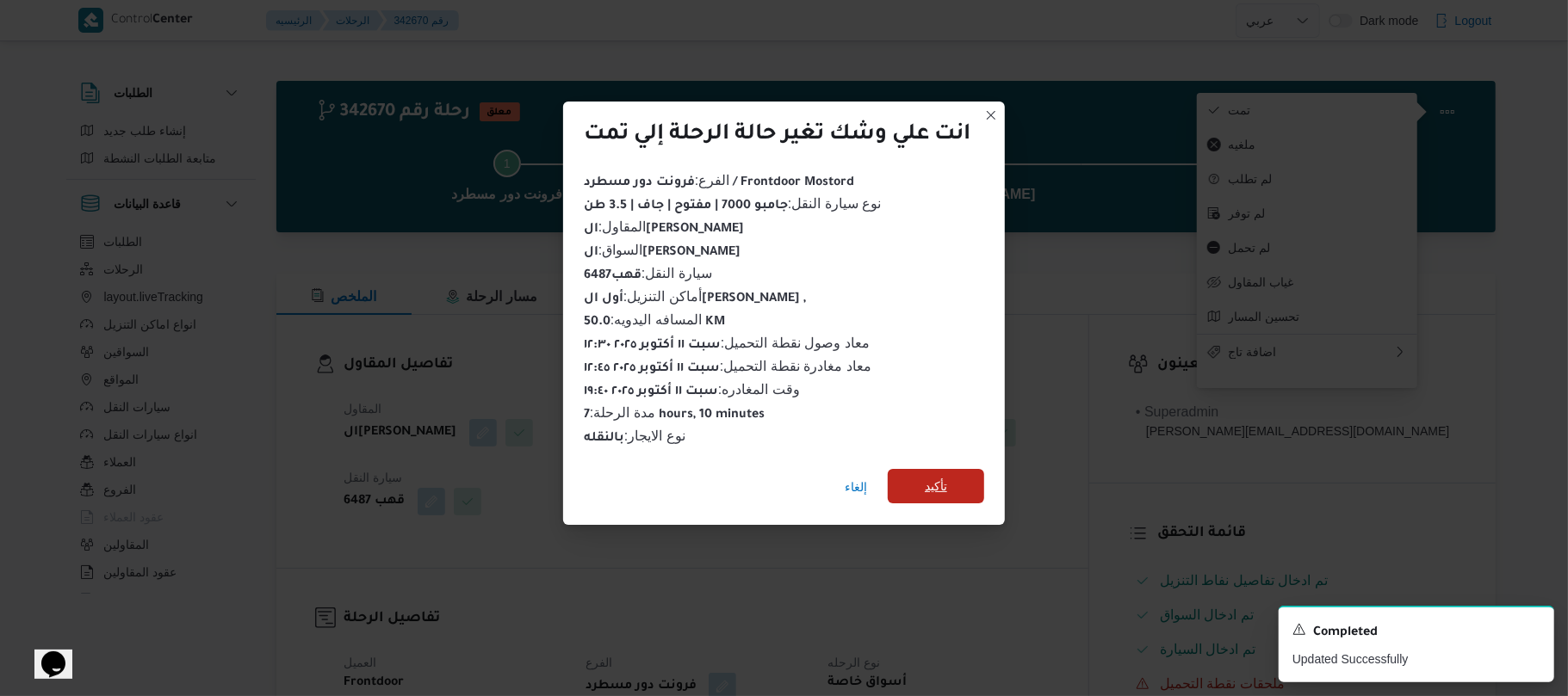
click at [945, 486] on span "تأكيد" at bounding box center [936, 486] width 23 height 21
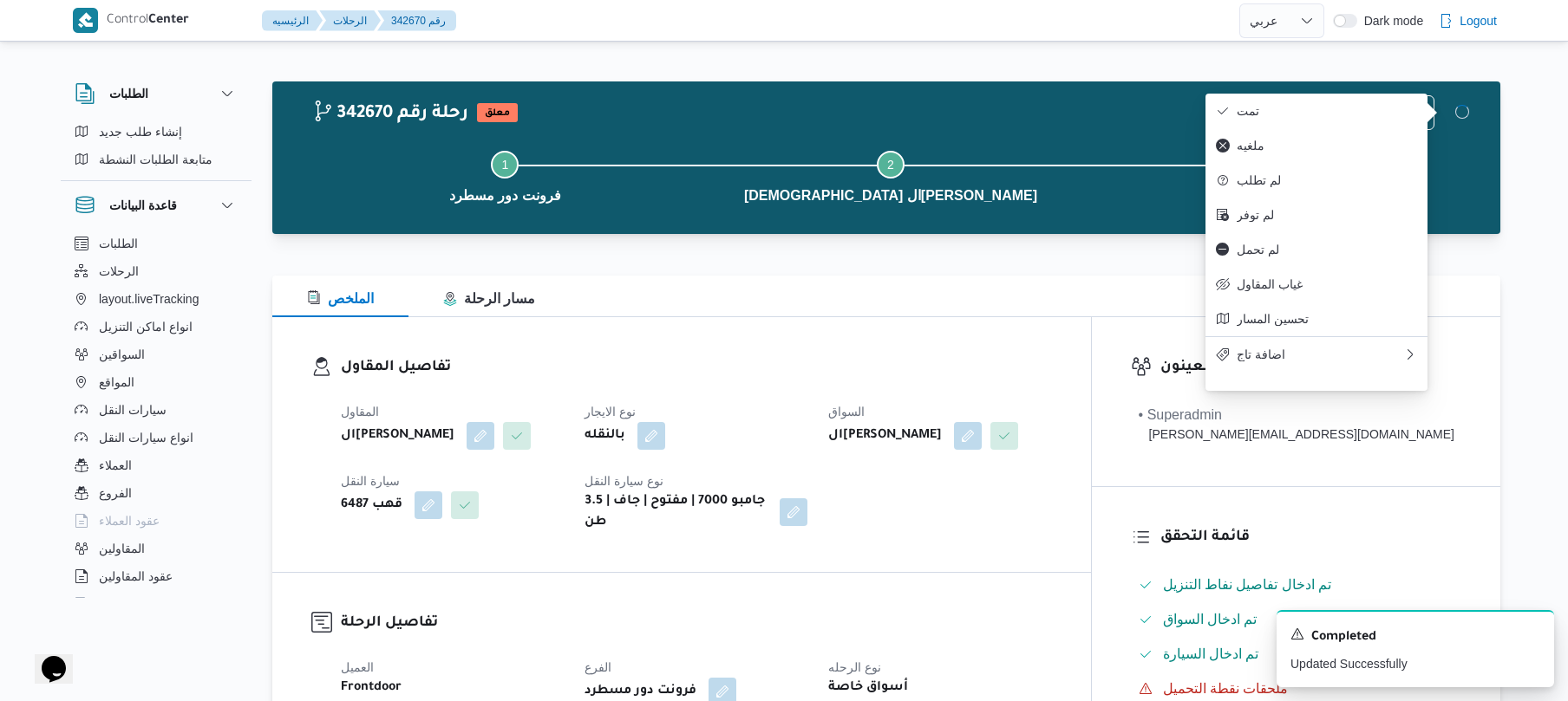
click at [859, 300] on div "الملخص مسار الرحلة" at bounding box center [887, 296] width 1229 height 41
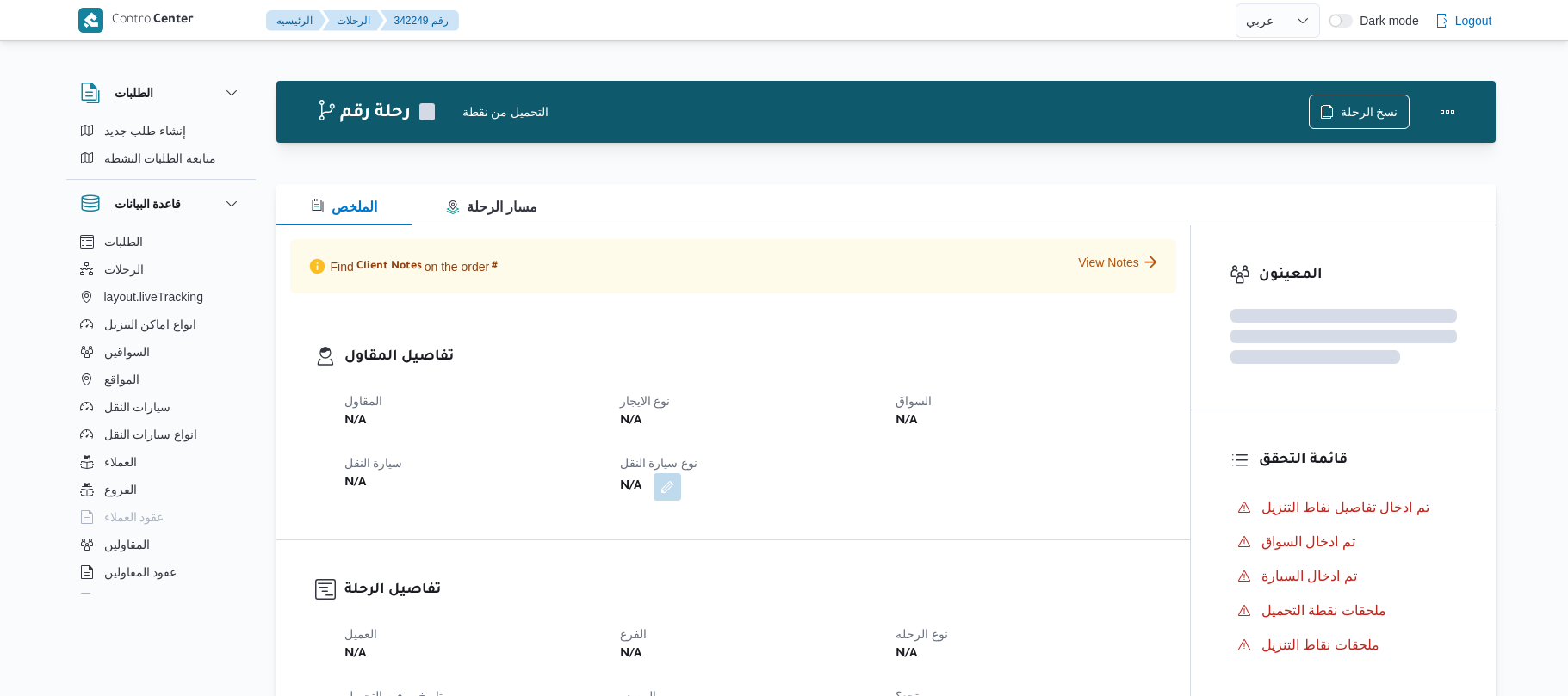
select select "ar"
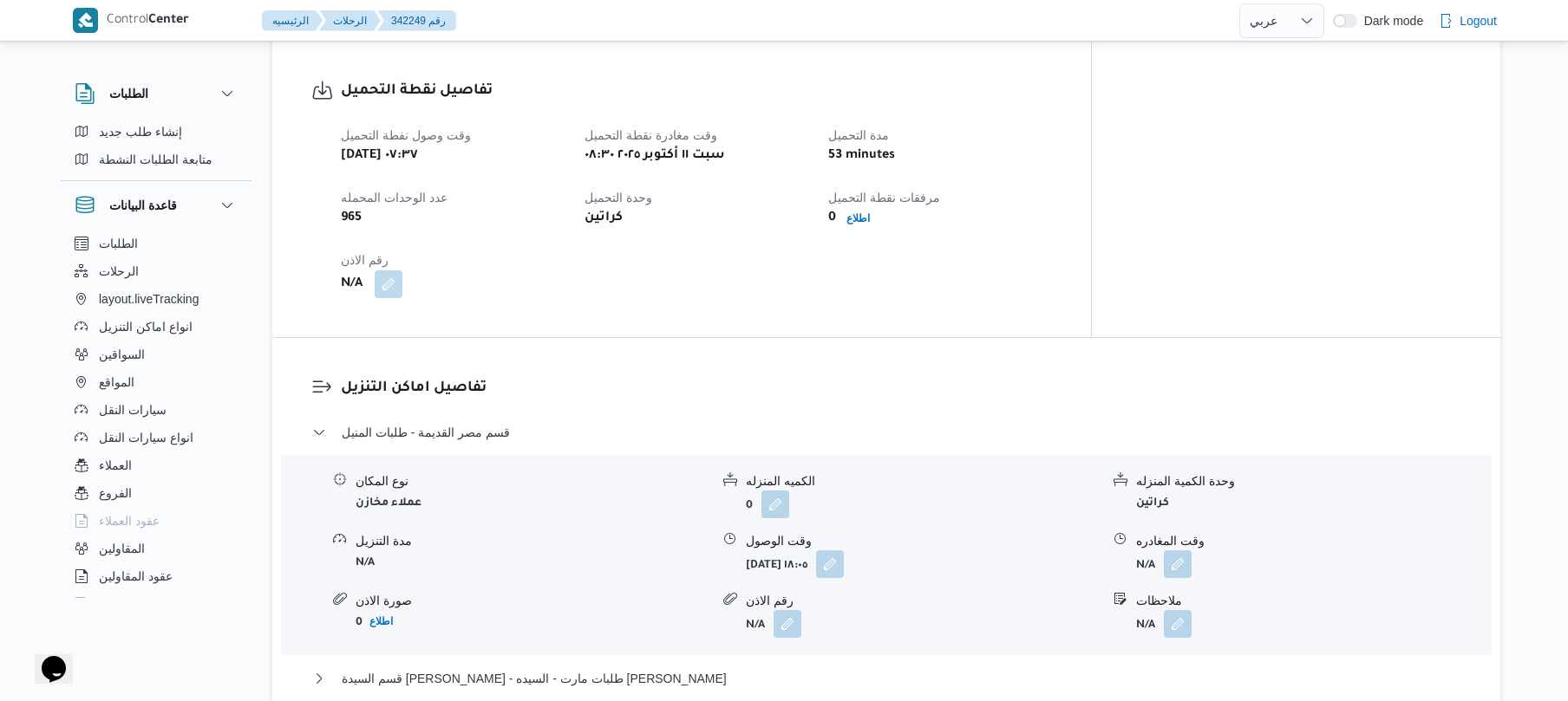
scroll to position [1110, 0]
click at [654, 666] on button "قسم السيدة [PERSON_NAME] - طلبات مارت - السيده [PERSON_NAME]" at bounding box center [887, 676] width 1149 height 21
click at [945, 258] on div "وقت وصول نفطة التحميل [DATE] ٠٧:٣٧ وقت مغادرة نقطة التحميل [DATE] ٠٨:٣٠ مدة الت…" at bounding box center [696, 209] width 732 height 194
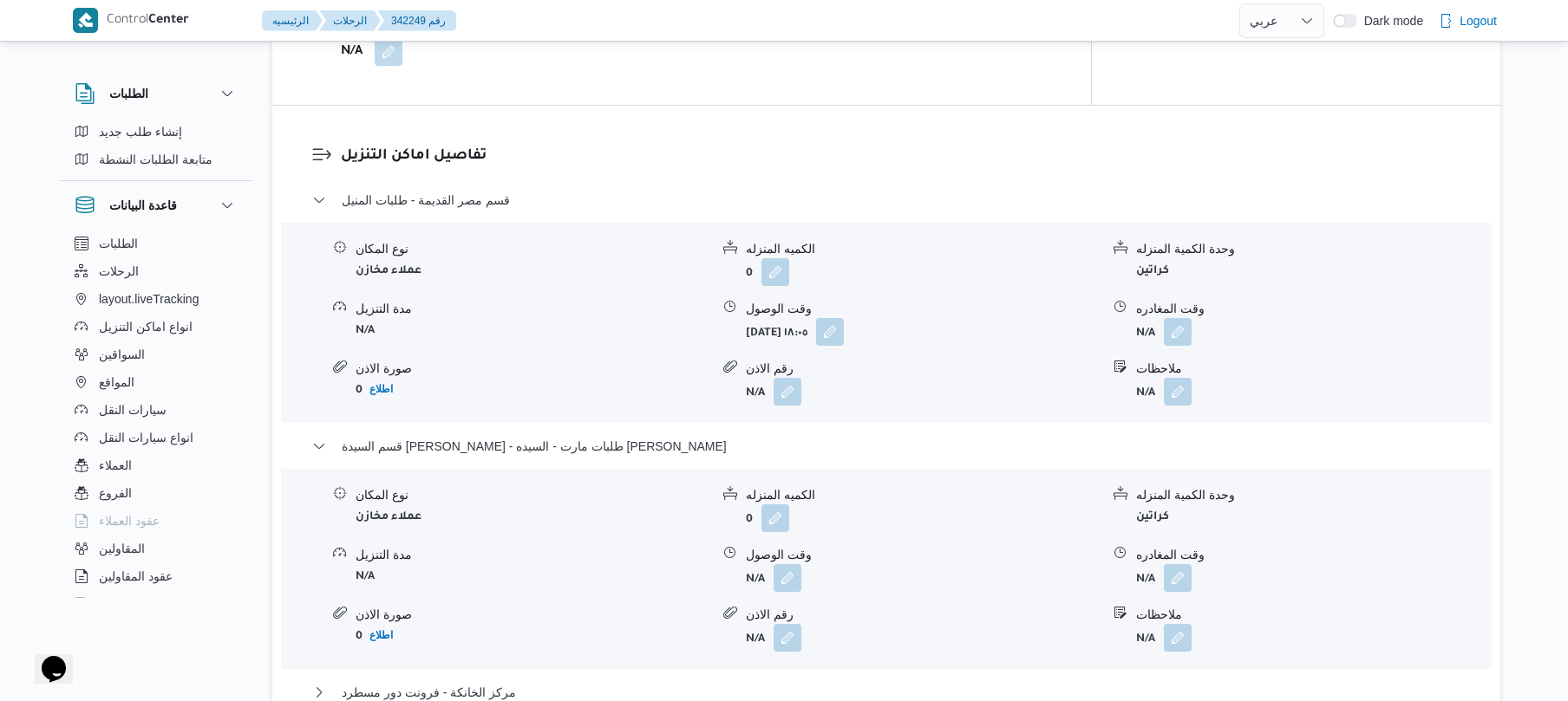
scroll to position [1341, 0]
click at [844, 316] on button "button" at bounding box center [830, 330] width 28 height 27
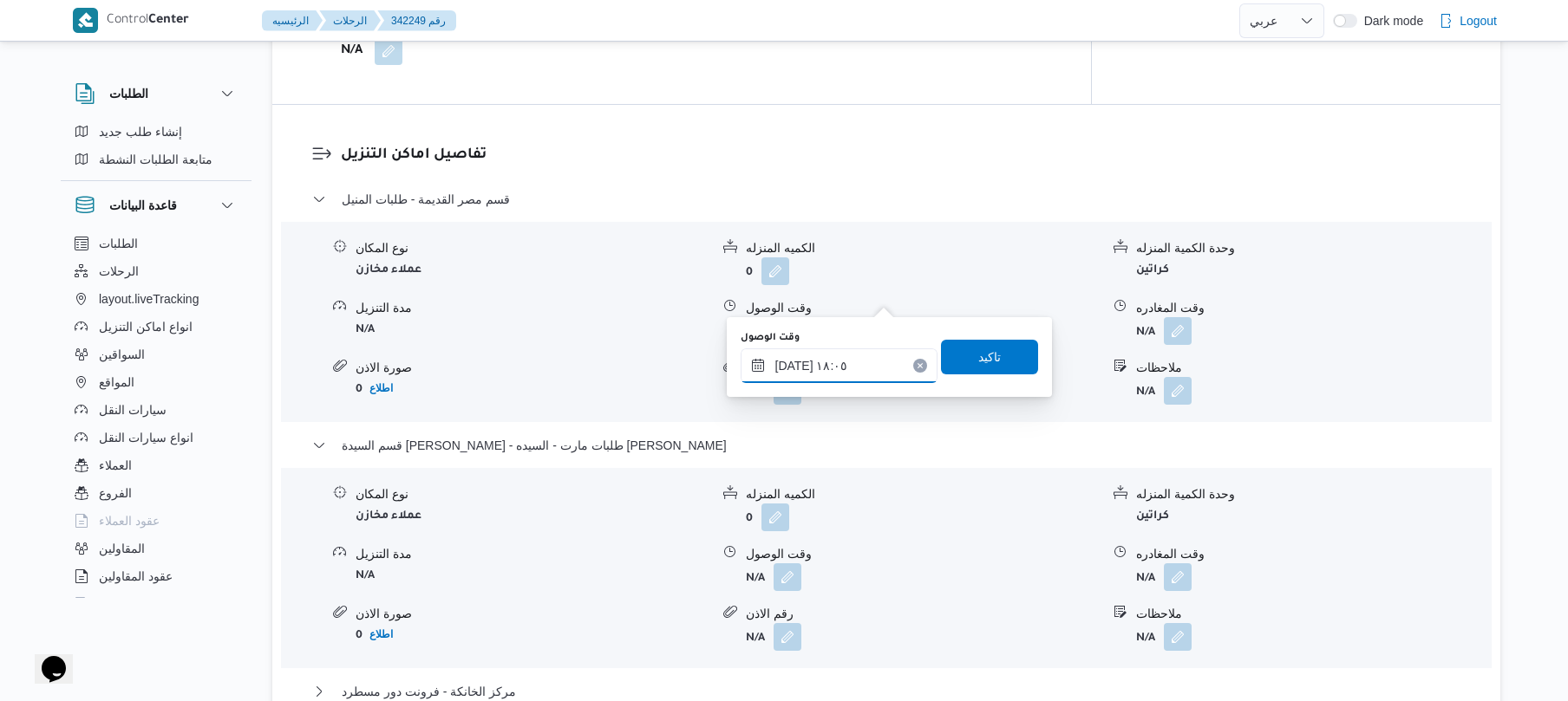
click at [823, 359] on input "[DATE] ١٨:٠٥" at bounding box center [839, 366] width 197 height 35
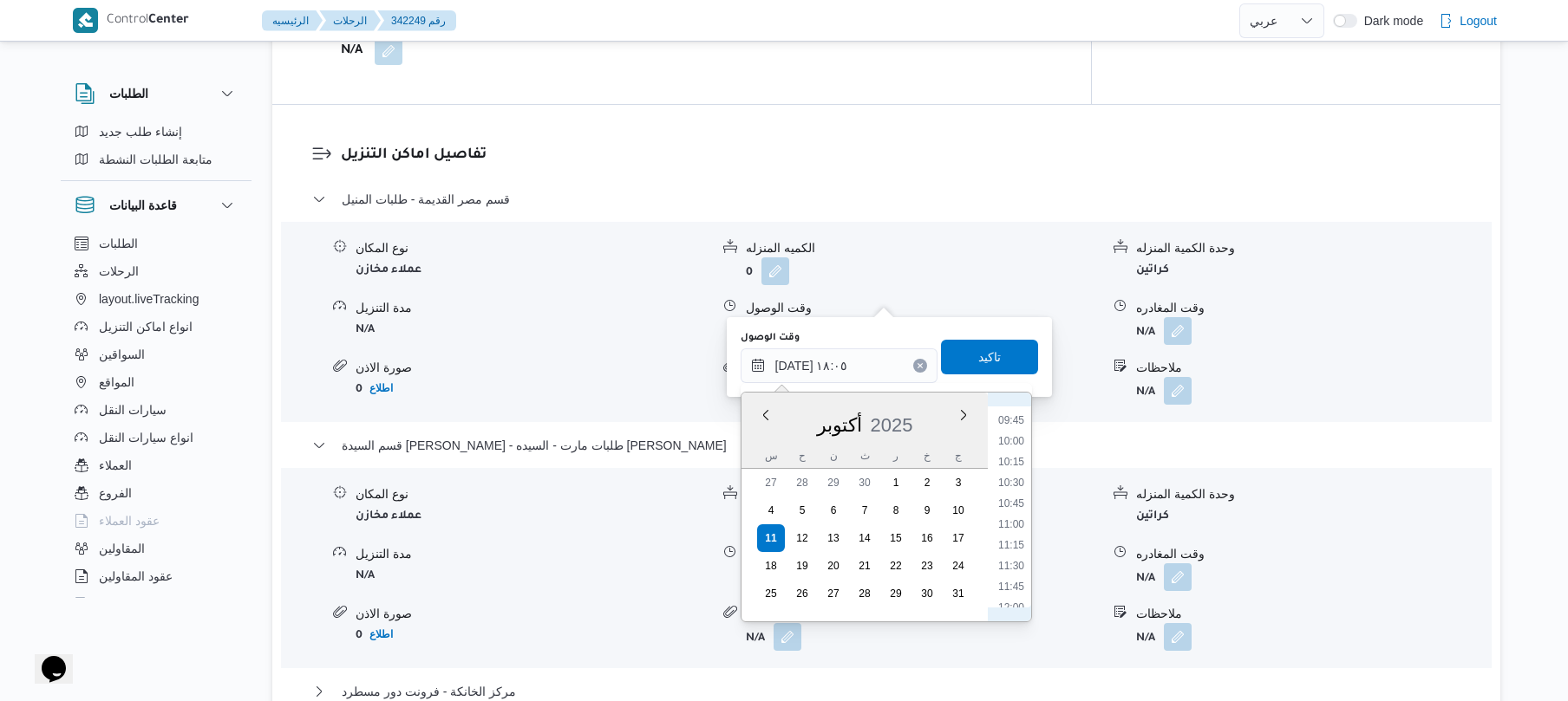
scroll to position [709, 0]
click at [1015, 472] on li "09:15" at bounding box center [1011, 476] width 40 height 17
type input "[DATE] ٠٩:١٥"
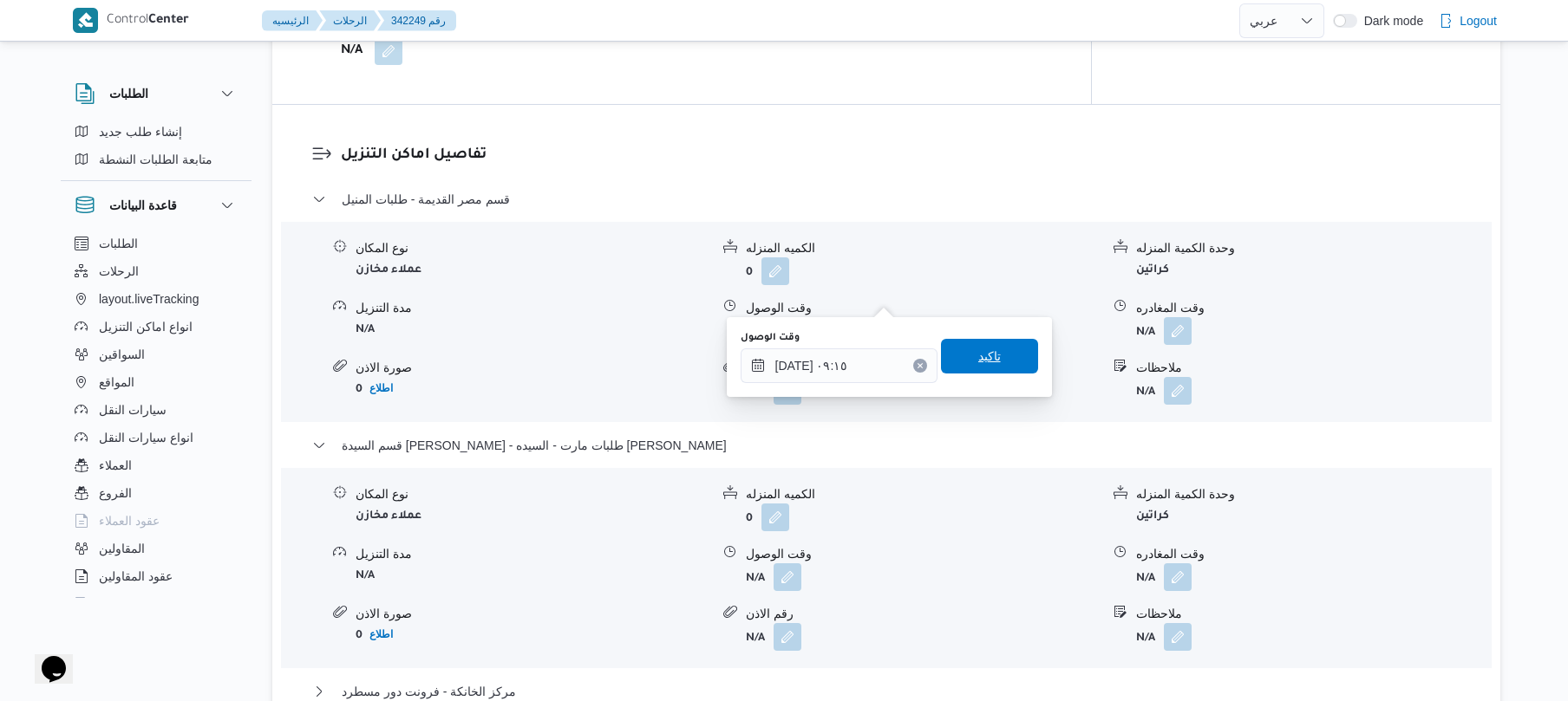
click at [997, 361] on span "تاكيد" at bounding box center [989, 356] width 97 height 35
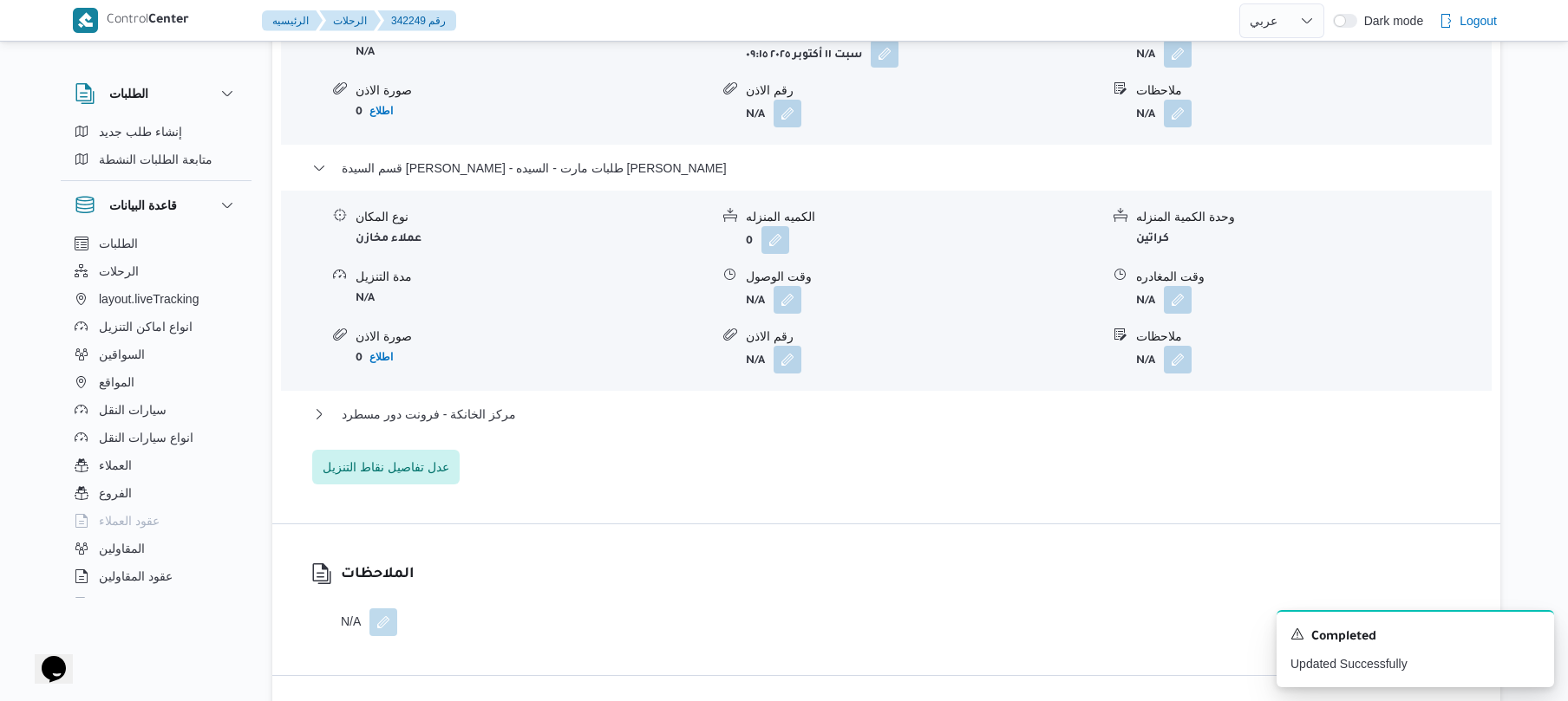
scroll to position [1664, 0]
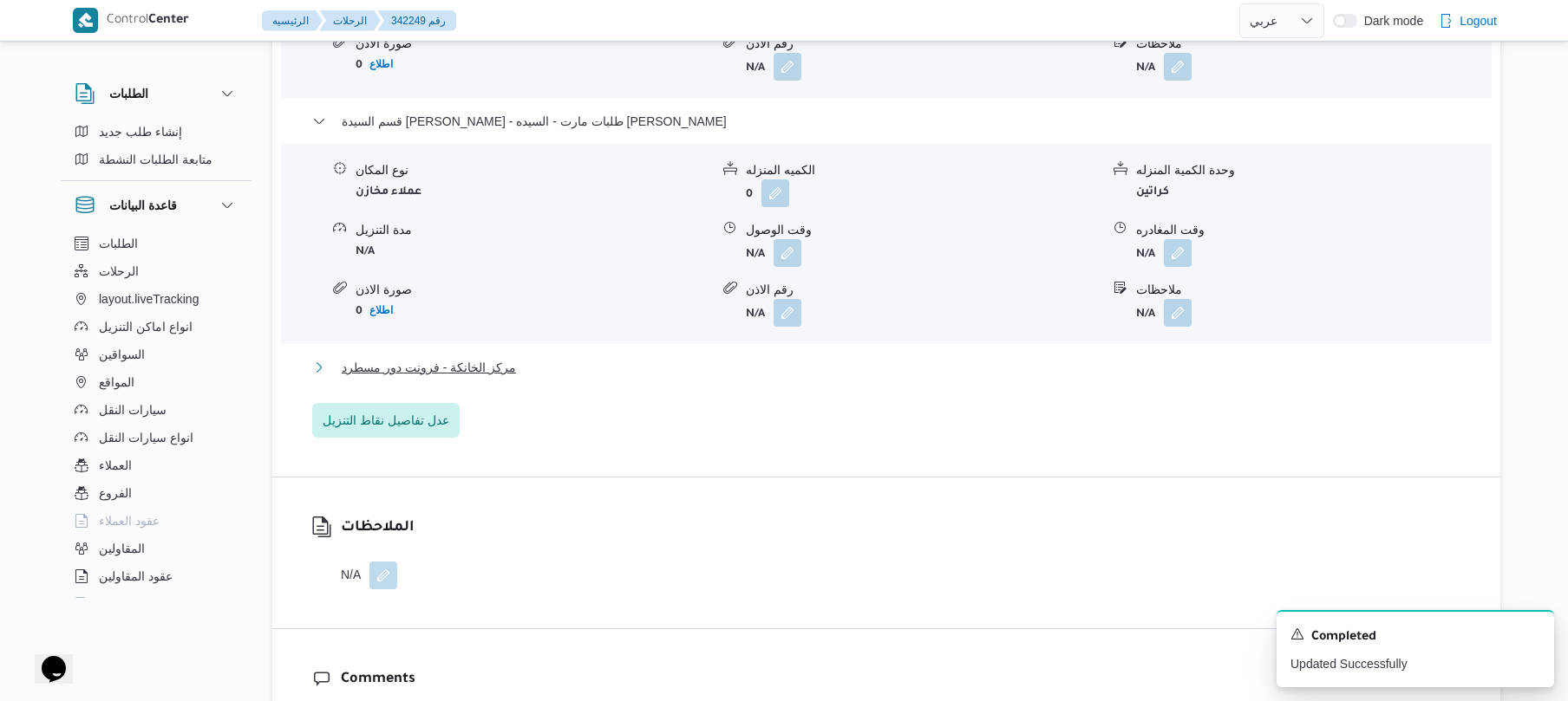
click at [926, 357] on button "مركز الخانكة - فرونت دور مسطرد" at bounding box center [887, 367] width 1149 height 21
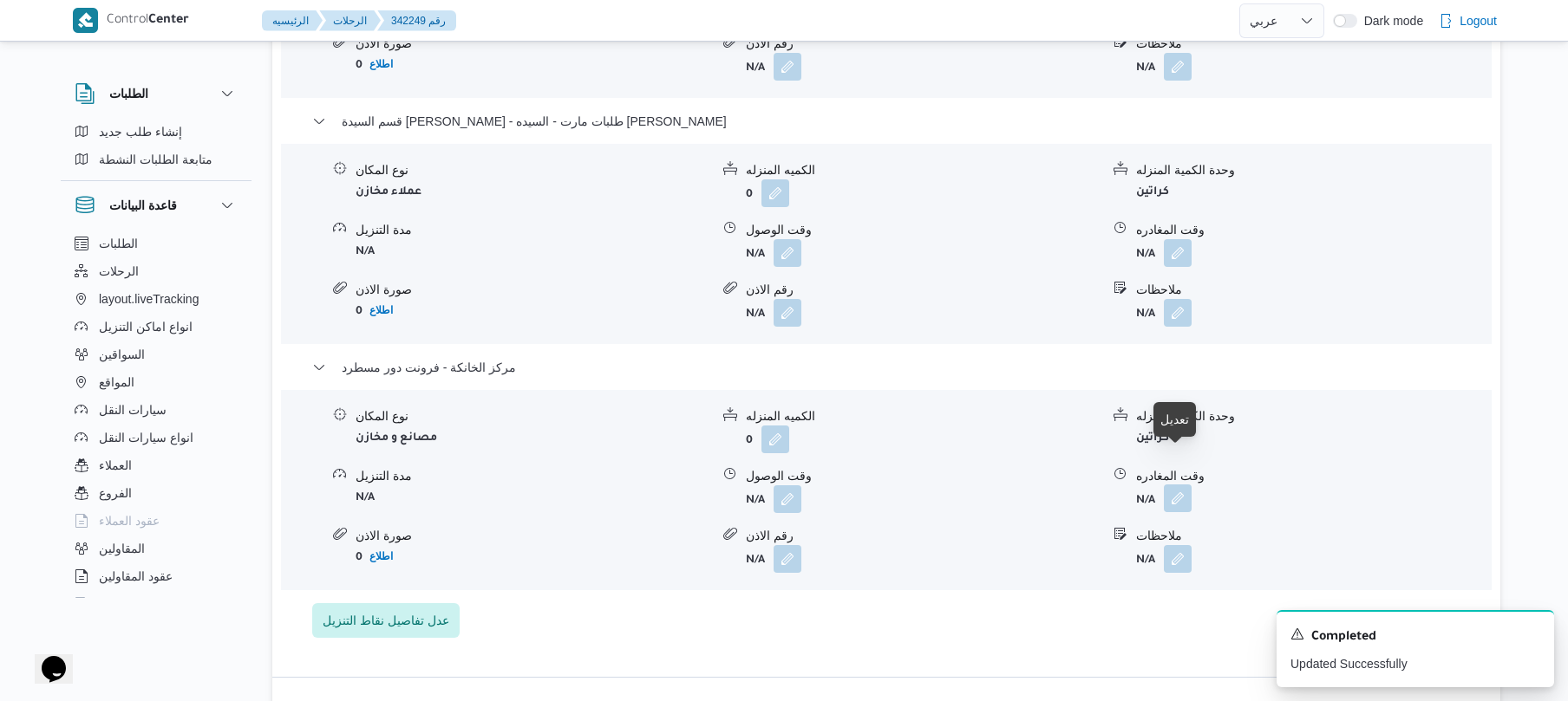
click at [1178, 485] on button "button" at bounding box center [1178, 498] width 28 height 27
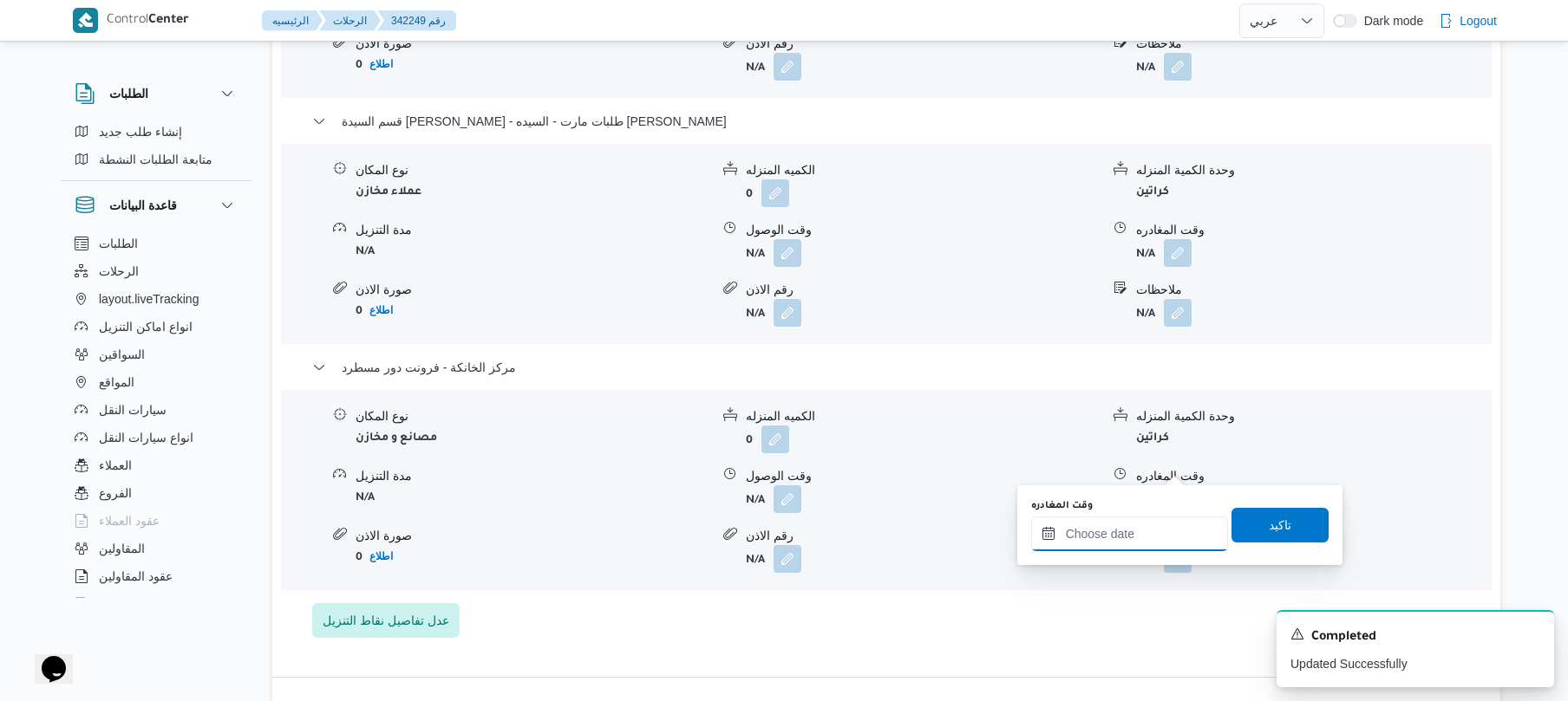
click at [1091, 532] on input "وقت المغادره" at bounding box center [1130, 534] width 197 height 35
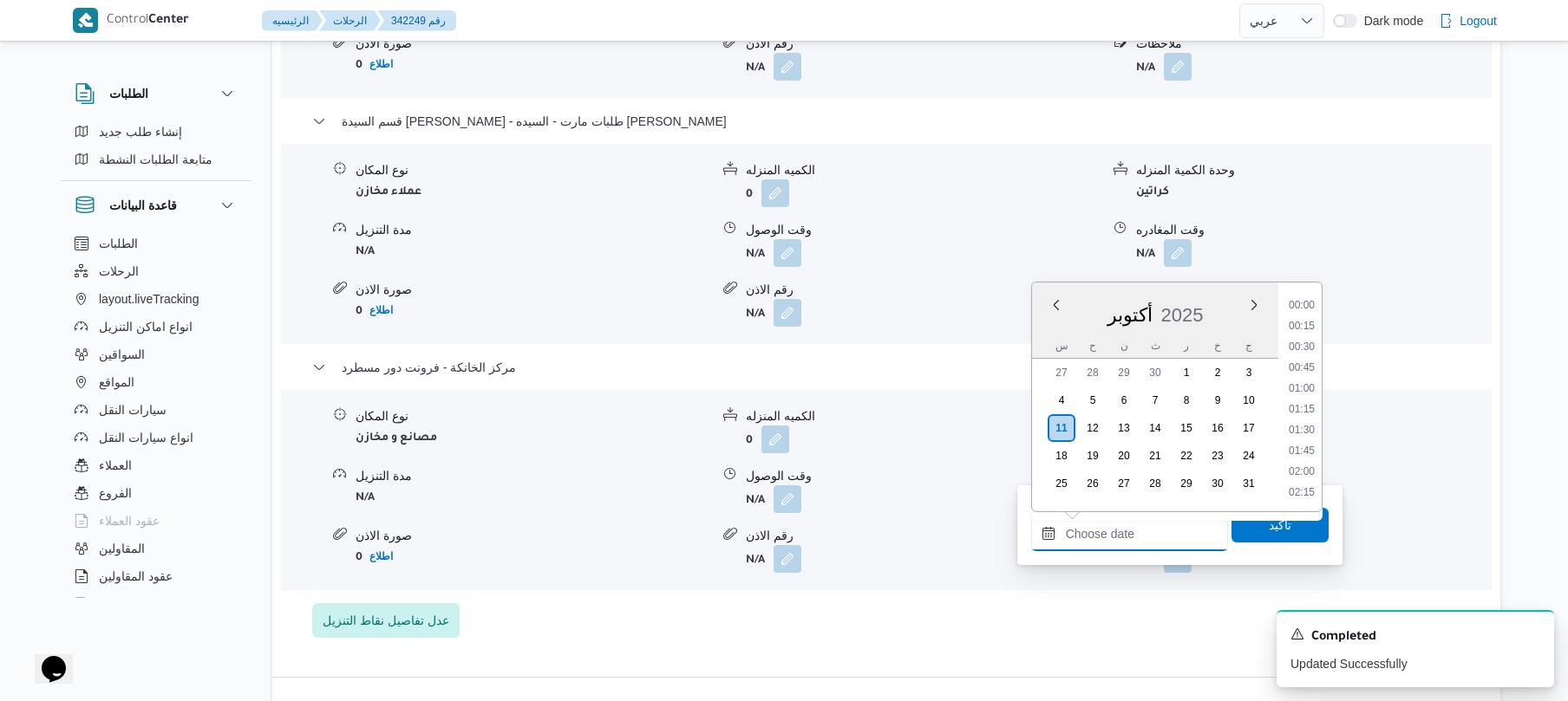
scroll to position [1519, 0]
click at [1312, 331] on li "18:30" at bounding box center [1302, 324] width 40 height 17
type input "[DATE] ١٨:٣٠"
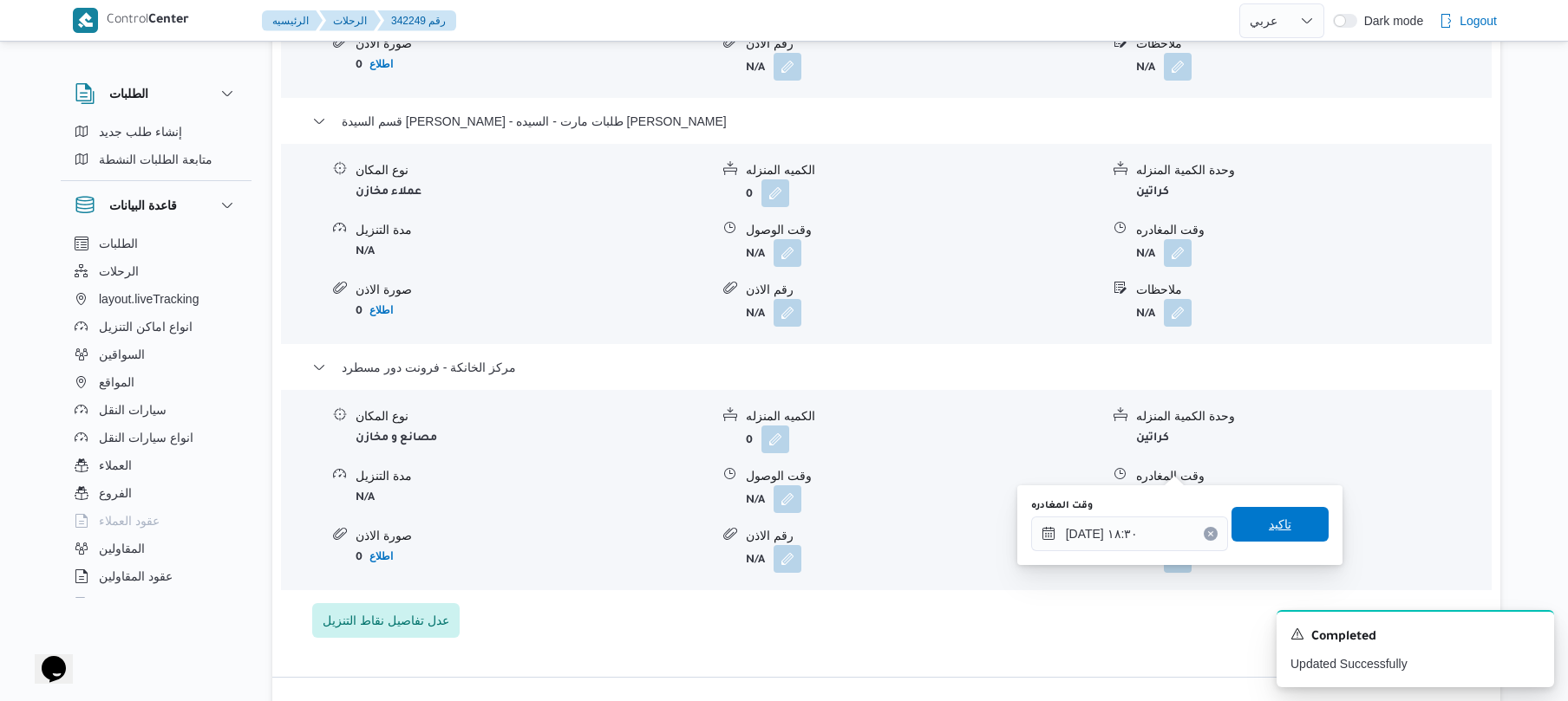
click at [1244, 520] on span "تاكيد" at bounding box center [1280, 524] width 97 height 35
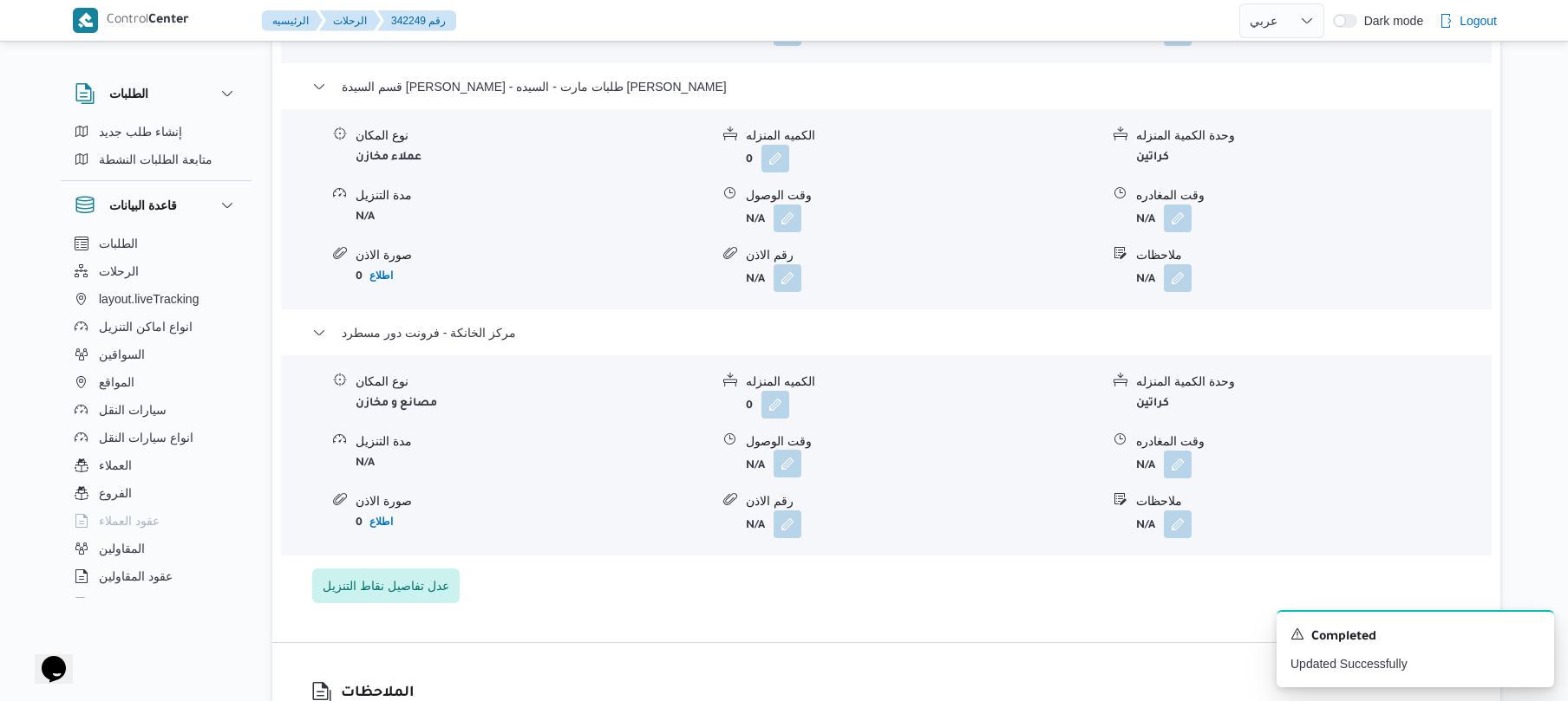
click at [782, 465] on button "button" at bounding box center [788, 464] width 28 height 27
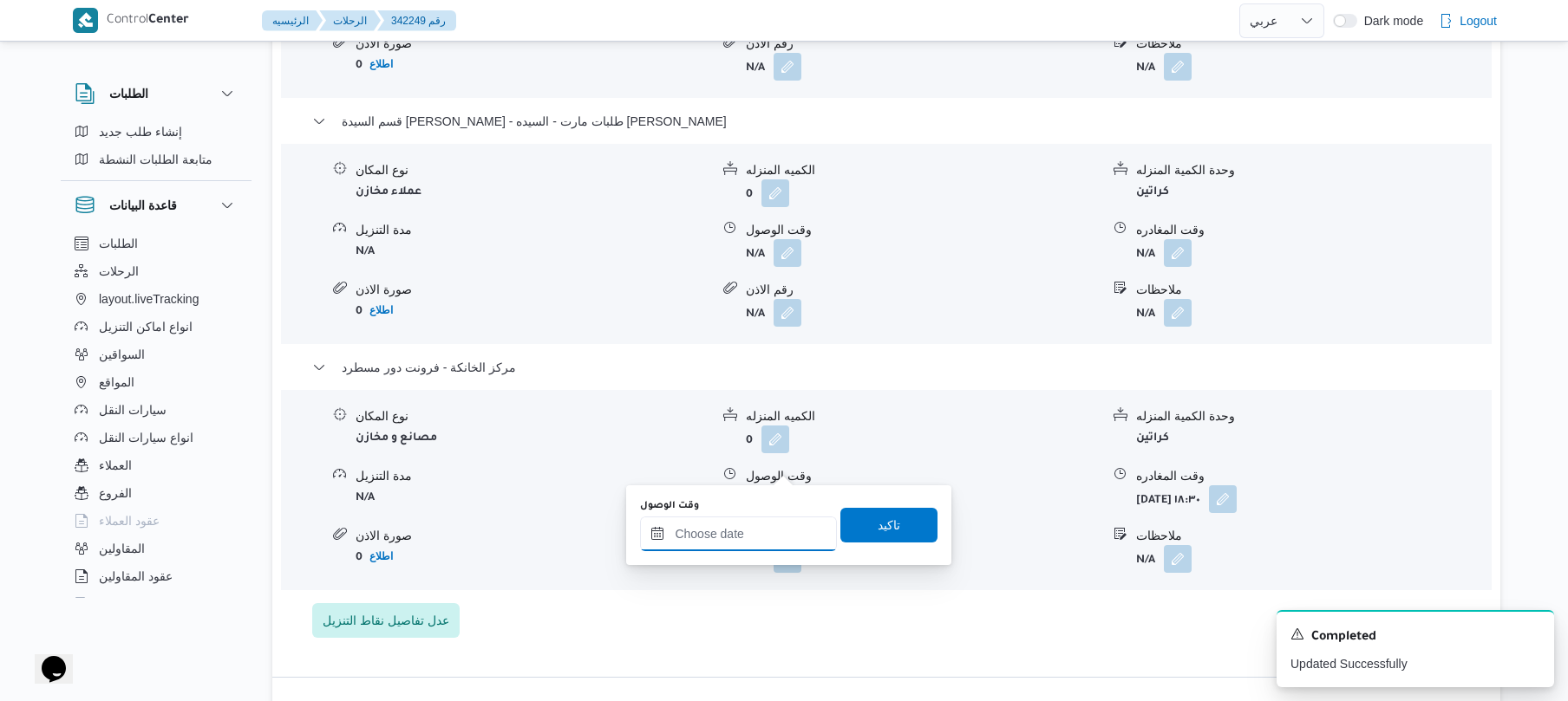
click at [757, 538] on input "وقت الوصول" at bounding box center [738, 534] width 197 height 35
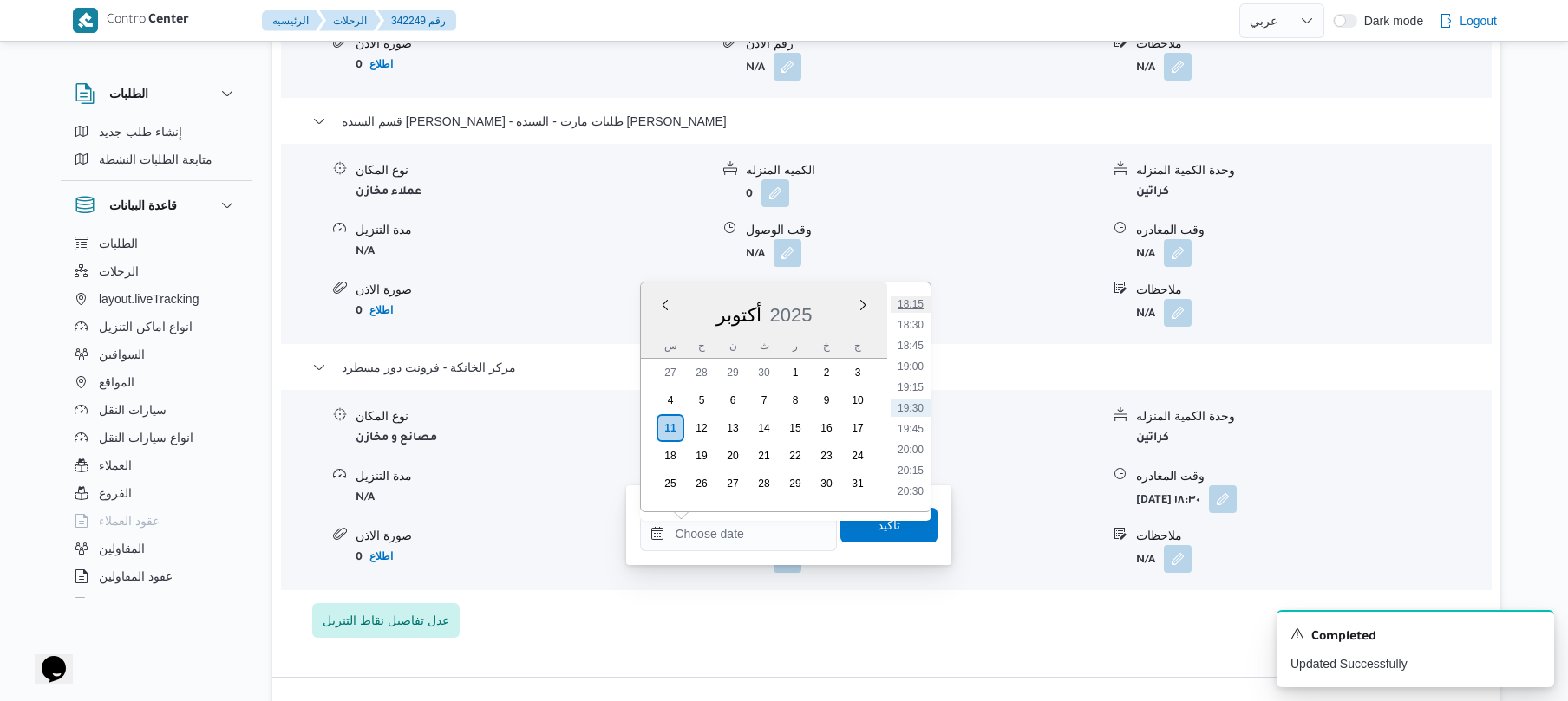
click at [913, 305] on li "18:15" at bounding box center [911, 304] width 40 height 17
type input "١١/١٠/٢٠٢٥ ١٨:١٥"
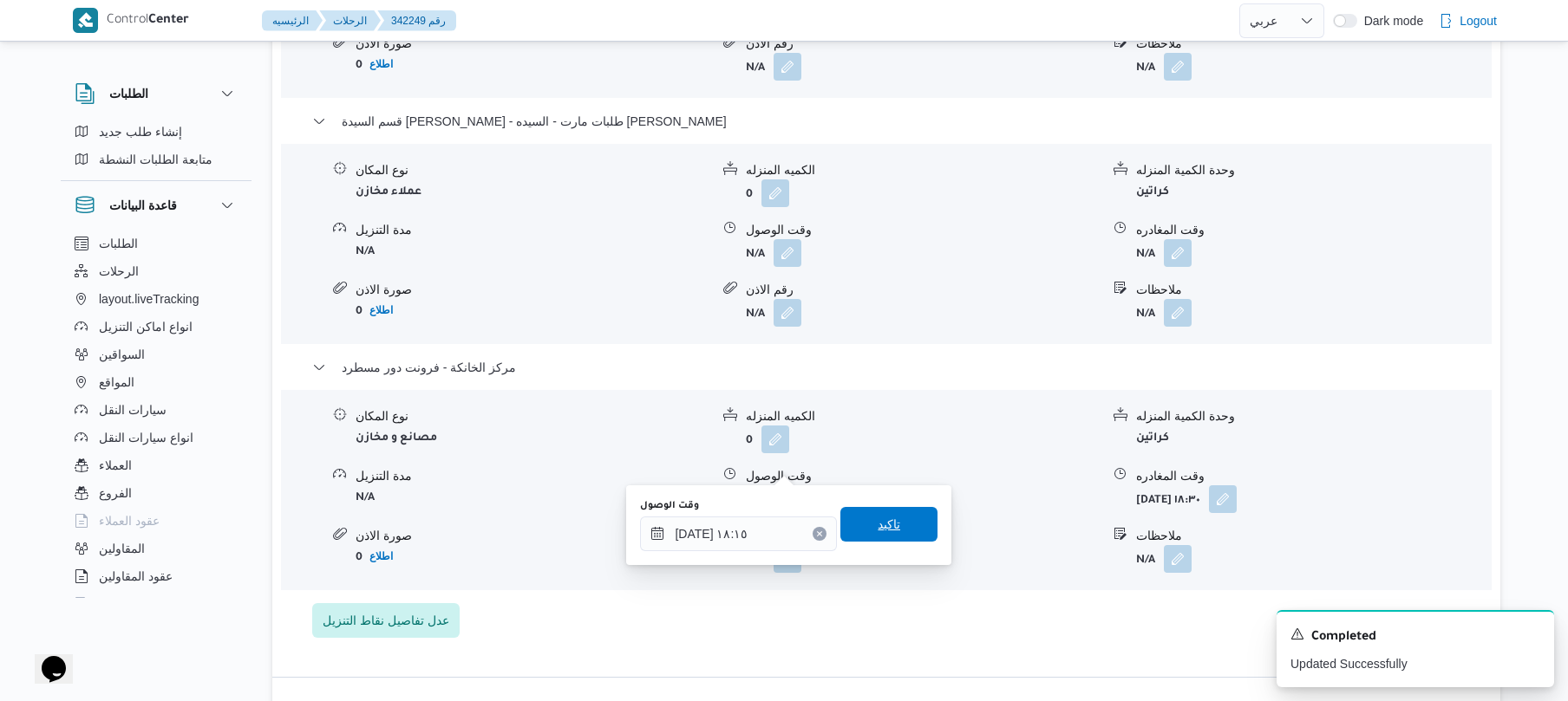
click at [883, 525] on span "تاكيد" at bounding box center [889, 524] width 23 height 21
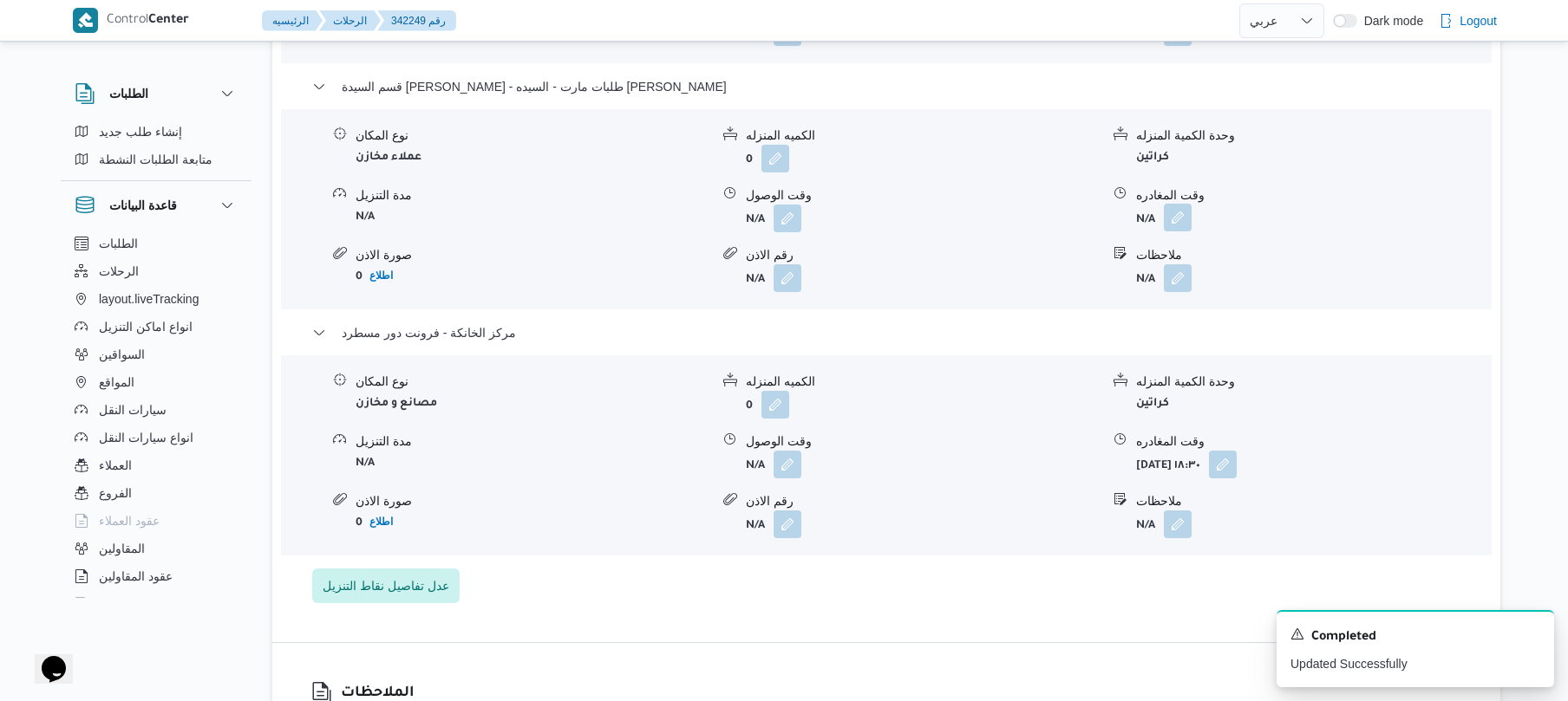
click at [1171, 222] on button "button" at bounding box center [1178, 217] width 28 height 27
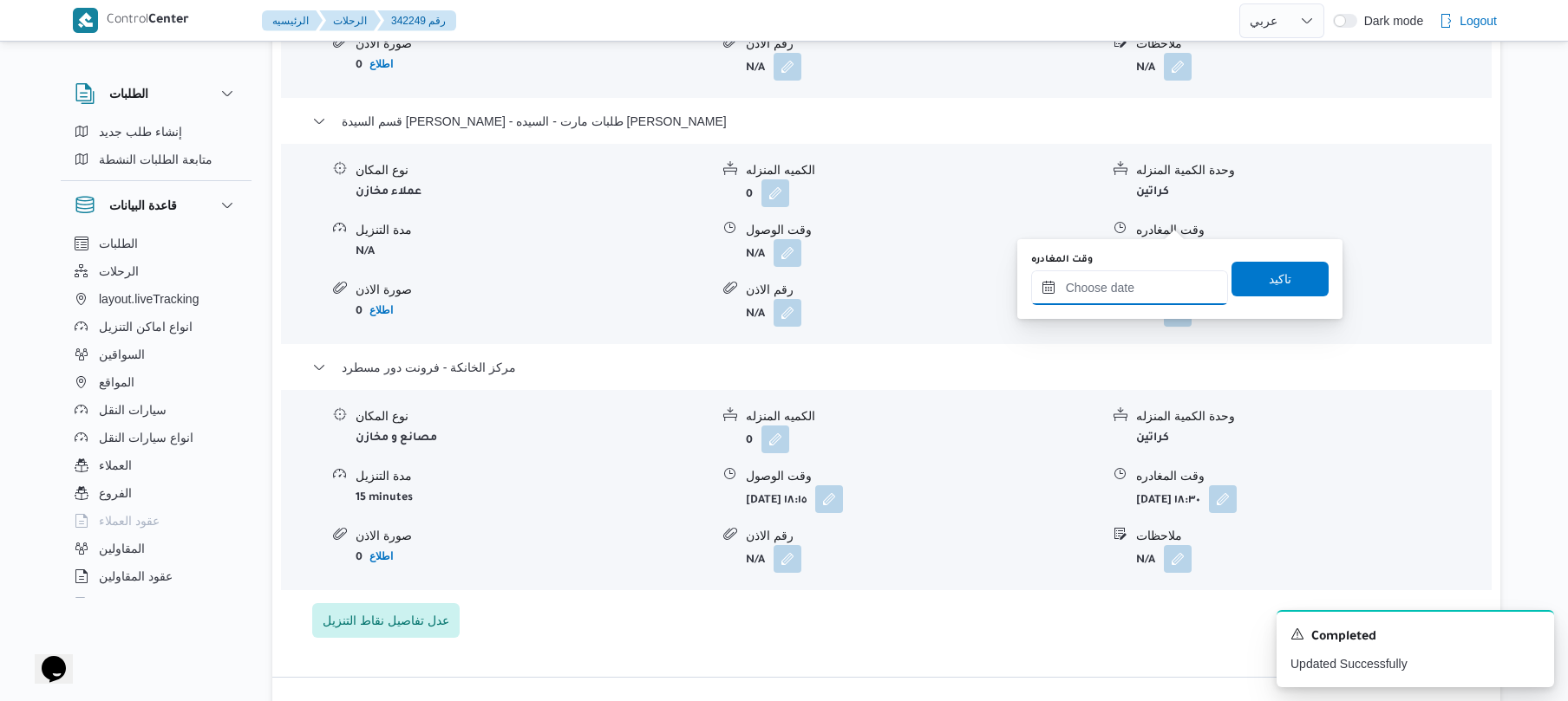
click at [1115, 290] on input "وقت المغادره" at bounding box center [1130, 288] width 197 height 35
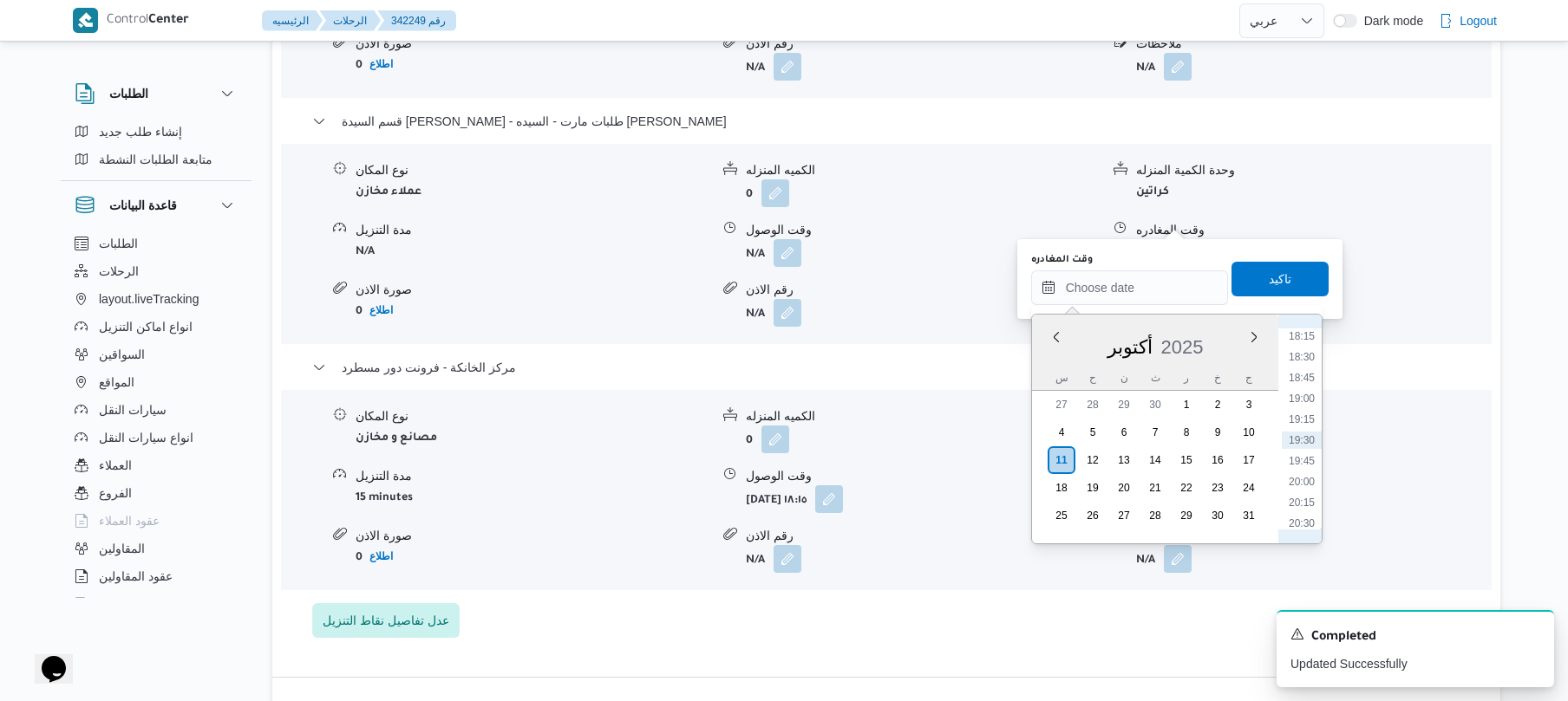
scroll to position [1350, 0]
click at [1302, 465] on li "17:45" at bounding box center [1302, 465] width 40 height 17
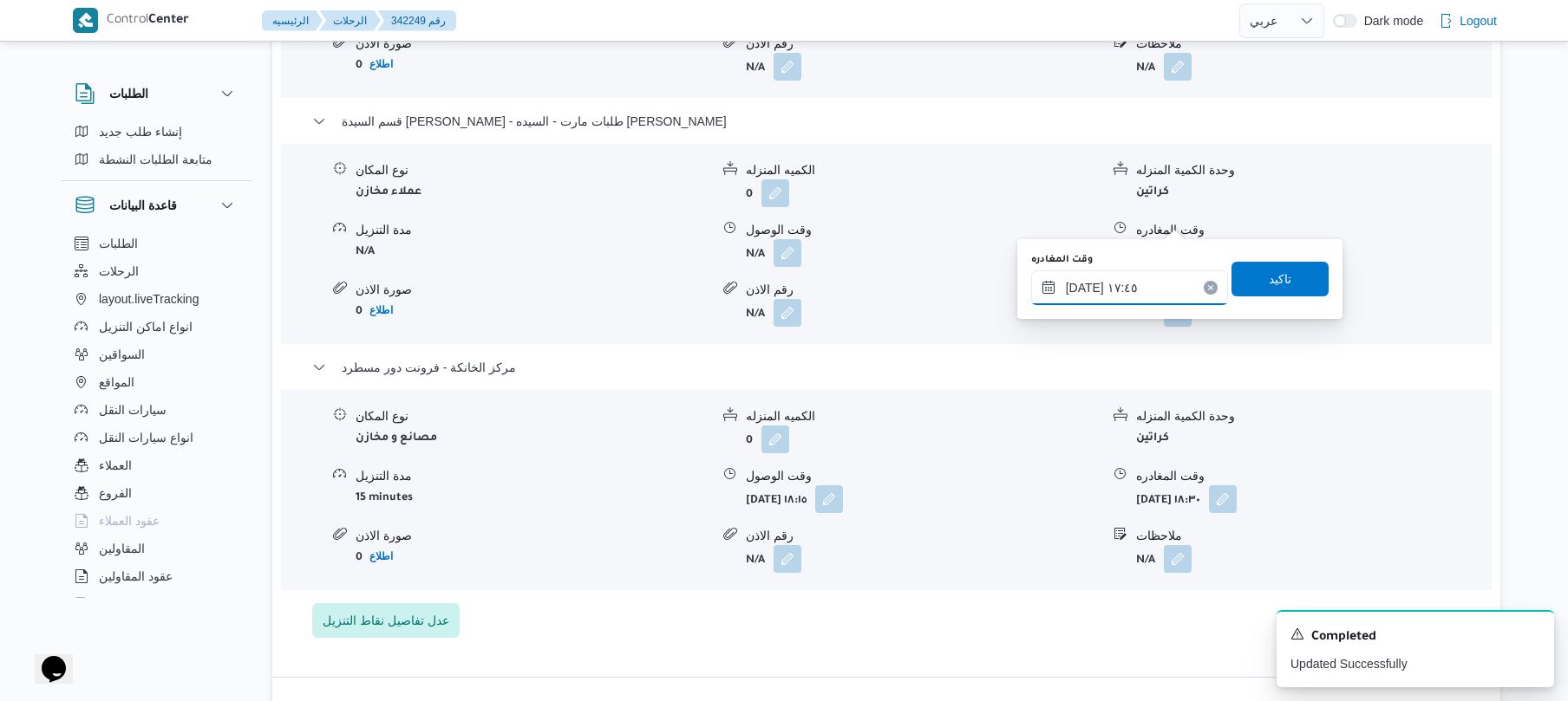
click at [1087, 282] on input "١١/١٠/٢٠٢٥ ١٧:٤٥" at bounding box center [1130, 288] width 197 height 35
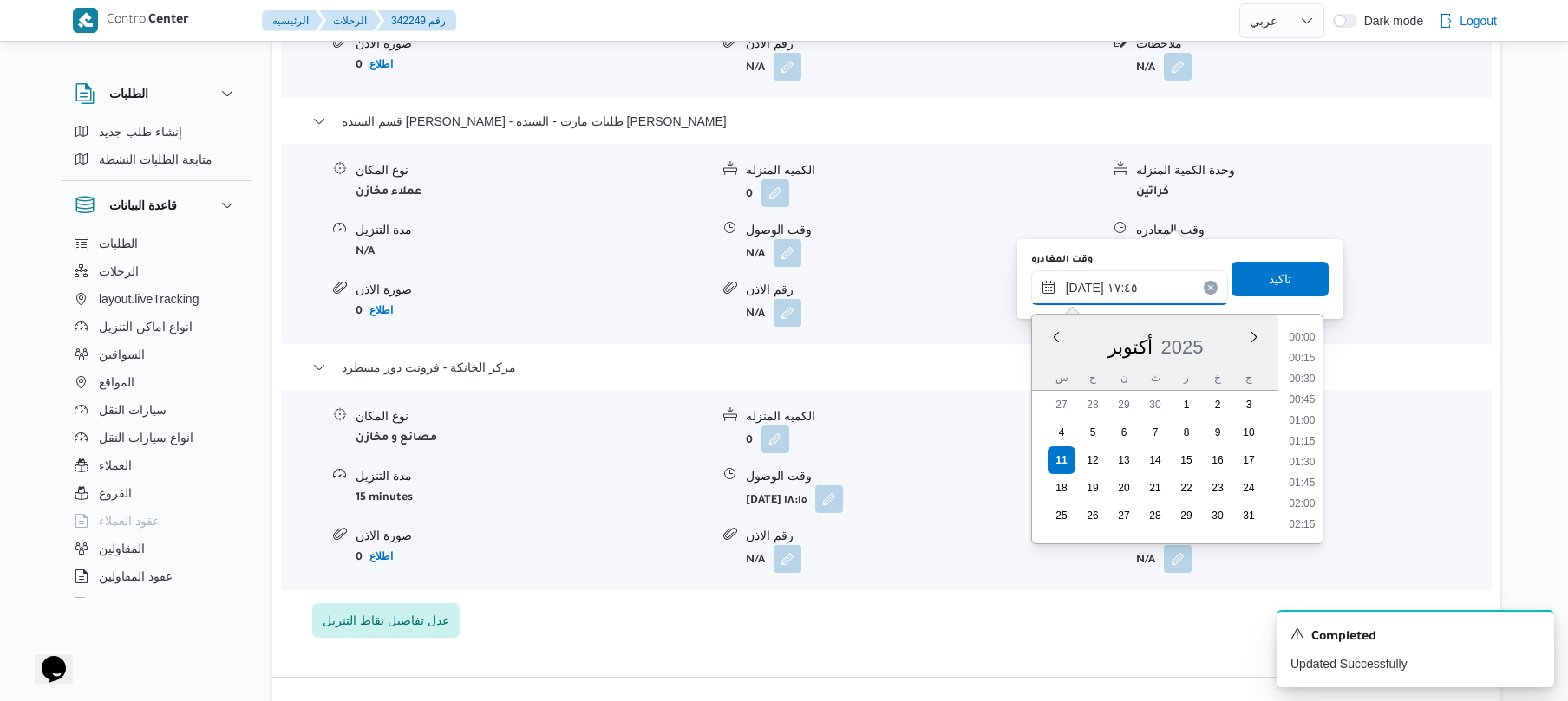
click at [1087, 282] on input "١١/١٠/٢٠٢٥ ١٧:٤٥" at bounding box center [1130, 288] width 197 height 35
type input "١١/١٠/٢٠٢٥ ١٧:40"
click at [1247, 278] on span "تاكيد" at bounding box center [1280, 279] width 97 height 35
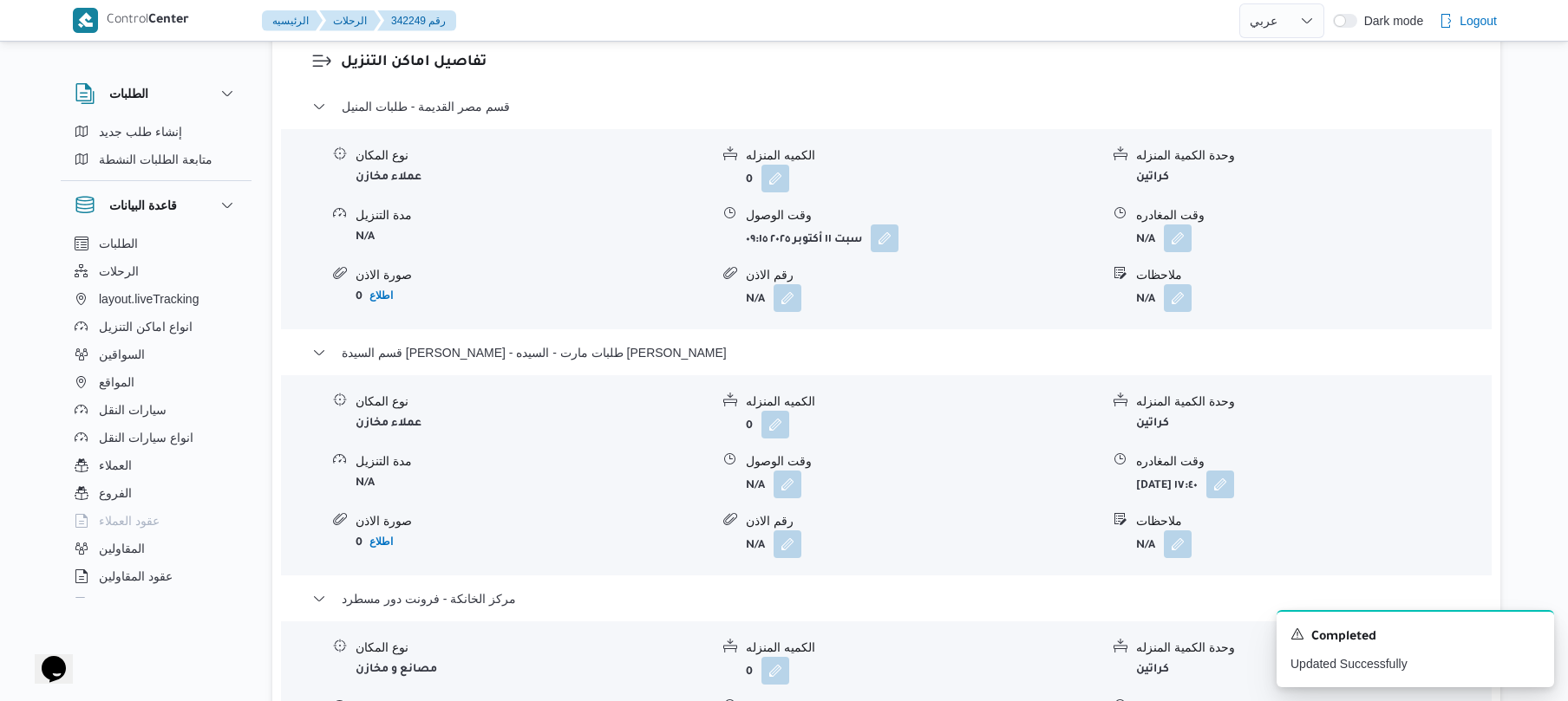
scroll to position [1387, 0]
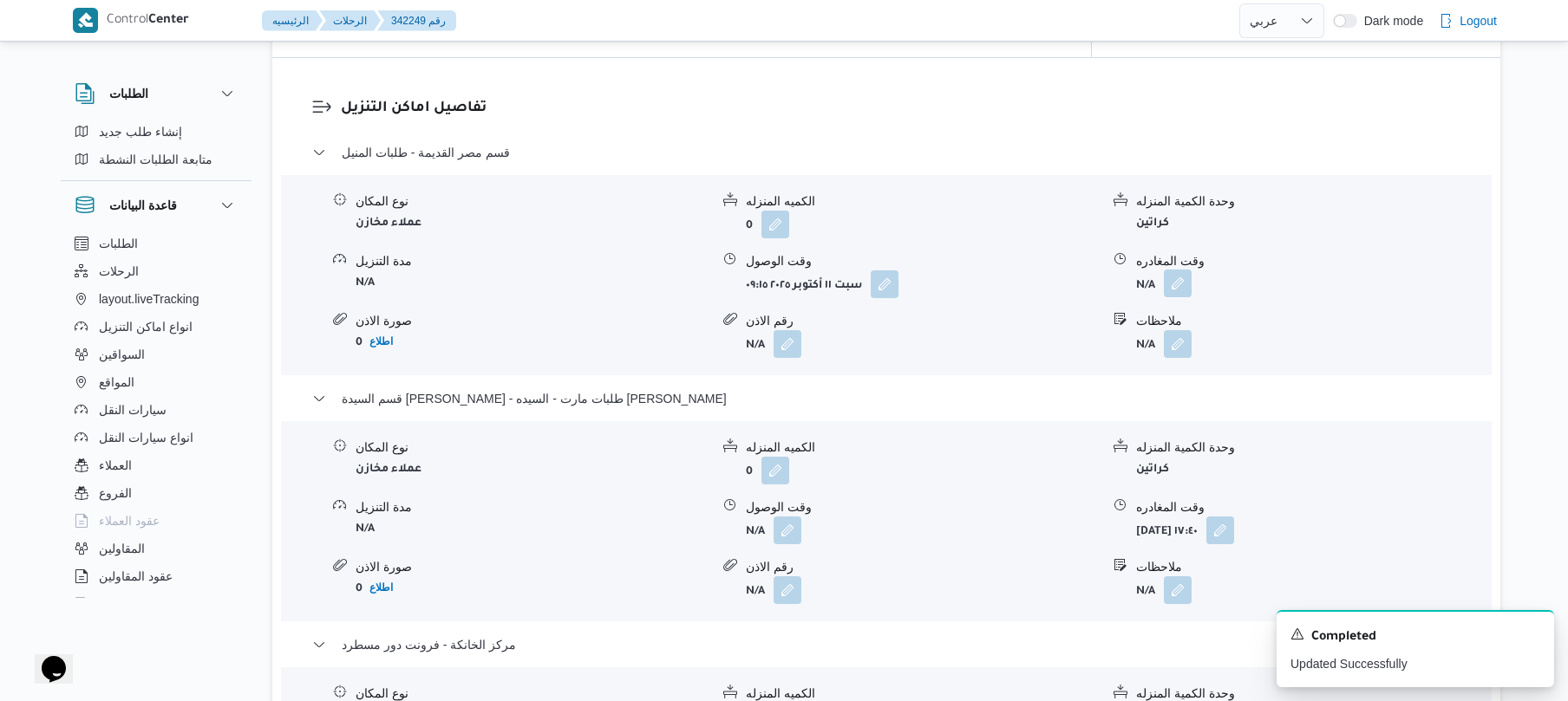
click at [1181, 269] on button "button" at bounding box center [1178, 283] width 28 height 27
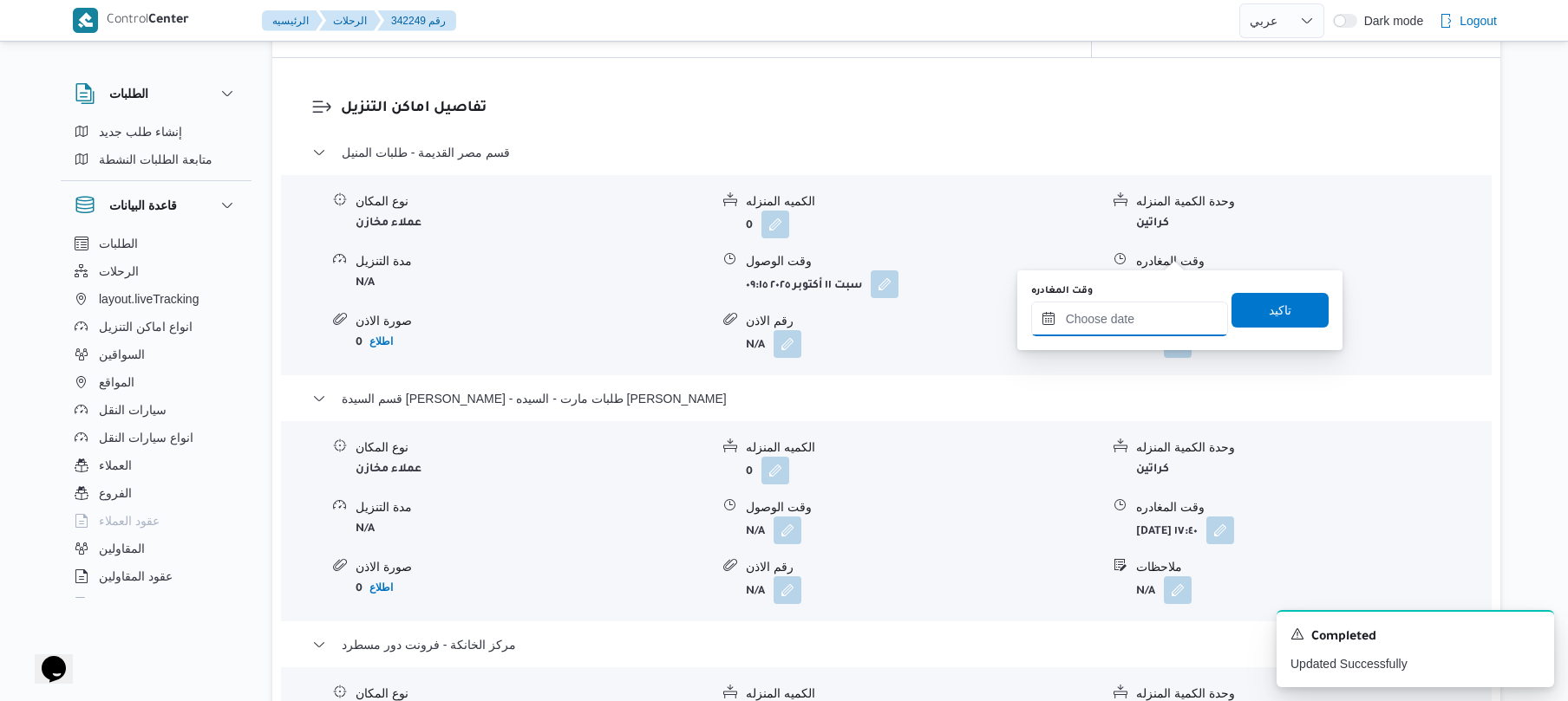
click at [1114, 313] on input "وقت المغادره" at bounding box center [1130, 319] width 197 height 35
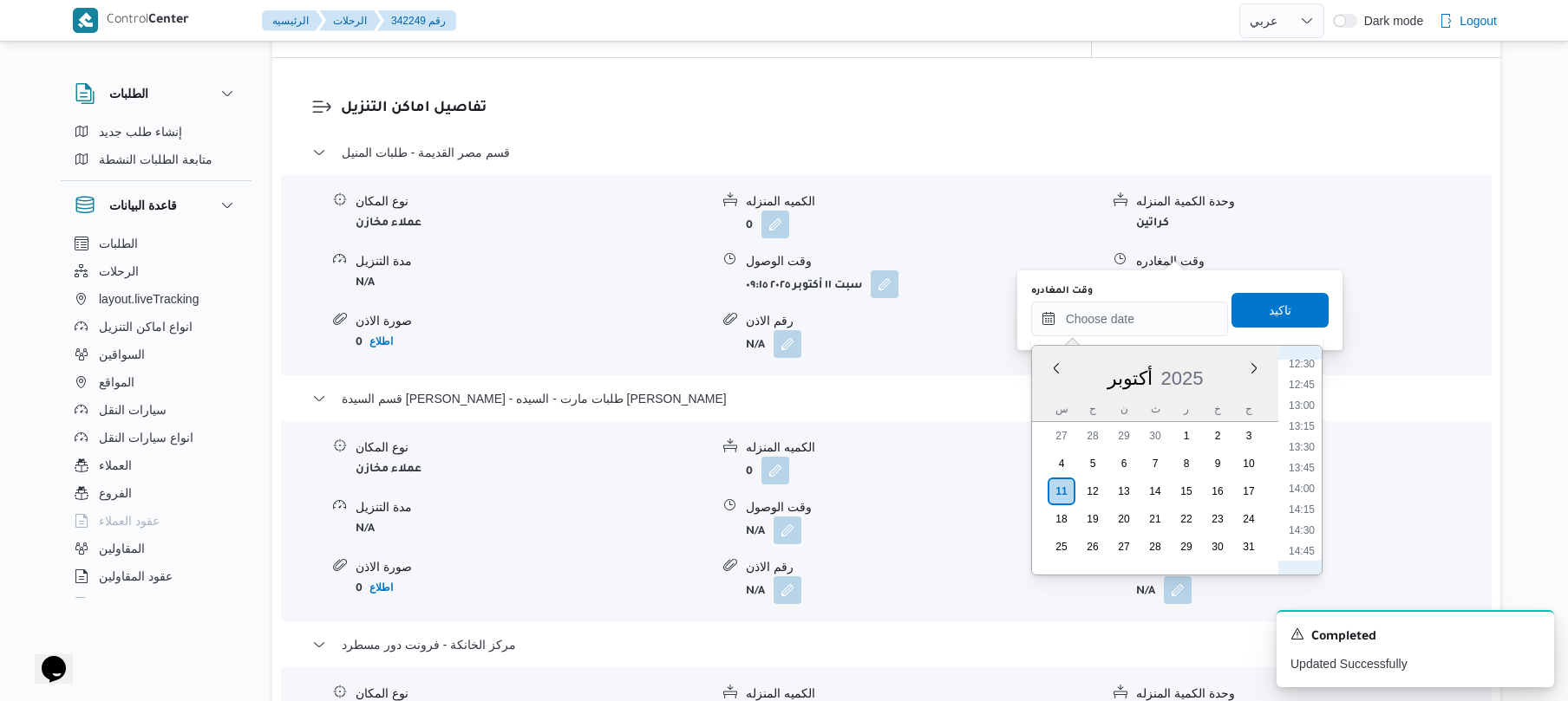
scroll to position [1010, 0]
click at [1301, 442] on li "13:00" at bounding box center [1302, 440] width 40 height 17
type input "١١/١٠/٢٠٢٥ ١٣:٠٠"
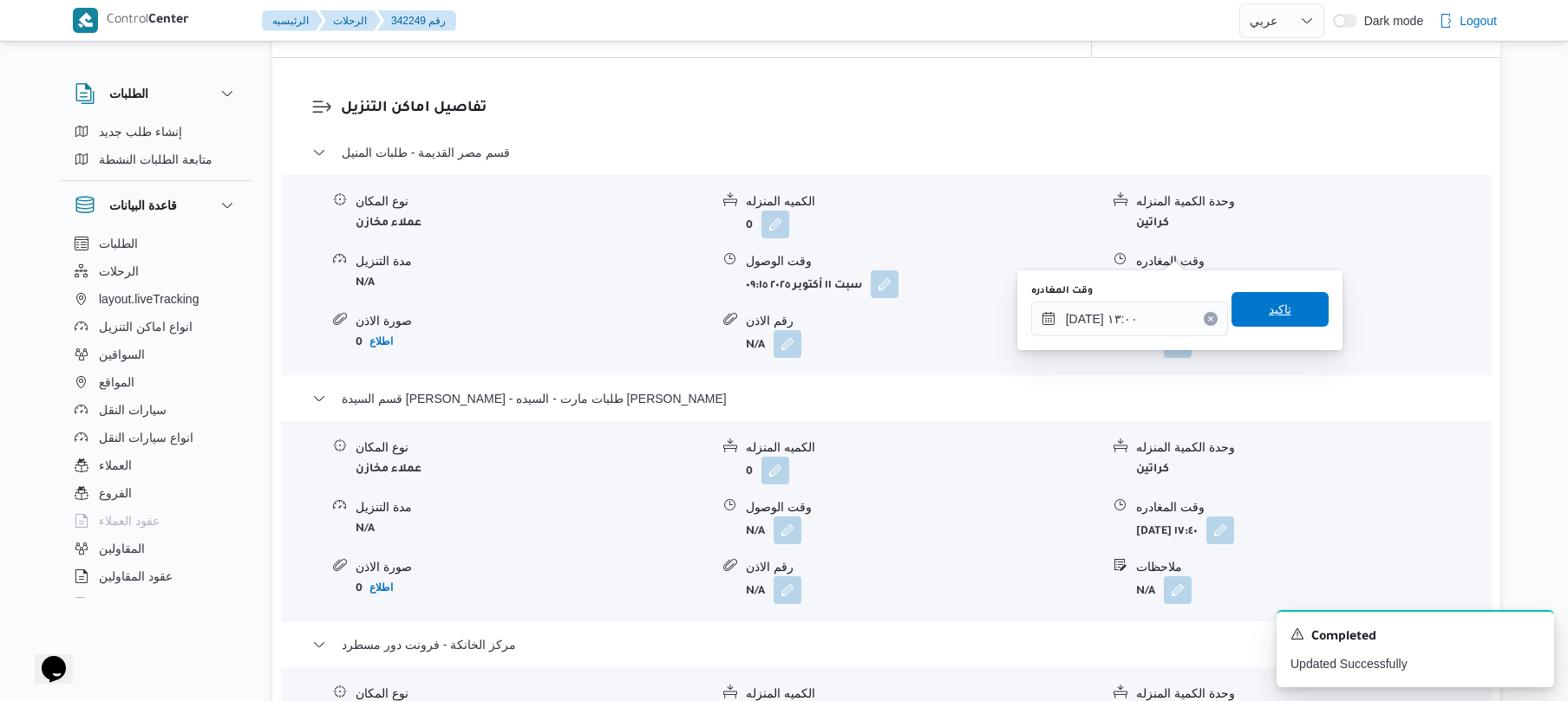
click at [1281, 315] on span "تاكيد" at bounding box center [1280, 310] width 97 height 35
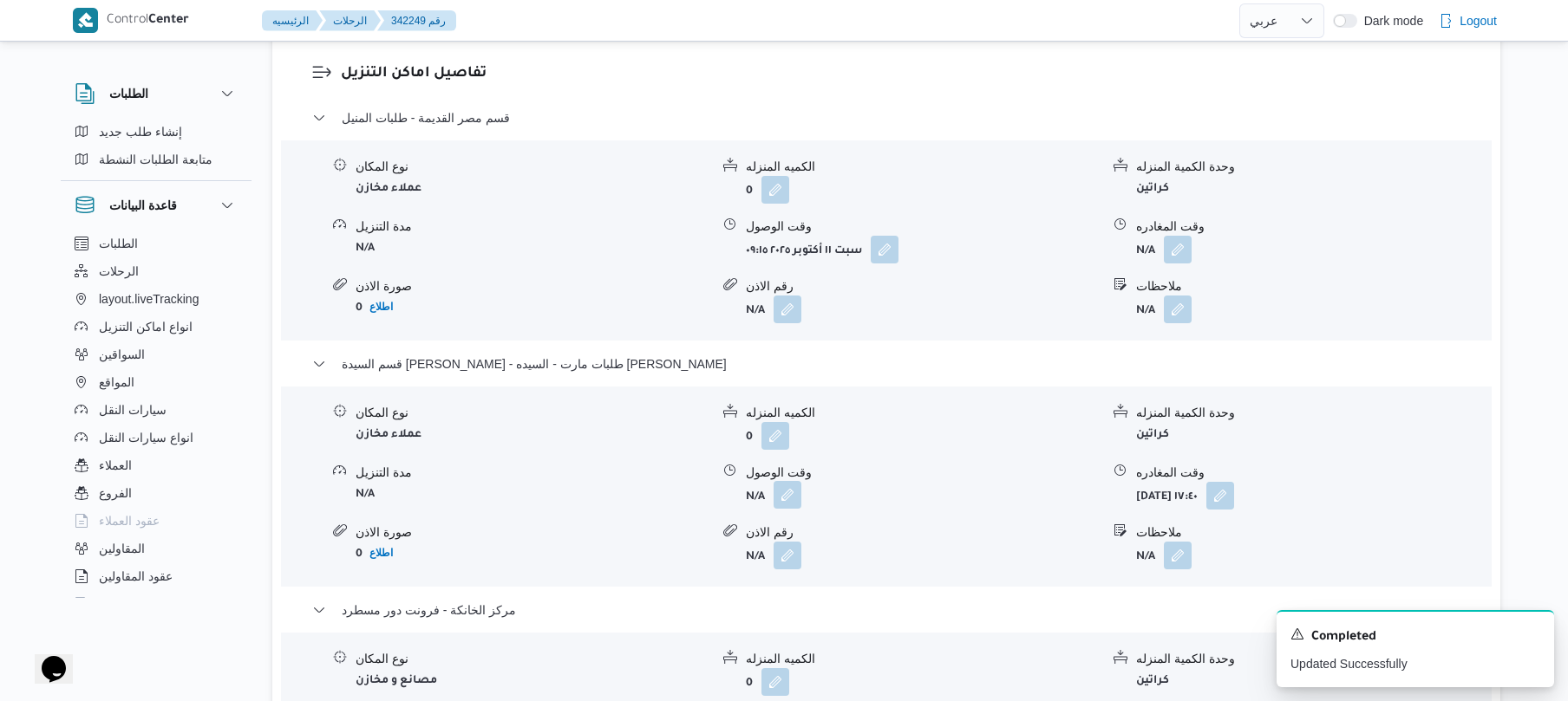
click at [789, 501] on button "button" at bounding box center [788, 495] width 28 height 27
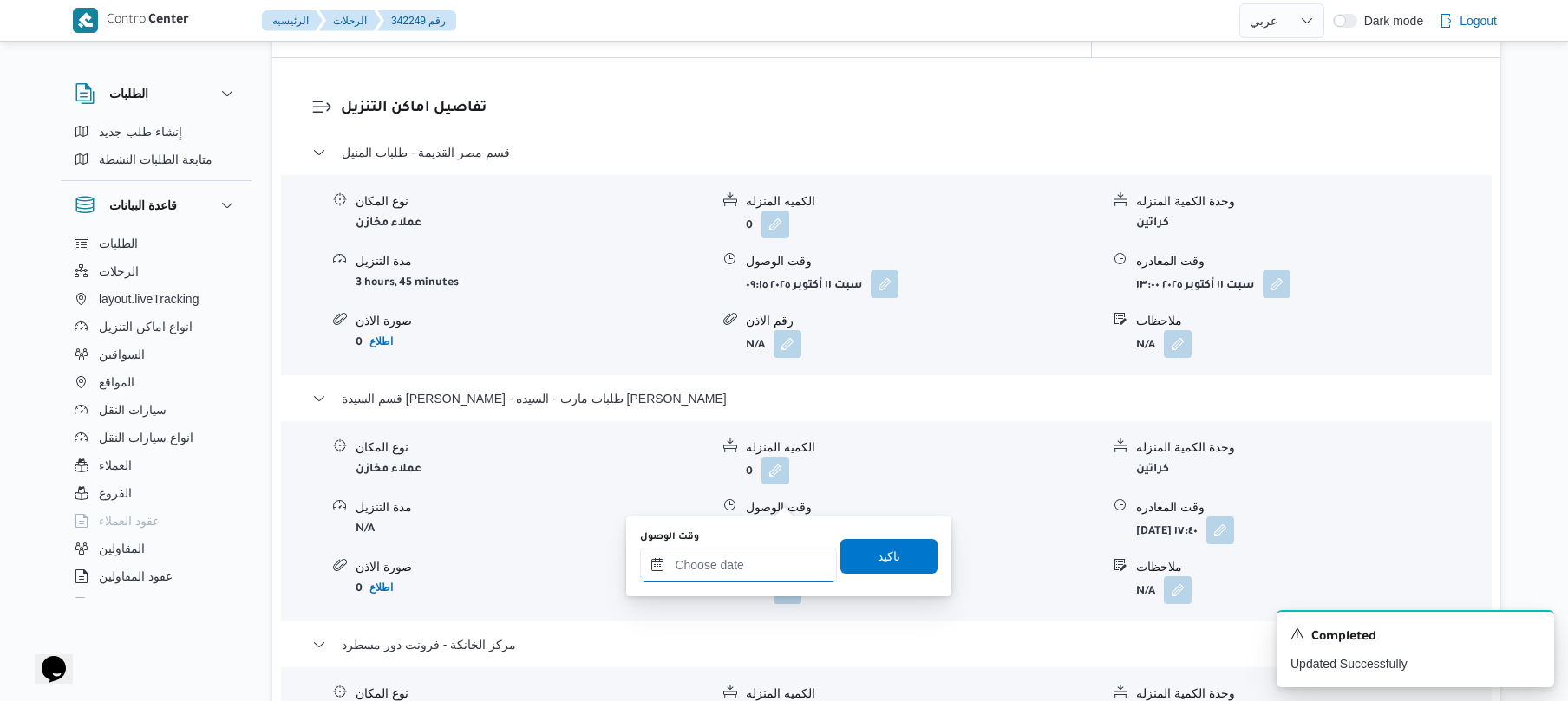
click at [767, 573] on input "وقت الوصول" at bounding box center [738, 565] width 197 height 35
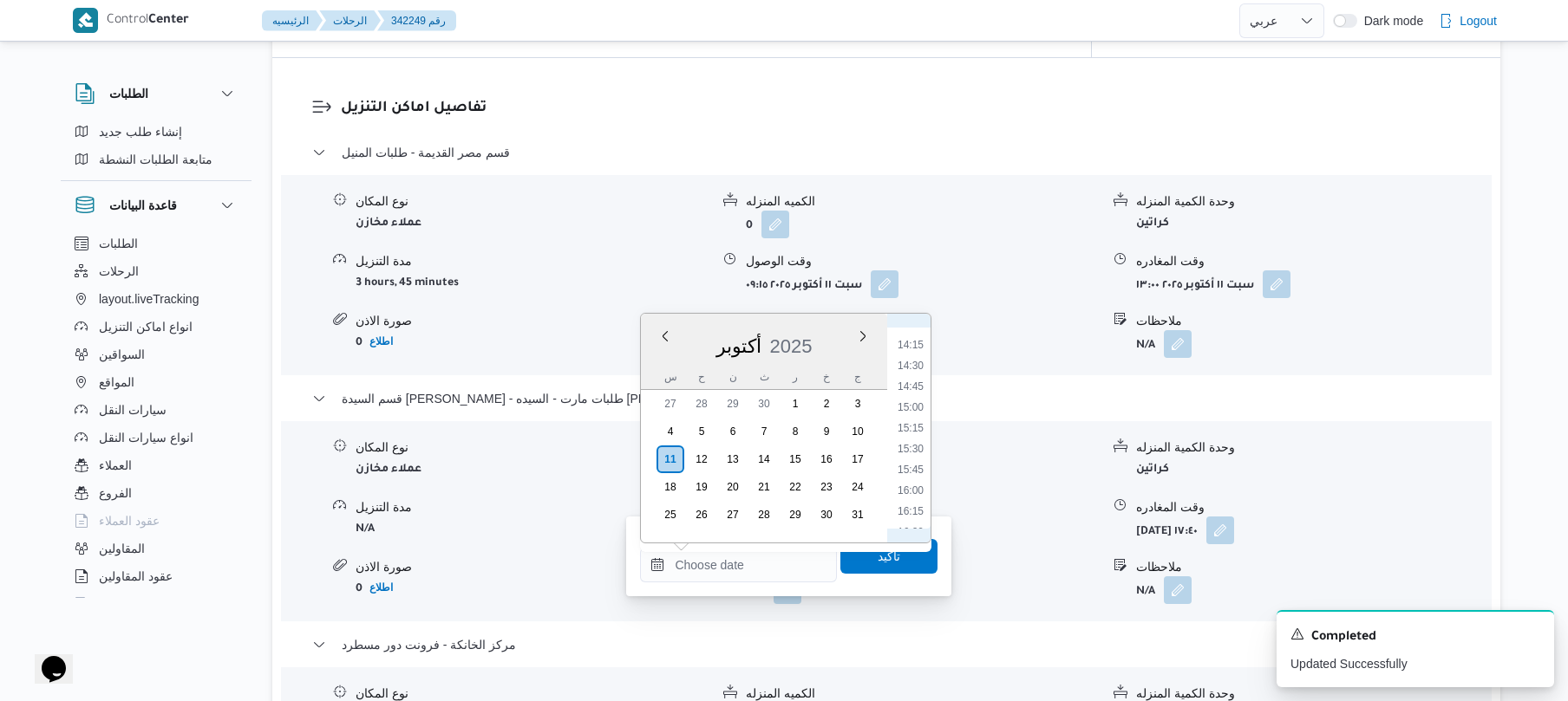
scroll to position [1006, 0]
click at [913, 445] on li "13:30" at bounding box center [911, 453] width 40 height 17
type input "١١/١٠/٢٠٢٥ ١٣:٣٠"
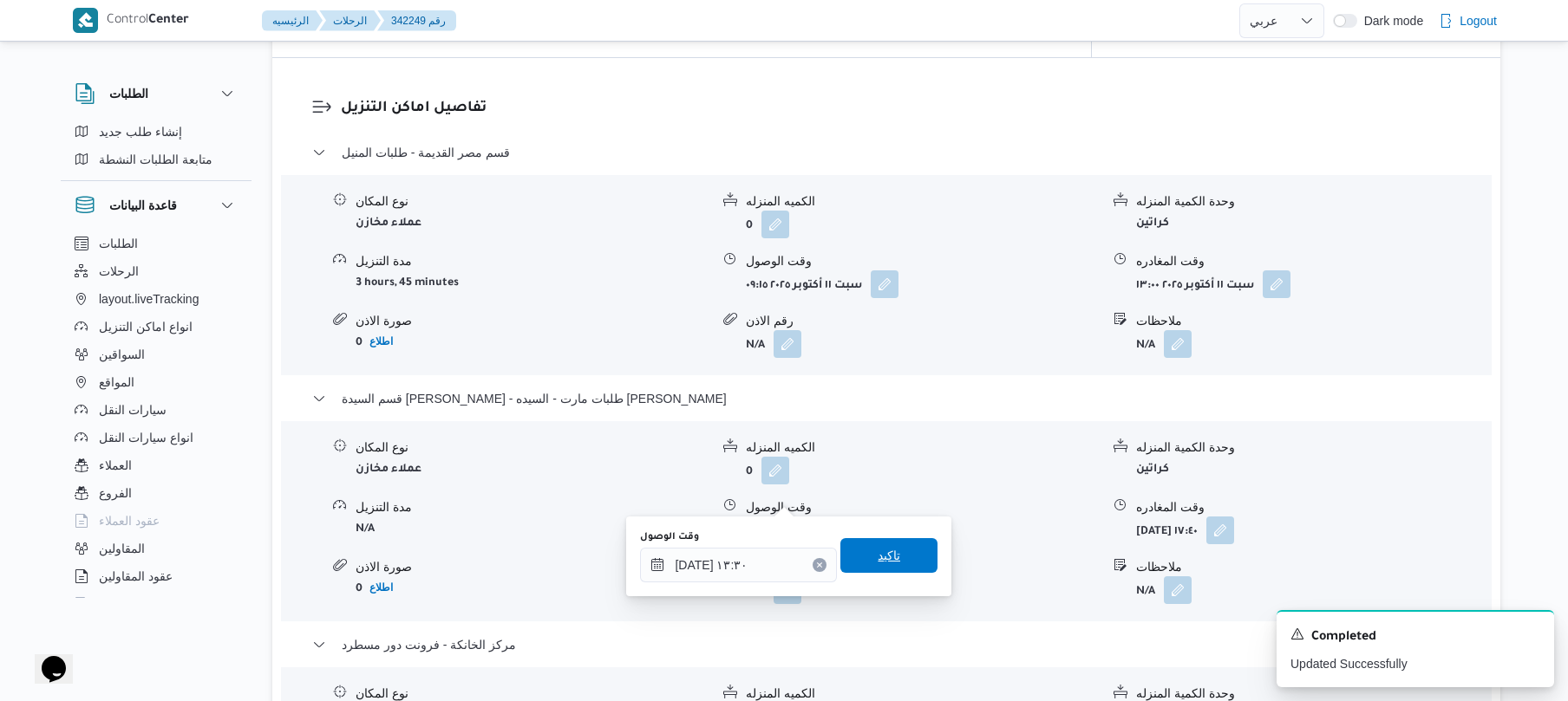
click at [864, 560] on span "تاكيد" at bounding box center [889, 555] width 97 height 35
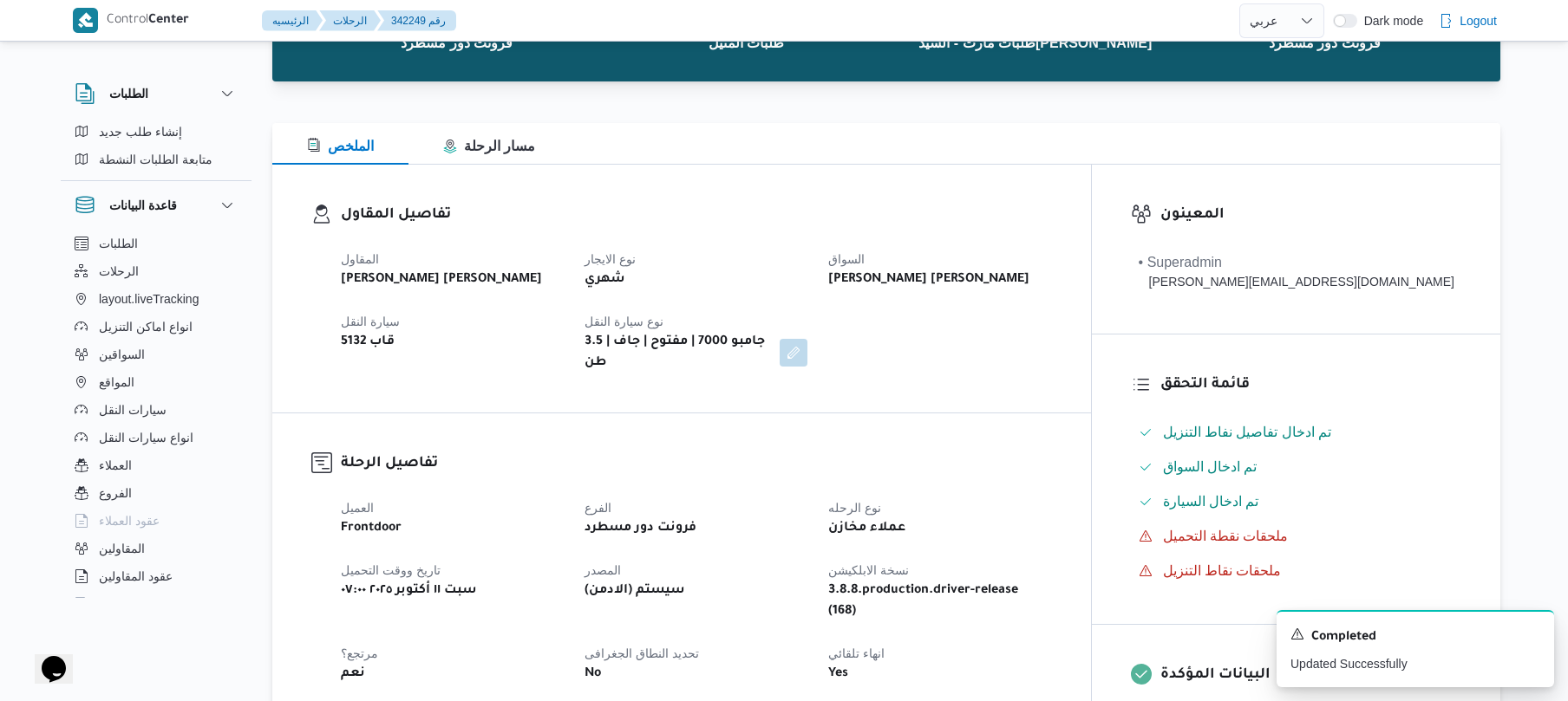
scroll to position [46, 0]
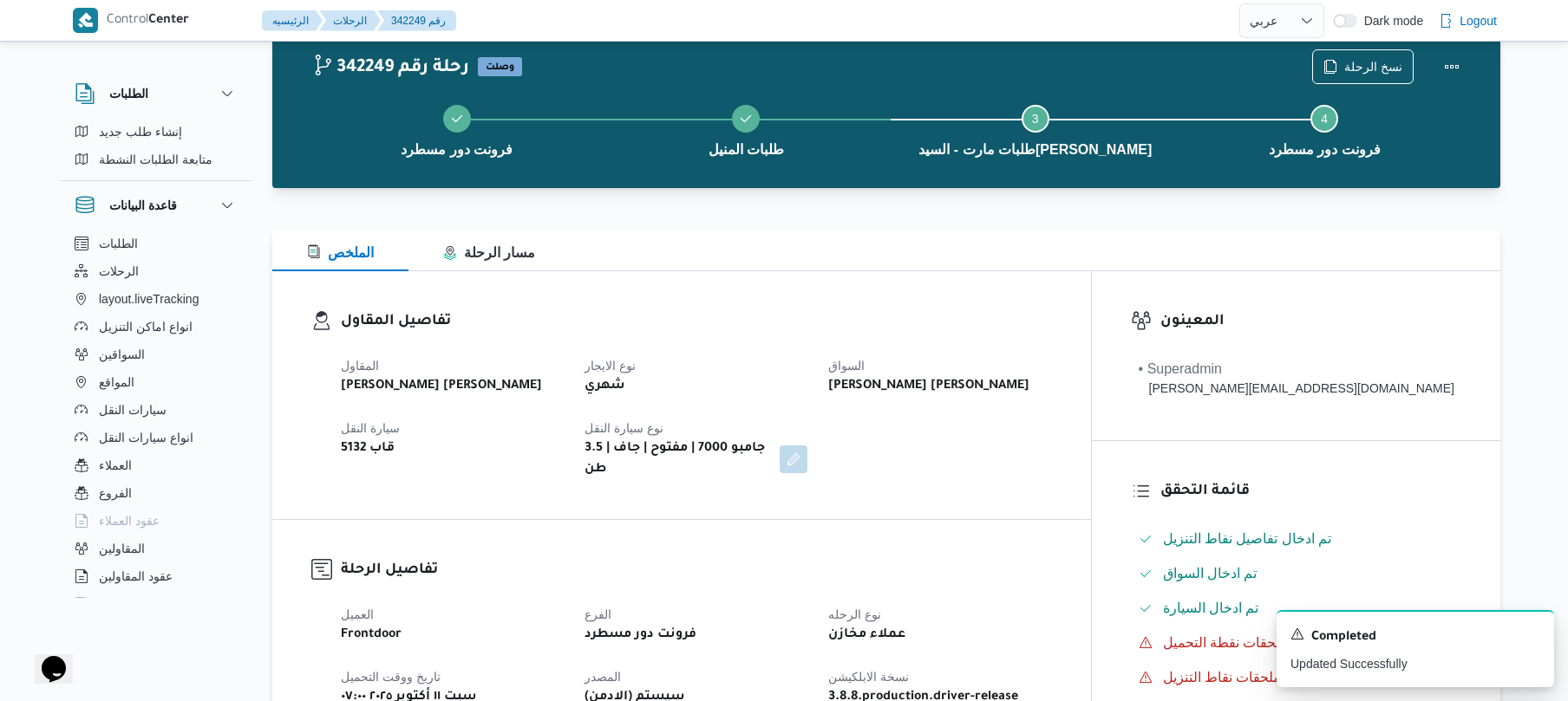
click at [859, 274] on div "تفاصيل المقاول المقاول شعبان عاشور محمد بله نوع الايجار شهري السواق شعبان عاشور…" at bounding box center [681, 395] width 819 height 248
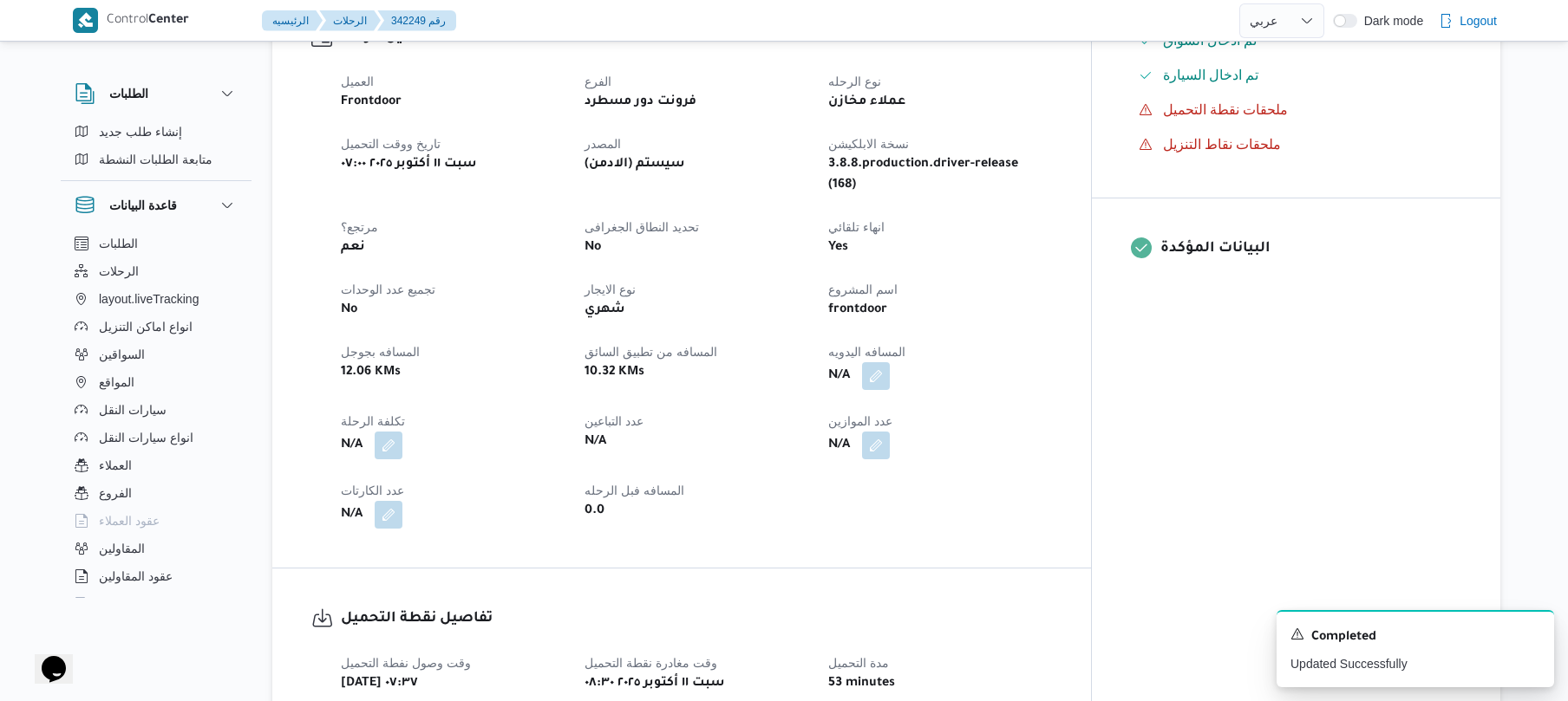
scroll to position [694, 0]
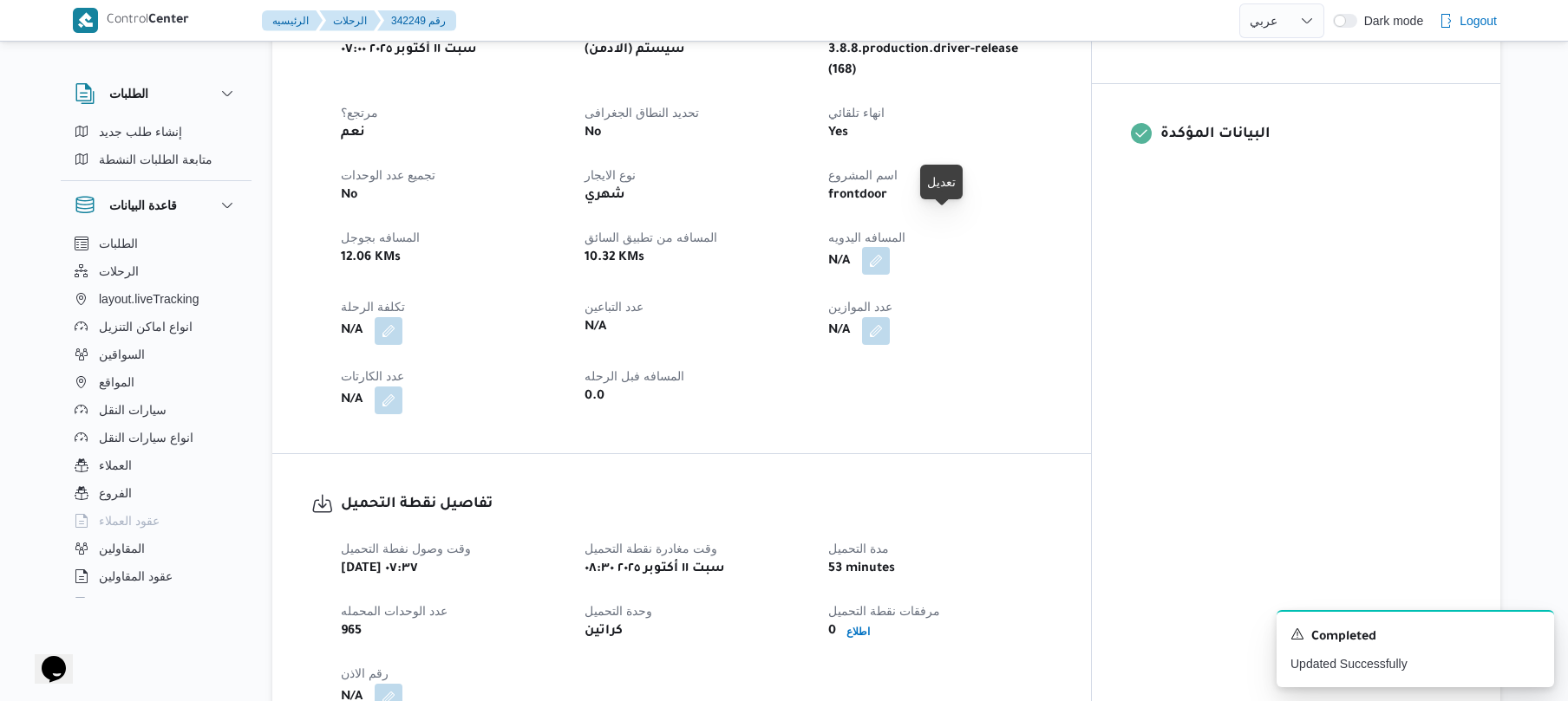
click at [890, 247] on button "button" at bounding box center [876, 261] width 28 height 27
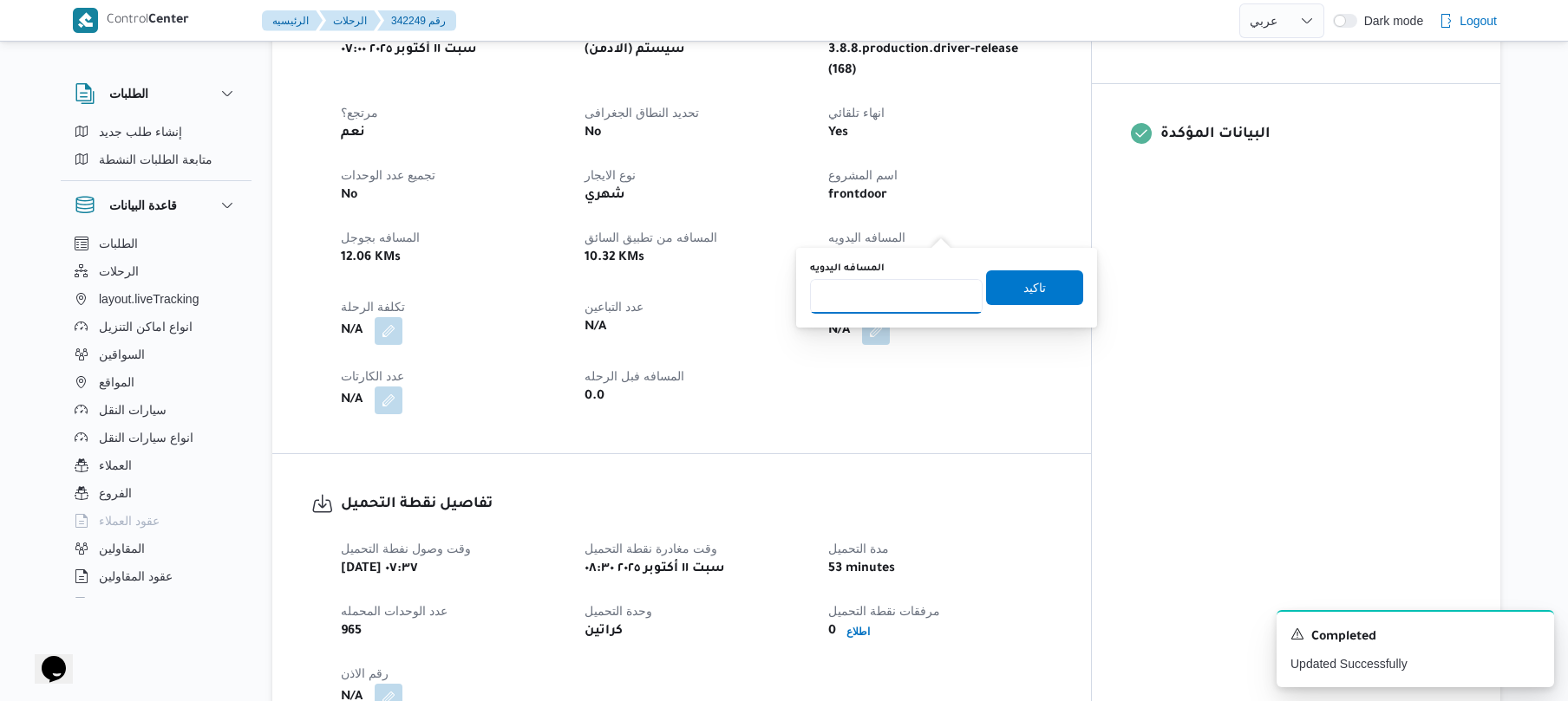
click at [886, 292] on input "المسافه اليدويه" at bounding box center [897, 297] width 172 height 35
type input "55"
click at [1042, 289] on span "تاكيد" at bounding box center [1035, 287] width 97 height 35
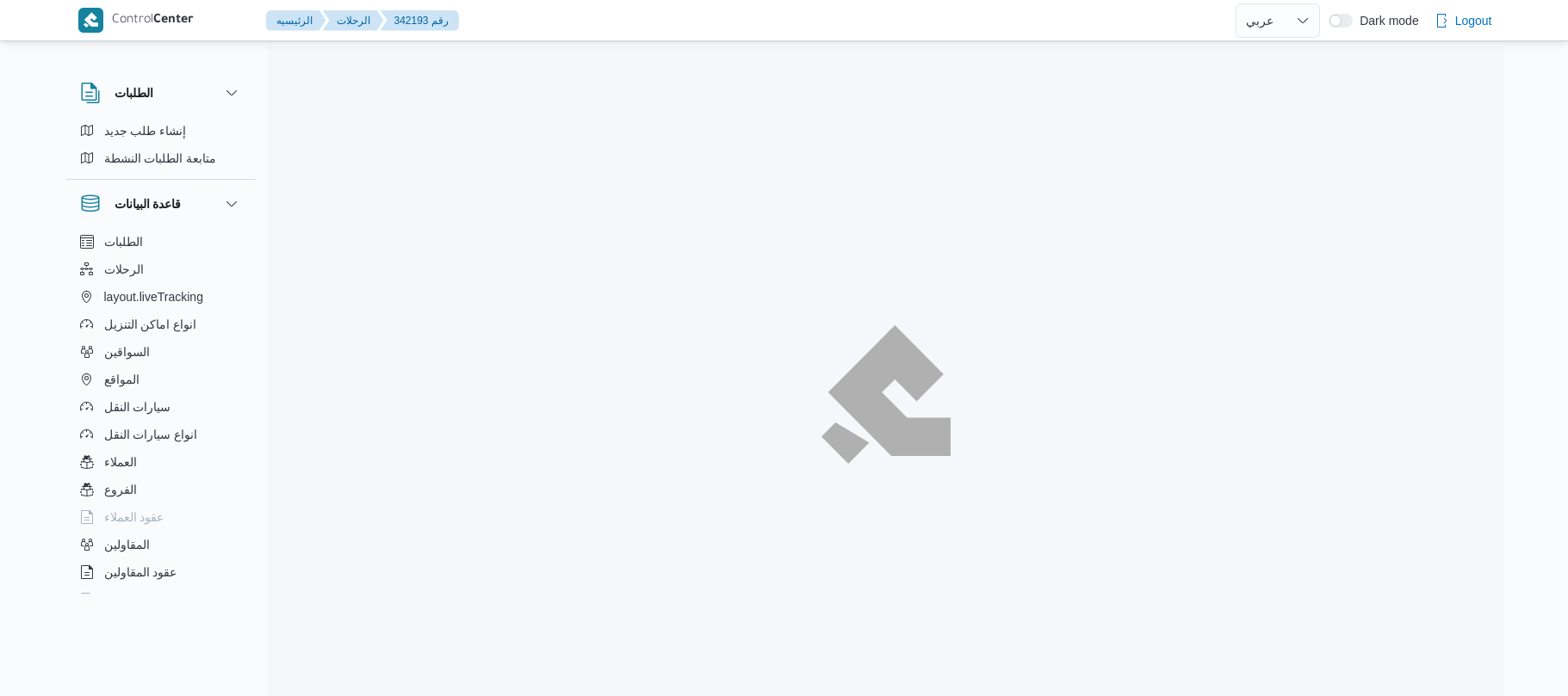
select select "ar"
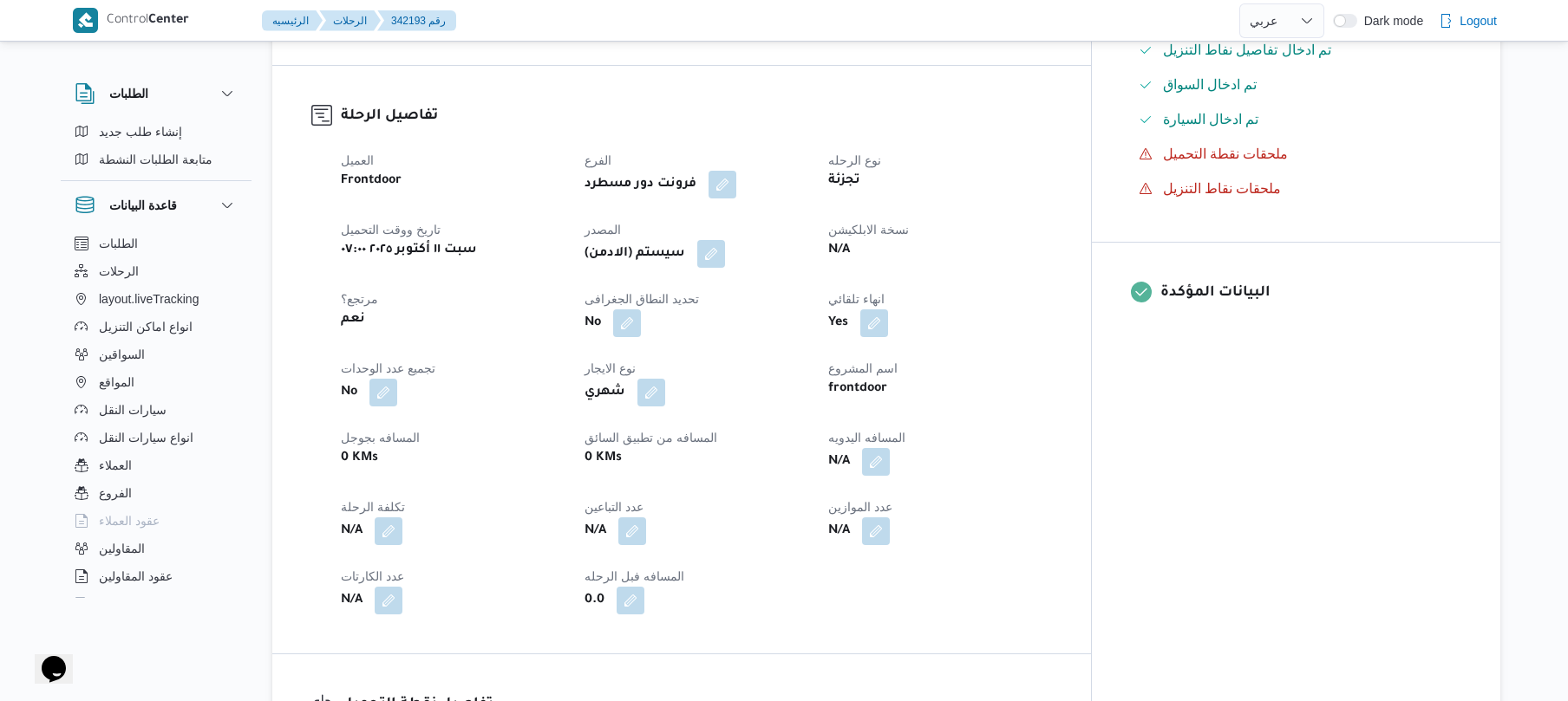
scroll to position [521, 0]
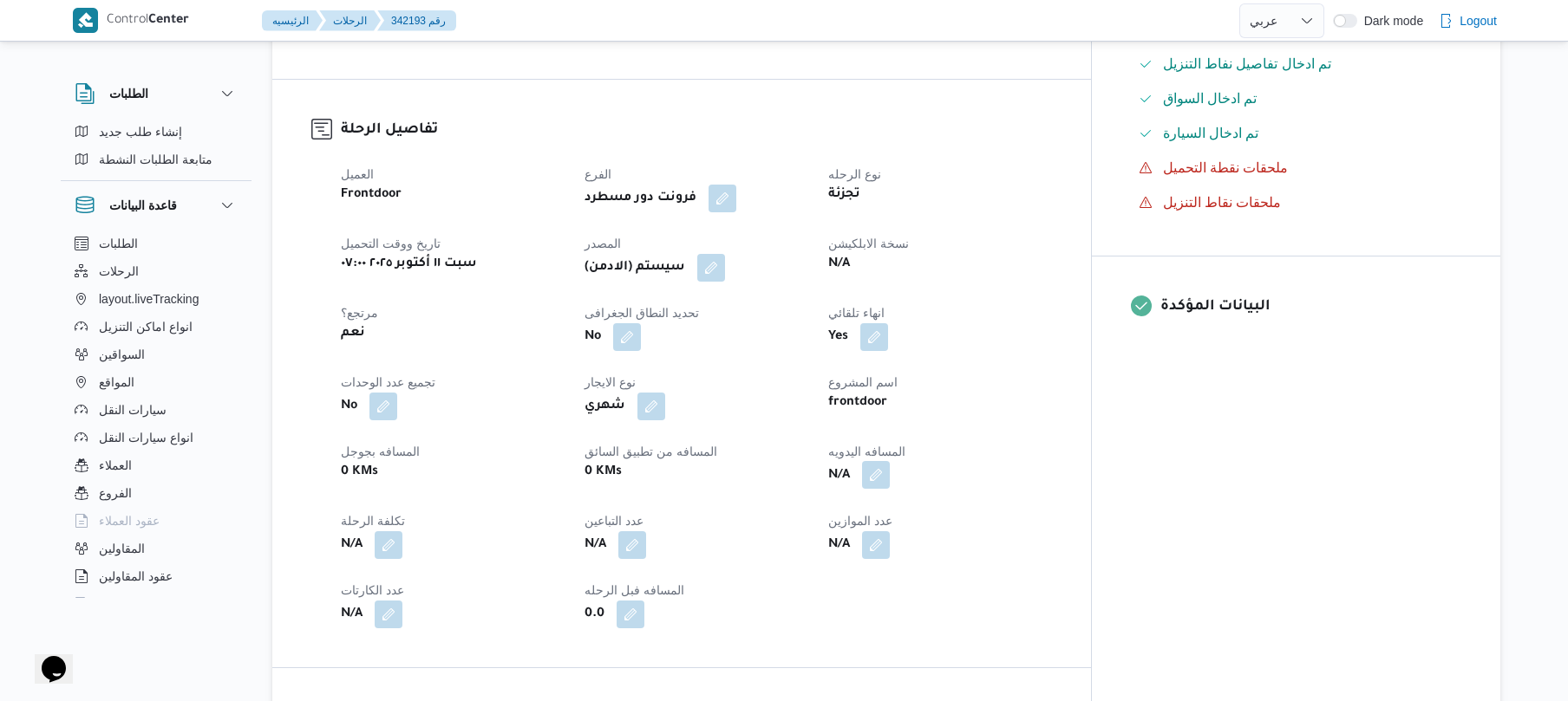
click at [890, 466] on button "button" at bounding box center [876, 475] width 28 height 27
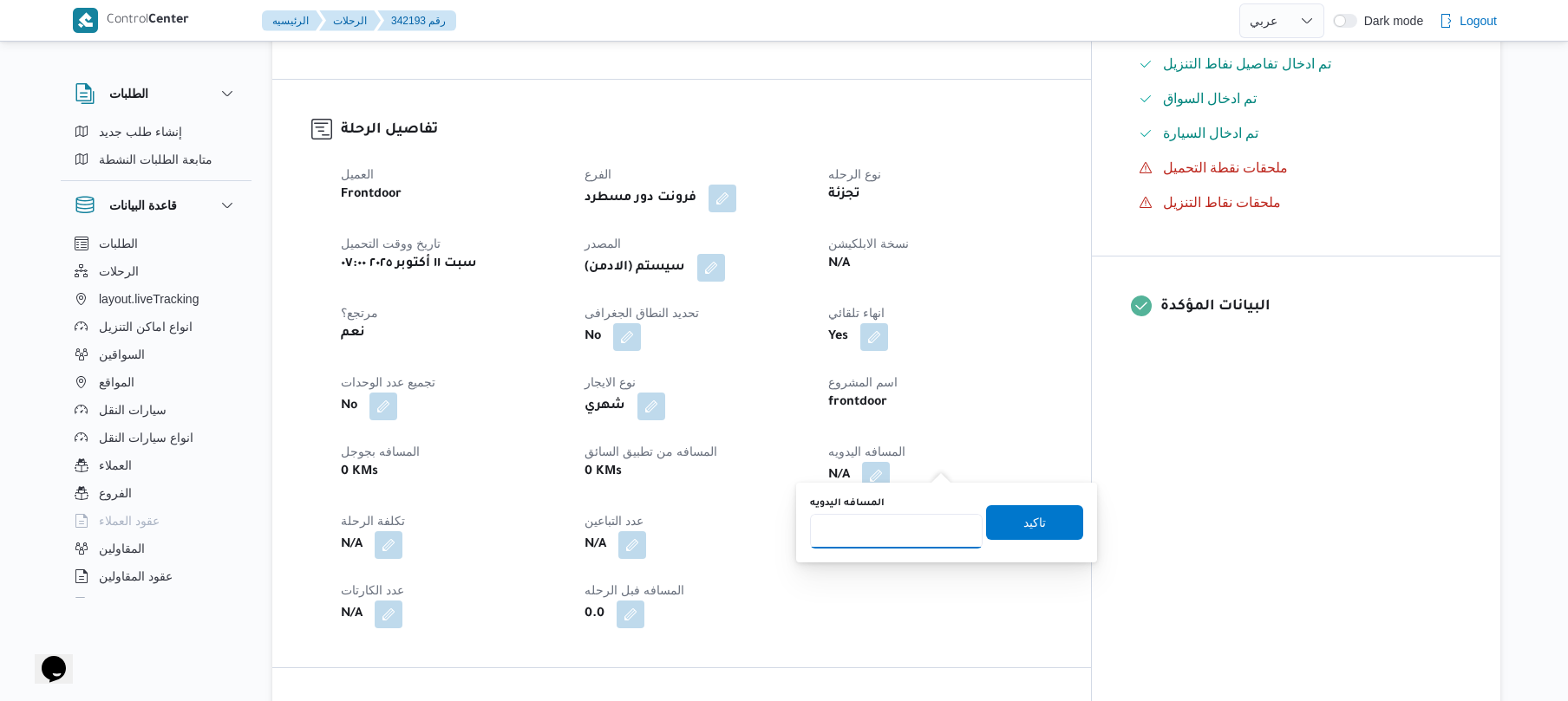
click at [876, 538] on input "المسافه اليدويه" at bounding box center [897, 531] width 172 height 35
type input "90"
click at [1023, 524] on span "تاكيد" at bounding box center [1034, 521] width 23 height 21
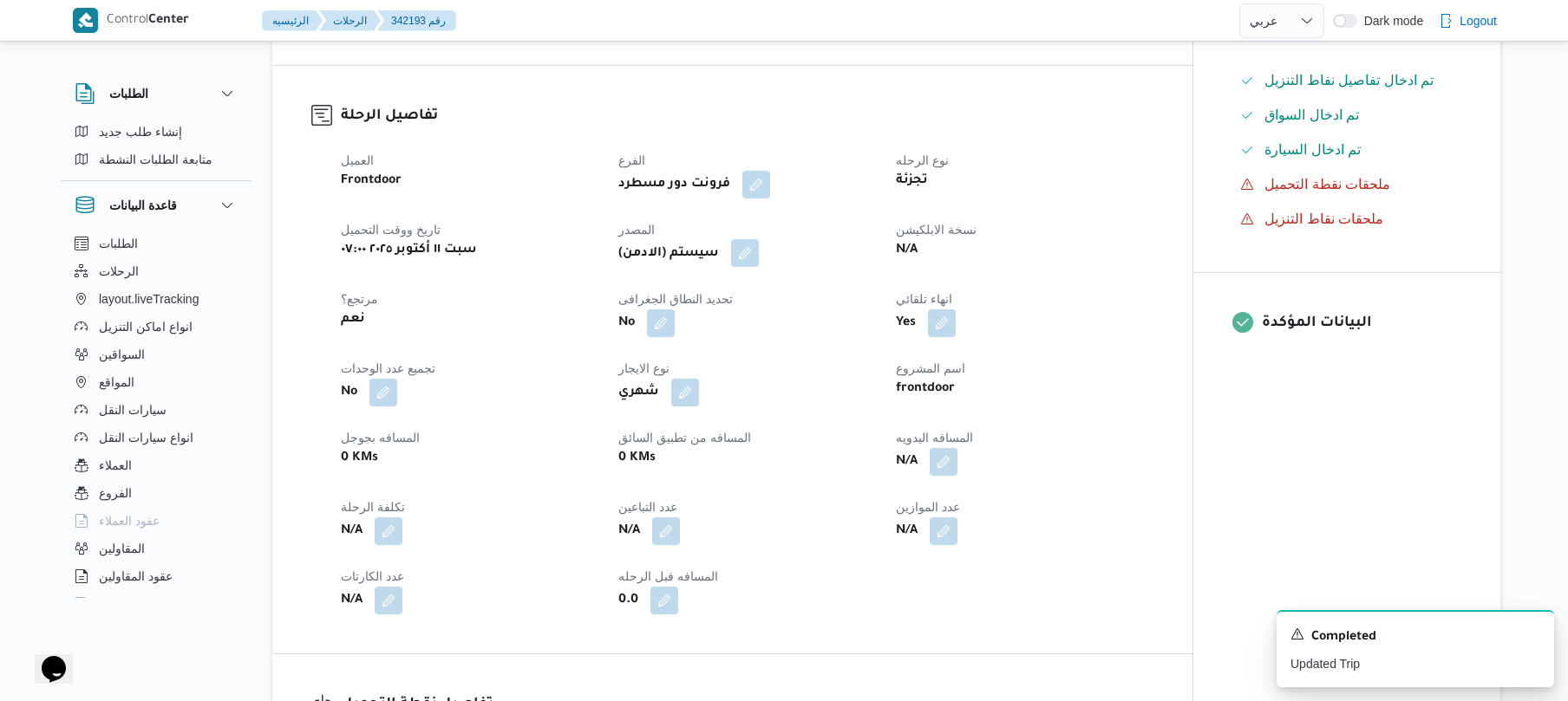
click at [746, 251] on button "button" at bounding box center [745, 253] width 28 height 27
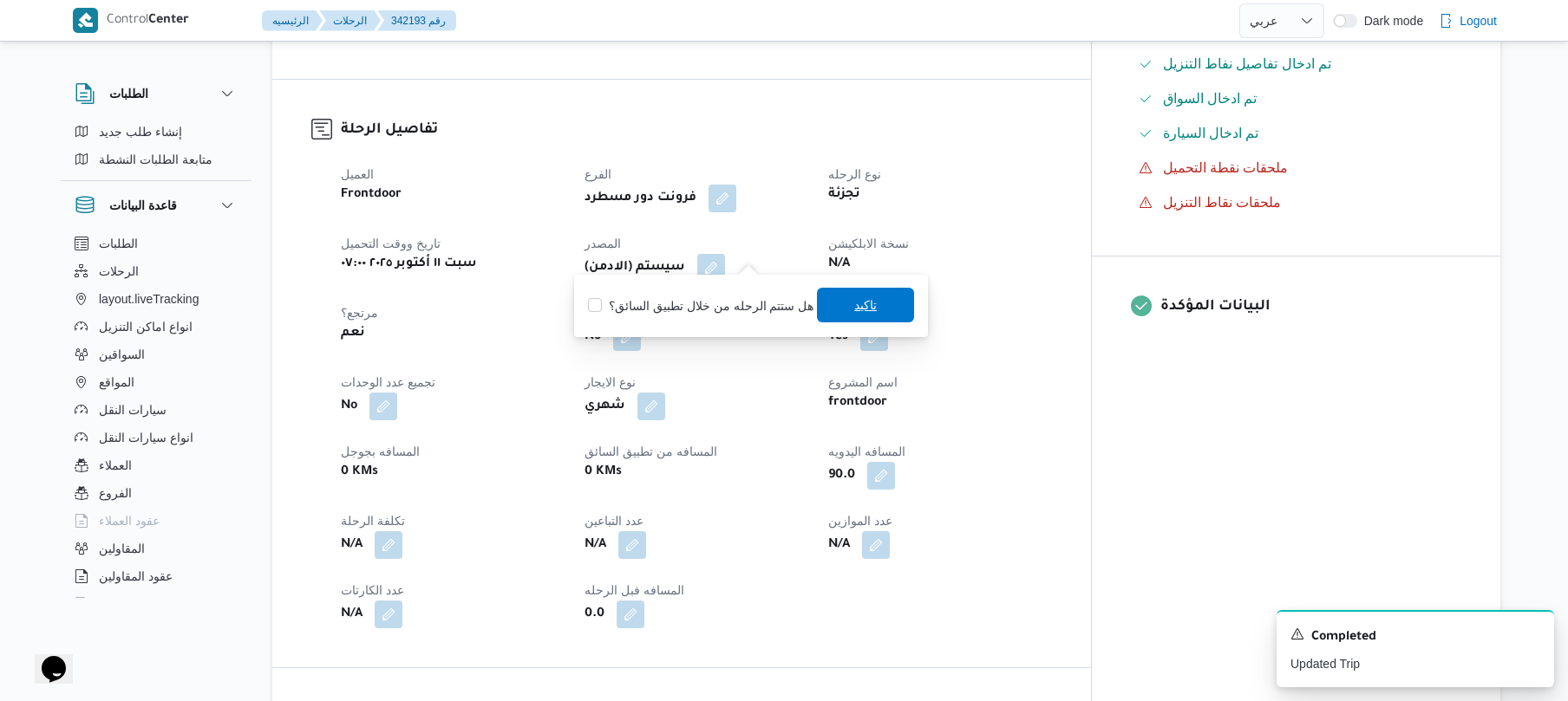
click at [867, 298] on span "تاكيد" at bounding box center [866, 305] width 23 height 21
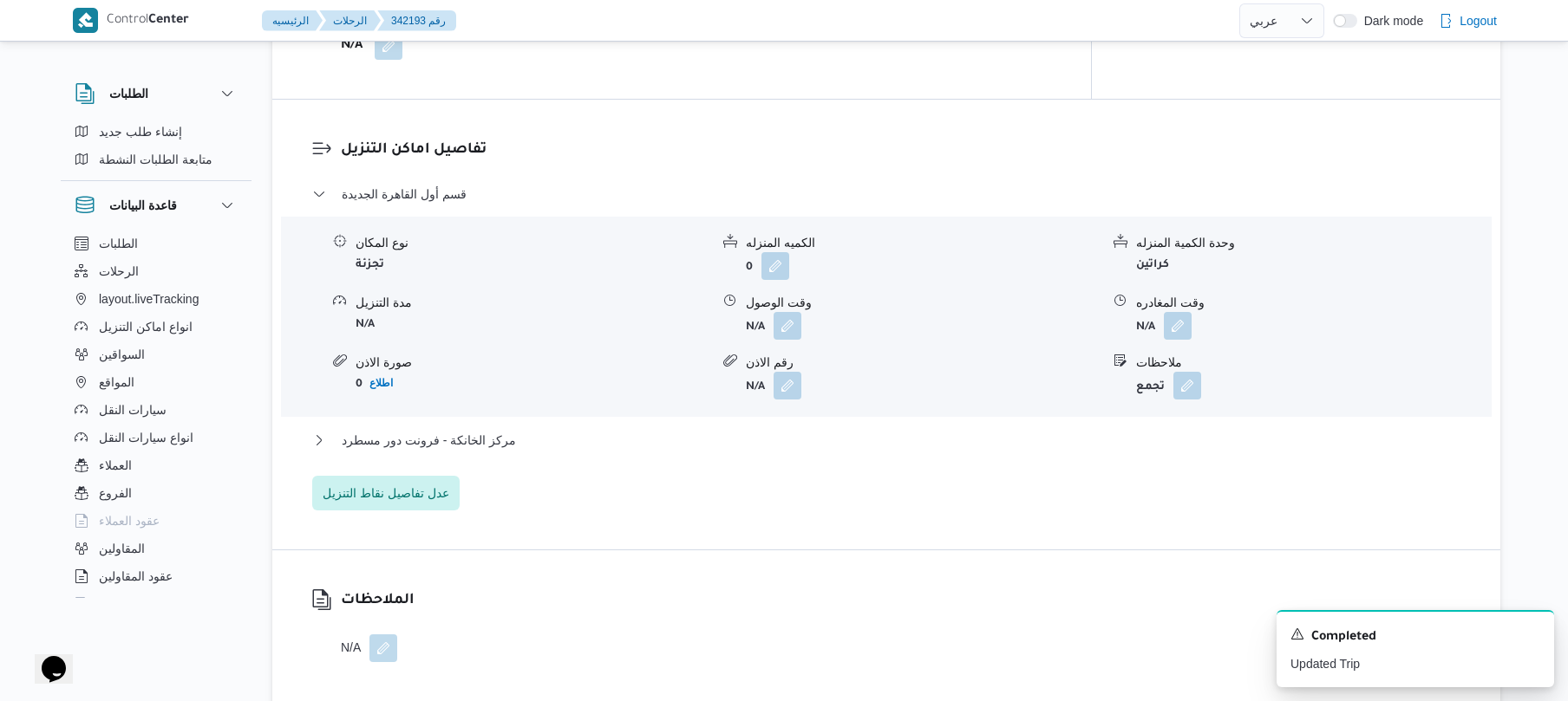
scroll to position [1492, 0]
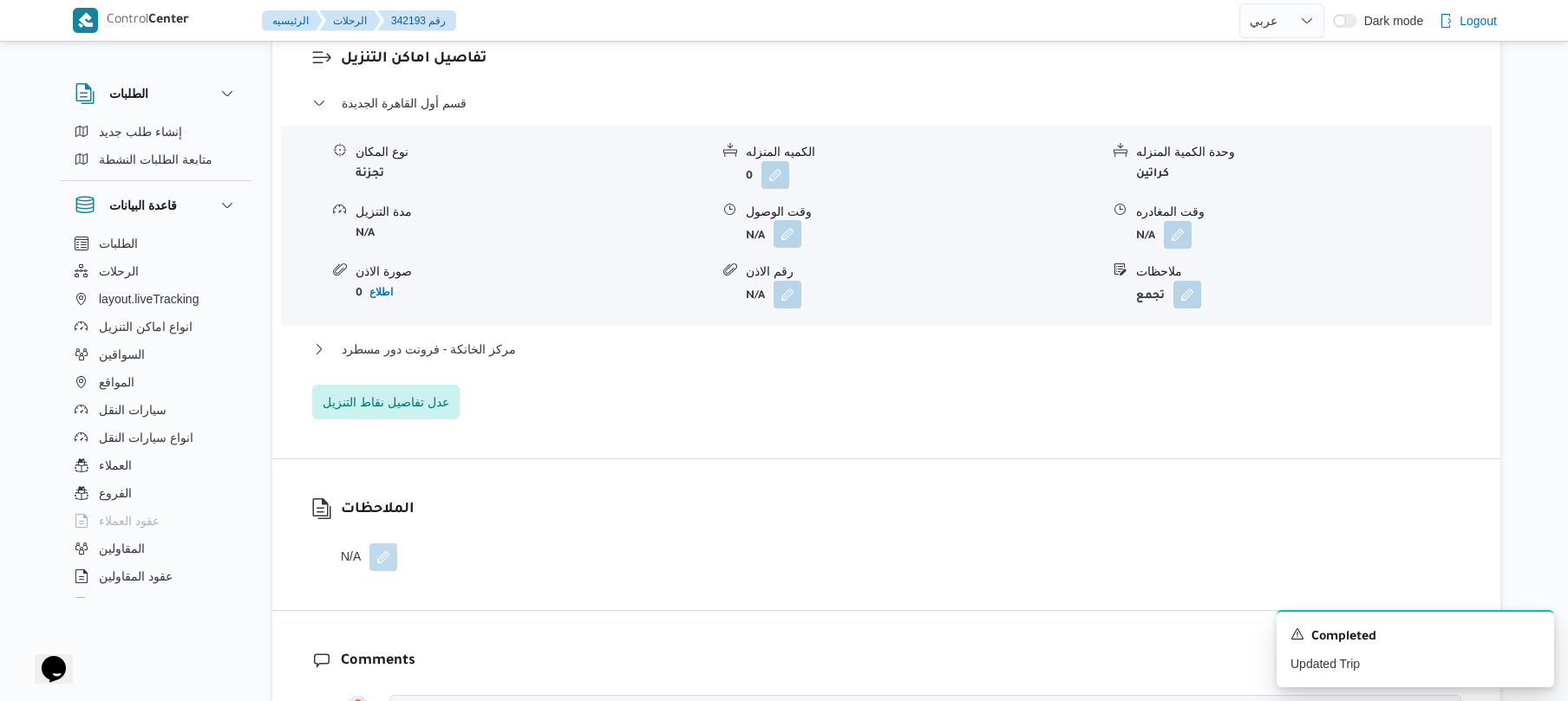
click at [782, 220] on button "button" at bounding box center [788, 234] width 28 height 27
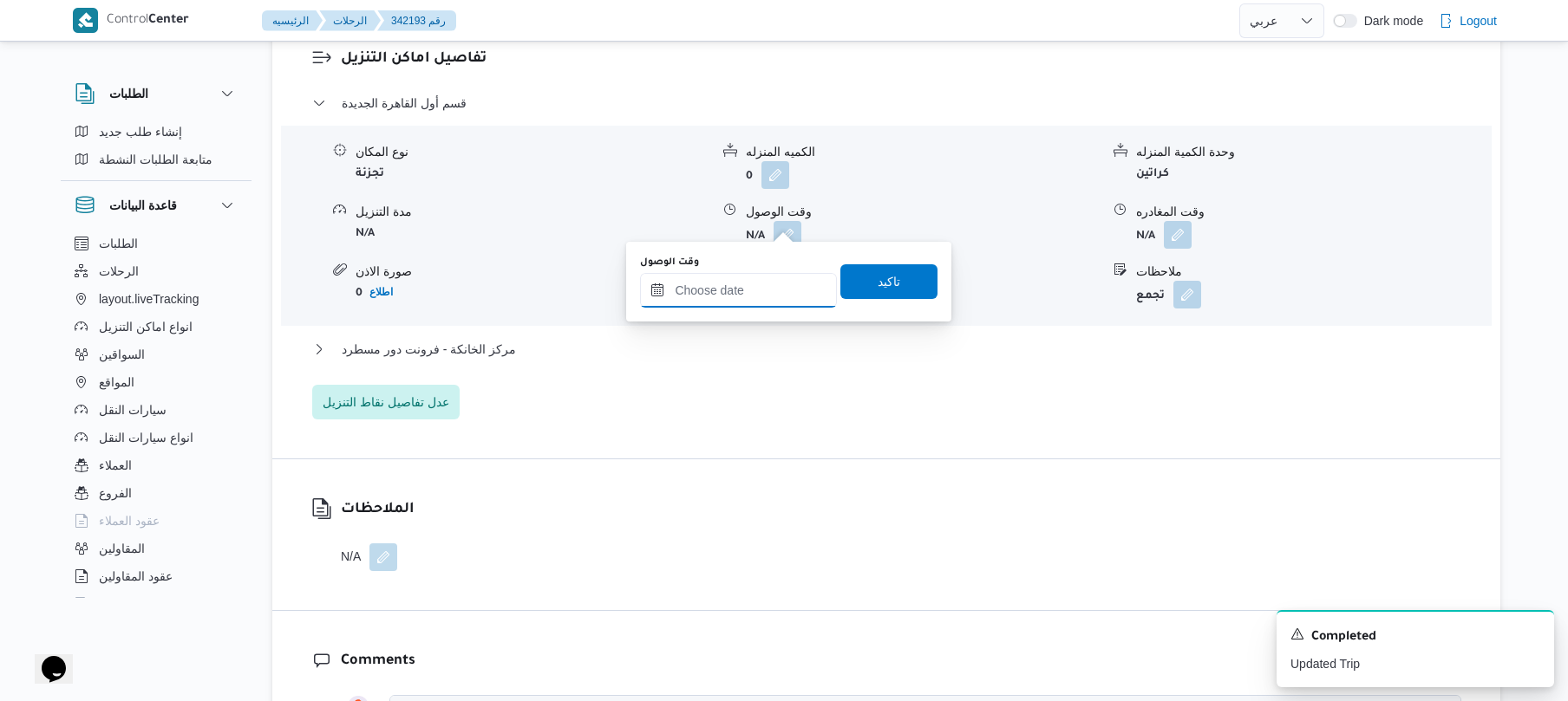
click at [716, 288] on input "وقت الوصول" at bounding box center [738, 290] width 197 height 35
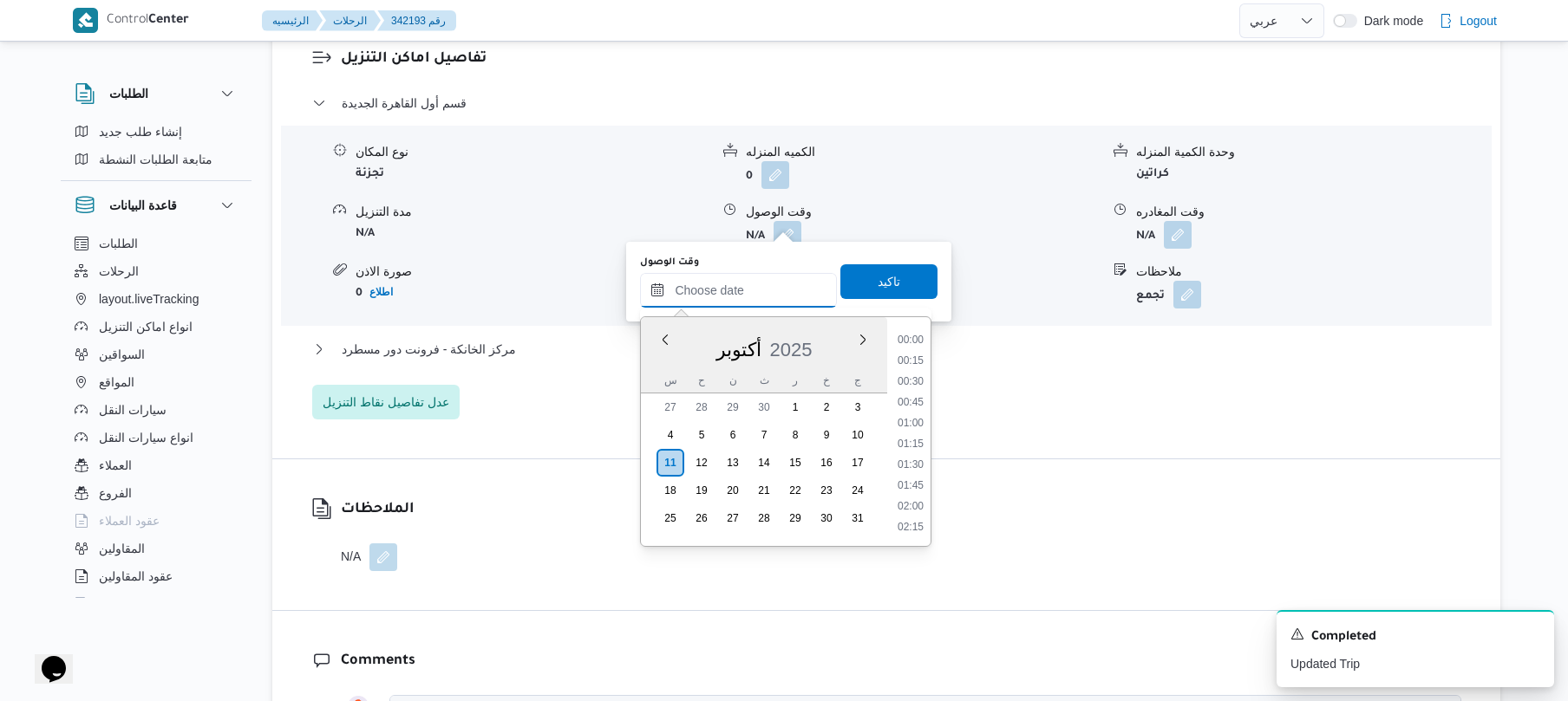
scroll to position [1519, 0]
click at [932, 372] on ul "00:00 00:15 00:30 00:45 01:00 01:15 01:30 01:45 02:00 02:15 02:30 02:45 03:00 0…" at bounding box center [911, 431] width 40 height 201
click at [910, 361] on li "08:15" at bounding box center [911, 356] width 40 height 17
type input "١١/١٠/٢٠٢٥ ٠٨:١٥"
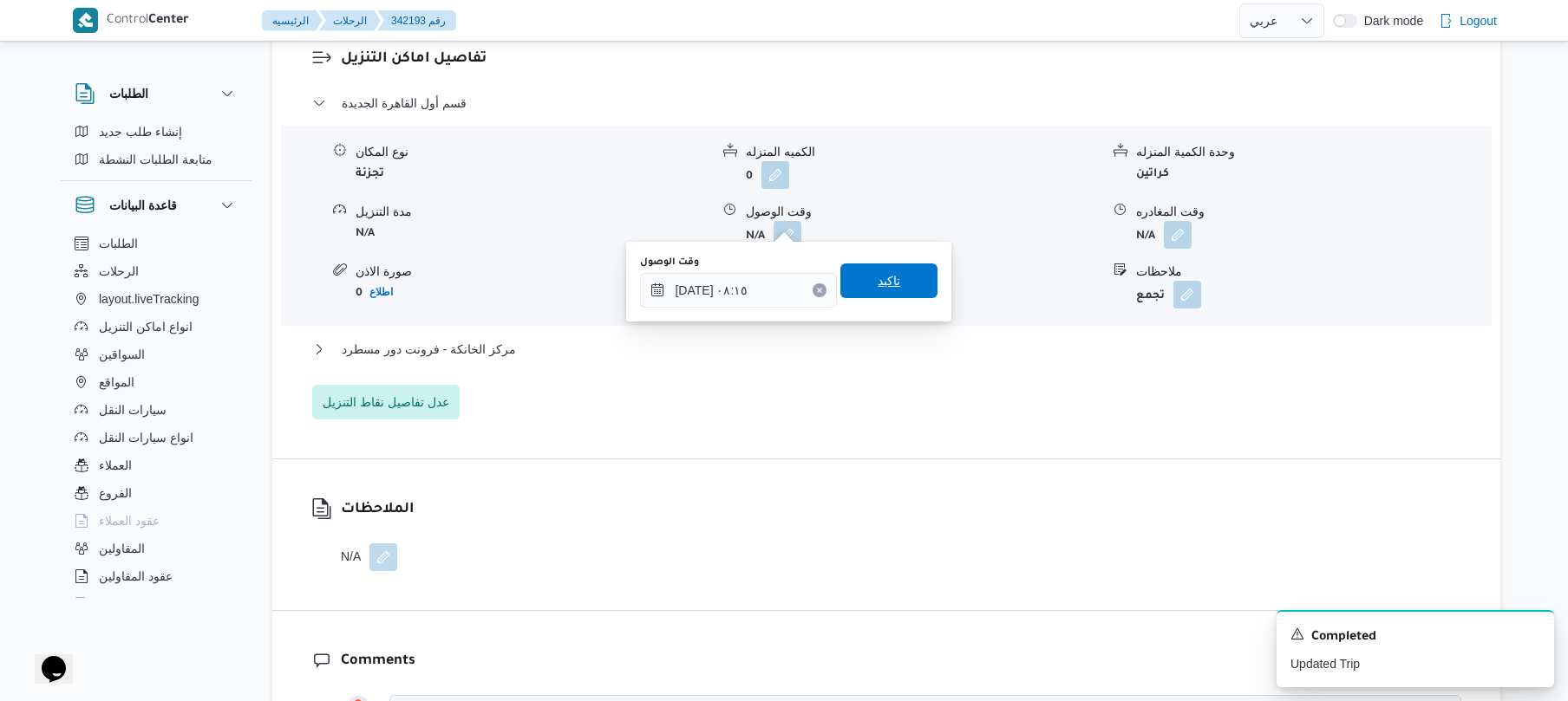
click at [899, 279] on span "تاكيد" at bounding box center [889, 281] width 97 height 35
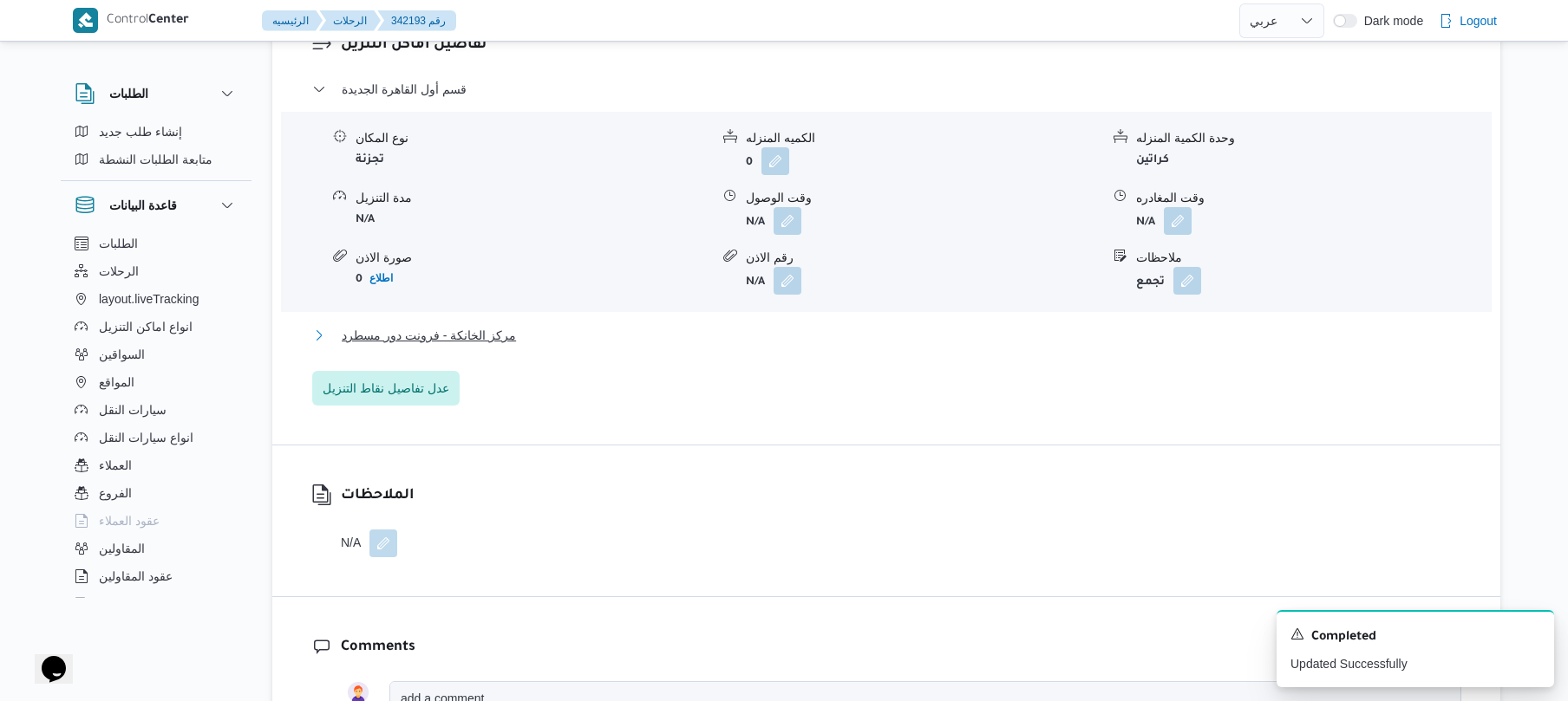
click at [821, 338] on button "مركز الخانكة - فرونت دور مسطرد" at bounding box center [887, 335] width 1149 height 21
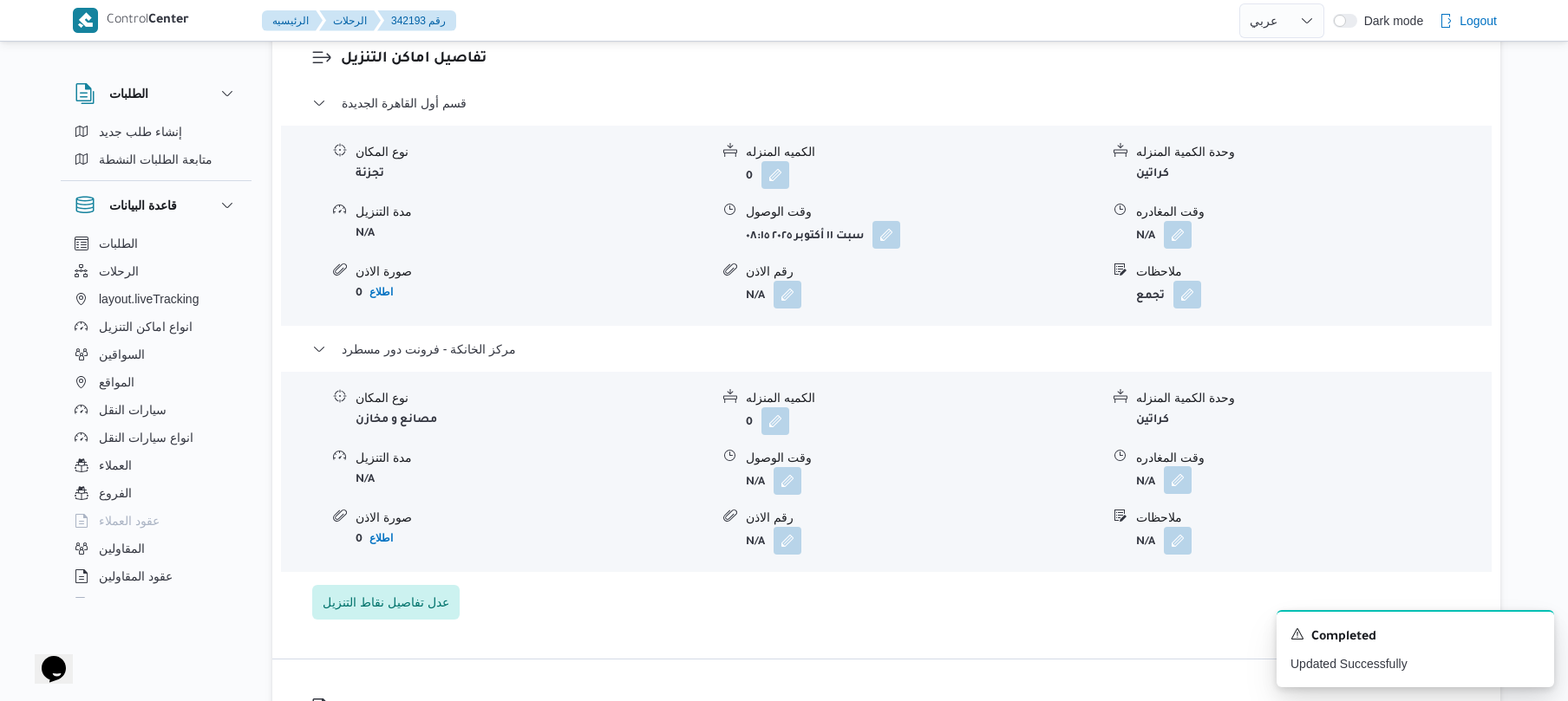
click at [1170, 469] on button "button" at bounding box center [1178, 480] width 28 height 27
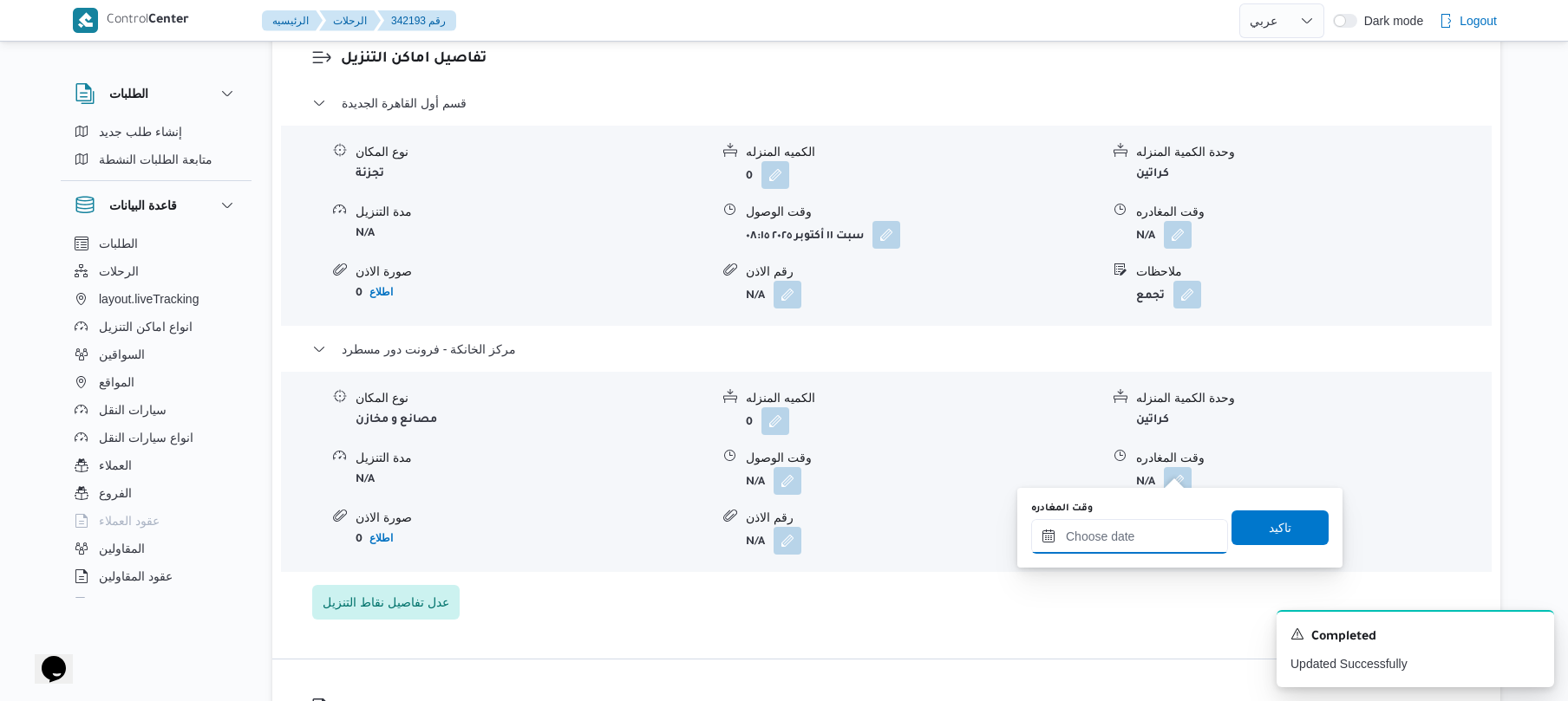
click at [1063, 541] on input "وقت المغادره" at bounding box center [1130, 537] width 197 height 35
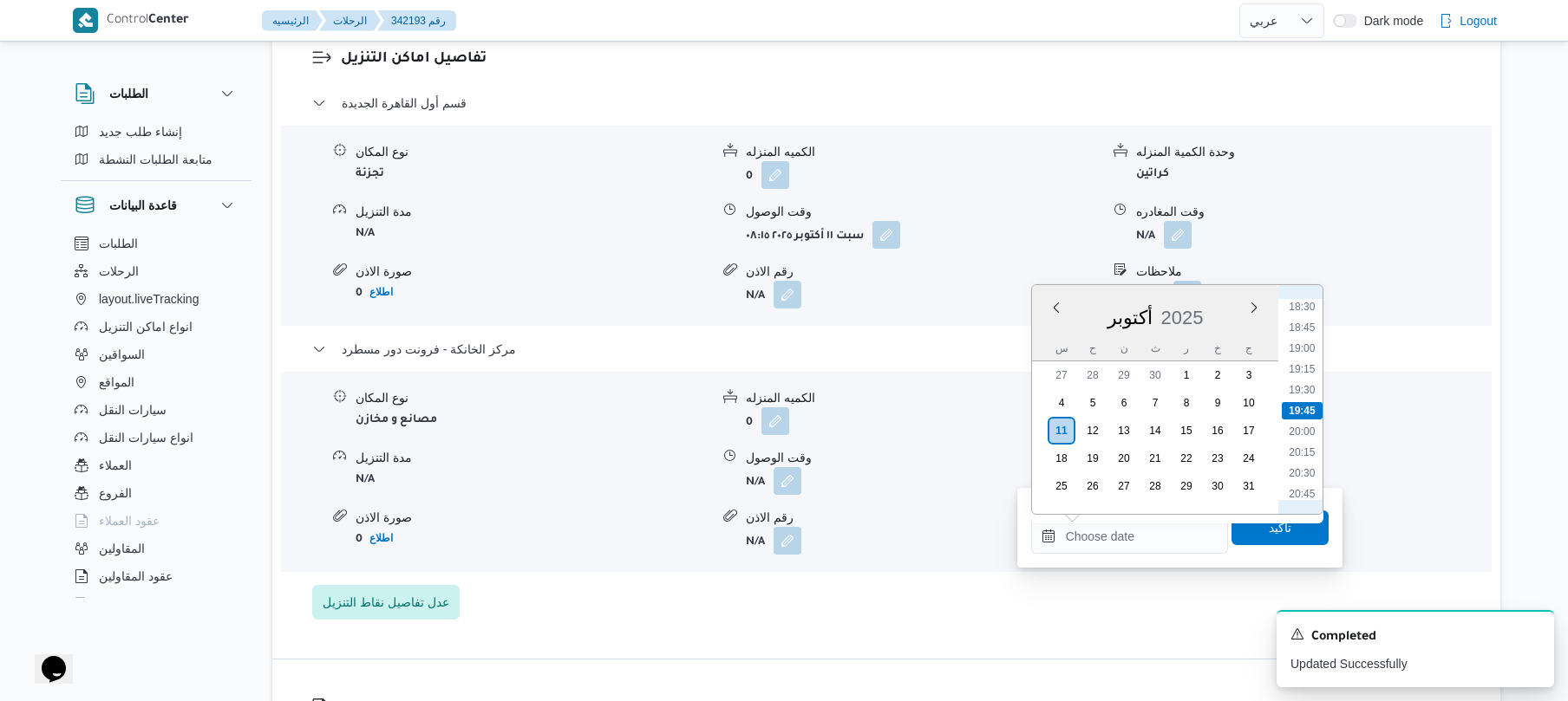
scroll to position [1370, 0]
click at [1309, 469] on li "18:30" at bounding box center [1302, 477] width 40 height 17
type input "[DATE] ١٨:٣٠"
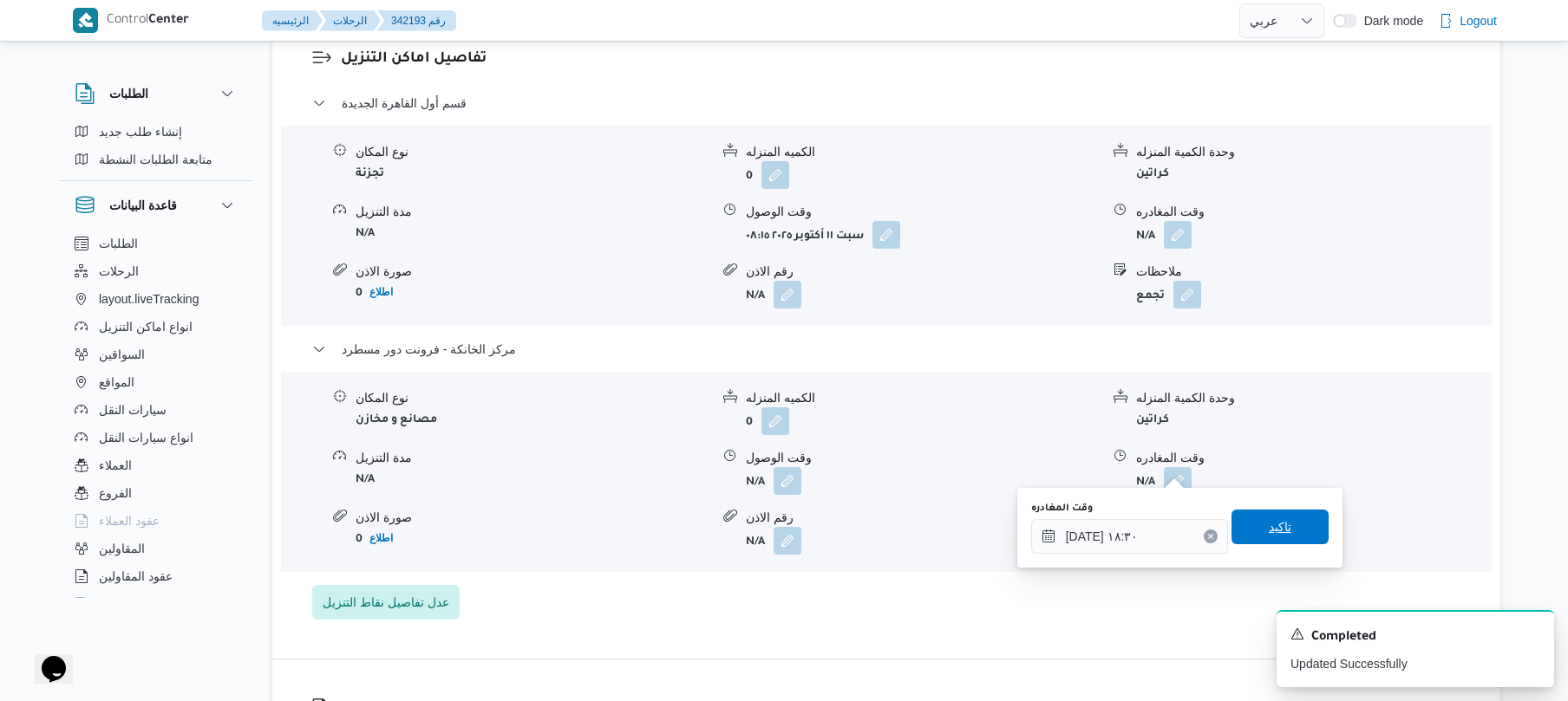
click at [1272, 524] on span "تاكيد" at bounding box center [1280, 527] width 23 height 21
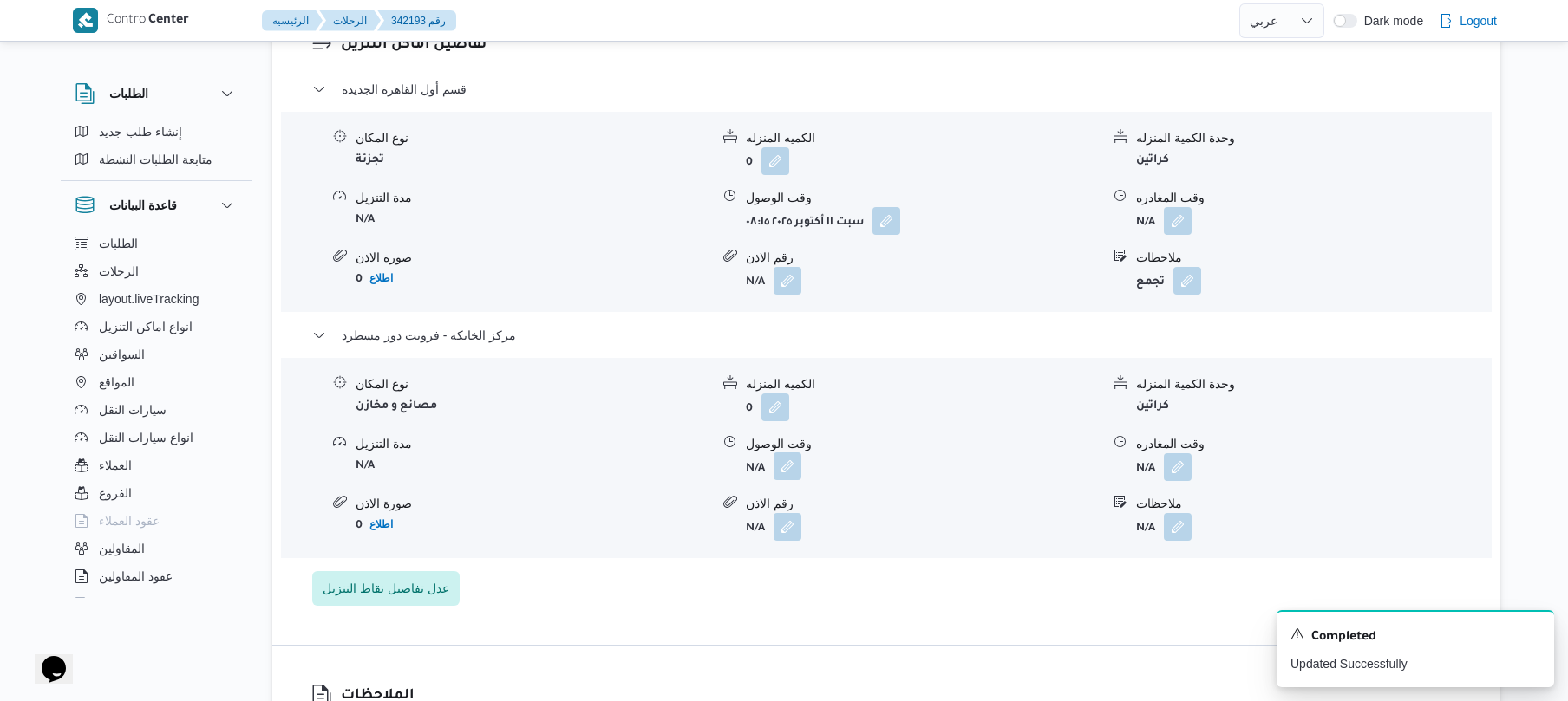
click at [786, 474] on button "button" at bounding box center [788, 466] width 28 height 27
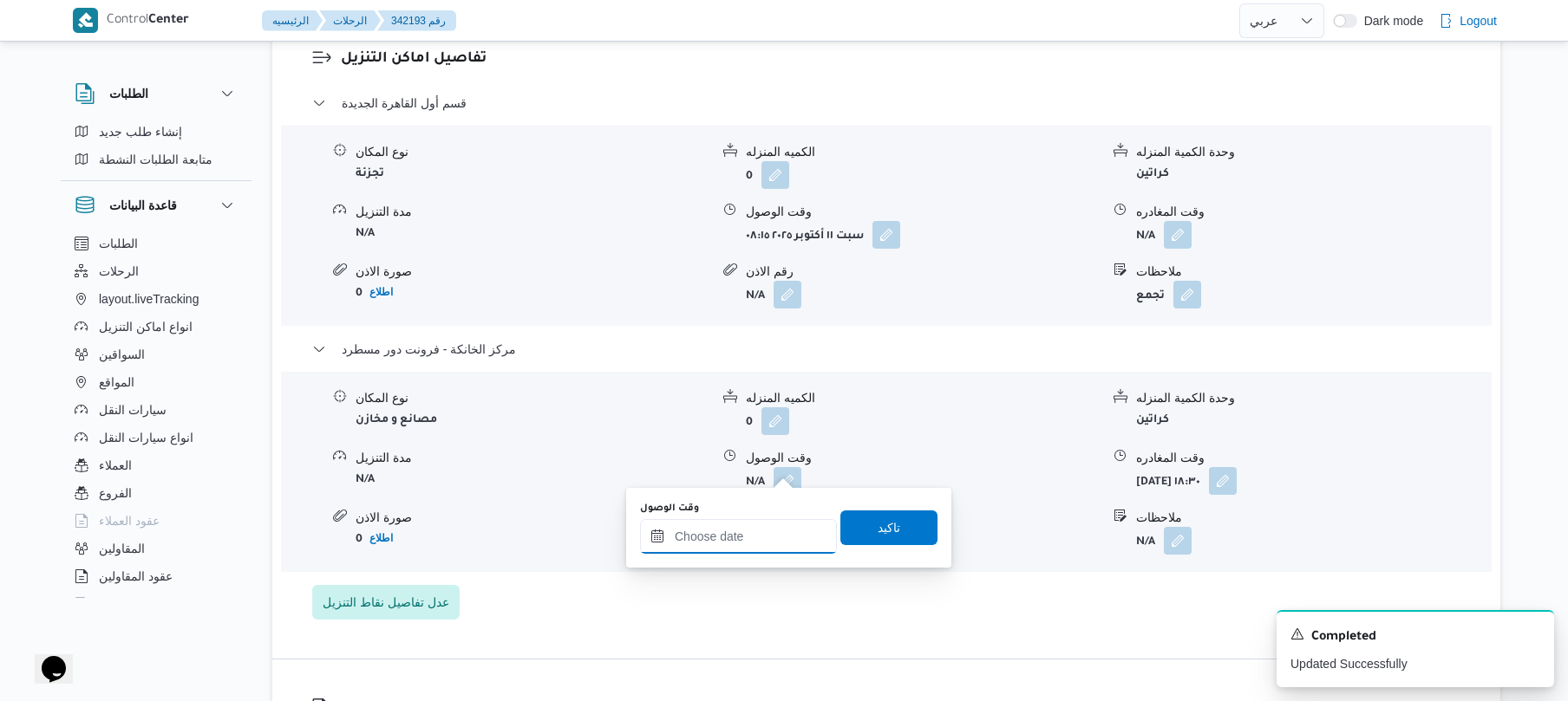
click at [749, 524] on div at bounding box center [738, 537] width 197 height 35
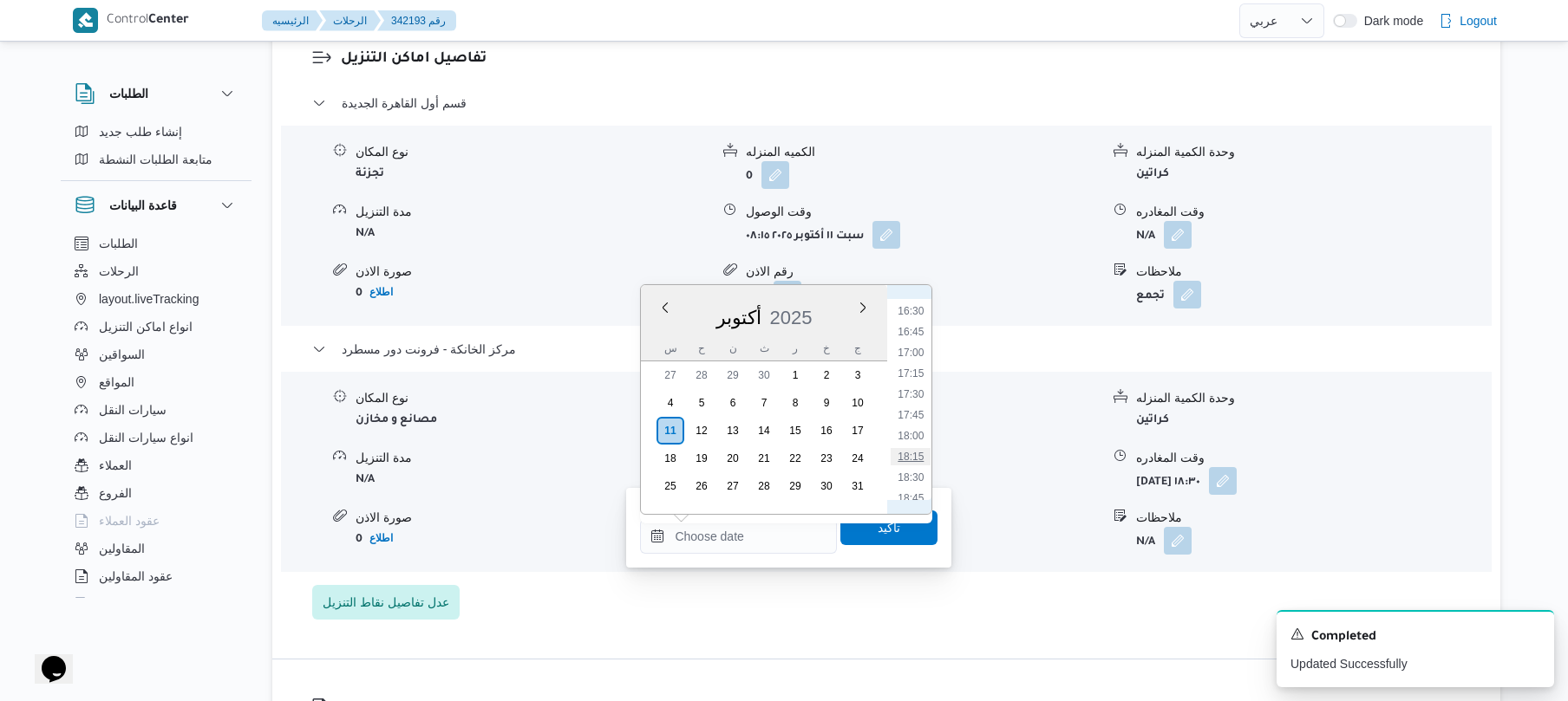
click at [908, 457] on li "18:15" at bounding box center [911, 456] width 40 height 17
type input "[DATE] ١٨:١٥"
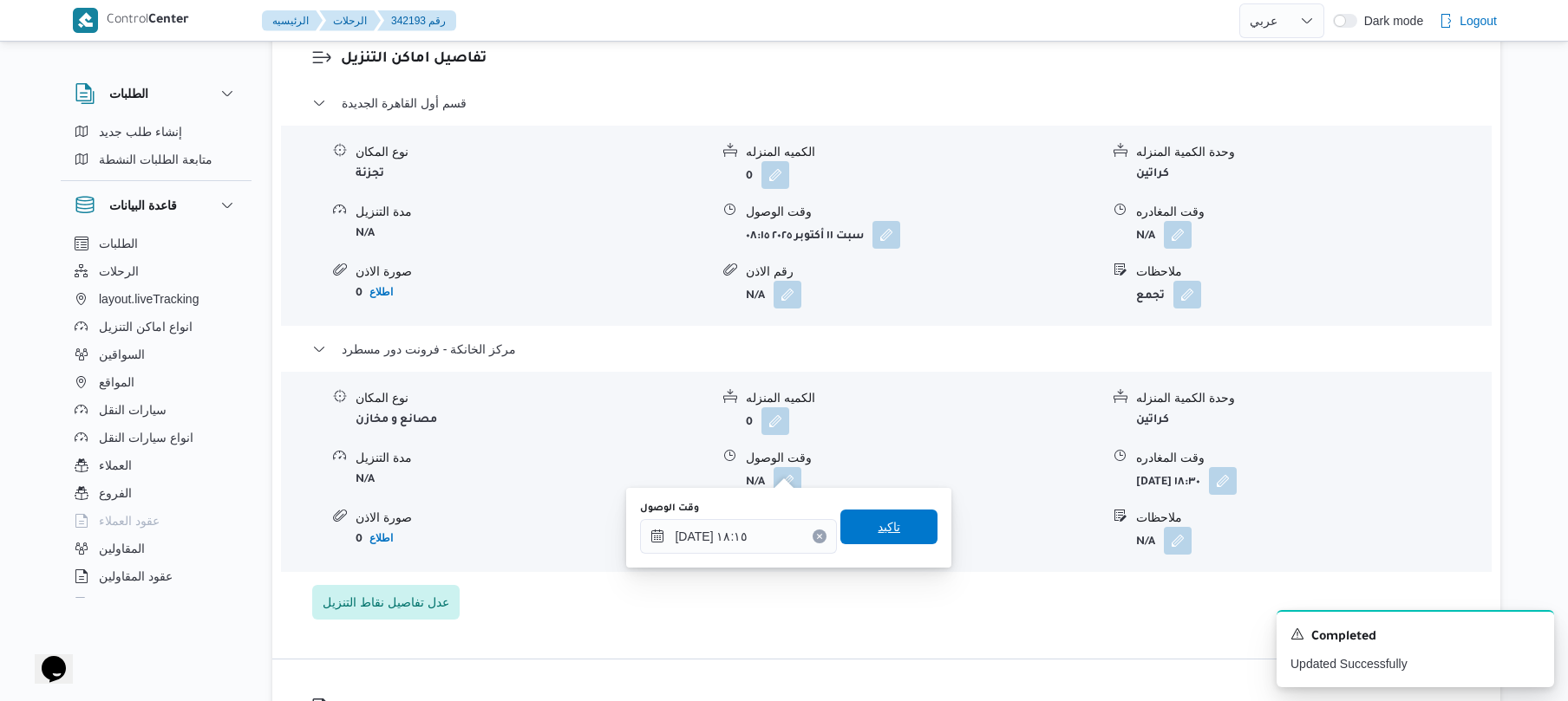
click at [886, 521] on span "تاكيد" at bounding box center [889, 527] width 23 height 21
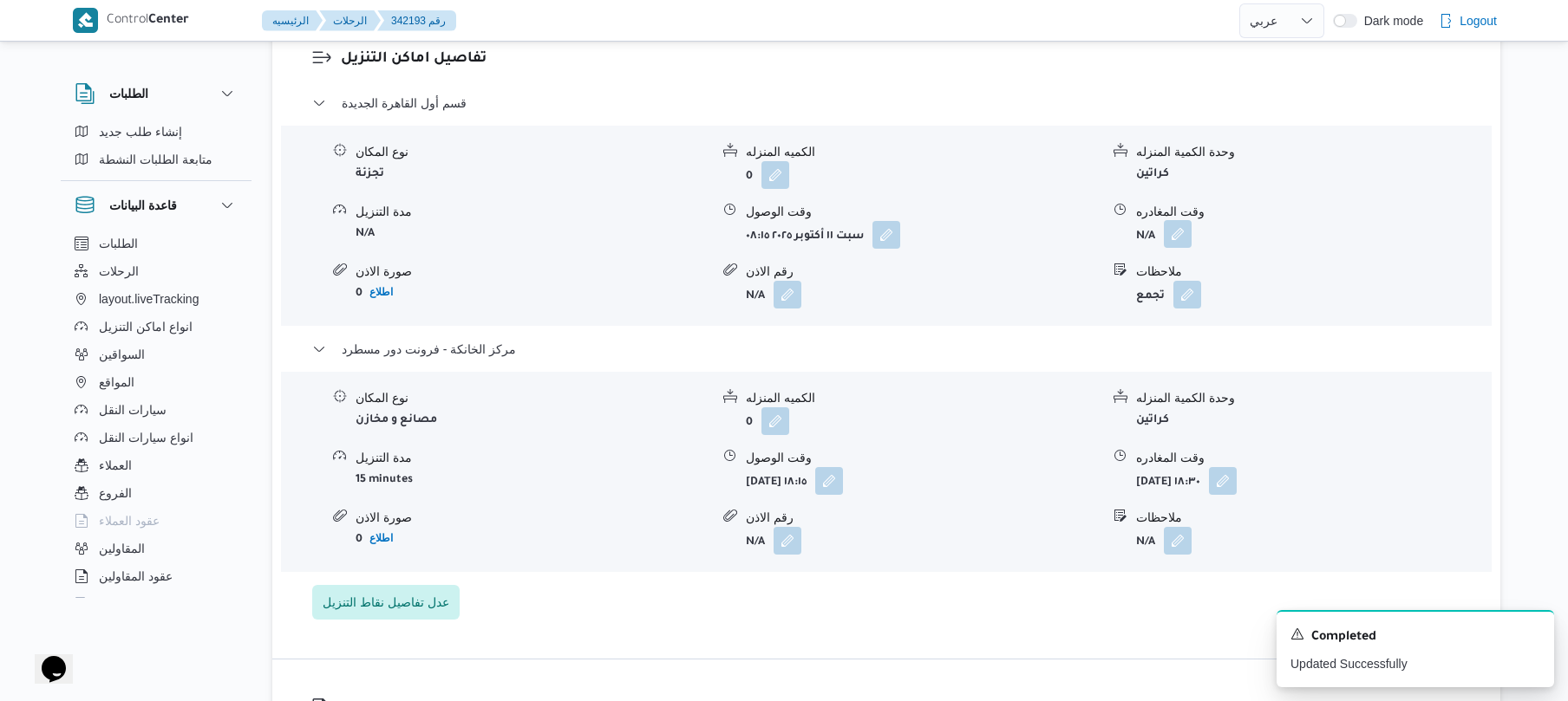
click at [1184, 220] on button "button" at bounding box center [1178, 234] width 28 height 27
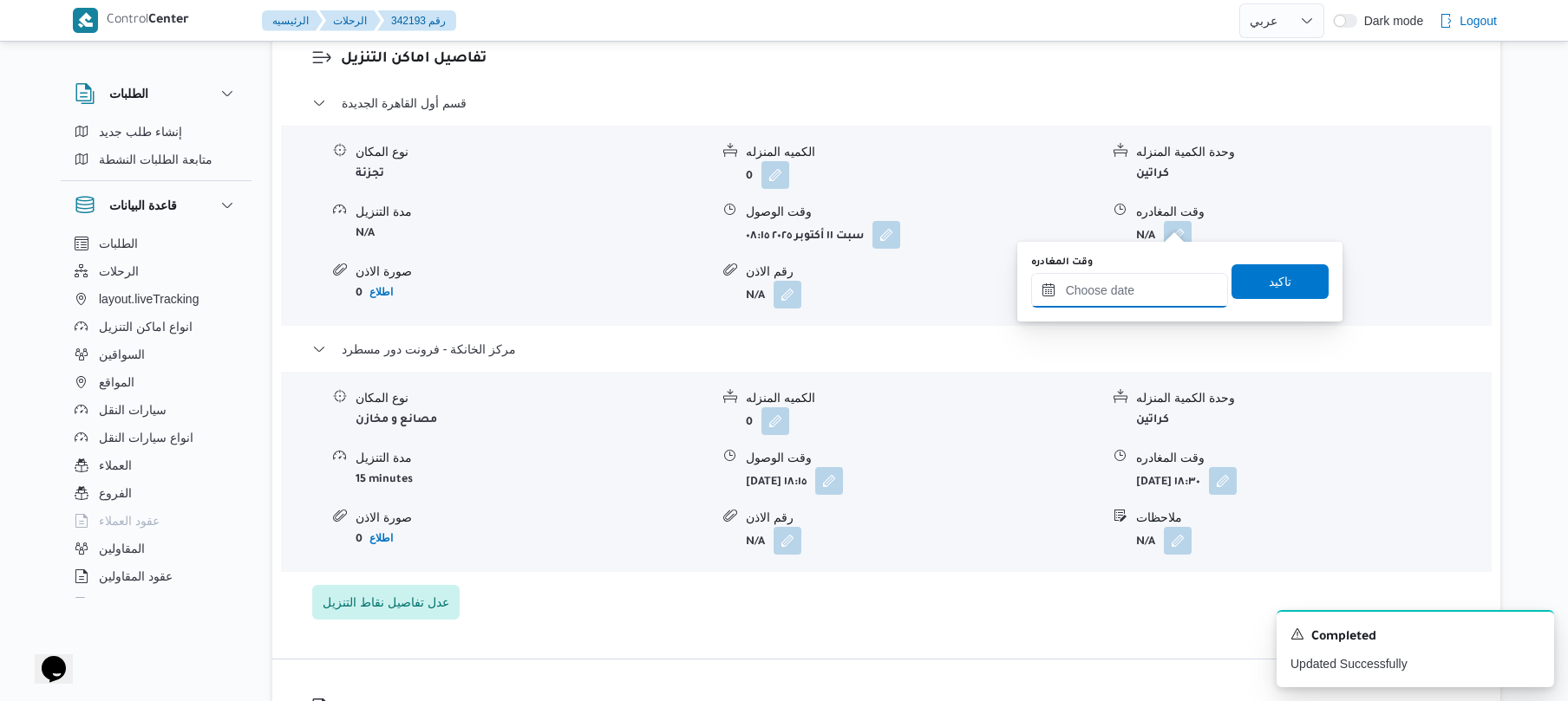
click at [1129, 293] on input "وقت المغادره" at bounding box center [1130, 290] width 197 height 35
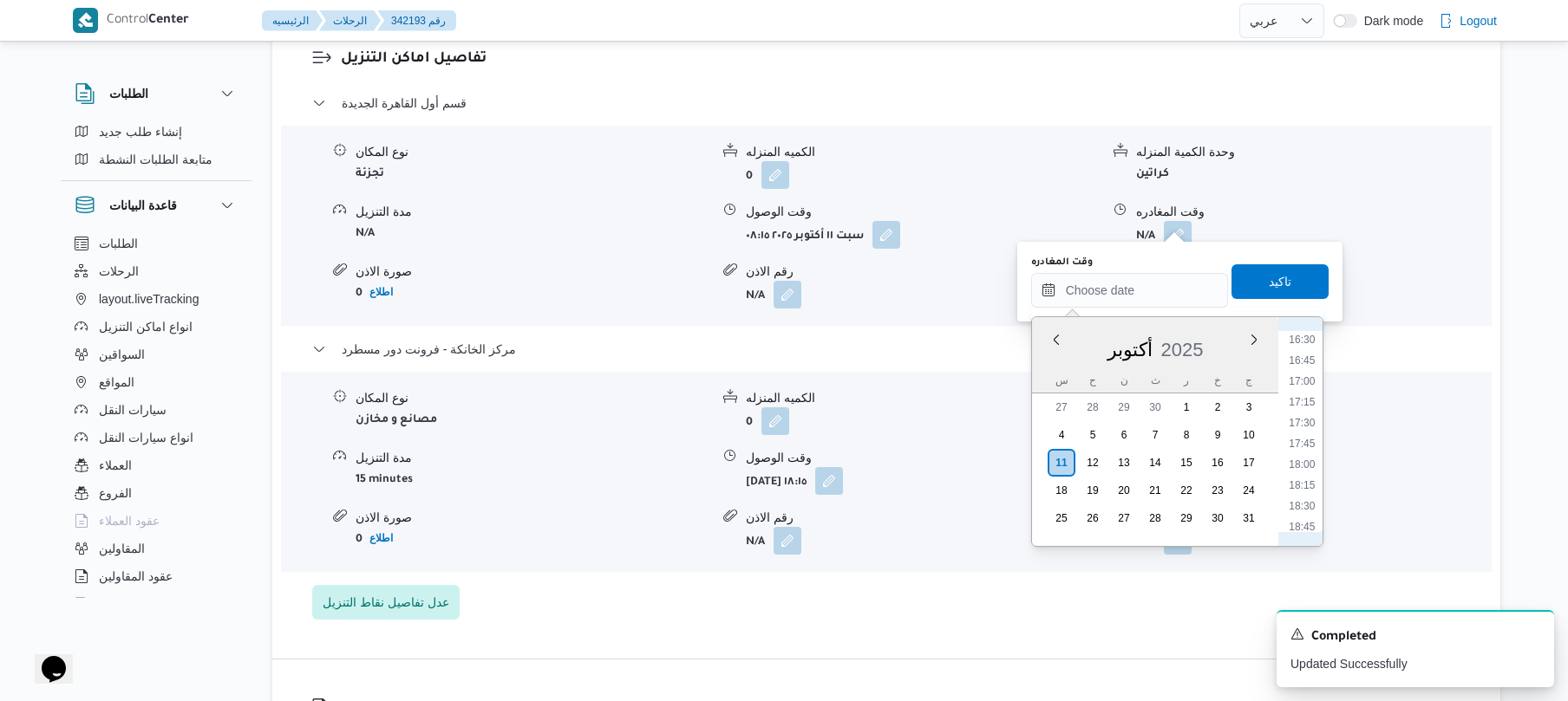
scroll to position [1371, 0]
click at [1301, 410] on li "17:15" at bounding box center [1302, 404] width 40 height 17
type input "١١/١٠/٢٠٢٥ ١٧:١٥"
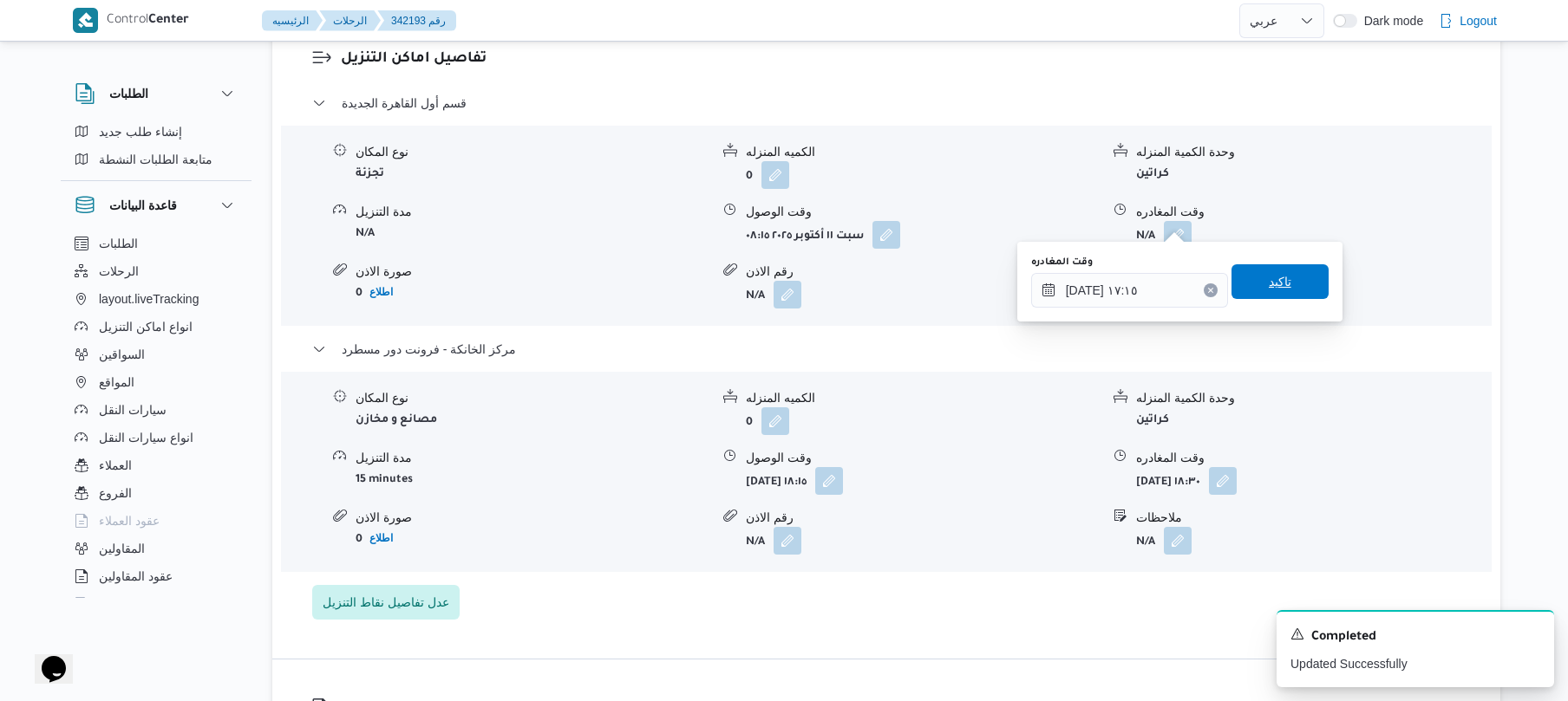
click at [1285, 285] on span "تاكيد" at bounding box center [1280, 282] width 97 height 35
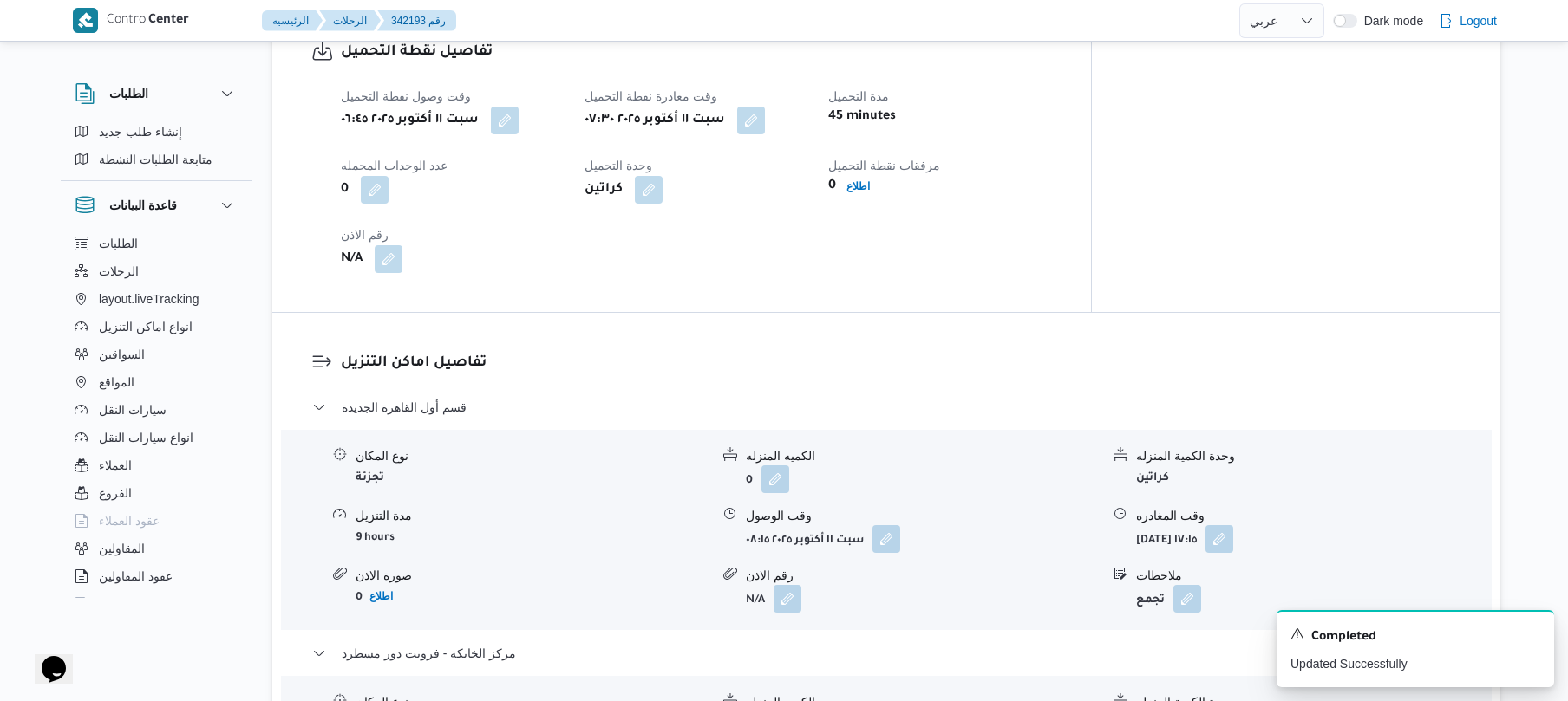
scroll to position [0, 0]
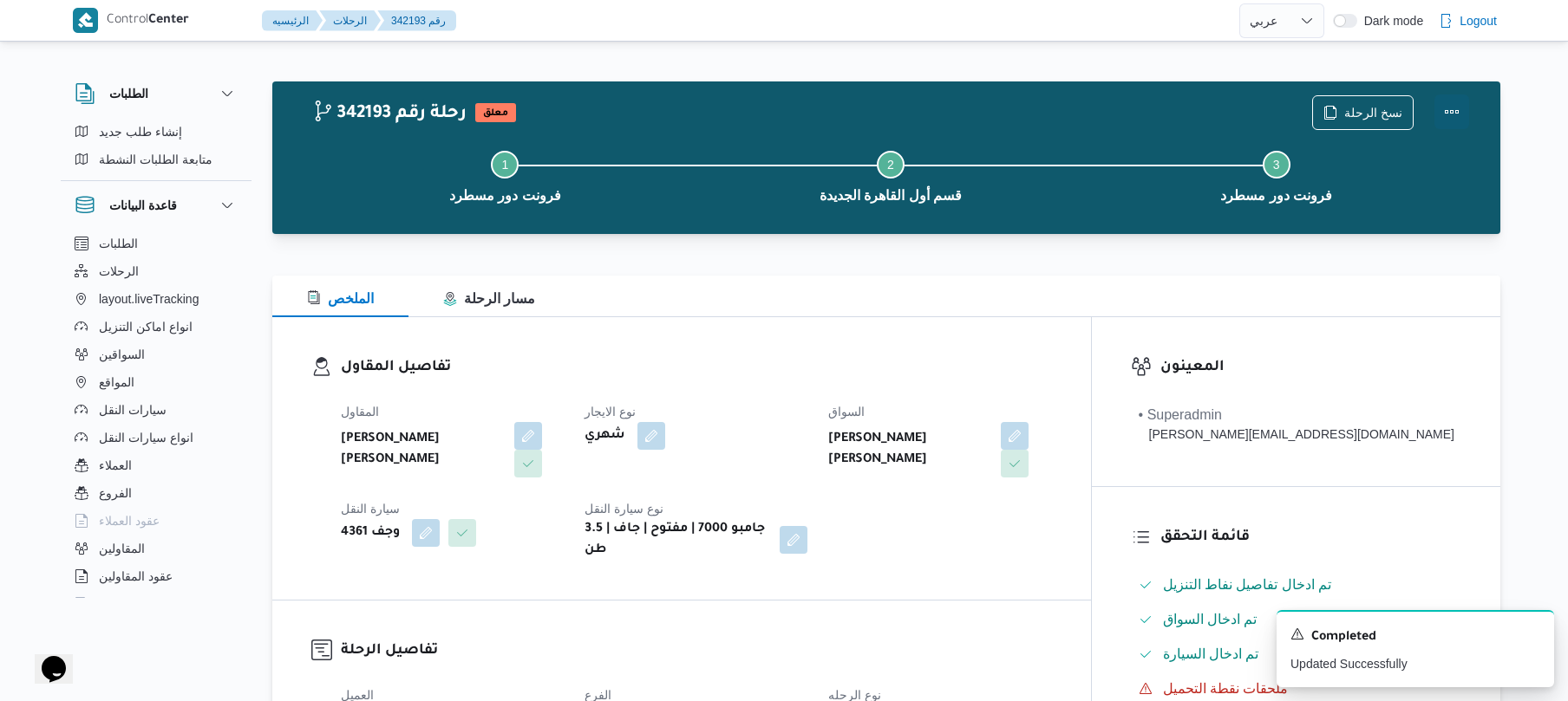
click at [1453, 112] on button "Actions" at bounding box center [1452, 112] width 35 height 35
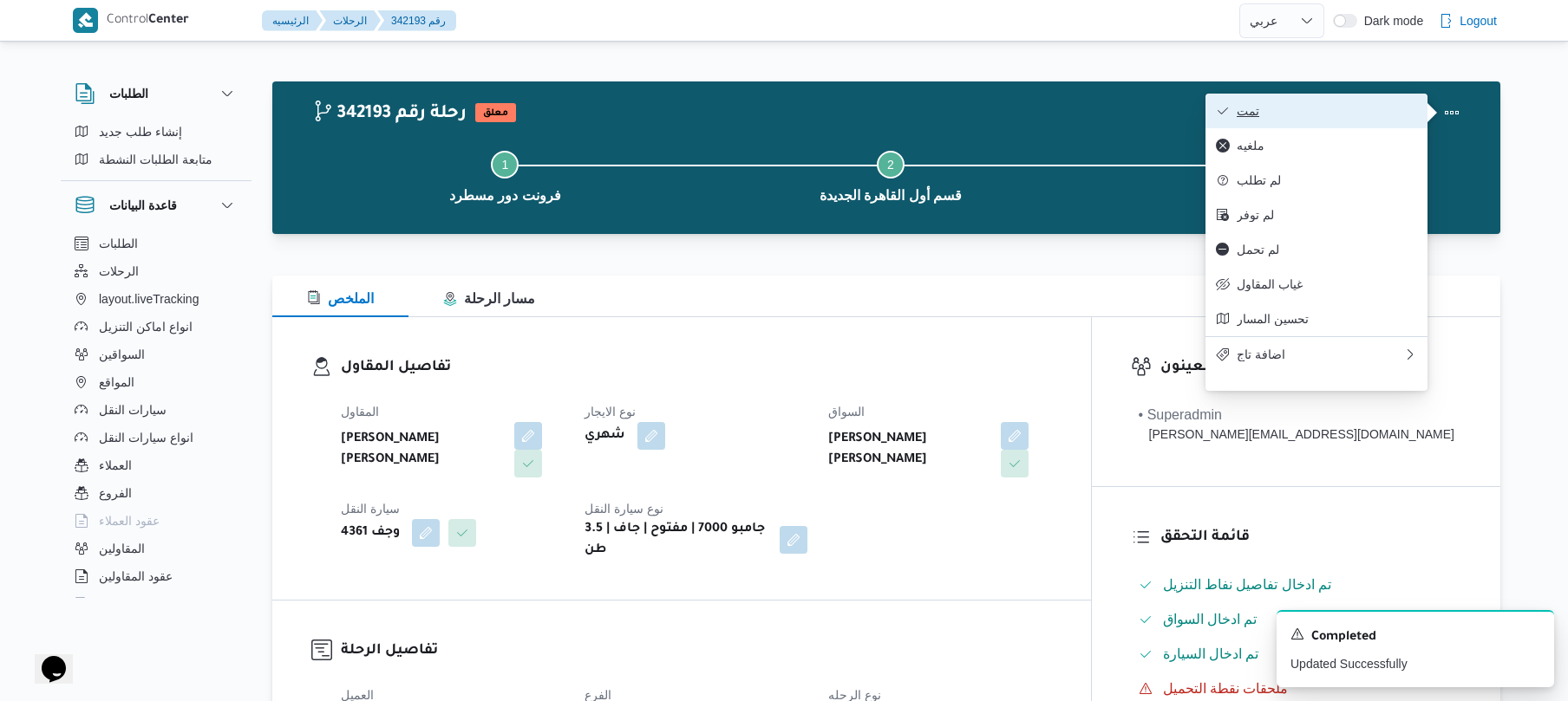
click at [1354, 115] on span "تمت" at bounding box center [1327, 111] width 181 height 14
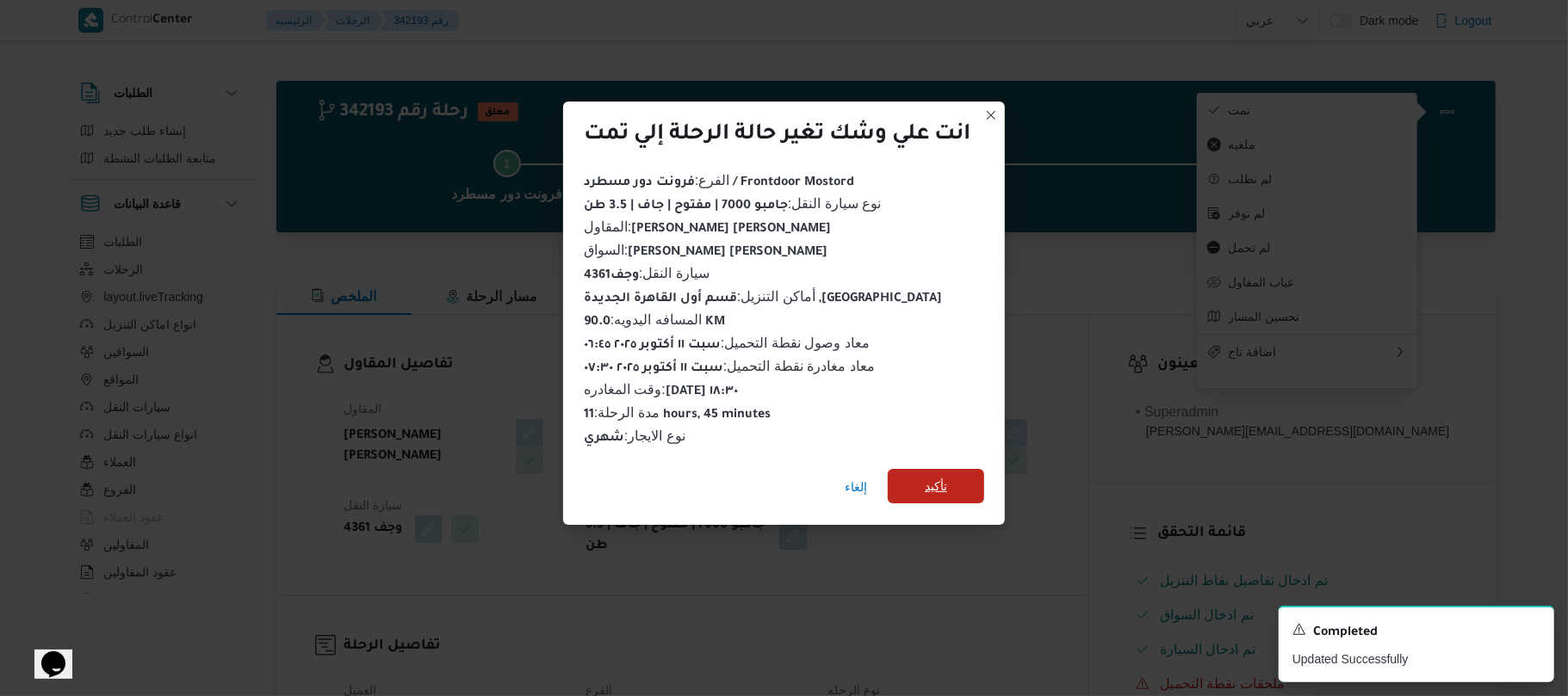
click at [947, 482] on span "تأكيد" at bounding box center [936, 486] width 23 height 21
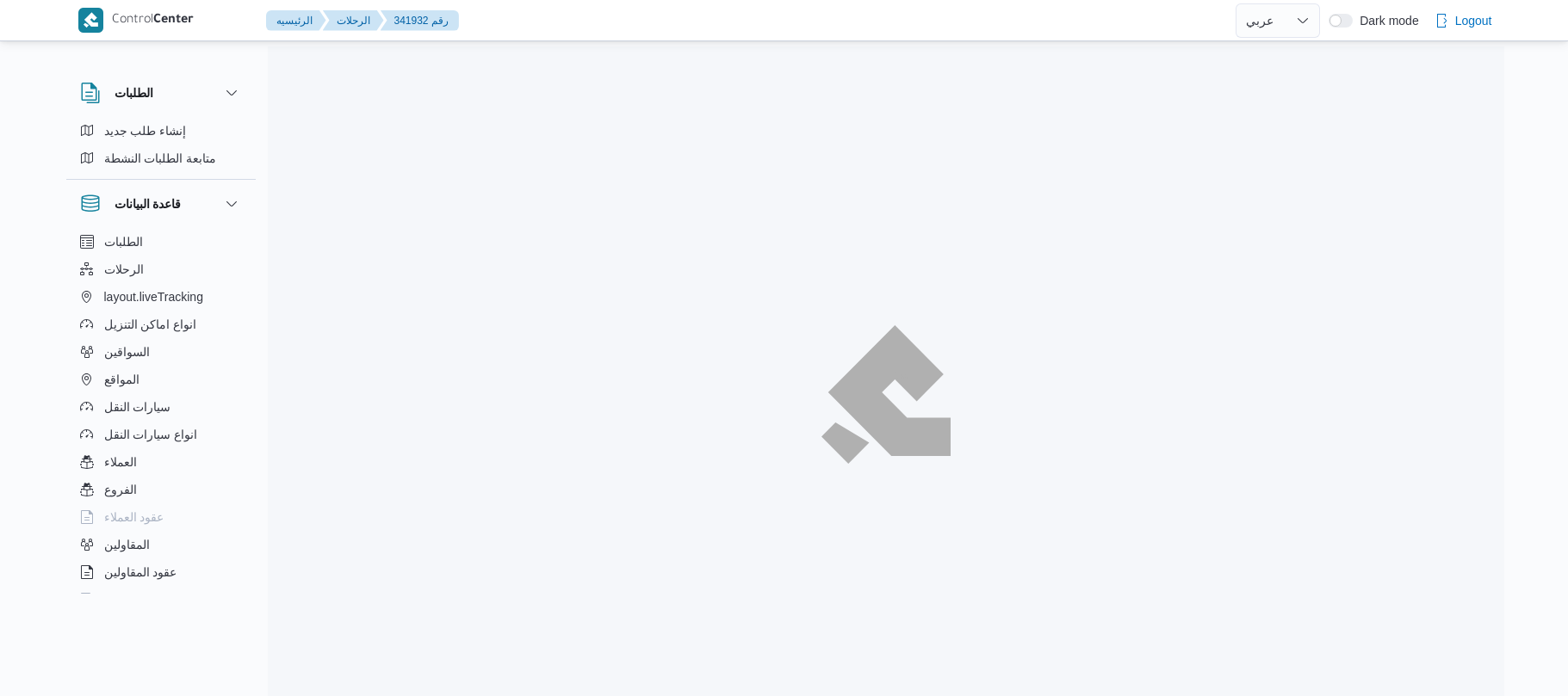
select select "ar"
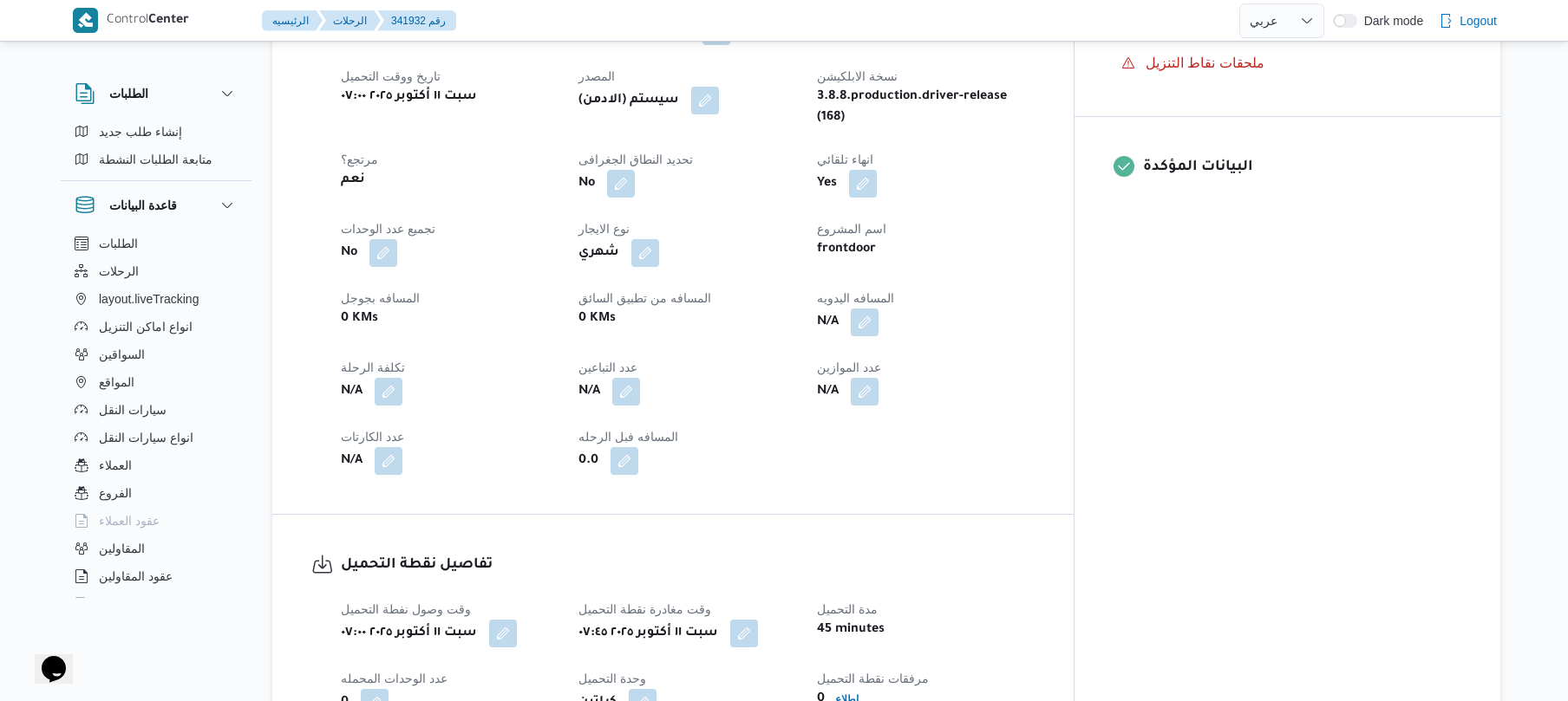
scroll to position [660, 0]
click at [878, 319] on button "button" at bounding box center [865, 323] width 28 height 27
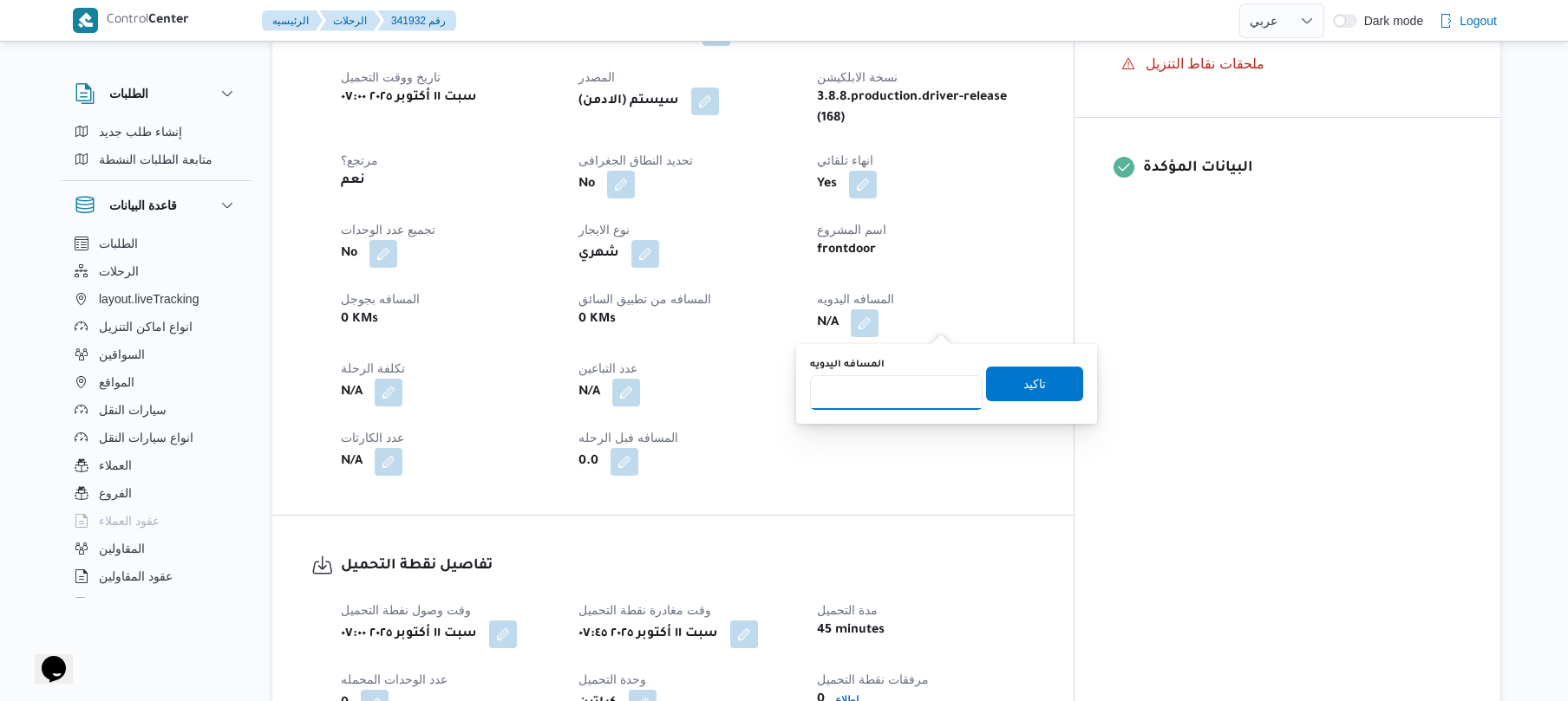
click at [879, 392] on input "المسافه اليدويه" at bounding box center [897, 393] width 172 height 35
type input "95"
click at [1023, 386] on span "تاكيد" at bounding box center [1034, 383] width 23 height 21
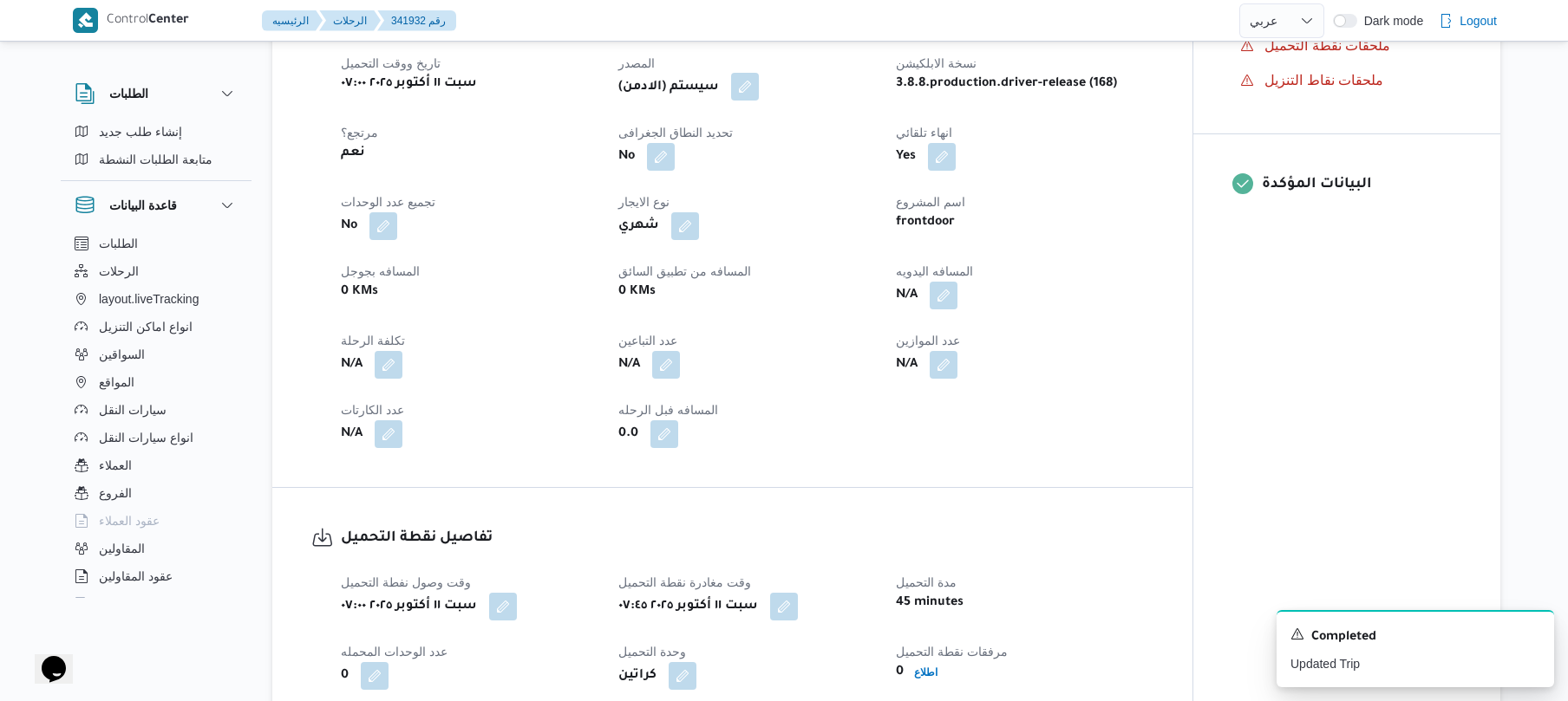
click at [759, 101] on button "button" at bounding box center [745, 86] width 28 height 27
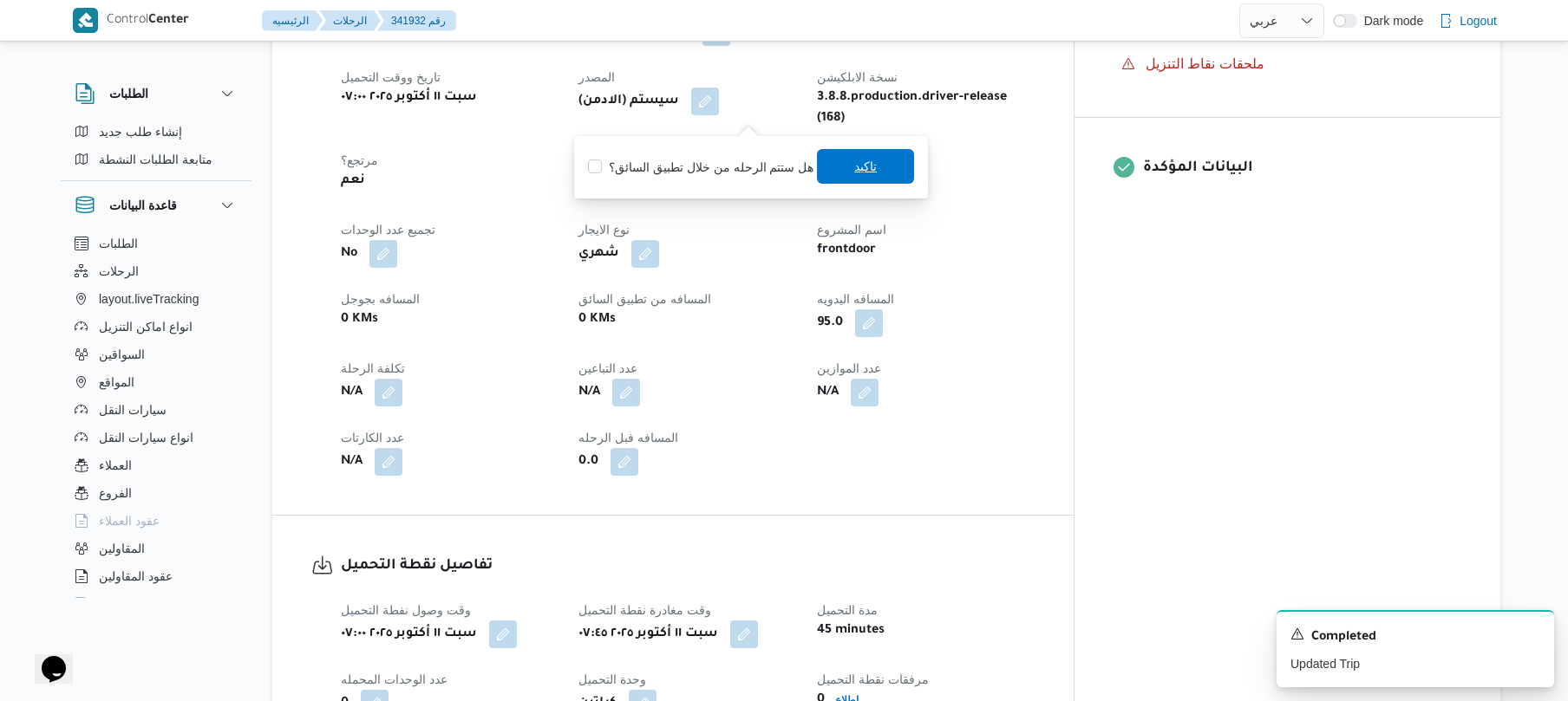
click at [865, 160] on span "تاكيد" at bounding box center [866, 166] width 23 height 21
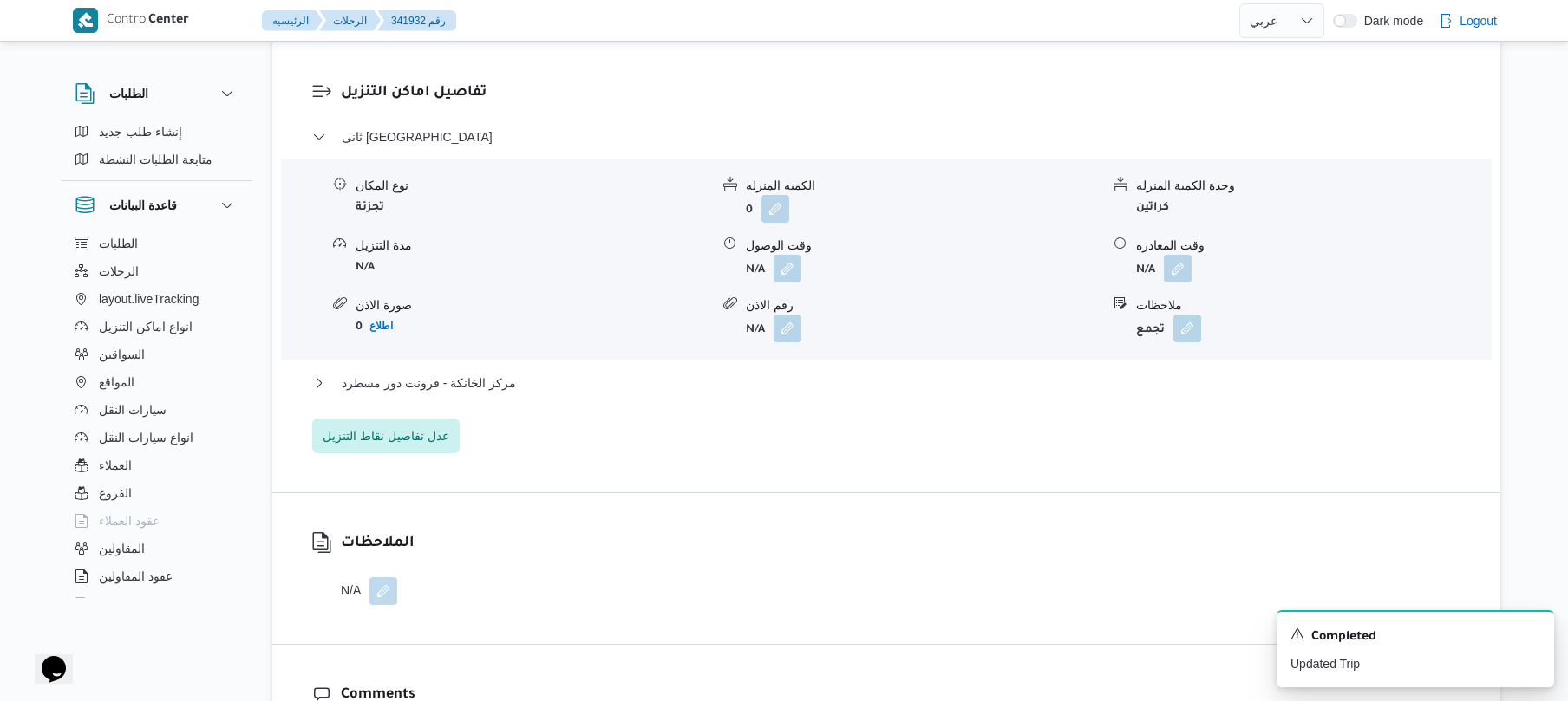
scroll to position [1446, 0]
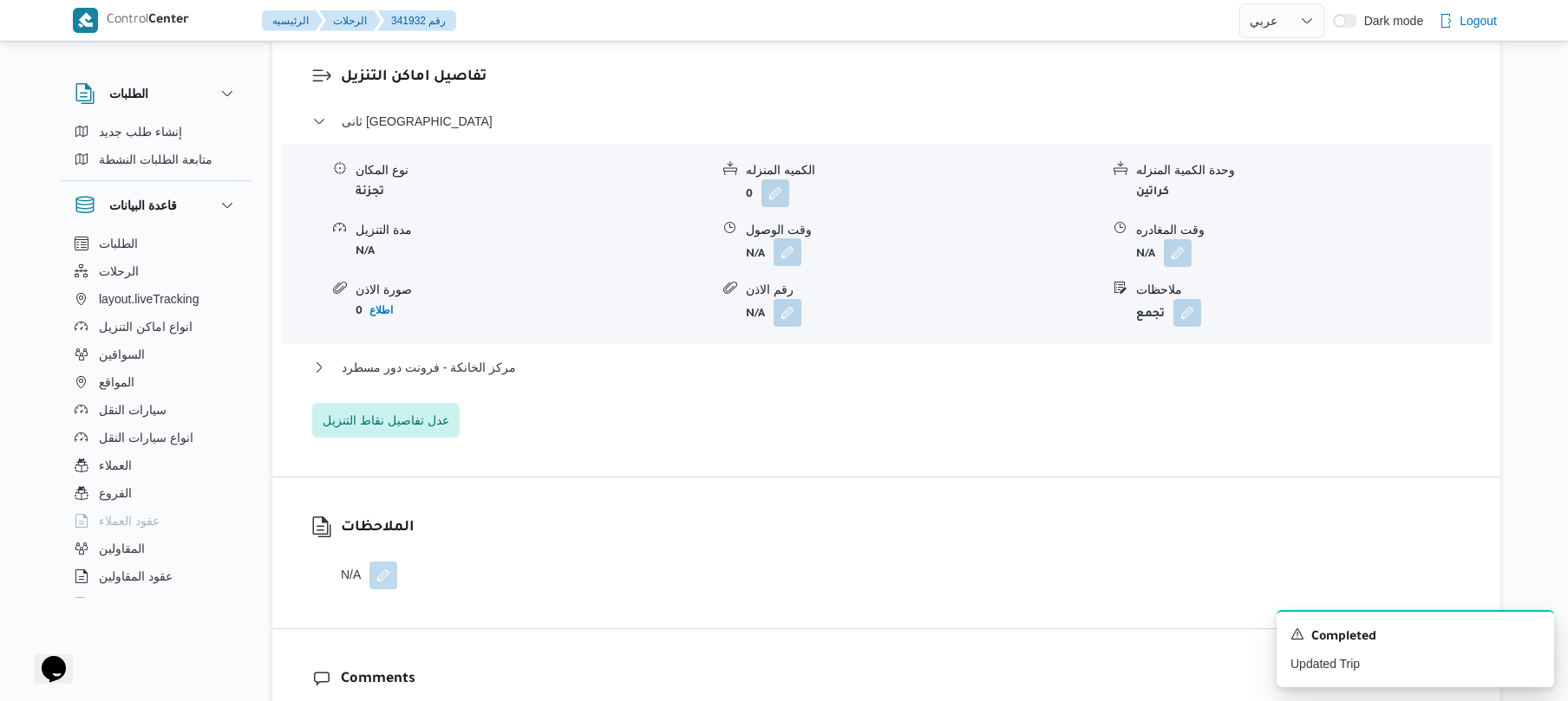
click at [790, 266] on button "button" at bounding box center [788, 252] width 28 height 27
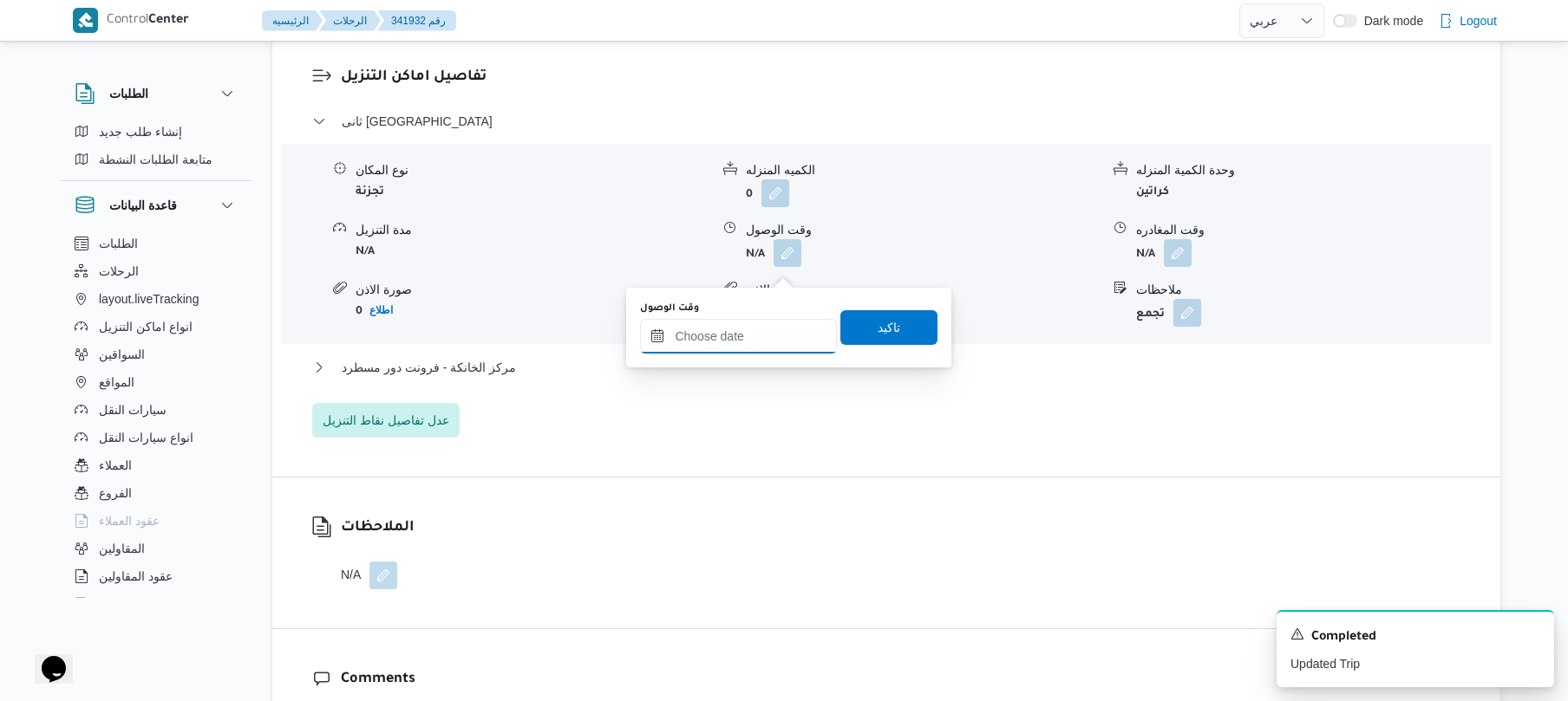
click at [737, 342] on input "وقت الوصول" at bounding box center [738, 336] width 197 height 35
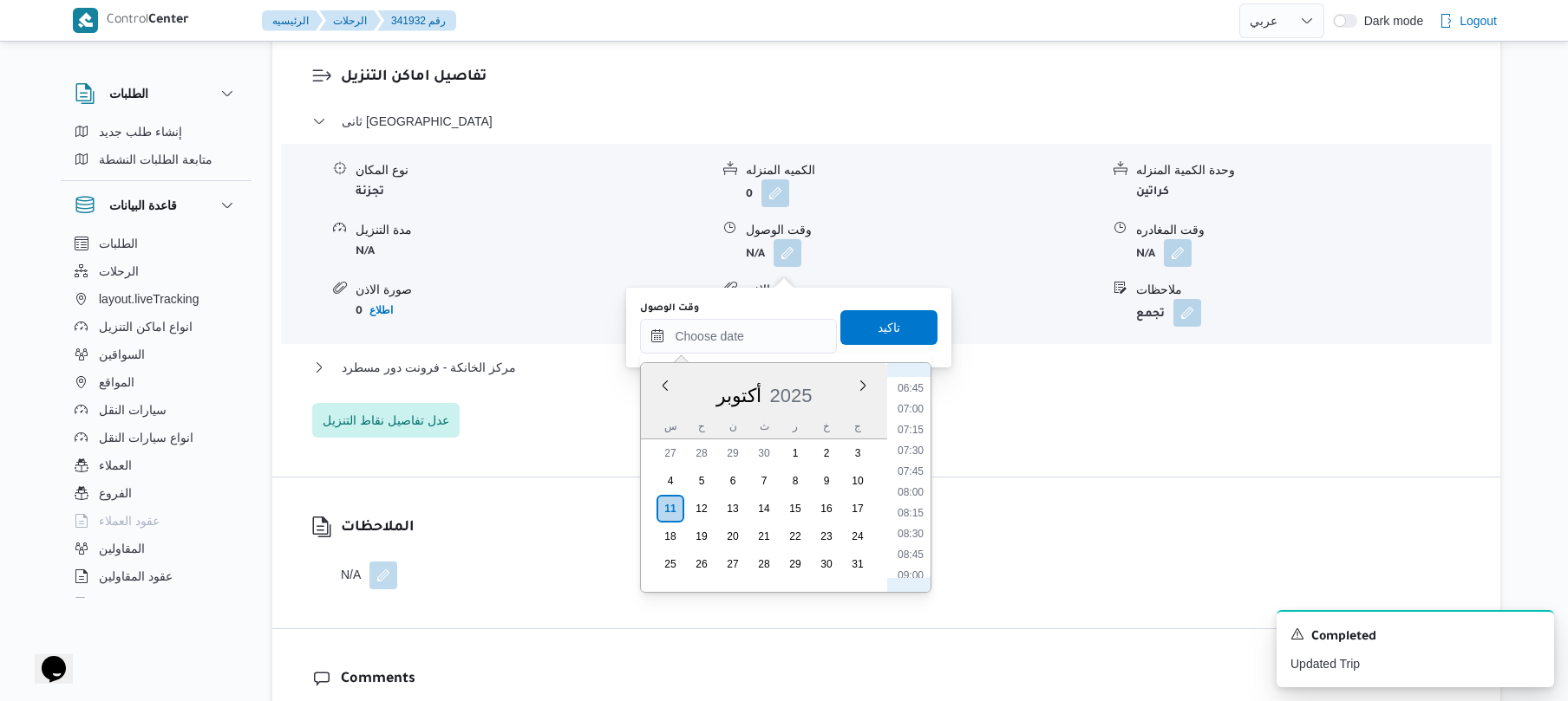
scroll to position [521, 0]
click at [914, 565] on li "08:30" at bounding box center [911, 572] width 40 height 17
type input "١١/١٠/٢٠٢٥ ٠٨:٣٠"
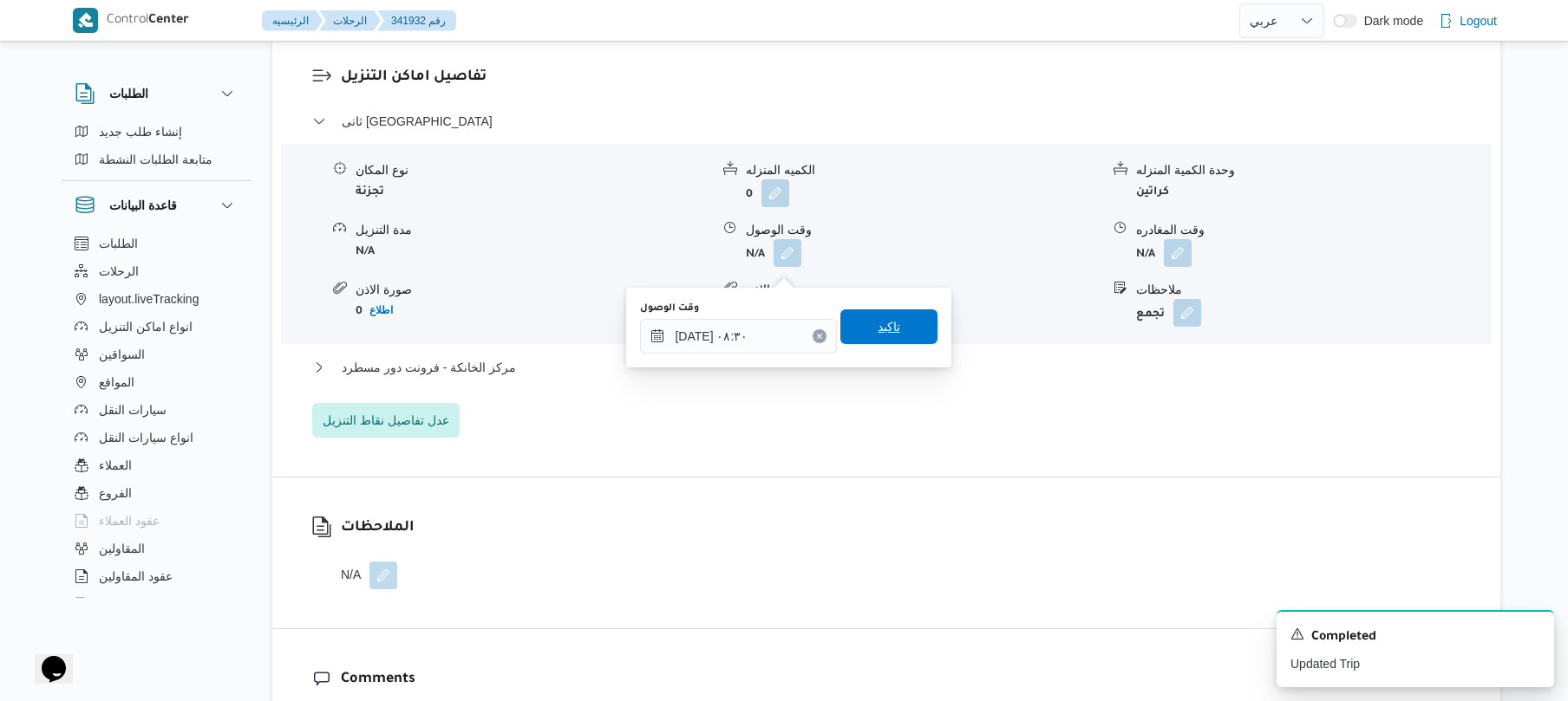
click at [878, 320] on span "تاكيد" at bounding box center [889, 326] width 23 height 21
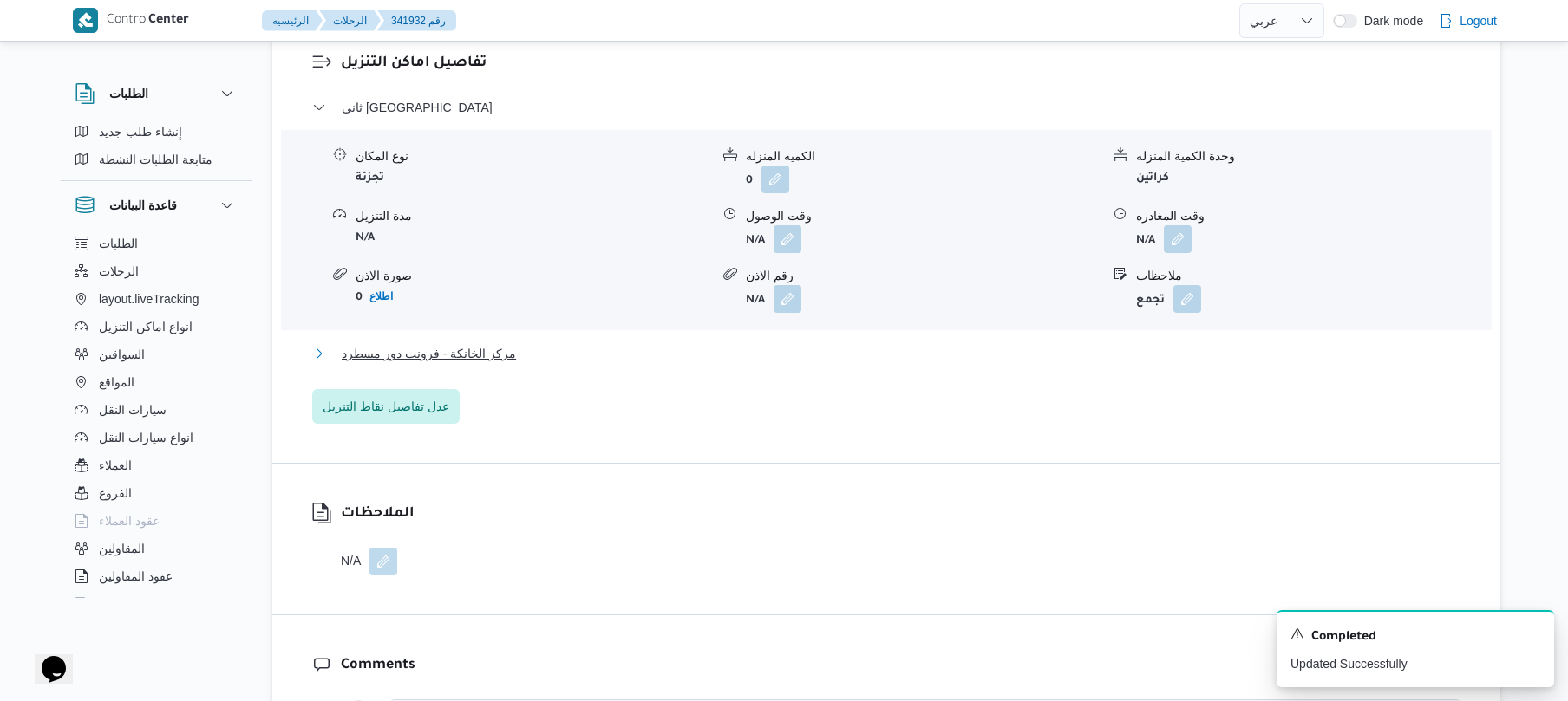
click at [680, 364] on button "مركز الخانكة - فرونت دور مسطرد" at bounding box center [887, 354] width 1149 height 21
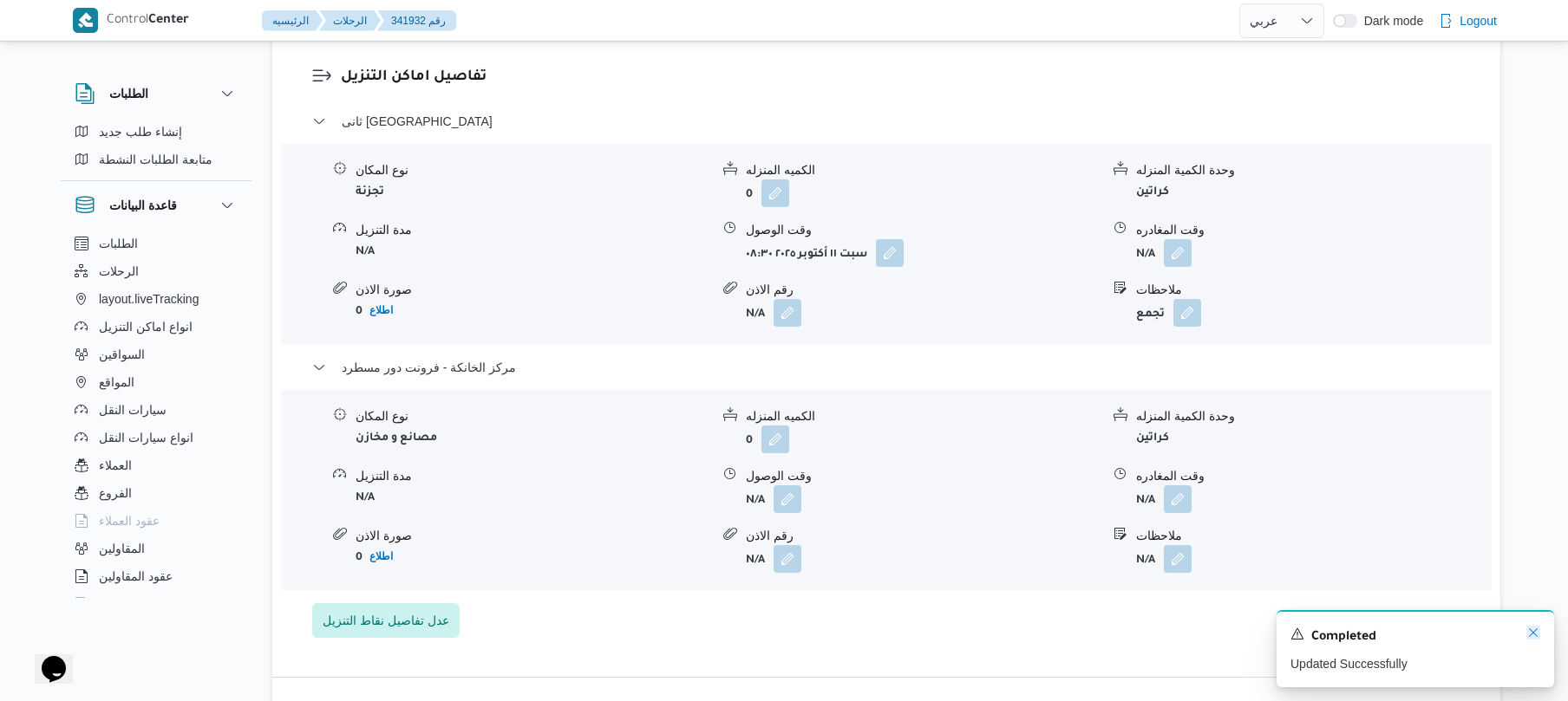
click at [1534, 634] on icon "Dismiss toast" at bounding box center [1533, 632] width 8 height 8
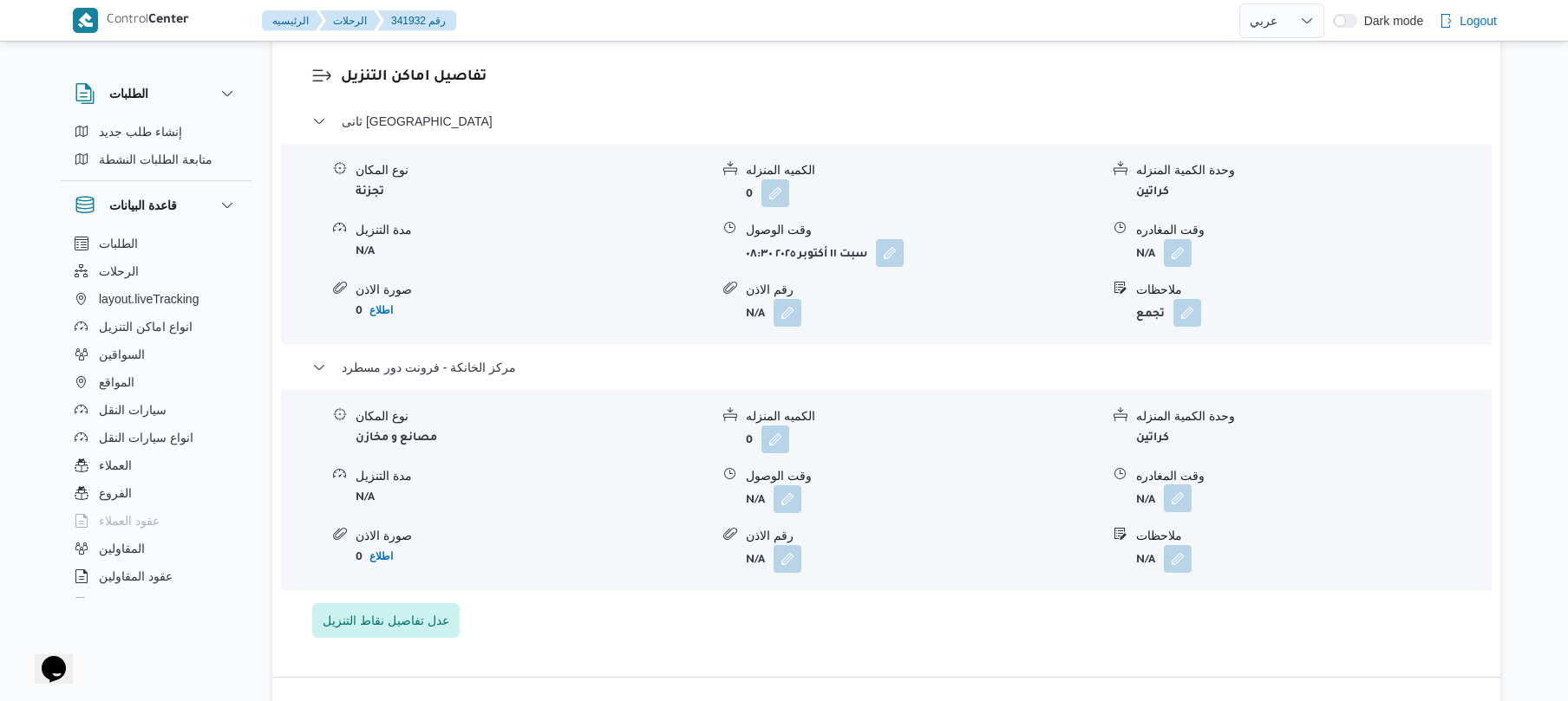
click at [1180, 512] on button "button" at bounding box center [1178, 498] width 28 height 27
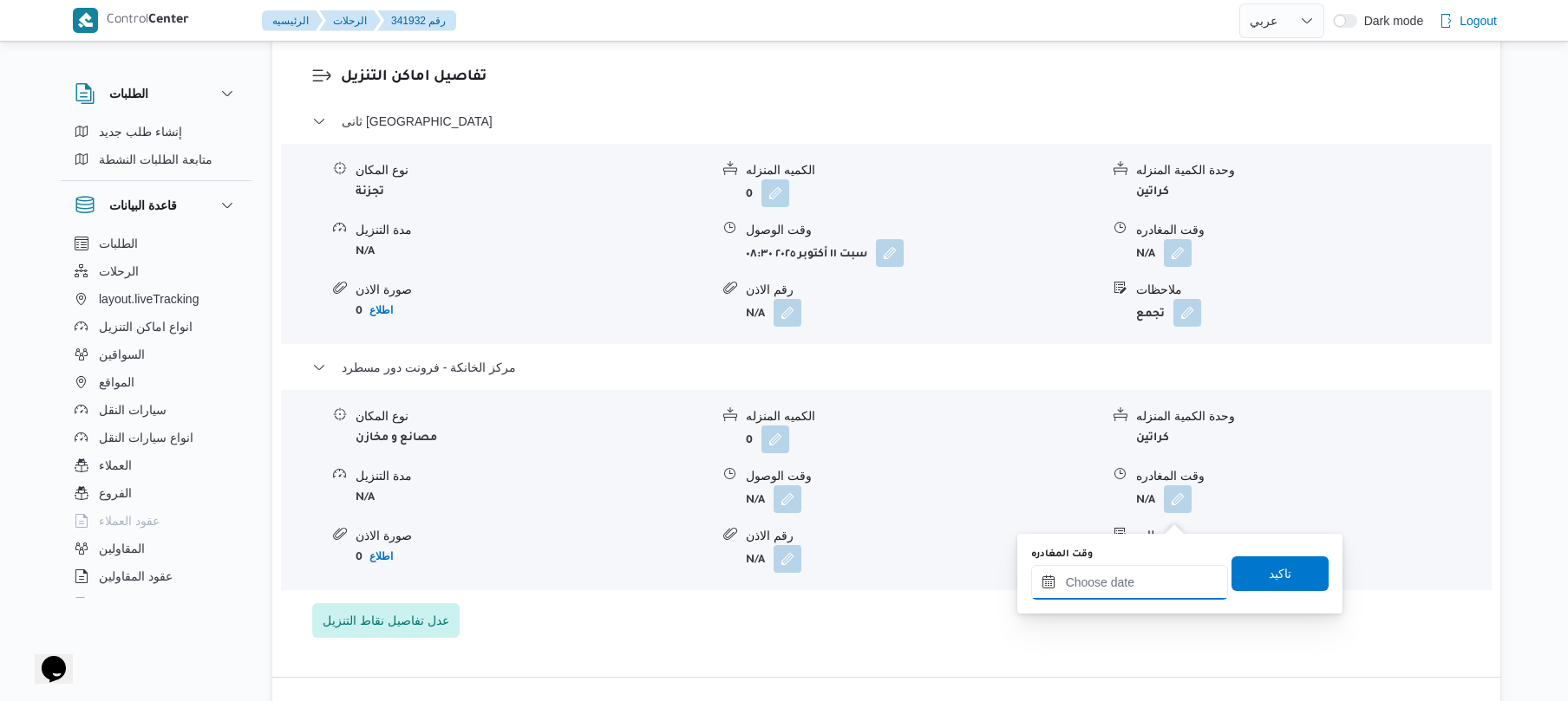
click at [1177, 583] on input "وقت المغادره" at bounding box center [1130, 583] width 197 height 35
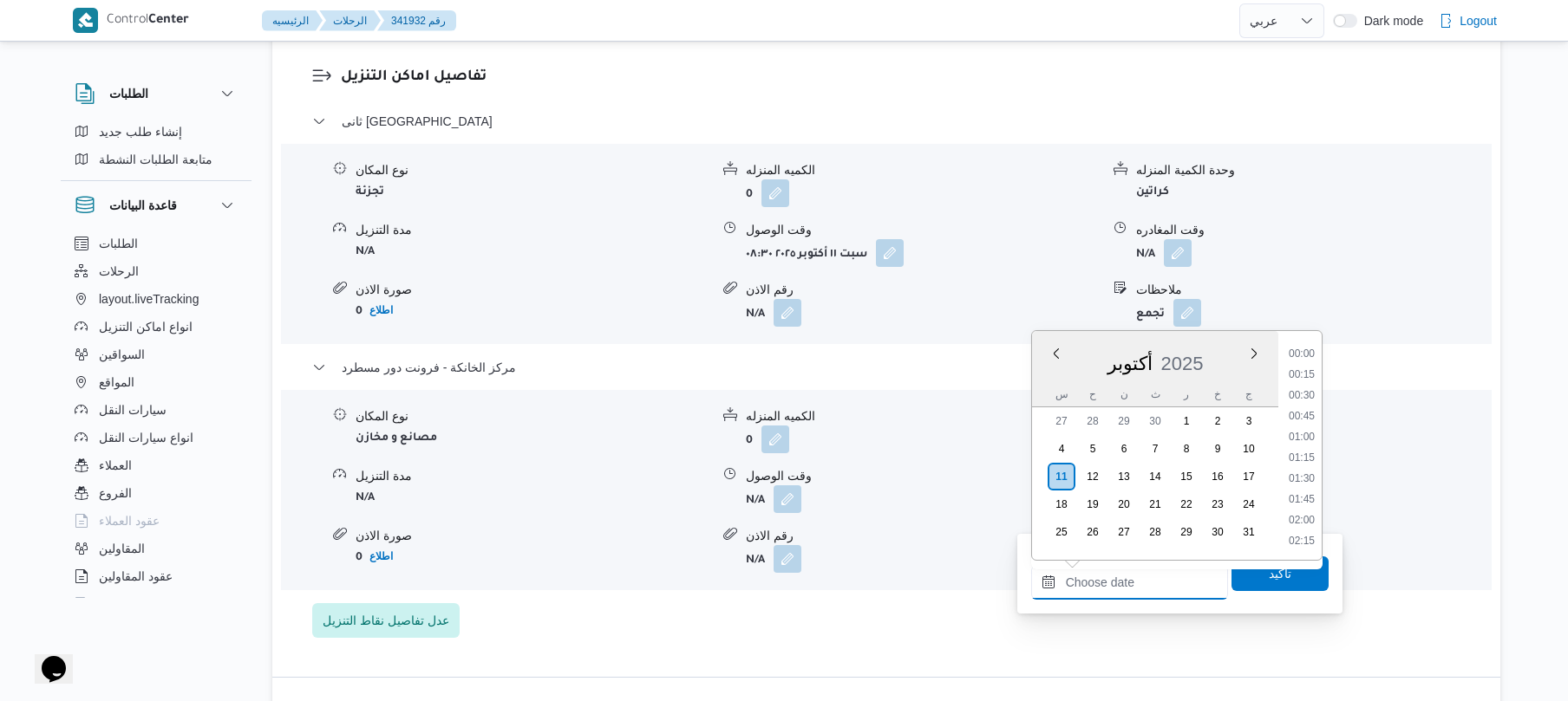
scroll to position [1540, 0]
click at [1301, 359] on li "18:30" at bounding box center [1302, 353] width 40 height 17
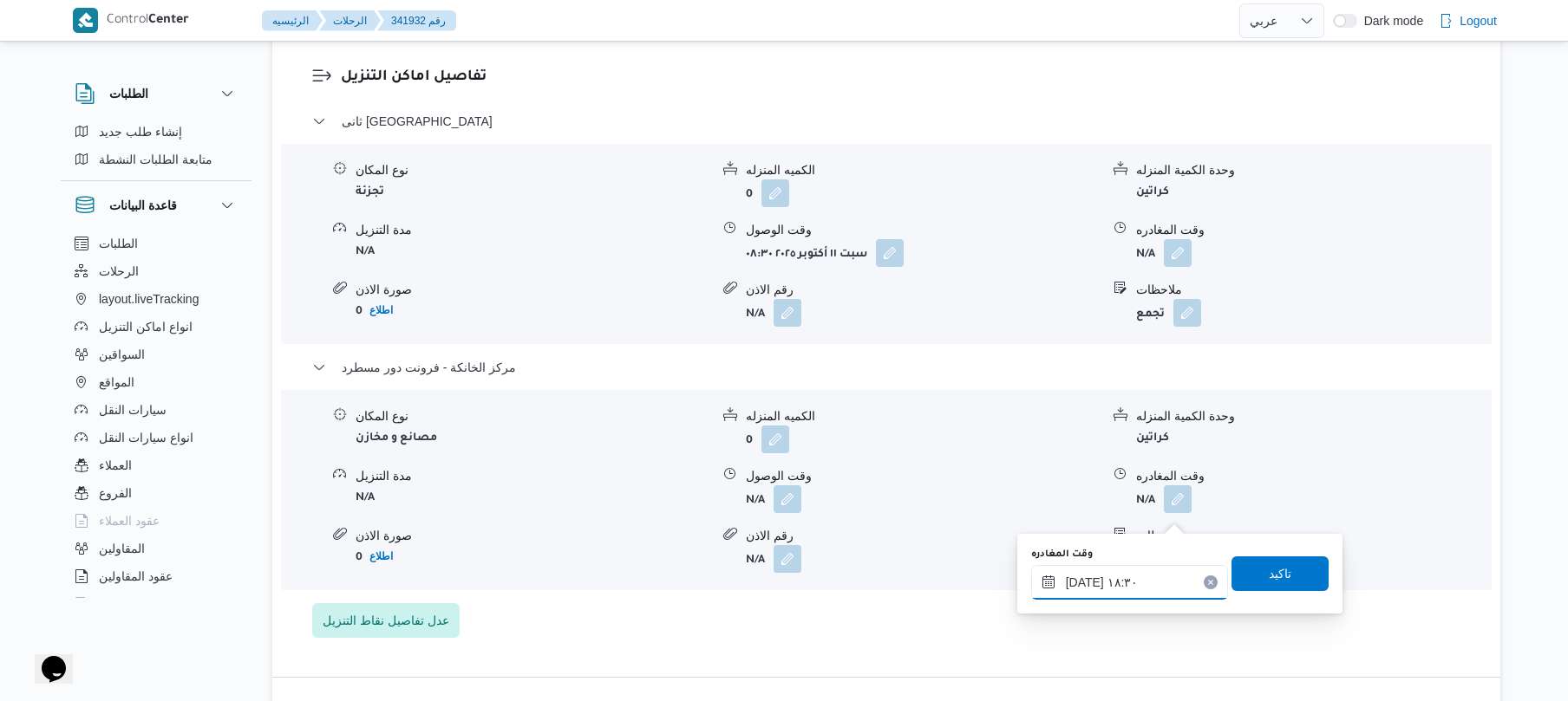
click at [1161, 584] on input "١١/١٠/٢٠٢٥ ١٨:٣٠" at bounding box center [1130, 583] width 197 height 35
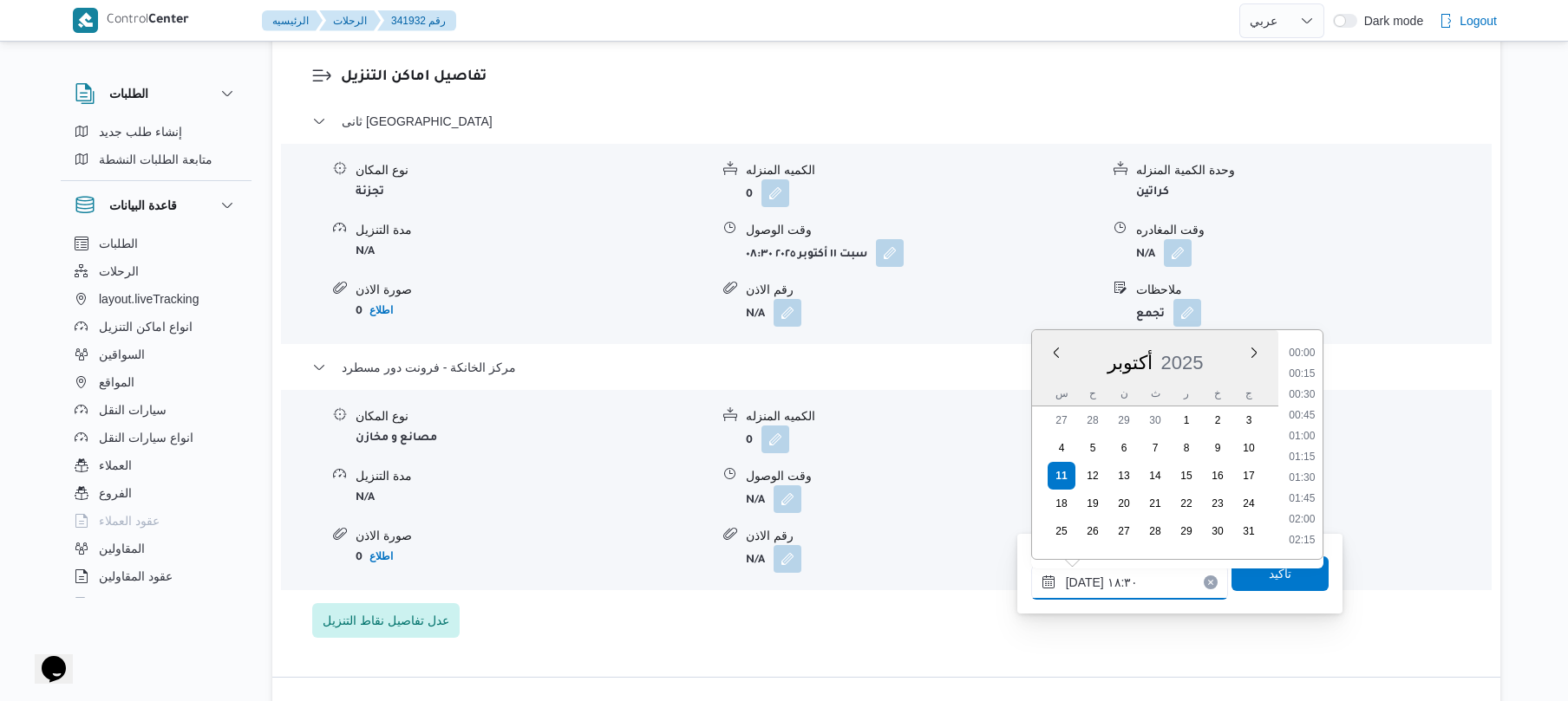
scroll to position [1436, 0]
click at [1302, 412] on li "18:00" at bounding box center [1302, 415] width 40 height 17
type input "١١/١٠/٢٠٢٥ ١٨:٠٠"
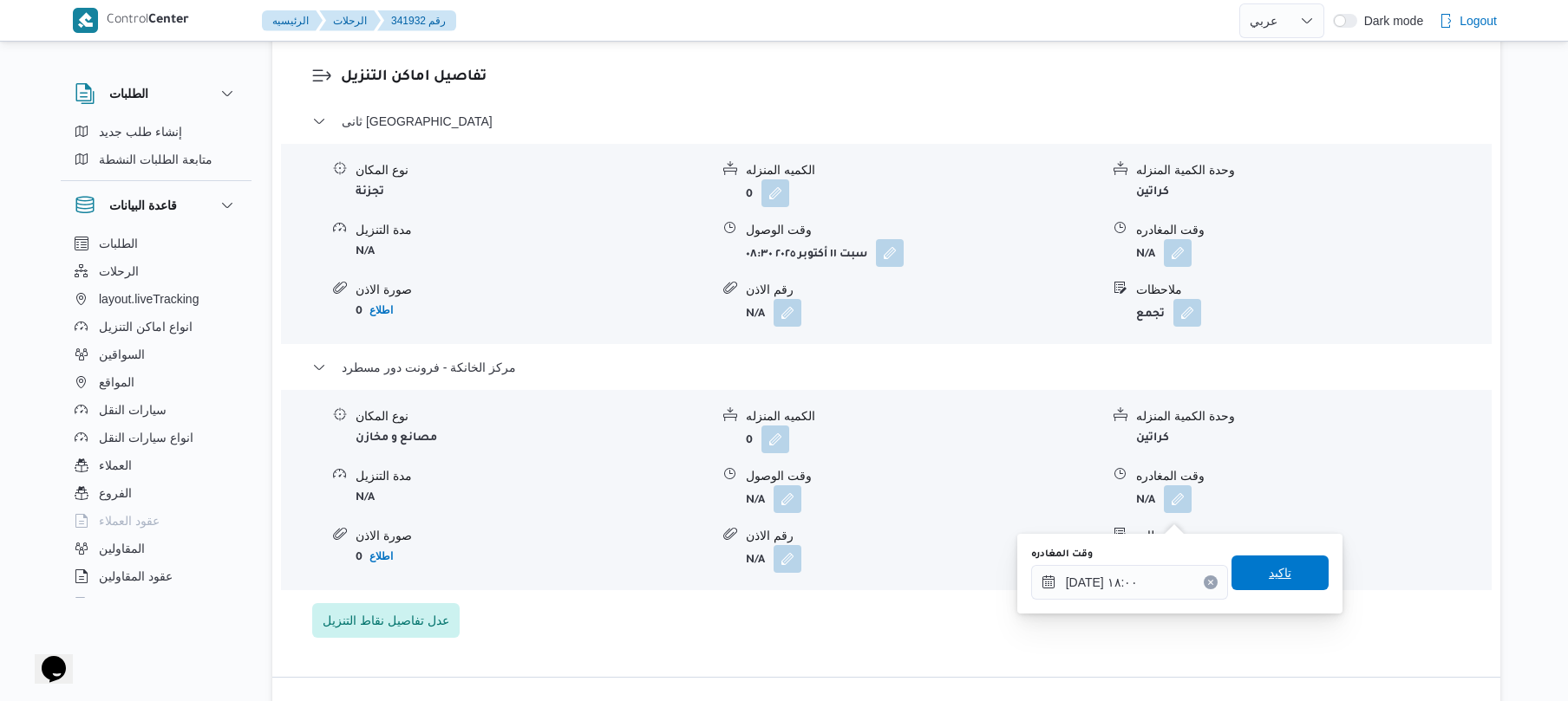
click at [1269, 573] on span "تاكيد" at bounding box center [1280, 573] width 23 height 21
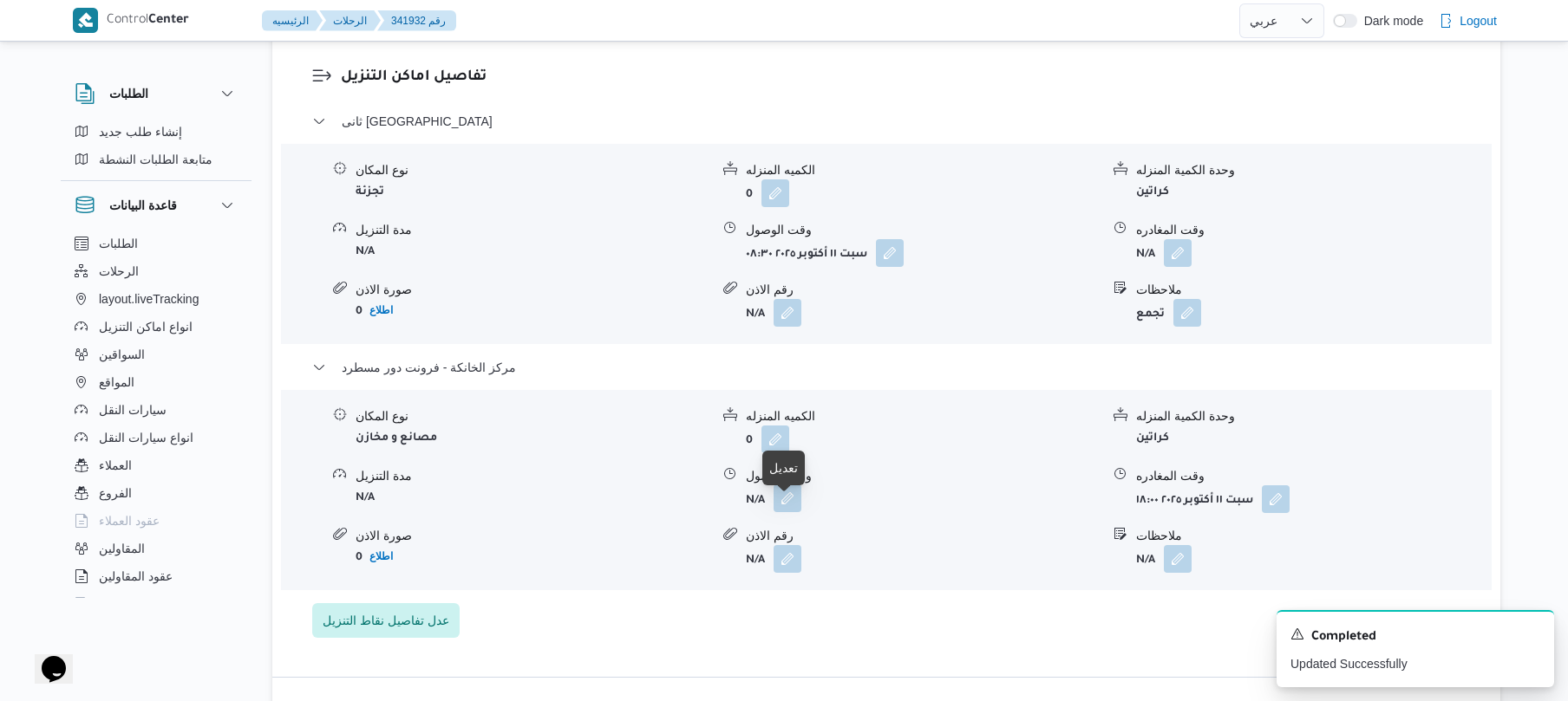
click at [790, 512] on button "button" at bounding box center [788, 498] width 28 height 27
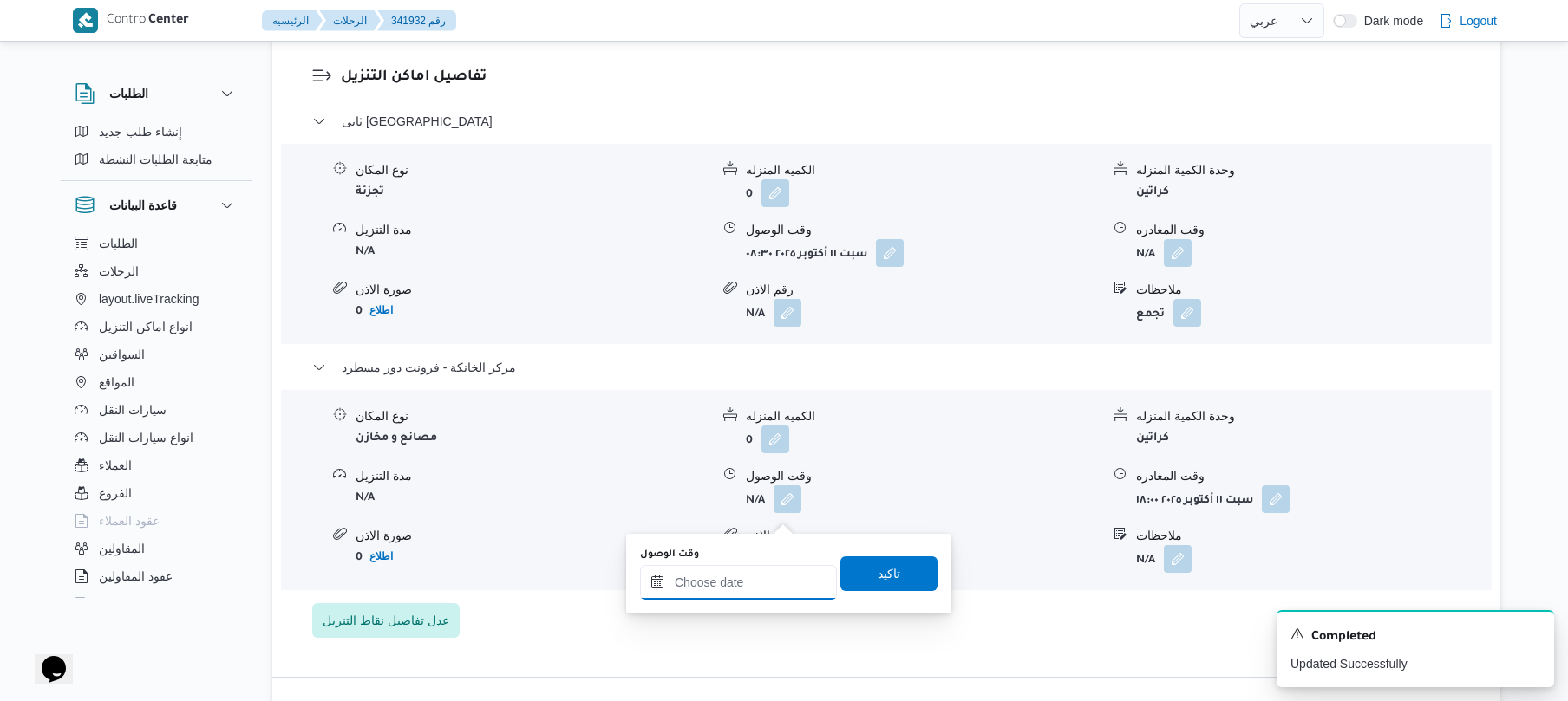
click at [757, 586] on input "وقت الوصول" at bounding box center [738, 583] width 197 height 35
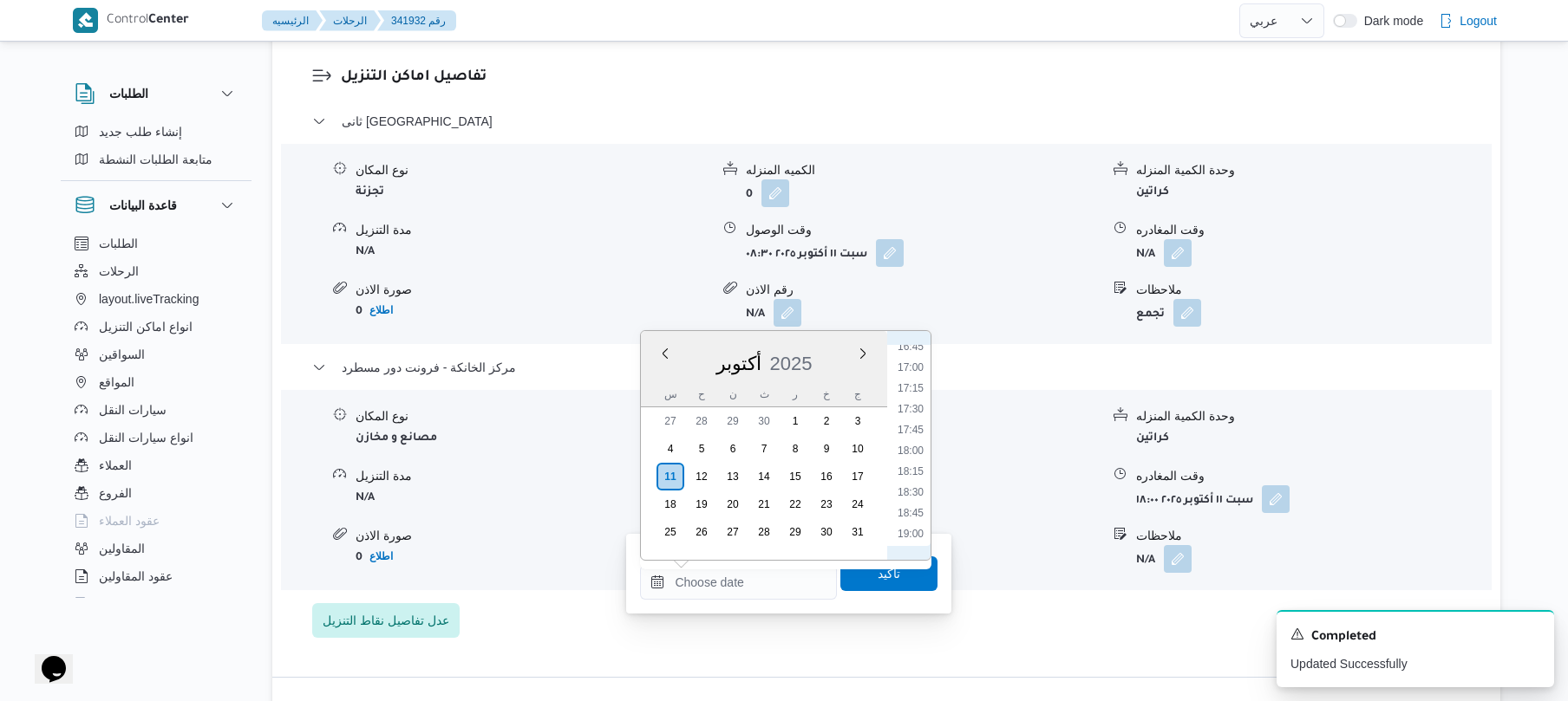
scroll to position [1370, 0]
click at [911, 465] on li "17:45" at bounding box center [911, 461] width 40 height 17
type input "١١/١٠/٢٠٢٥ ١٧:٤٥"
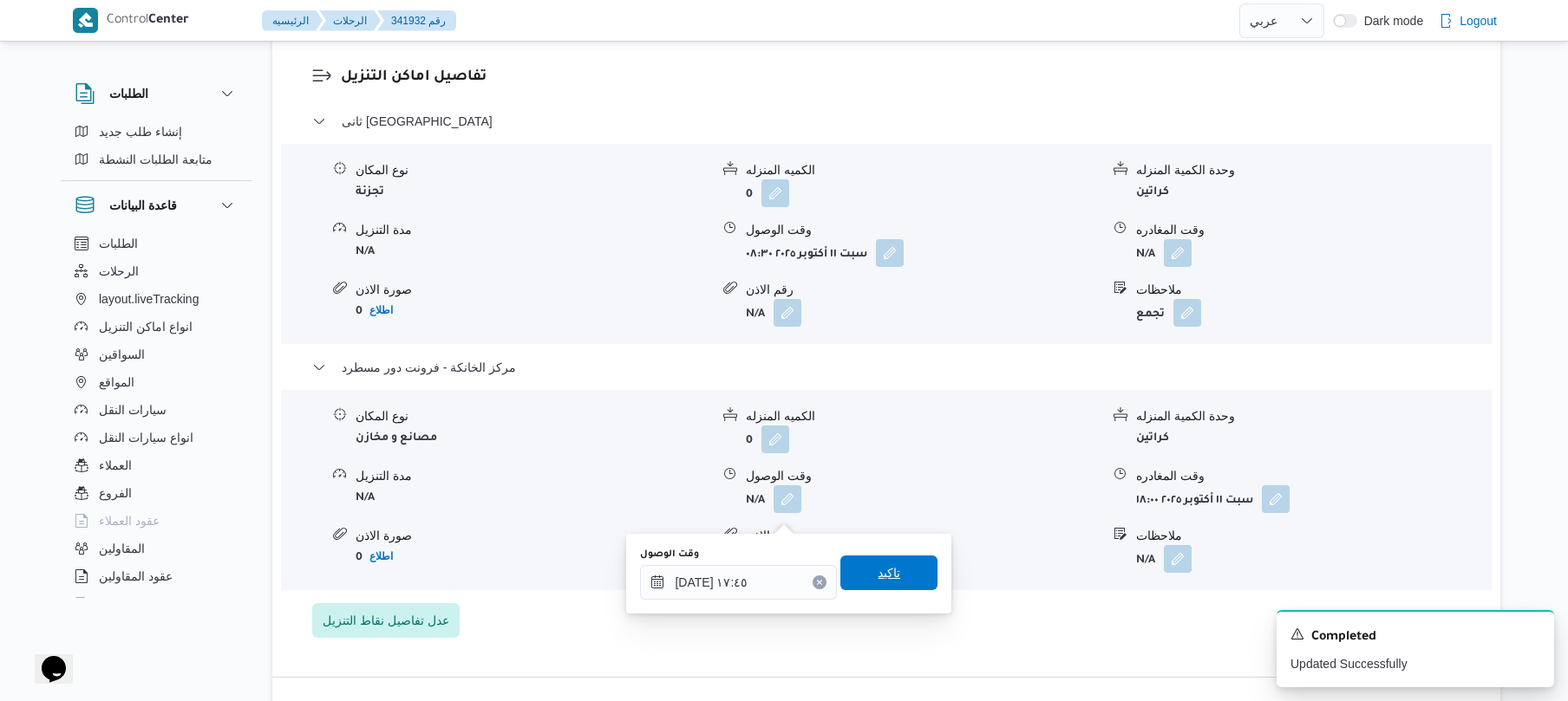
click at [878, 573] on span "تاكيد" at bounding box center [889, 573] width 23 height 21
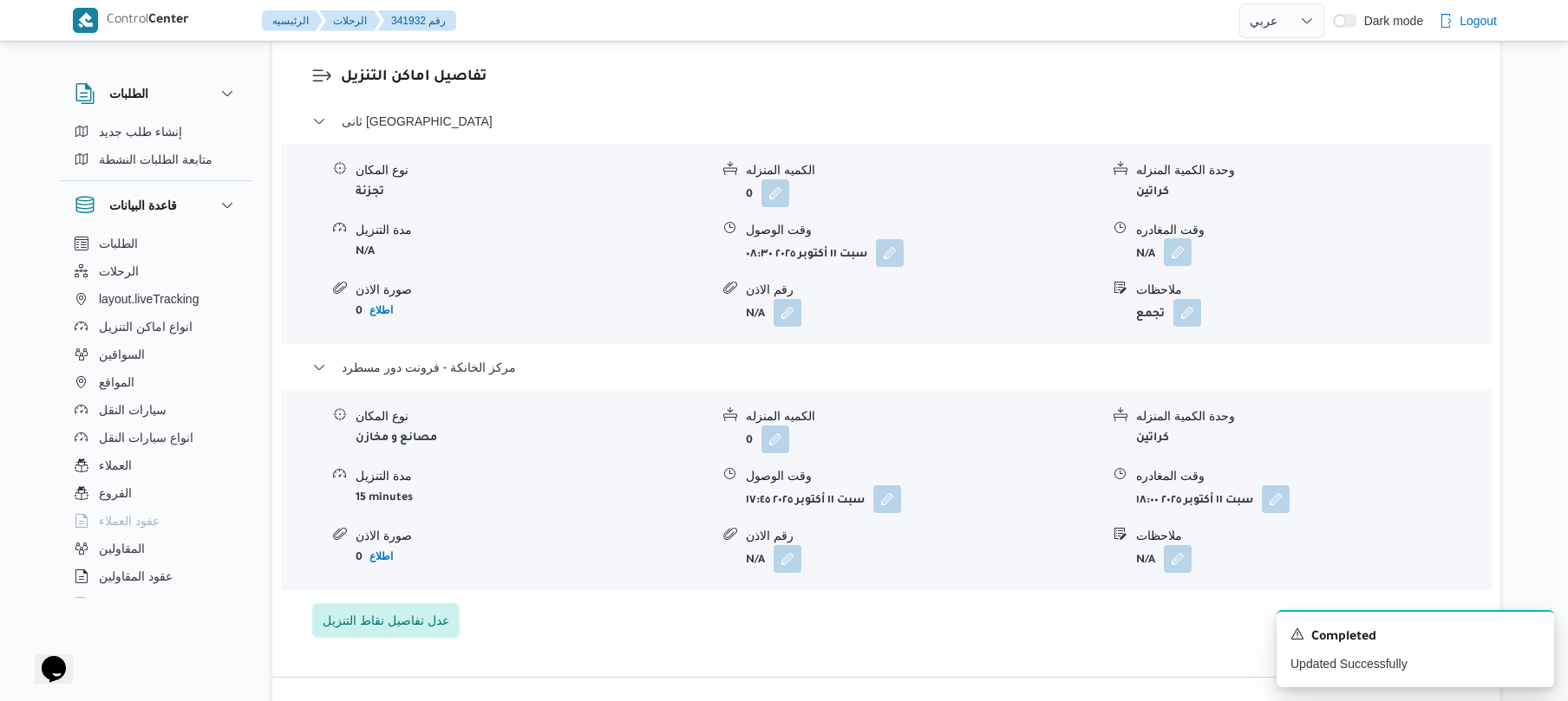
click at [1180, 266] on button "button" at bounding box center [1178, 252] width 28 height 27
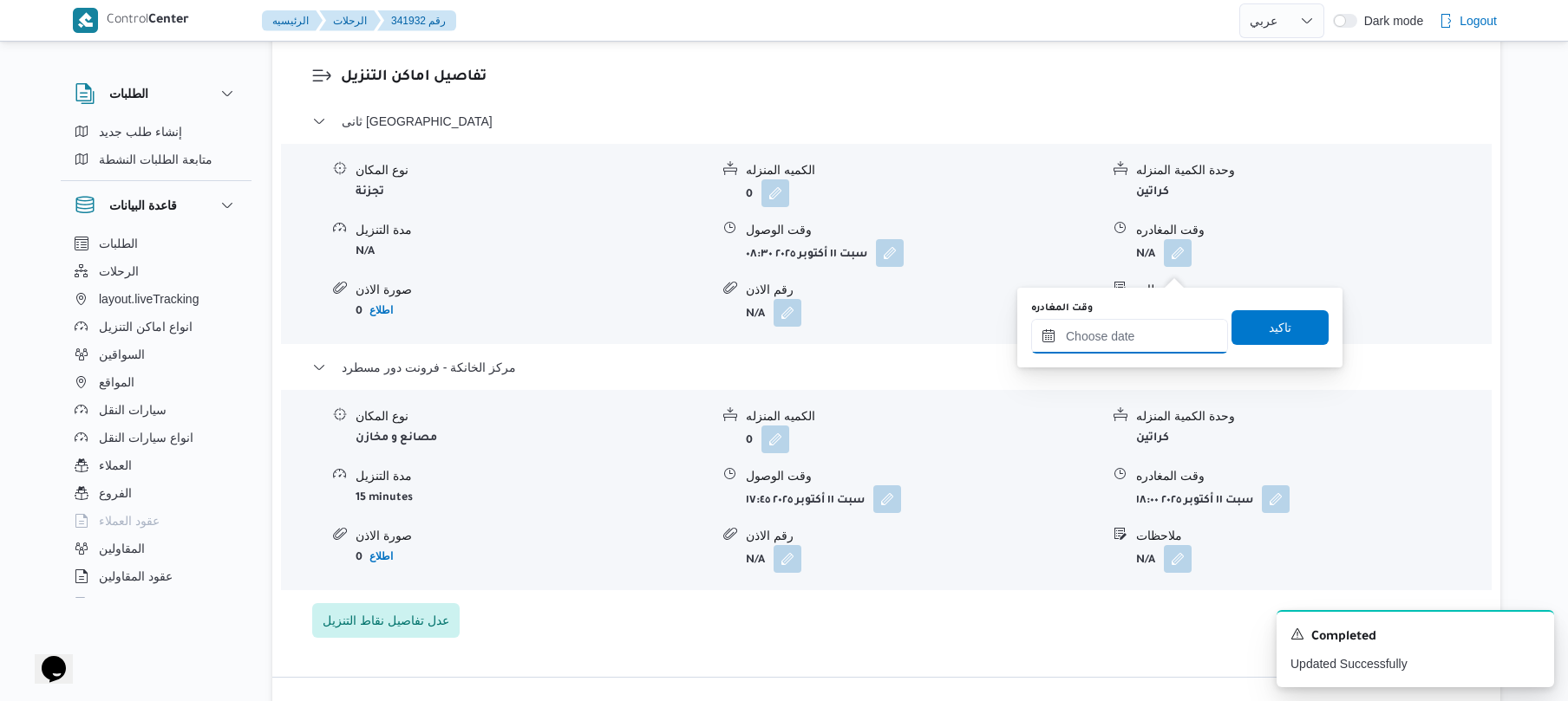
click at [1104, 346] on input "وقت المغادره" at bounding box center [1130, 336] width 197 height 35
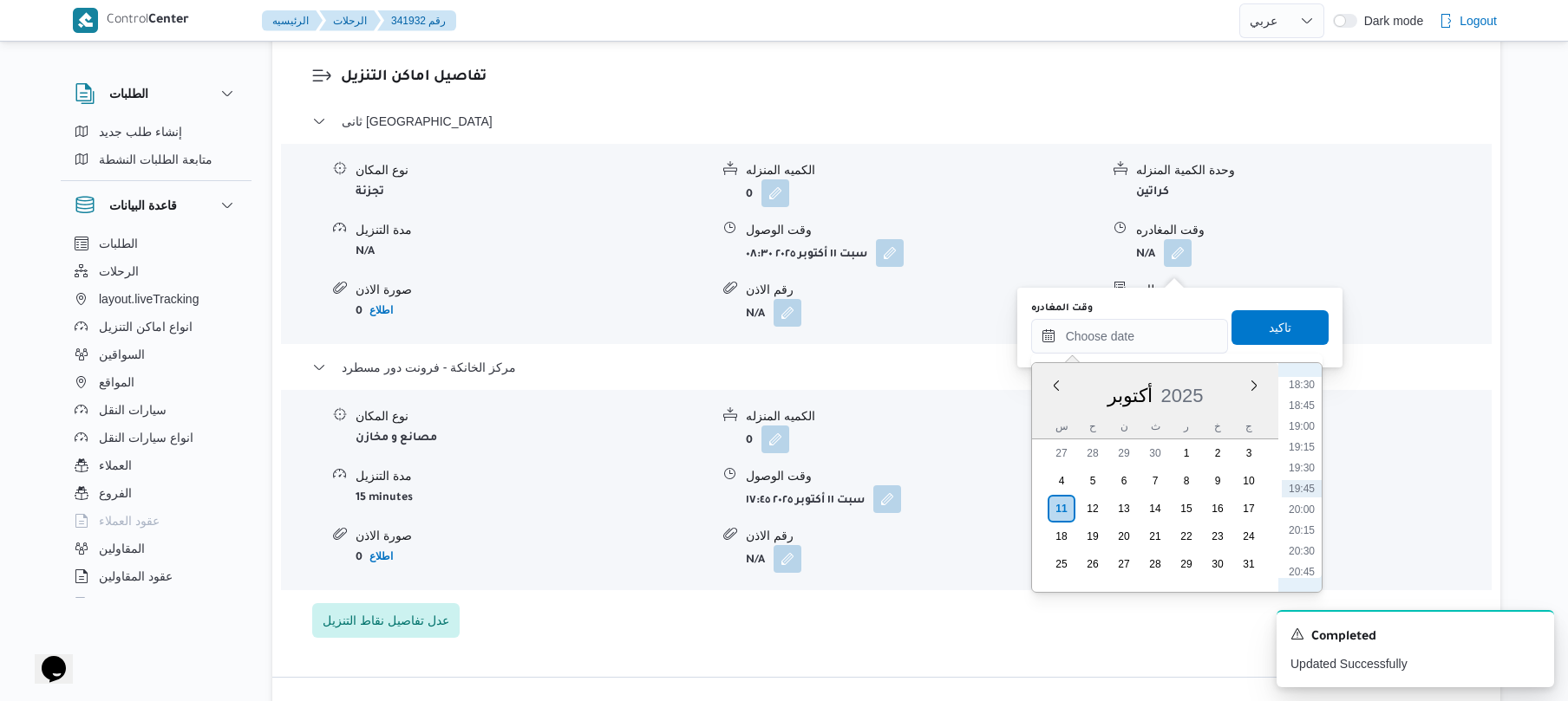
scroll to position [1371, 0]
click at [1291, 433] on li "17:00" at bounding box center [1302, 430] width 40 height 17
type input "١١/١٠/٢٠٢٥ ١٧:٠٠"
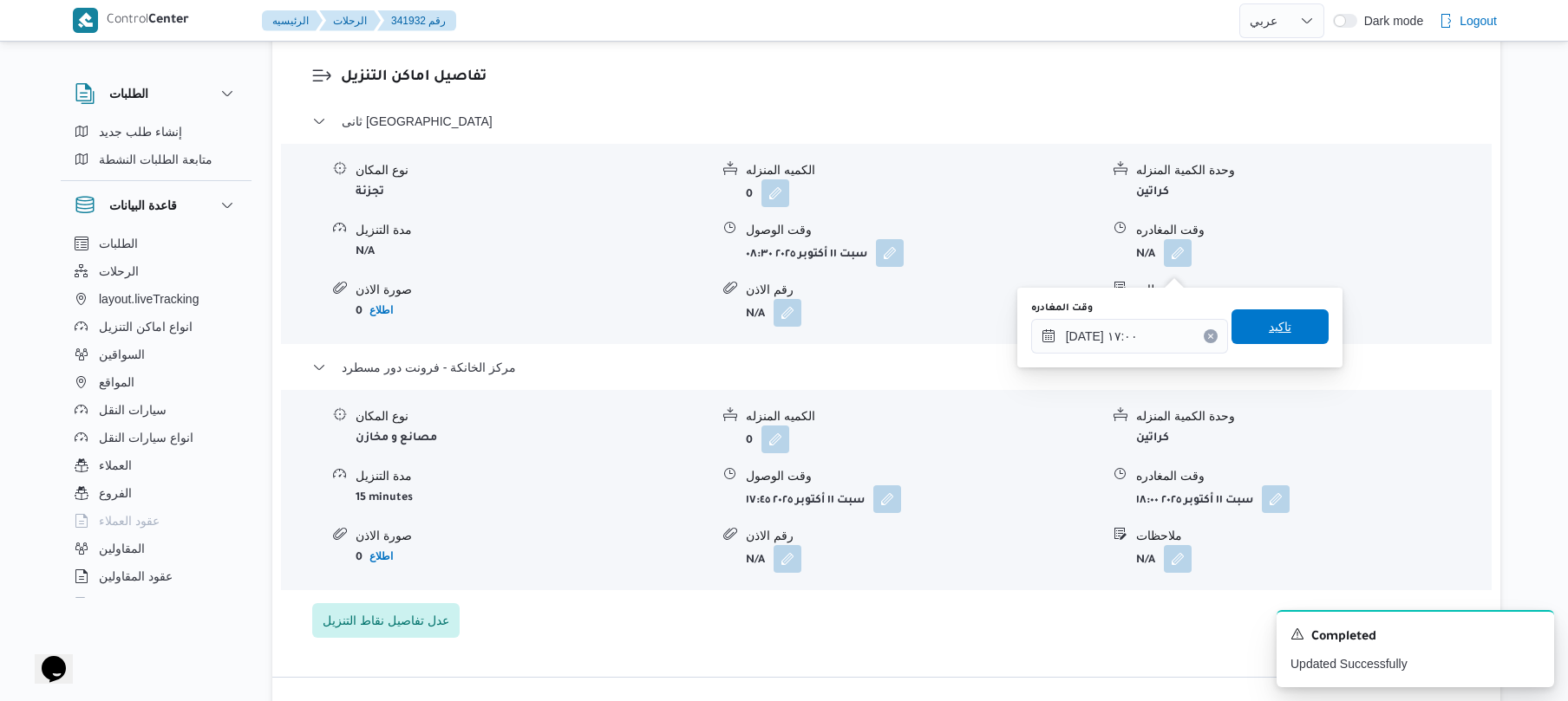
click at [1242, 323] on span "تاكيد" at bounding box center [1280, 327] width 97 height 35
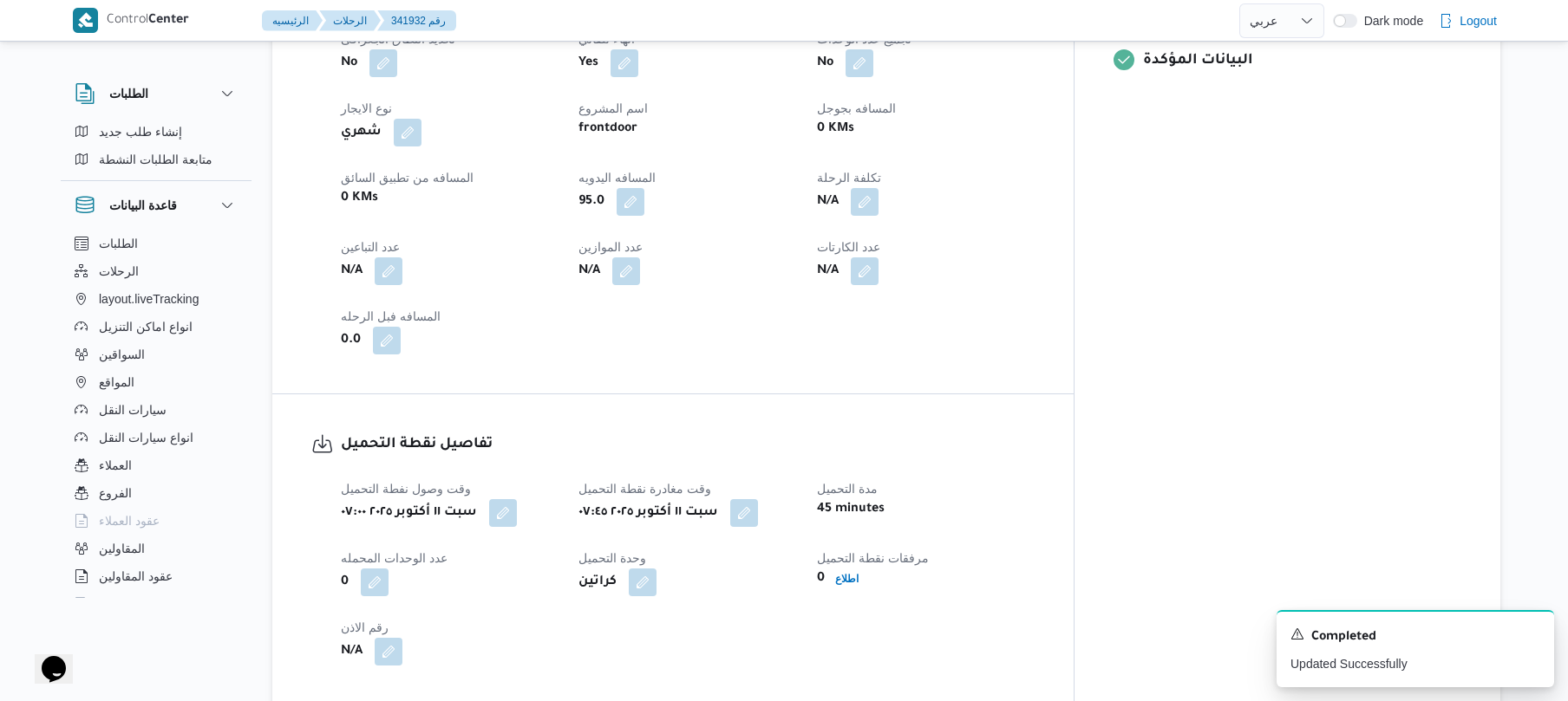
scroll to position [0, 0]
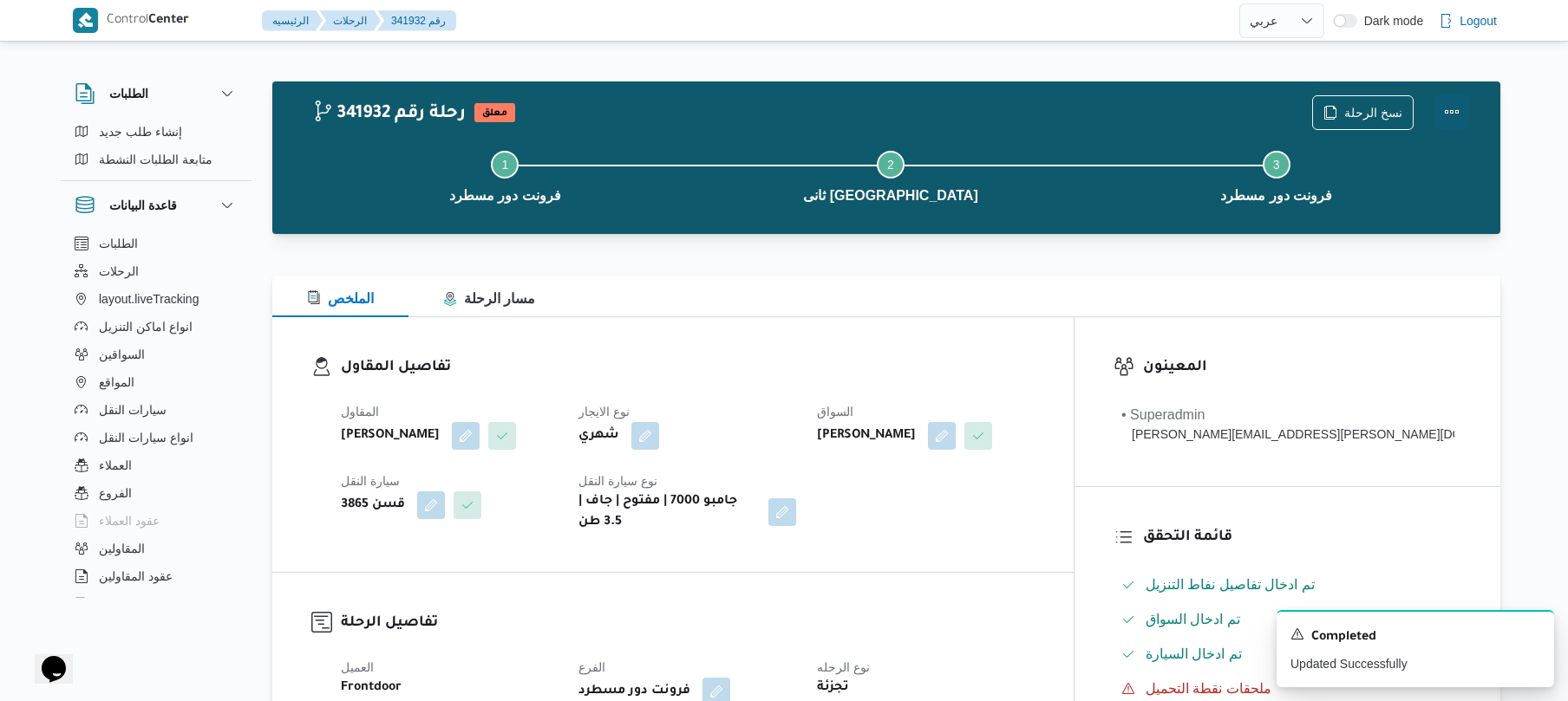
click at [1448, 107] on button "Actions" at bounding box center [1452, 112] width 35 height 35
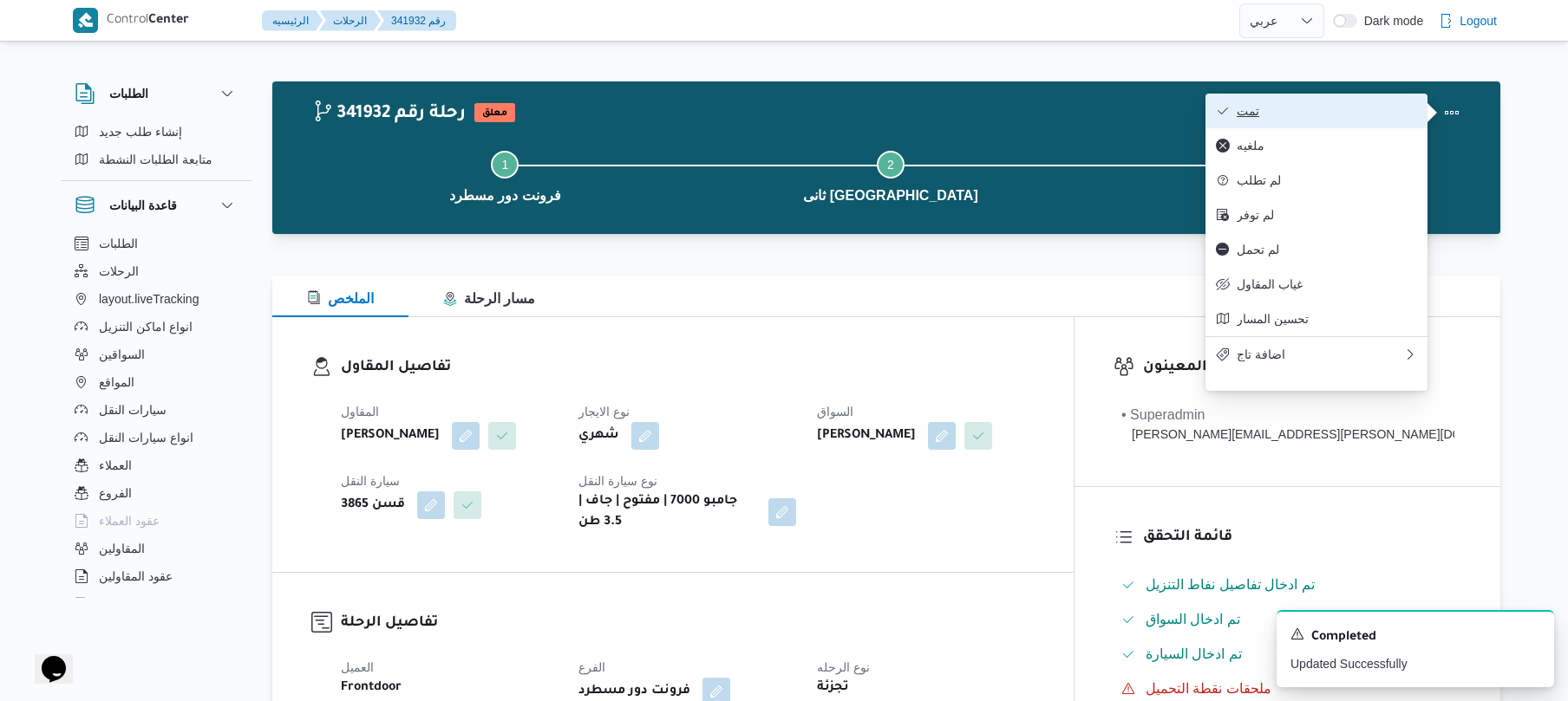
click at [1352, 115] on span "تمت" at bounding box center [1327, 111] width 181 height 14
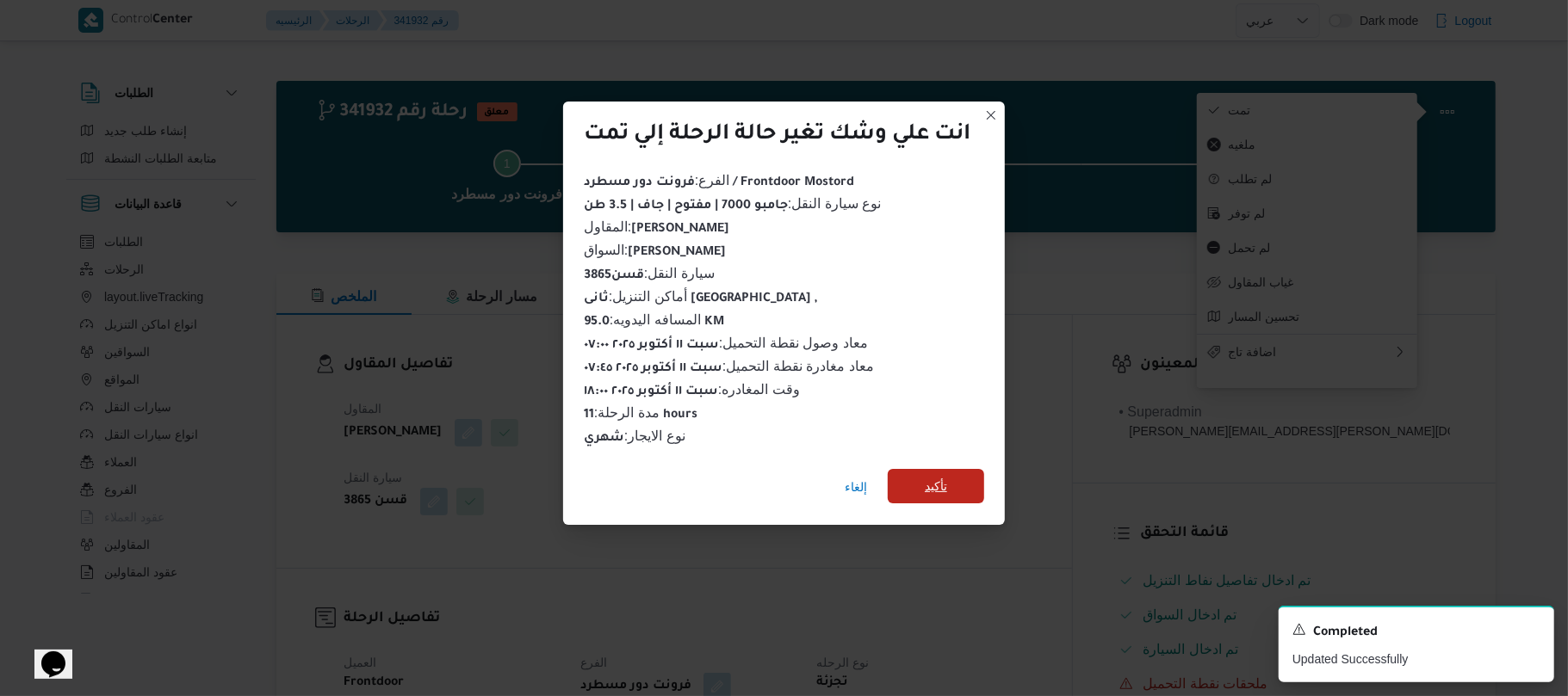
click at [951, 482] on span "تأكيد" at bounding box center [936, 487] width 96 height 35
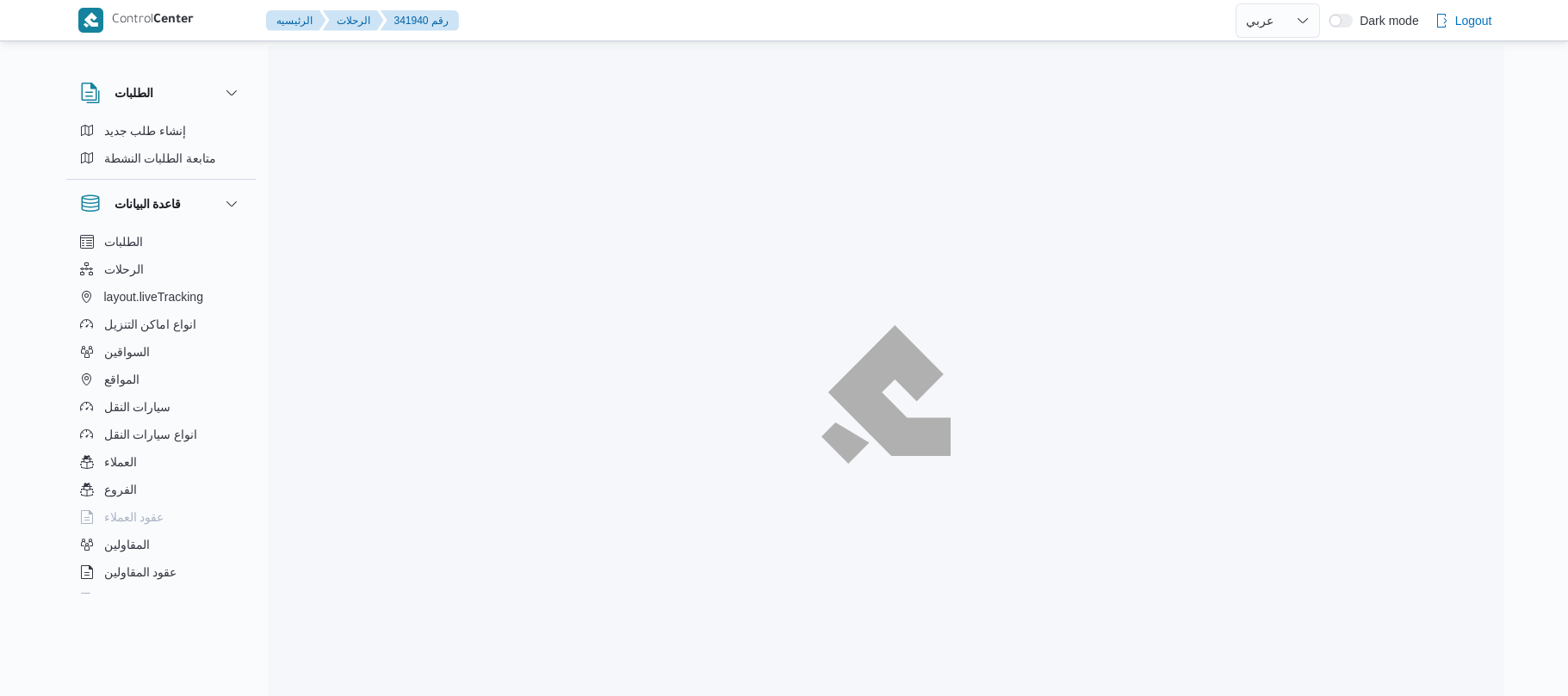
select select "ar"
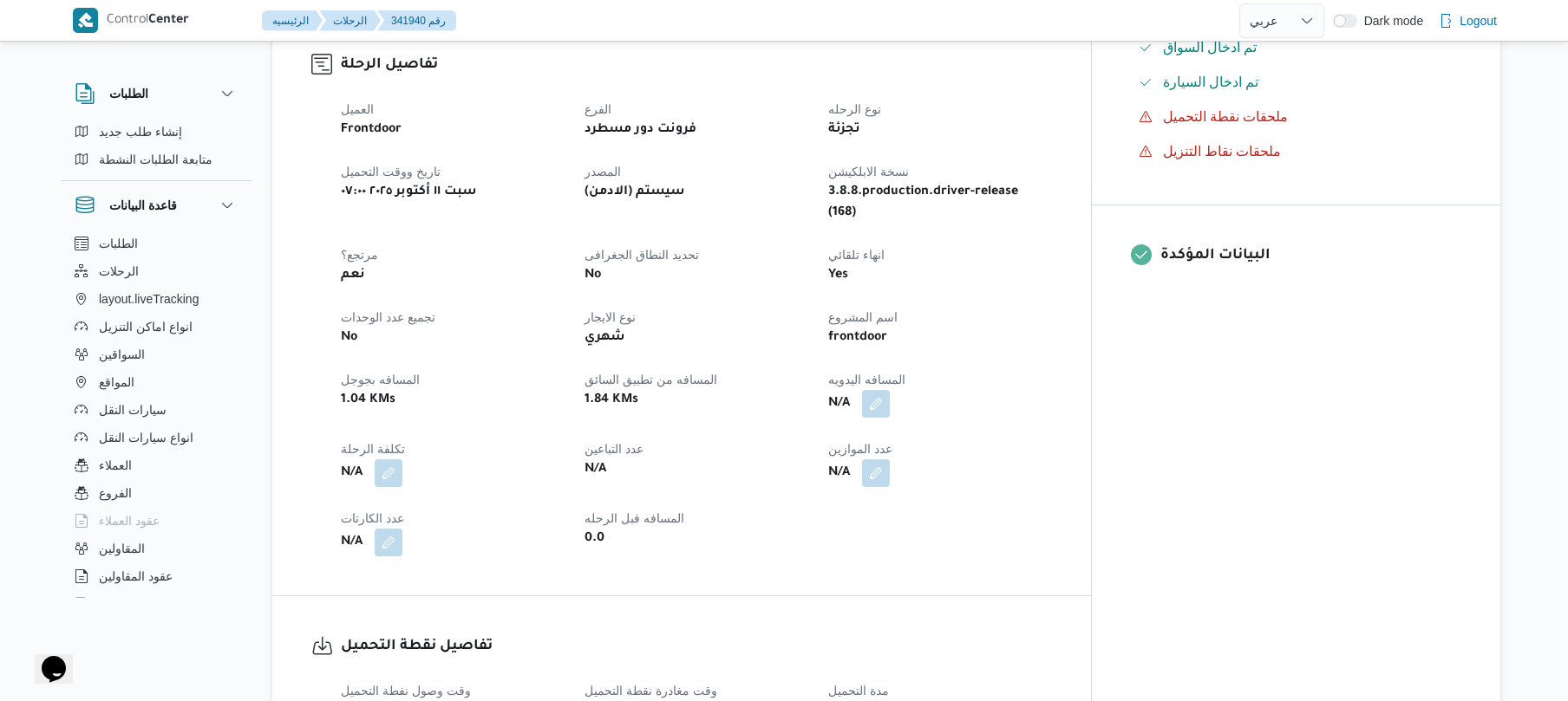
scroll to position [567, 0]
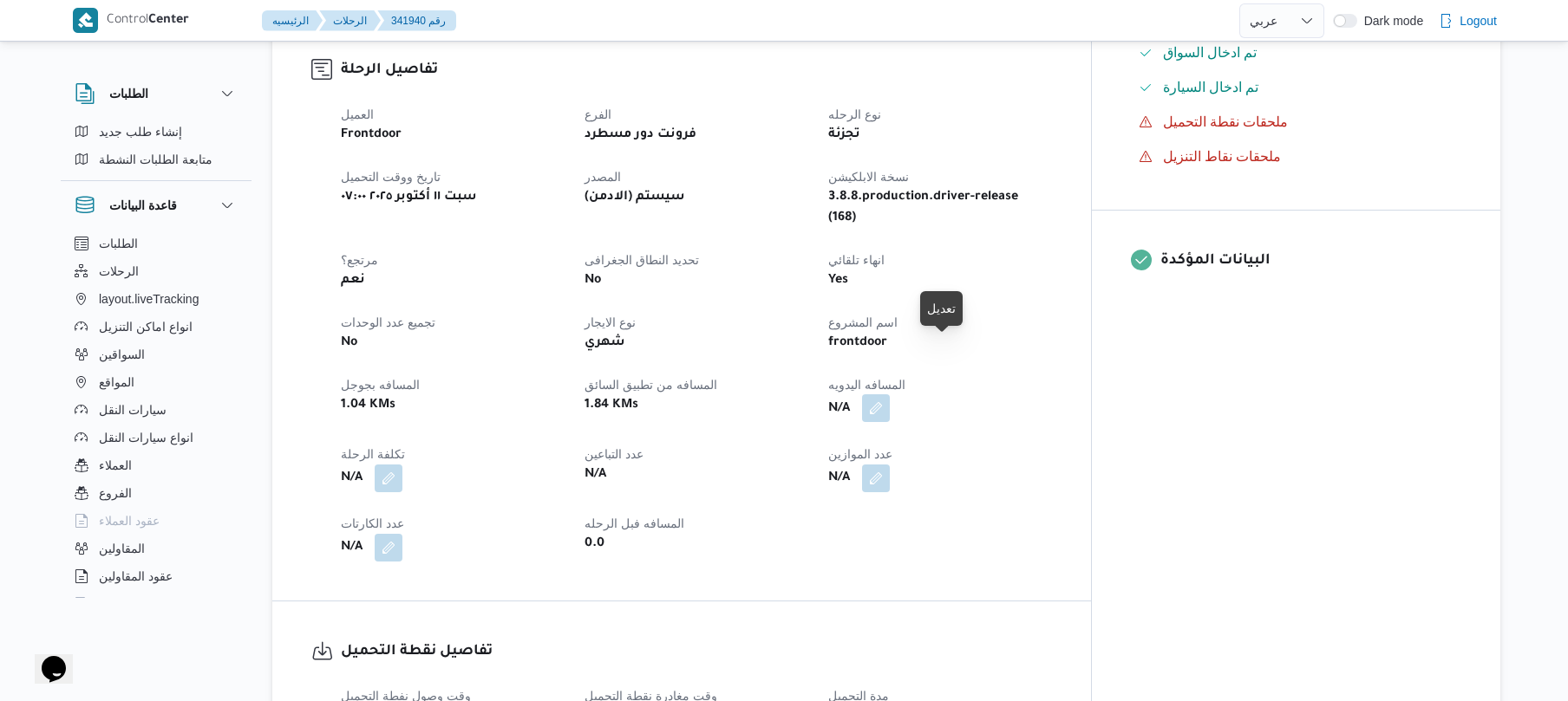
click at [890, 394] on button "button" at bounding box center [876, 408] width 28 height 27
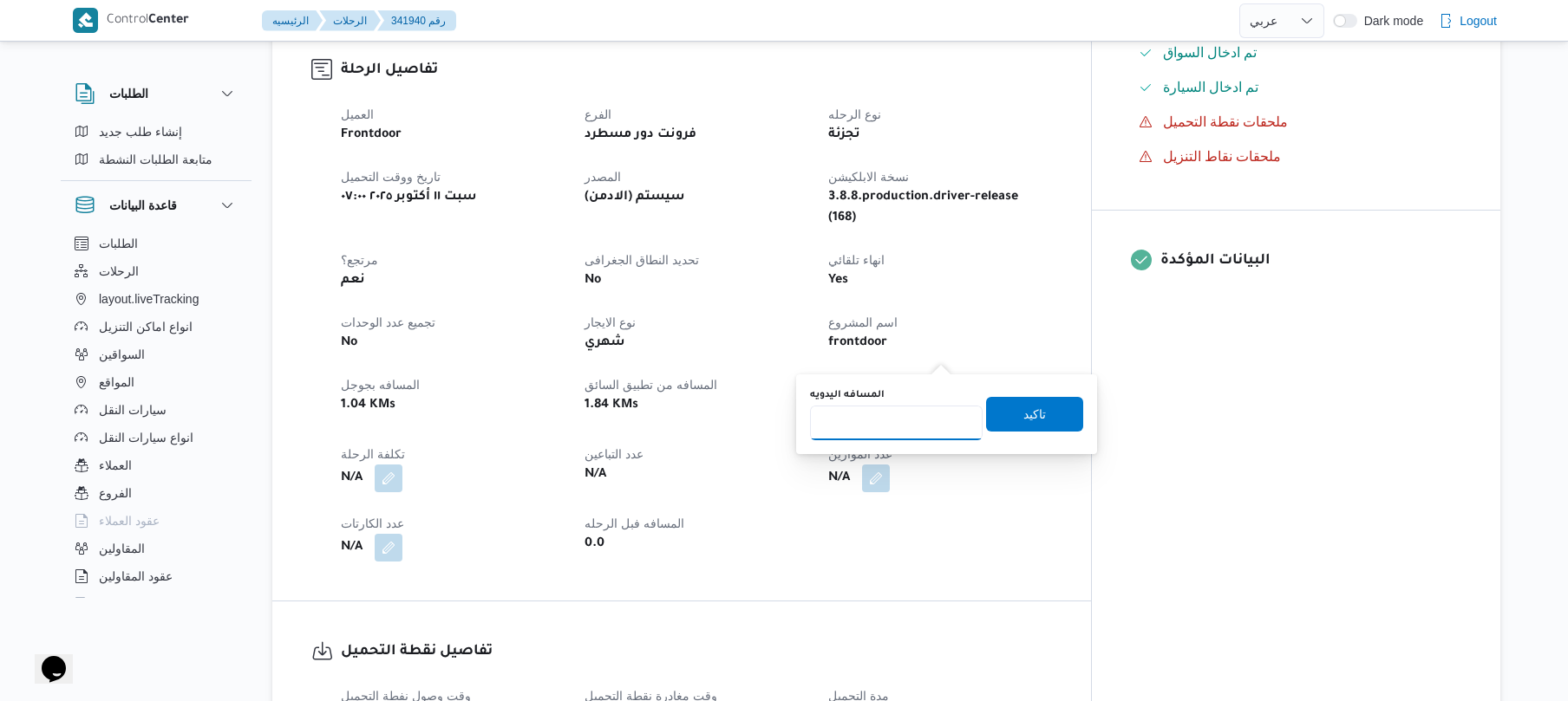
click at [879, 418] on input "المسافه اليدويه" at bounding box center [897, 423] width 172 height 35
type input "75"
click at [987, 414] on span "تاكيد" at bounding box center [1035, 413] width 97 height 35
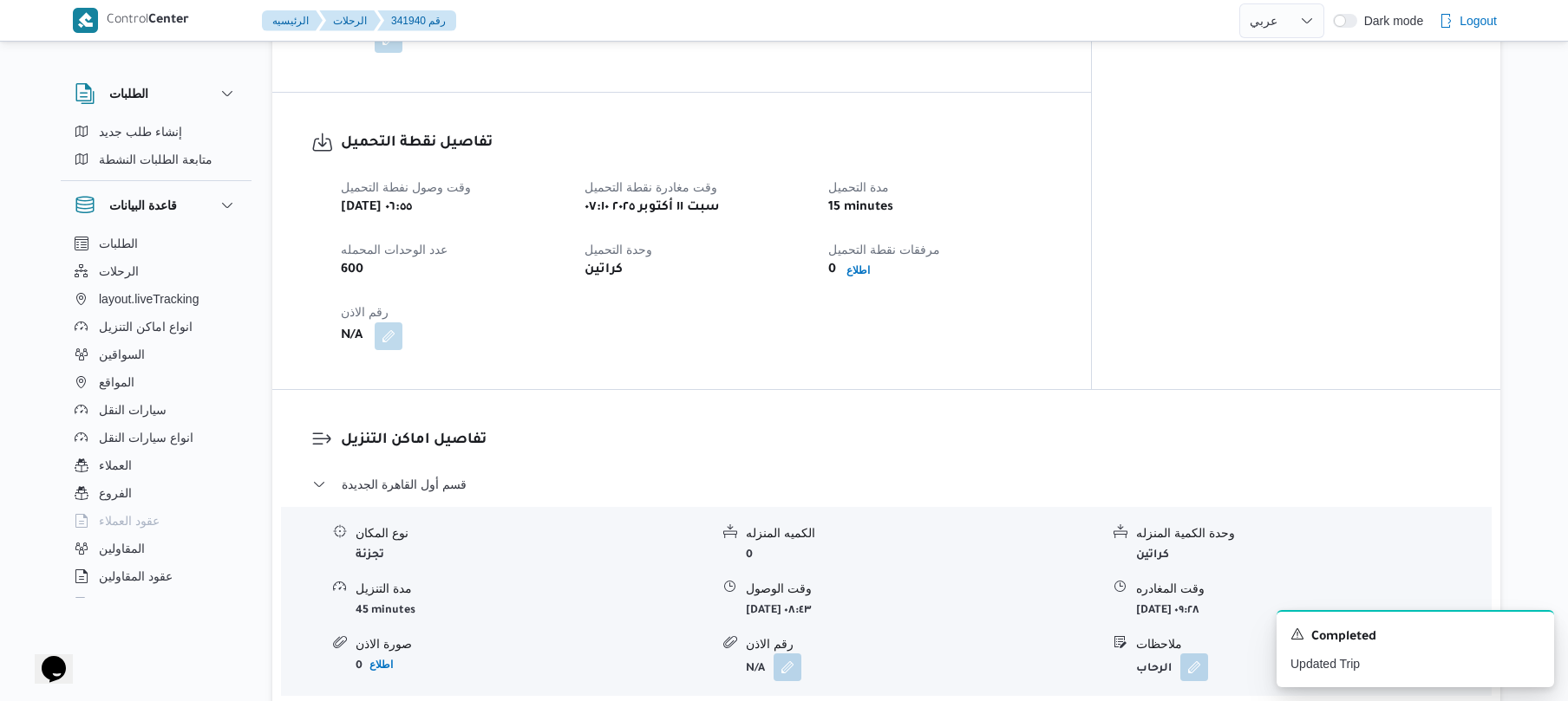
scroll to position [1122, 0]
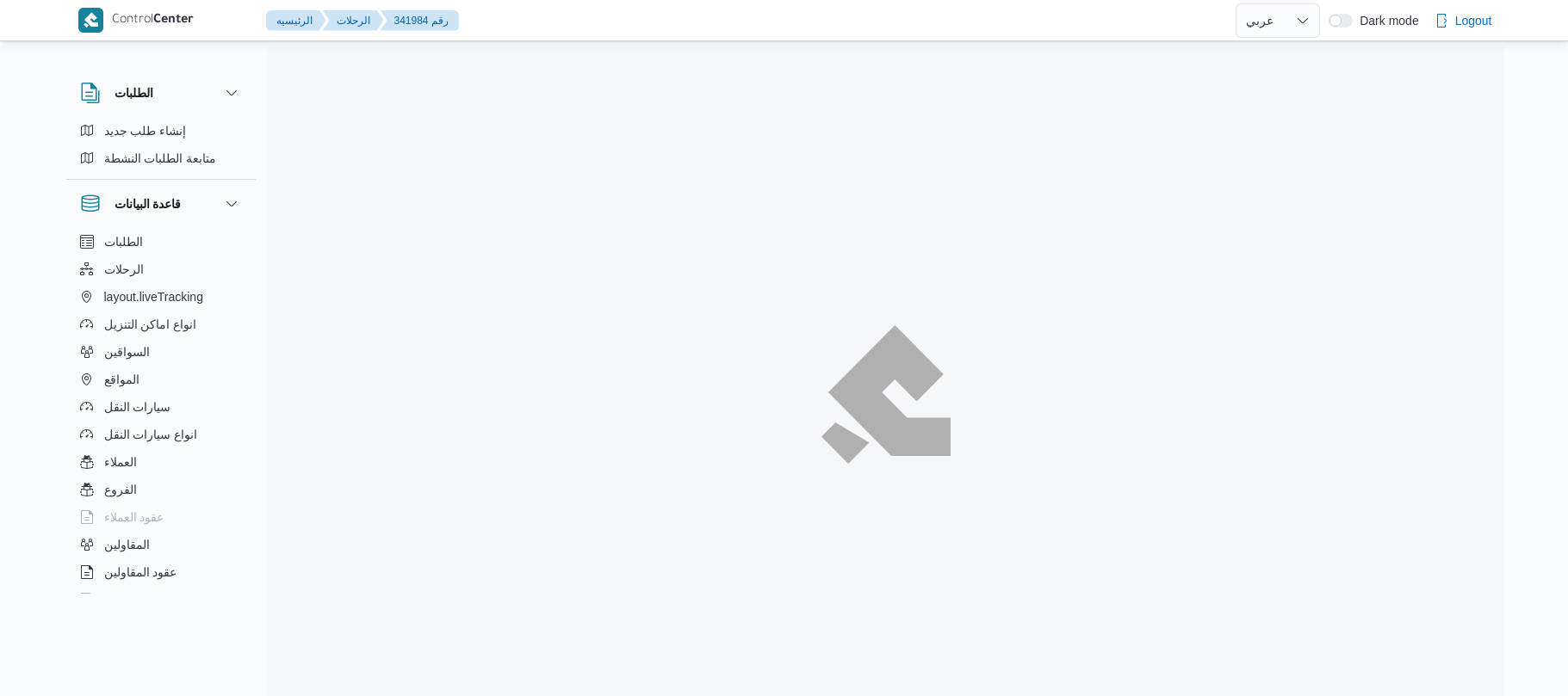
select select "ar"
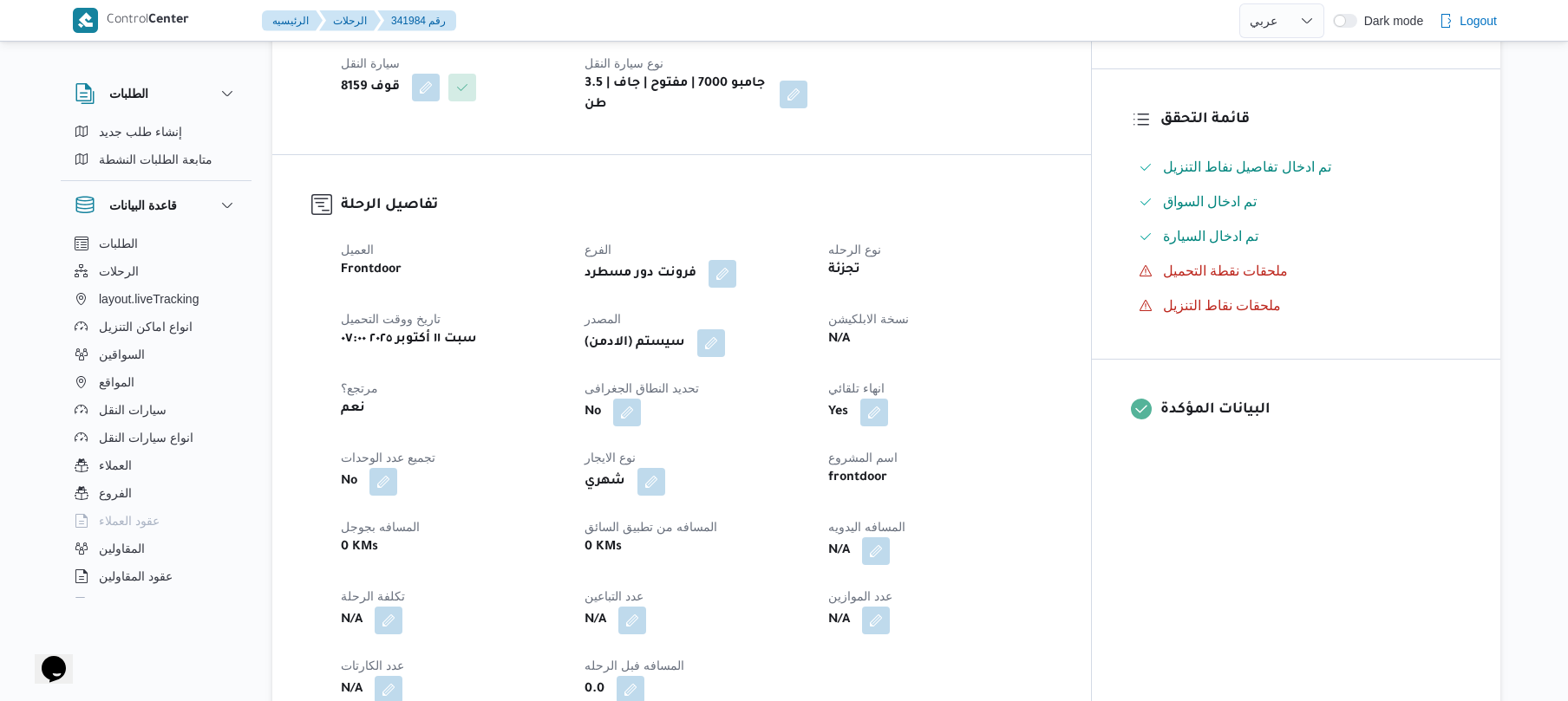
scroll to position [508, 0]
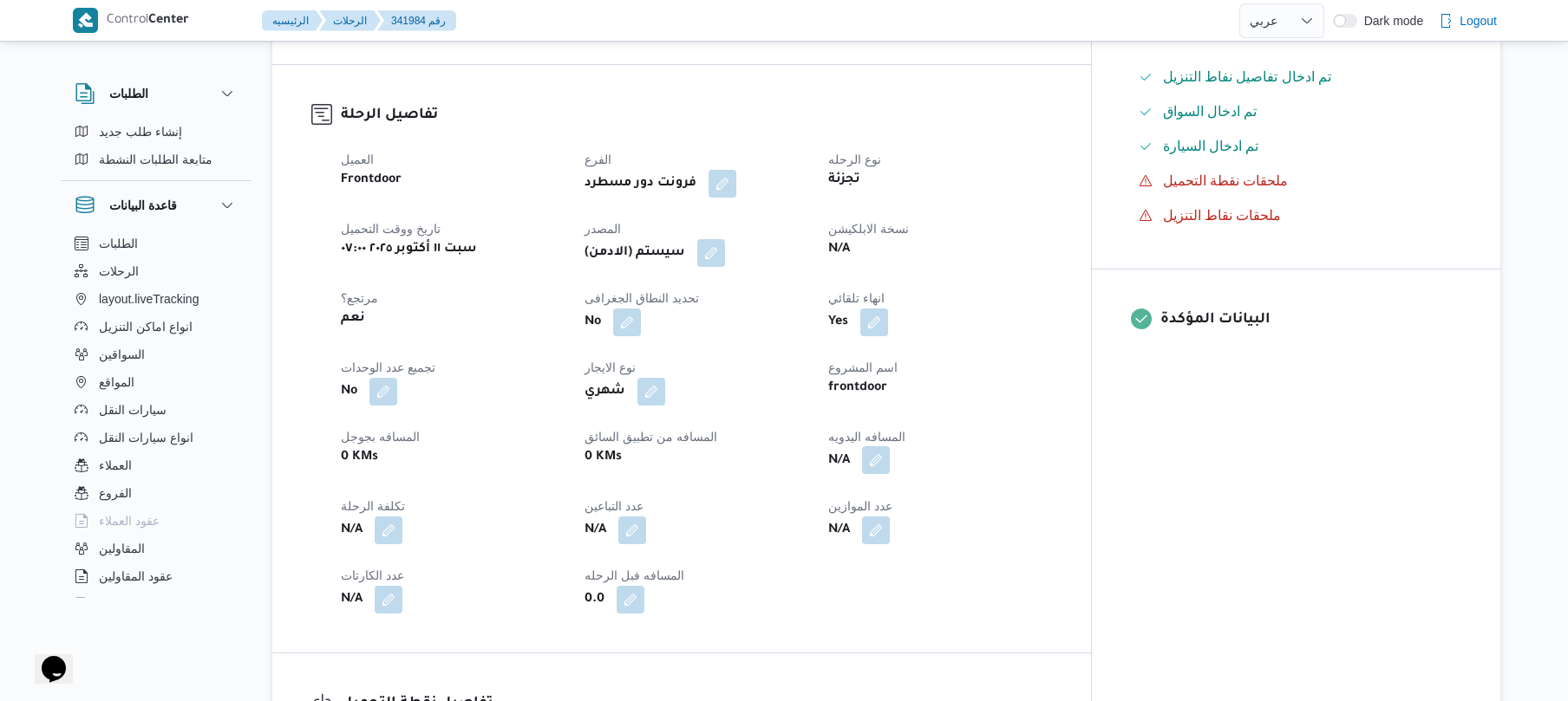
click at [890, 451] on button "button" at bounding box center [876, 460] width 28 height 27
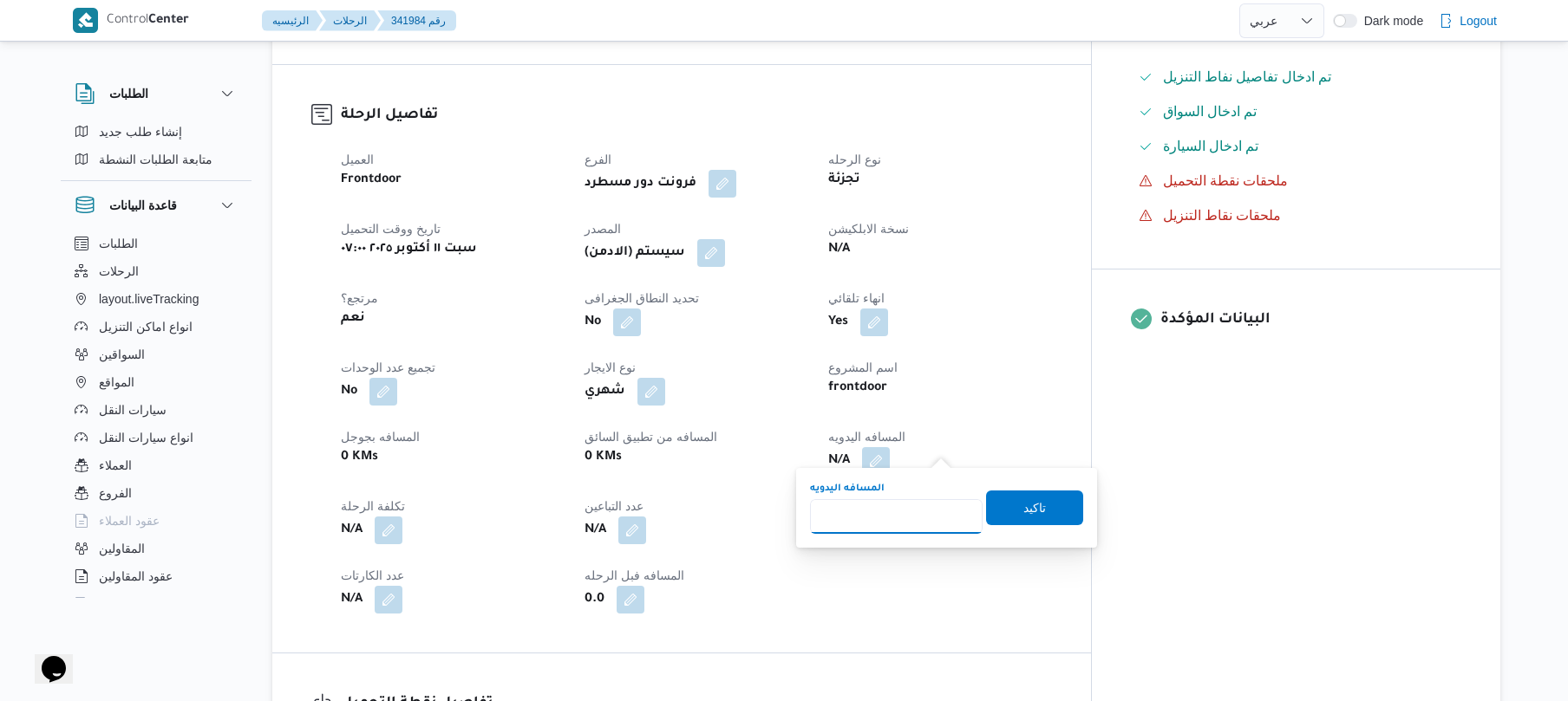
click at [840, 531] on input "المسافه اليدويه" at bounding box center [897, 517] width 172 height 35
type input "95"
click at [997, 508] on span "تاكيد" at bounding box center [1035, 507] width 97 height 35
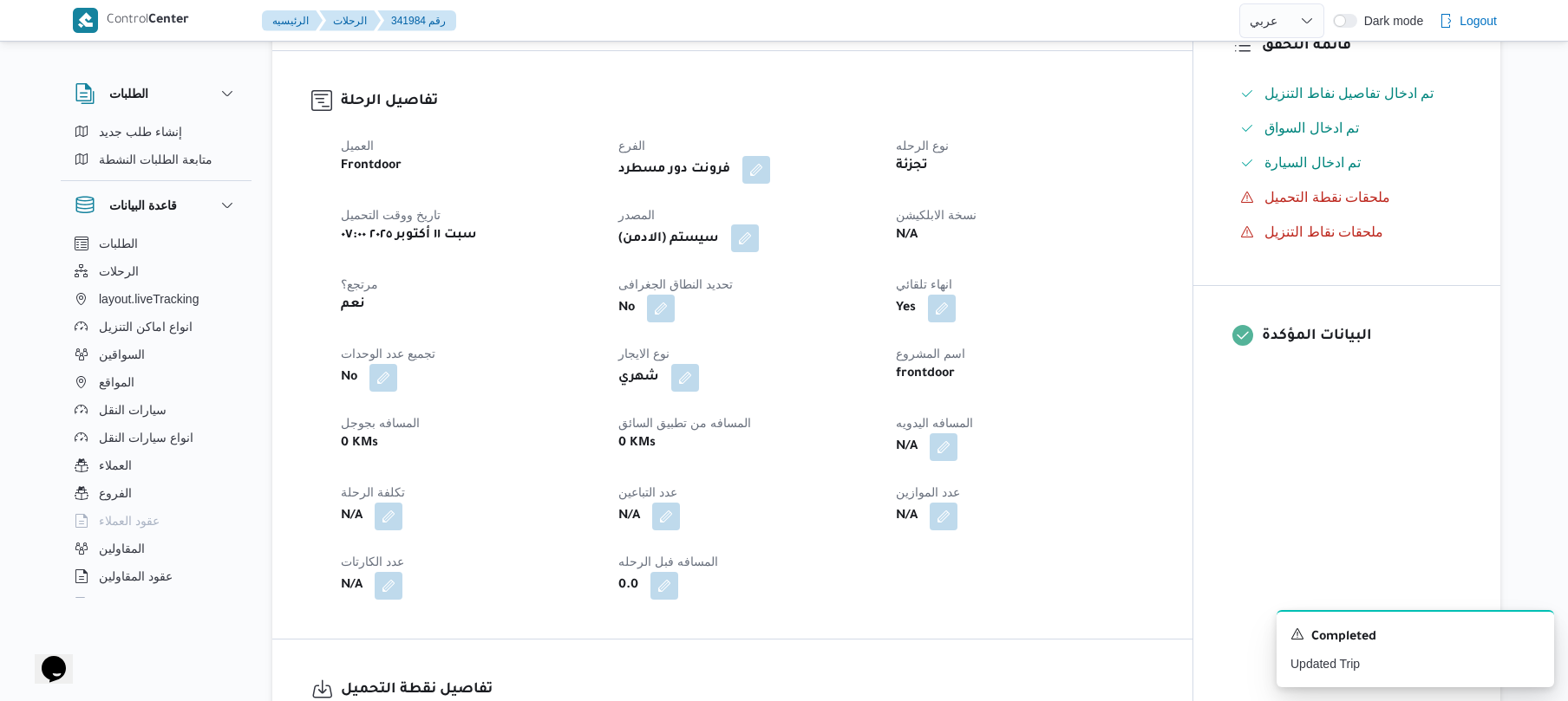
click at [746, 245] on button "button" at bounding box center [745, 238] width 28 height 27
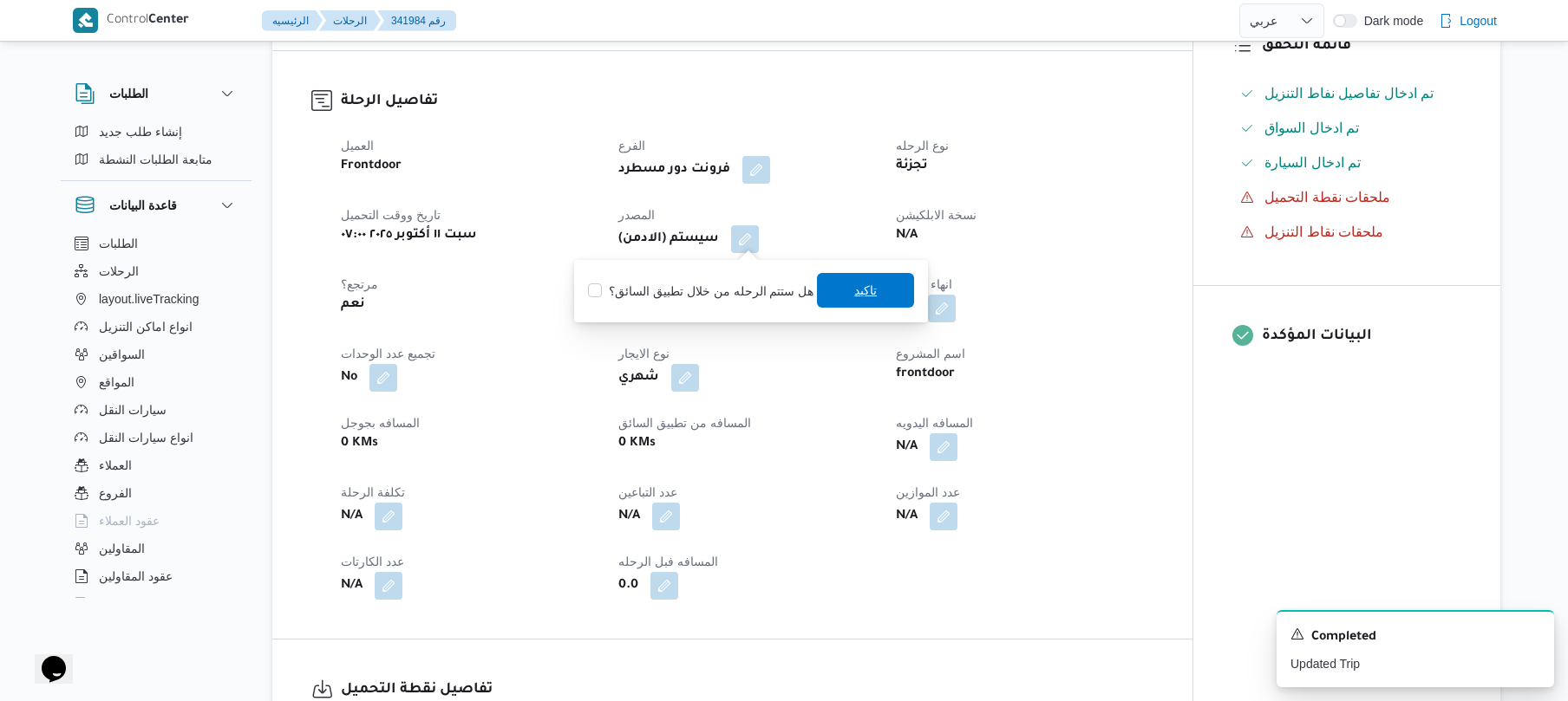
click at [844, 282] on span "تاكيد" at bounding box center [866, 290] width 97 height 35
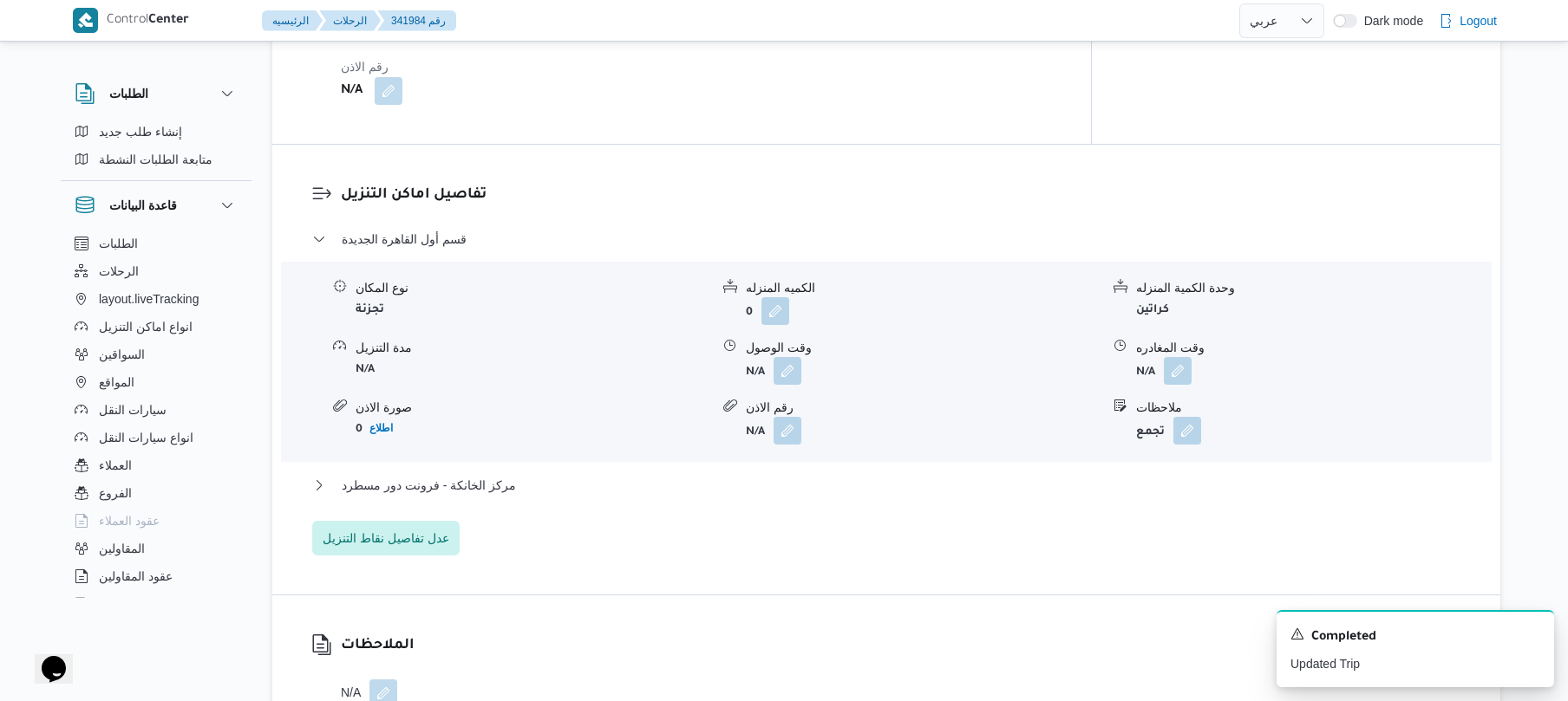
scroll to position [1433, 0]
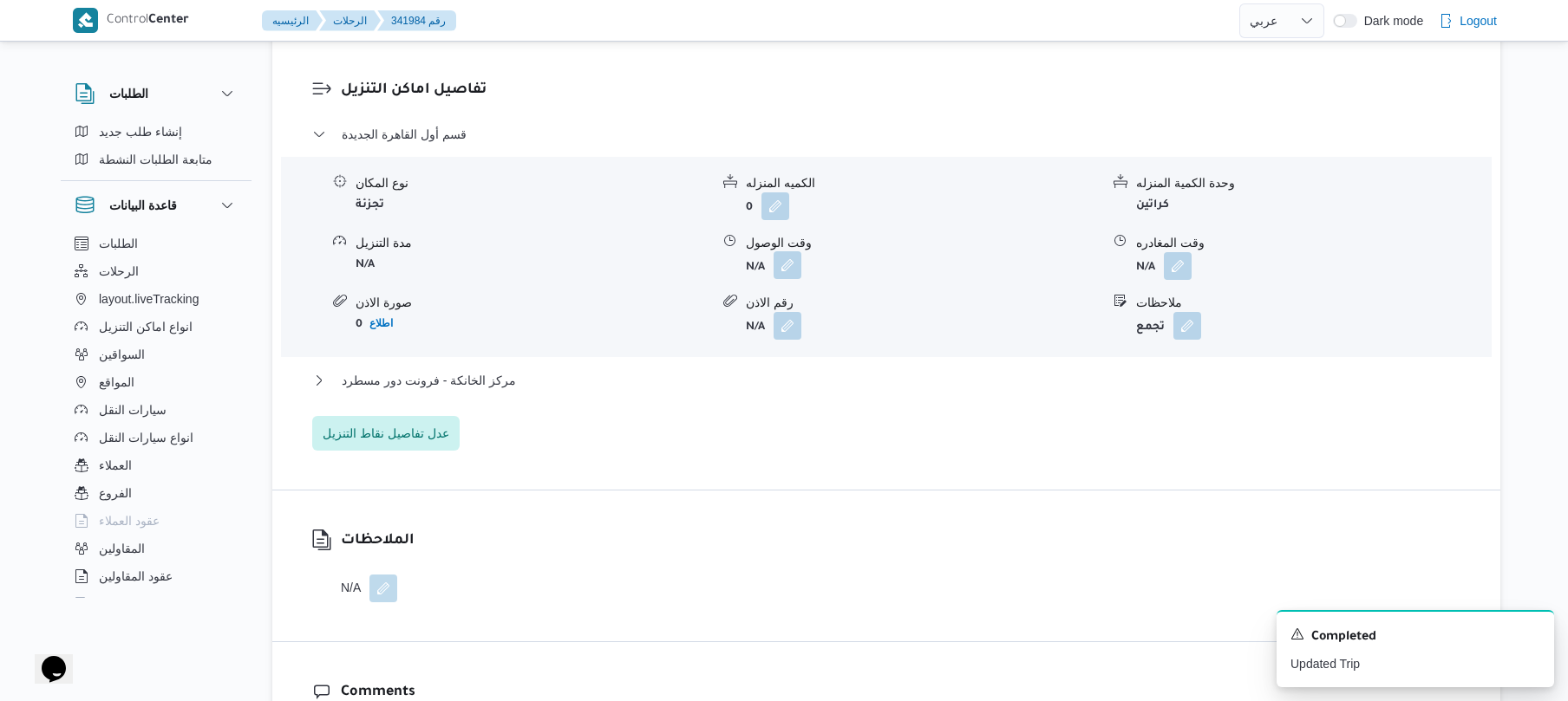
click at [791, 257] on button "button" at bounding box center [788, 265] width 28 height 27
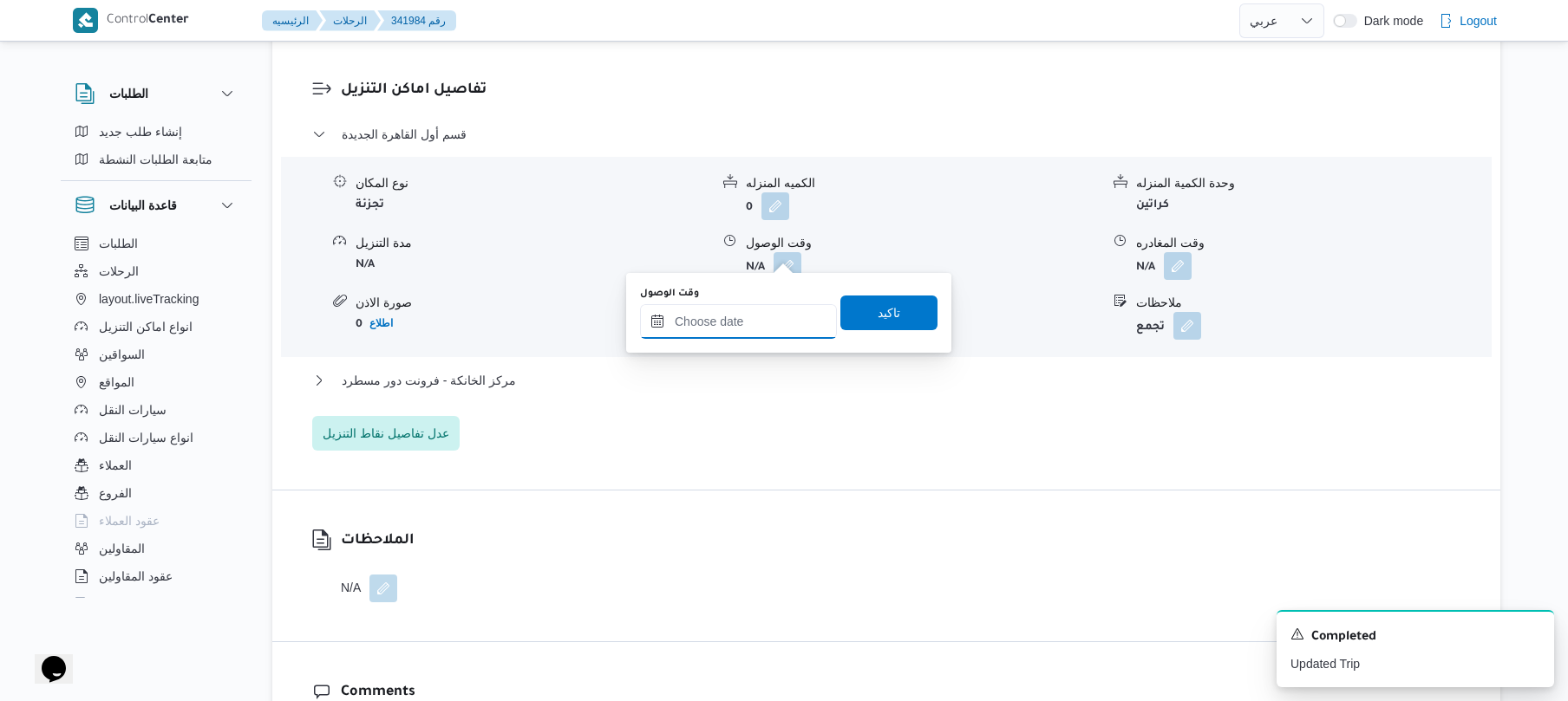
click at [736, 321] on input "وقت الوصول" at bounding box center [738, 322] width 197 height 35
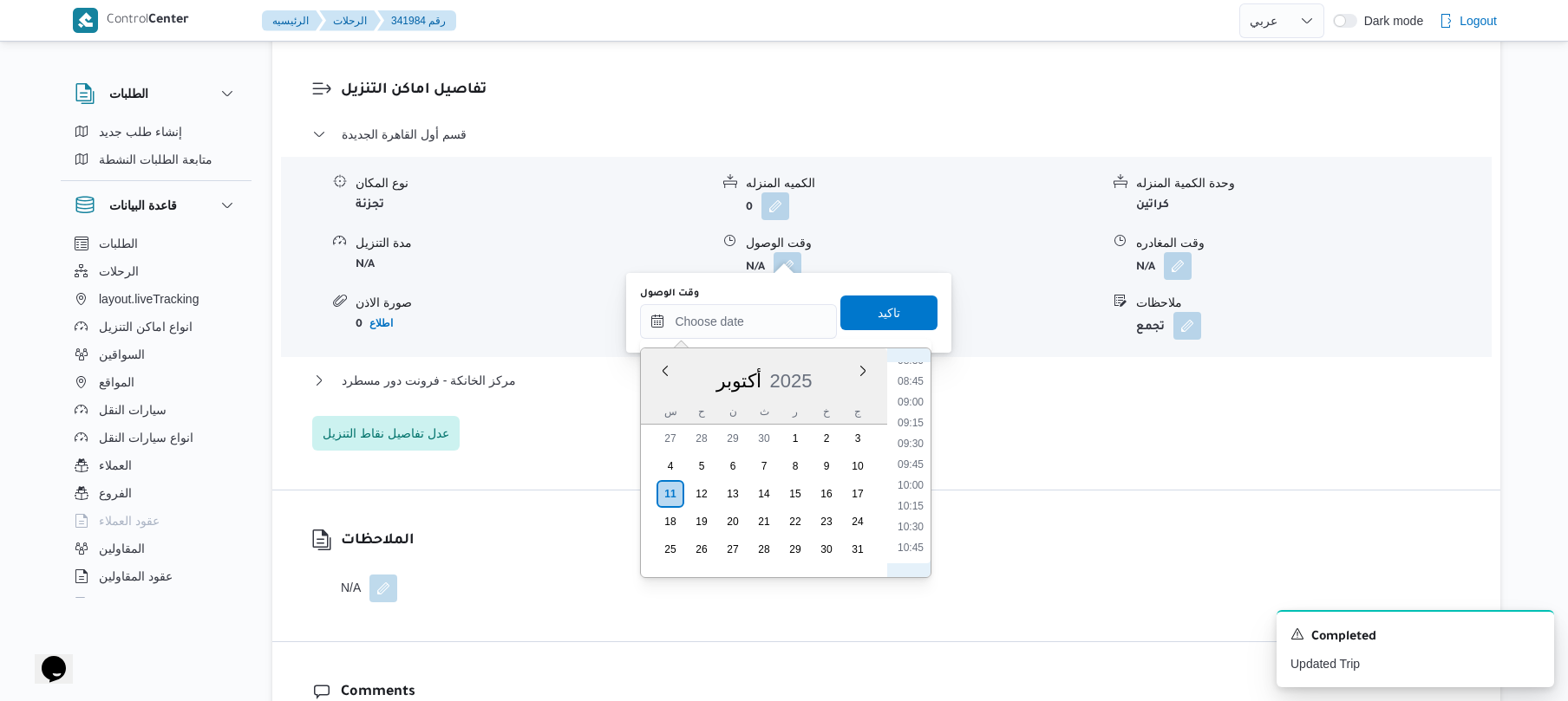
scroll to position [705, 0]
click at [910, 395] on li "08:45" at bounding box center [911, 394] width 40 height 17
type input "١١/١٠/٢٠٢٥ ٠٨:٤٥"
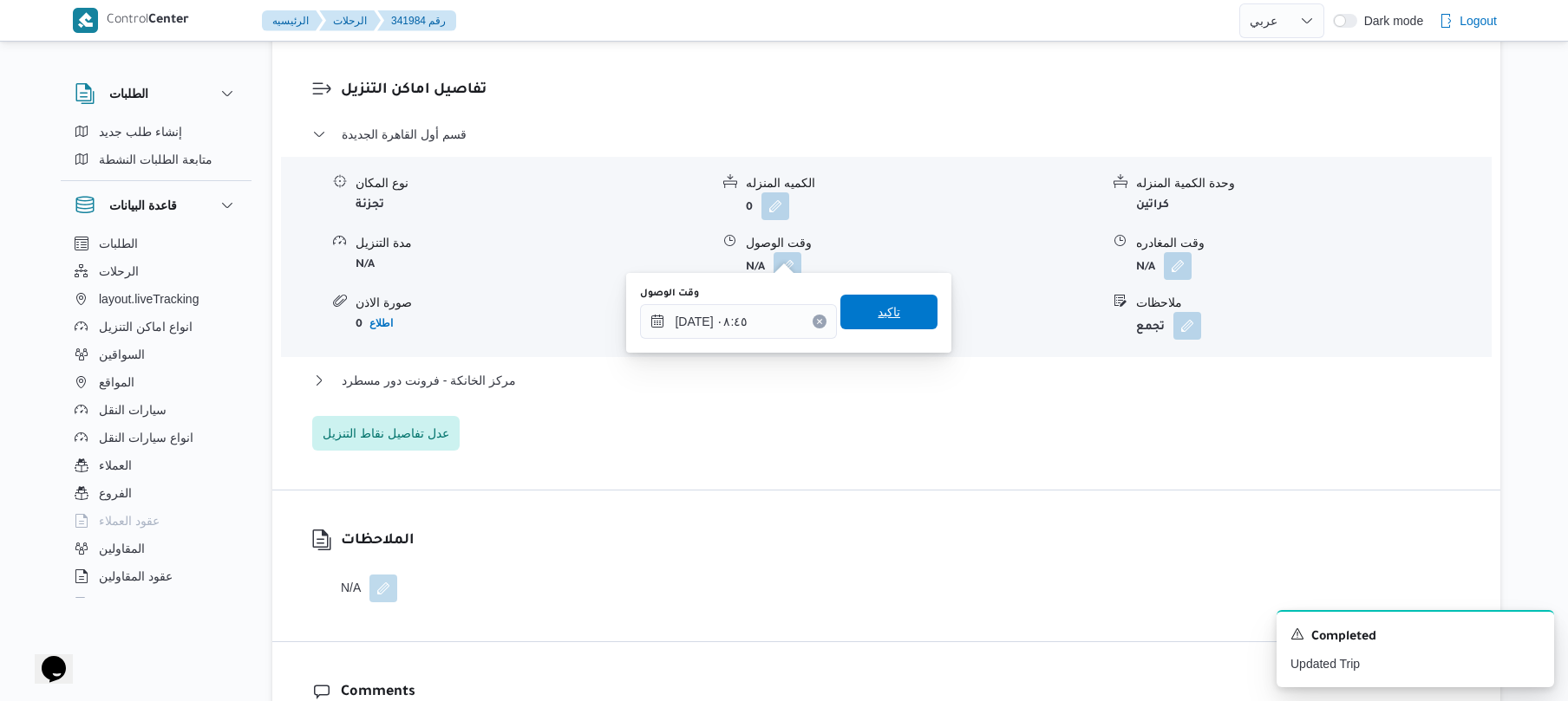
click at [889, 302] on span "تاكيد" at bounding box center [889, 312] width 23 height 21
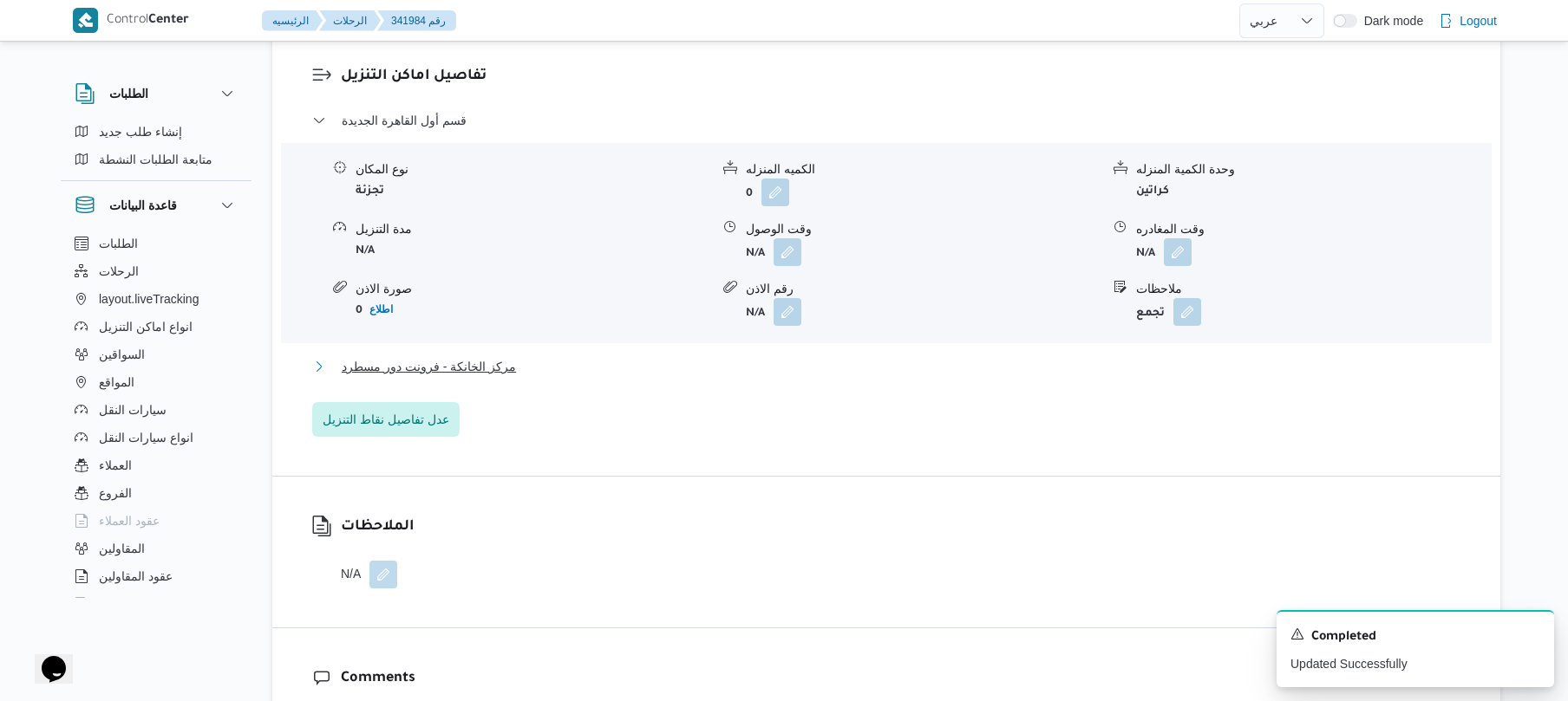
click at [792, 369] on button "مركز الخانكة - فرونت دور مسطرد" at bounding box center [887, 367] width 1149 height 21
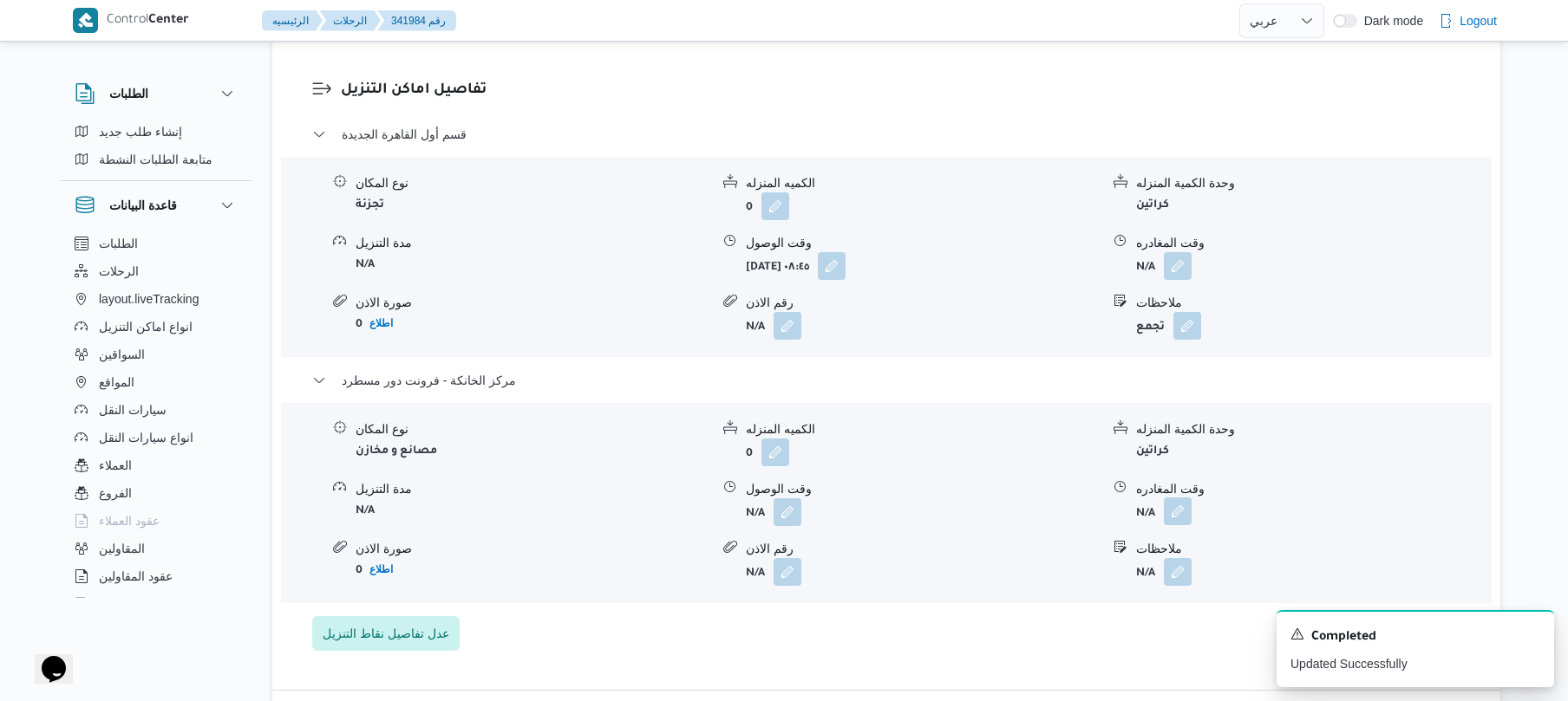
click at [1177, 498] on button "button" at bounding box center [1178, 511] width 28 height 27
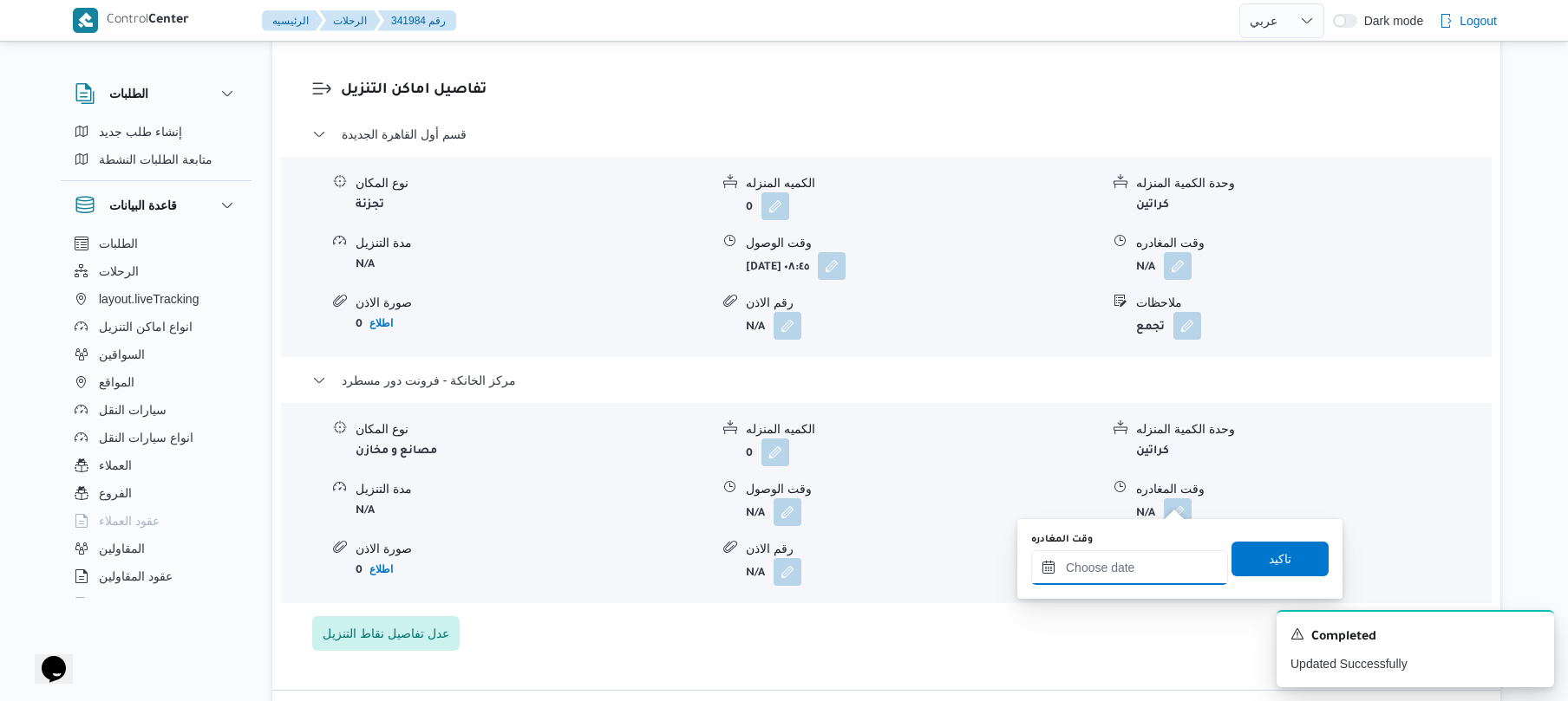
click at [1090, 569] on input "وقت المغادره" at bounding box center [1130, 568] width 197 height 35
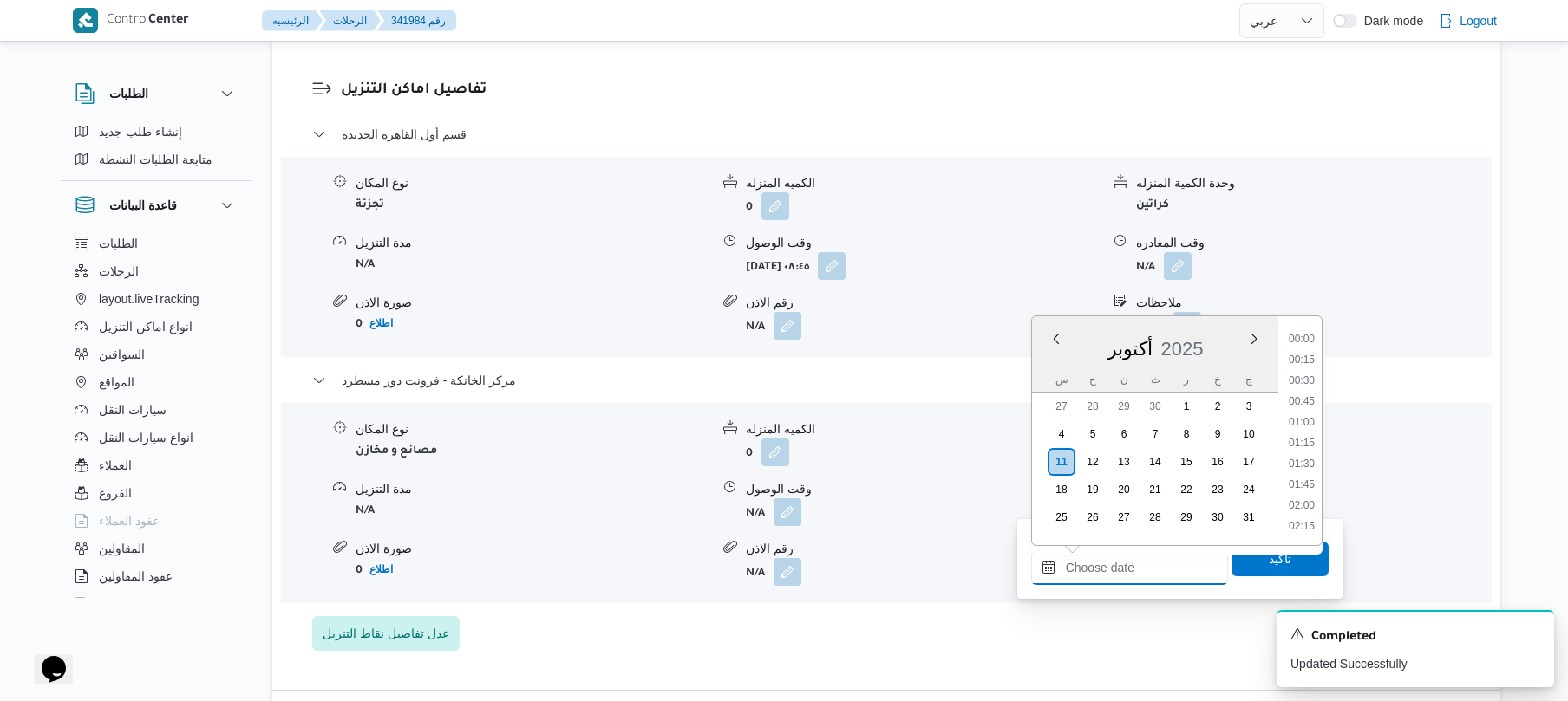
scroll to position [1540, 0]
click at [1302, 359] on li "18:45" at bounding box center [1302, 358] width 40 height 17
type input "١١/١٠/٢٠٢٥ ١٨:٤٥"
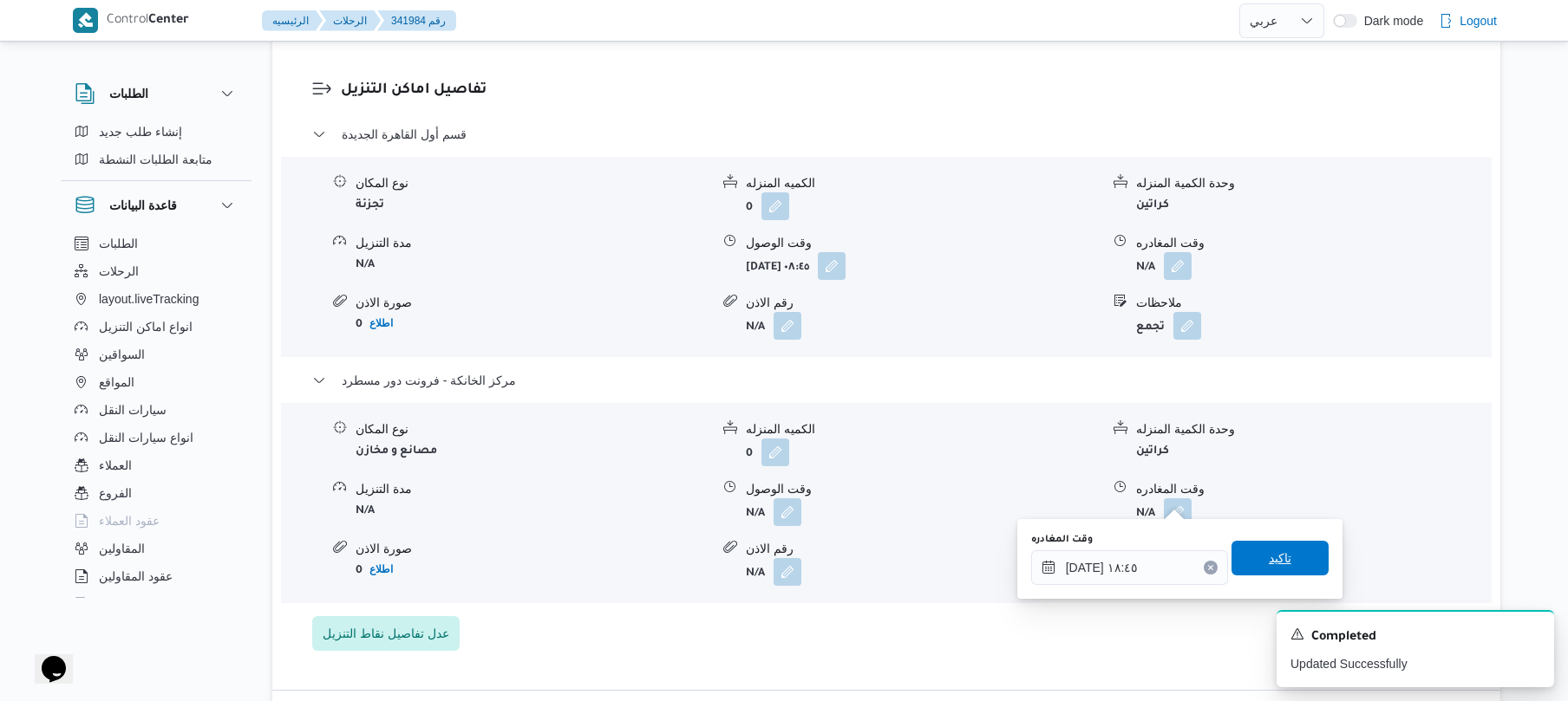
click at [1242, 556] on span "تاكيد" at bounding box center [1280, 558] width 97 height 35
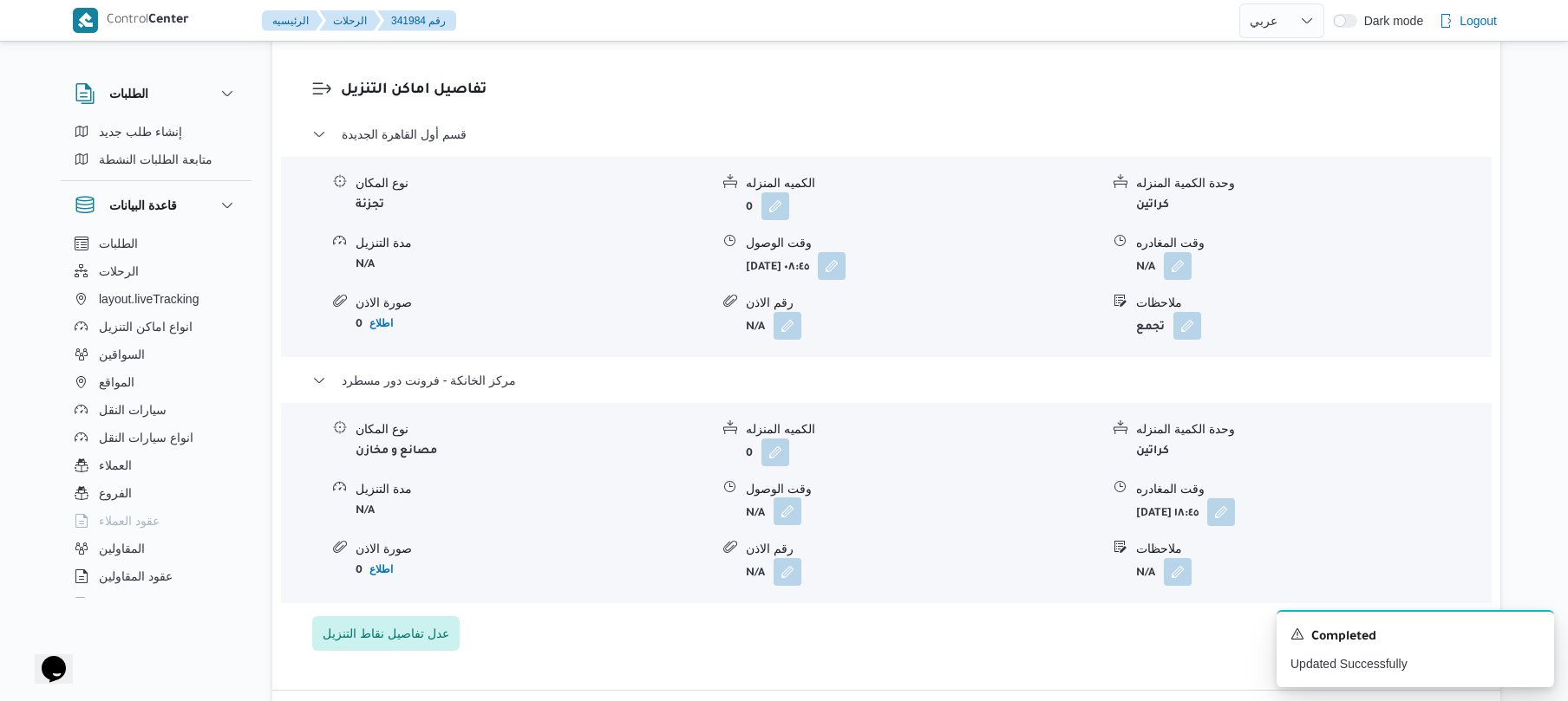
click at [791, 499] on button "button" at bounding box center [788, 511] width 28 height 27
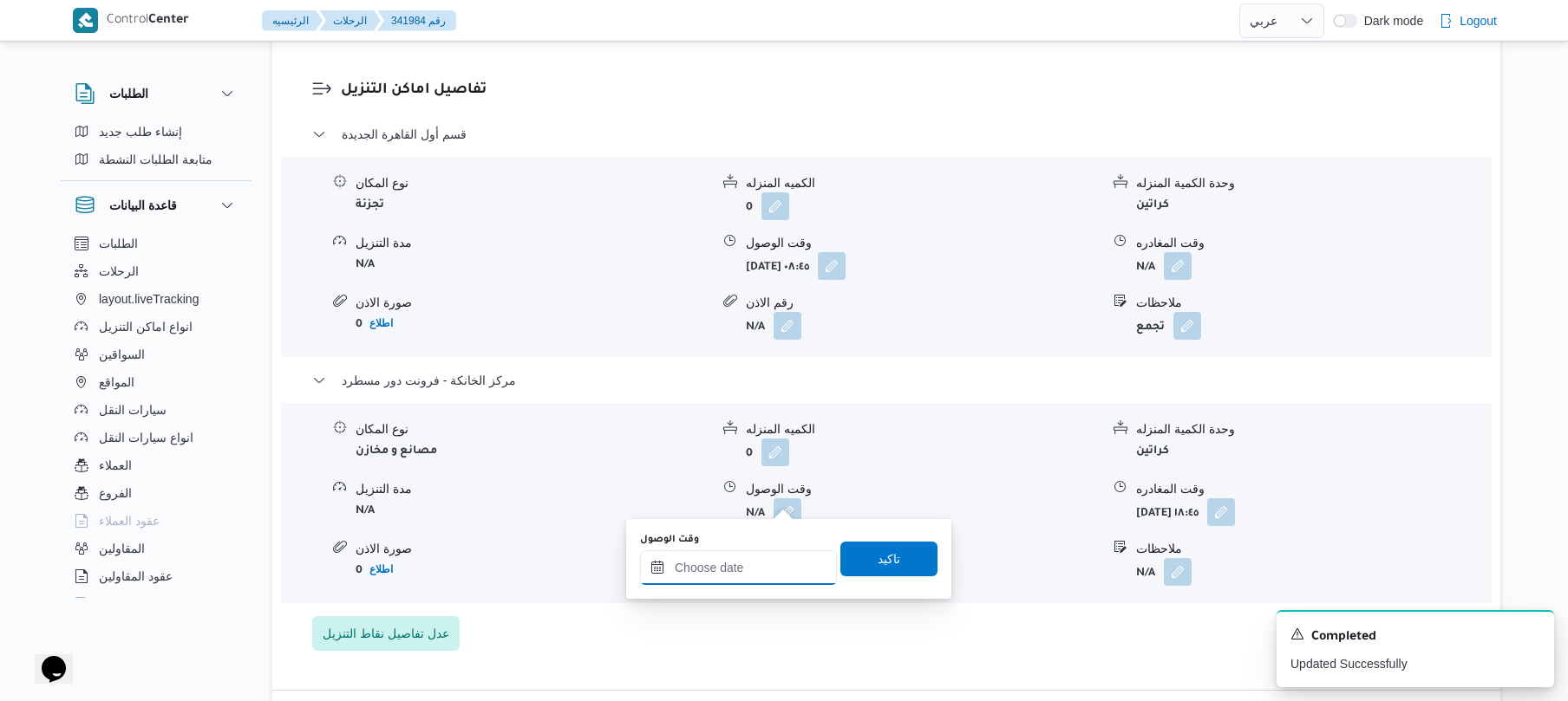
click at [778, 558] on input "وقت الوصول" at bounding box center [738, 568] width 197 height 35
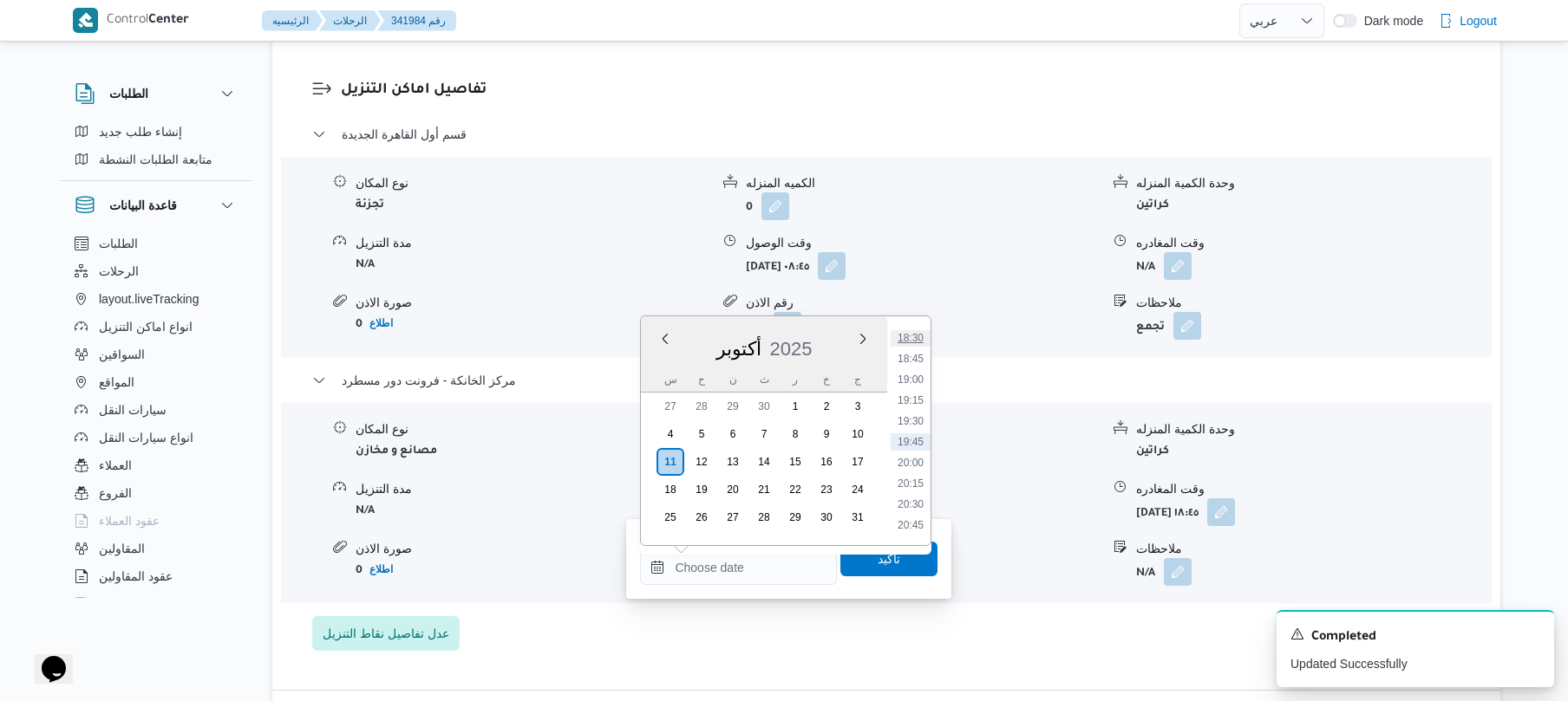
click at [912, 334] on li "18:30" at bounding box center [911, 337] width 40 height 17
type input "١١/١٠/٢٠٢٥ ١٨:٣٠"
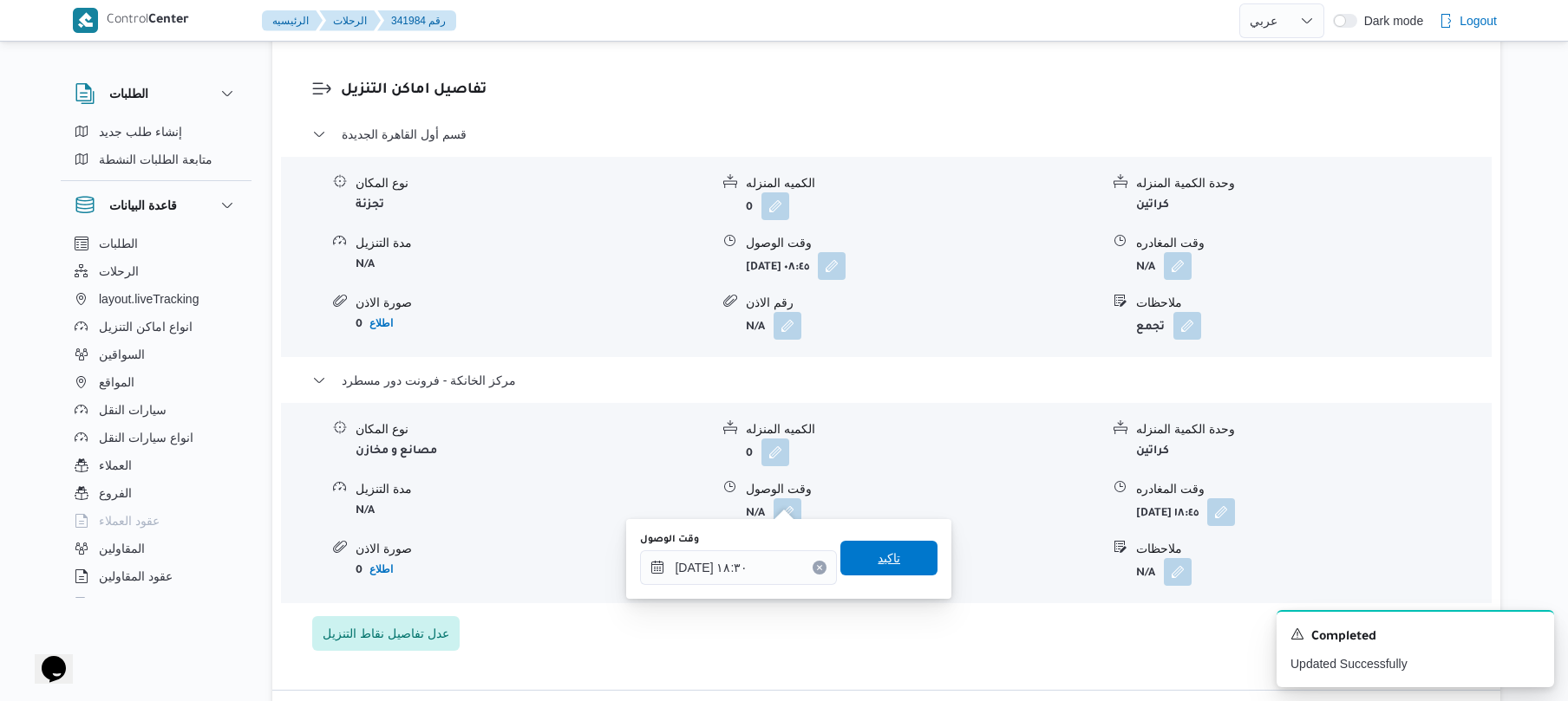
click at [878, 564] on span "تاكيد" at bounding box center [889, 558] width 23 height 21
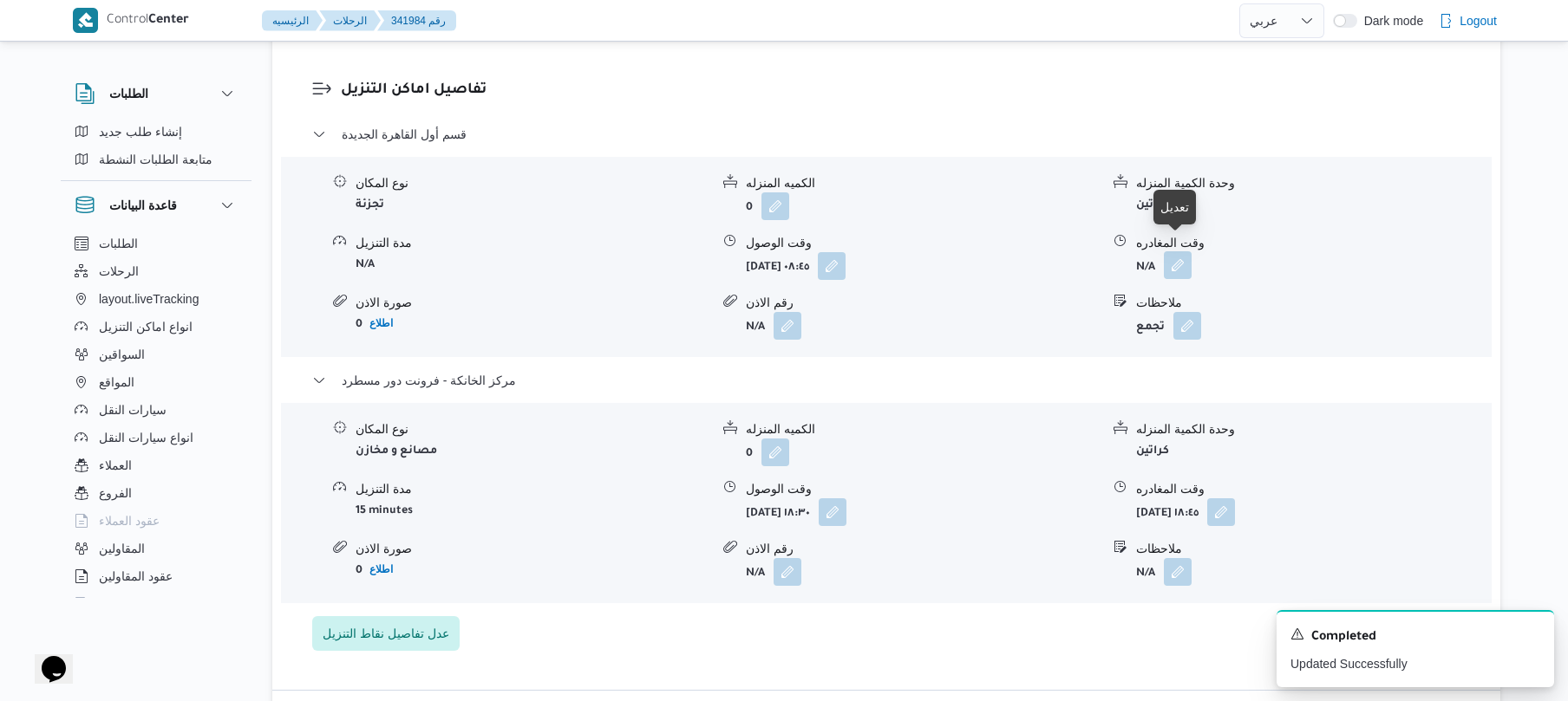
click at [1180, 255] on button "button" at bounding box center [1178, 265] width 28 height 27
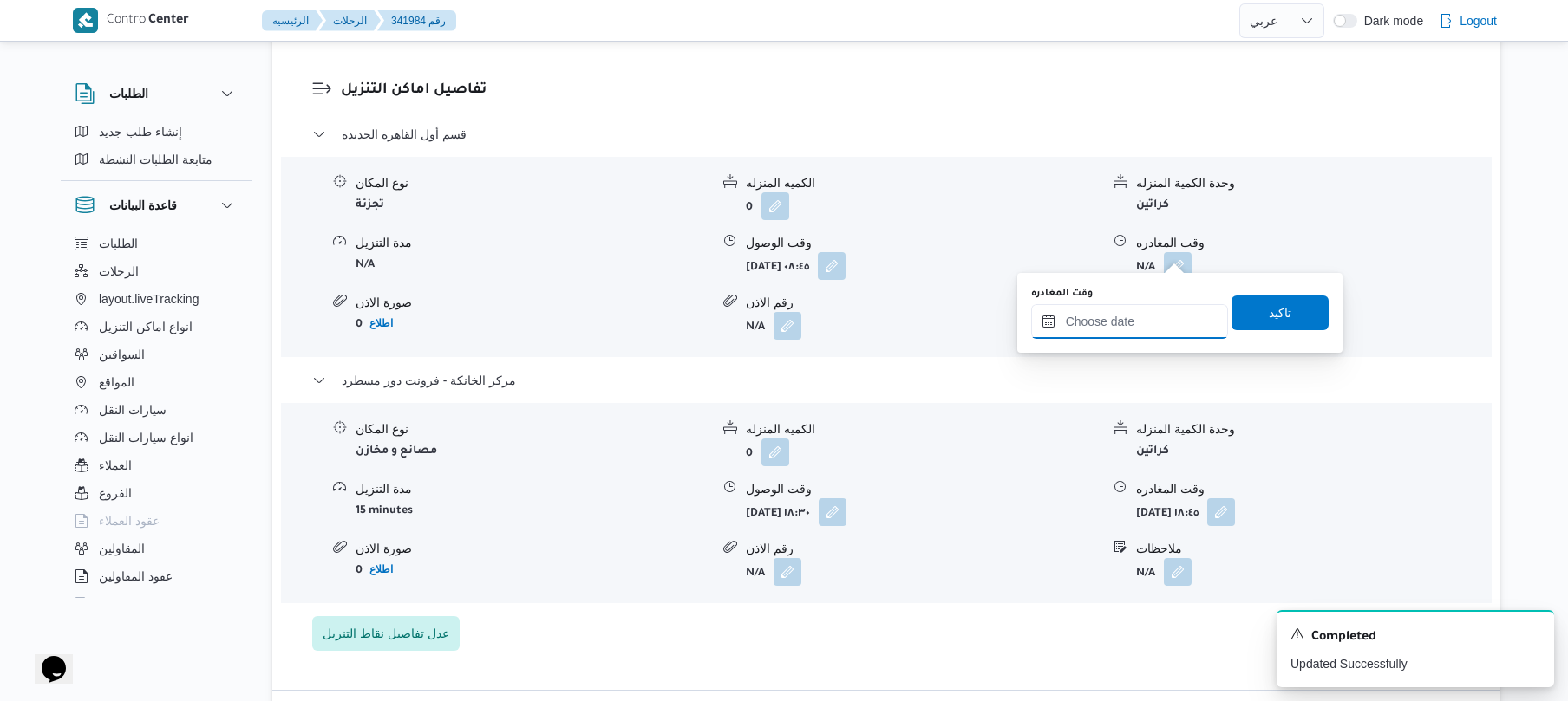
click at [1130, 307] on input "وقت المغادره" at bounding box center [1130, 322] width 197 height 35
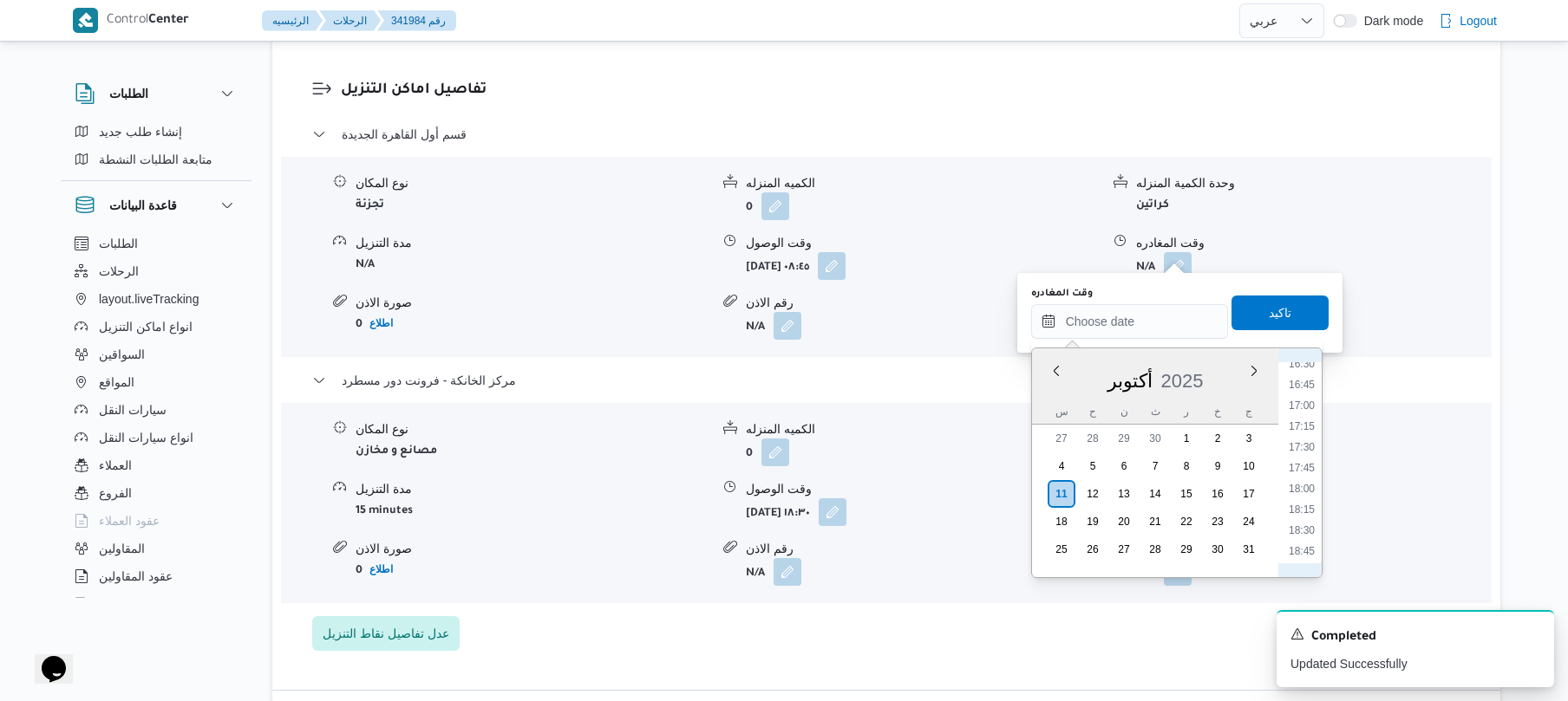
scroll to position [1371, 0]
click at [1298, 476] on li "17:45" at bounding box center [1302, 477] width 40 height 17
type input "١١/١٠/٢٠٢٥ ١٧:٤٥"
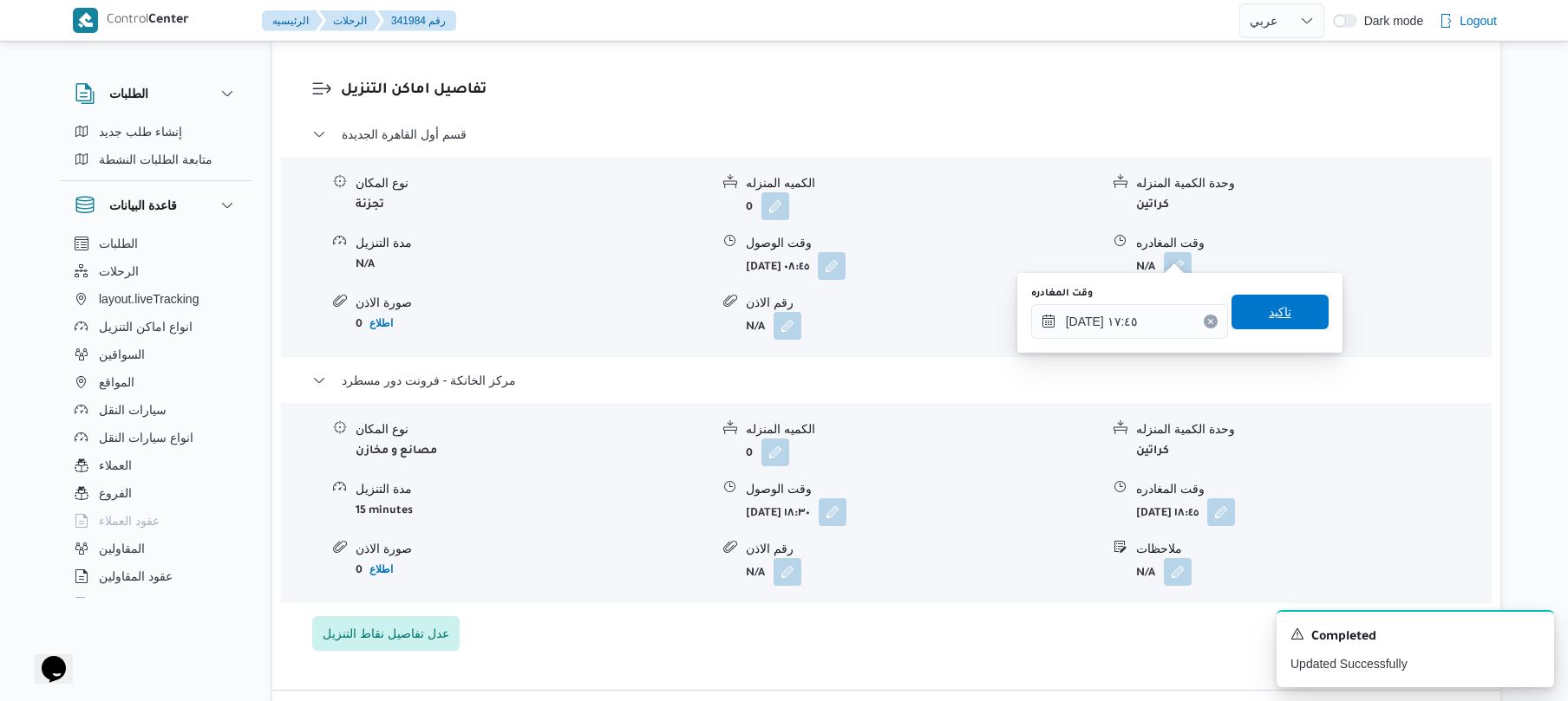
click at [1294, 323] on span "تاكيد" at bounding box center [1280, 312] width 97 height 35
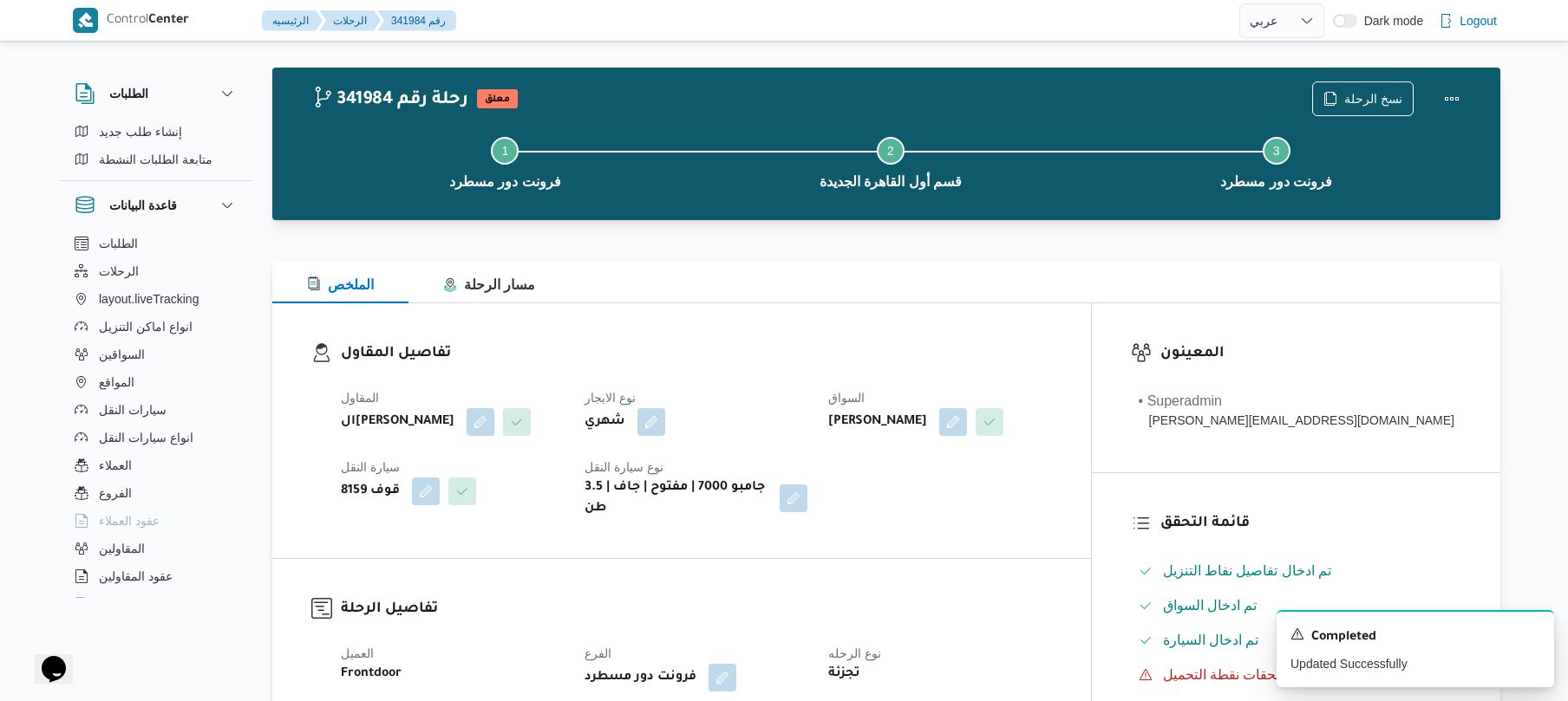
scroll to position [0, 0]
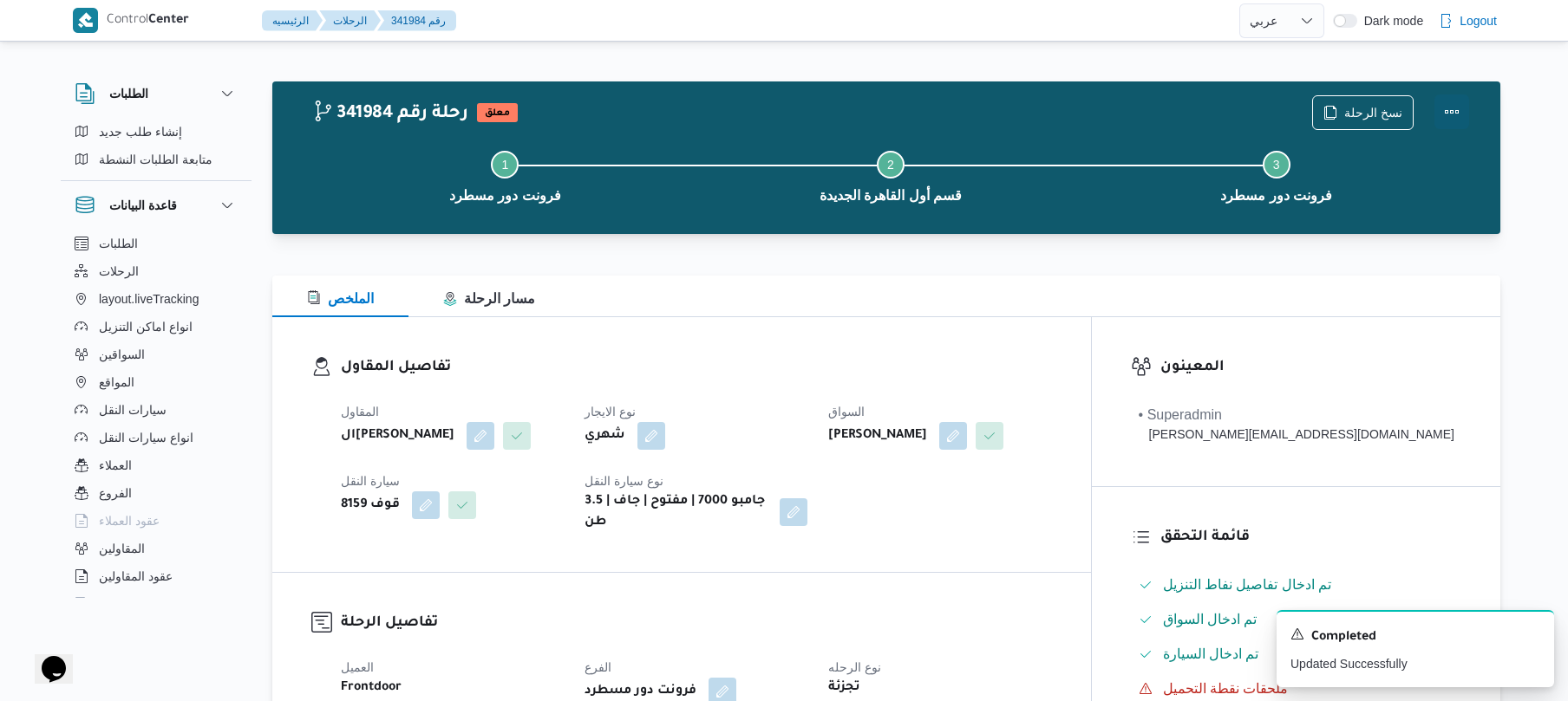
click at [1440, 115] on button "Actions" at bounding box center [1452, 112] width 35 height 35
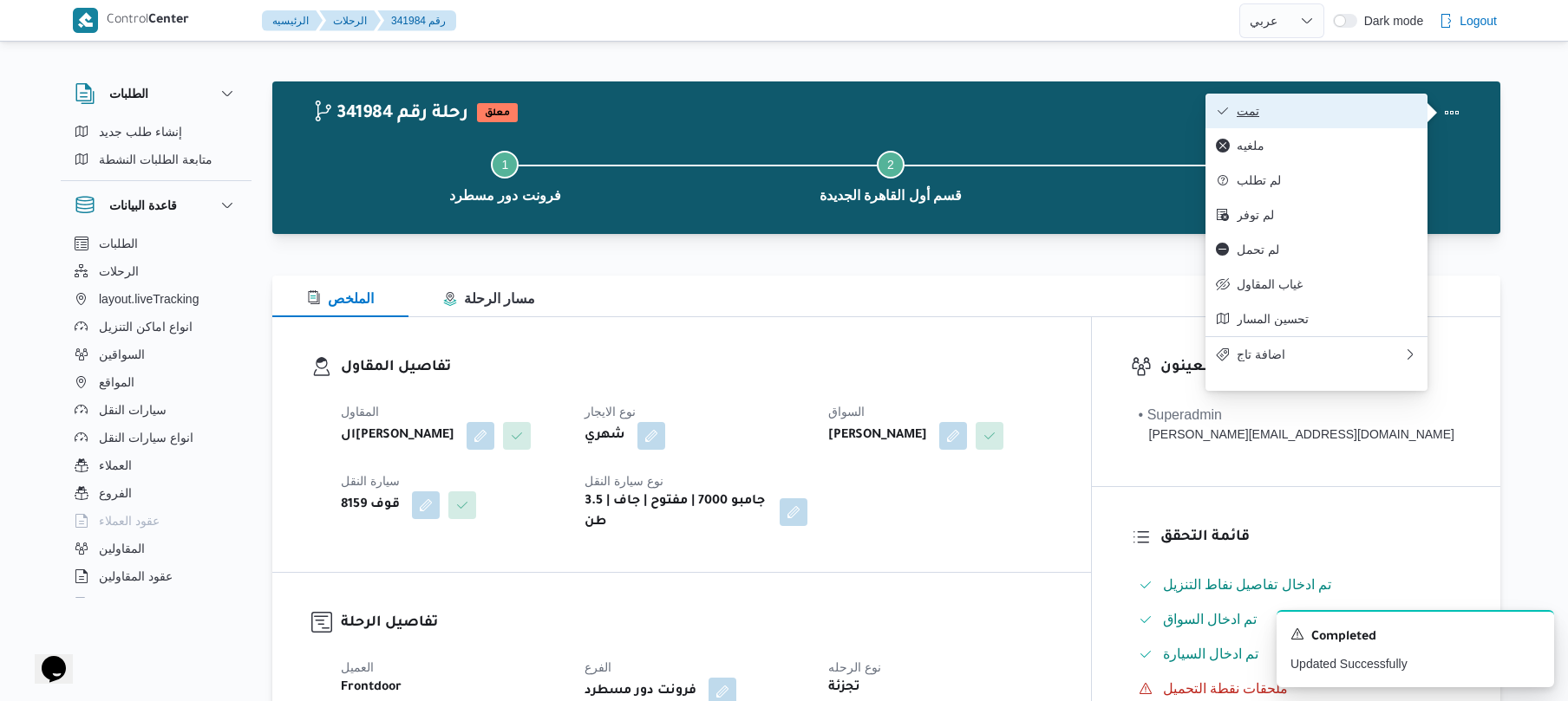
click at [1361, 105] on span "تمت" at bounding box center [1327, 111] width 181 height 14
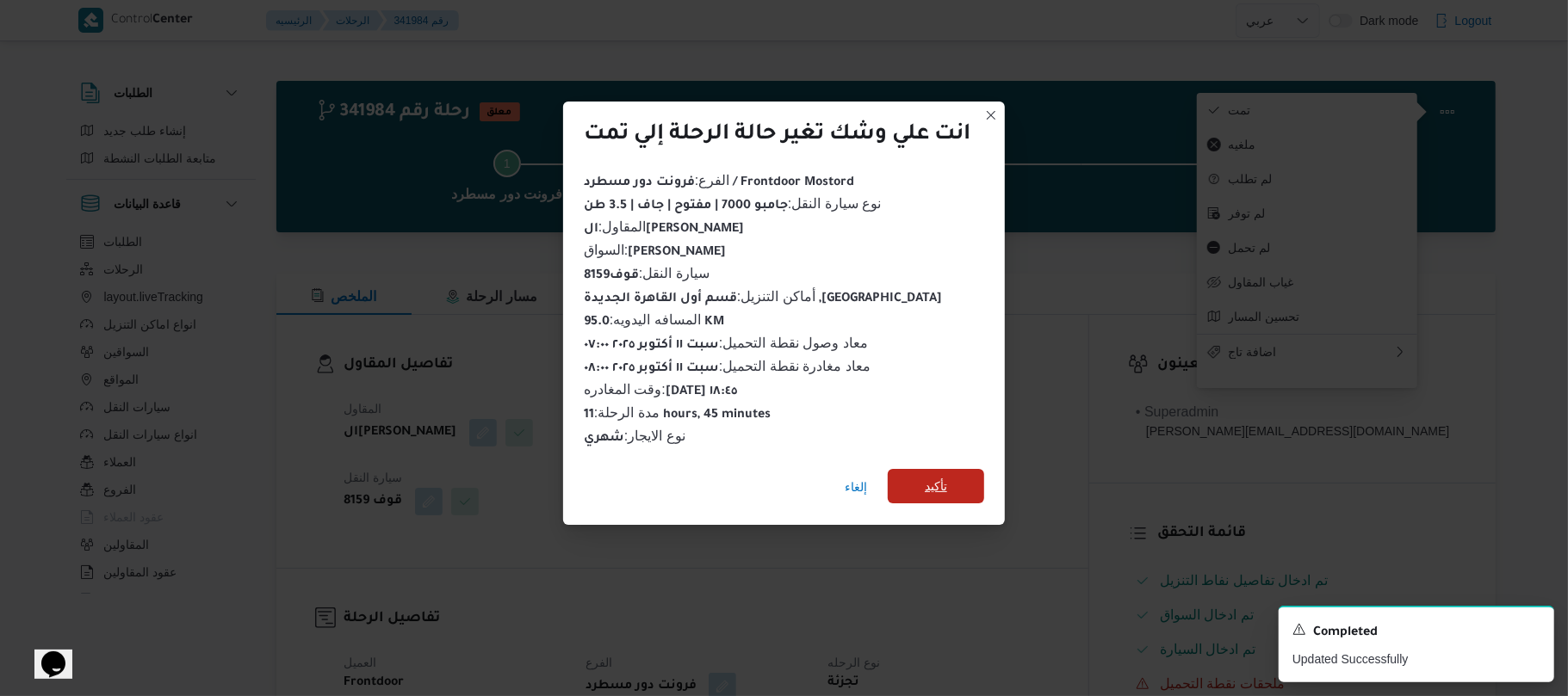
click at [945, 479] on span "تأكيد" at bounding box center [936, 486] width 23 height 21
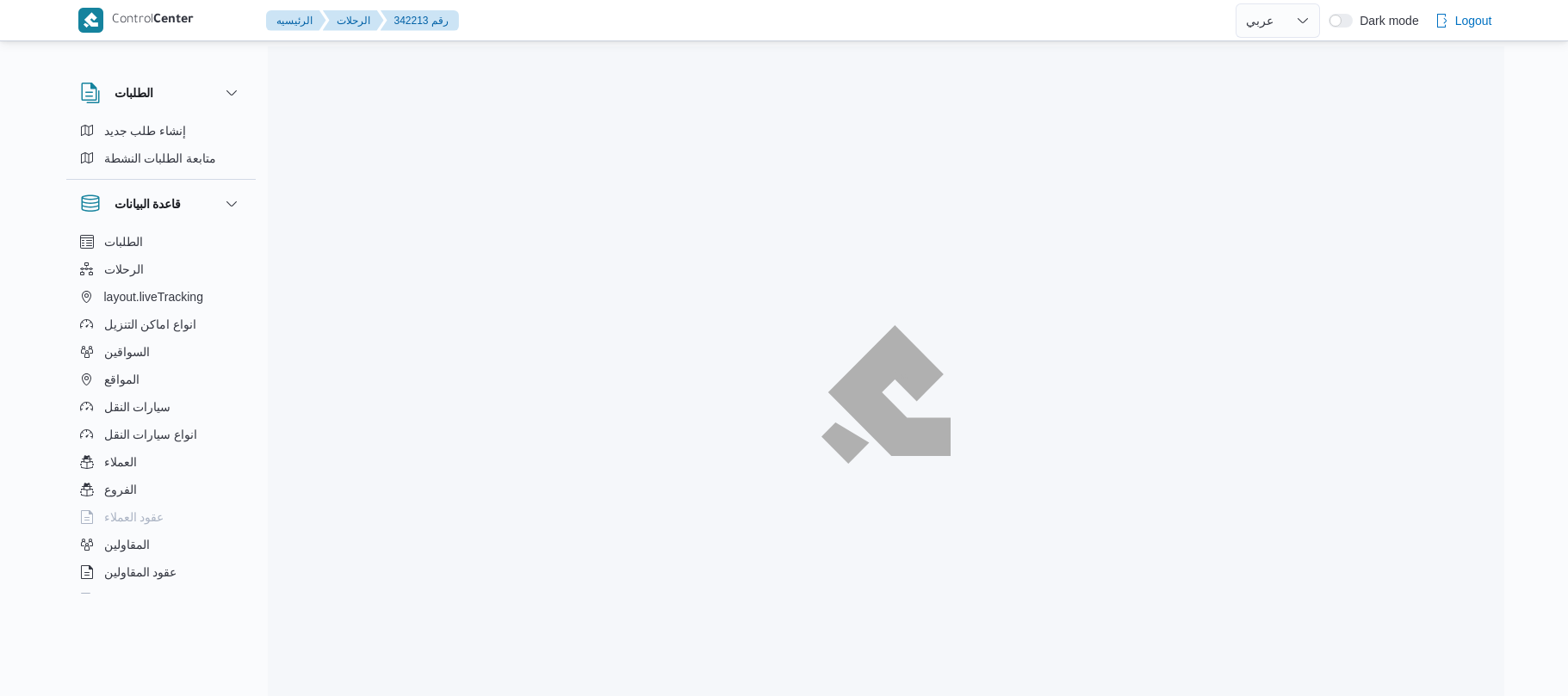
select select "ar"
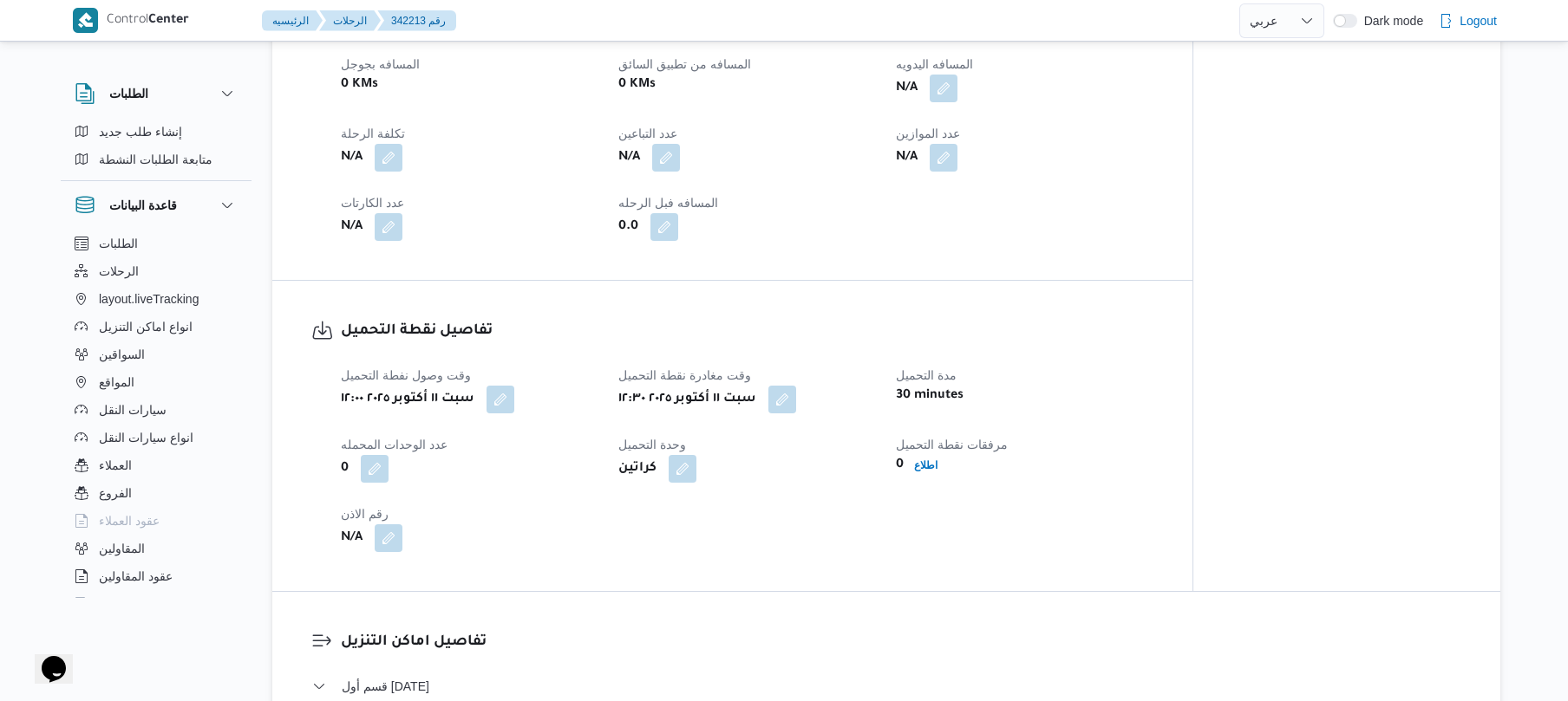
scroll to position [878, 0]
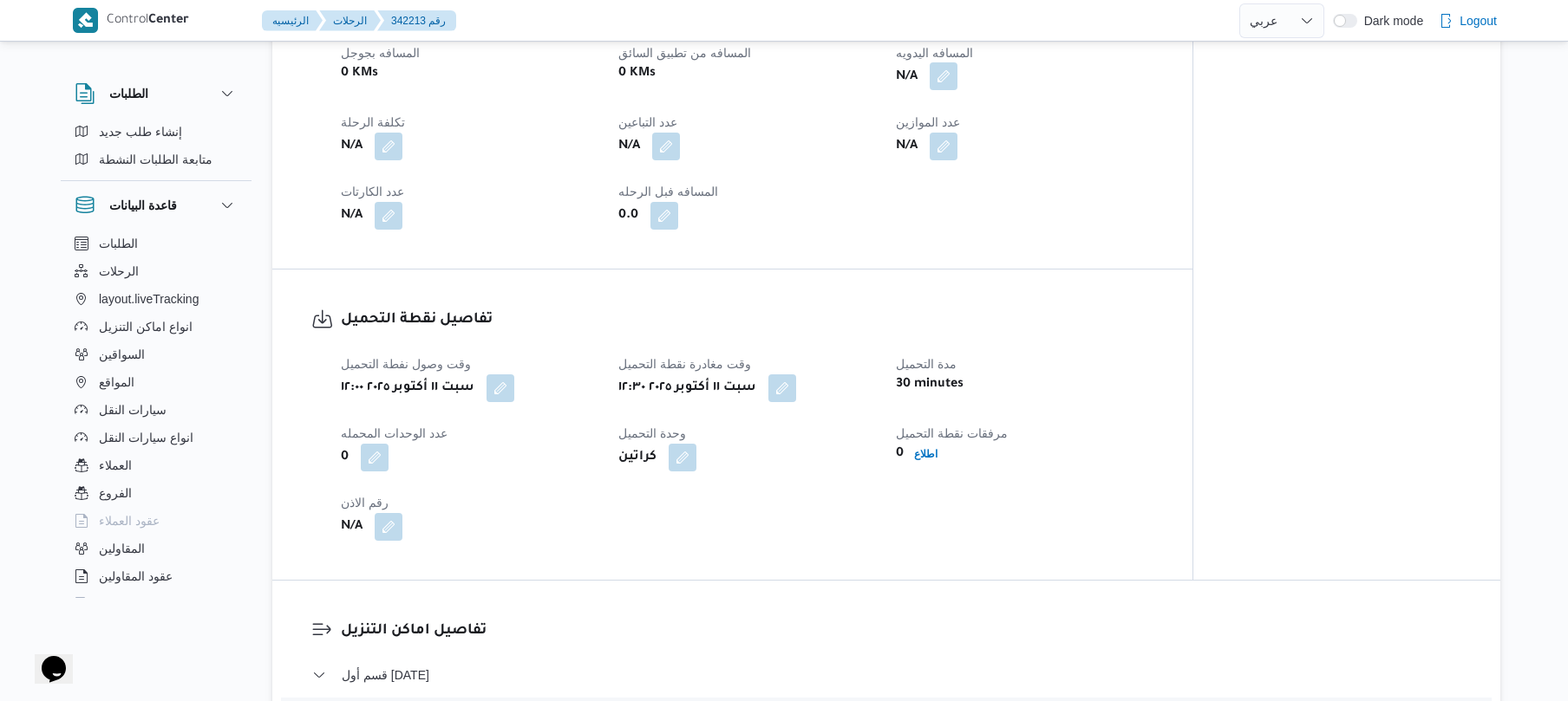
click at [945, 90] on button "button" at bounding box center [944, 76] width 28 height 27
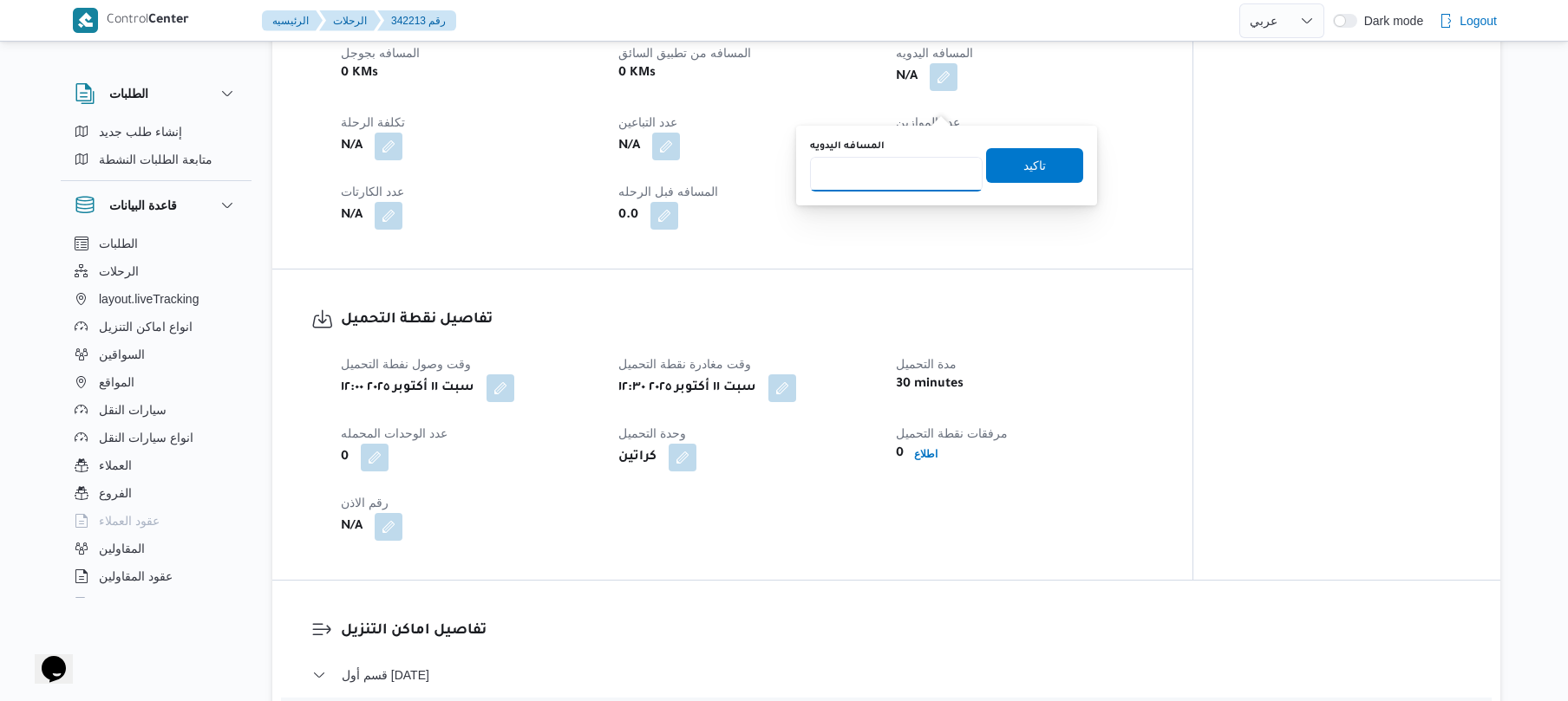
click at [897, 181] on input "المسافه اليدويه" at bounding box center [897, 174] width 172 height 35
type input "110"
drag, startPoint x: 1011, startPoint y: 167, endPoint x: 1034, endPoint y: 167, distance: 23.0
click at [1034, 167] on span "تاكيد" at bounding box center [1034, 165] width 23 height 21
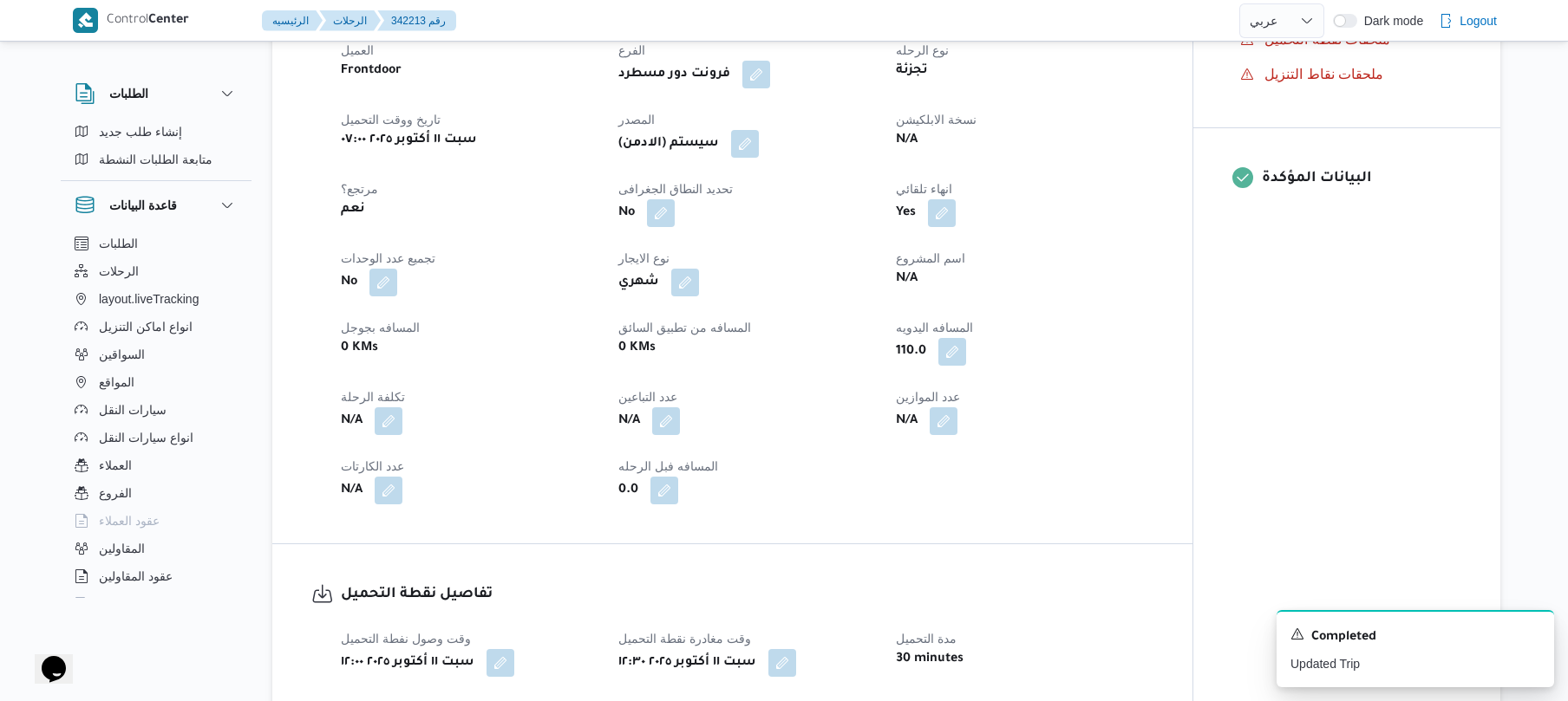
scroll to position [601, 0]
click at [747, 159] on button "button" at bounding box center [745, 146] width 28 height 27
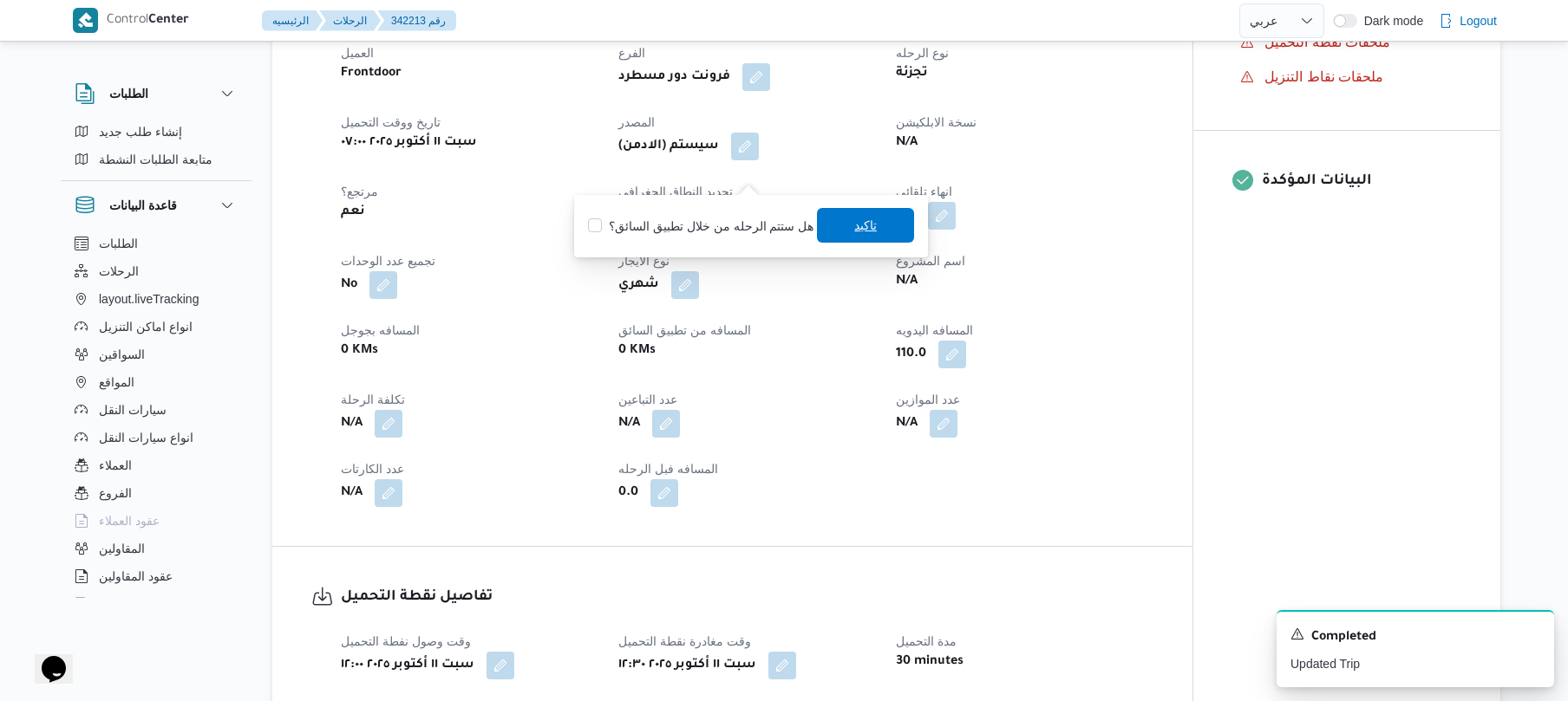
click at [866, 227] on span "تاكيد" at bounding box center [866, 225] width 23 height 21
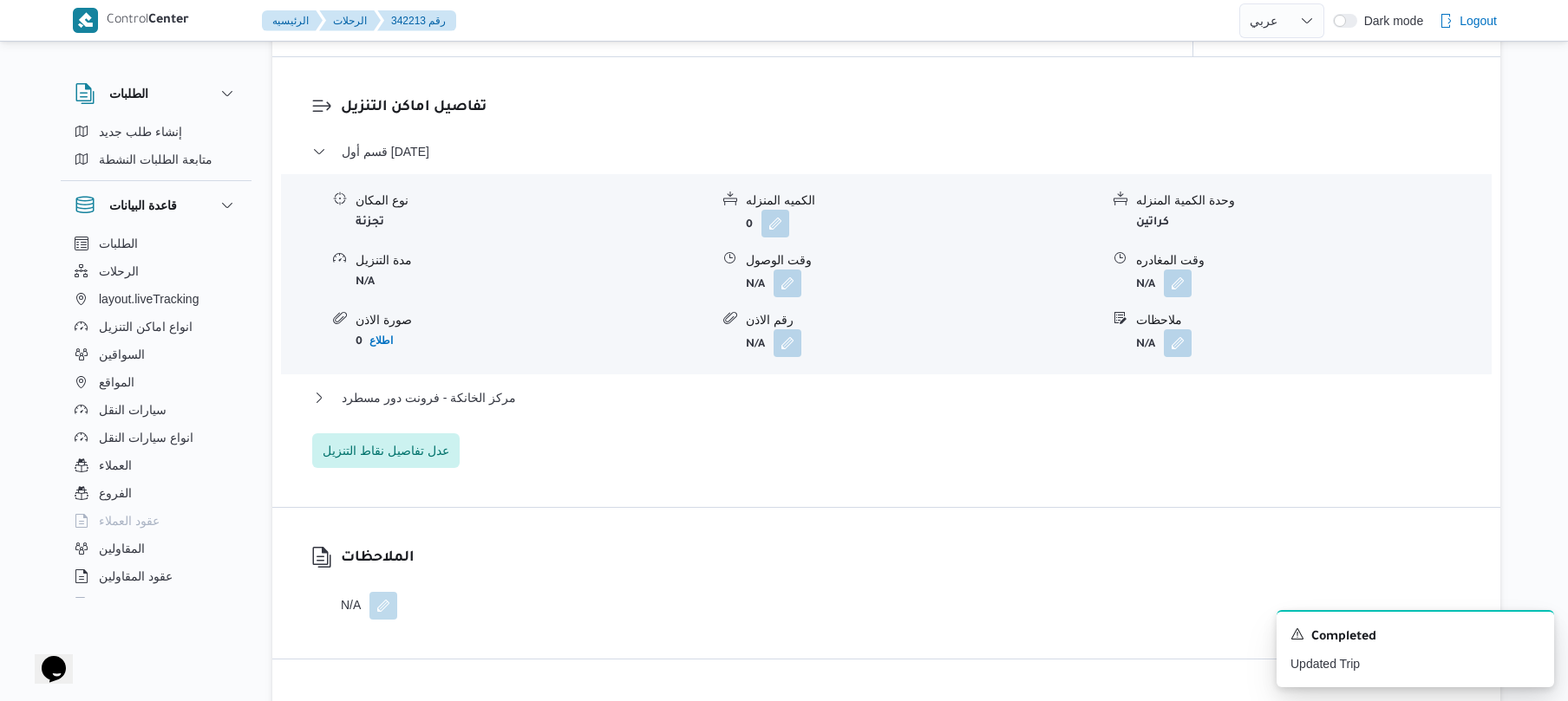
scroll to position [1433, 0]
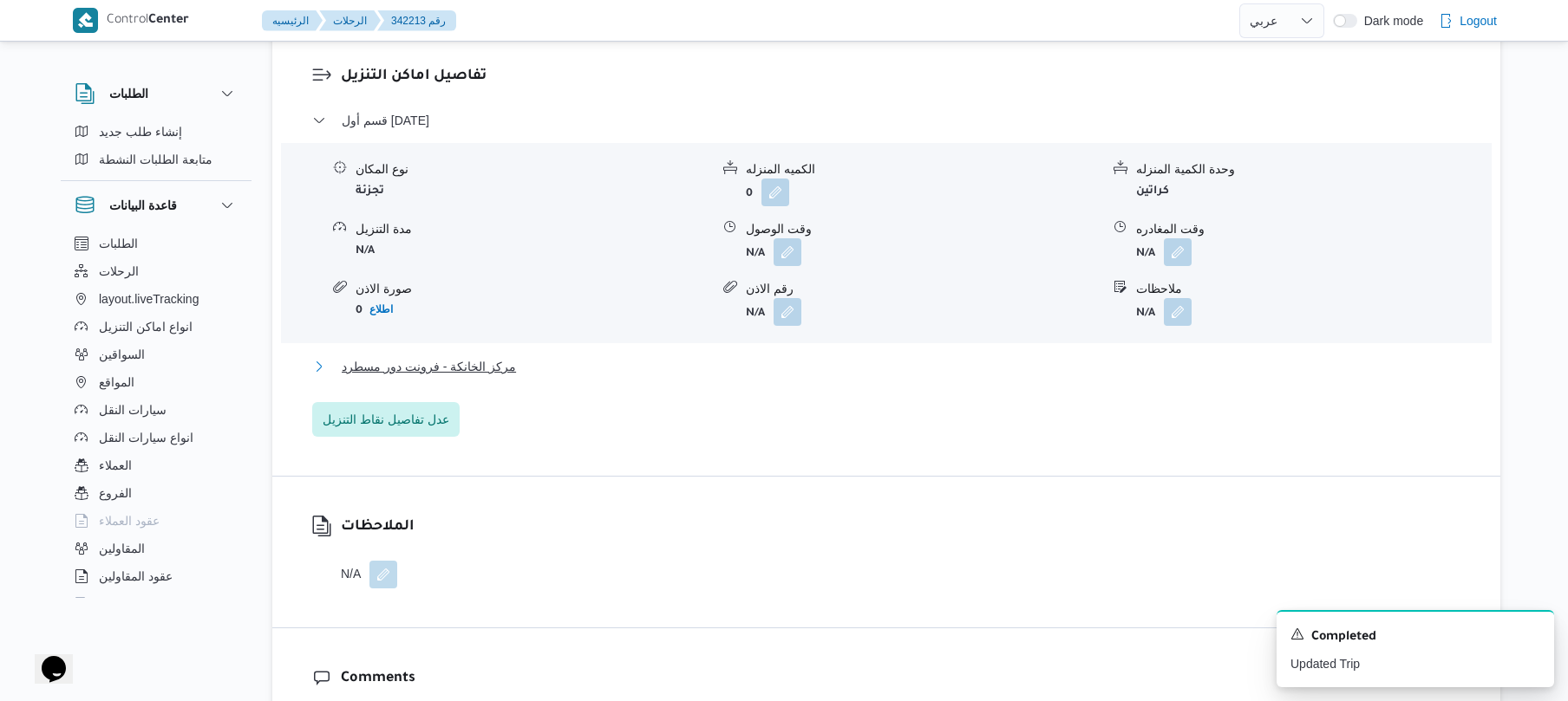
click at [673, 378] on button "مركز الخانكة - فرونت دور مسطرد" at bounding box center [887, 367] width 1149 height 21
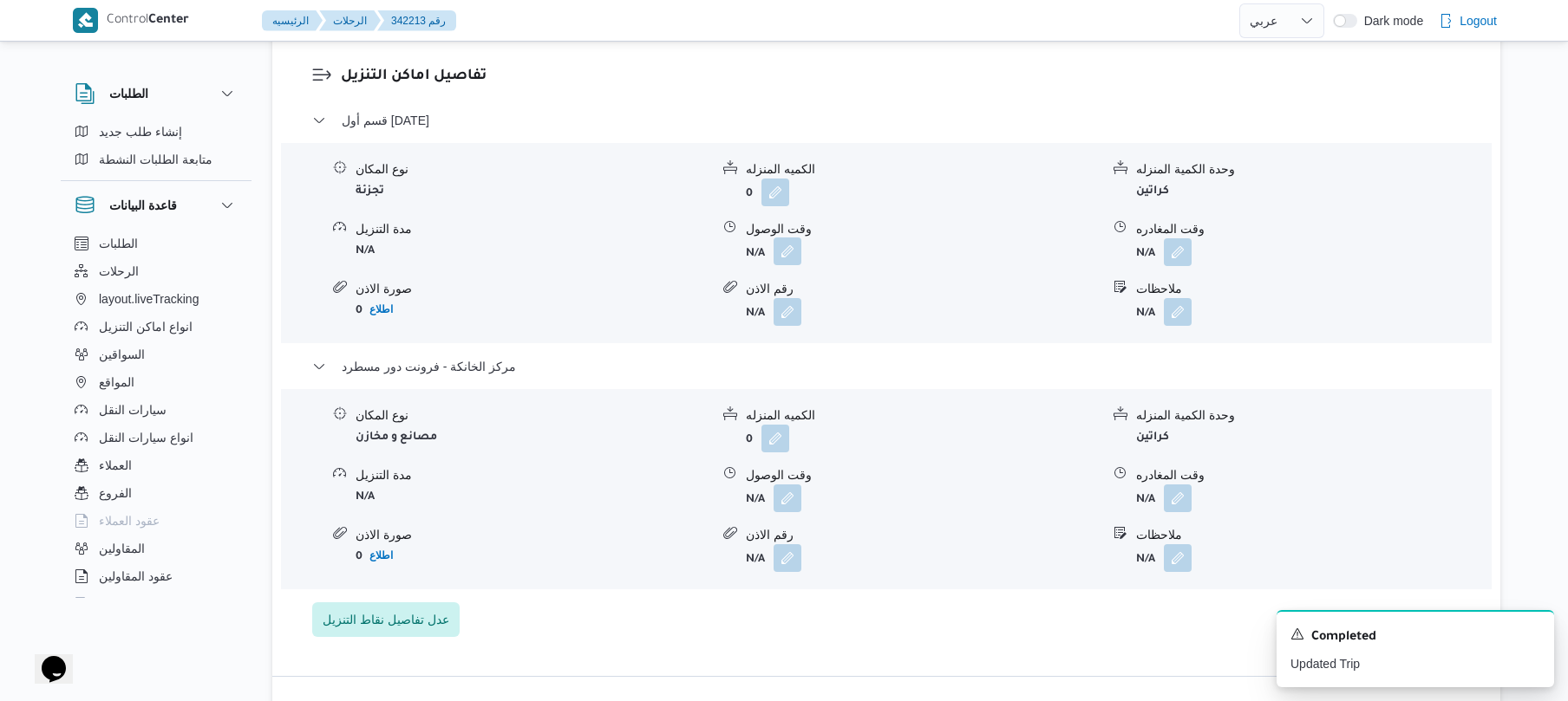
click at [790, 265] on button "button" at bounding box center [788, 251] width 28 height 27
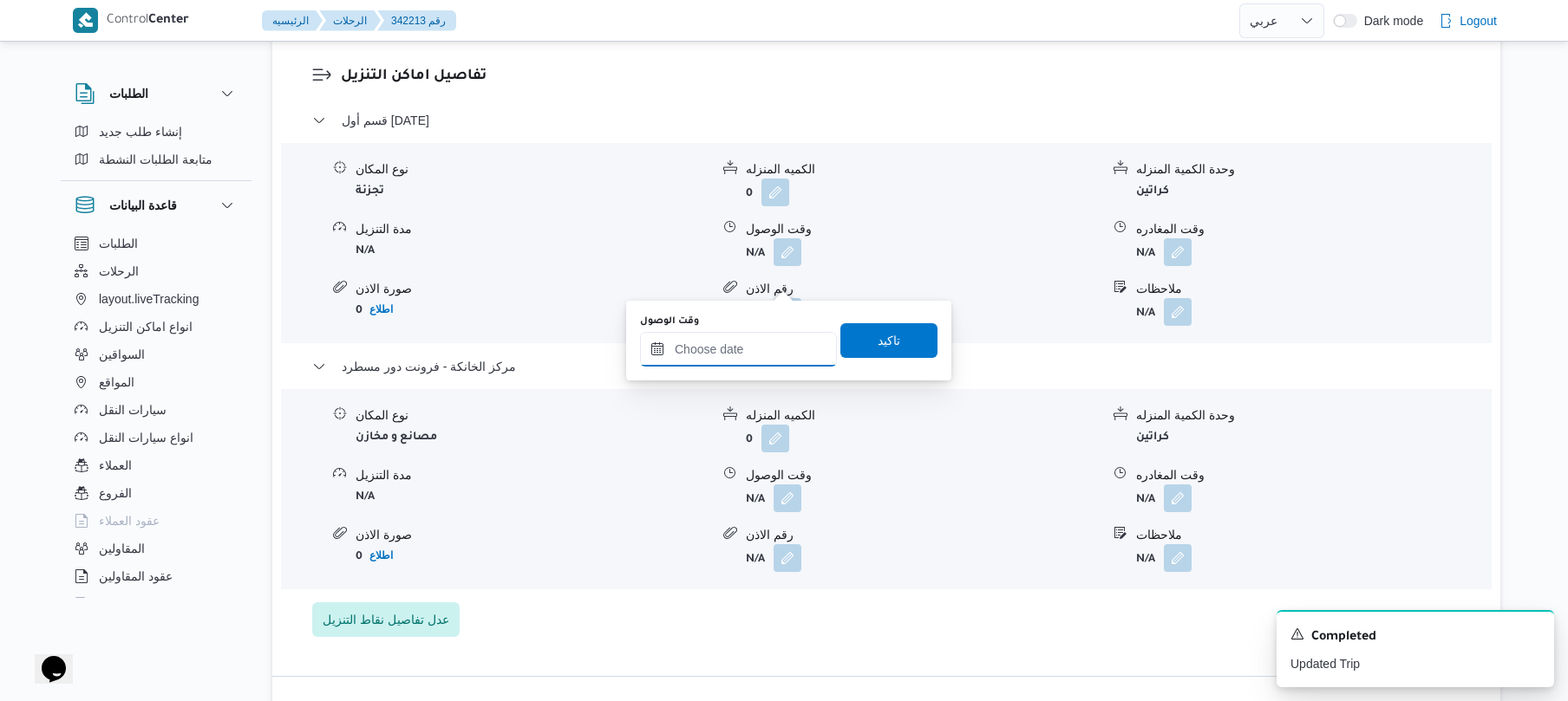
click at [730, 348] on input "وقت الوصول" at bounding box center [738, 349] width 197 height 35
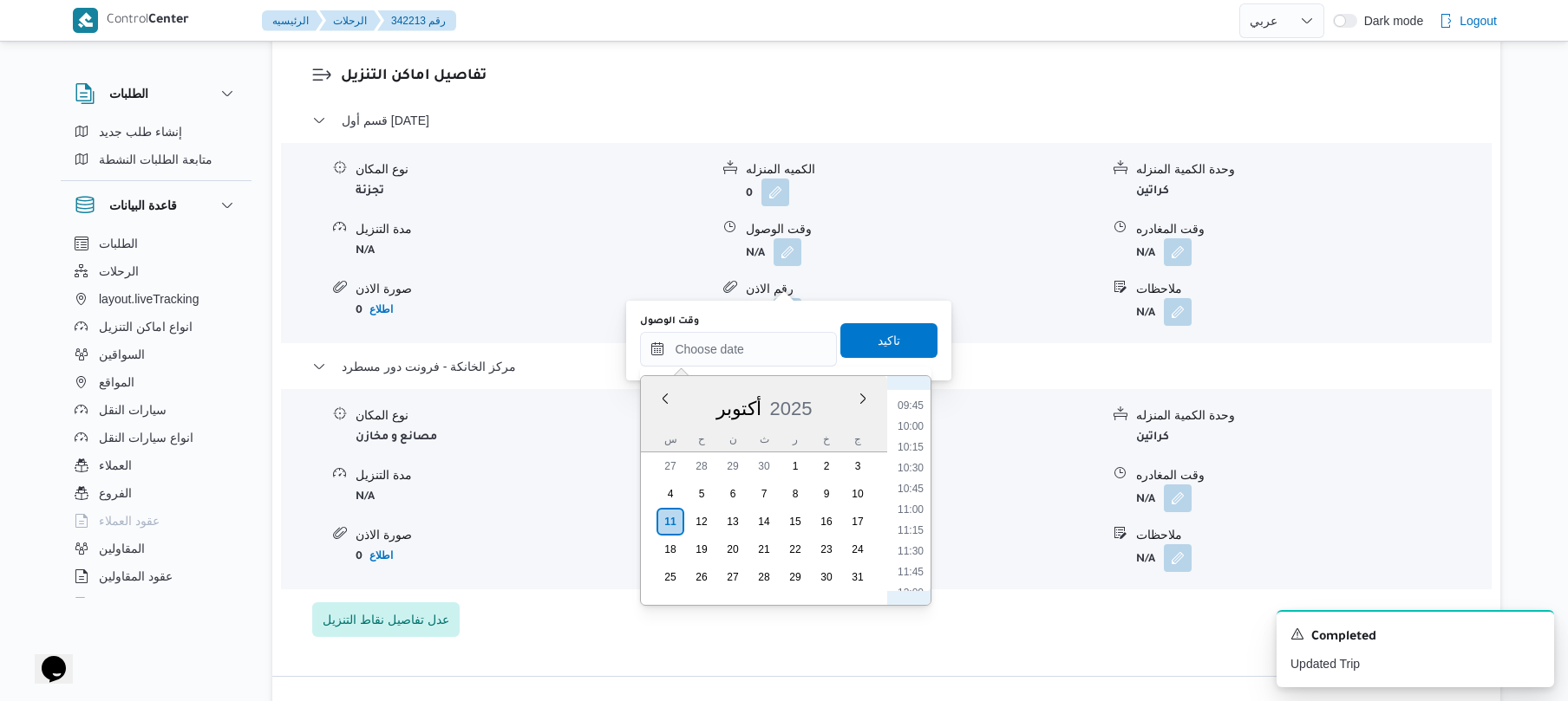
scroll to position [974, 0]
click at [913, 546] on li "13:30" at bounding box center [911, 547] width 40 height 17
type input "١١/١٠/٢٠٢٥ ١٣:٣٠"
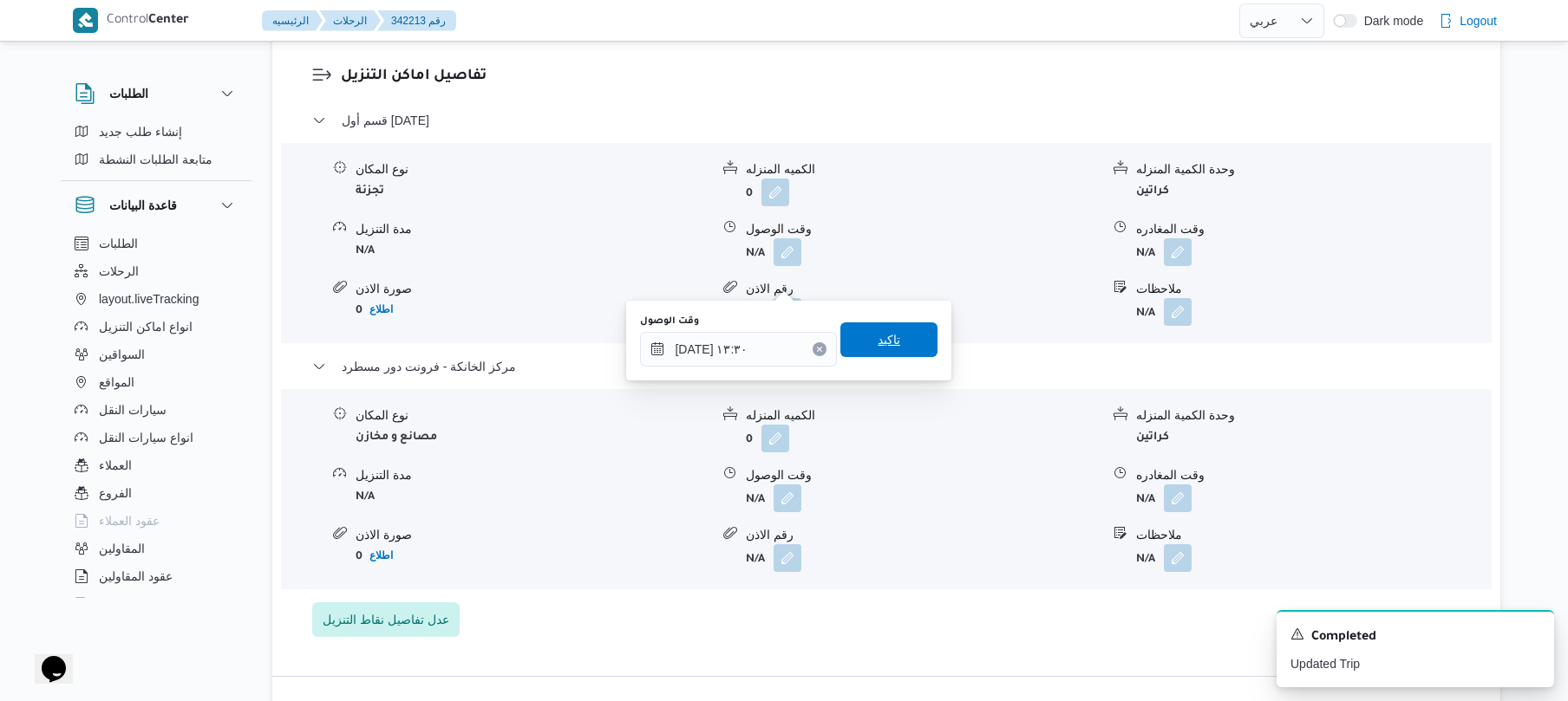
click at [893, 333] on span "تاكيد" at bounding box center [889, 340] width 97 height 35
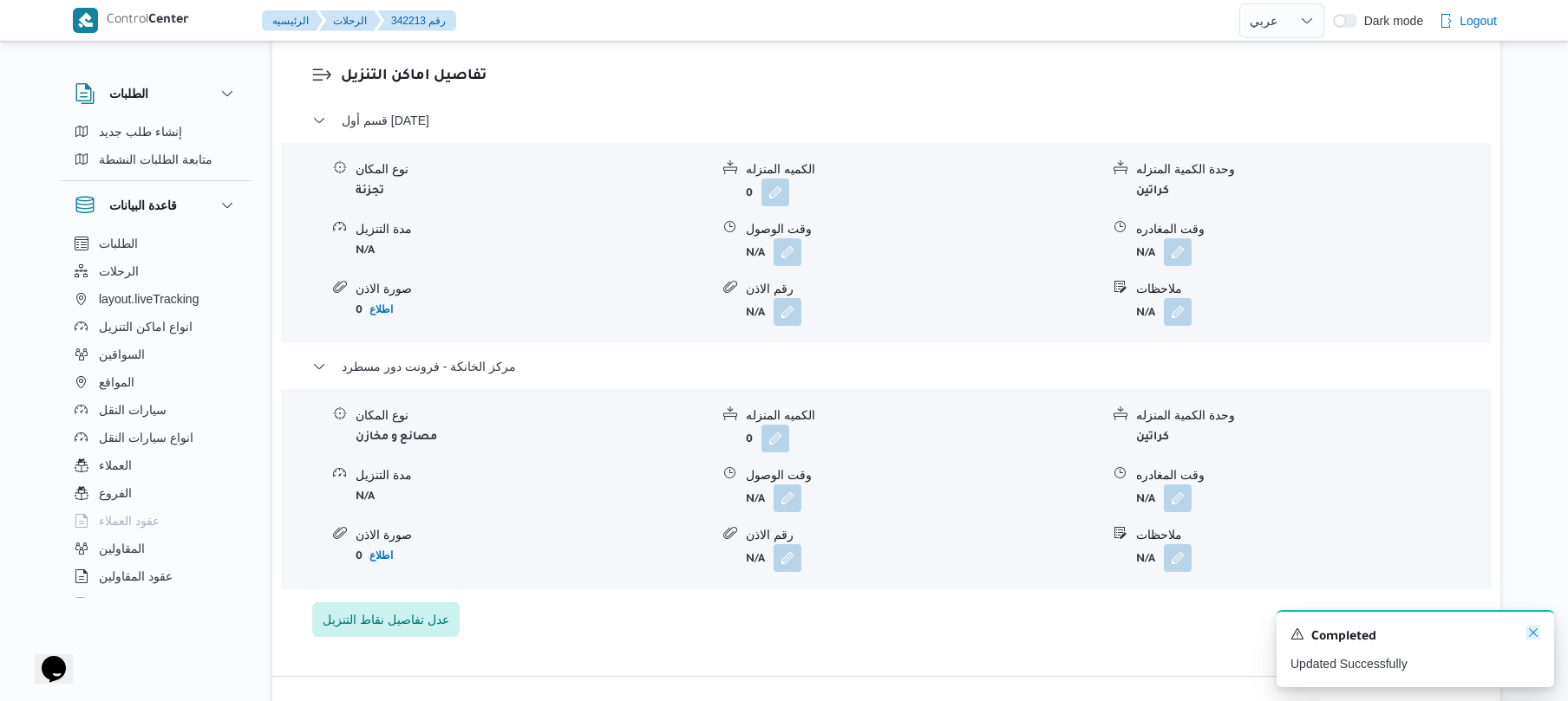
click at [1527, 636] on icon "Dismiss toast" at bounding box center [1533, 632] width 14 height 14
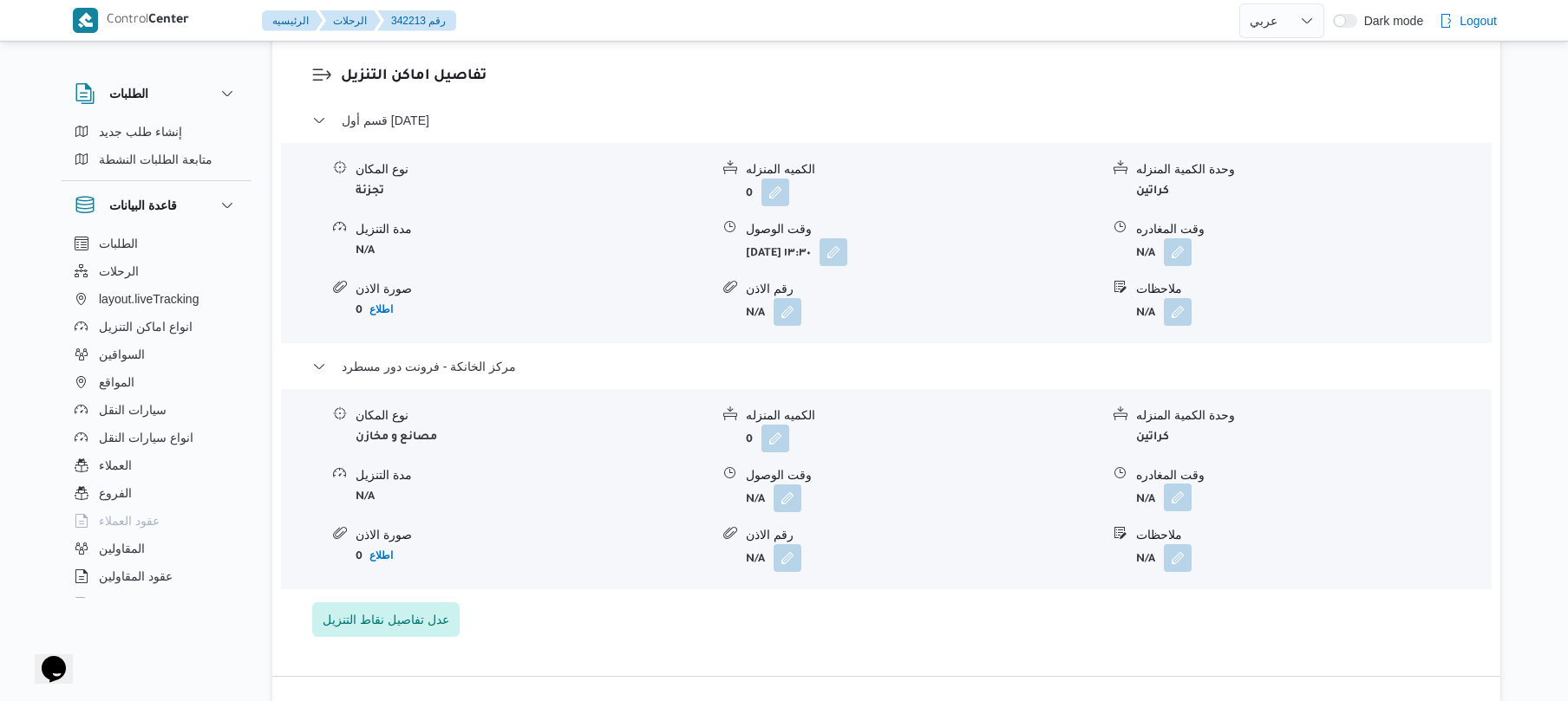
click at [1171, 511] on button "button" at bounding box center [1178, 498] width 28 height 27
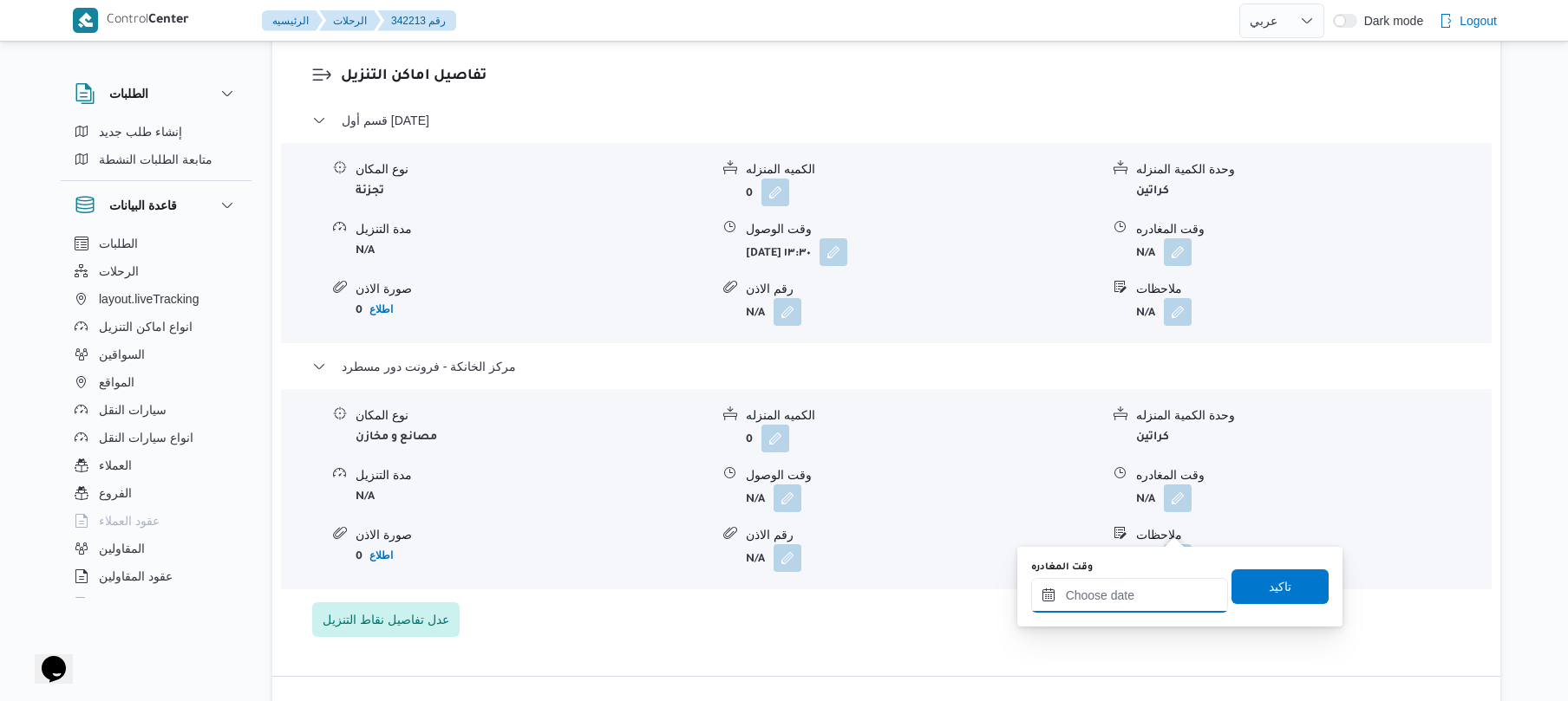
click at [1116, 589] on input "وقت المغادره" at bounding box center [1130, 596] width 197 height 35
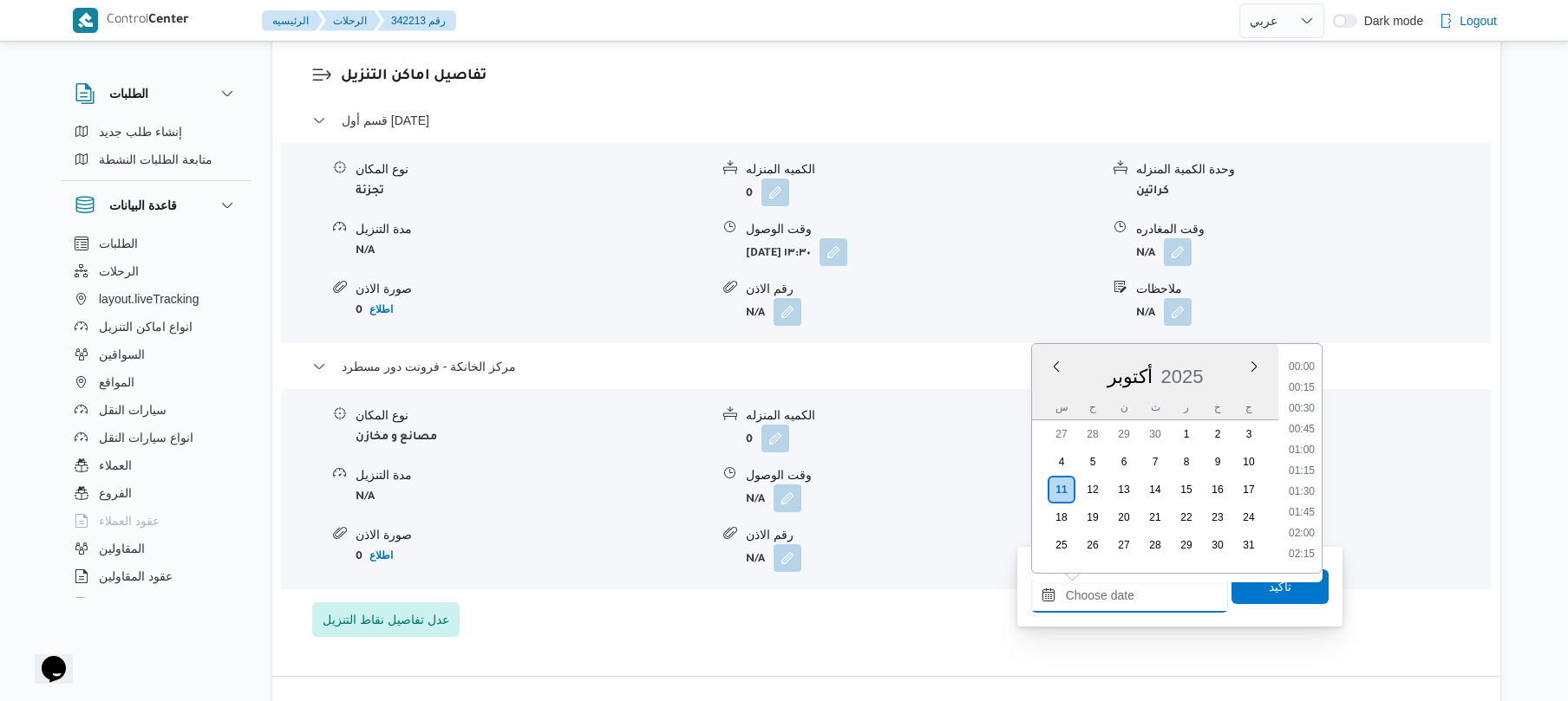
scroll to position [1540, 0]
click at [1302, 470] on li "19:45" at bounding box center [1302, 469] width 40 height 17
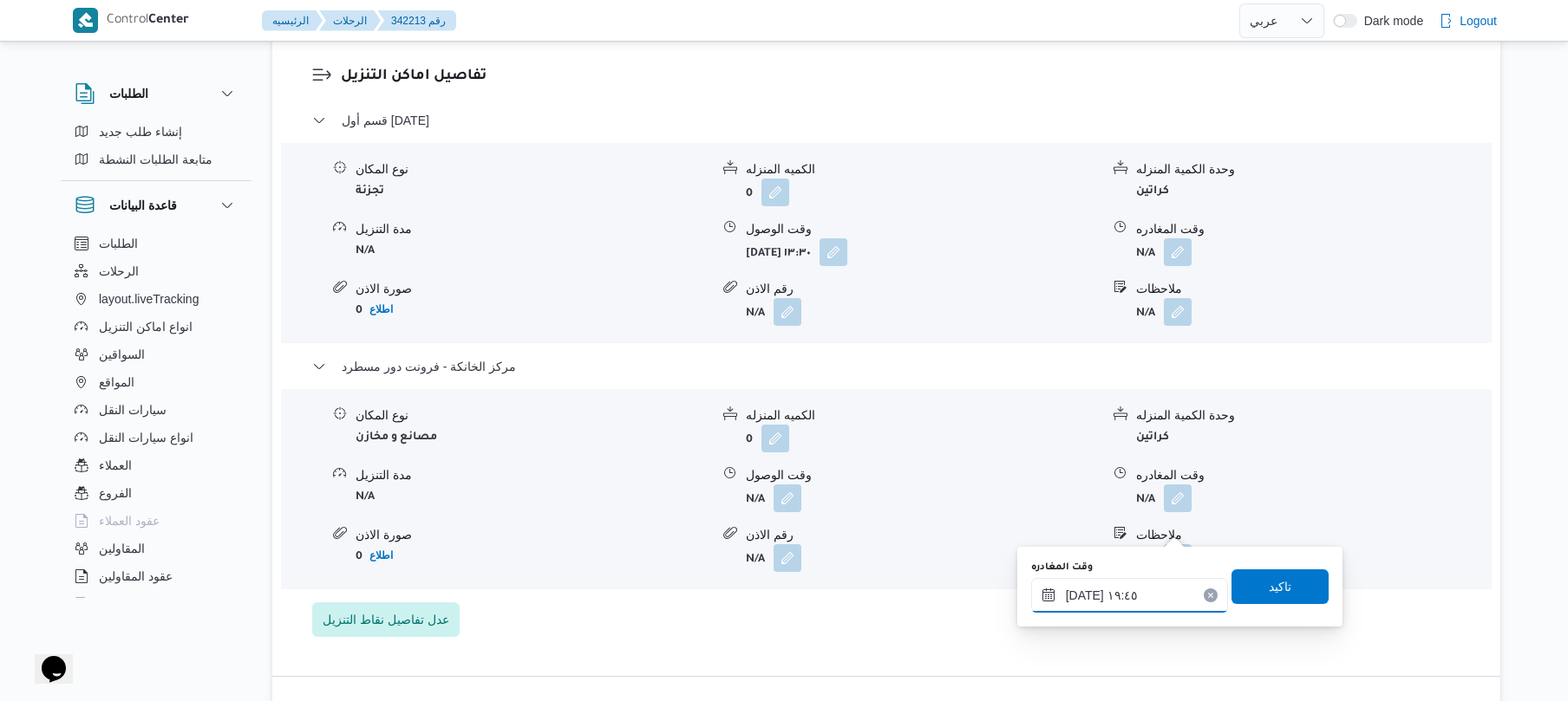
click at [1086, 595] on input "١١/١٠/٢٠٢٥ ١٩:٤٥" at bounding box center [1130, 596] width 197 height 35
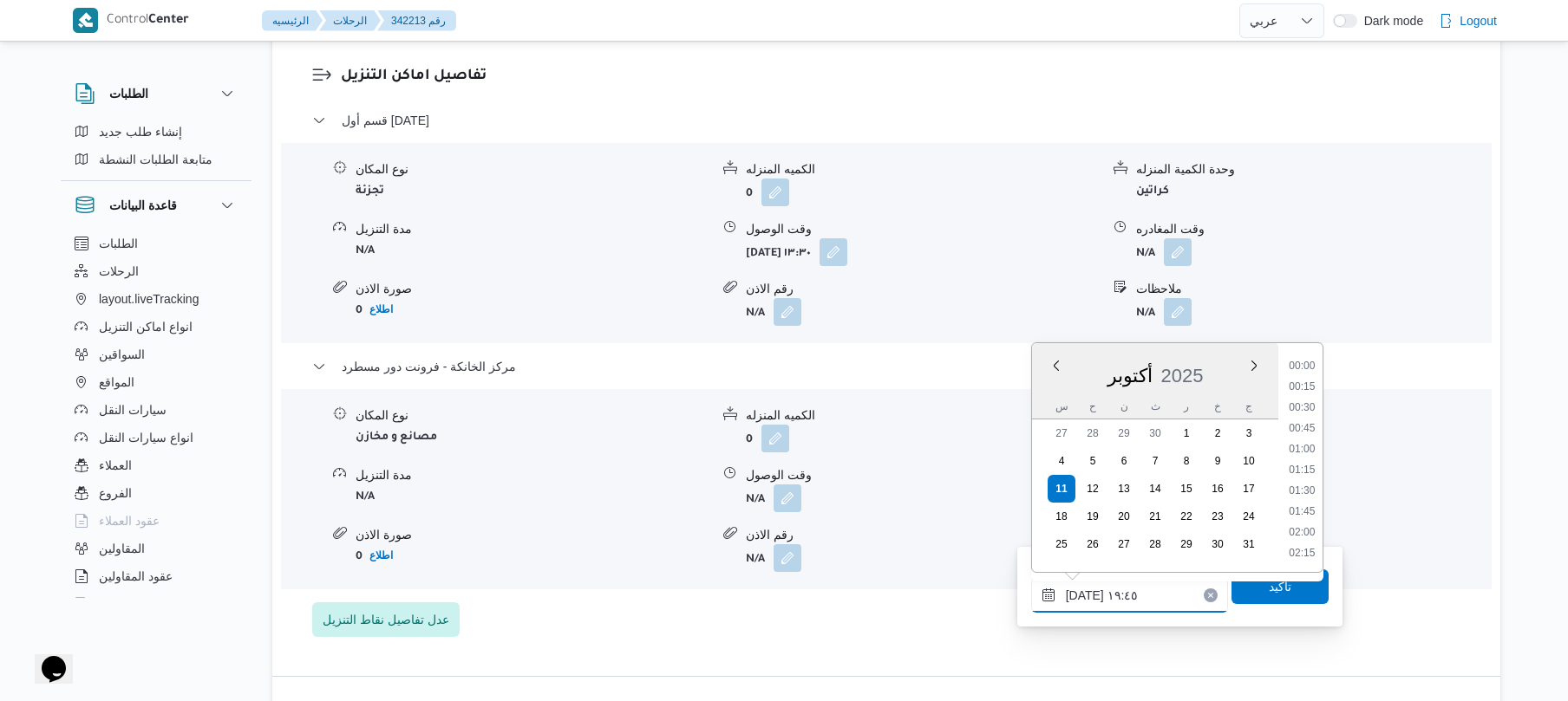
click at [1086, 595] on input "١١/١٠/٢٠٢٥ ١٩:٤٥" at bounding box center [1130, 596] width 197 height 35
type input "١١/١٠/٢٠٢٥ ١٩:50"
click at [1276, 587] on span "تاكيد" at bounding box center [1280, 586] width 23 height 21
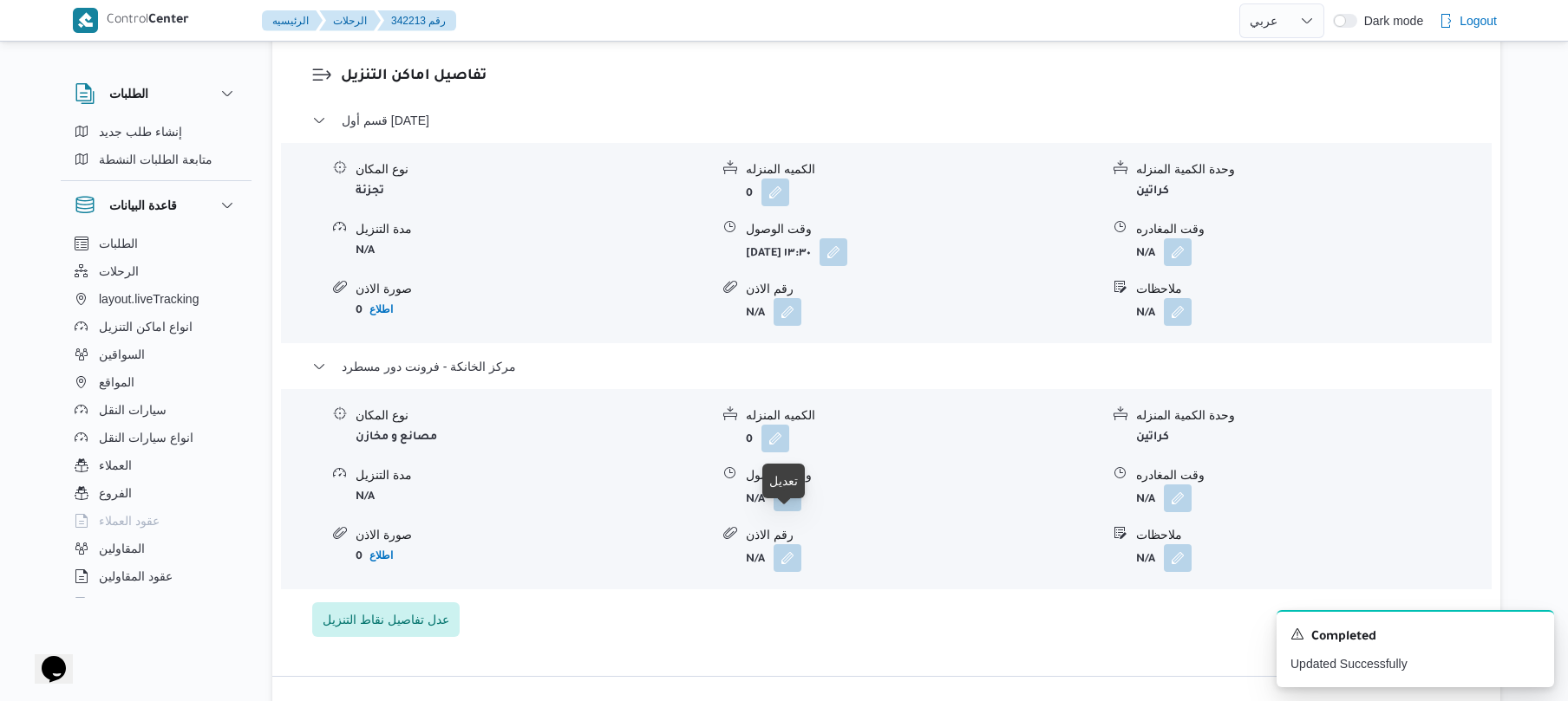
click at [785, 511] on button "button" at bounding box center [788, 498] width 28 height 27
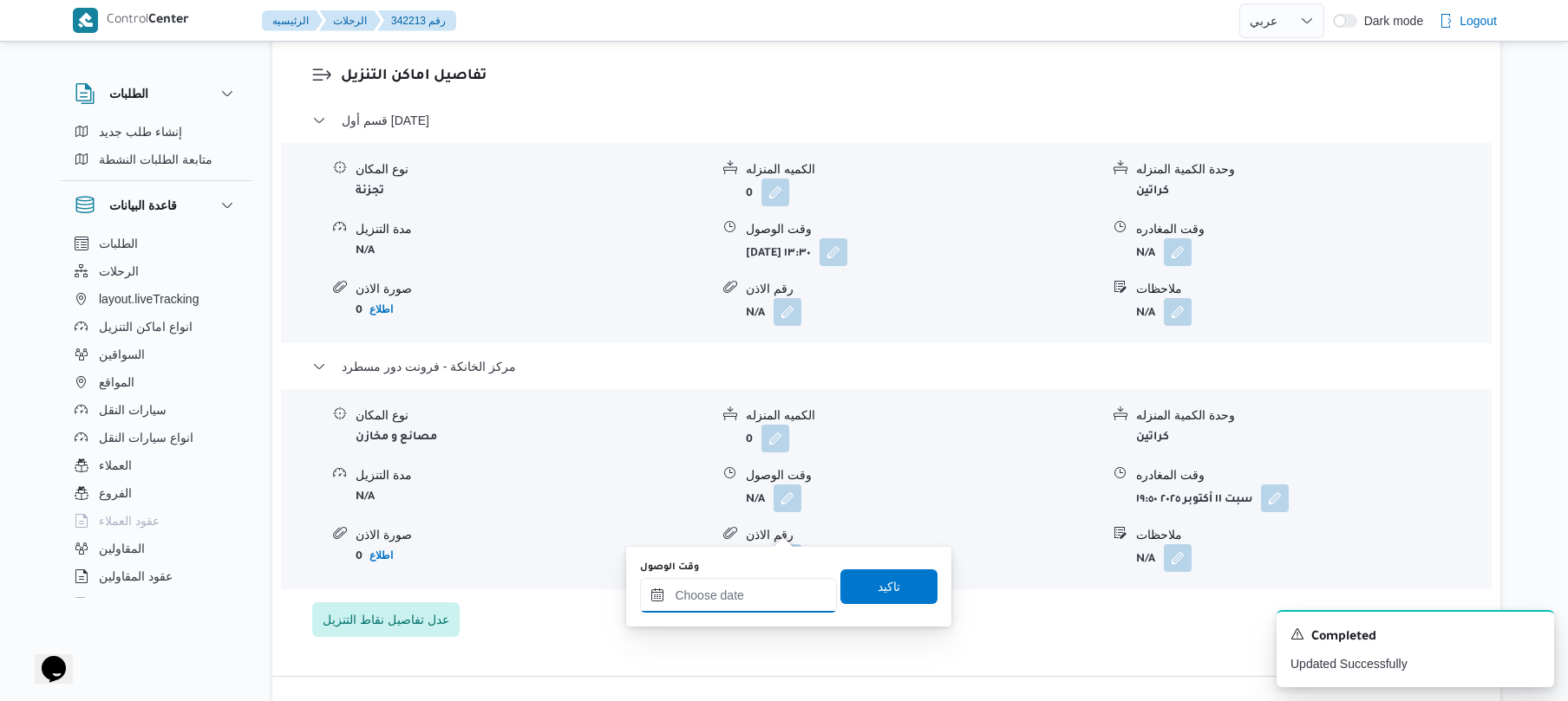
click at [722, 595] on input "وقت الوصول" at bounding box center [738, 596] width 197 height 35
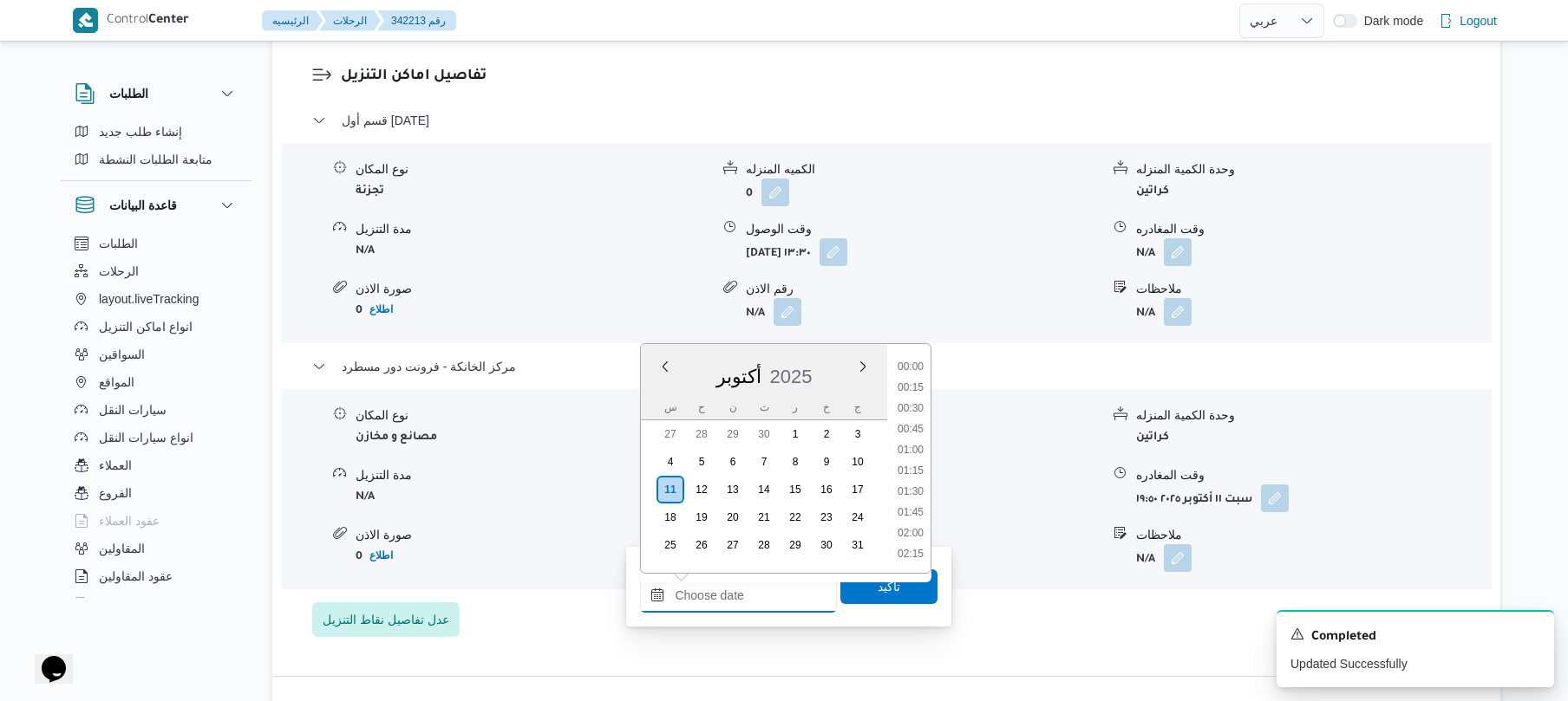
scroll to position [1540, 0]
click at [911, 448] on li "19:30" at bounding box center [911, 449] width 40 height 17
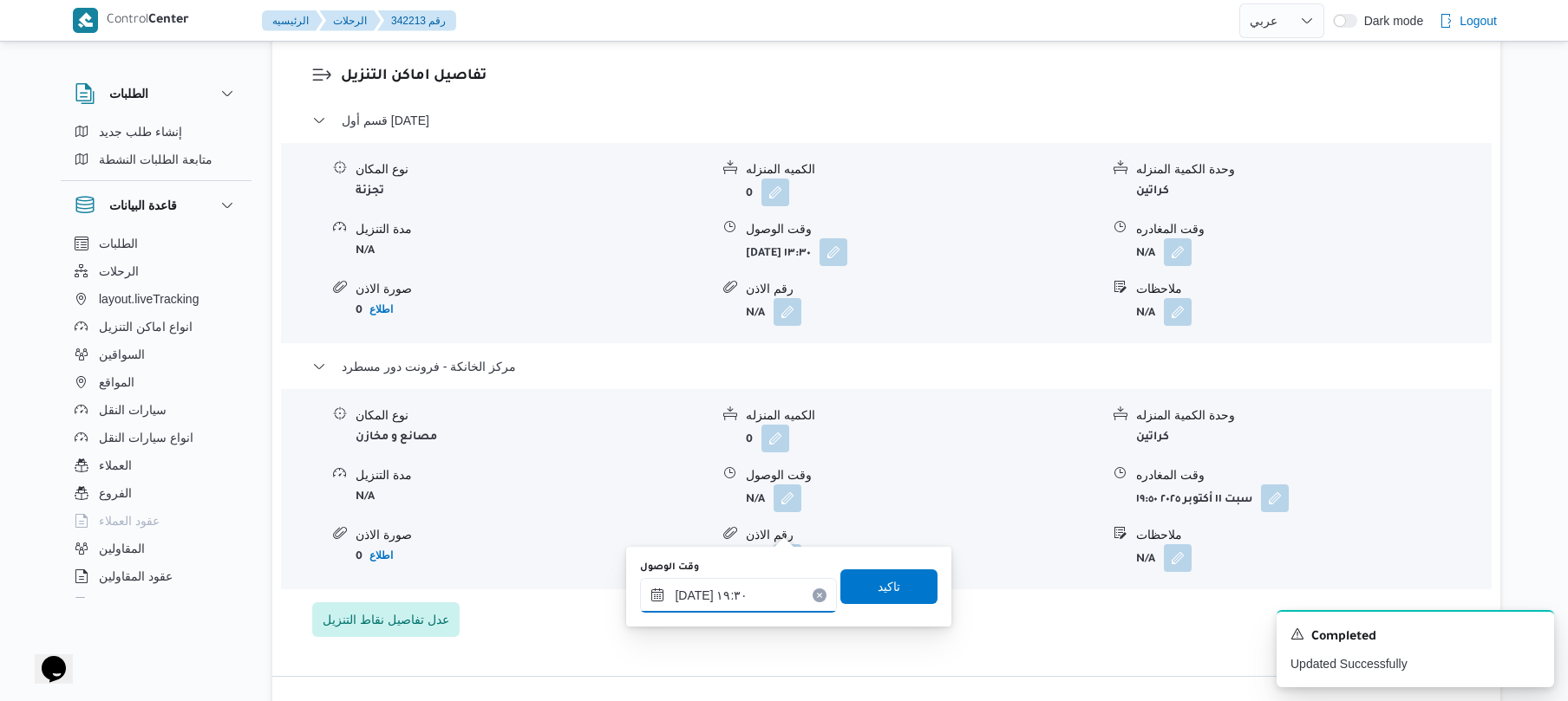
click at [691, 590] on input "١١/١٠/٢٠٢٥ ١٩:٣٠" at bounding box center [738, 596] width 197 height 35
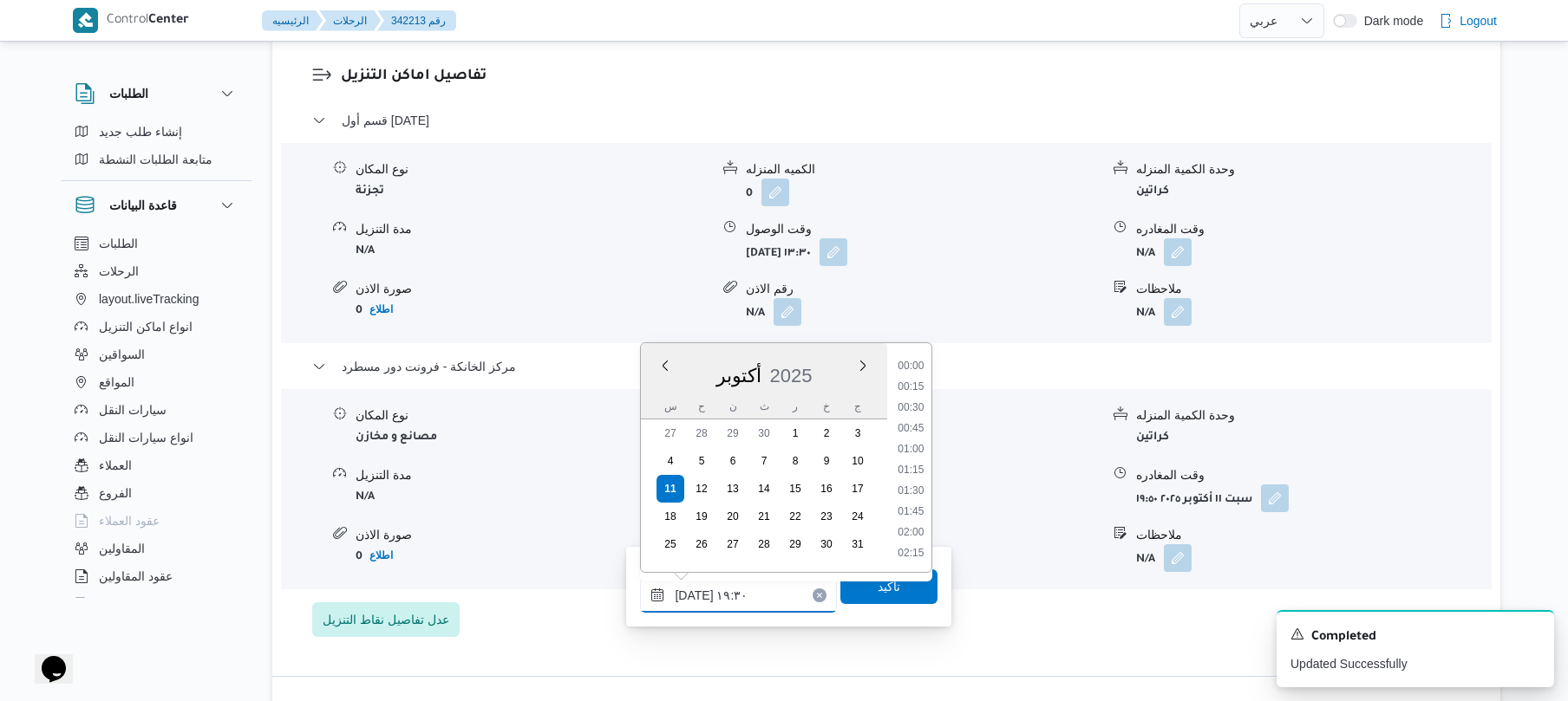
click at [691, 590] on input "١١/١٠/٢٠٢٥ ١٩:٣٠" at bounding box center [738, 596] width 197 height 35
type input "١١/١٠/٢٠٢٥ ١٩:40"
click at [878, 585] on span "تاكيد" at bounding box center [889, 586] width 23 height 21
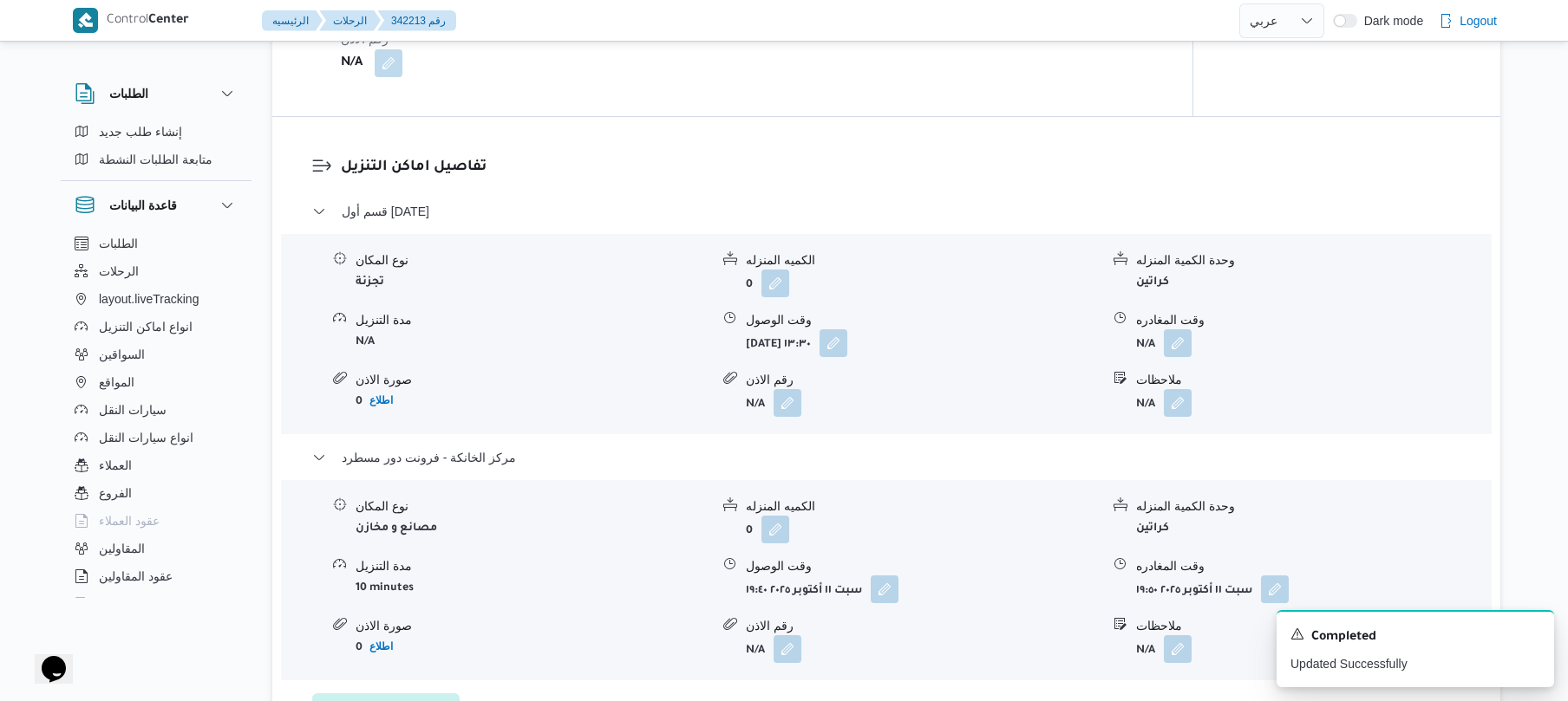
scroll to position [1341, 0]
click at [1527, 635] on icon "Dismiss toast" at bounding box center [1533, 632] width 14 height 14
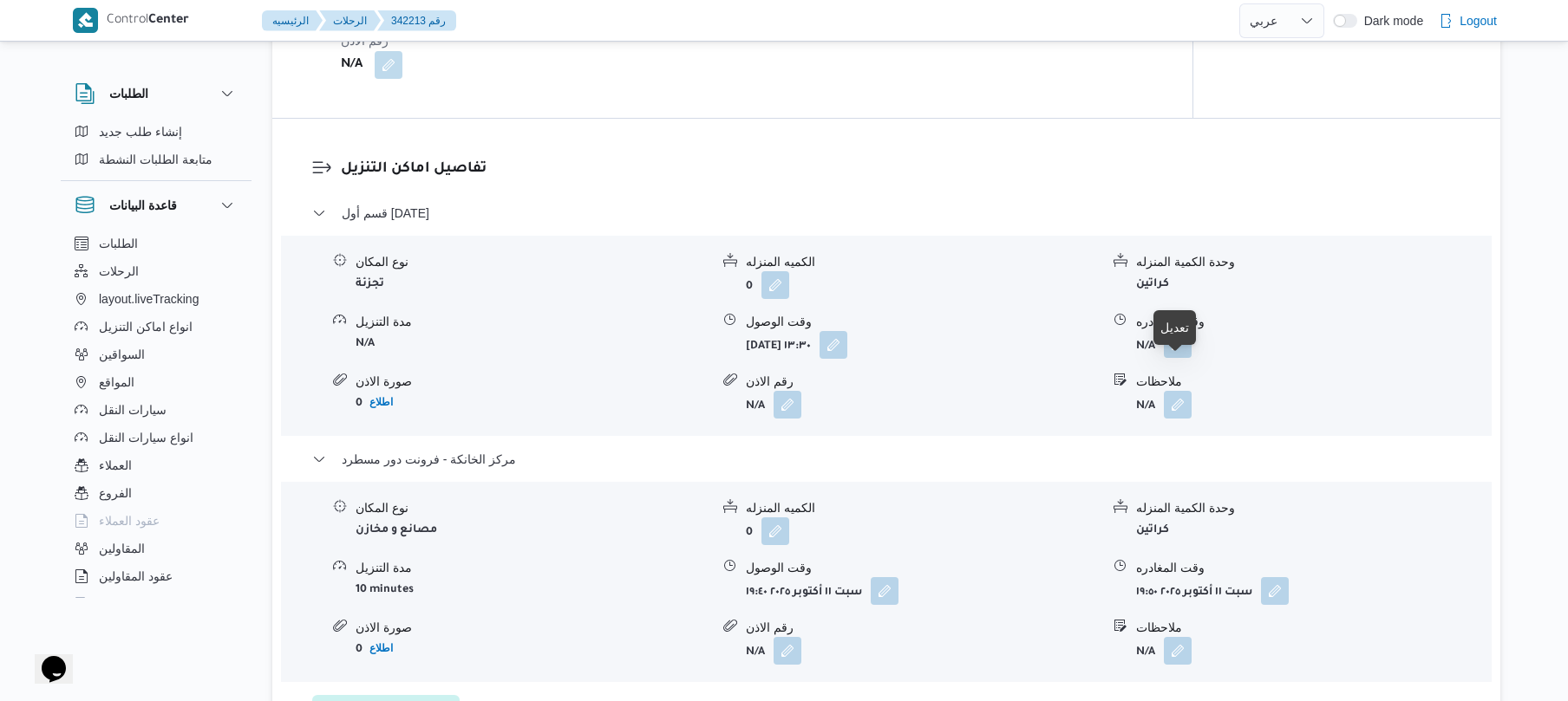
click at [1183, 358] on button "button" at bounding box center [1178, 344] width 28 height 27
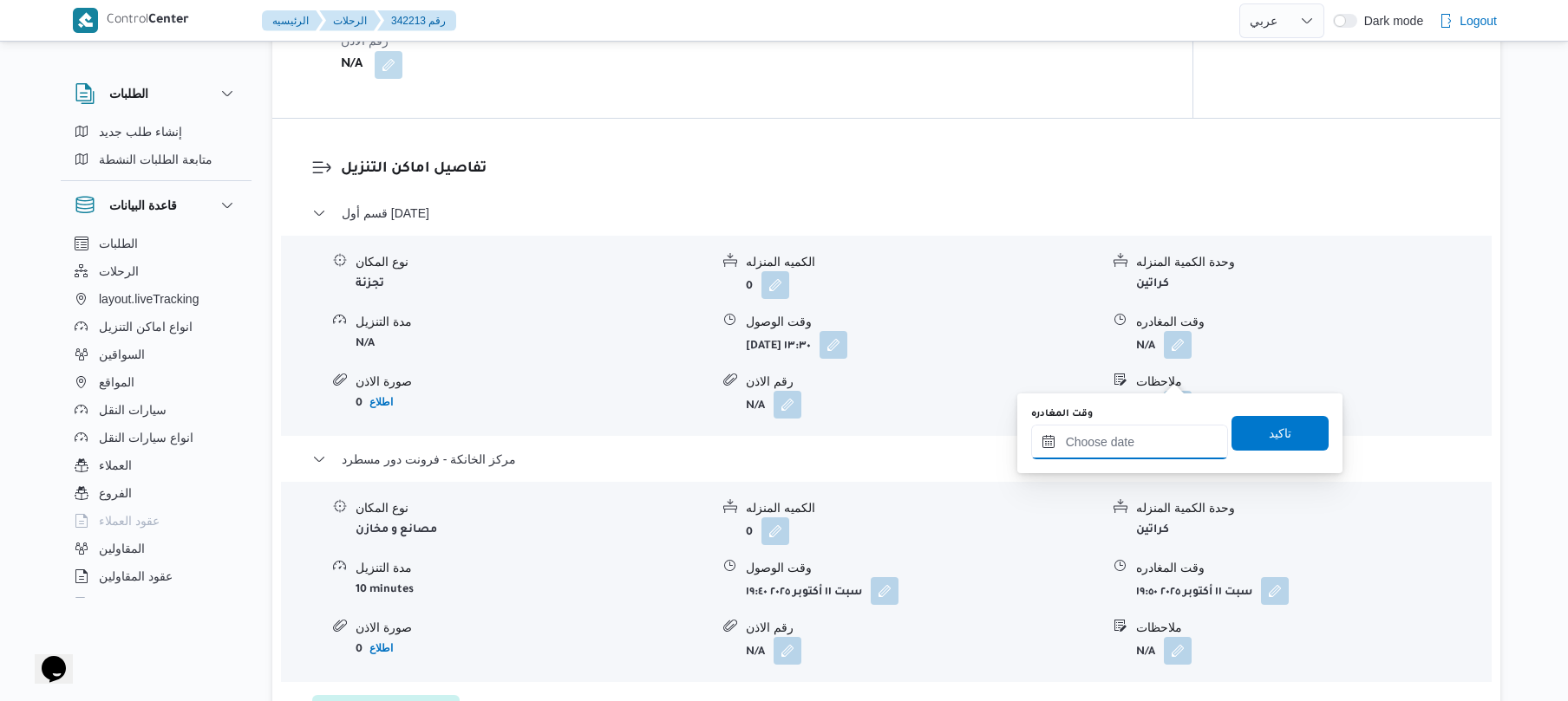
click at [1105, 438] on input "وقت المغادره" at bounding box center [1130, 443] width 197 height 35
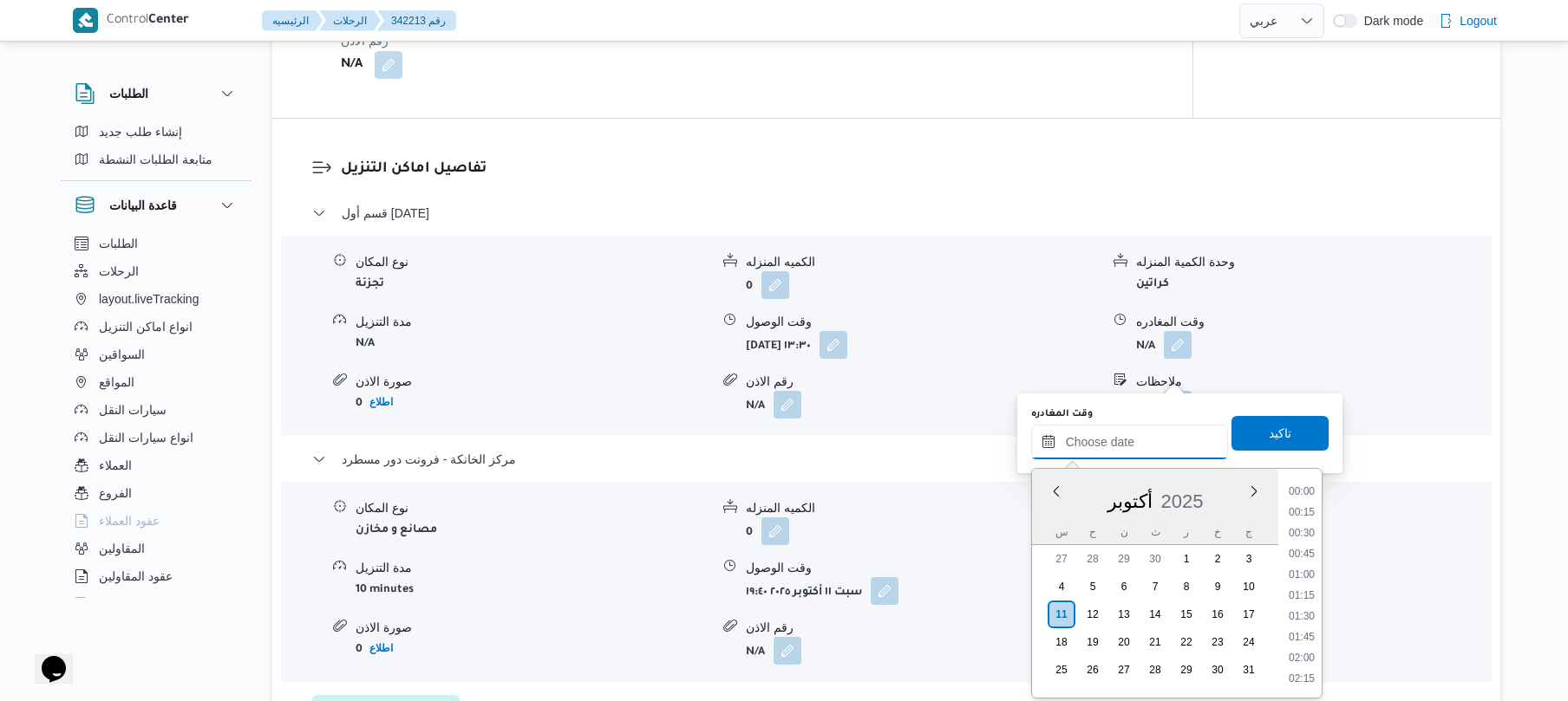
scroll to position [1540, 0]
click at [1301, 513] on li "18:45" at bounding box center [1302, 511] width 40 height 17
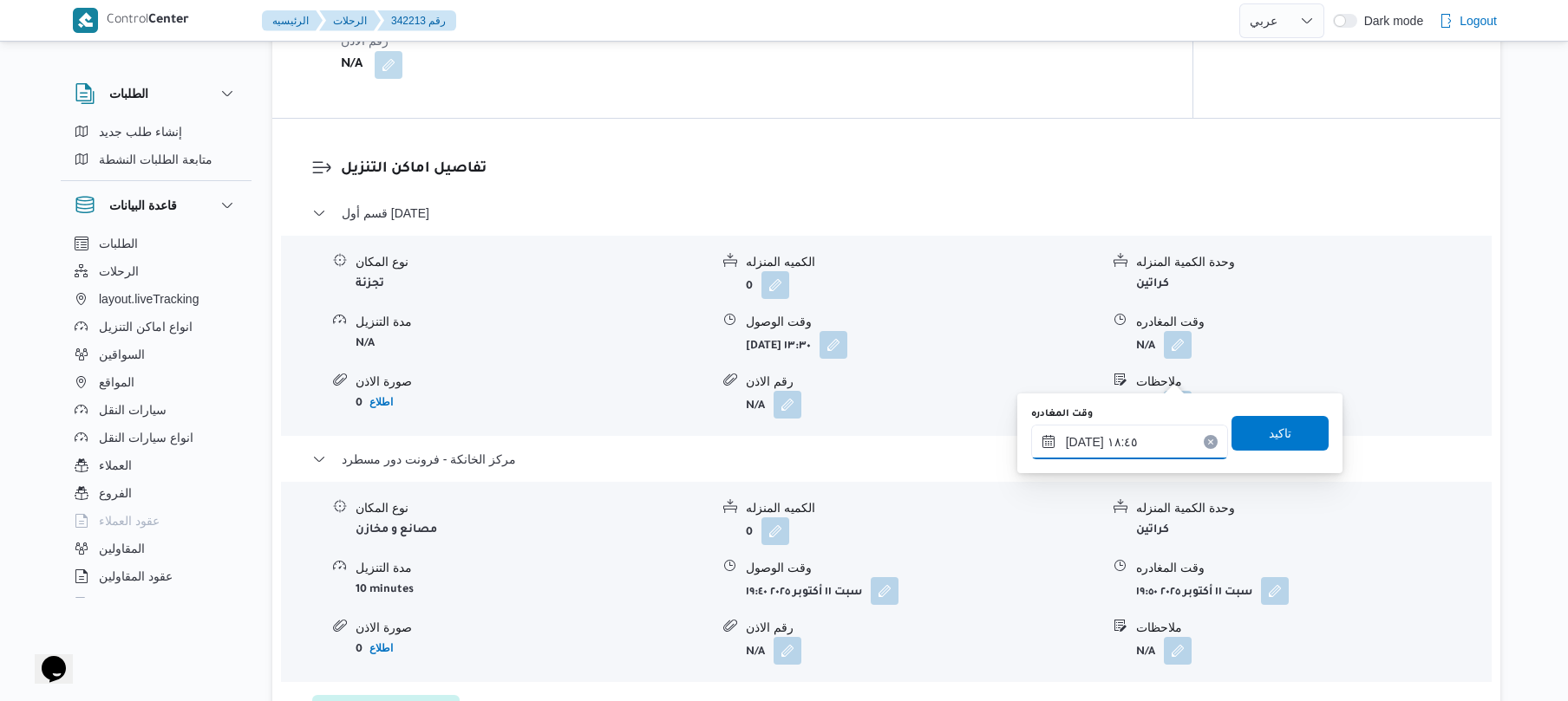
click at [1086, 441] on input "١١/١٠/٢٠٢٥ ١٨:٤٥" at bounding box center [1130, 443] width 197 height 35
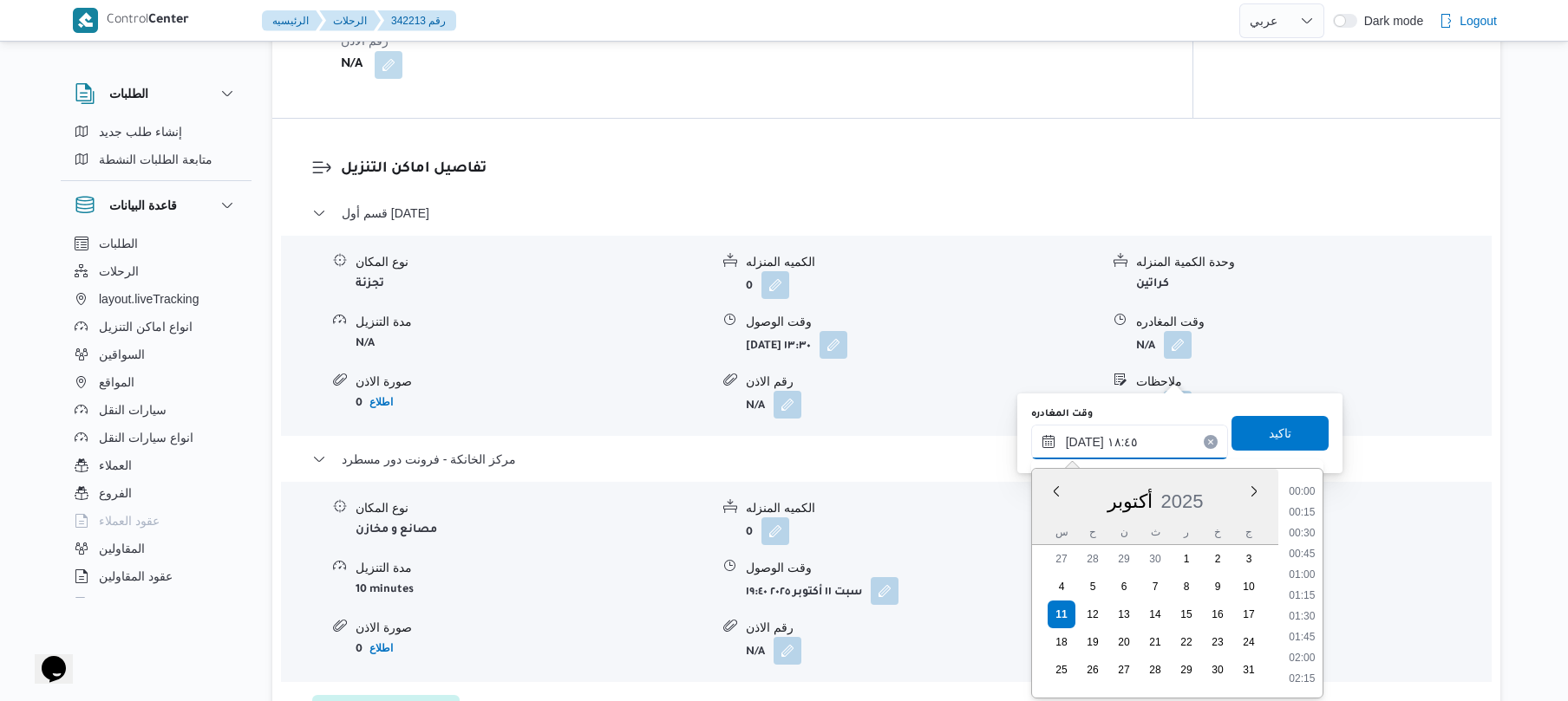
scroll to position [1456, 0]
type input "١١/١٠/٢٠٢٥ ١٨:40"
click at [1250, 427] on span "تاكيد" at bounding box center [1280, 433] width 97 height 35
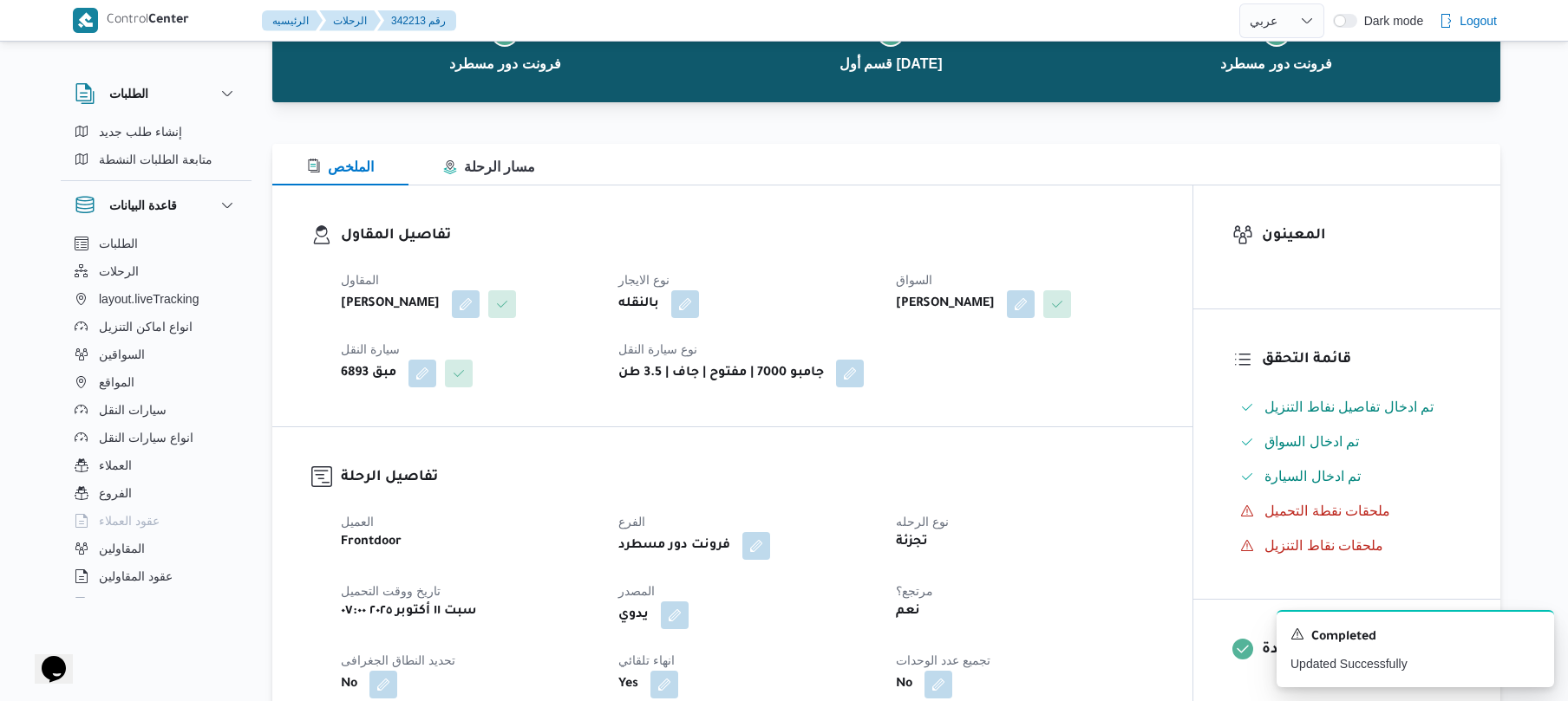
scroll to position [0, 0]
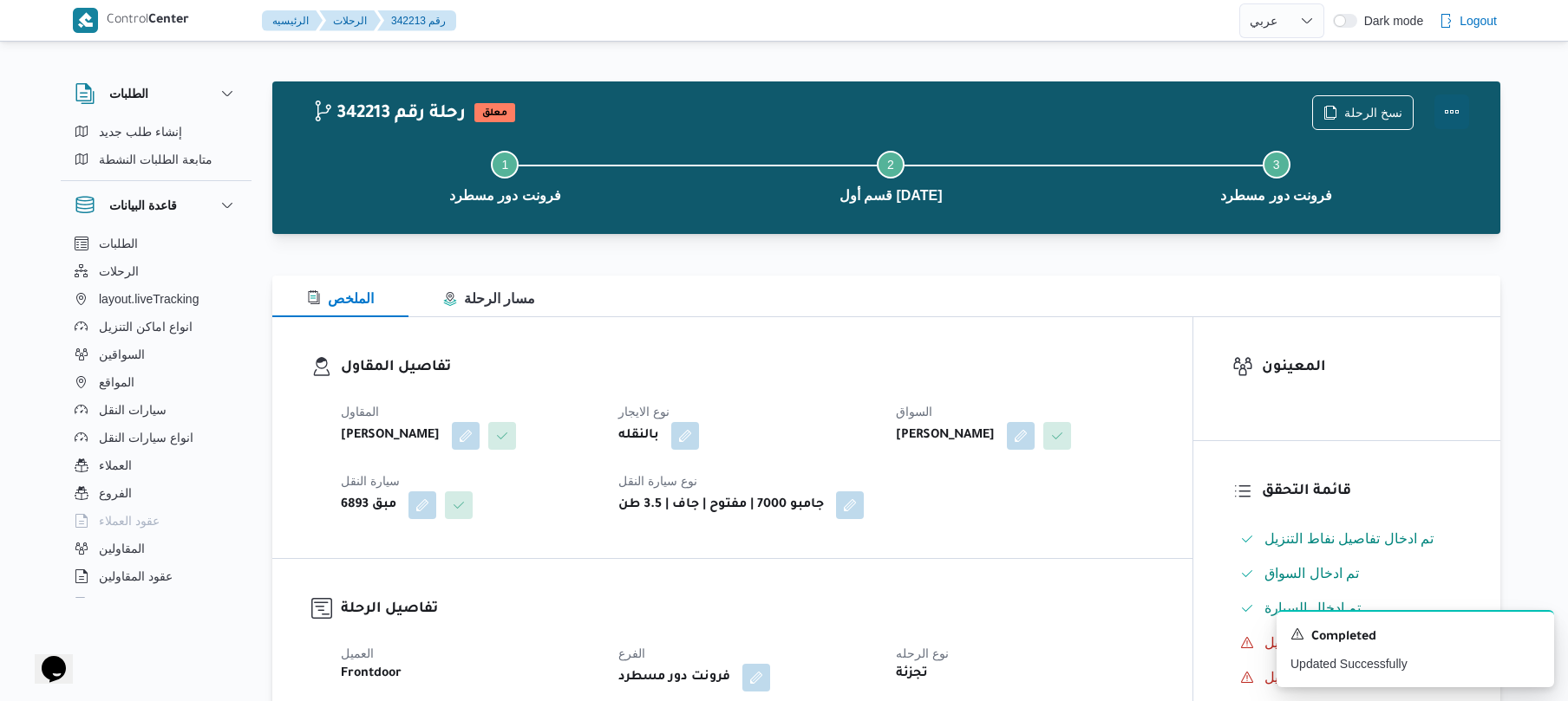
click at [1455, 103] on button "Actions" at bounding box center [1452, 112] width 35 height 35
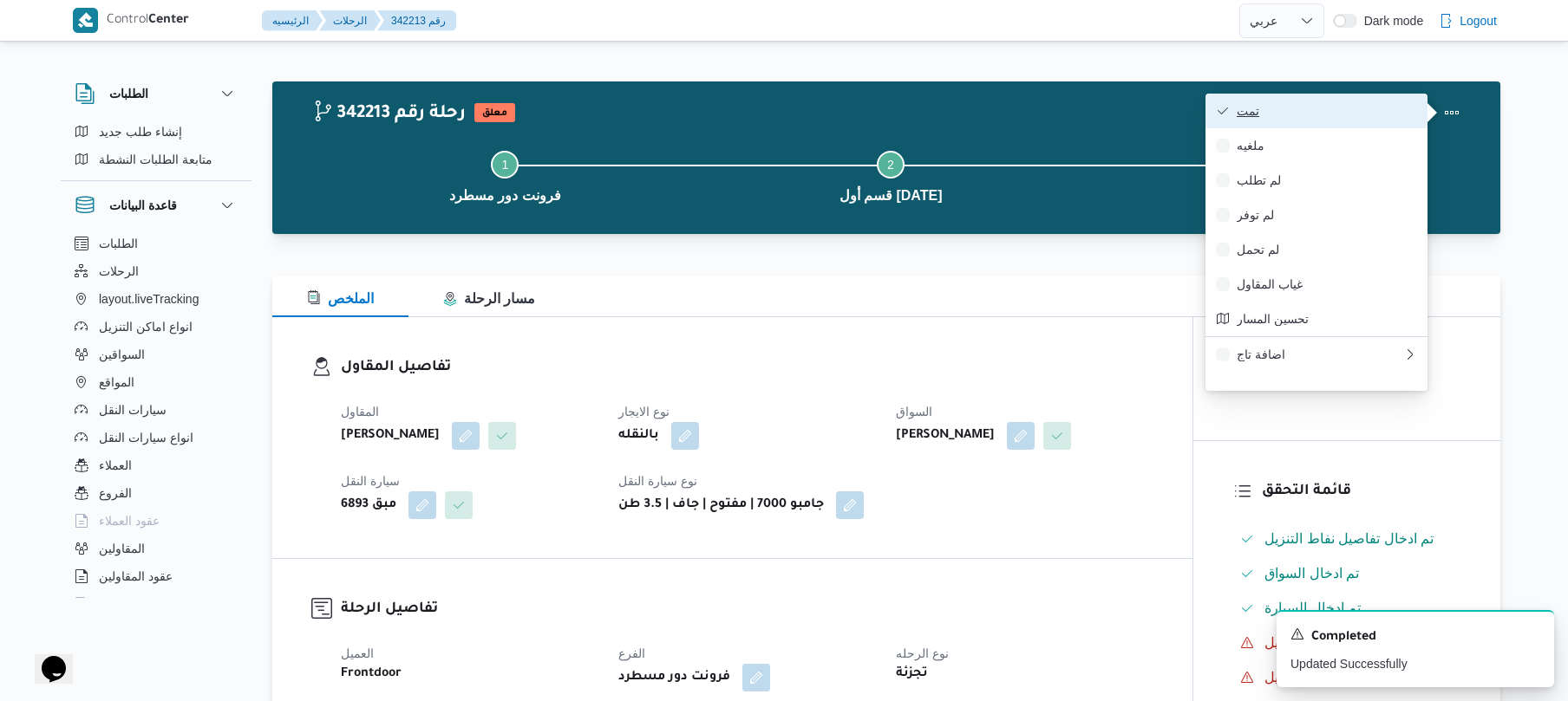
click at [1327, 112] on span "تمت" at bounding box center [1327, 111] width 181 height 14
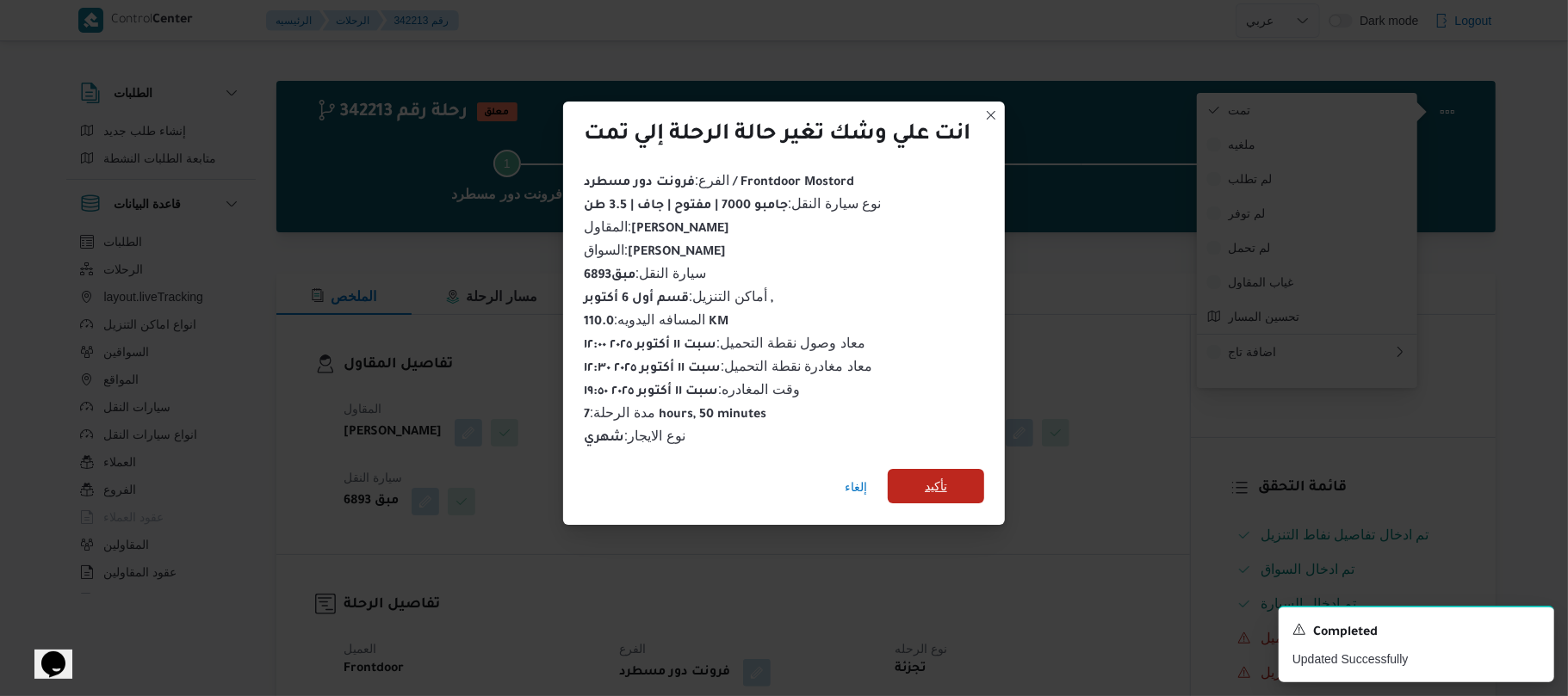
click at [946, 476] on span "تأكيد" at bounding box center [936, 486] width 23 height 21
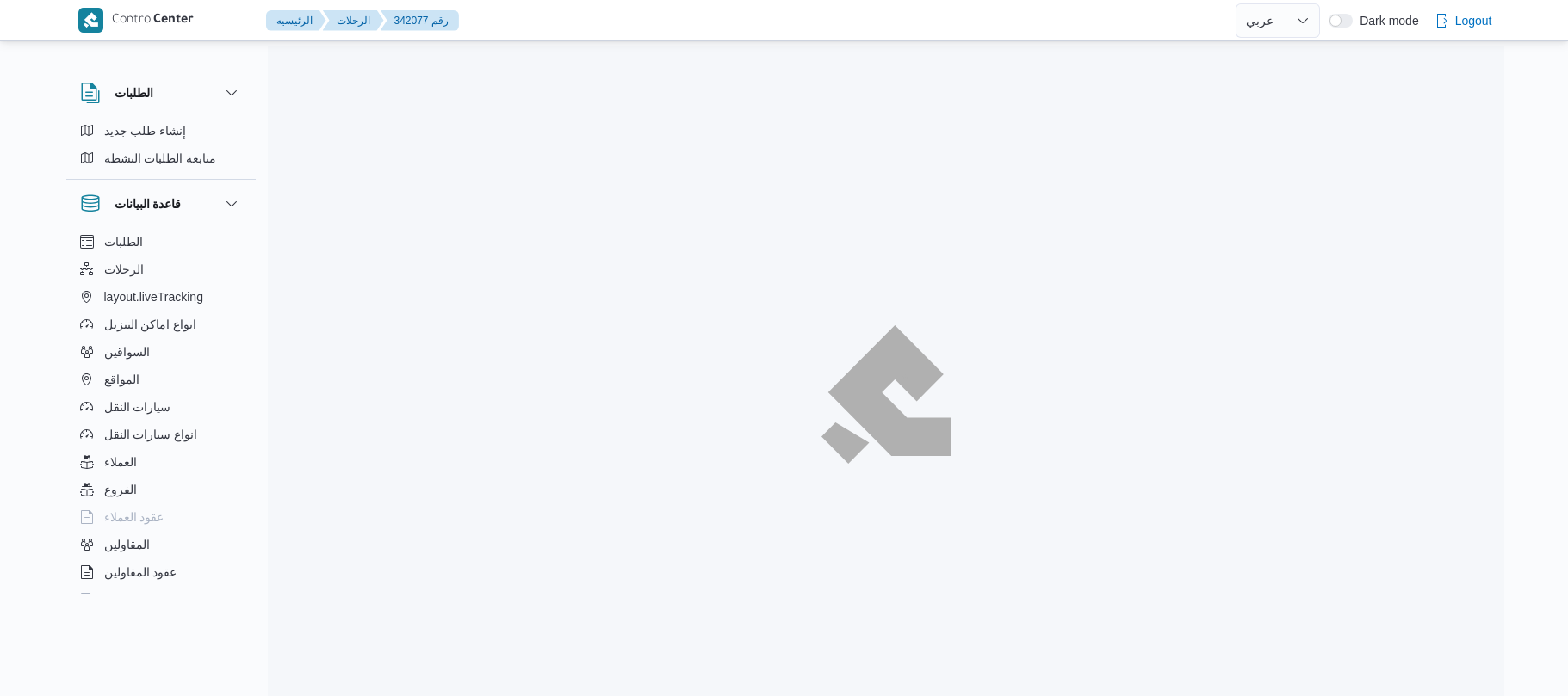
select select "ar"
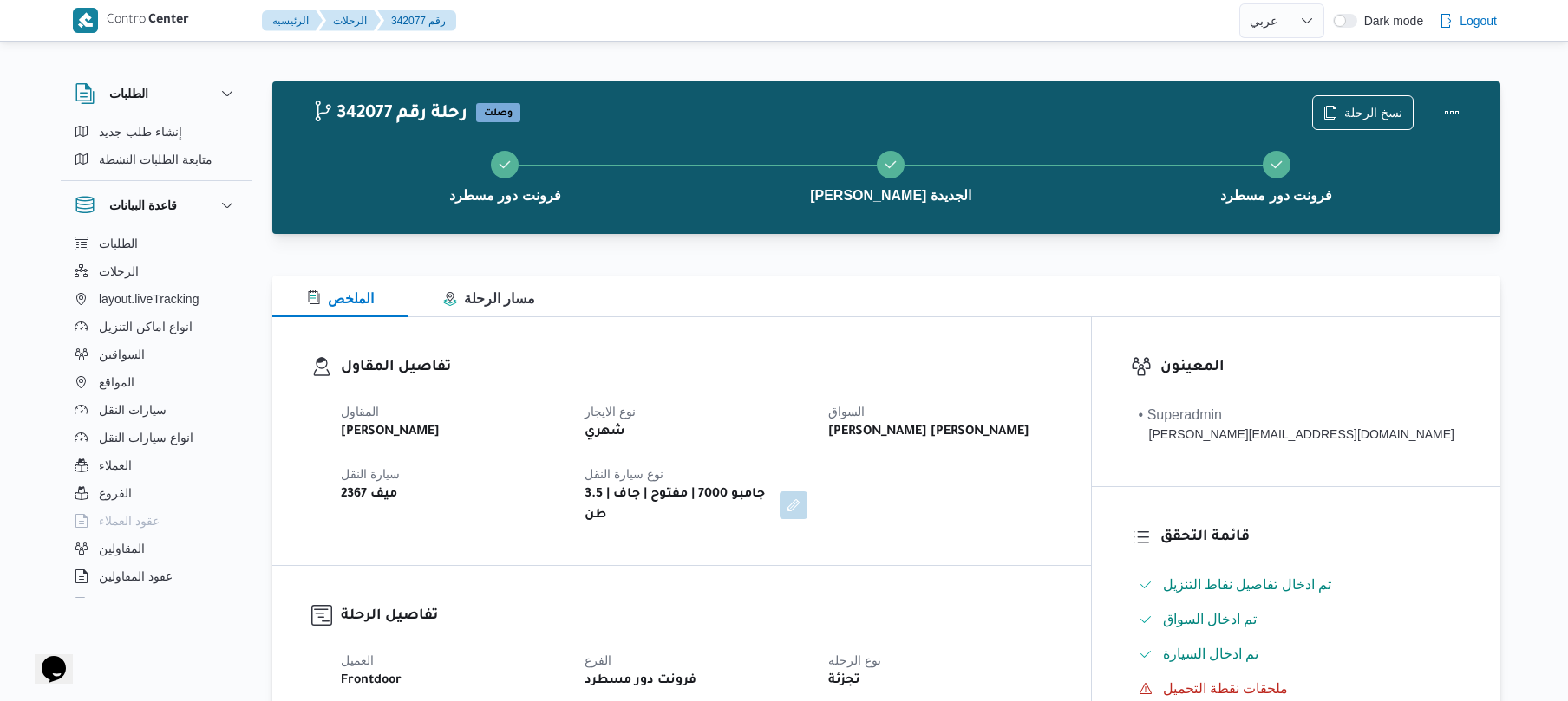
click at [932, 319] on div "تفاصيل المقاول المقاول [PERSON_NAME] نوع الايجار شهري السواق [PERSON_NAME] [PER…" at bounding box center [681, 441] width 819 height 248
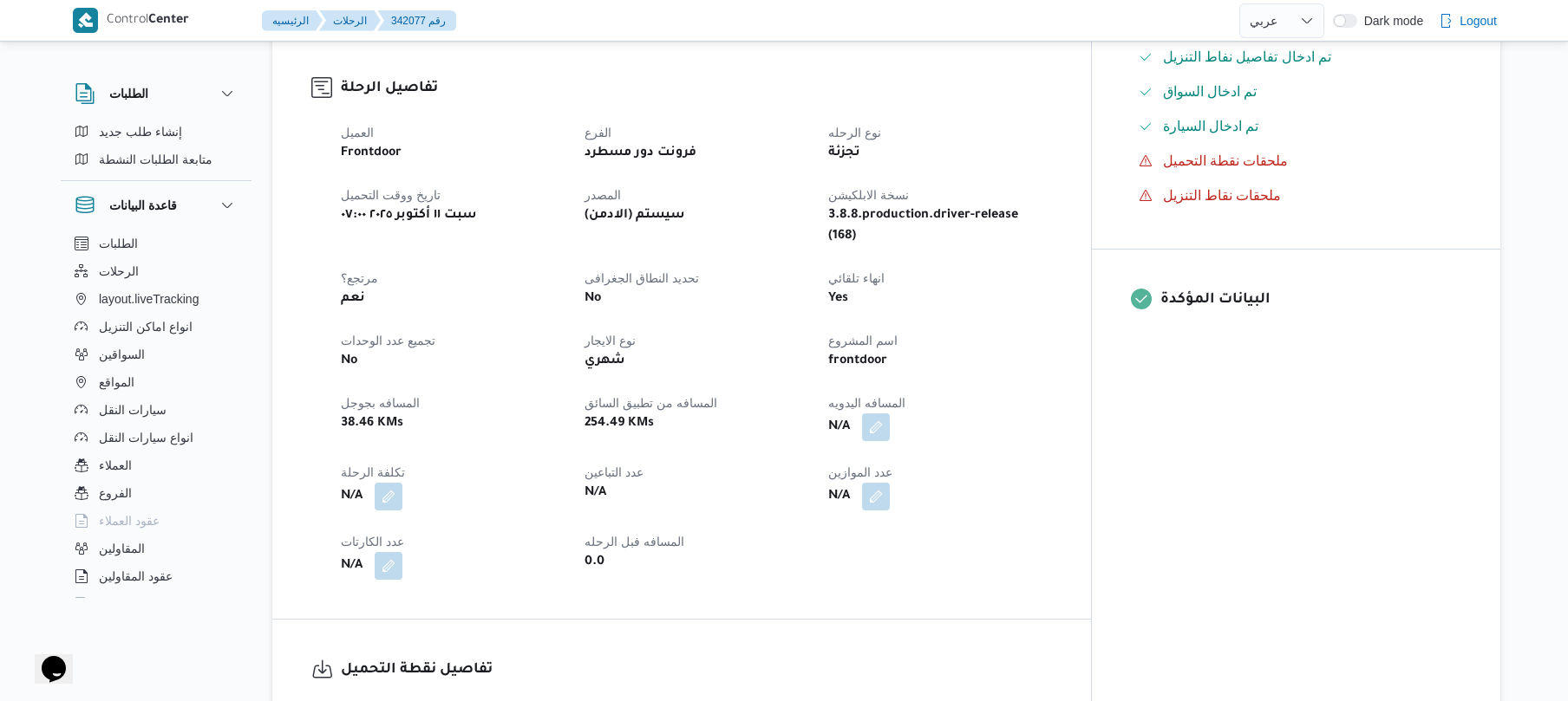
scroll to position [554, 0]
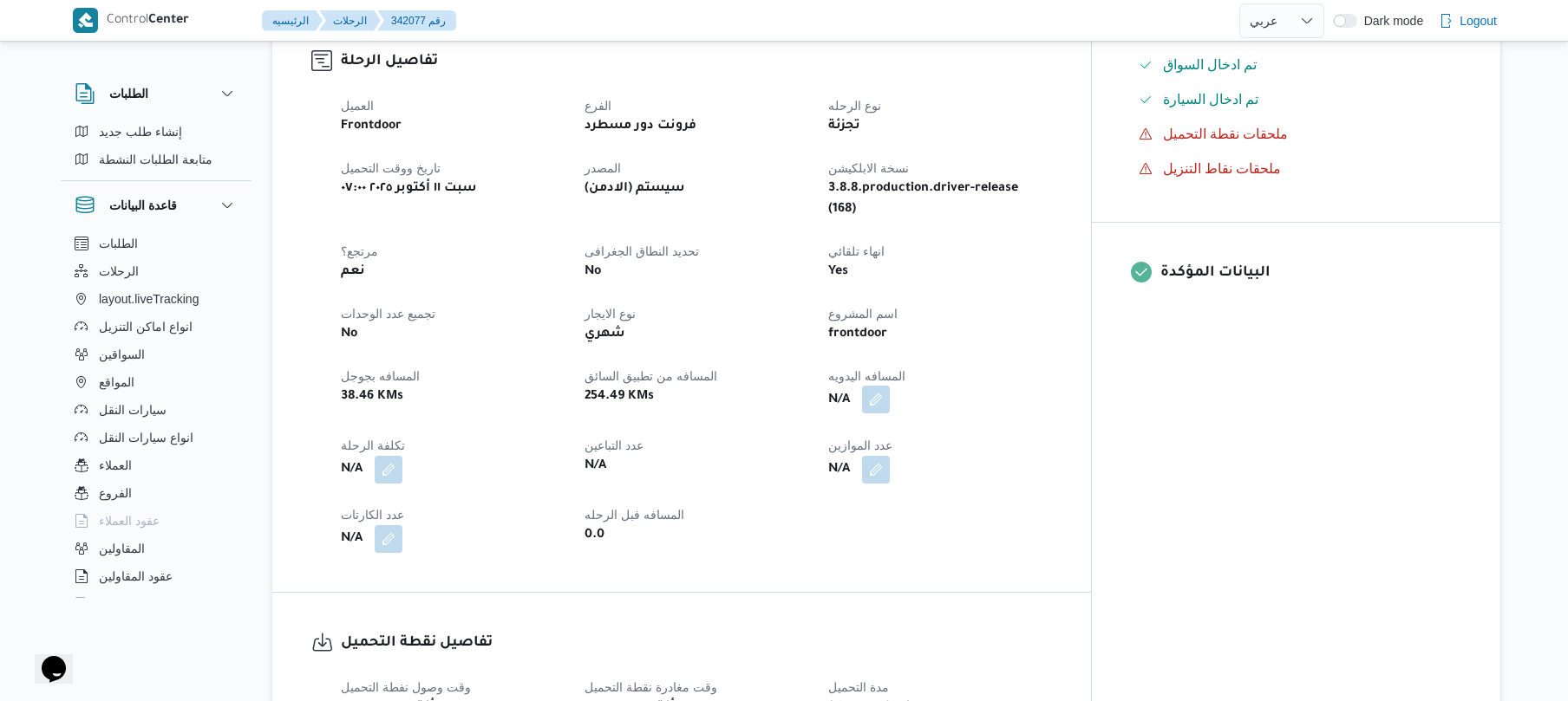
click at [890, 386] on button "button" at bounding box center [876, 400] width 28 height 27
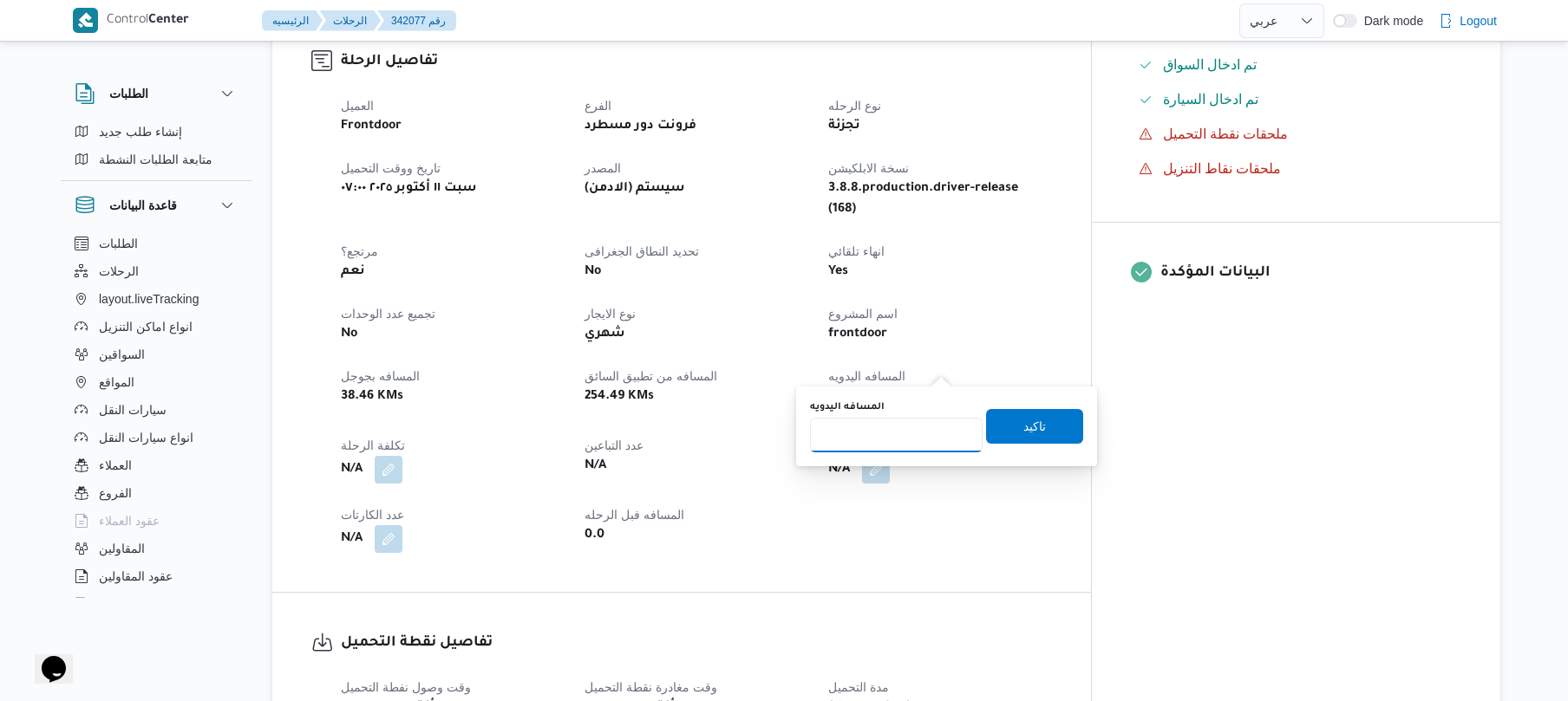
click at [887, 433] on input "المسافه اليدويه" at bounding box center [897, 435] width 172 height 35
type input "100"
click at [1023, 416] on span "تاكيد" at bounding box center [1034, 425] width 23 height 21
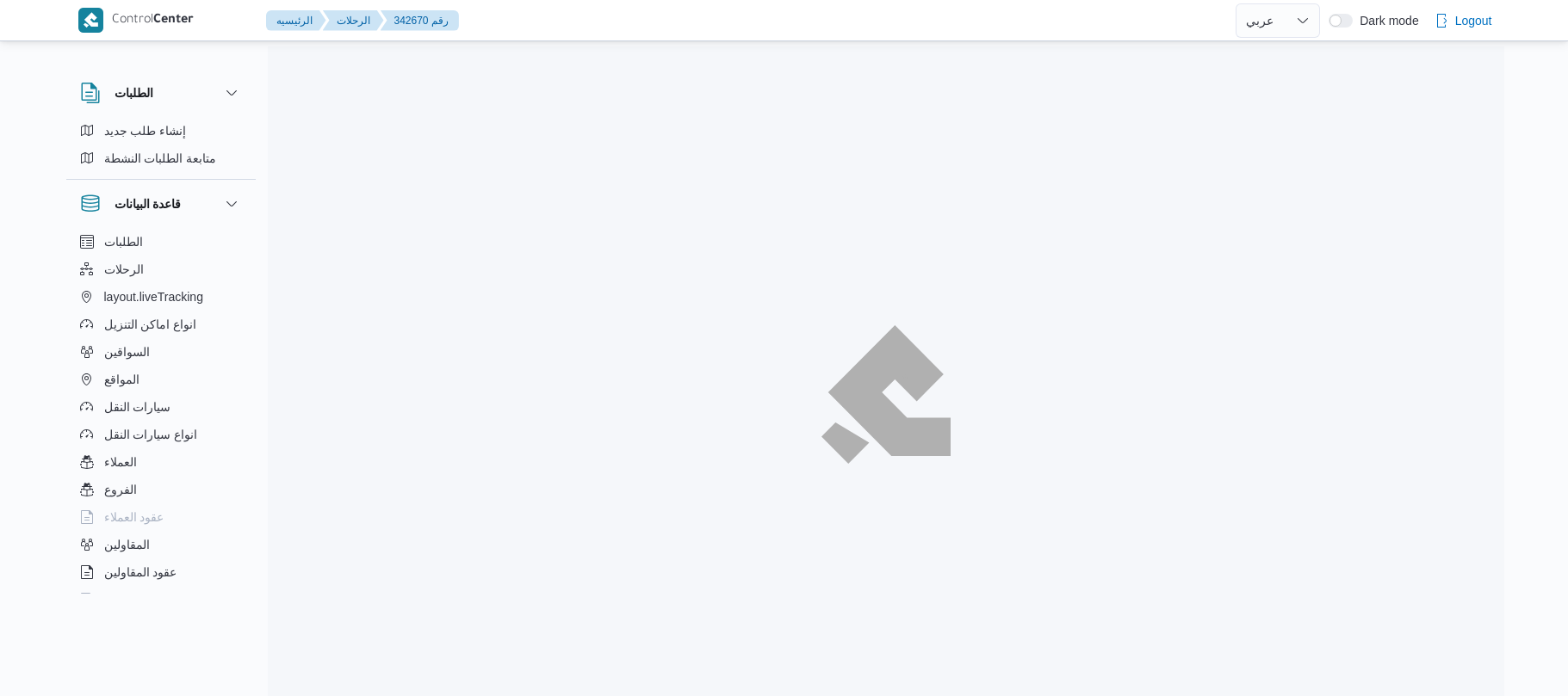
select select "ar"
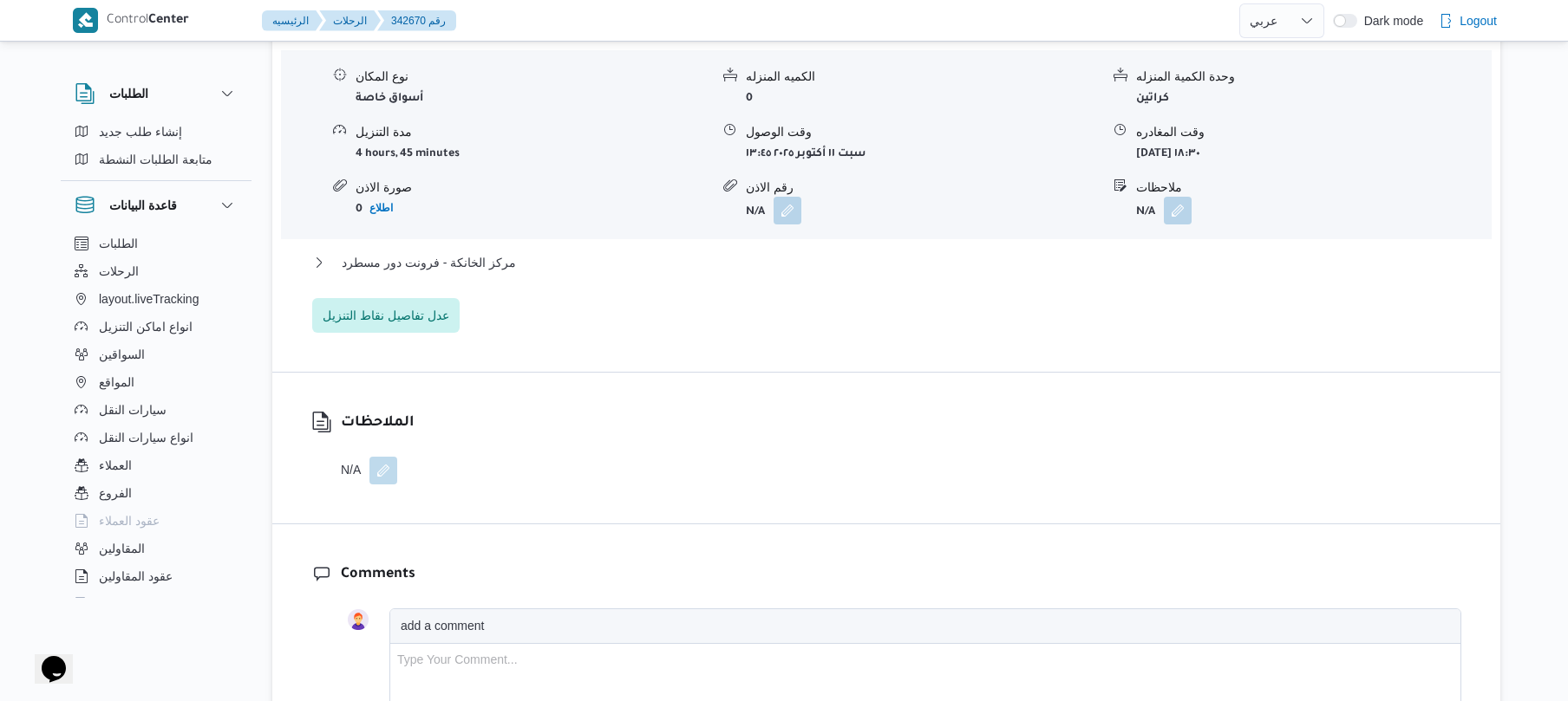
scroll to position [1387, 0]
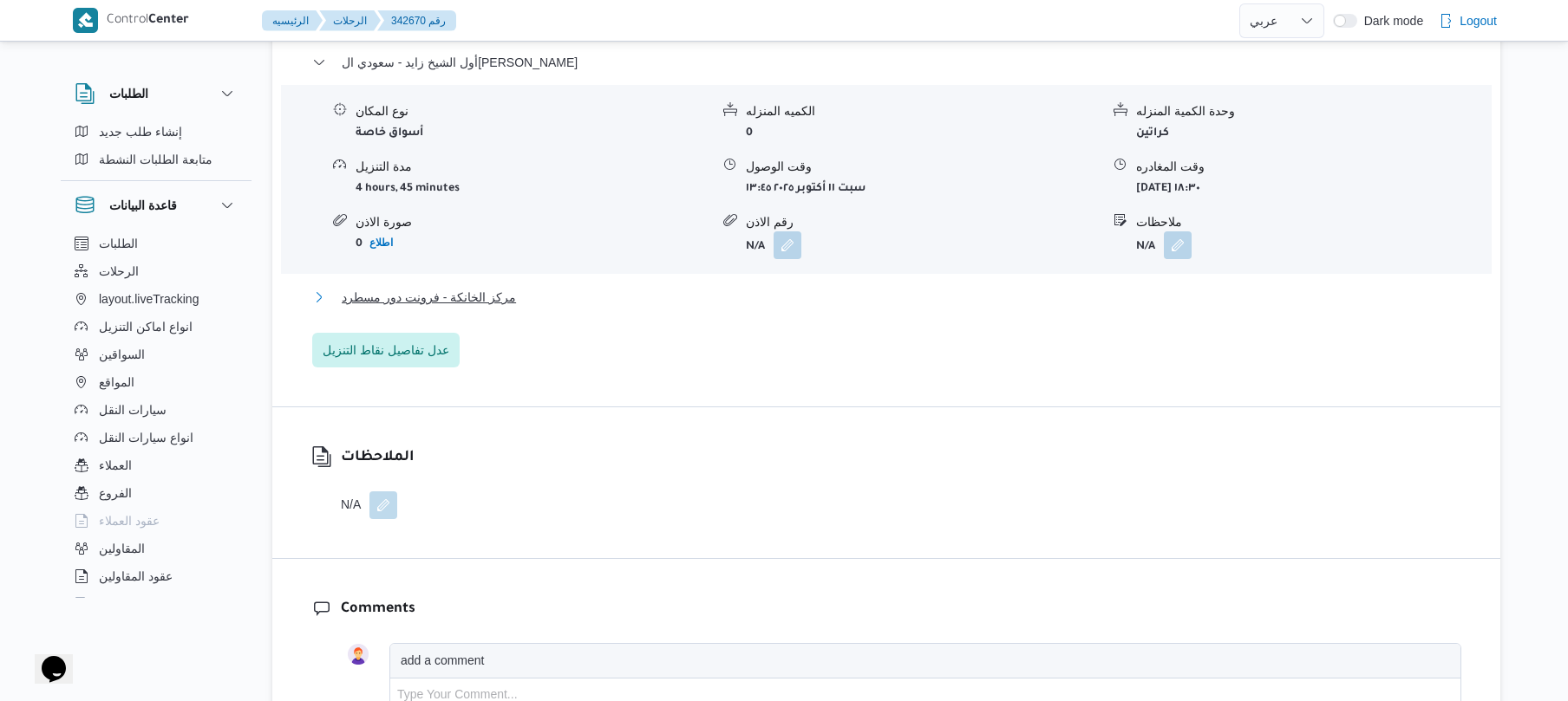
click at [799, 287] on button "مركز الخانكة - فرونت دور مسطرد" at bounding box center [887, 297] width 1149 height 21
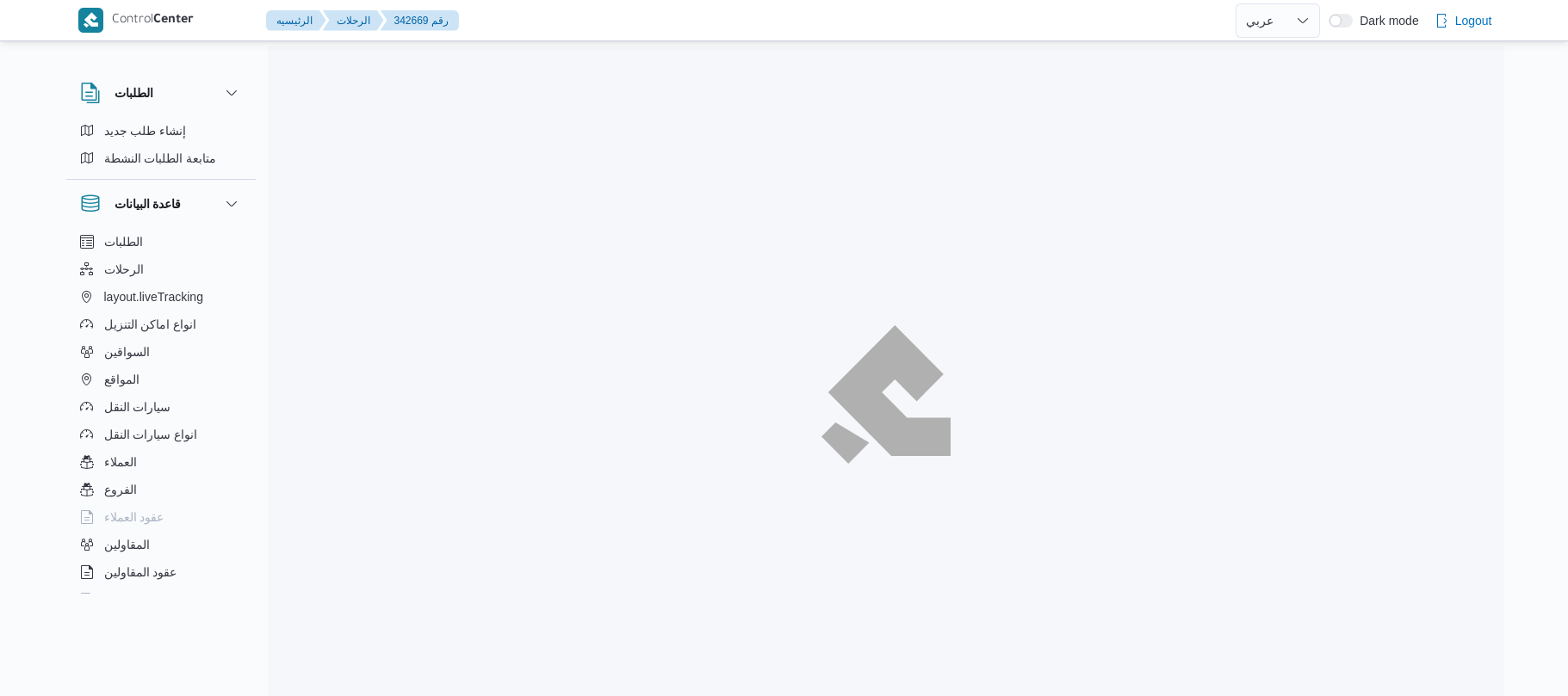
select select "ar"
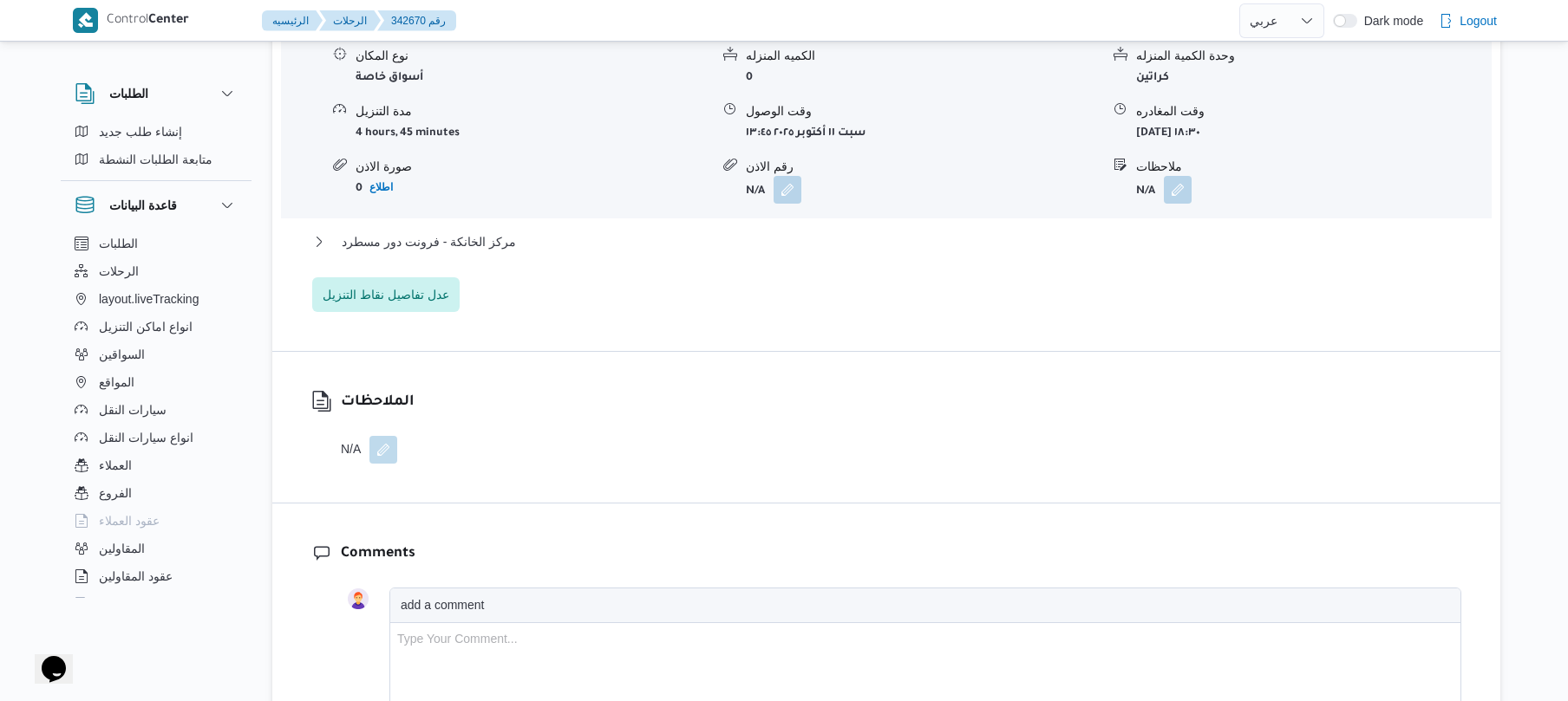
scroll to position [1446, 0]
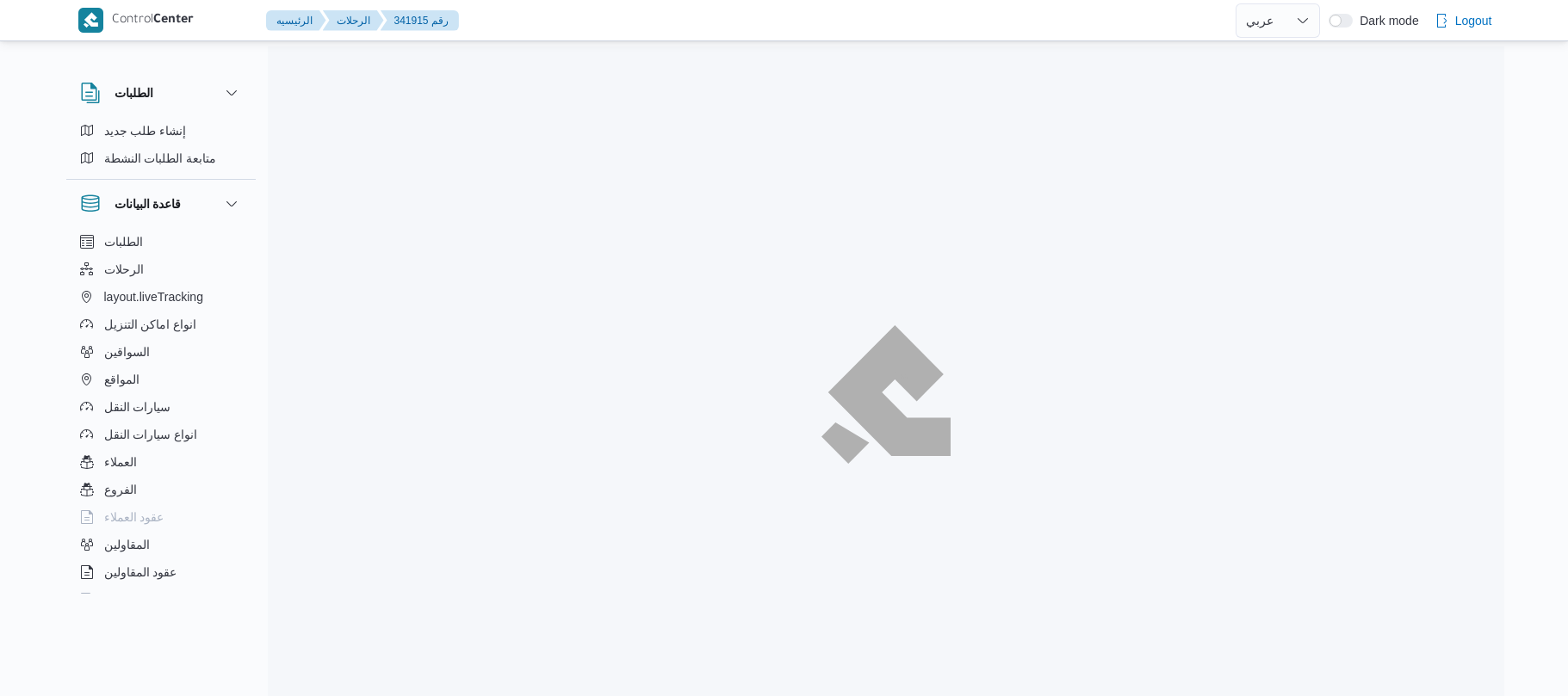
select select "ar"
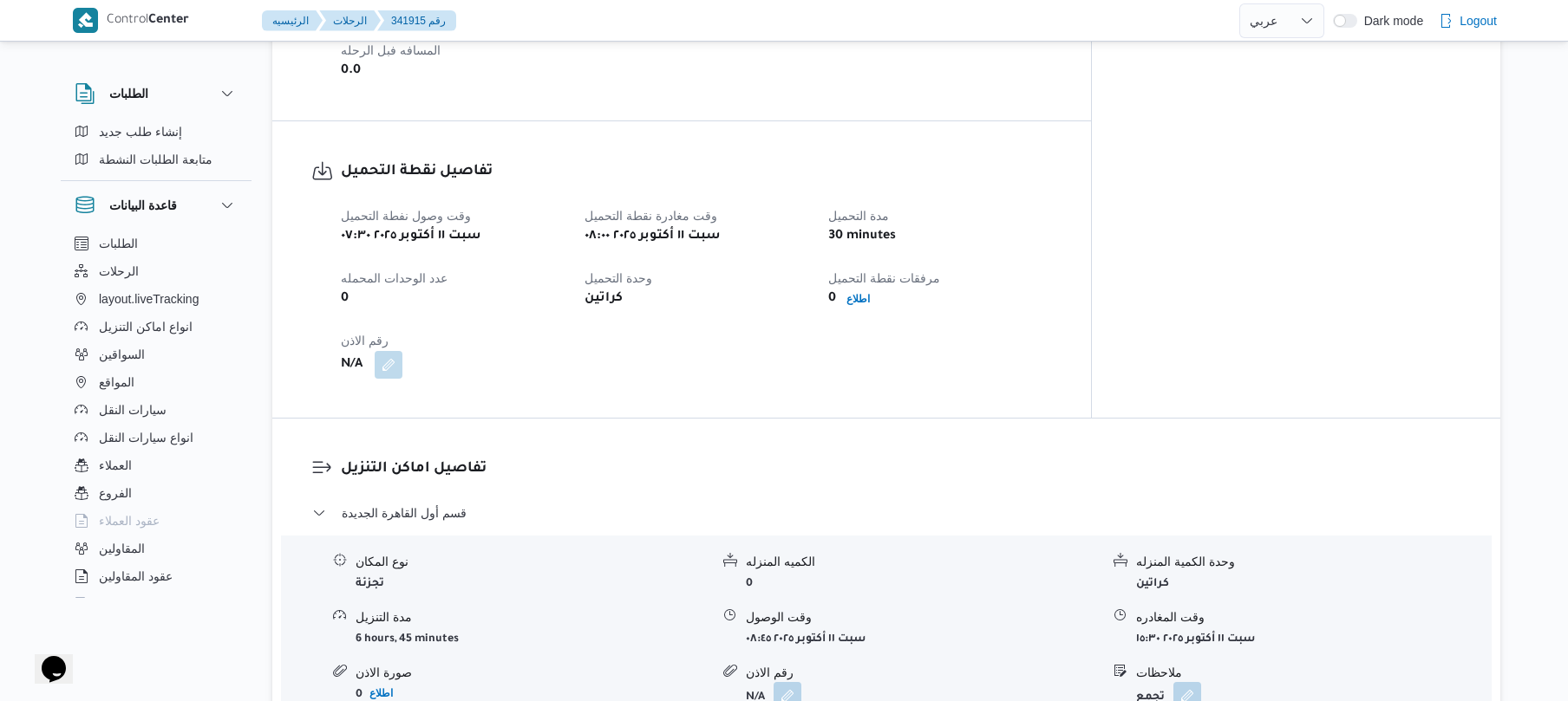
scroll to position [1294, 0]
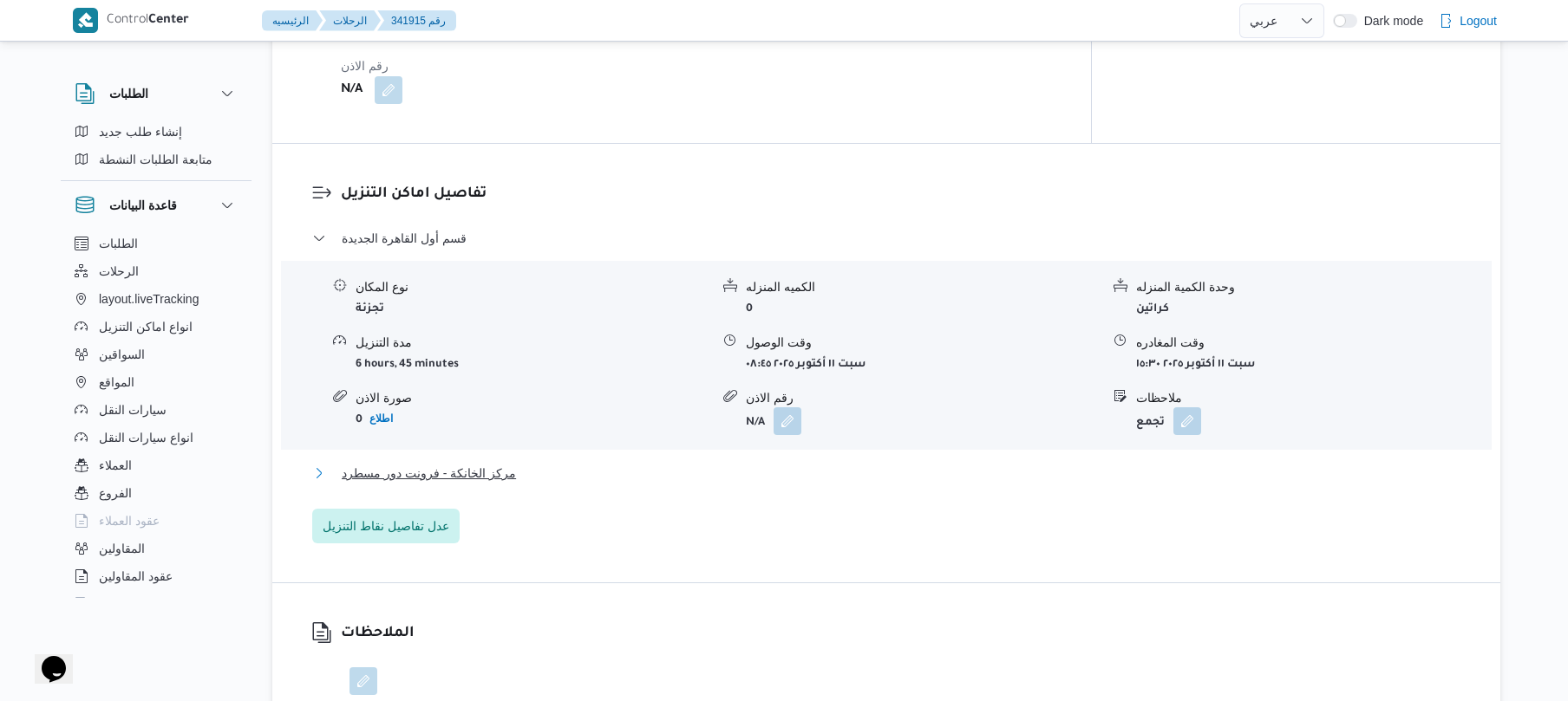
click at [603, 463] on button "مركز الخانكة - فرونت دور مسطرد" at bounding box center [887, 473] width 1149 height 21
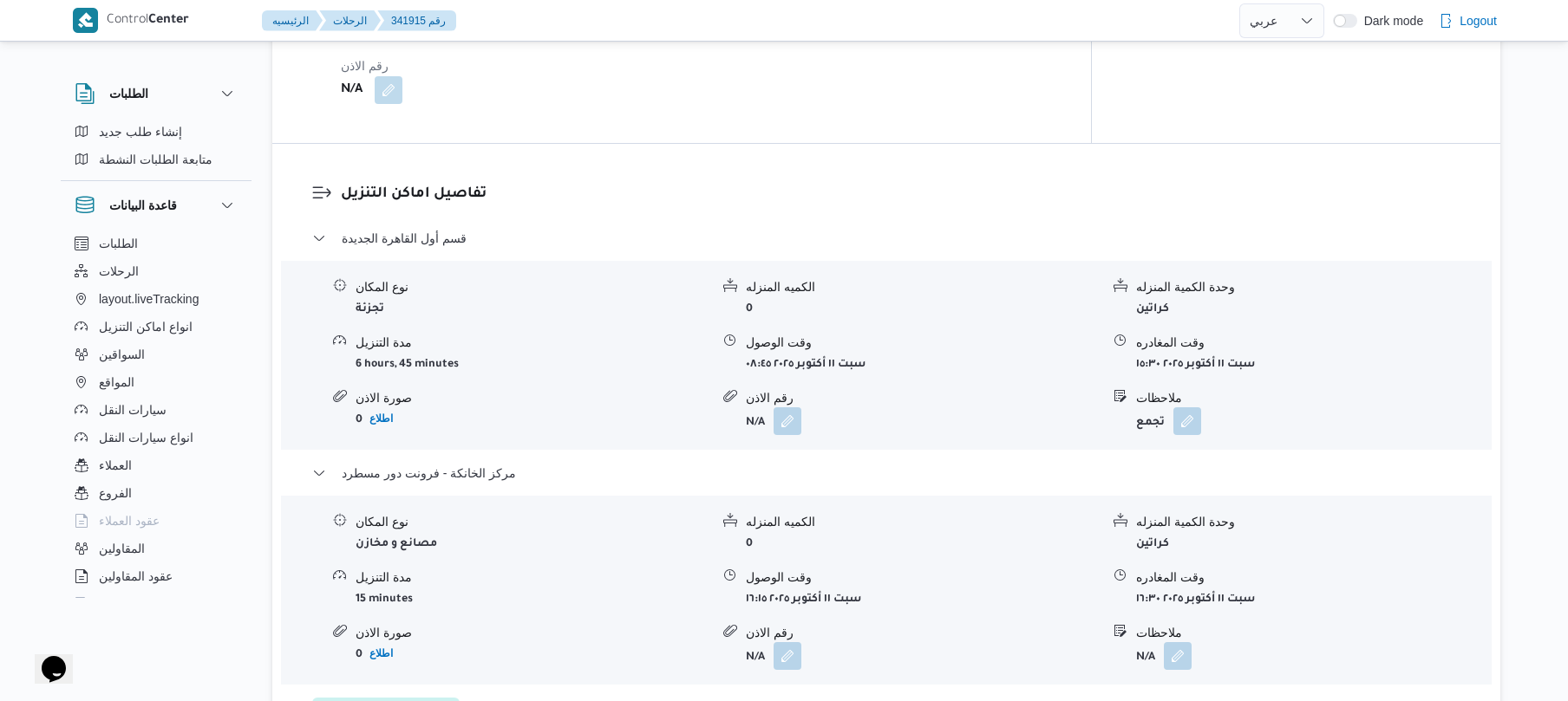
click at [1069, 144] on div "تفاصيل اماكن التنزيل قسم أول القاهرة الجديدة نوع المكان تجزئة الكميه المنزله 0 …" at bounding box center [887, 457] width 1229 height 628
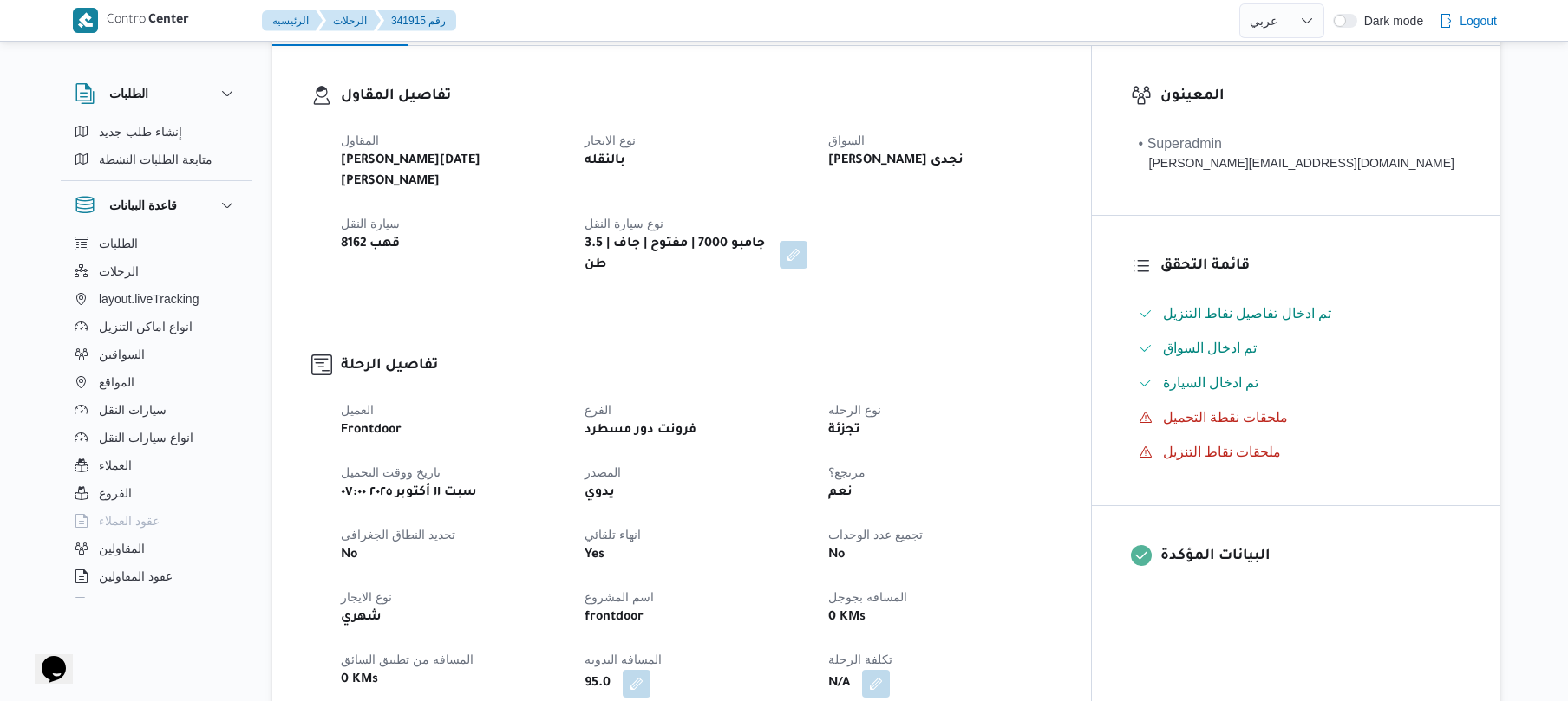
scroll to position [0, 0]
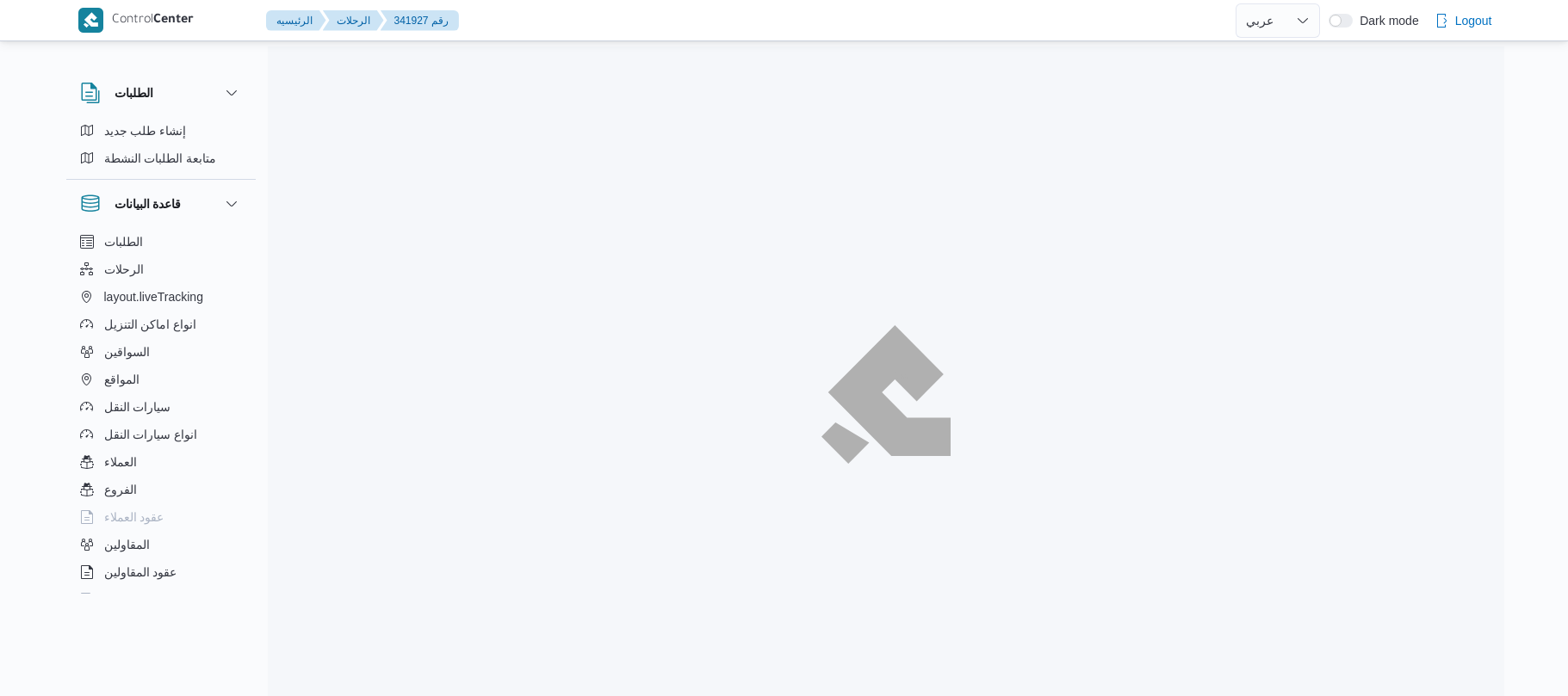
select select "ar"
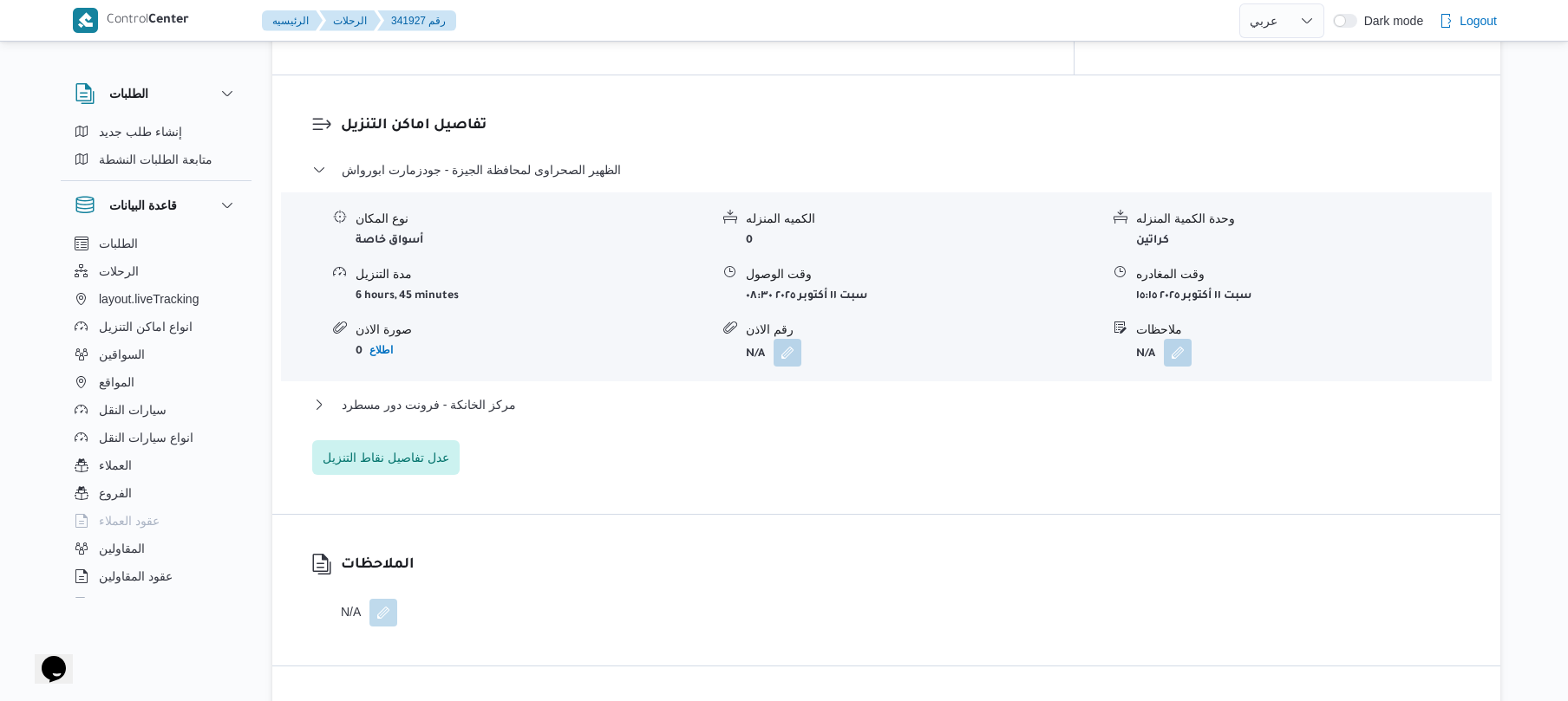
scroll to position [1341, 0]
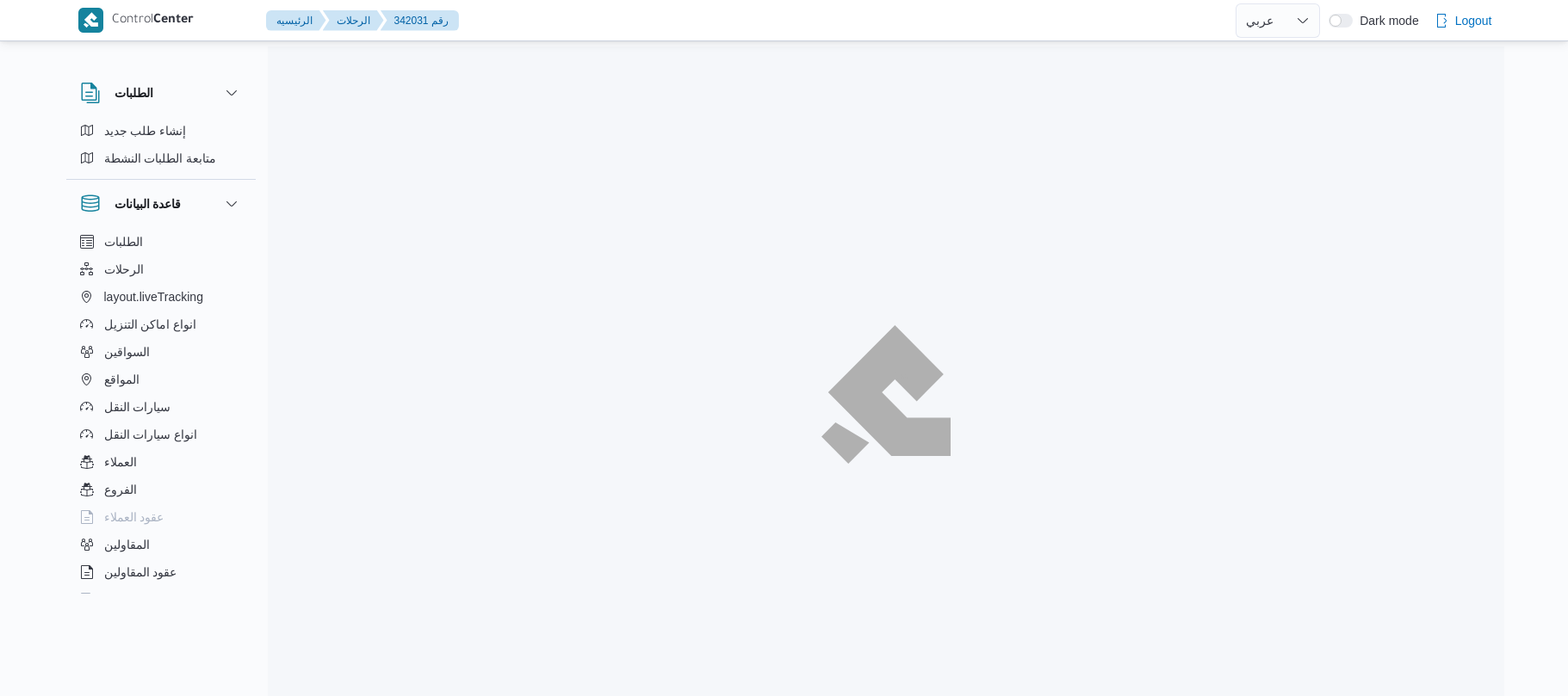
select select "ar"
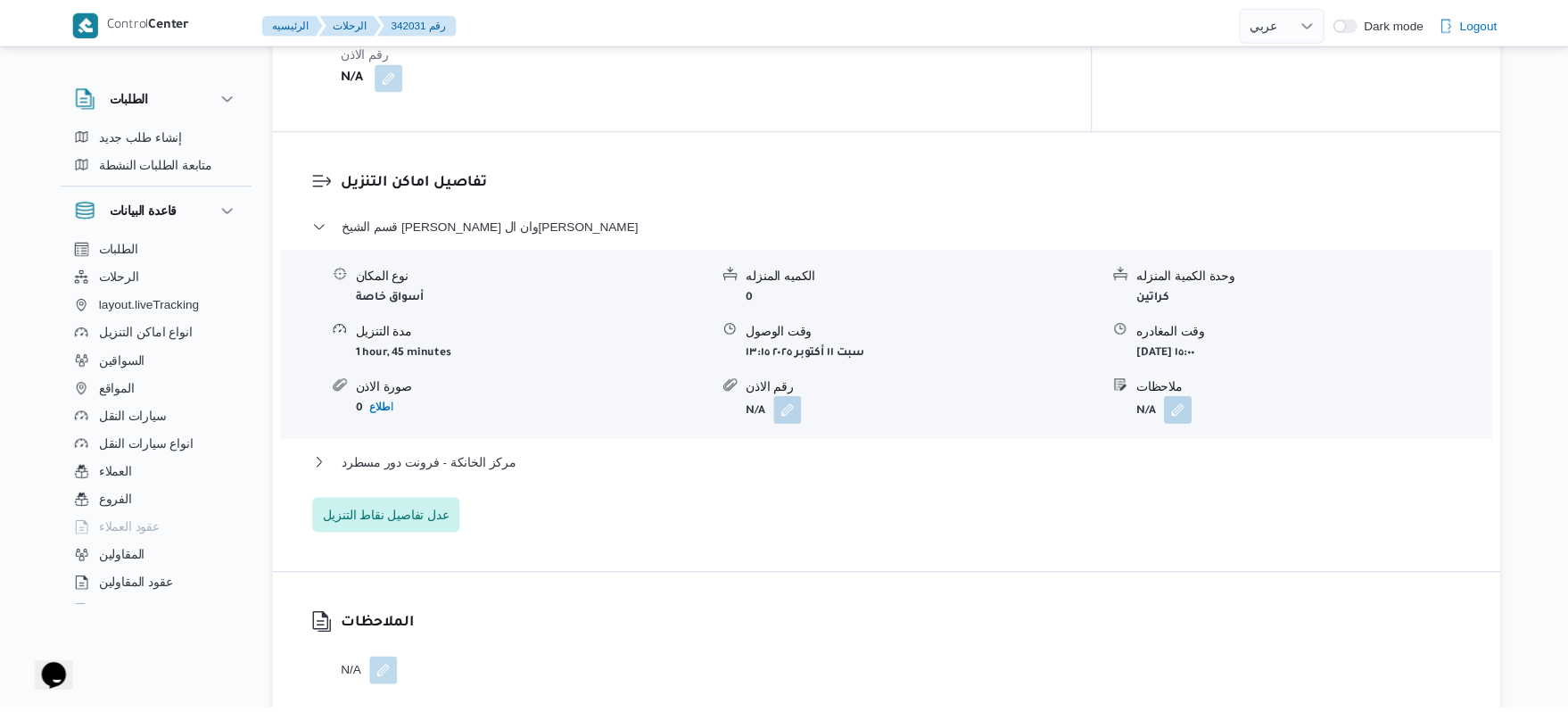
scroll to position [1522, 0]
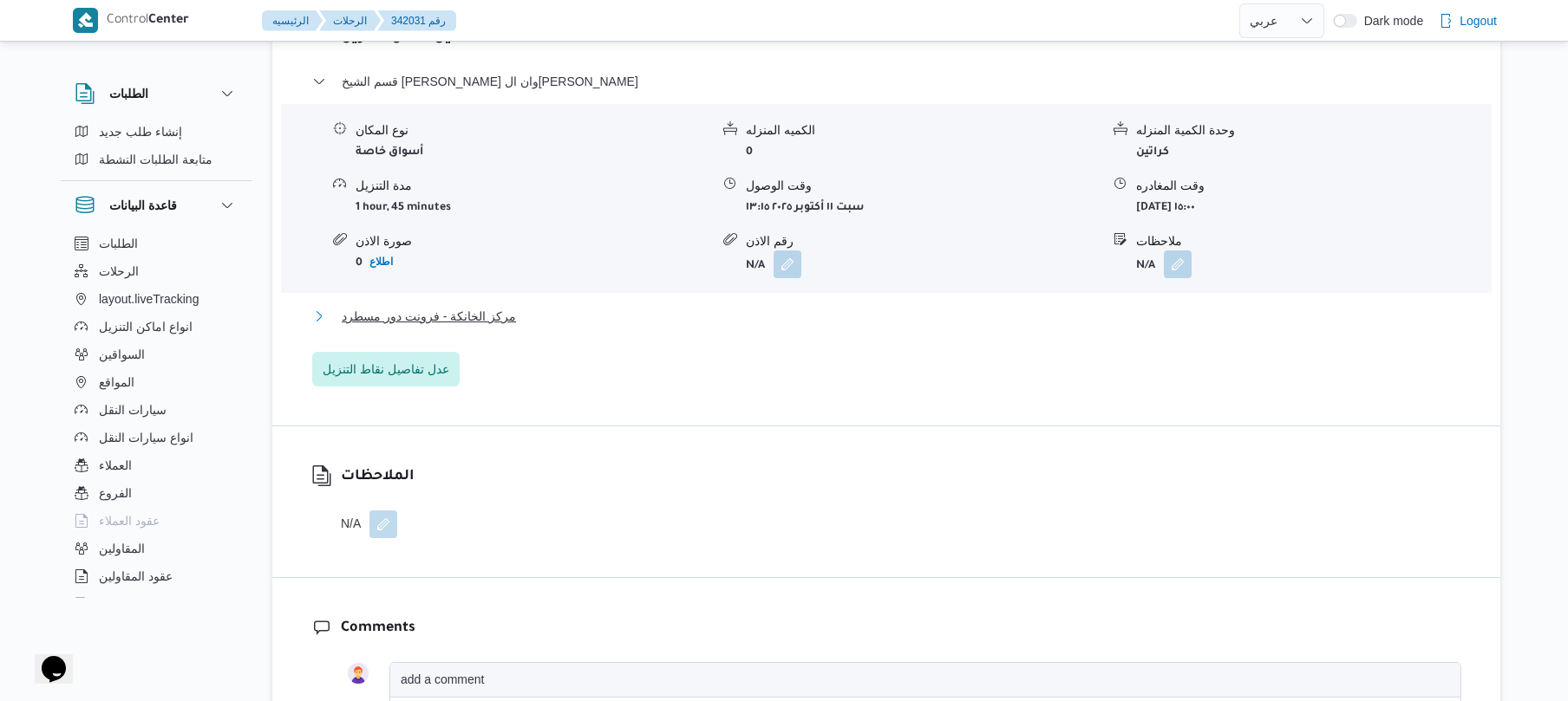
click at [699, 306] on button "مركز الخانكة - فرونت دور مسطرد" at bounding box center [887, 316] width 1149 height 21
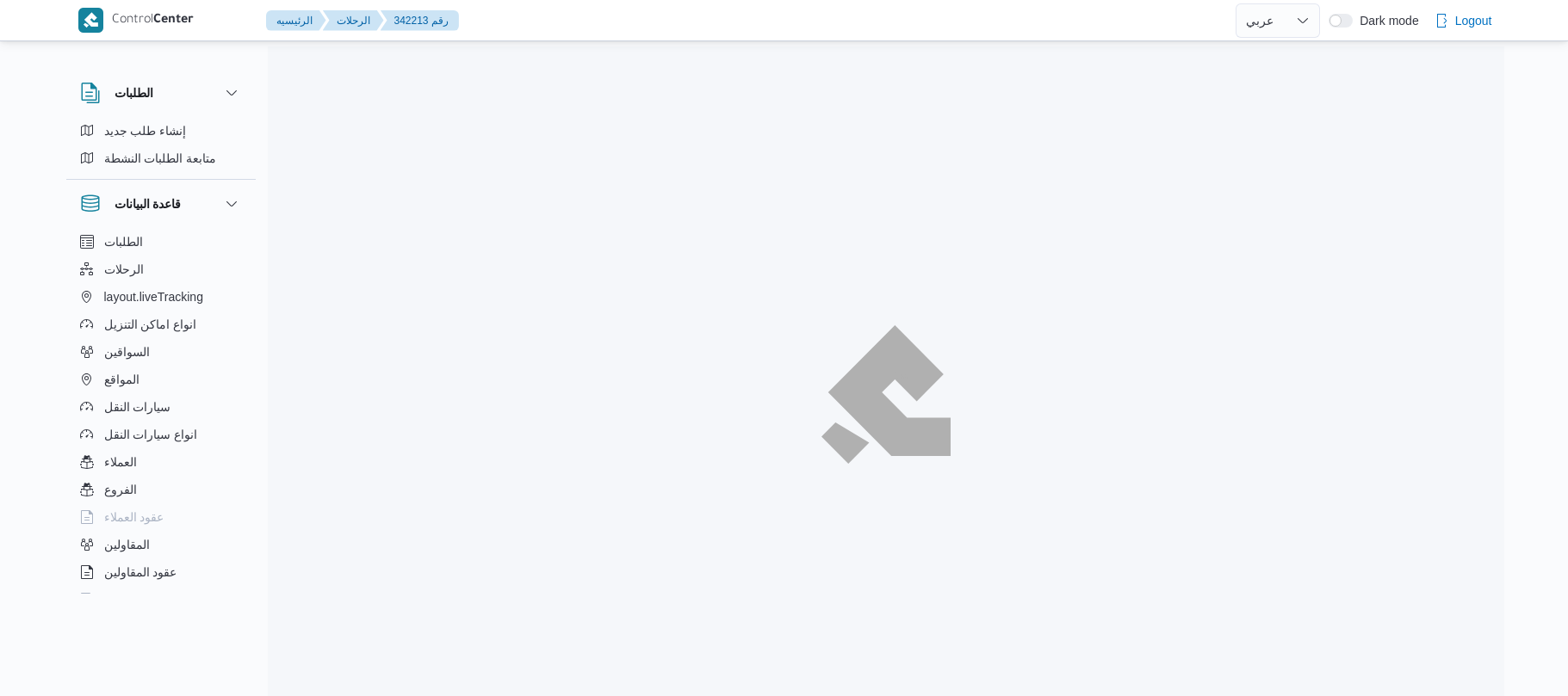
select select "ar"
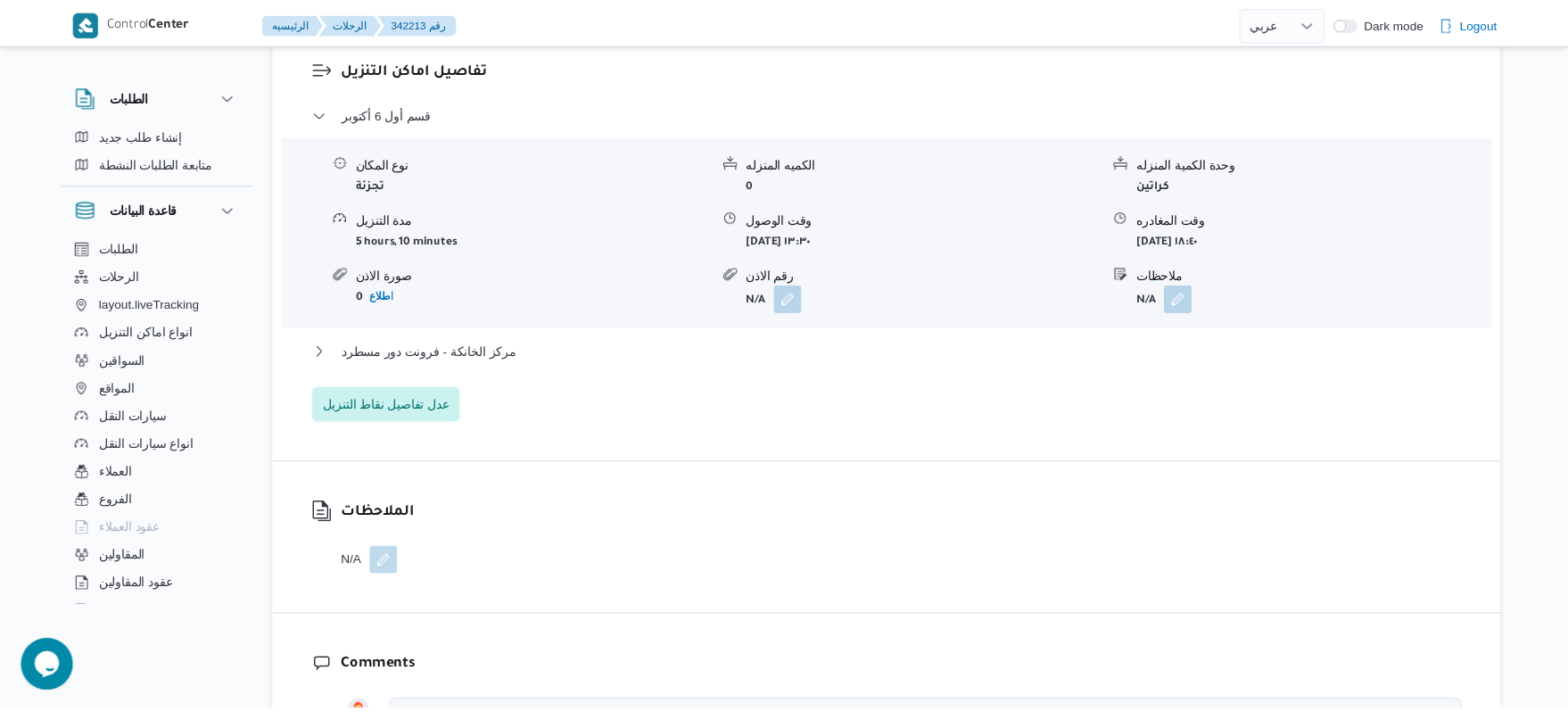
scroll to position [1475, 0]
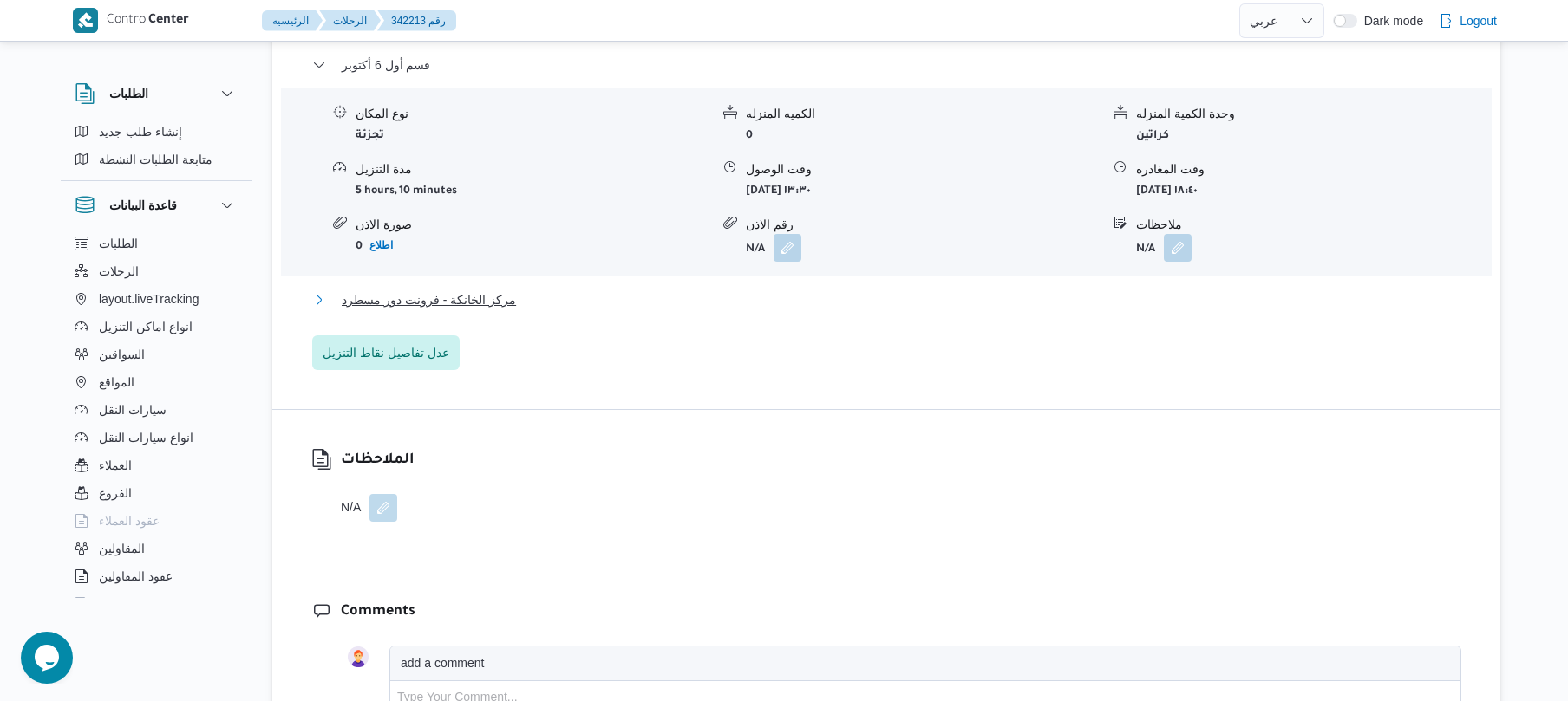
click at [917, 306] on button "مركز الخانكة - فرونت دور مسطرد" at bounding box center [887, 300] width 1149 height 21
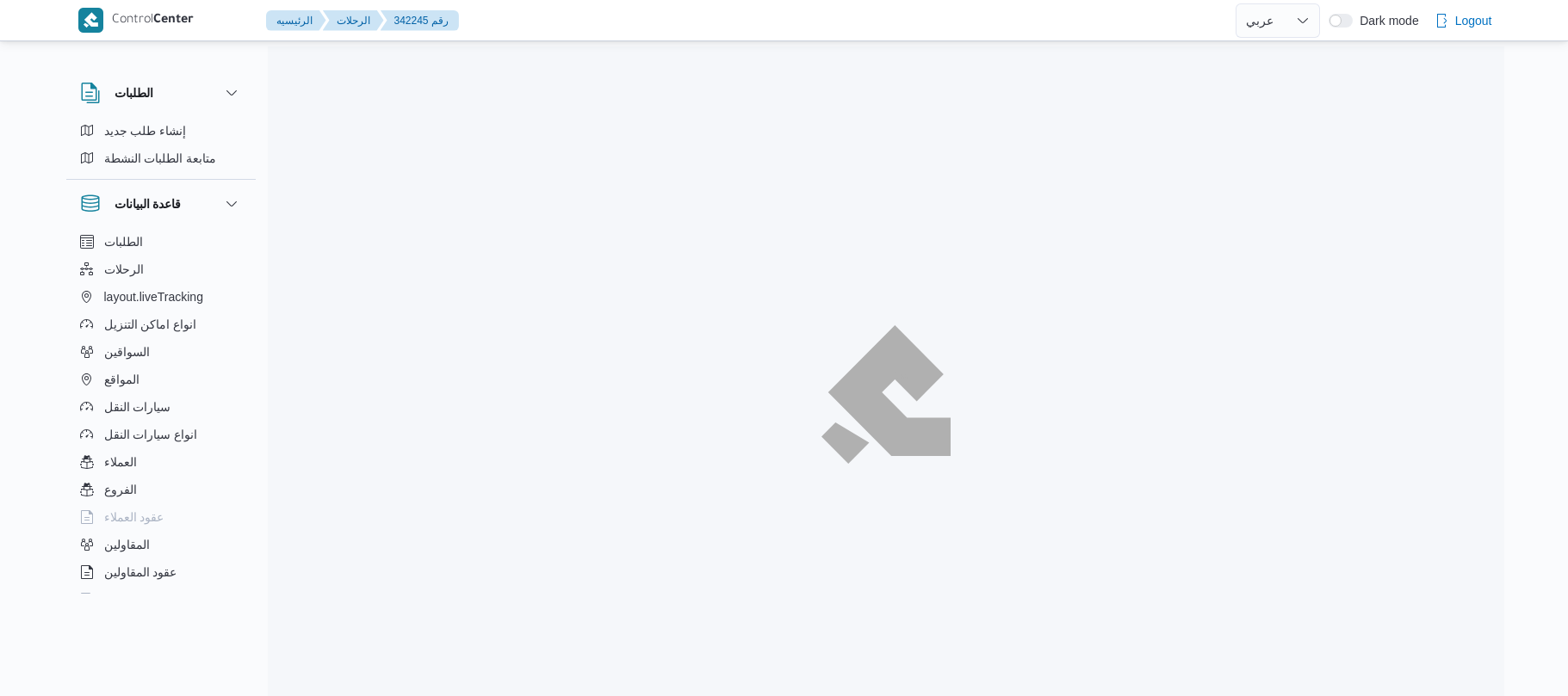
select select "ar"
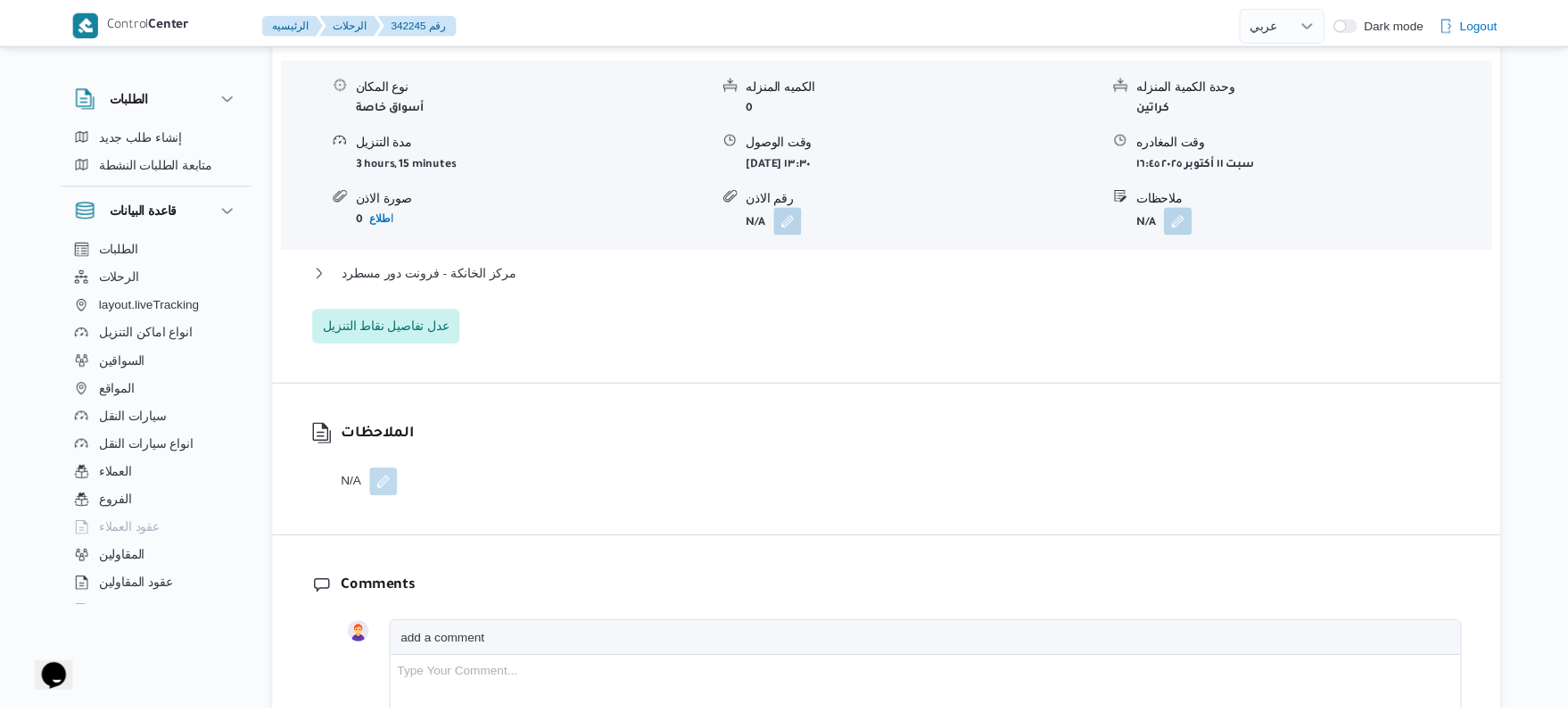
scroll to position [1570, 0]
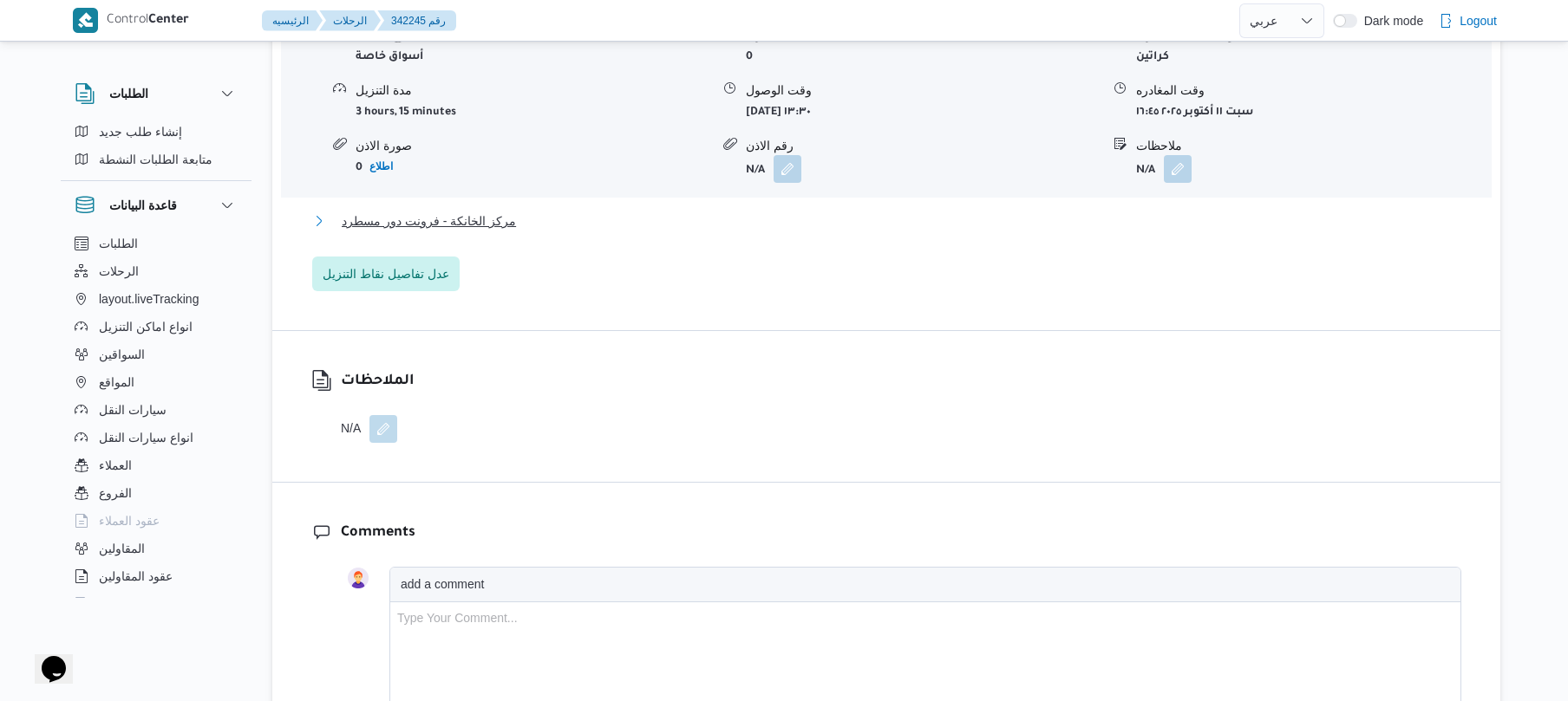
click at [917, 211] on button "مركز الخانكة - فرونت دور مسطرد" at bounding box center [887, 221] width 1149 height 21
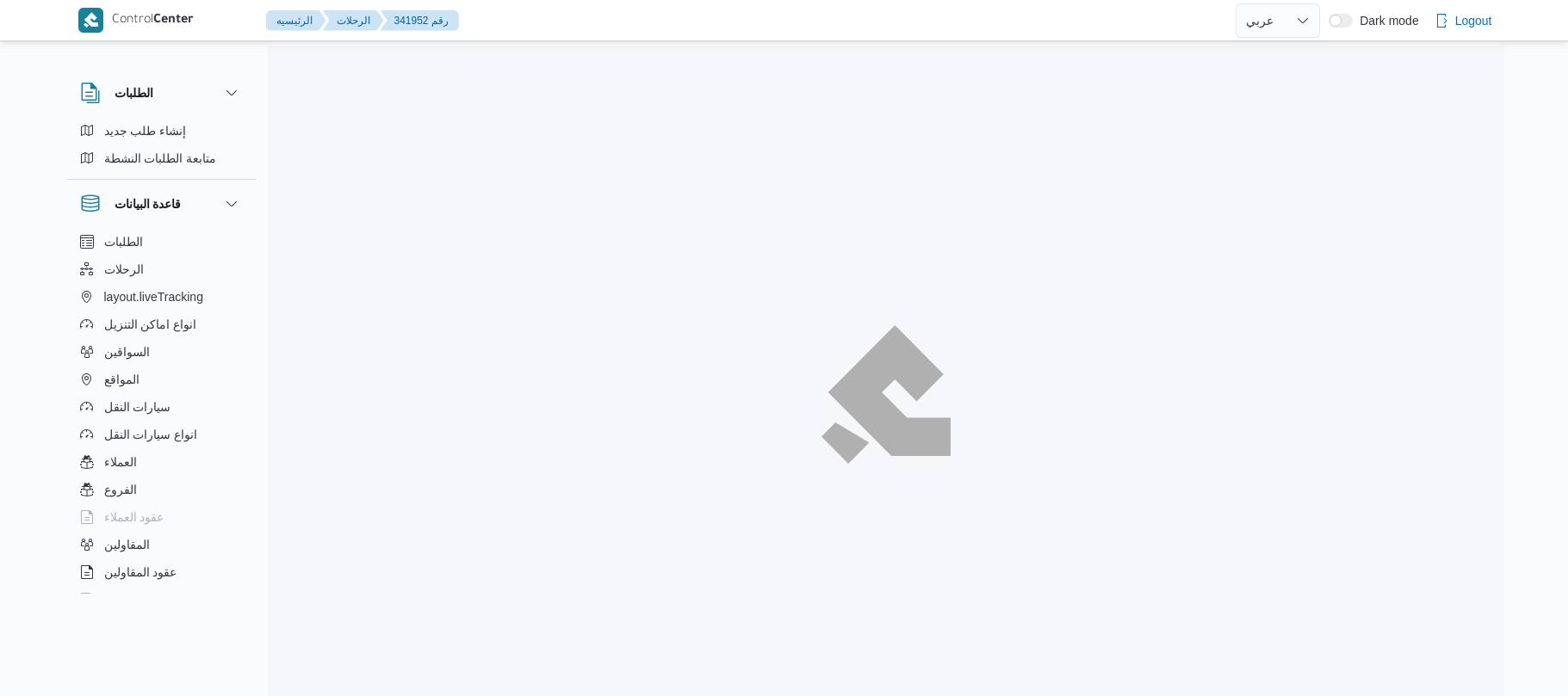
select select "ar"
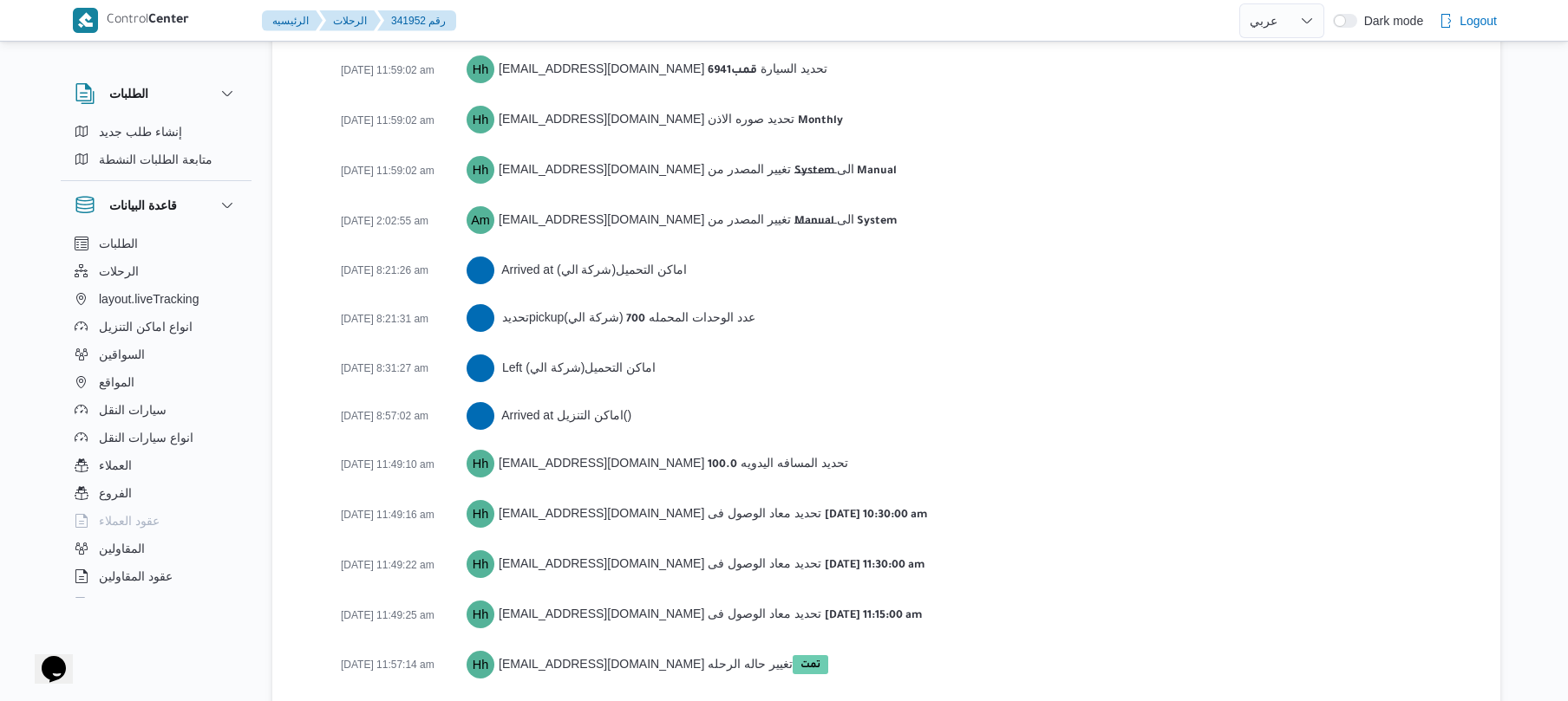
scroll to position [2667, 0]
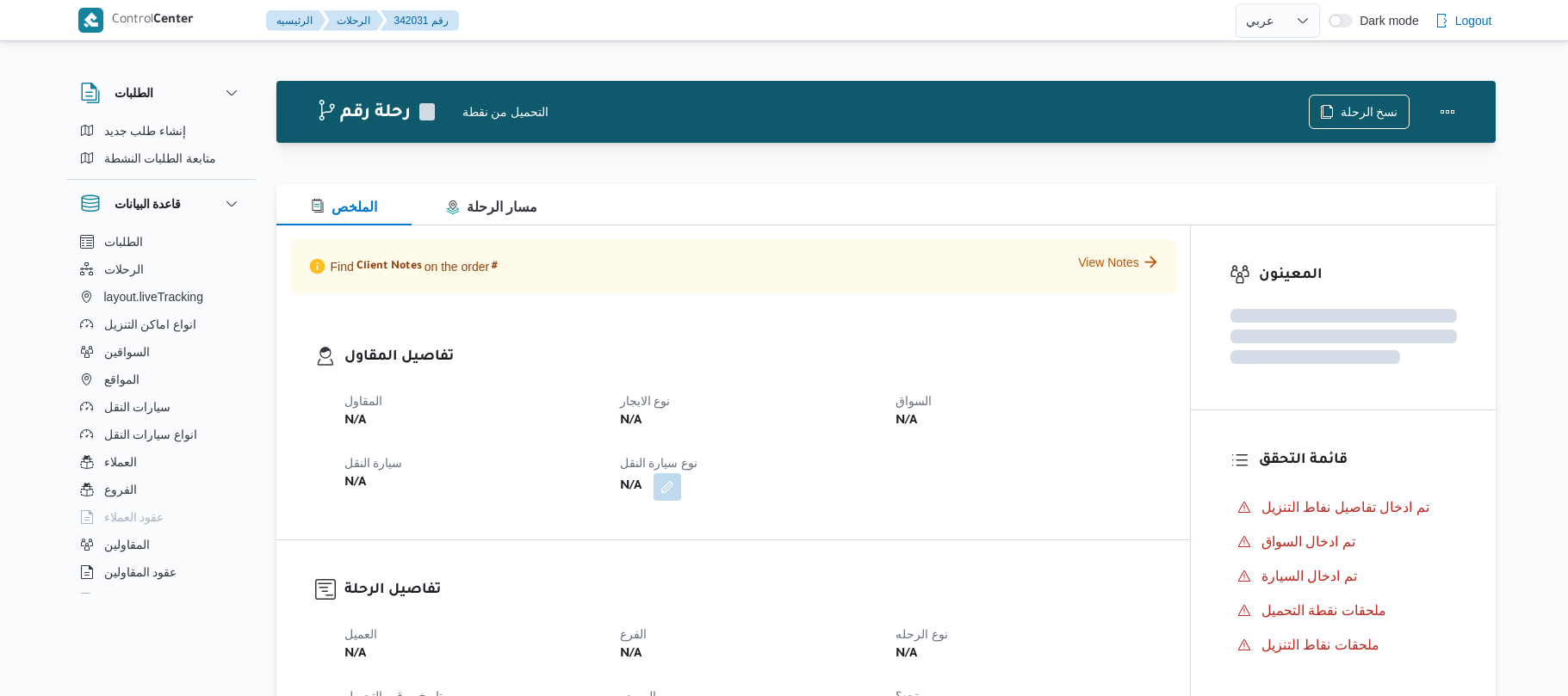
select select "ar"
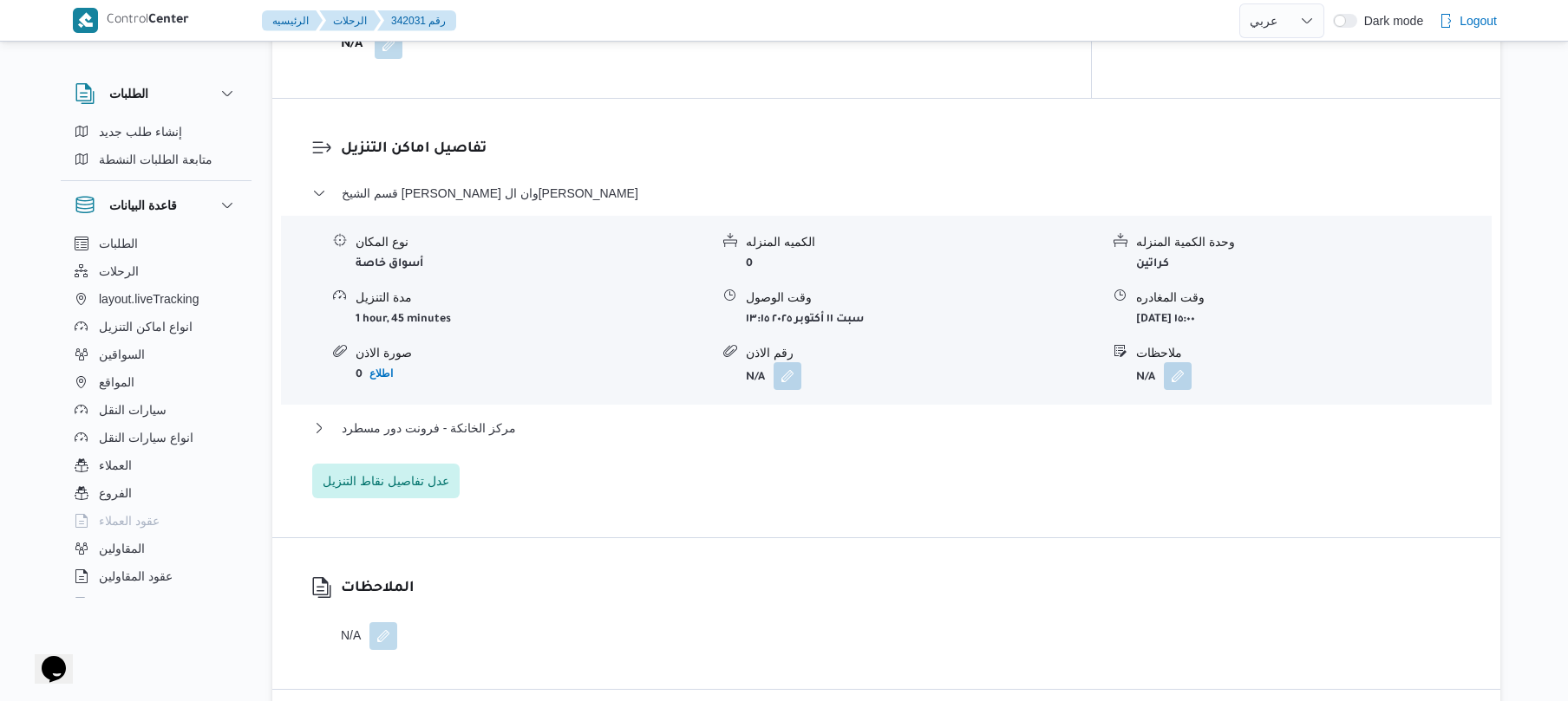
scroll to position [1387, 0]
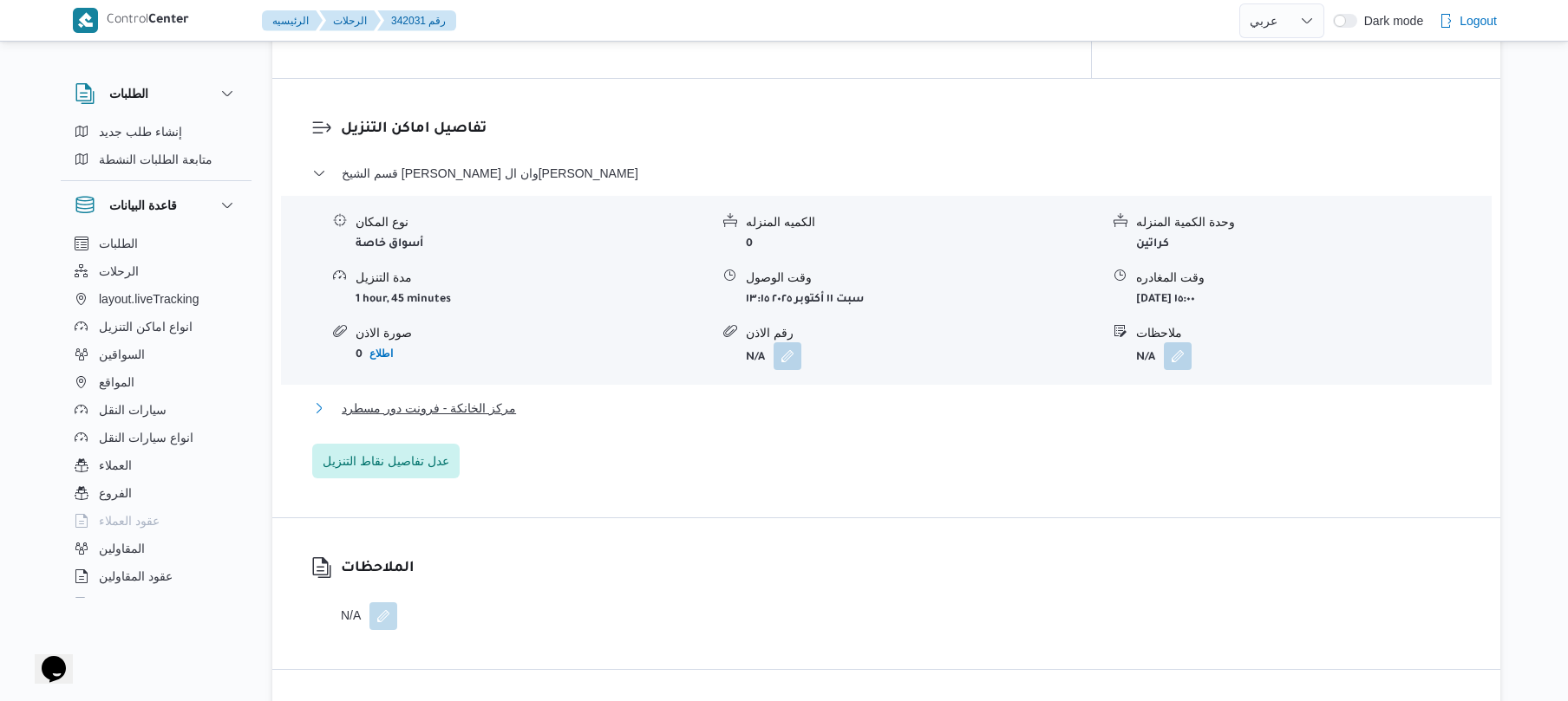
click at [763, 398] on button "مركز الخانكة - فرونت دور مسطرد" at bounding box center [887, 408] width 1149 height 21
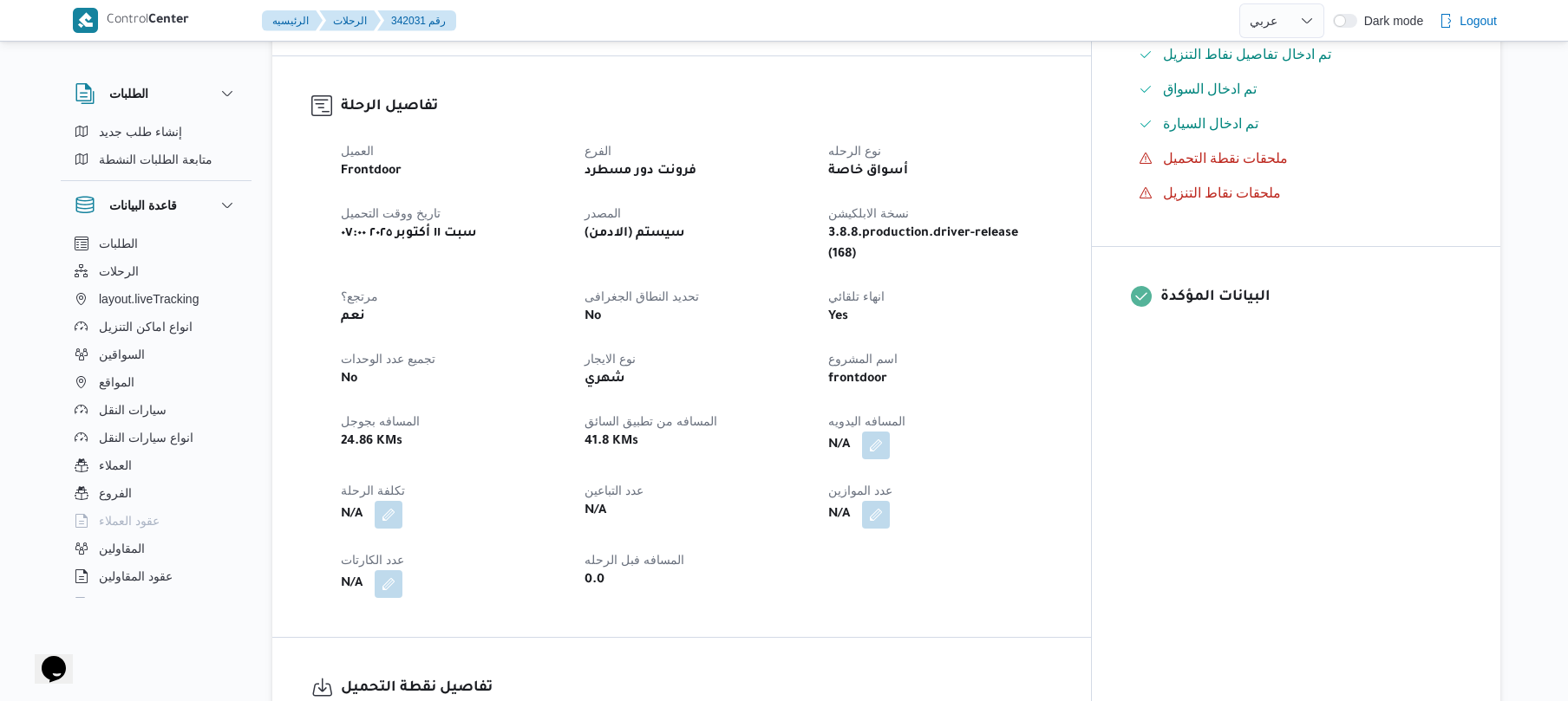
scroll to position [554, 0]
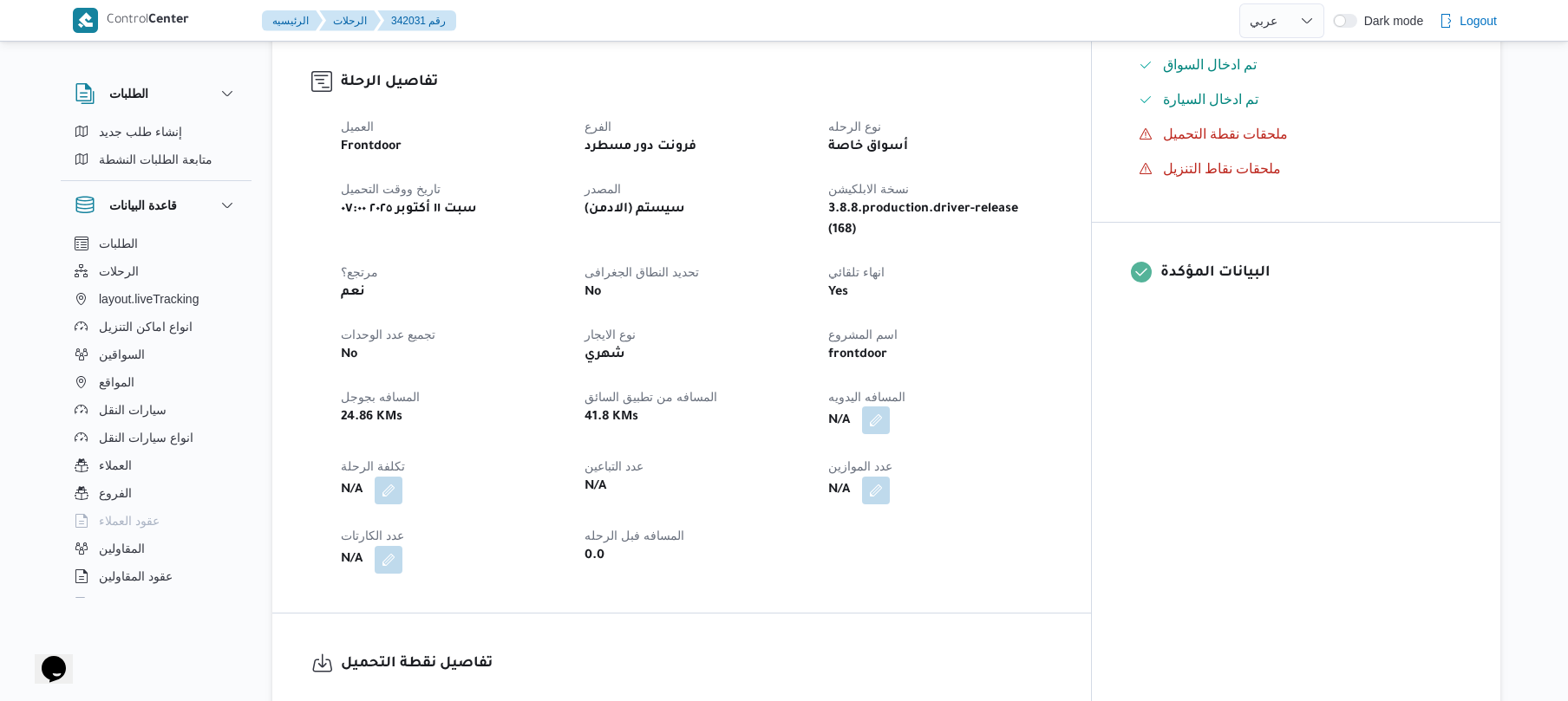
click at [890, 407] on button "button" at bounding box center [876, 421] width 28 height 27
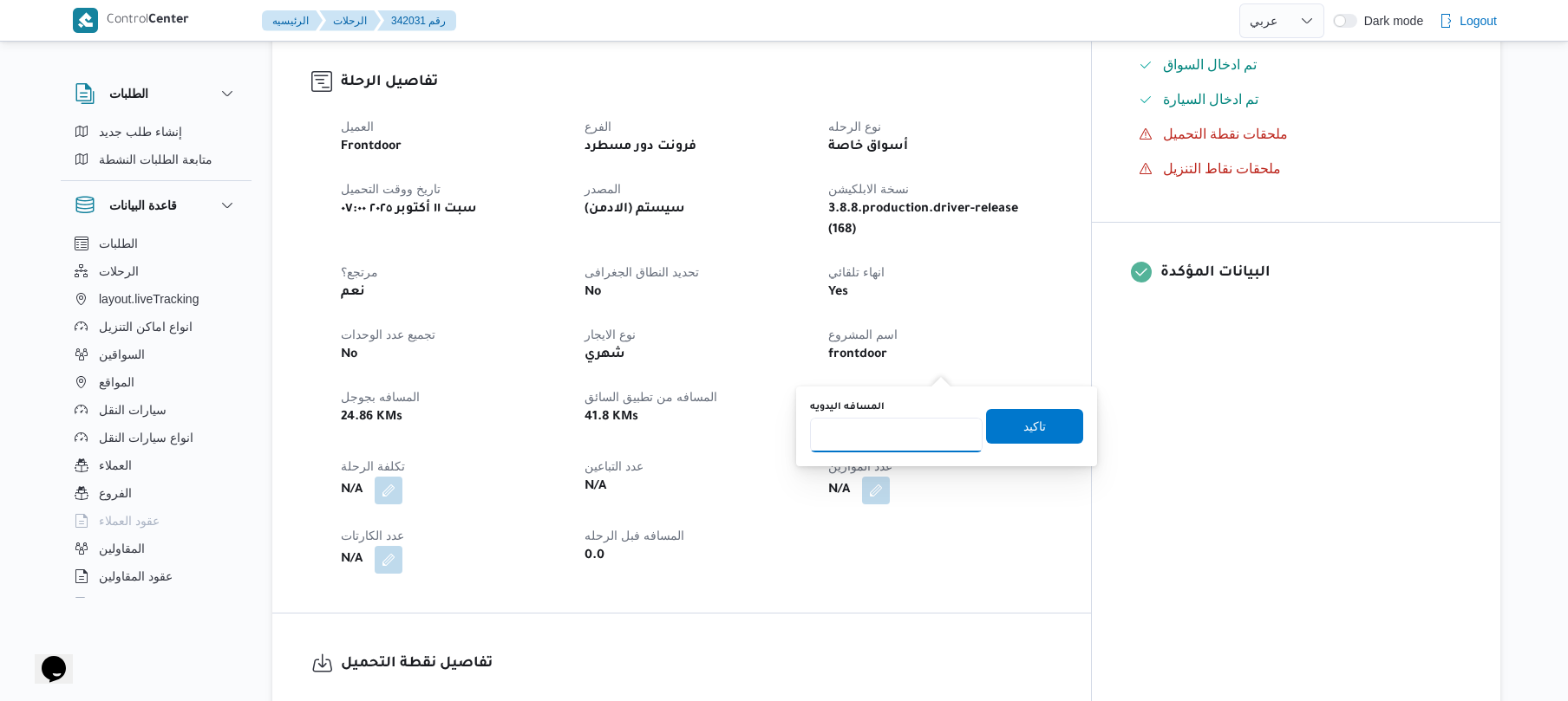
click at [882, 442] on input "المسافه اليدويه" at bounding box center [897, 435] width 172 height 35
type input "105"
click at [1006, 421] on span "تاكيد" at bounding box center [1035, 426] width 97 height 35
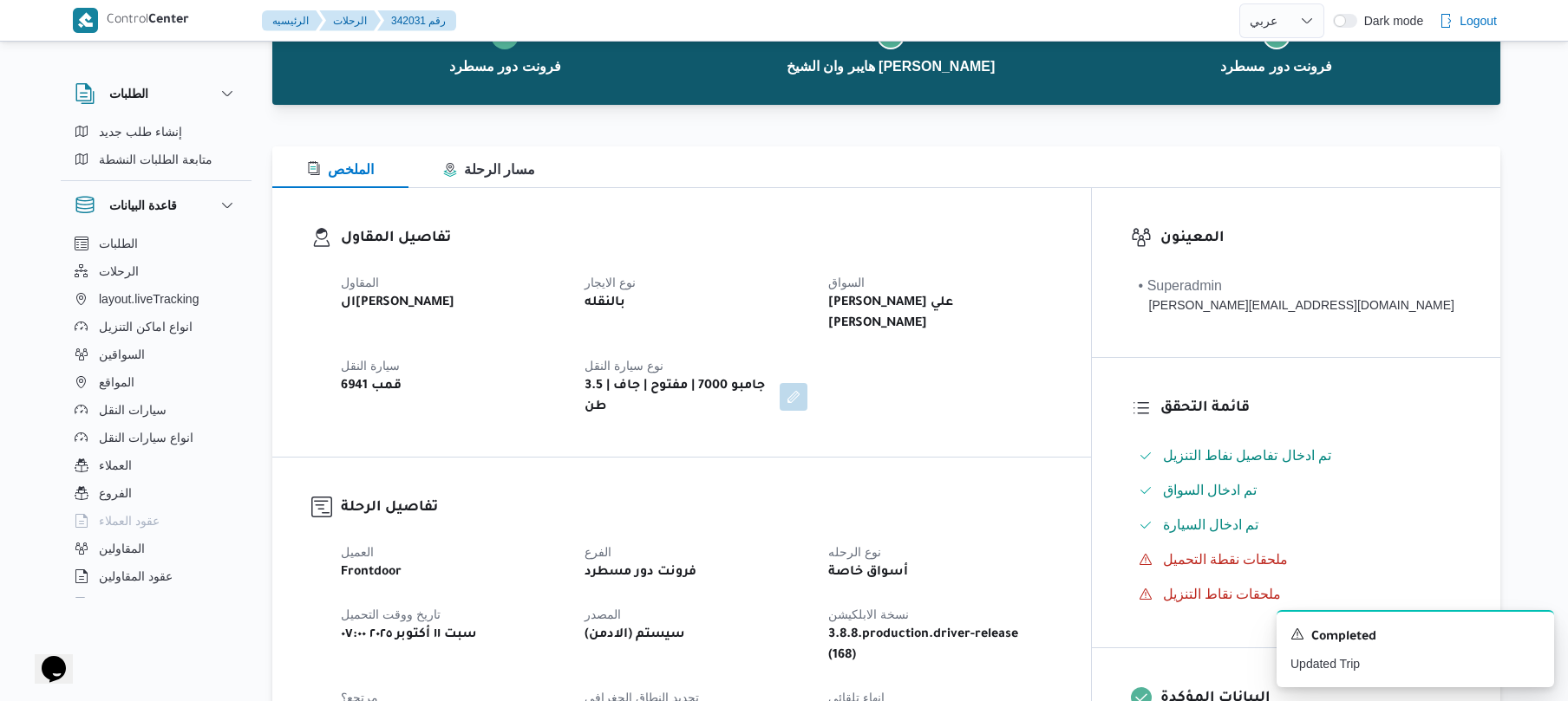
scroll to position [0, 0]
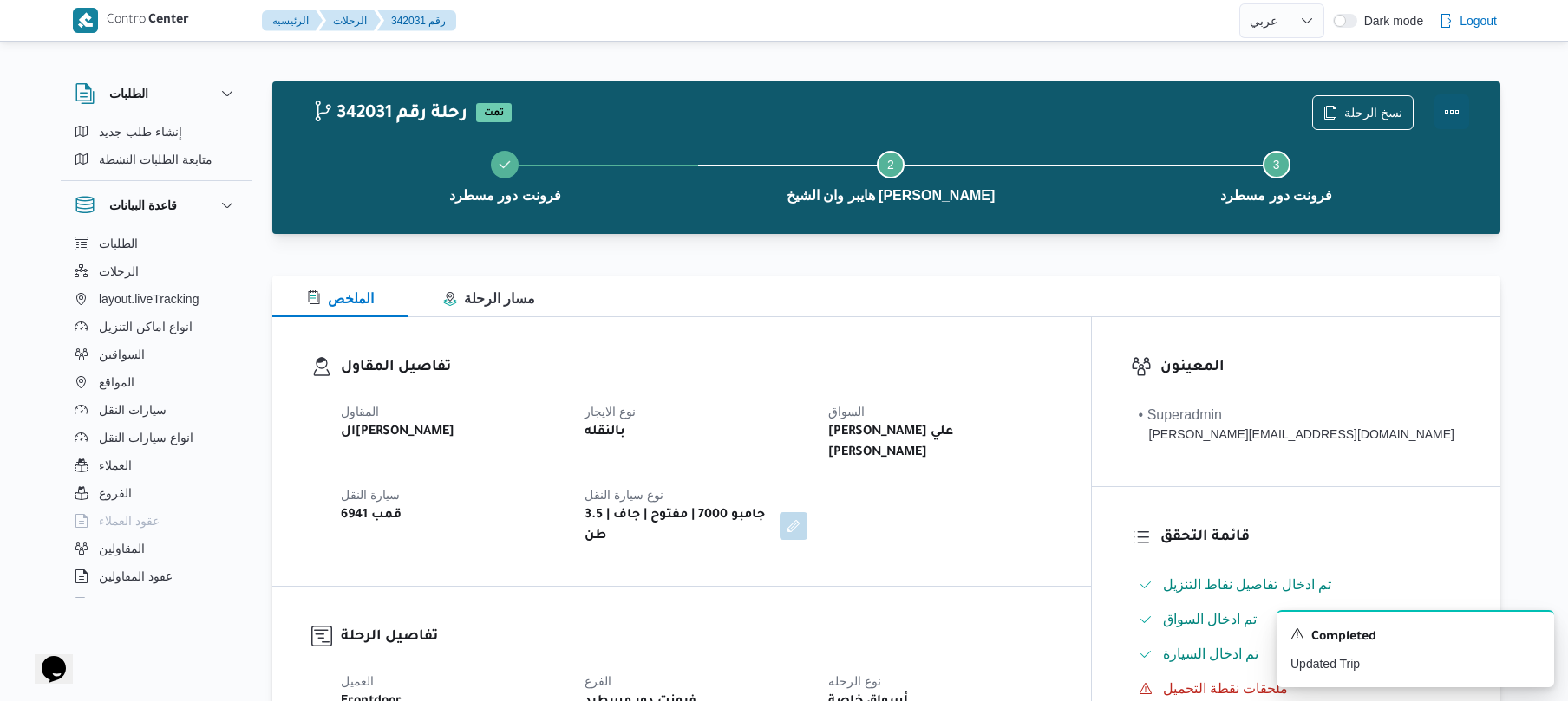
click at [1452, 116] on button "Actions" at bounding box center [1452, 112] width 35 height 35
click at [1076, 215] on button "Step 2 is incomplete 2 هايبر وان الشيخ [PERSON_NAME]" at bounding box center [891, 175] width 386 height 90
